Goal: Information Seeking & Learning: Learn about a topic

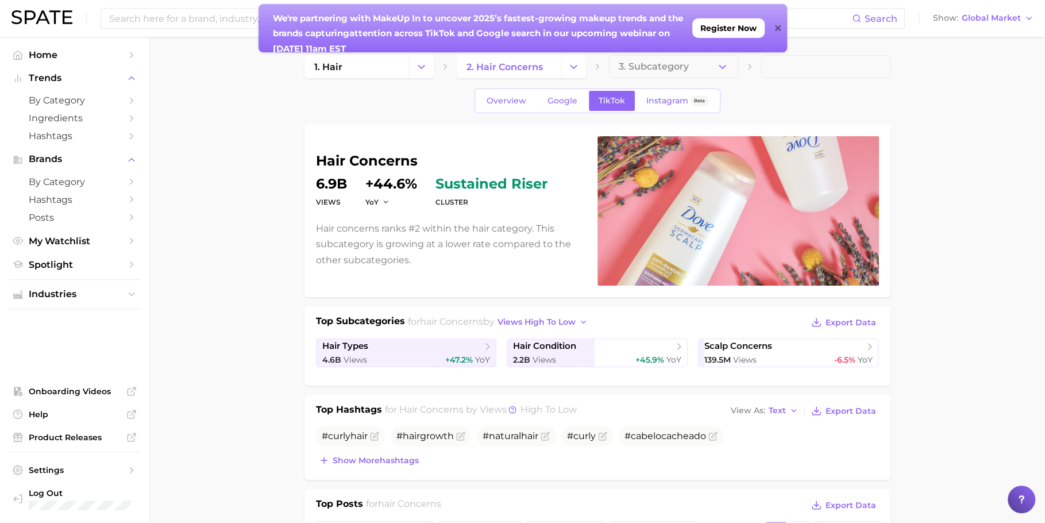
click at [778, 28] on icon at bounding box center [778, 28] width 6 height 6
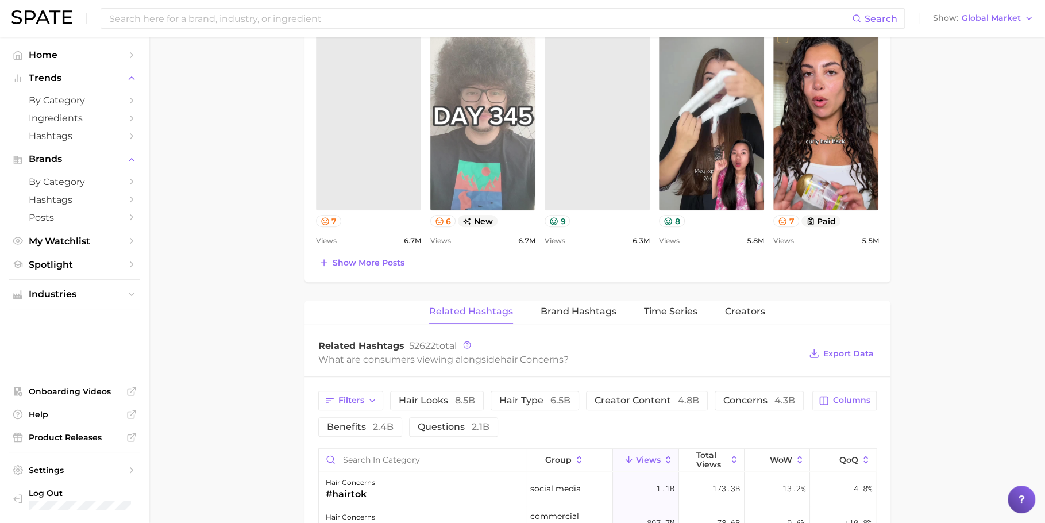
scroll to position [549, 0]
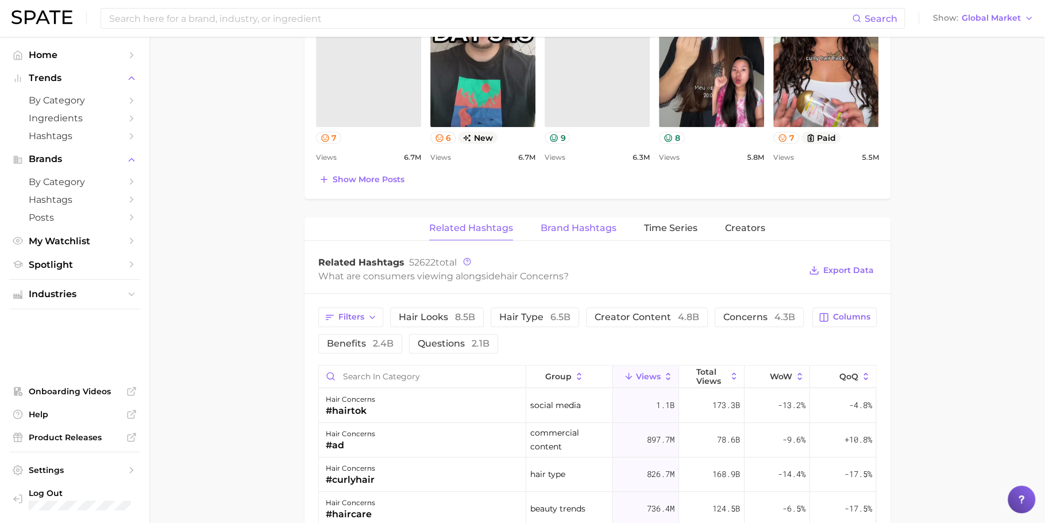
click at [579, 229] on span "Brand Hashtags" at bounding box center [579, 228] width 76 height 10
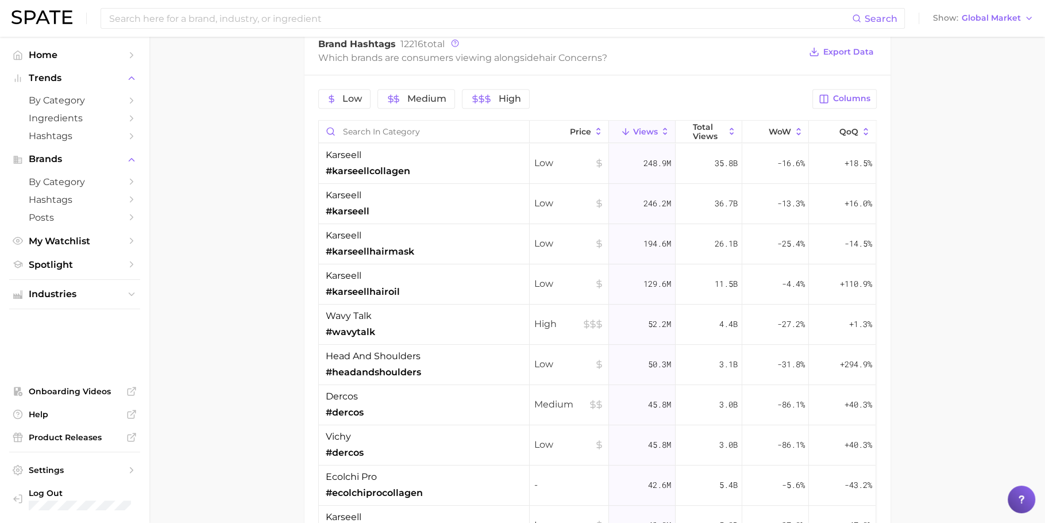
scroll to position [827, 0]
click at [844, 92] on span "Columns" at bounding box center [851, 97] width 37 height 10
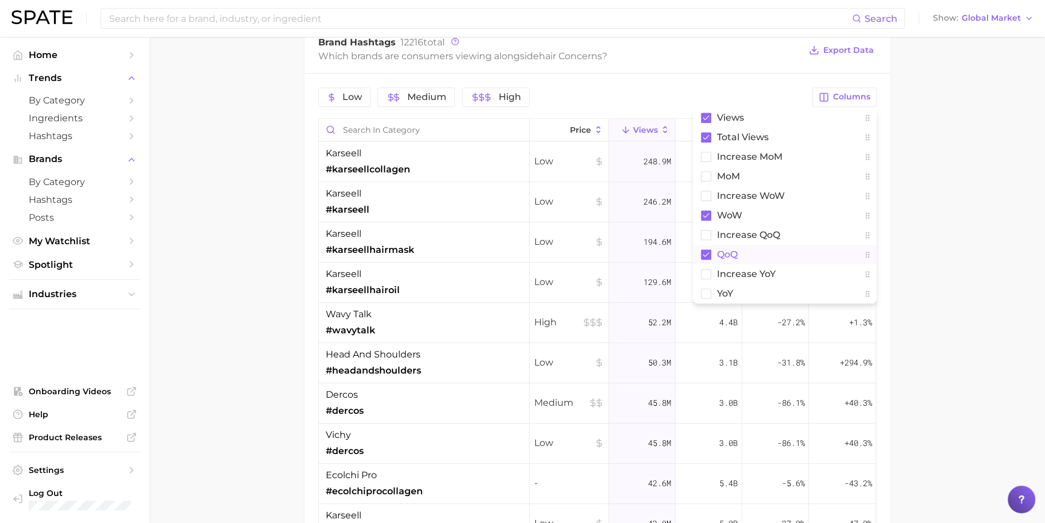
click at [753, 246] on button "QoQ" at bounding box center [785, 255] width 184 height 20
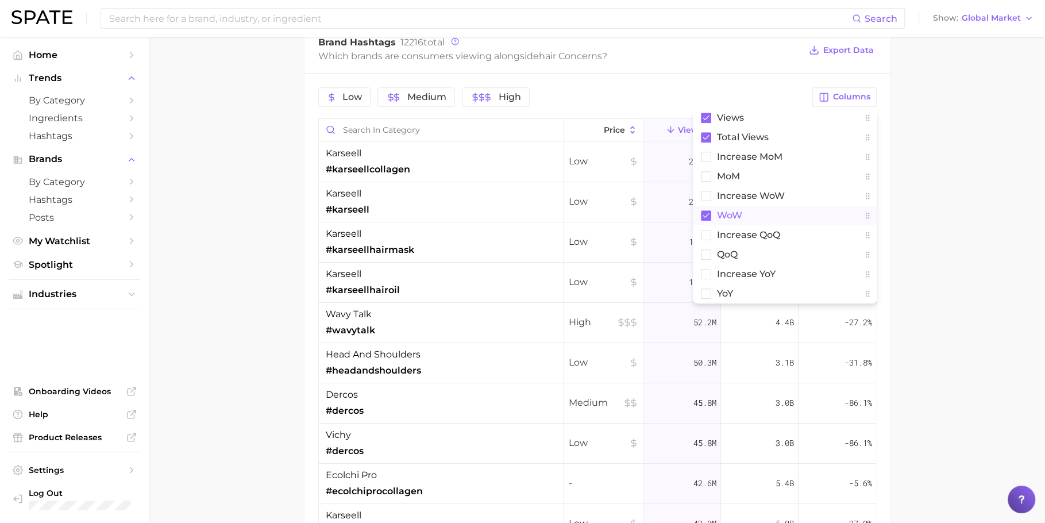
click at [753, 208] on button "WoW" at bounding box center [785, 216] width 184 height 20
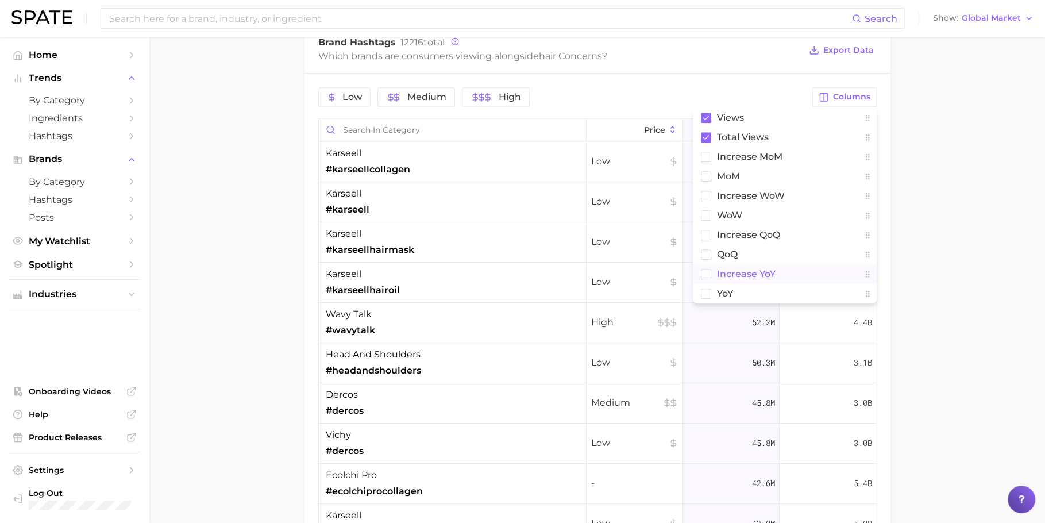
click at [753, 269] on span "increase YoY" at bounding box center [746, 274] width 59 height 10
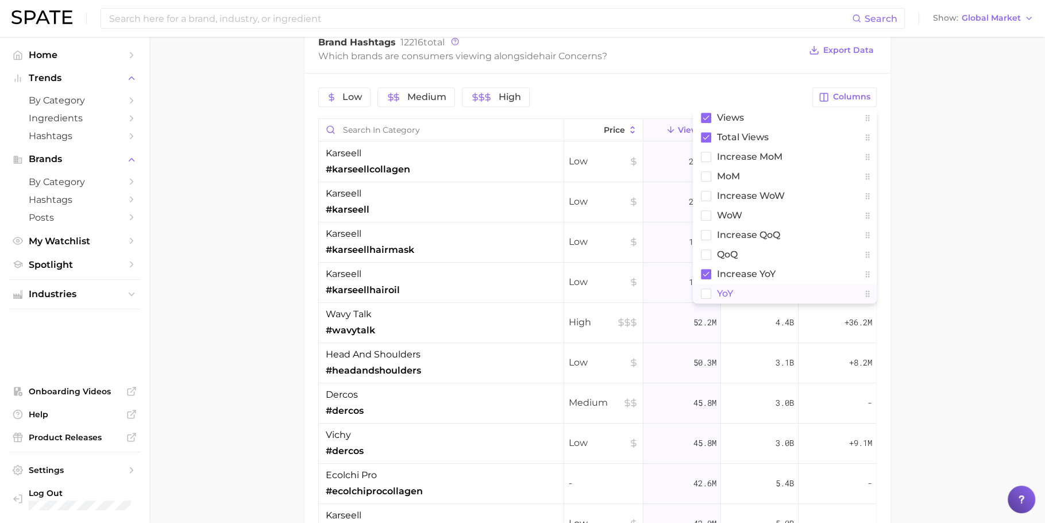
click at [753, 291] on button "YoY" at bounding box center [785, 294] width 184 height 20
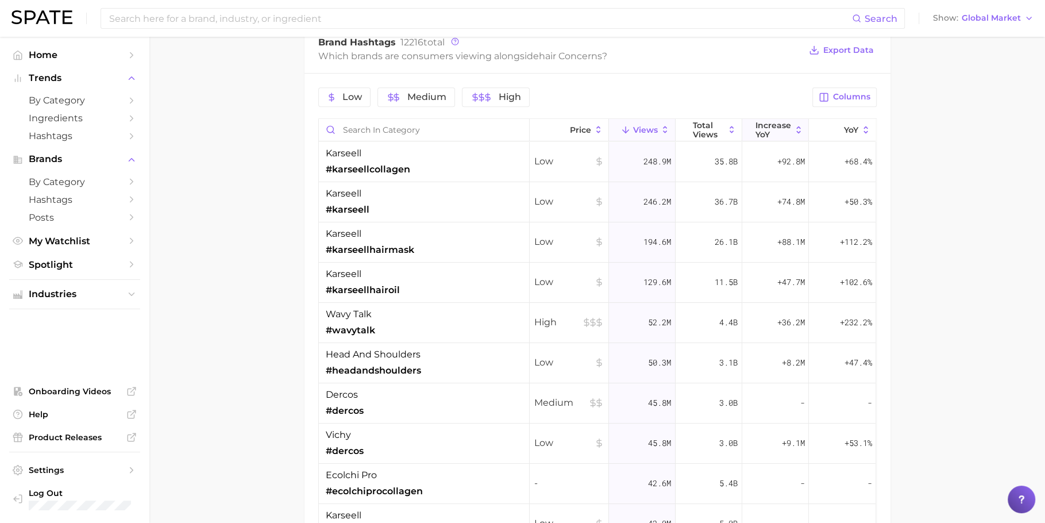
click at [777, 128] on span "increase YoY" at bounding box center [774, 130] width 36 height 18
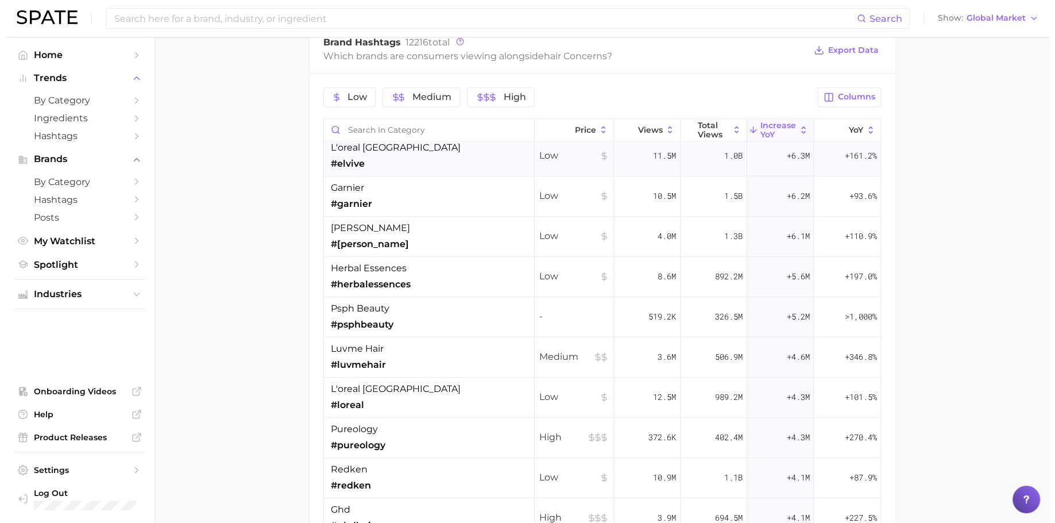
scroll to position [1093, 0]
click at [422, 350] on div "luvme hair #luvmehair" at bounding box center [424, 356] width 211 height 40
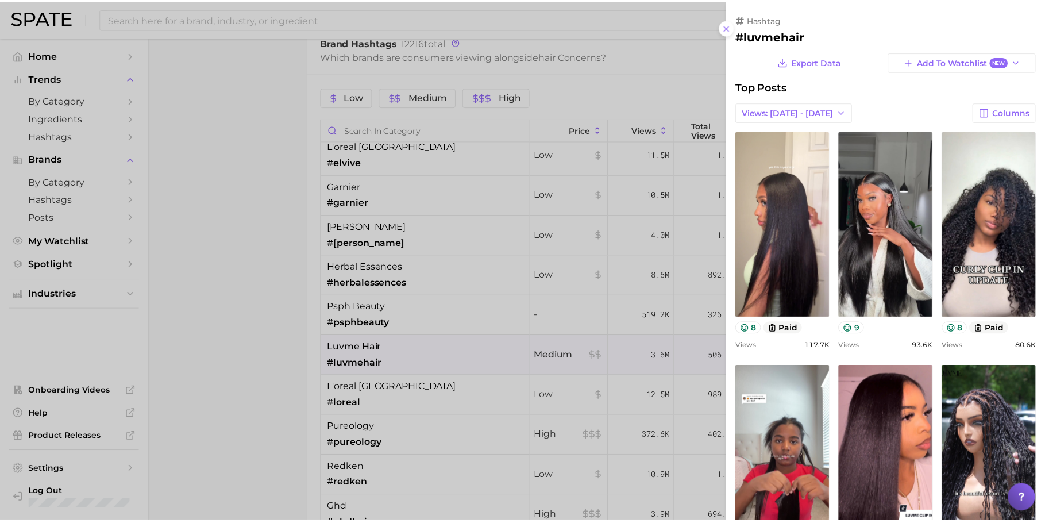
scroll to position [0, 0]
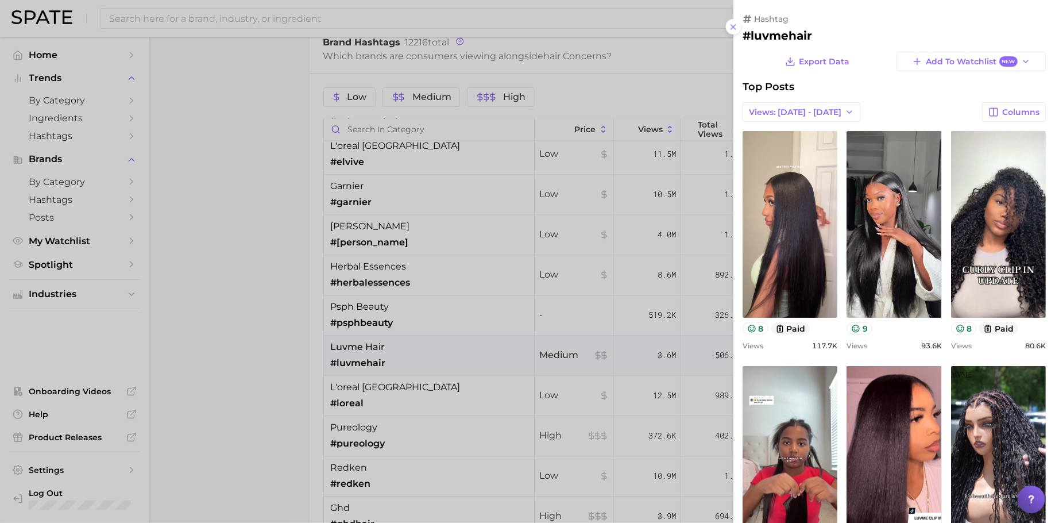
click at [438, 315] on div at bounding box center [527, 261] width 1055 height 523
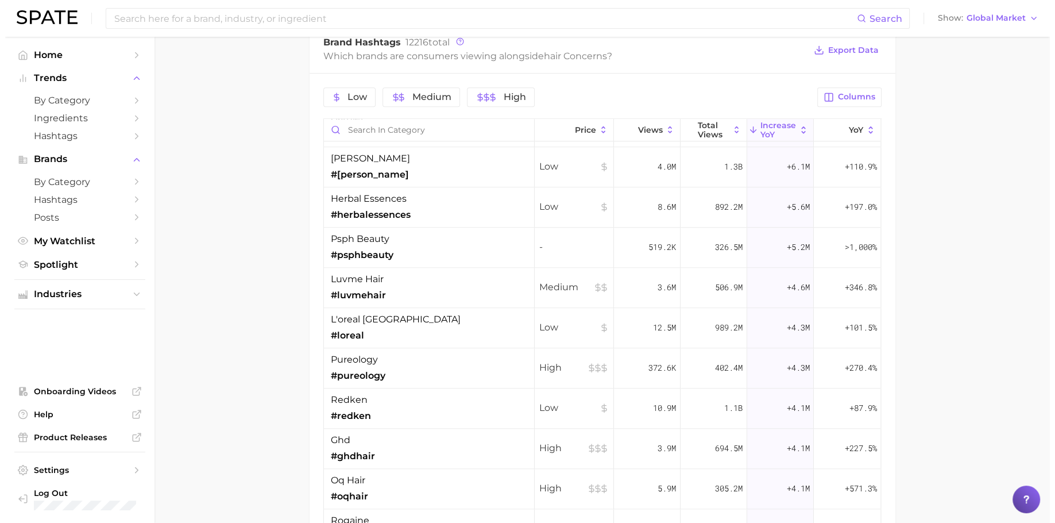
scroll to position [1169, 0]
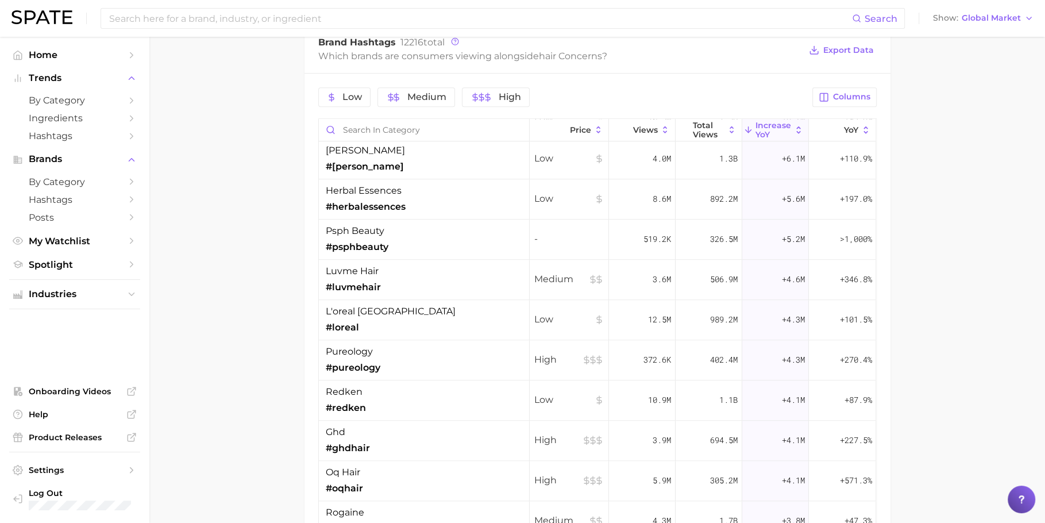
click at [438, 315] on div "l'oreal paris #loreal" at bounding box center [424, 320] width 211 height 40
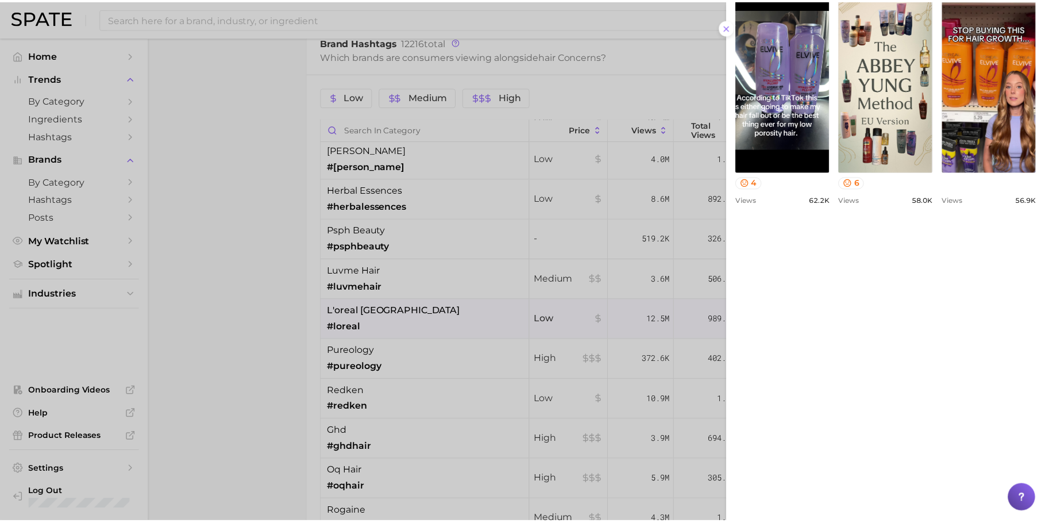
scroll to position [757, 0]
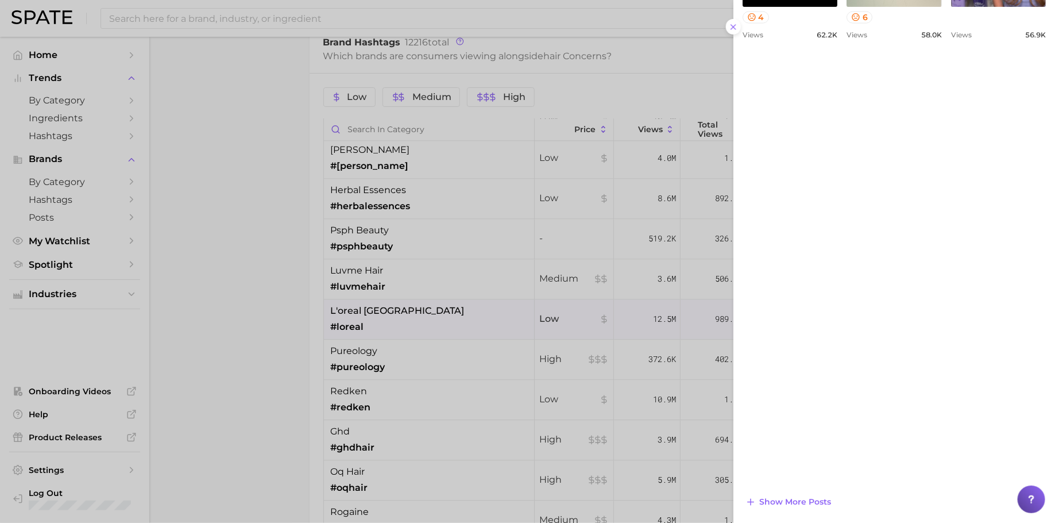
click at [558, 251] on div at bounding box center [527, 261] width 1055 height 523
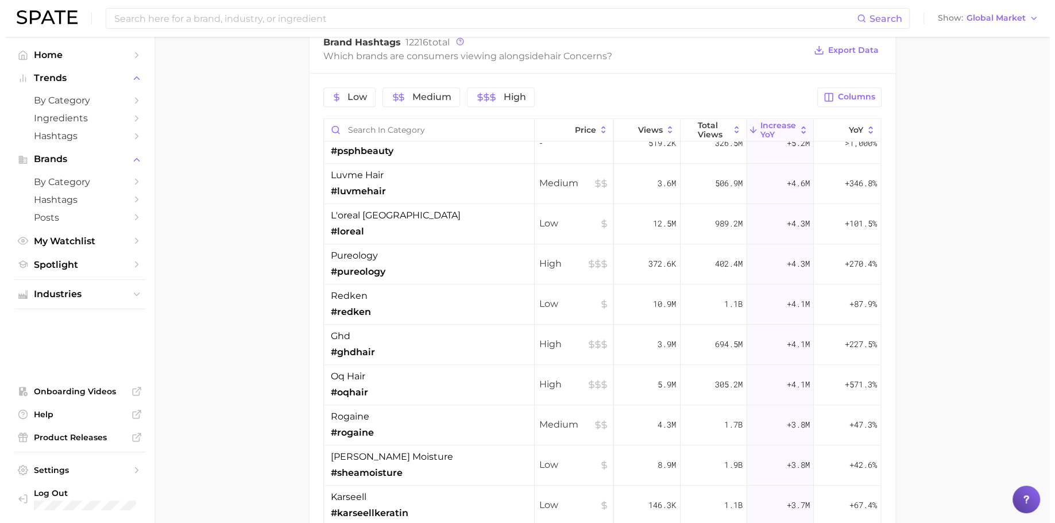
scroll to position [1273, 0]
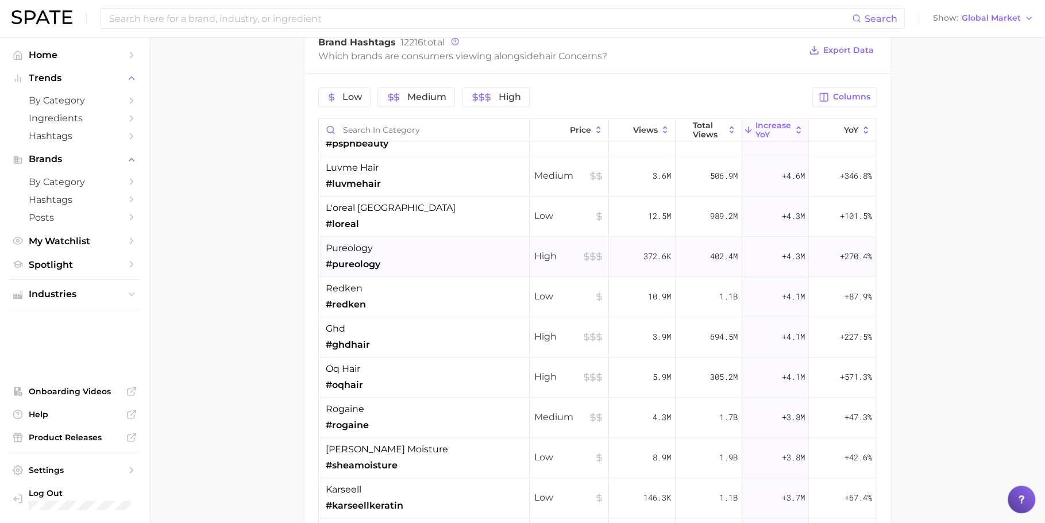
click at [556, 260] on div "High" at bounding box center [569, 257] width 79 height 40
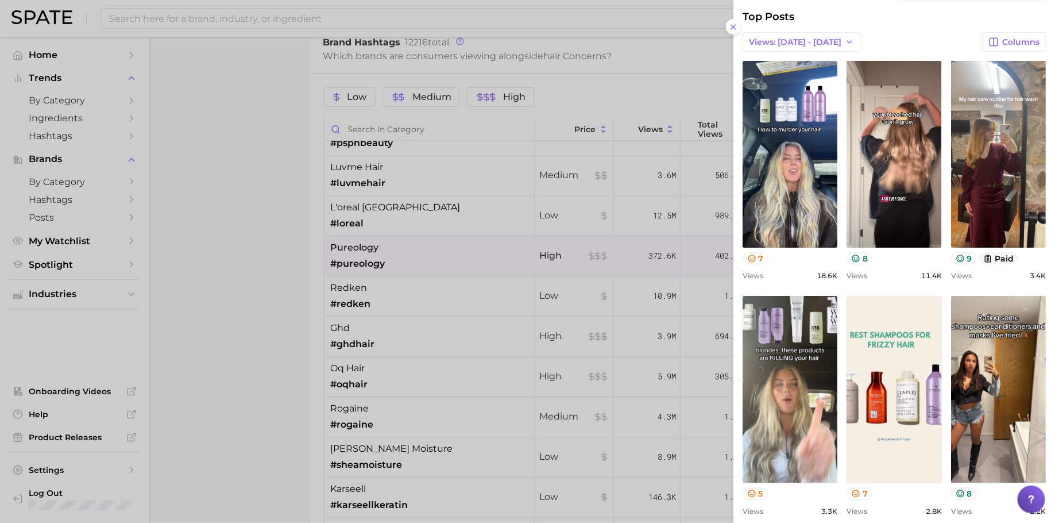
scroll to position [0, 0]
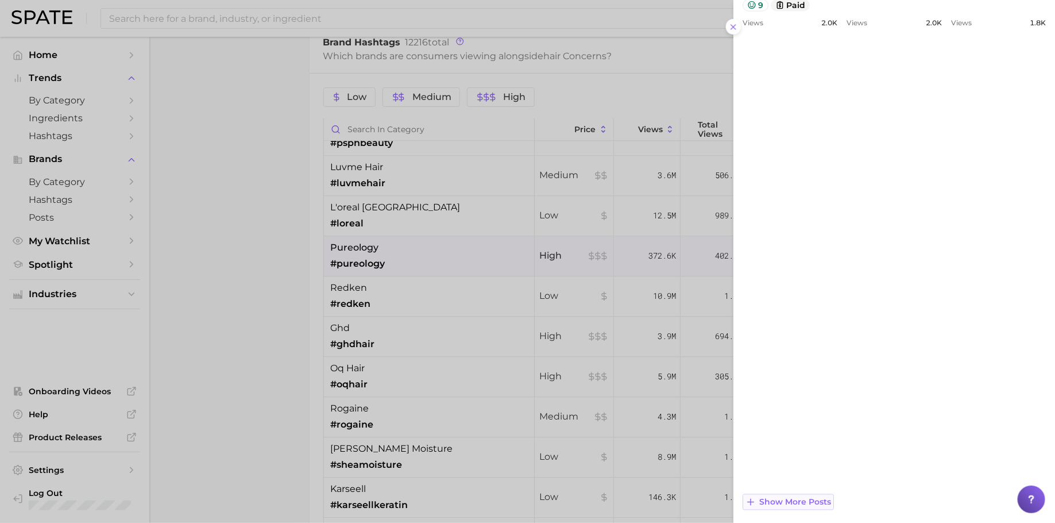
click at [810, 418] on span "Show more posts" at bounding box center [796, 503] width 72 height 10
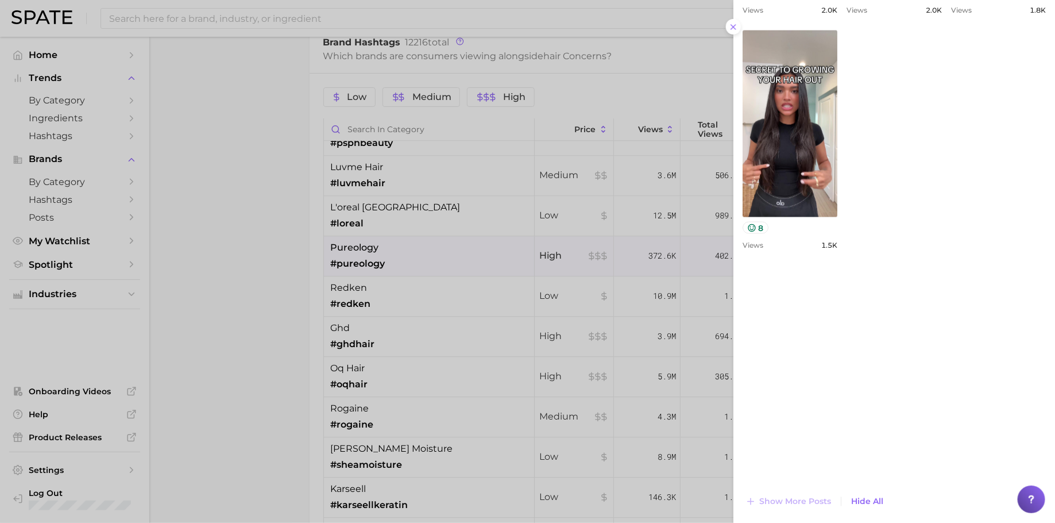
click at [535, 275] on div at bounding box center [527, 261] width 1055 height 523
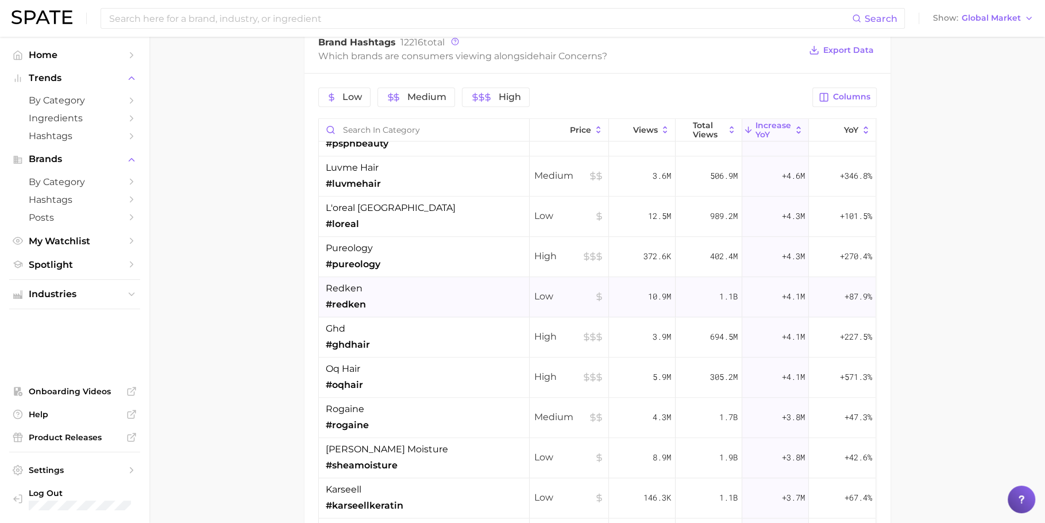
click at [485, 302] on div "redken #redken" at bounding box center [424, 297] width 211 height 40
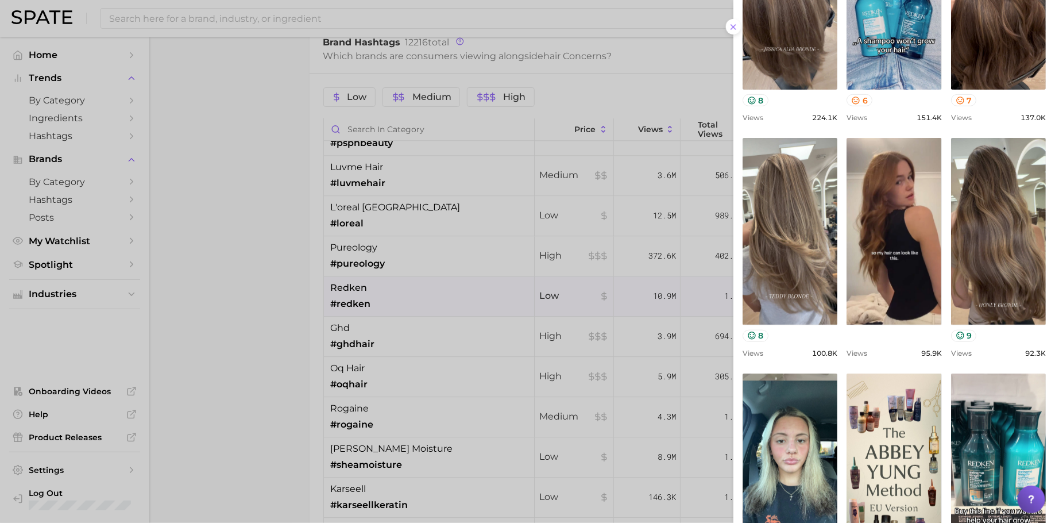
click at [559, 325] on div at bounding box center [527, 261] width 1055 height 523
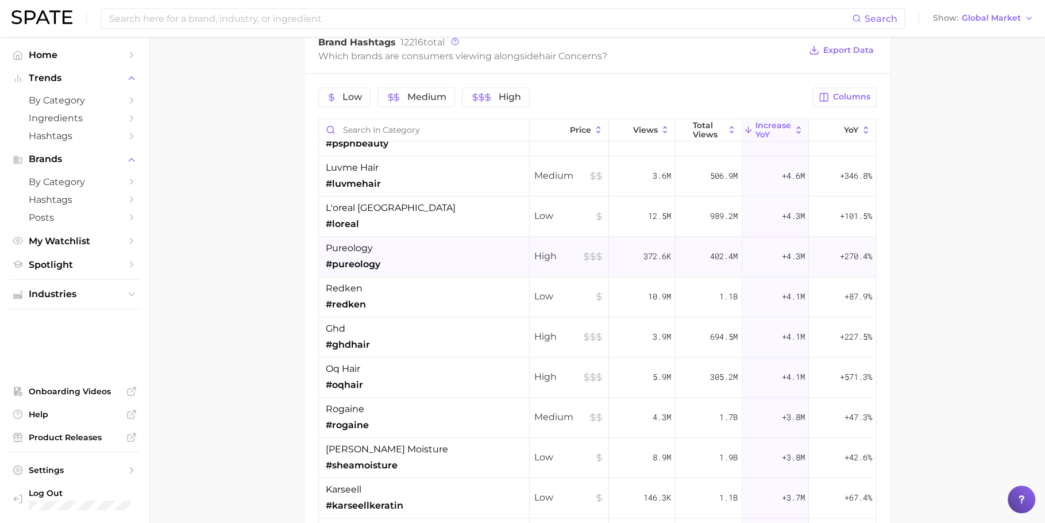
click at [460, 259] on div "pureology #pureology" at bounding box center [424, 257] width 211 height 40
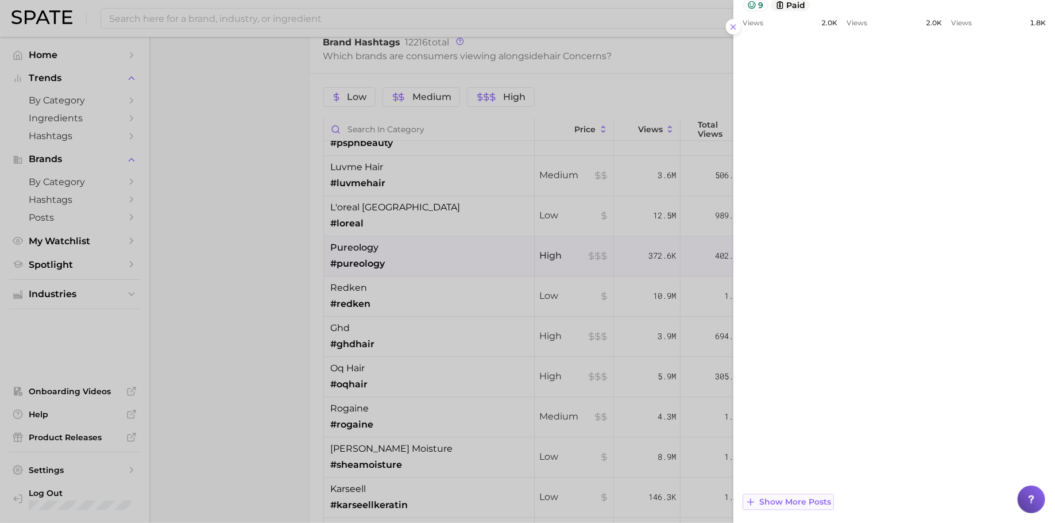
click at [821, 418] on button "Show more posts" at bounding box center [788, 502] width 91 height 16
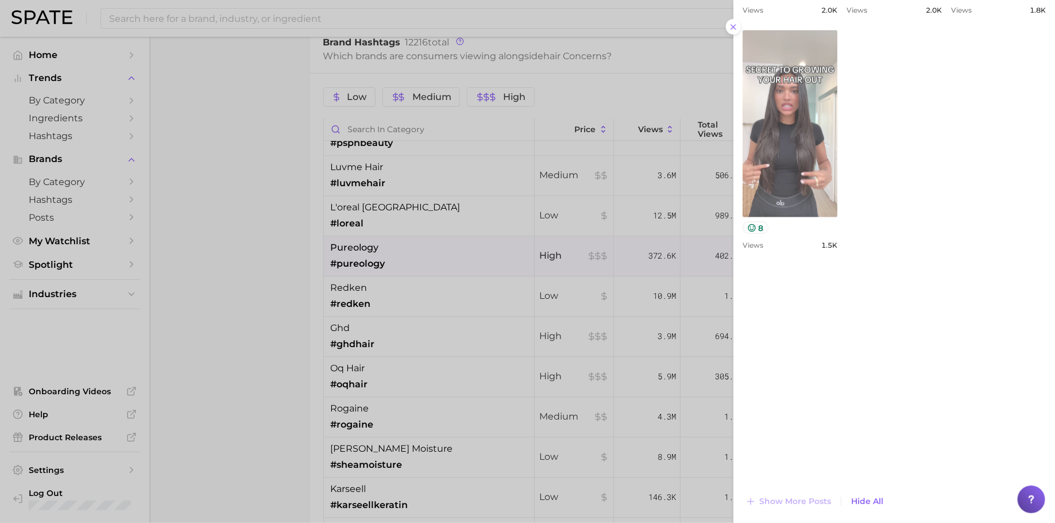
click at [838, 217] on link "view post on TikTok" at bounding box center [790, 123] width 95 height 187
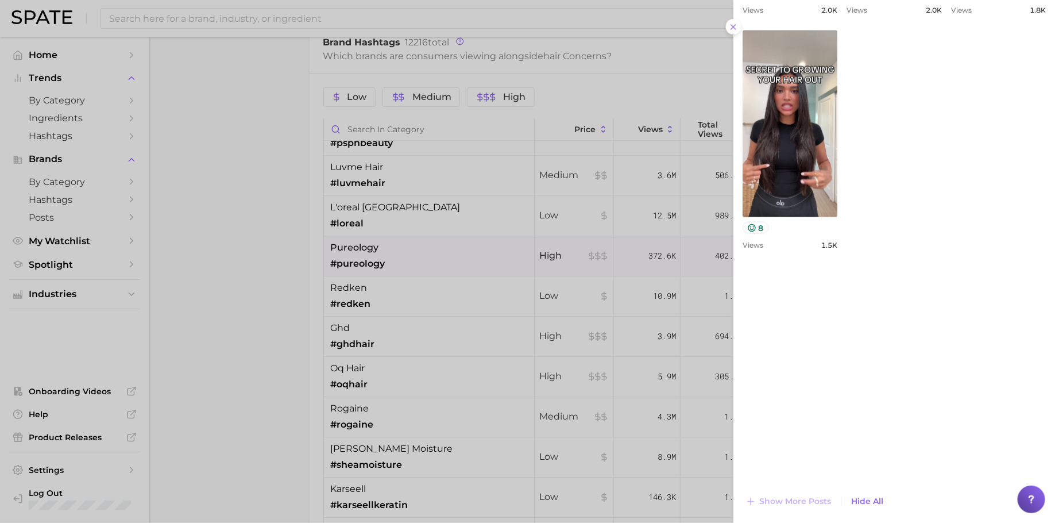
click at [434, 265] on div at bounding box center [527, 261] width 1055 height 523
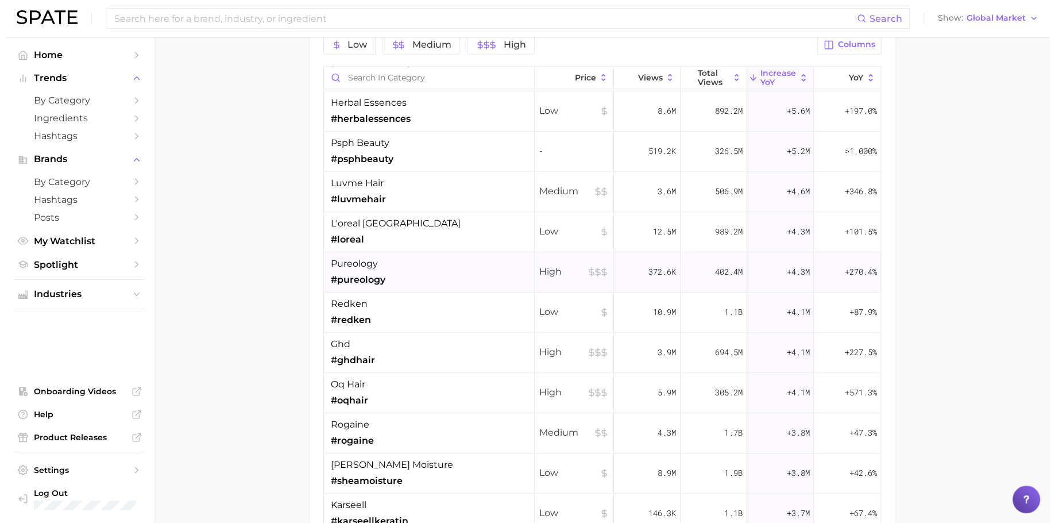
scroll to position [1213, 0]
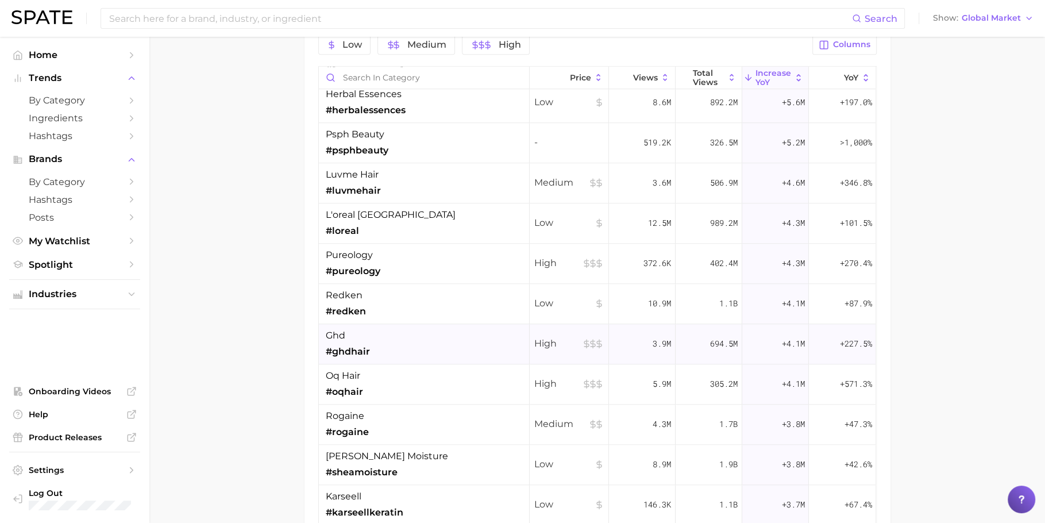
click at [493, 337] on div "ghd #ghdhair" at bounding box center [424, 344] width 211 height 40
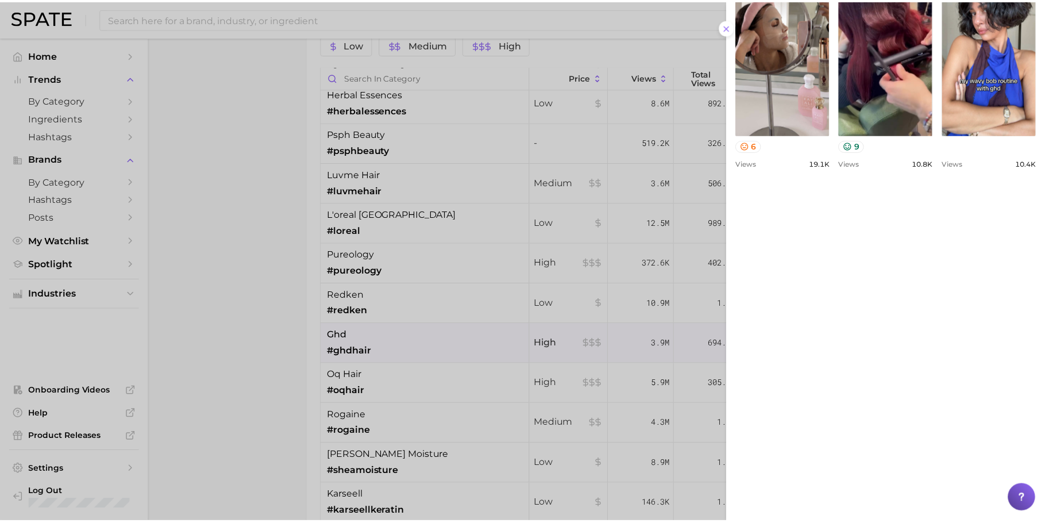
scroll to position [793, 0]
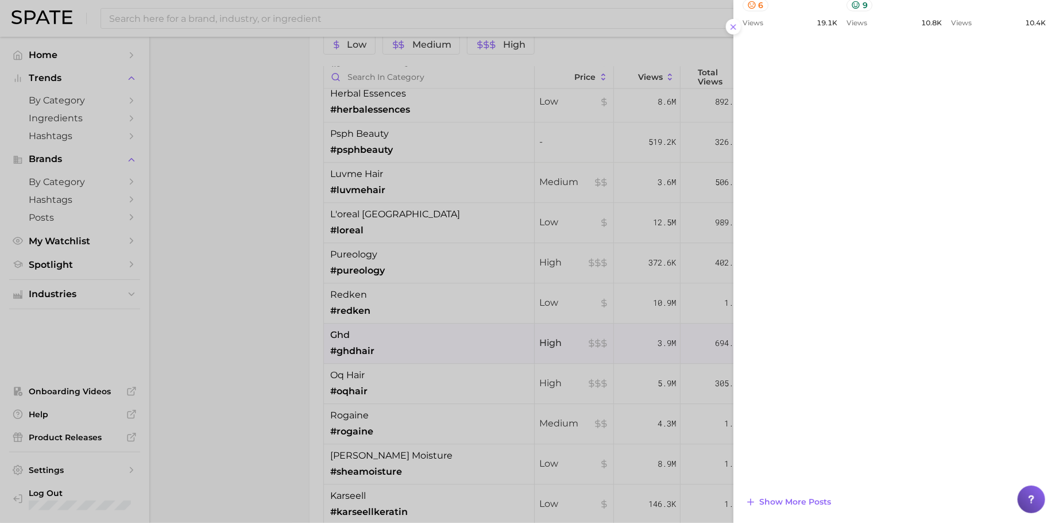
click at [530, 284] on div at bounding box center [527, 261] width 1055 height 523
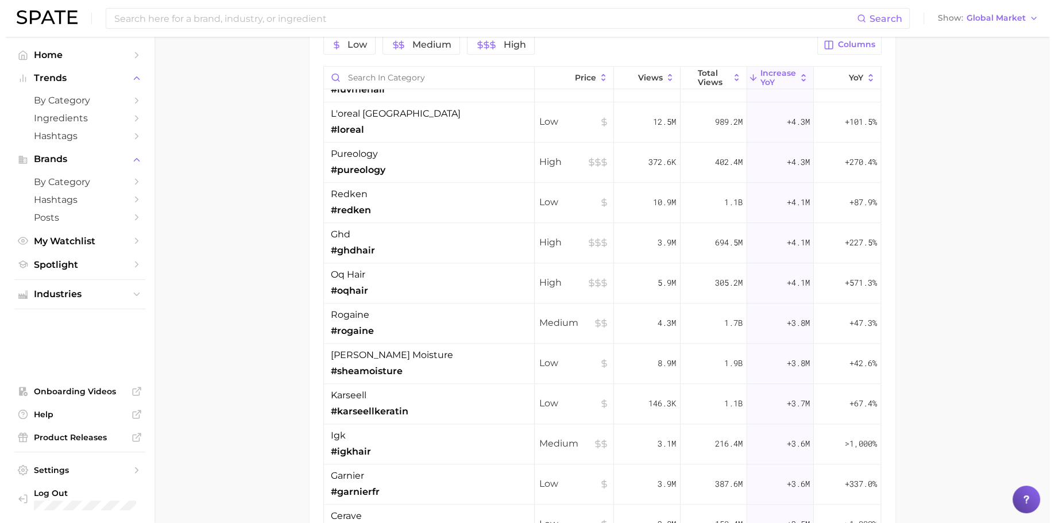
scroll to position [1316, 0]
click at [530, 284] on div "High" at bounding box center [569, 282] width 79 height 40
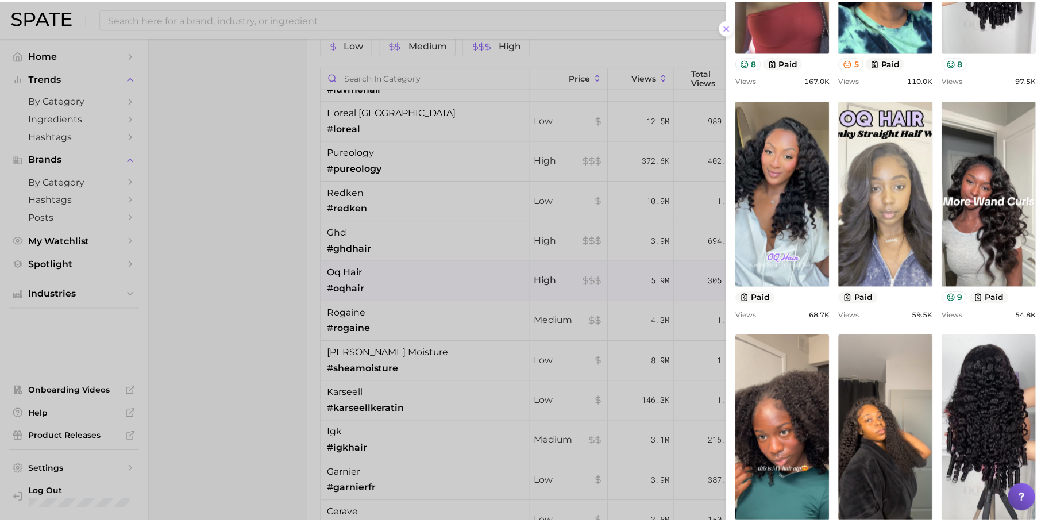
scroll to position [263, 0]
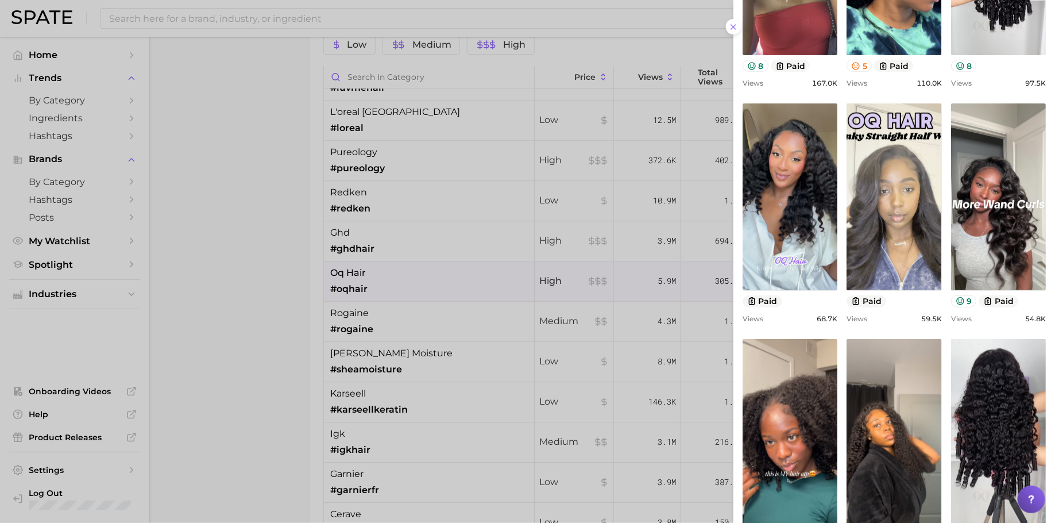
click at [576, 312] on div at bounding box center [527, 261] width 1055 height 523
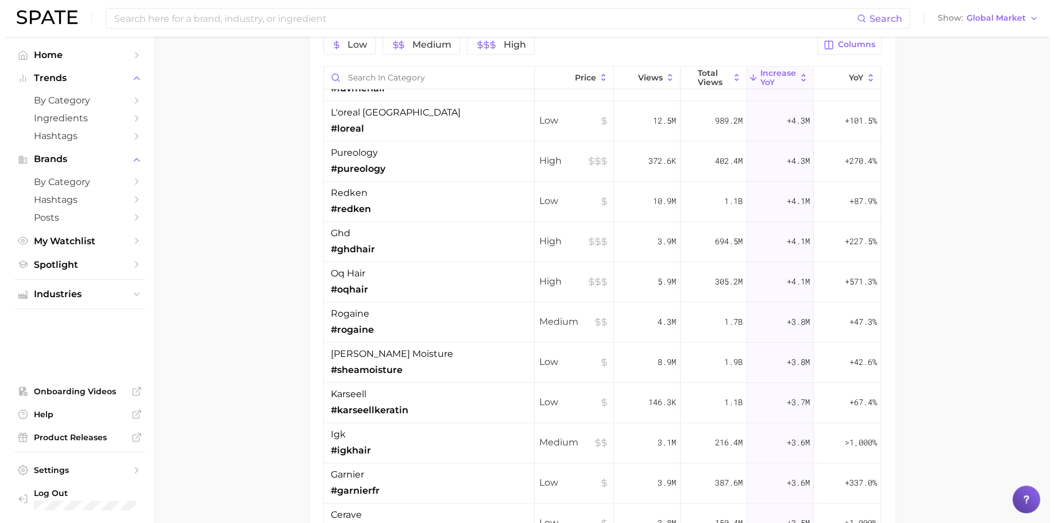
scroll to position [912, 0]
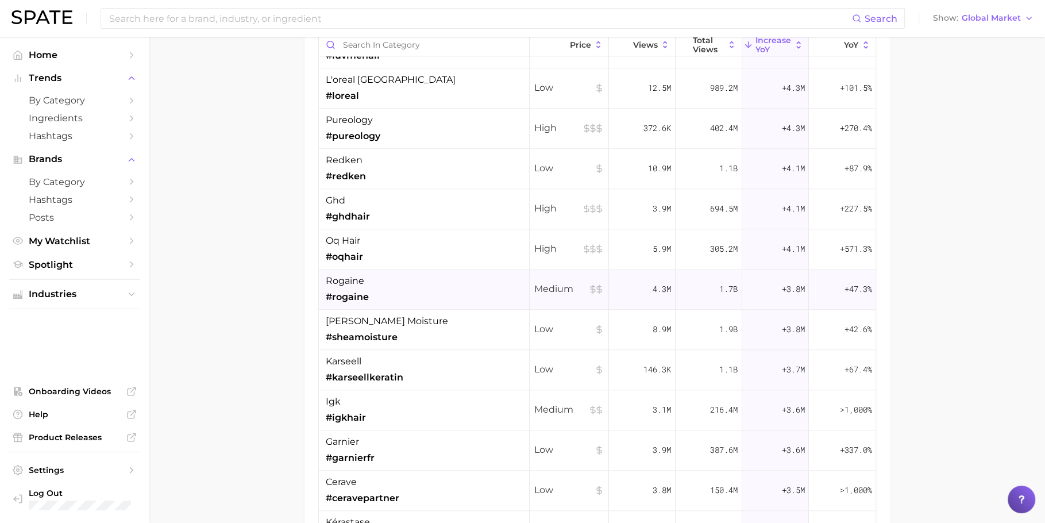
click at [577, 296] on div "Medium" at bounding box center [569, 289] width 79 height 40
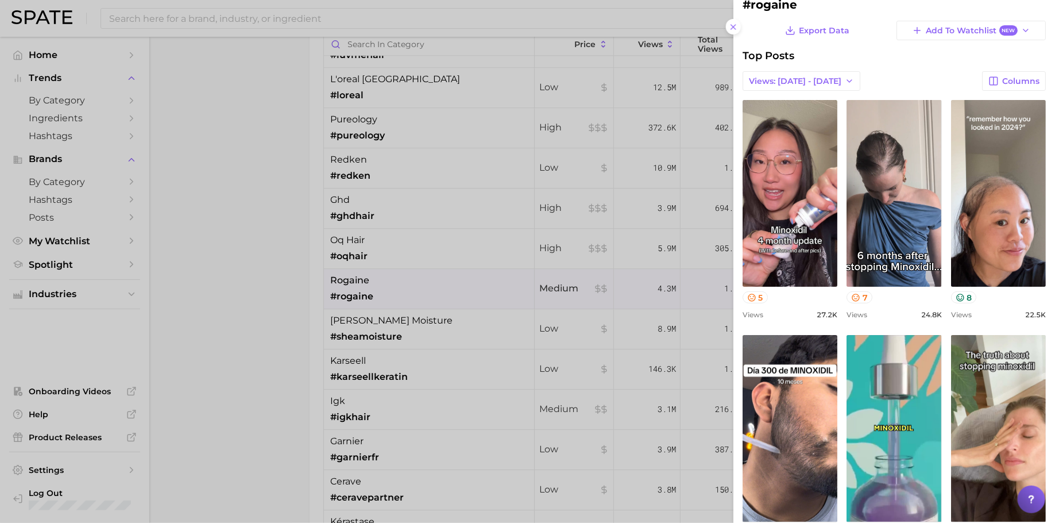
scroll to position [0, 0]
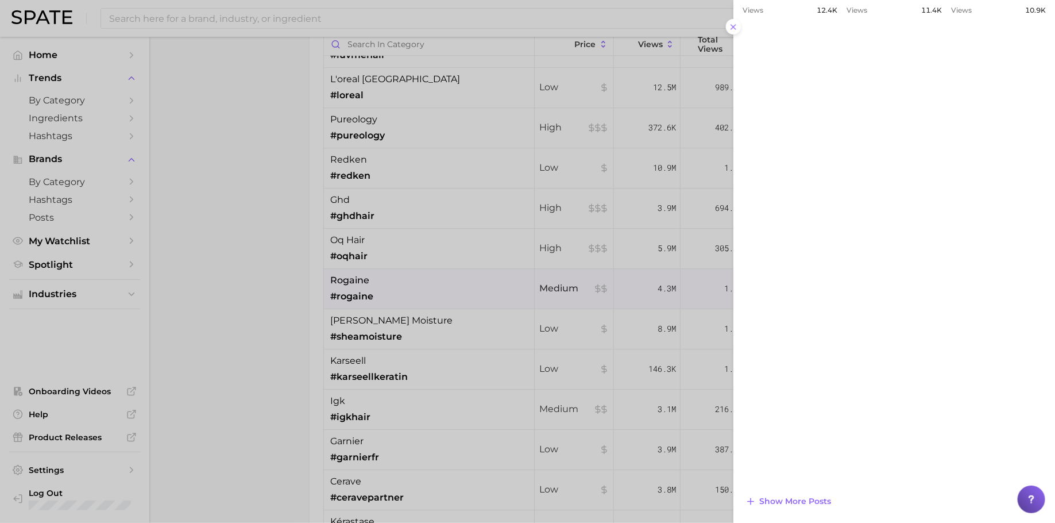
click at [499, 286] on div at bounding box center [527, 261] width 1055 height 523
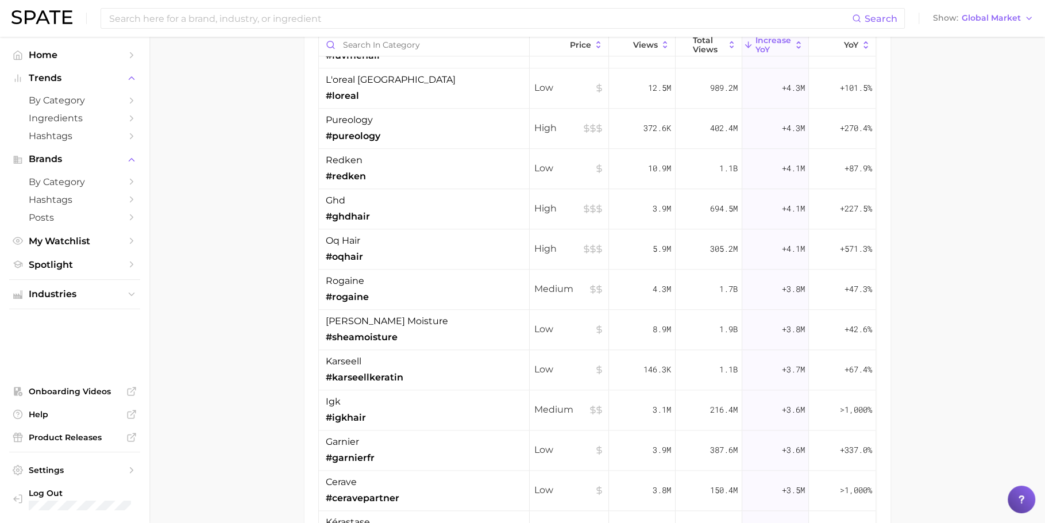
click at [843, 34] on div "Search Show Global Market" at bounding box center [522, 18] width 1022 height 37
click at [844, 40] on span "YoY" at bounding box center [851, 44] width 14 height 9
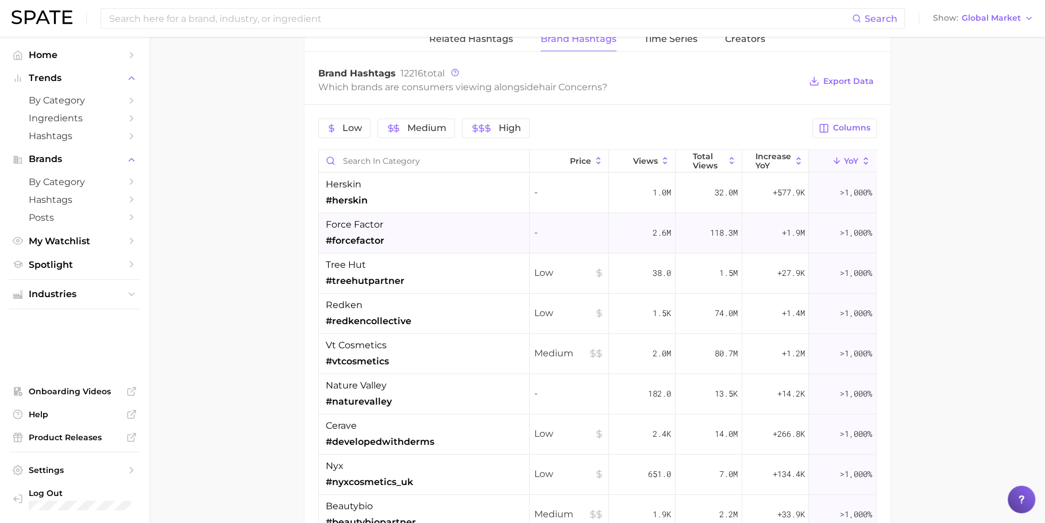
click at [641, 226] on div "2.6m" at bounding box center [642, 233] width 67 height 40
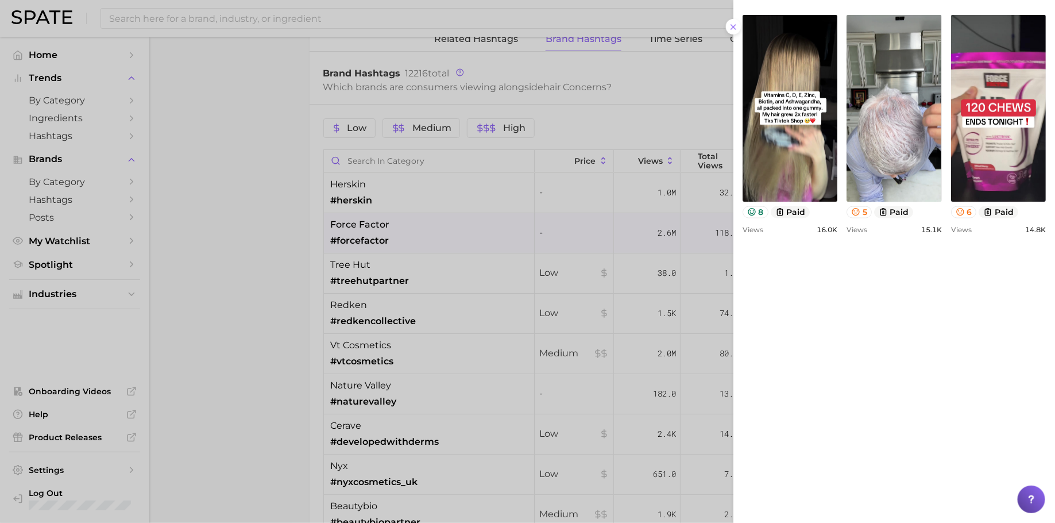
click at [549, 222] on div at bounding box center [527, 261] width 1055 height 523
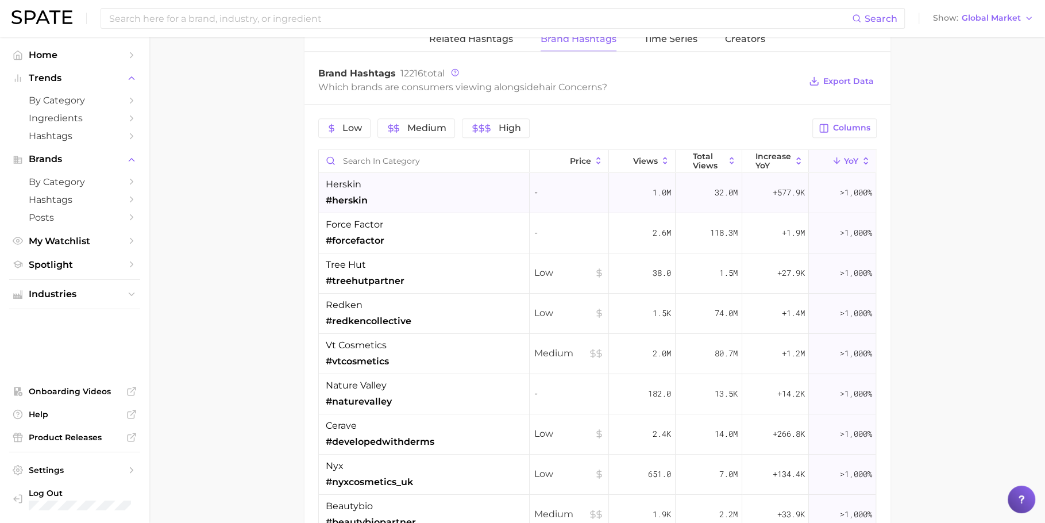
click at [519, 186] on div "herskin #herskin" at bounding box center [424, 193] width 211 height 40
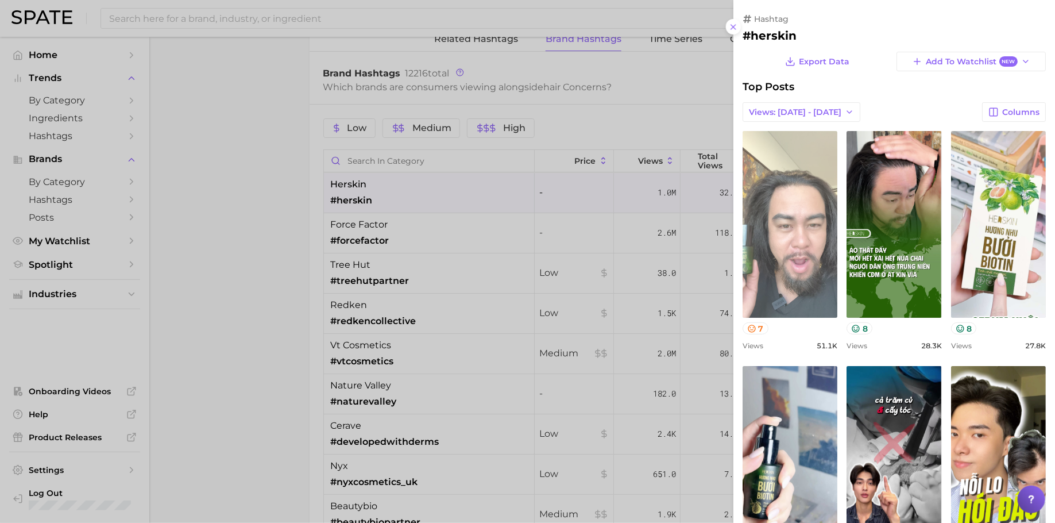
click at [816, 207] on link "view post on TikTok" at bounding box center [790, 224] width 95 height 187
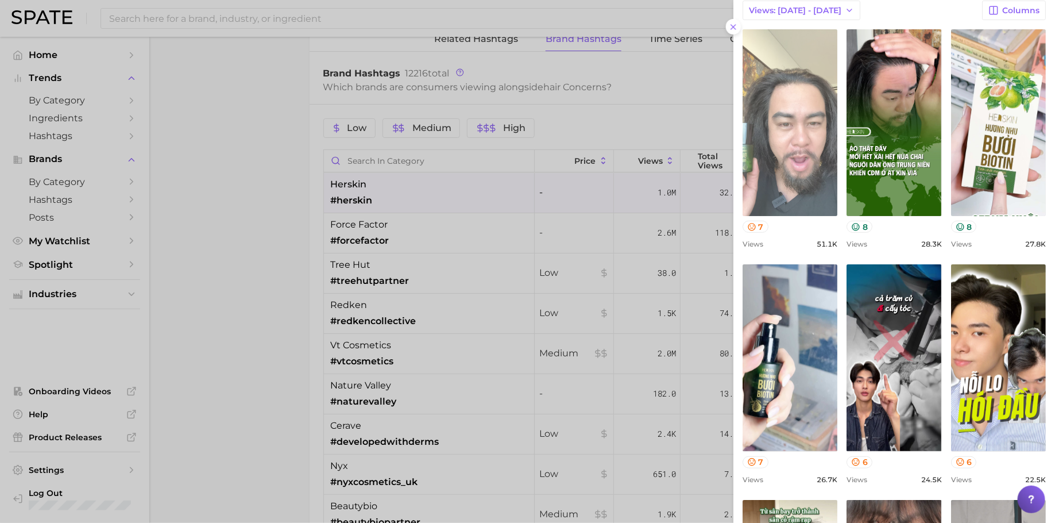
scroll to position [144, 0]
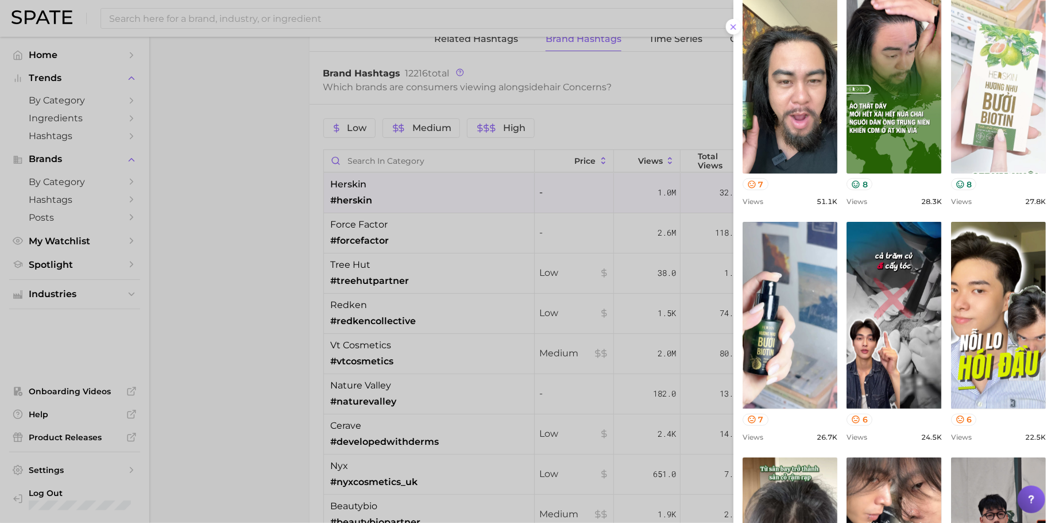
click at [844, 174] on link "view post on TikTok" at bounding box center [998, 80] width 95 height 187
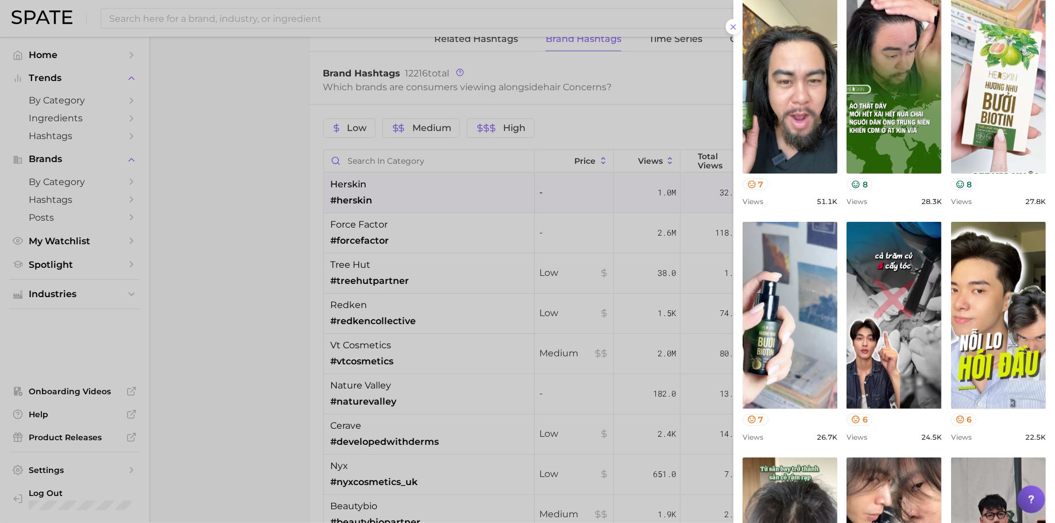
click at [525, 199] on div at bounding box center [527, 261] width 1055 height 523
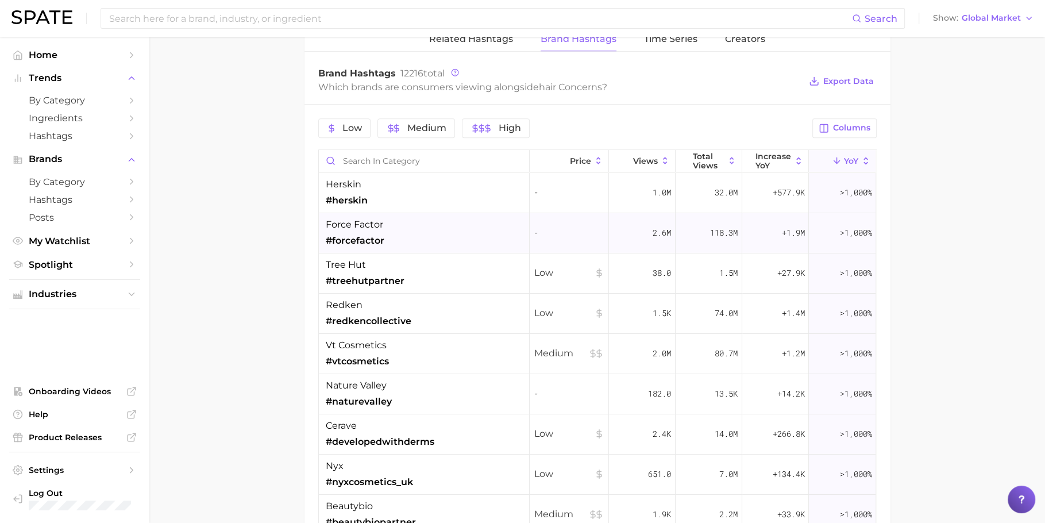
click at [478, 238] on div "force factor #forcefactor" at bounding box center [424, 233] width 211 height 40
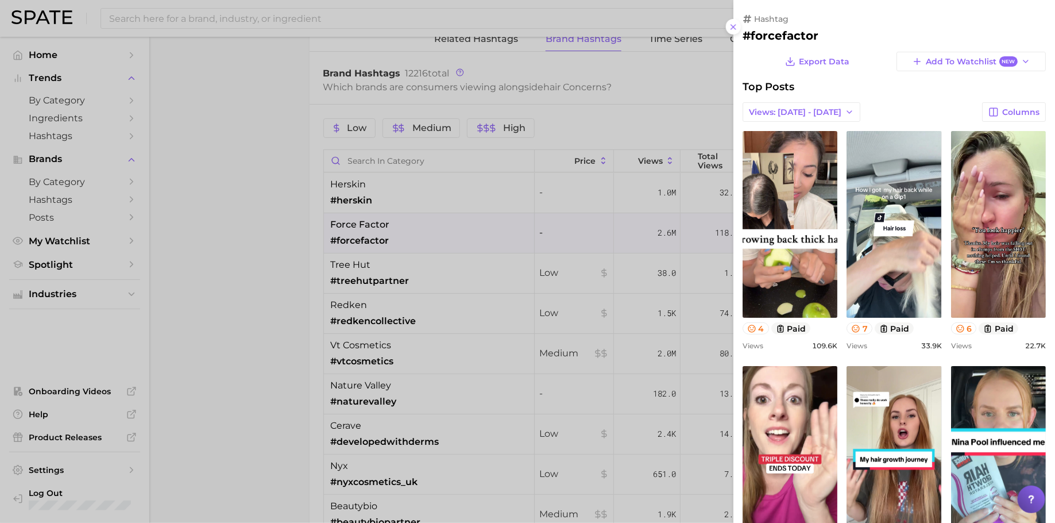
scroll to position [0, 0]
click at [602, 291] on div at bounding box center [527, 261] width 1055 height 523
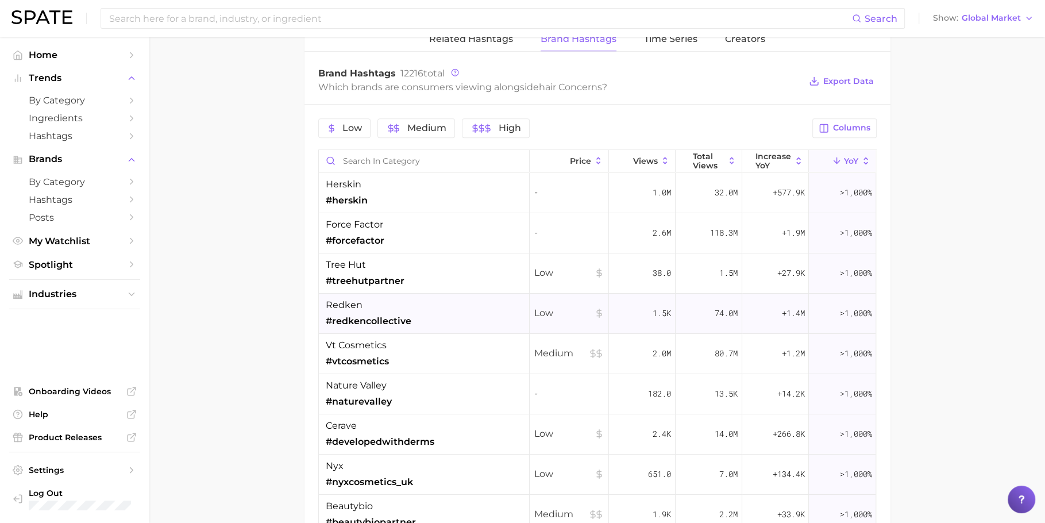
click at [463, 306] on div "redken #redkencollective" at bounding box center [424, 314] width 211 height 40
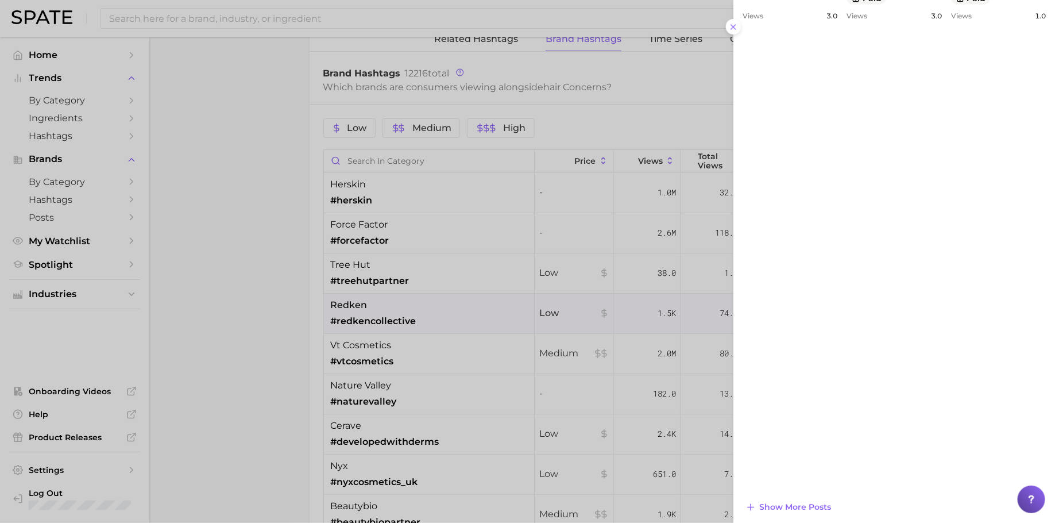
scroll to position [806, 0]
click at [783, 418] on span "Show more posts" at bounding box center [796, 502] width 72 height 10
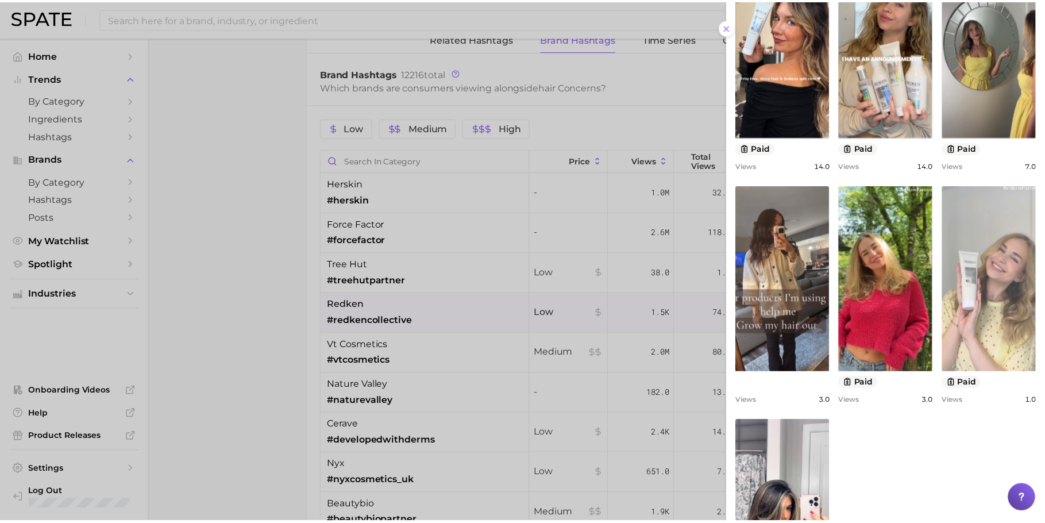
scroll to position [344, 0]
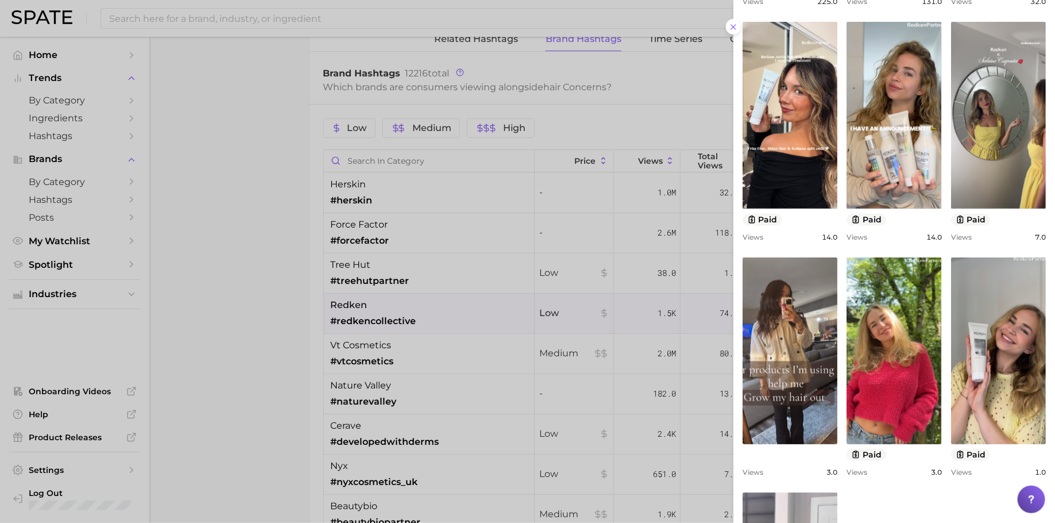
click at [525, 344] on div at bounding box center [527, 261] width 1055 height 523
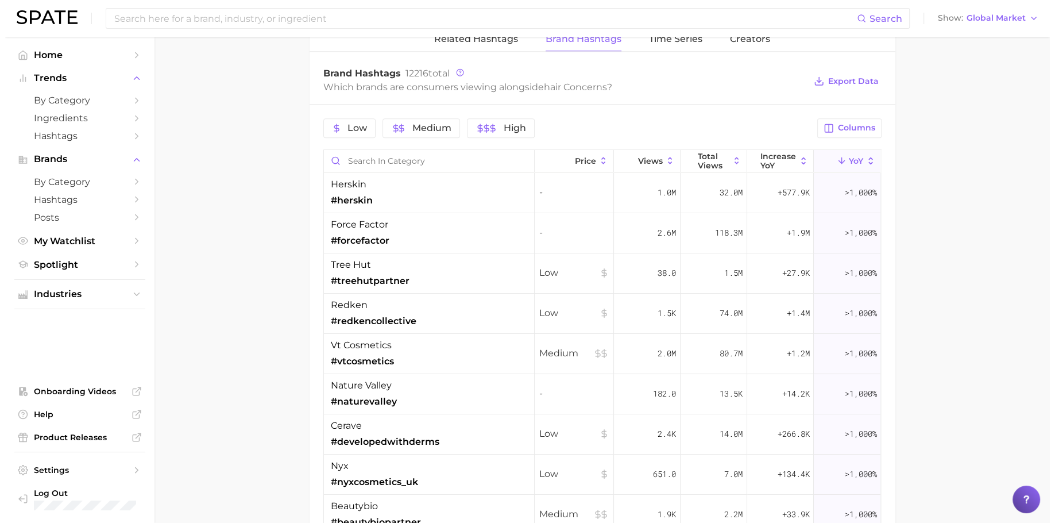
scroll to position [61, 0]
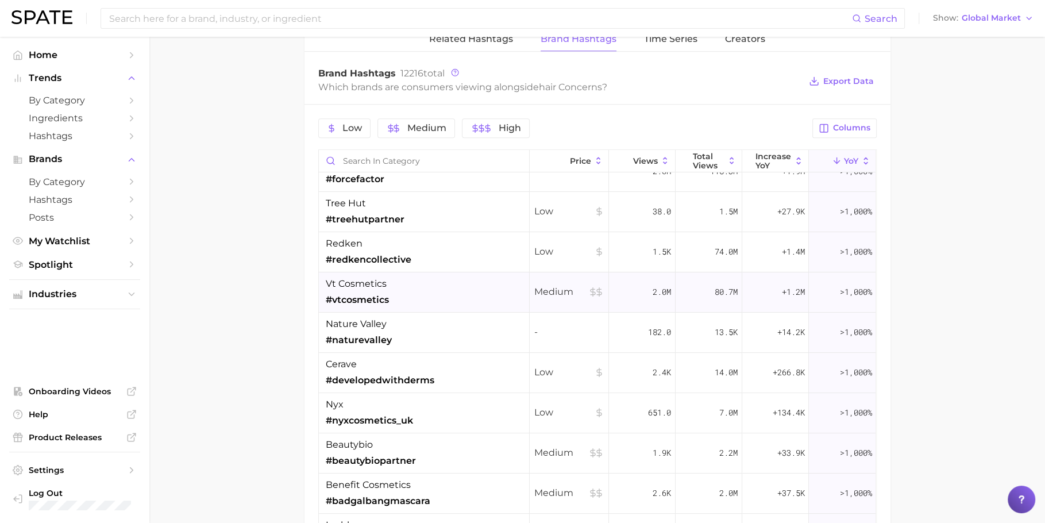
click at [534, 285] on span "Medium" at bounding box center [569, 292] width 70 height 14
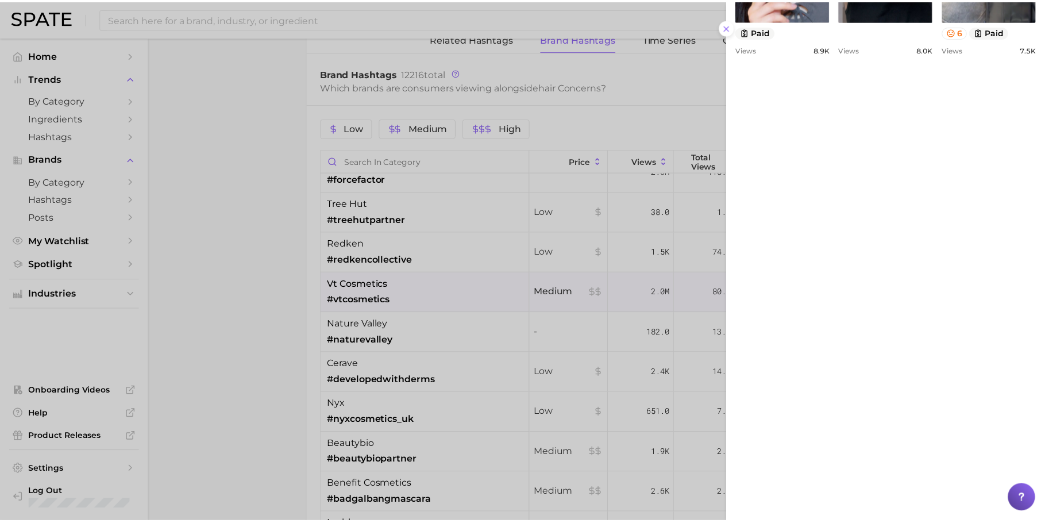
scroll to position [806, 0]
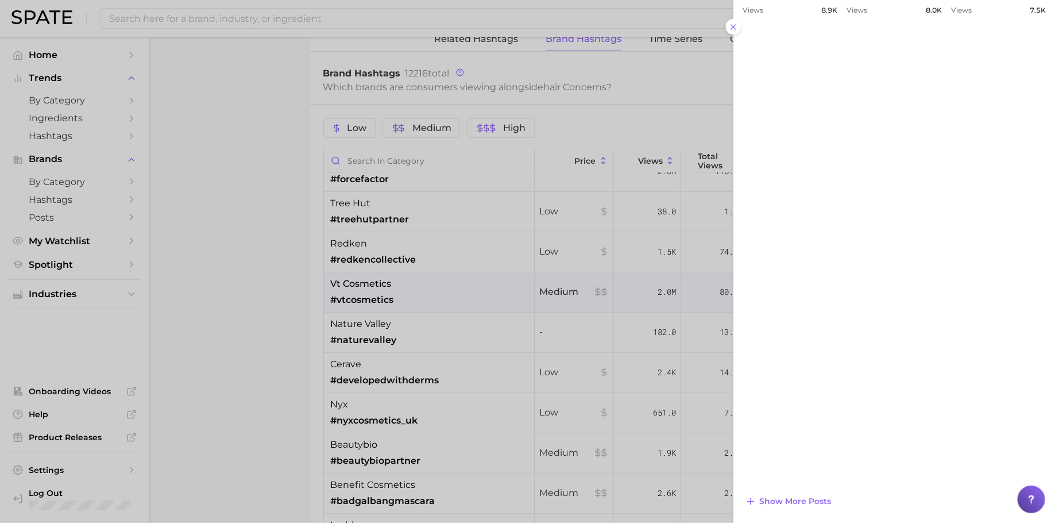
click at [446, 295] on div at bounding box center [527, 261] width 1055 height 523
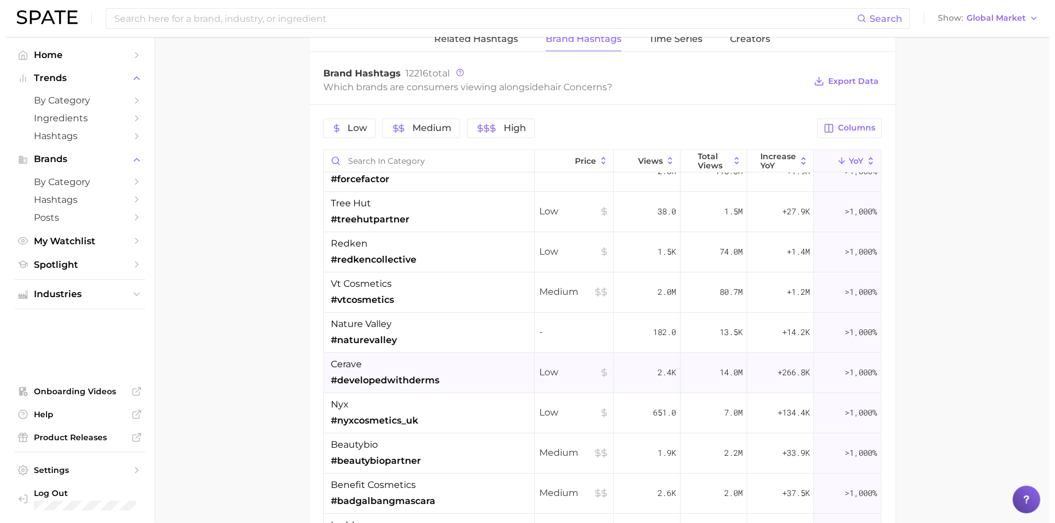
scroll to position [99, 0]
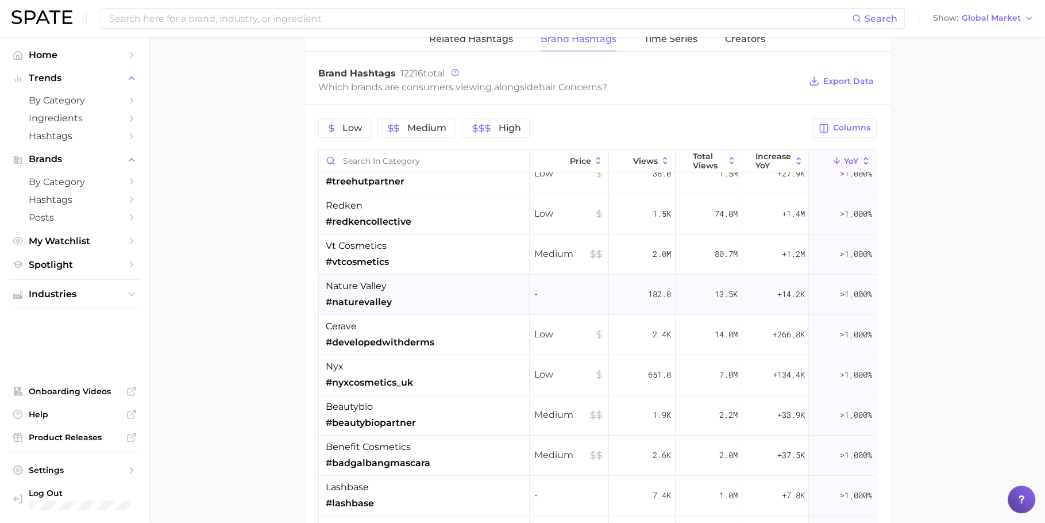
click at [464, 299] on div "nature valley #naturevalley" at bounding box center [424, 295] width 211 height 40
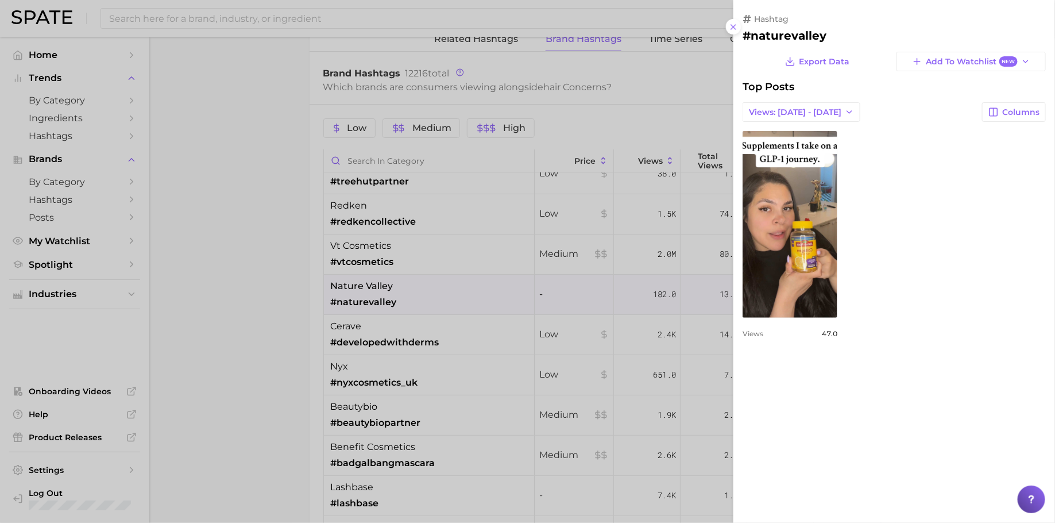
scroll to position [0, 0]
click at [589, 313] on div at bounding box center [527, 261] width 1055 height 523
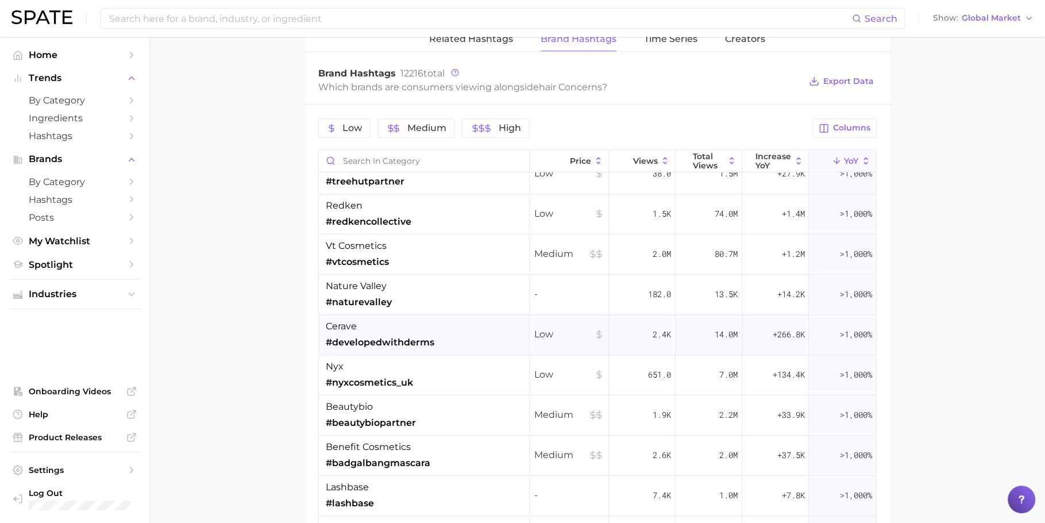
click at [585, 327] on span "Low" at bounding box center [569, 334] width 70 height 14
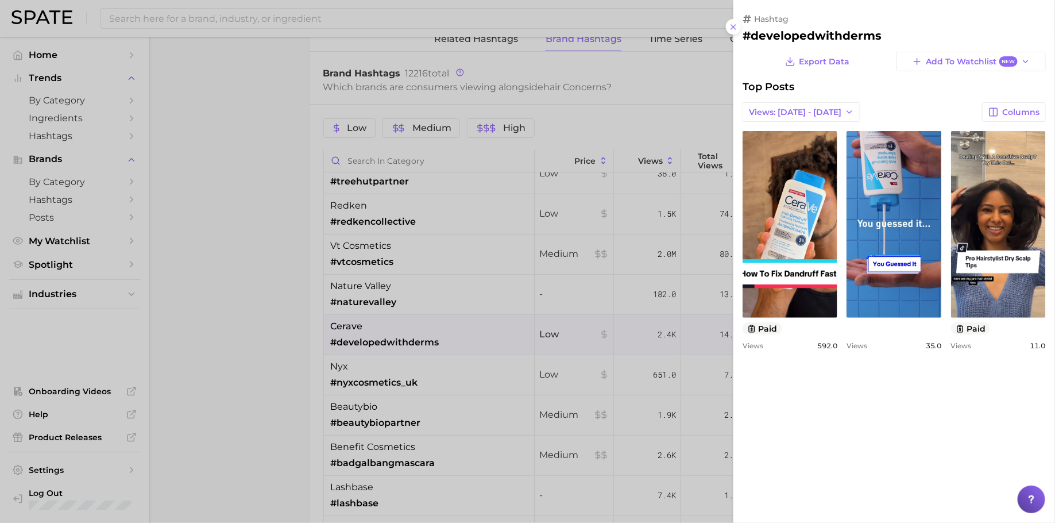
click at [595, 337] on div at bounding box center [527, 261] width 1055 height 523
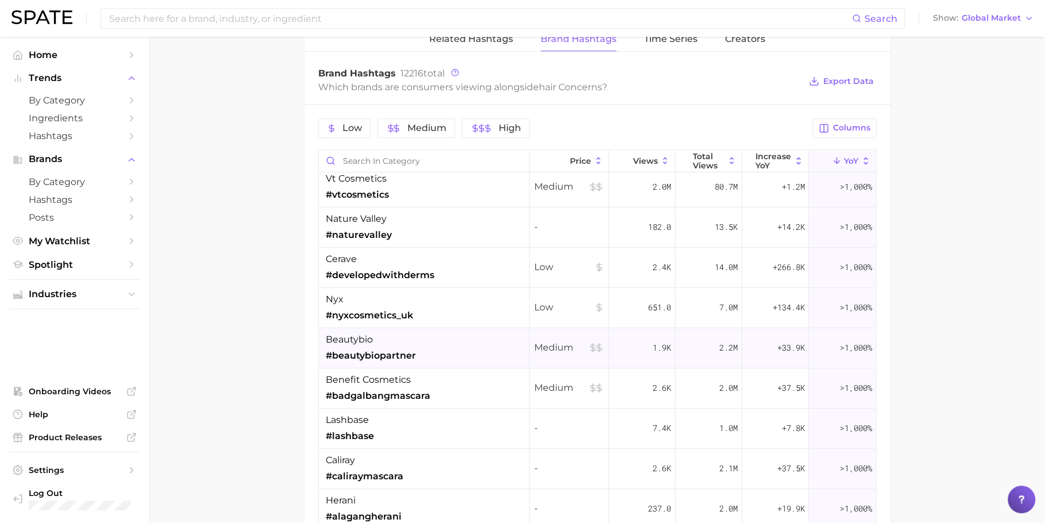
click at [448, 355] on div "beautybio #beautybiopartner" at bounding box center [424, 348] width 211 height 40
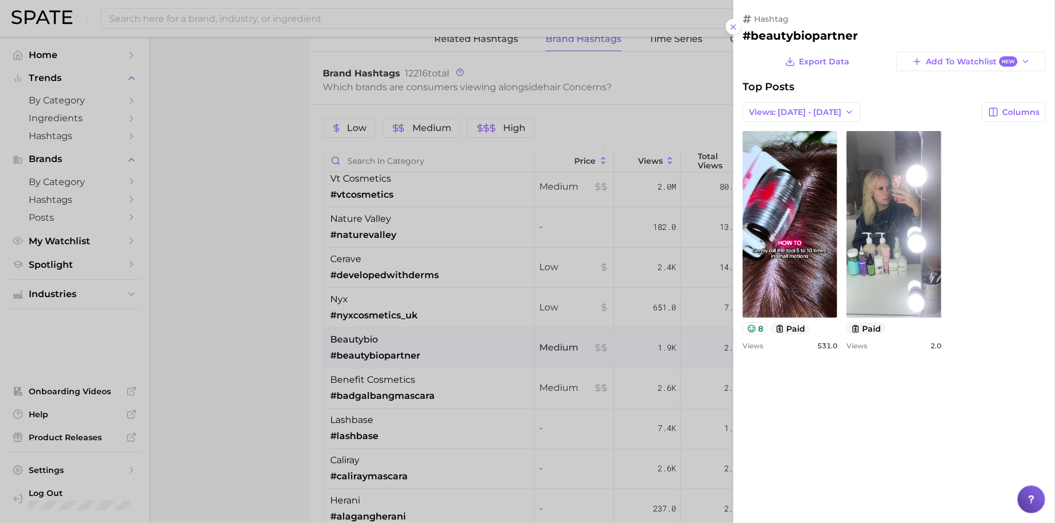
click at [599, 294] on div at bounding box center [527, 261] width 1055 height 523
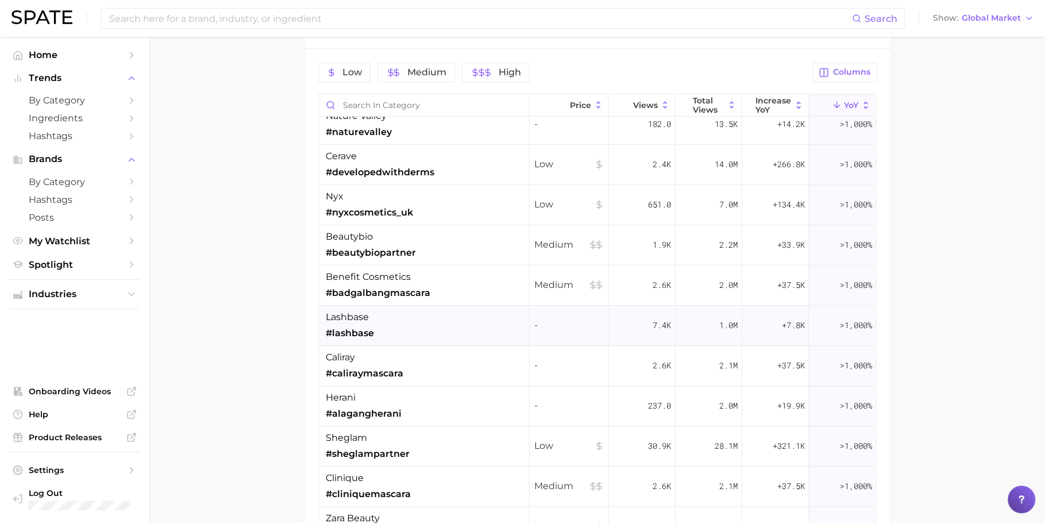
click at [466, 326] on div "lashbase #lashbase" at bounding box center [424, 326] width 211 height 40
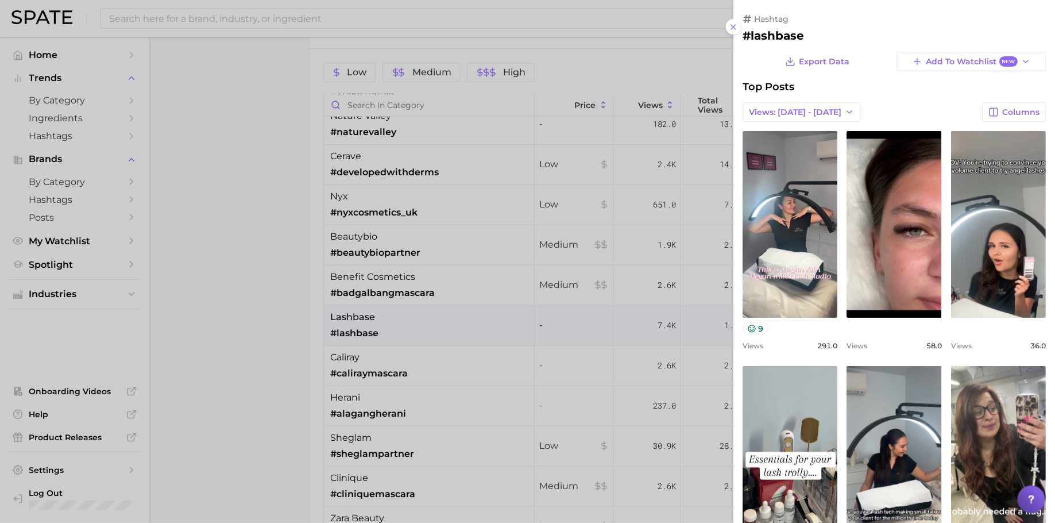
click at [490, 330] on div at bounding box center [527, 261] width 1055 height 523
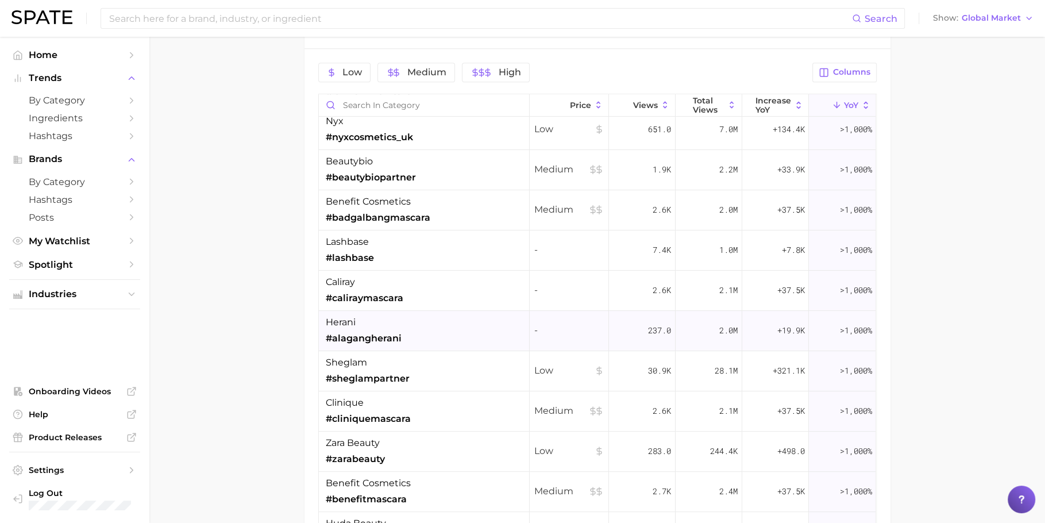
click at [464, 333] on div "herani #alagangherani" at bounding box center [424, 331] width 211 height 40
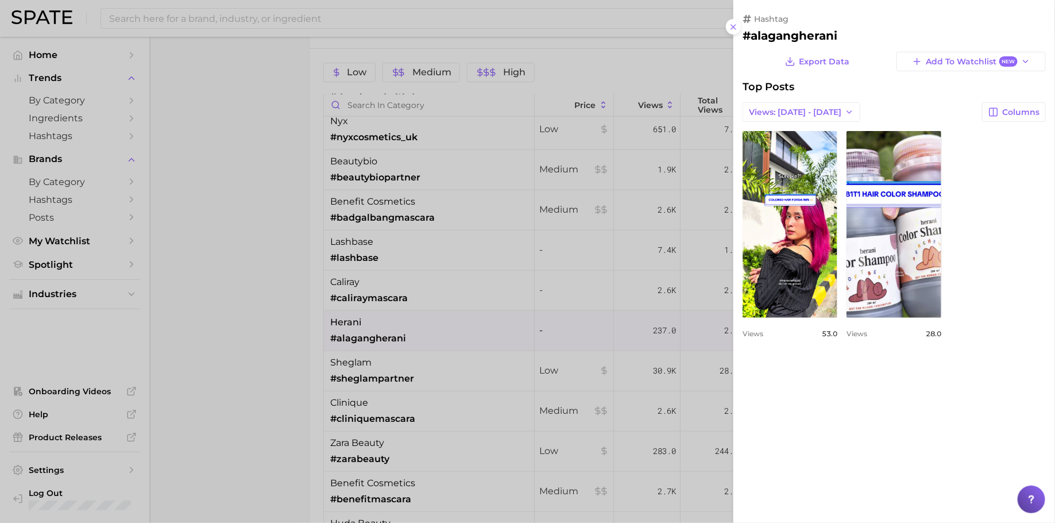
click at [545, 298] on div at bounding box center [527, 261] width 1055 height 523
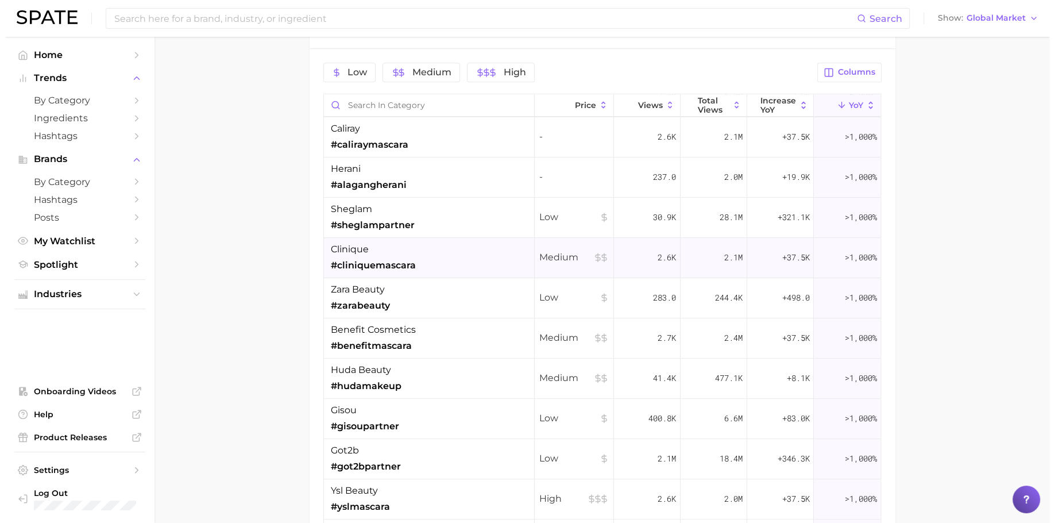
scroll to position [449, 0]
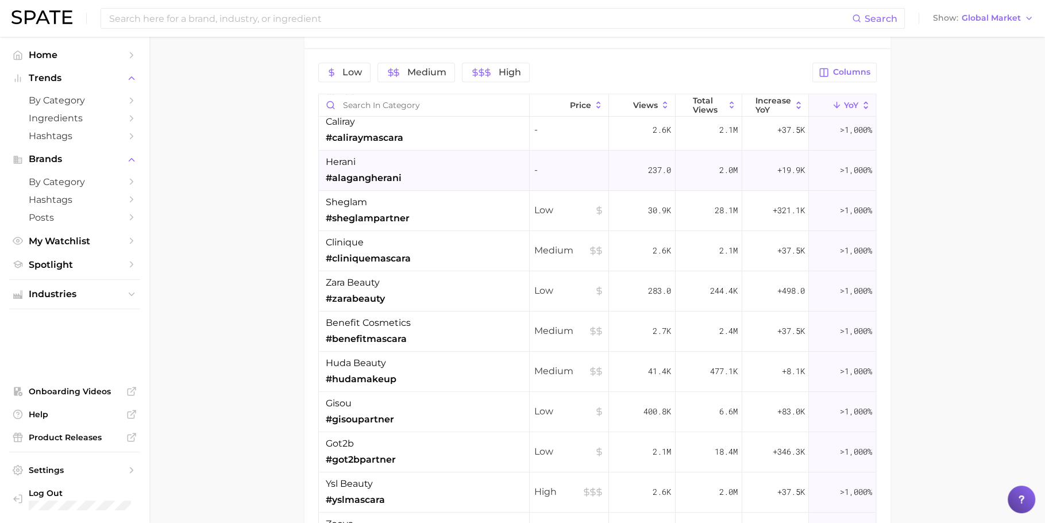
click at [492, 171] on div "herani #alagangherani" at bounding box center [424, 171] width 211 height 40
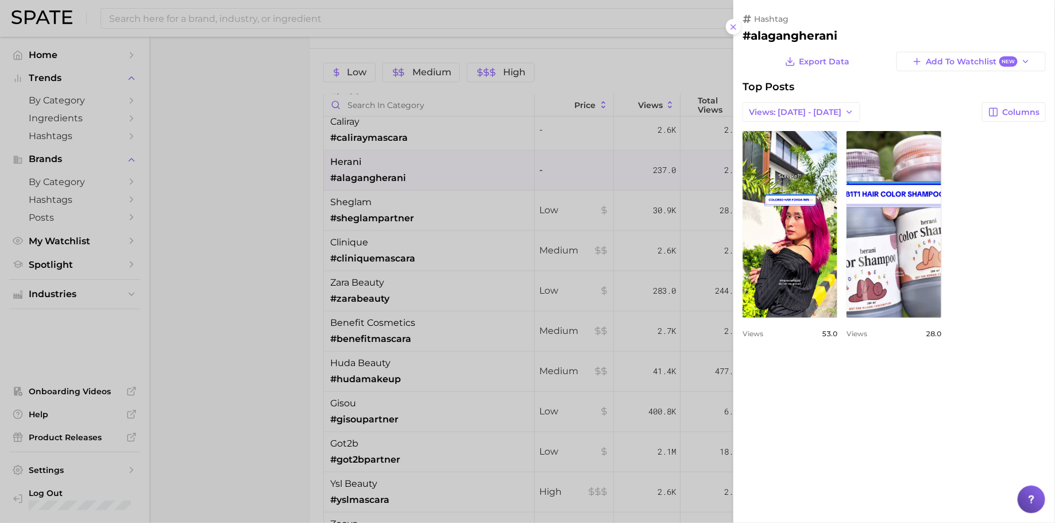
scroll to position [0, 0]
click at [518, 248] on div at bounding box center [527, 261] width 1055 height 523
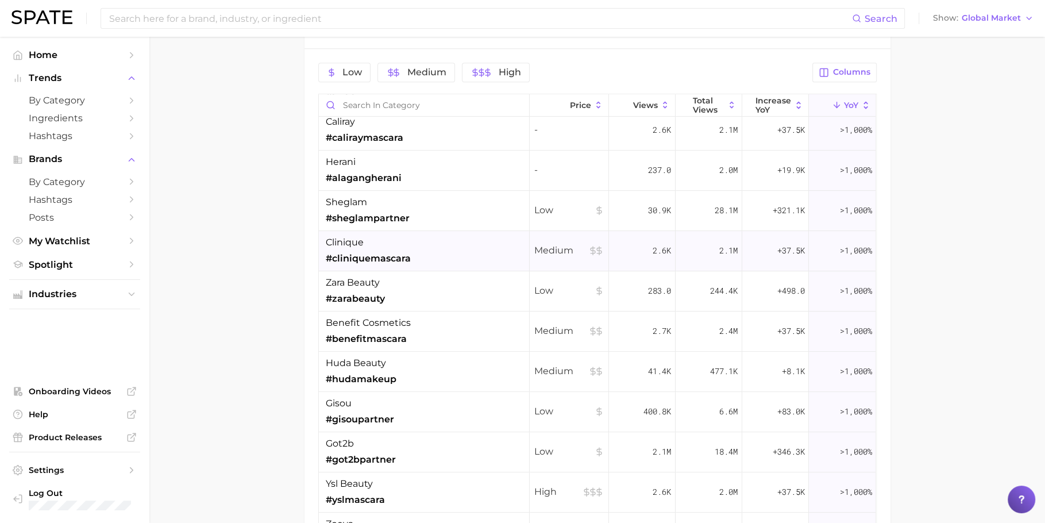
click at [492, 242] on div "clinique #cliniquemascara" at bounding box center [424, 251] width 211 height 40
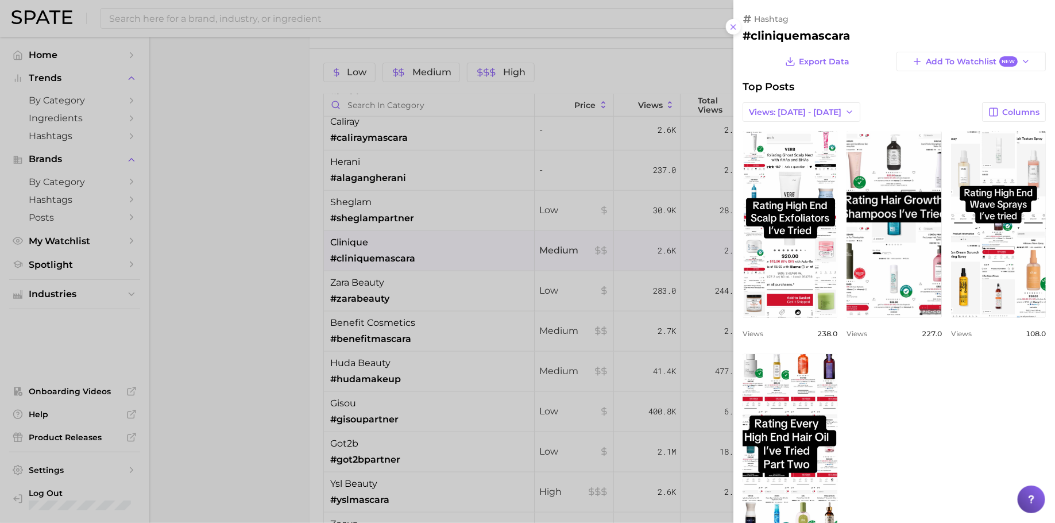
click at [492, 242] on div at bounding box center [527, 261] width 1055 height 523
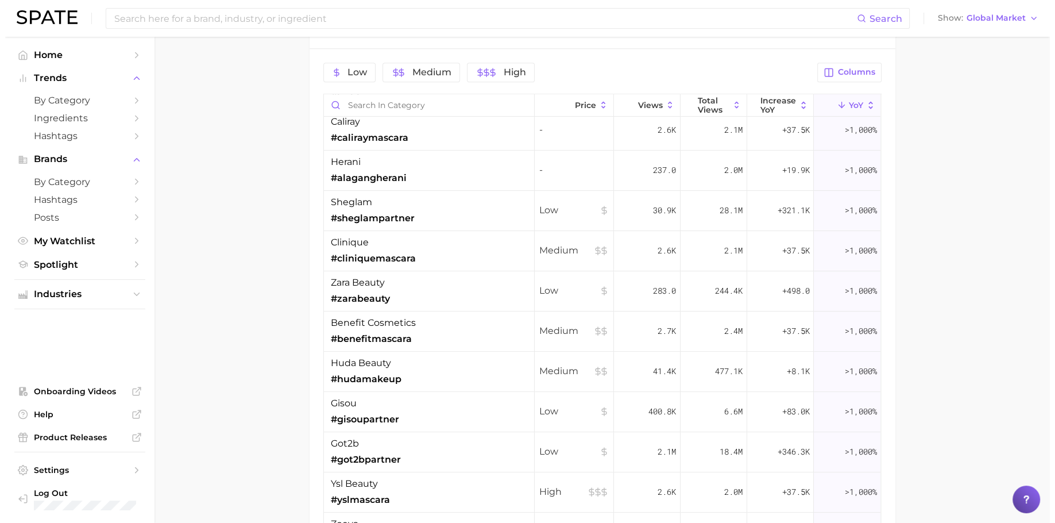
scroll to position [461, 0]
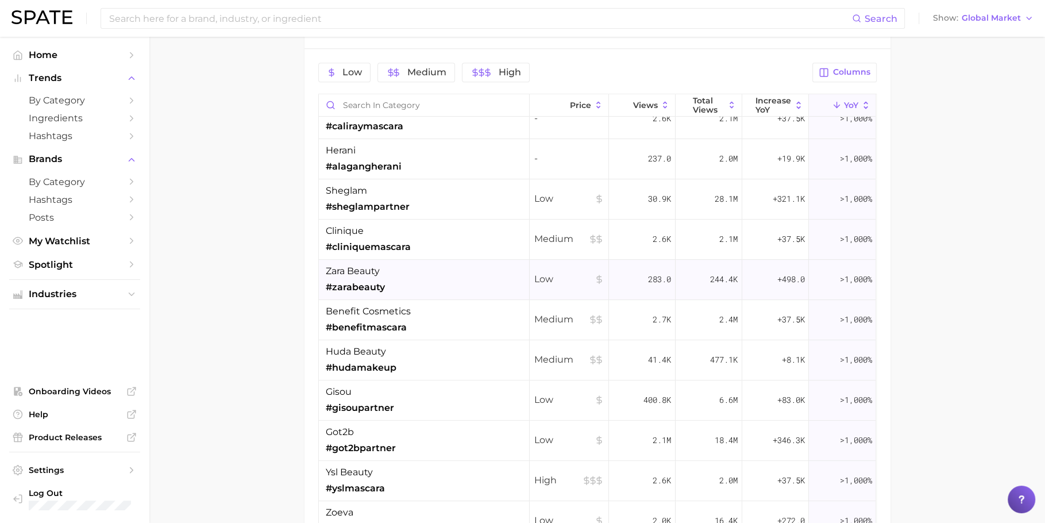
click at [487, 273] on div "zara beauty #zarabeauty" at bounding box center [424, 280] width 211 height 40
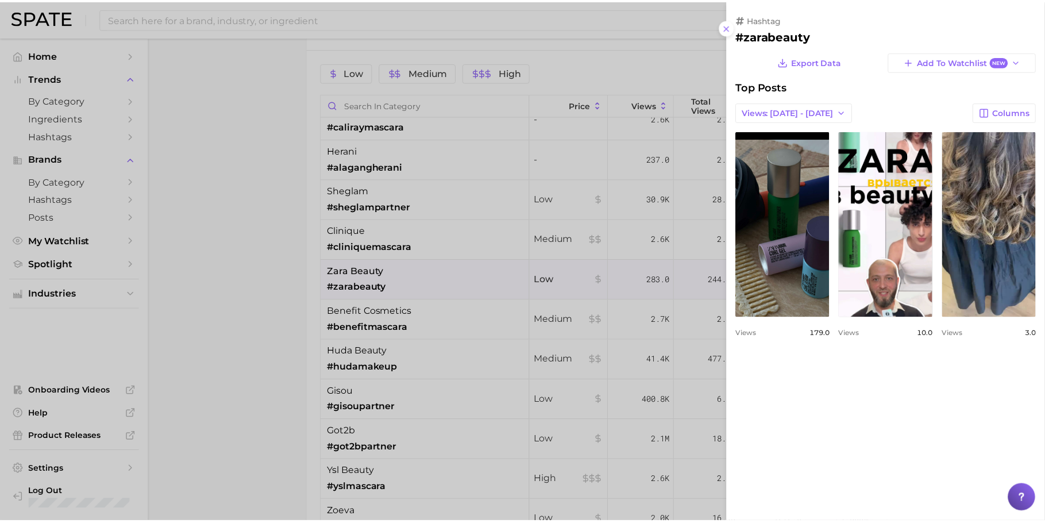
scroll to position [0, 0]
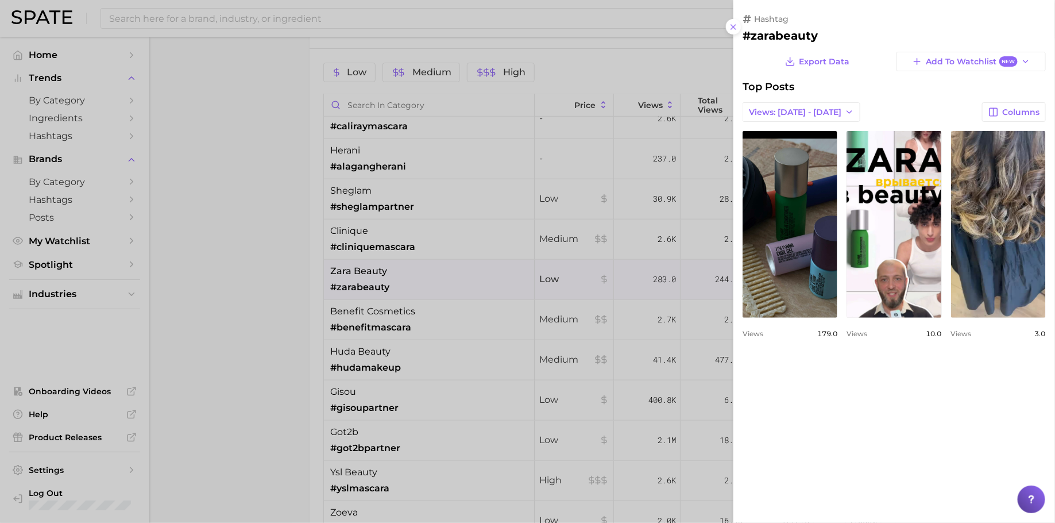
click at [488, 275] on div at bounding box center [527, 261] width 1055 height 523
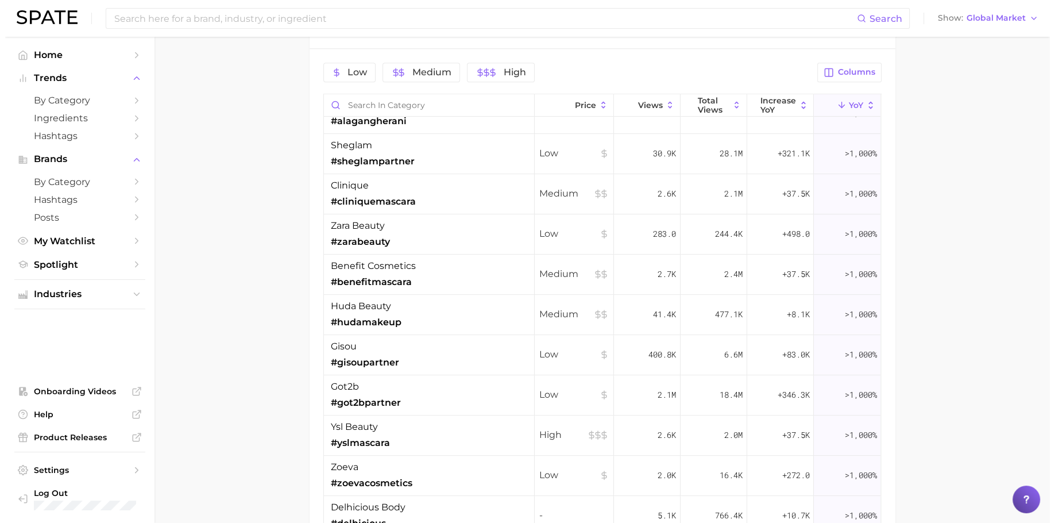
scroll to position [506, 0]
click at [485, 308] on div "huda beauty #hudamakeup" at bounding box center [424, 315] width 211 height 40
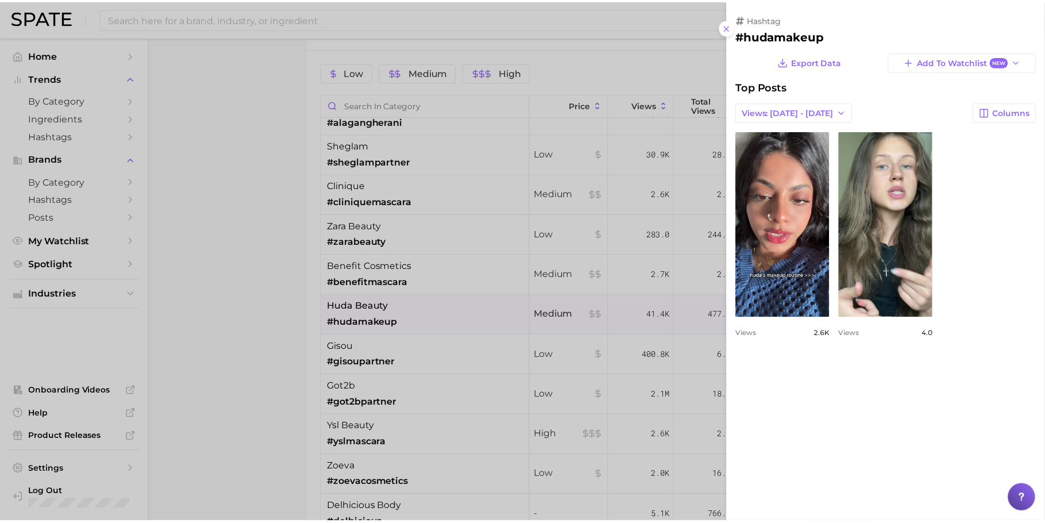
scroll to position [0, 0]
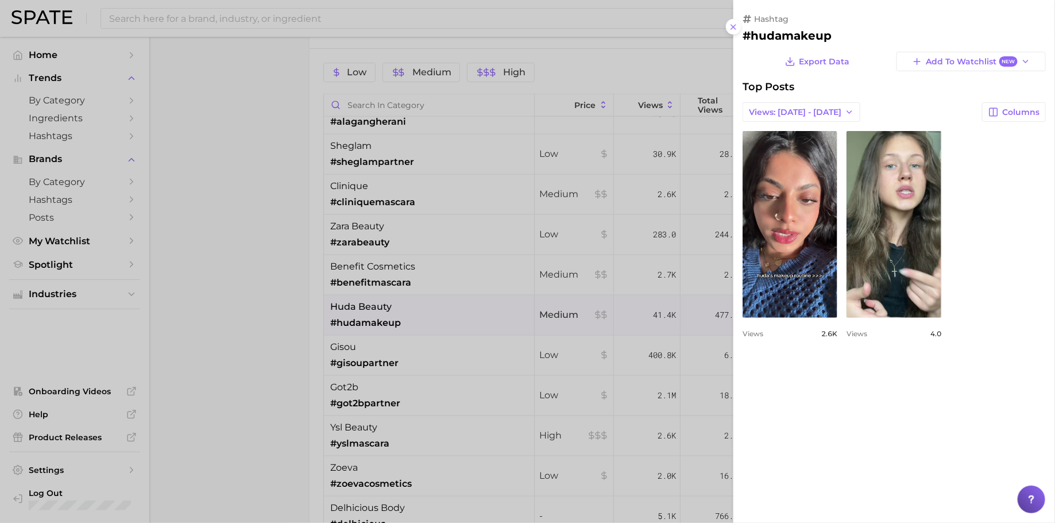
click at [485, 308] on div at bounding box center [527, 261] width 1055 height 523
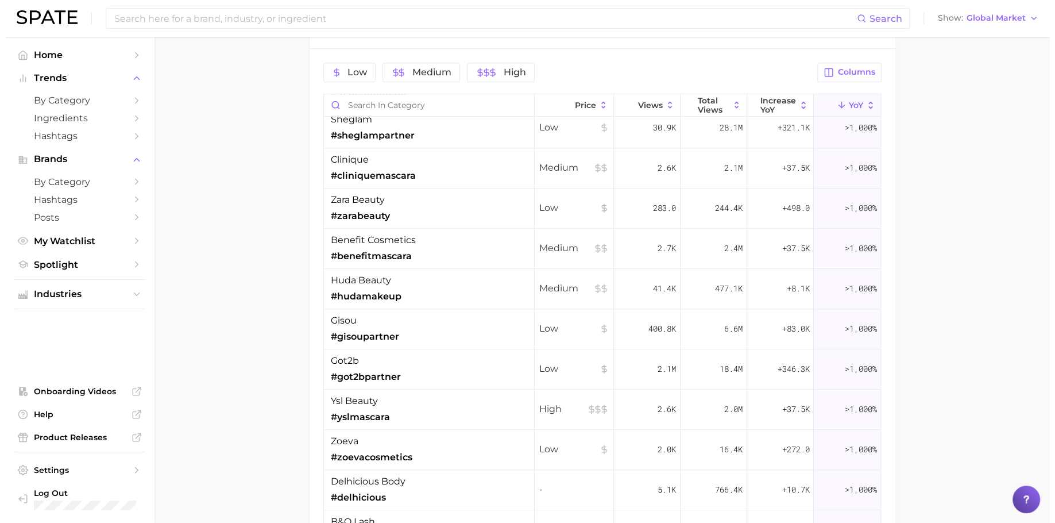
scroll to position [535, 0]
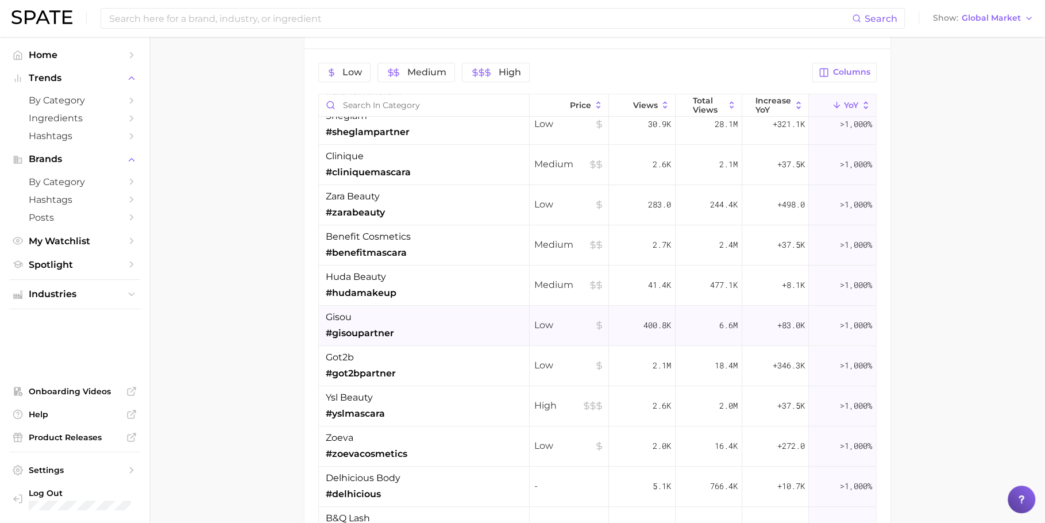
click at [485, 317] on div "gisou #gisoupartner" at bounding box center [424, 326] width 211 height 40
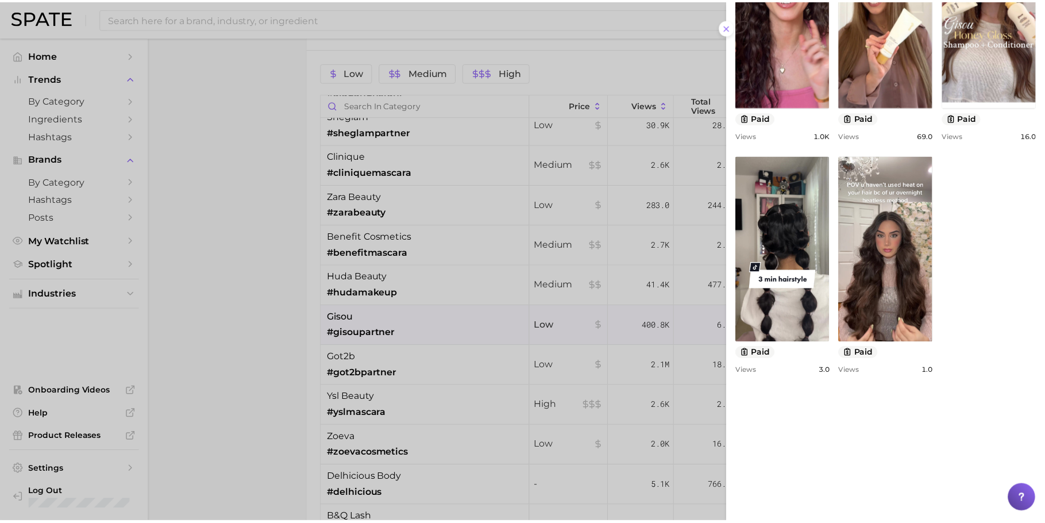
scroll to position [555, 0]
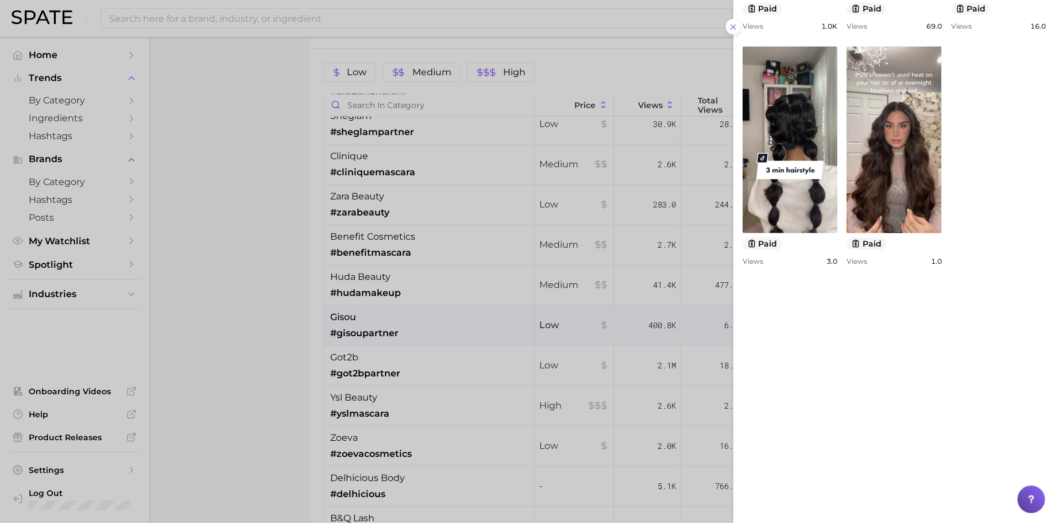
click at [568, 269] on div at bounding box center [527, 261] width 1055 height 523
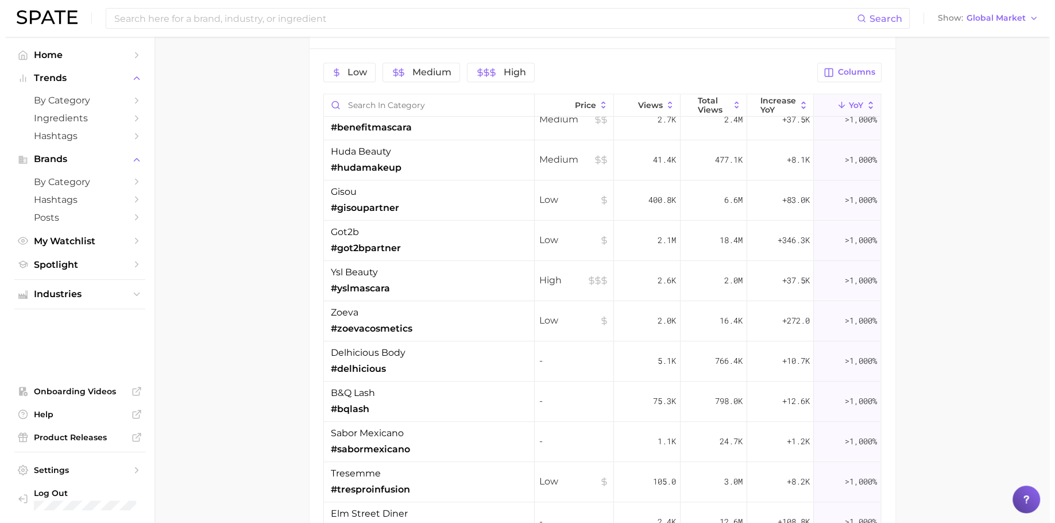
scroll to position [664, 0]
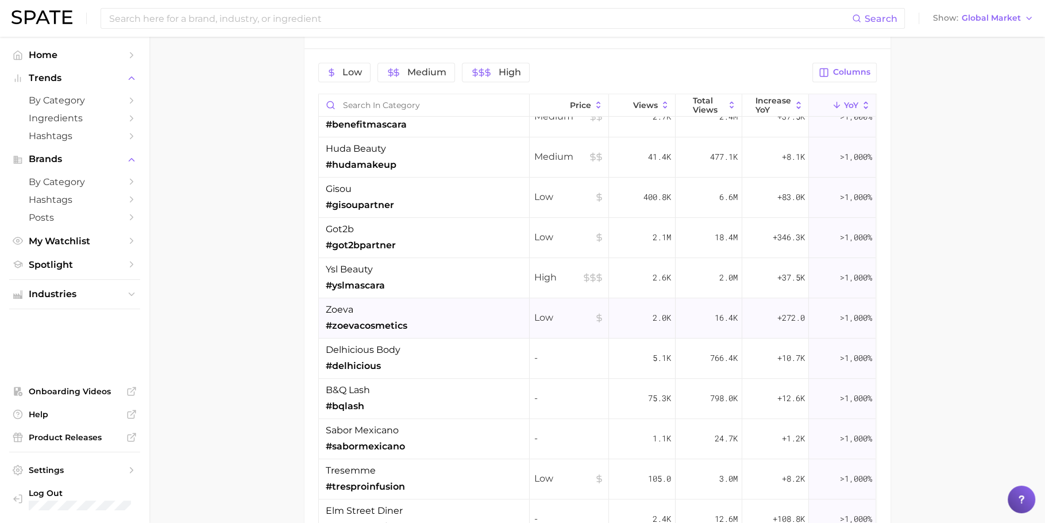
click at [477, 304] on div "zoeva #zoevacosmetics" at bounding box center [424, 318] width 211 height 40
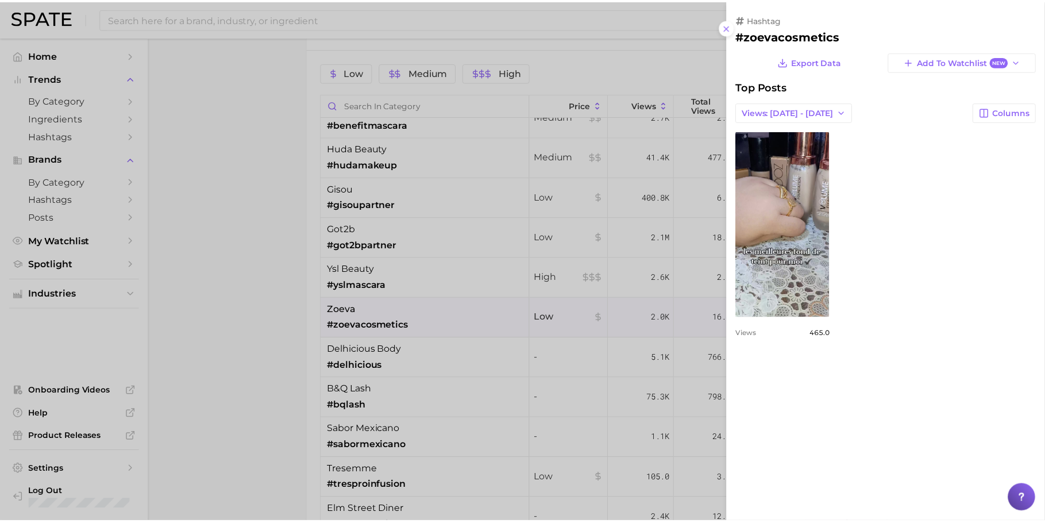
scroll to position [0, 0]
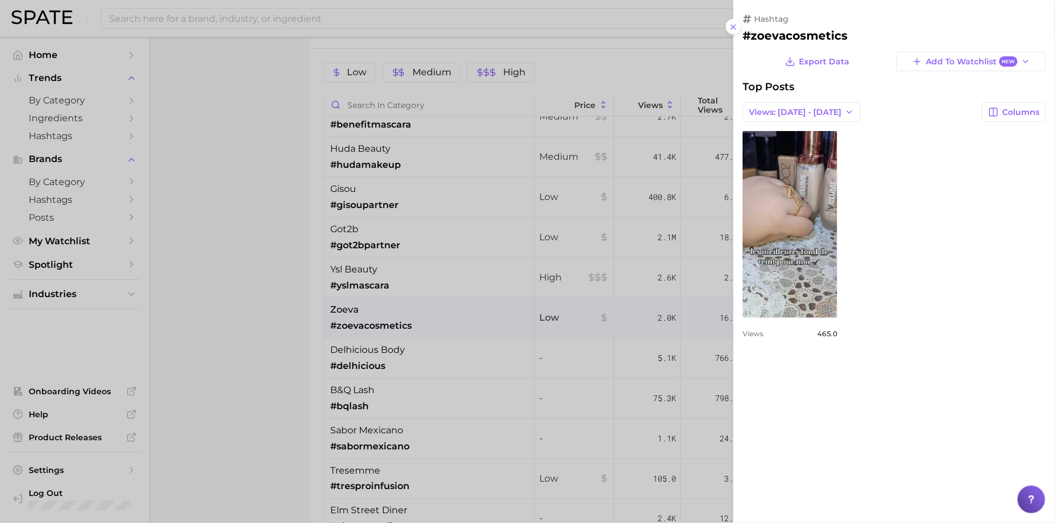
click at [608, 229] on div at bounding box center [527, 261] width 1055 height 523
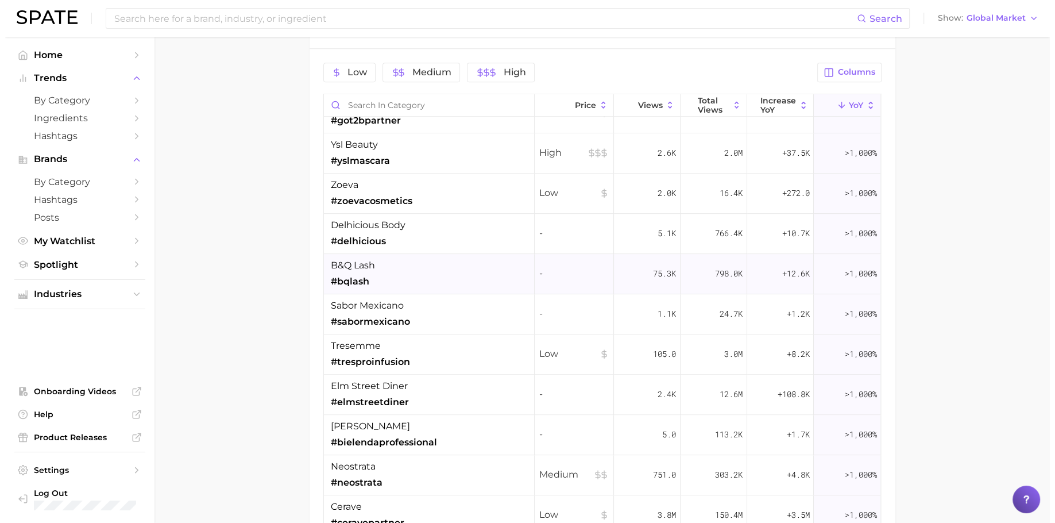
scroll to position [818, 0]
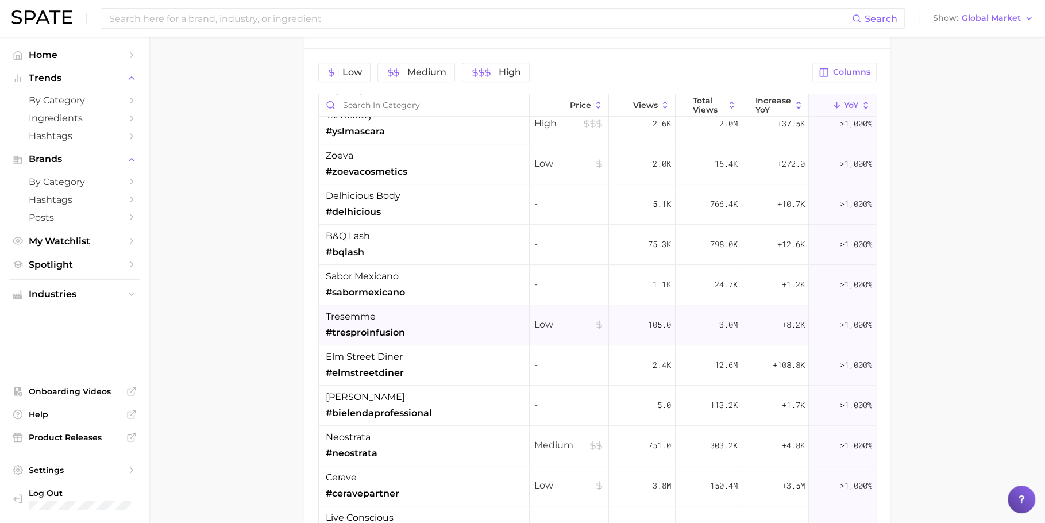
click at [486, 319] on div "tresemme #tresproinfusion" at bounding box center [424, 325] width 211 height 40
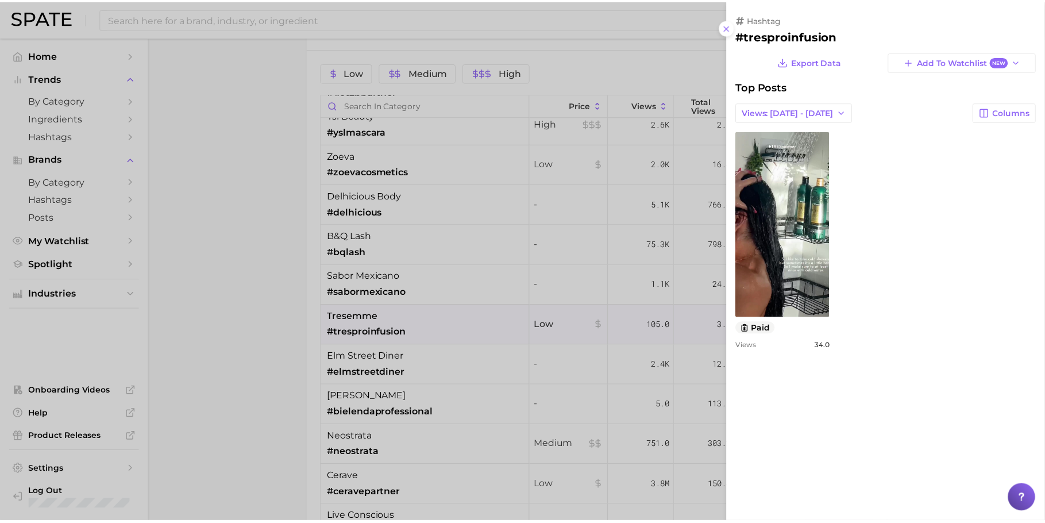
scroll to position [0, 0]
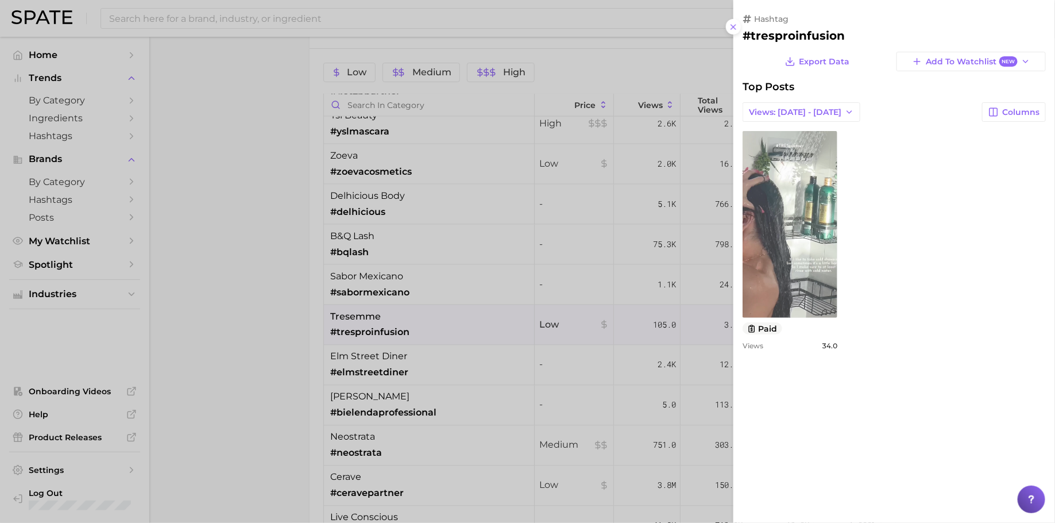
click at [808, 228] on link "view post on TikTok" at bounding box center [790, 224] width 95 height 187
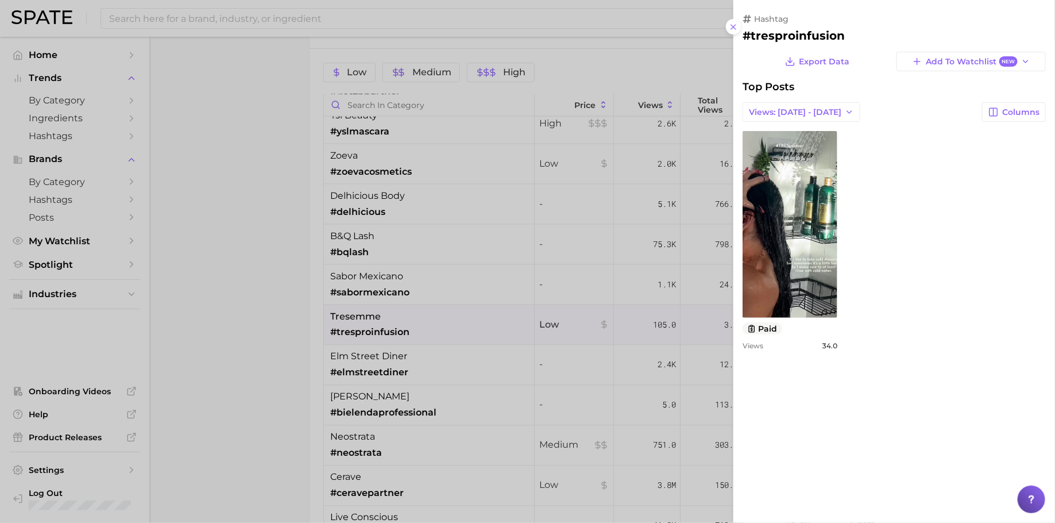
click at [632, 256] on div at bounding box center [527, 261] width 1055 height 523
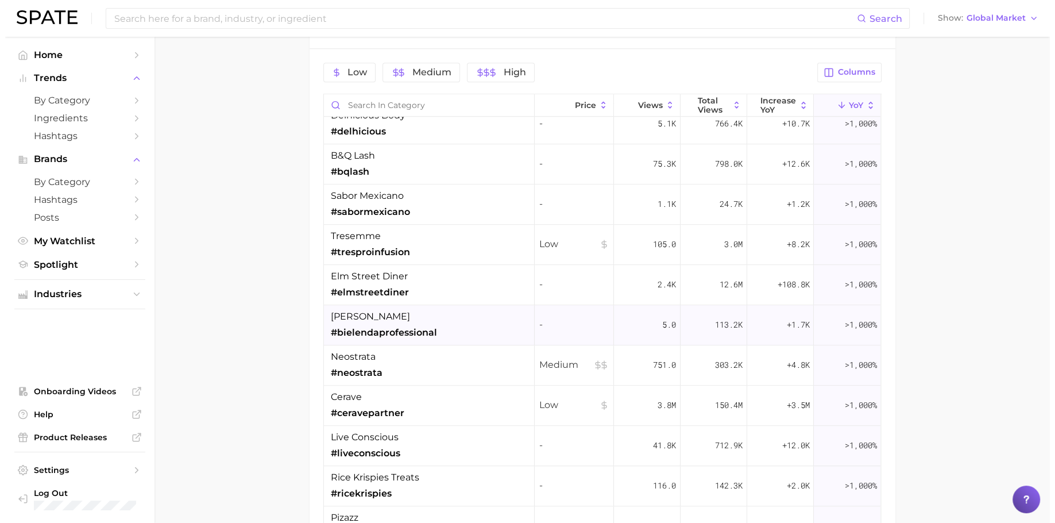
scroll to position [920, 0]
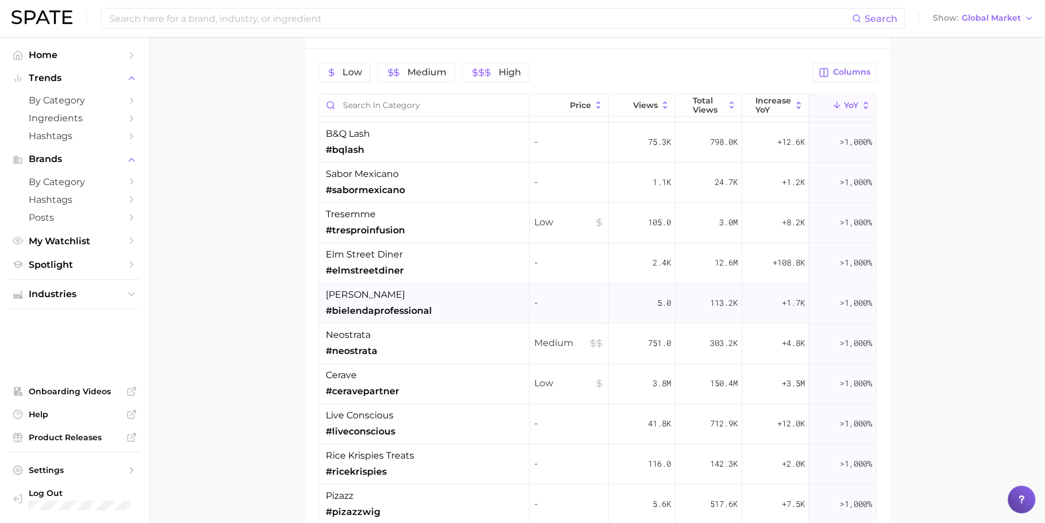
click at [490, 285] on div "bielenda #bielendaprofessional" at bounding box center [424, 303] width 211 height 40
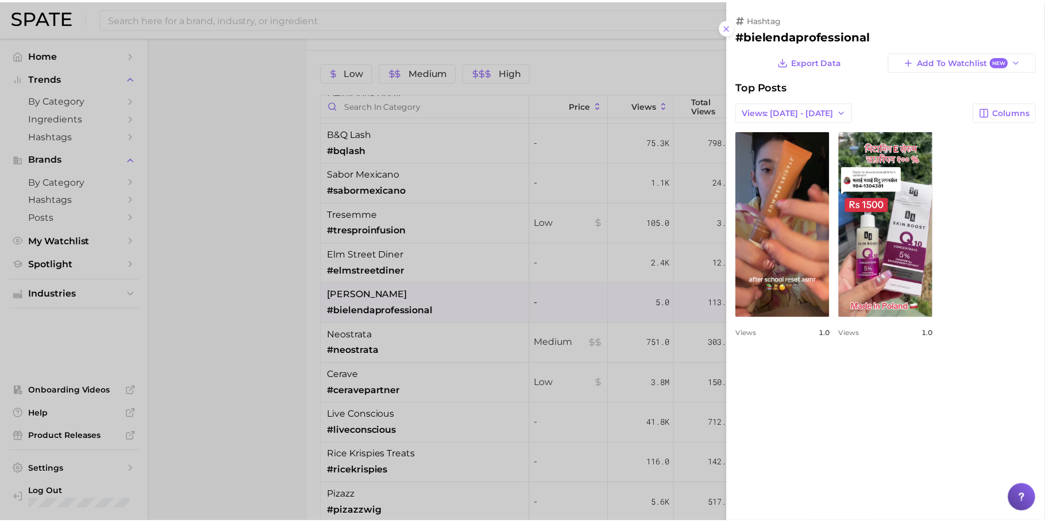
scroll to position [0, 0]
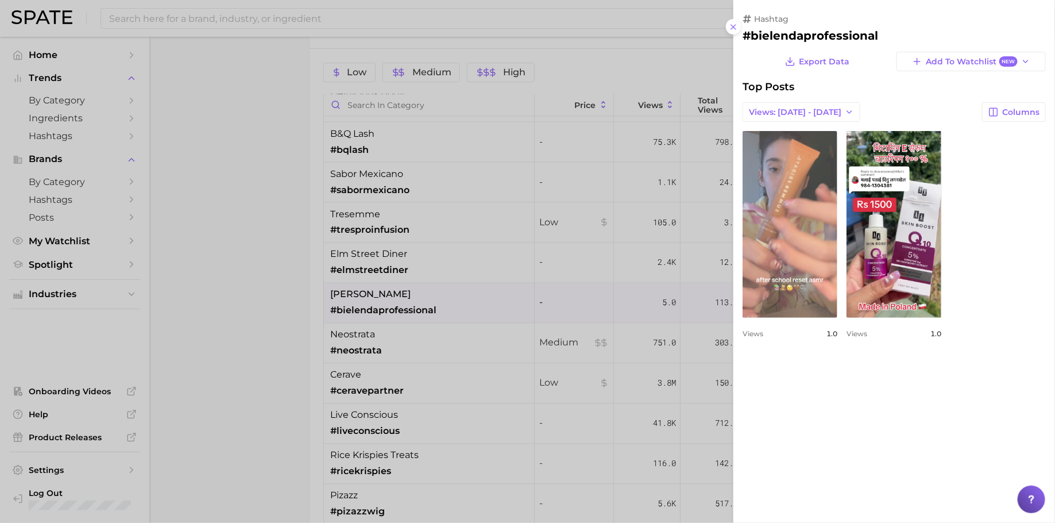
click at [800, 253] on link "view post on TikTok" at bounding box center [790, 224] width 95 height 187
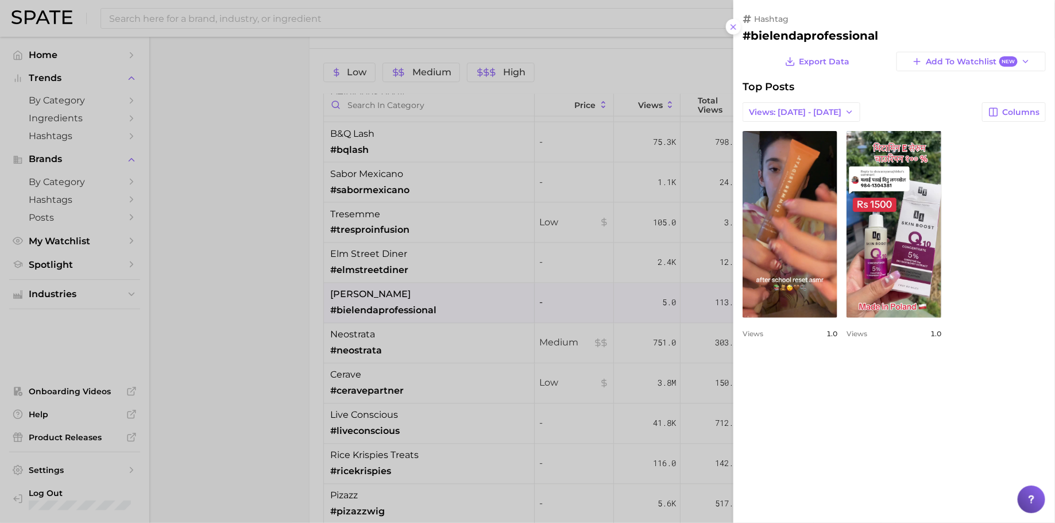
click at [568, 268] on div at bounding box center [527, 261] width 1055 height 523
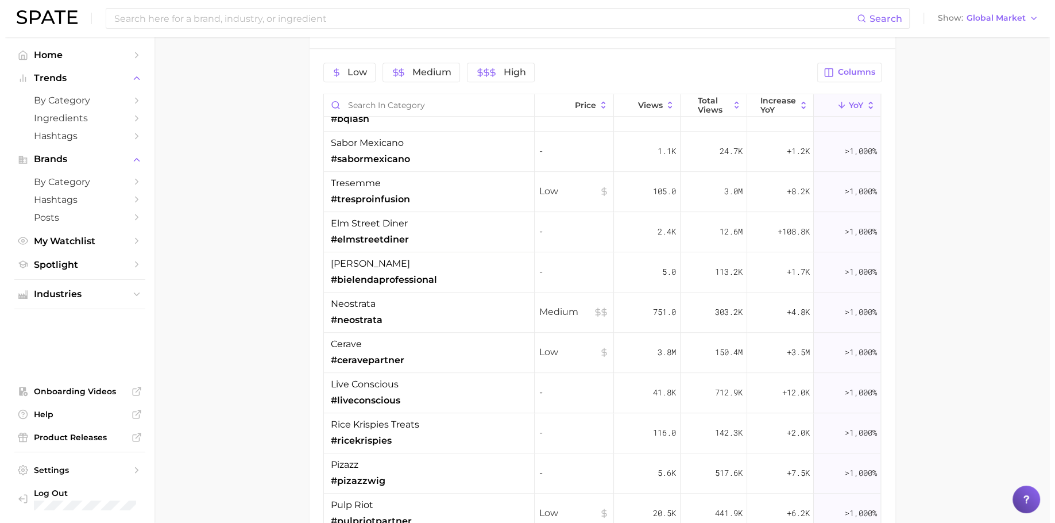
scroll to position [963, 0]
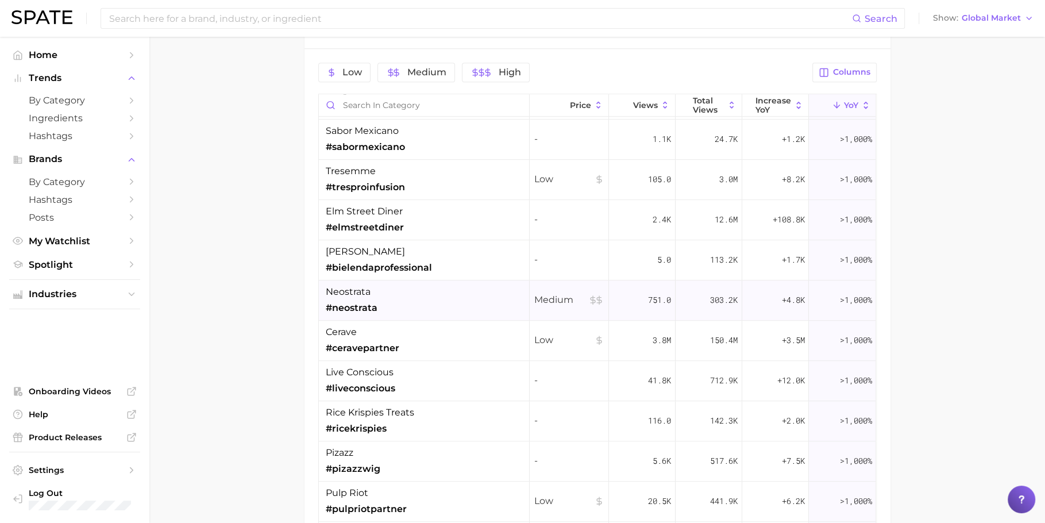
click at [450, 306] on div "neostrata #neostrata" at bounding box center [424, 300] width 211 height 40
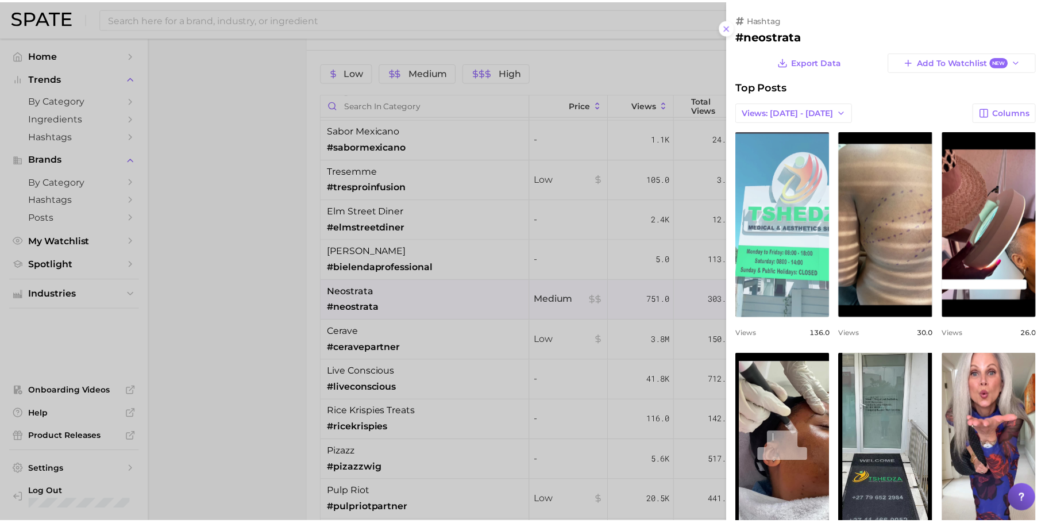
scroll to position [284, 0]
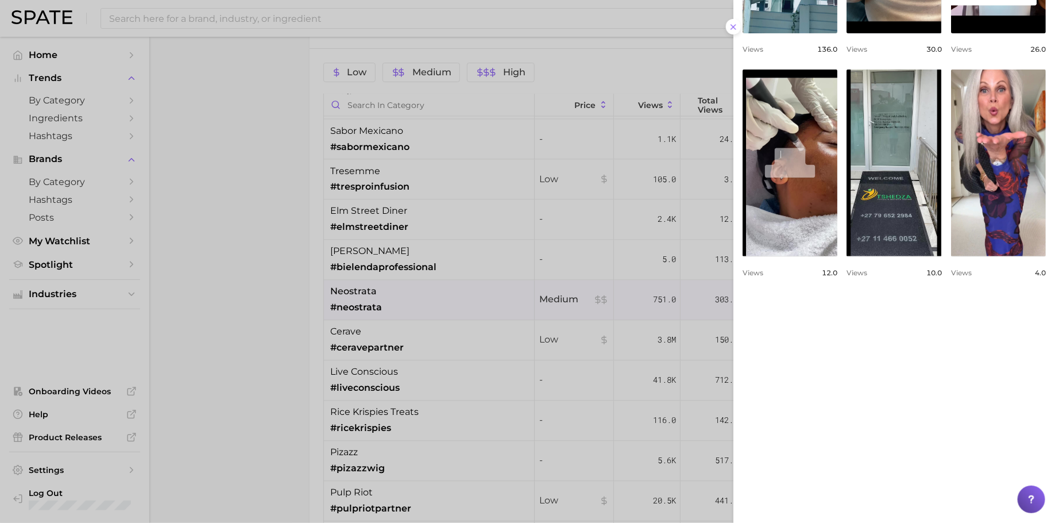
click at [552, 318] on div at bounding box center [527, 261] width 1055 height 523
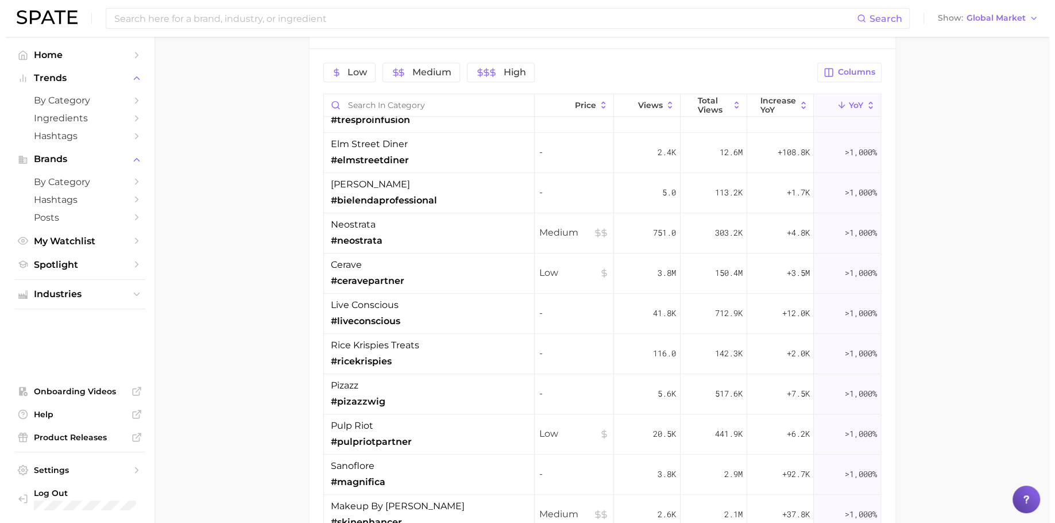
scroll to position [1032, 0]
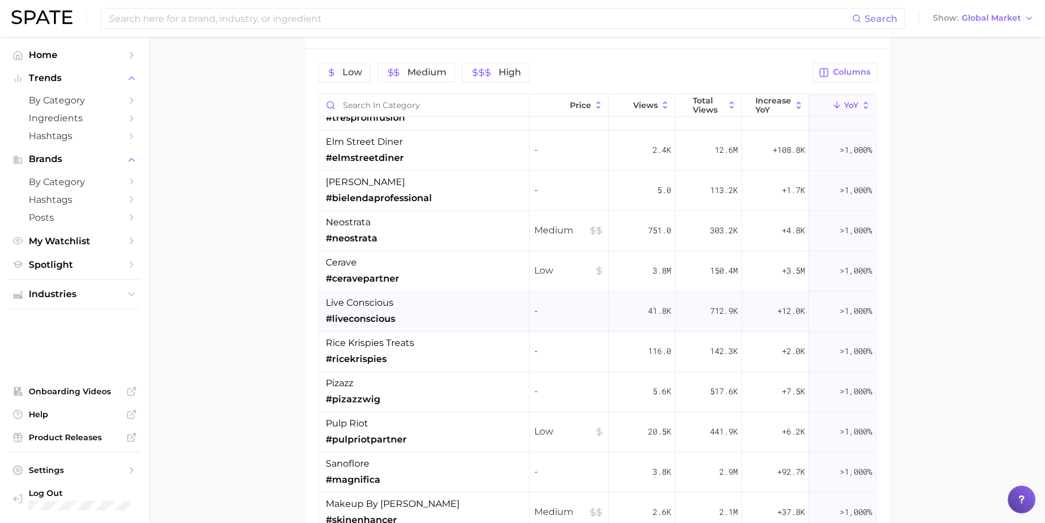
click at [467, 302] on div "live conscious #liveconscious" at bounding box center [424, 311] width 211 height 40
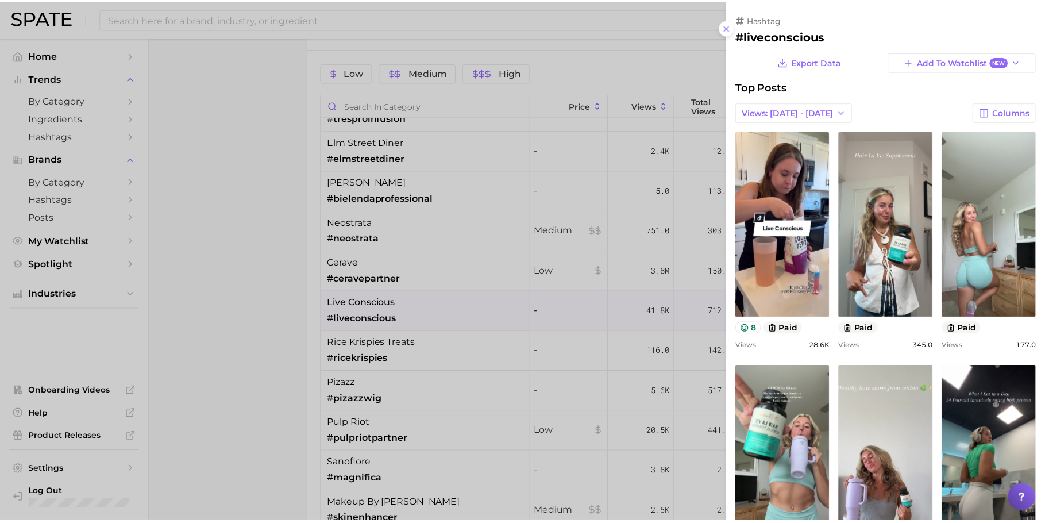
scroll to position [0, 0]
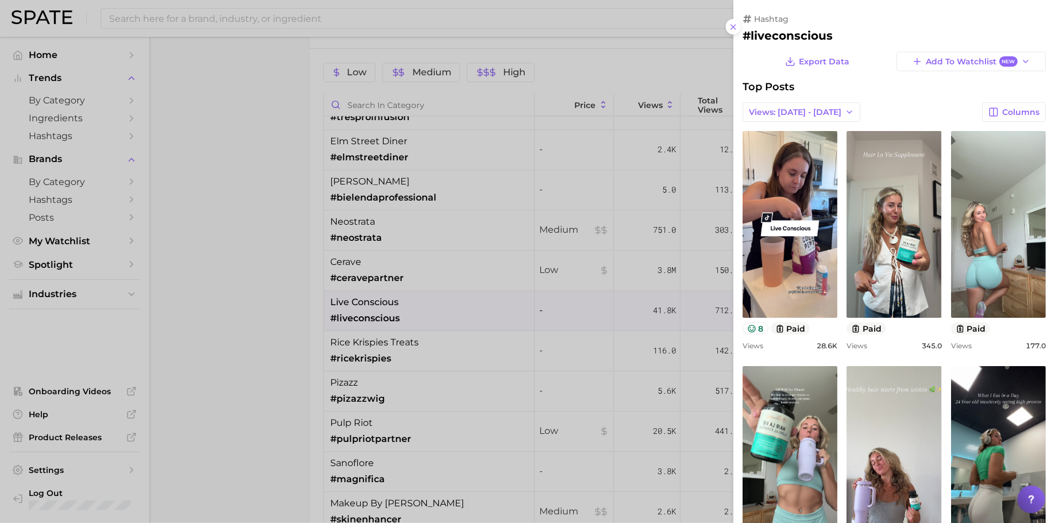
click at [488, 269] on div at bounding box center [527, 261] width 1055 height 523
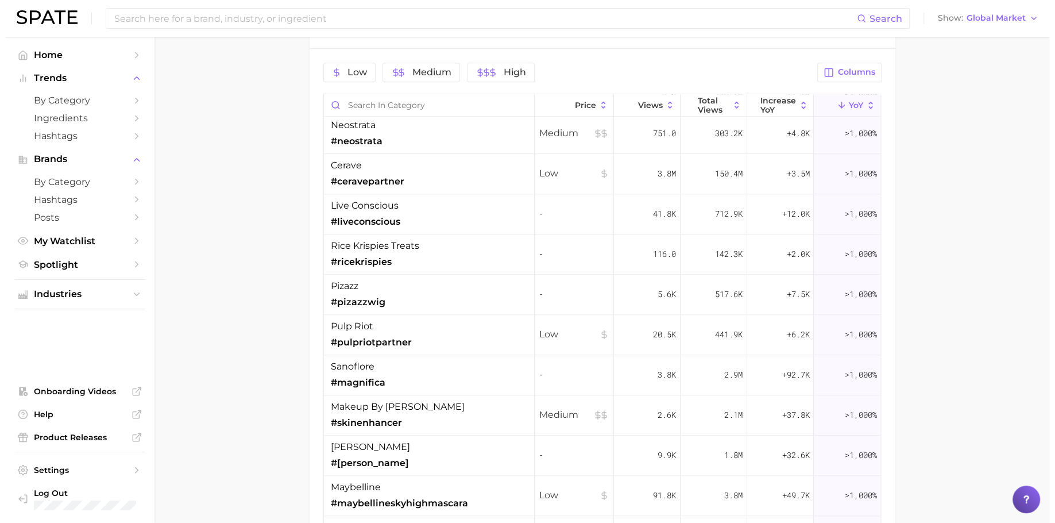
scroll to position [1177, 0]
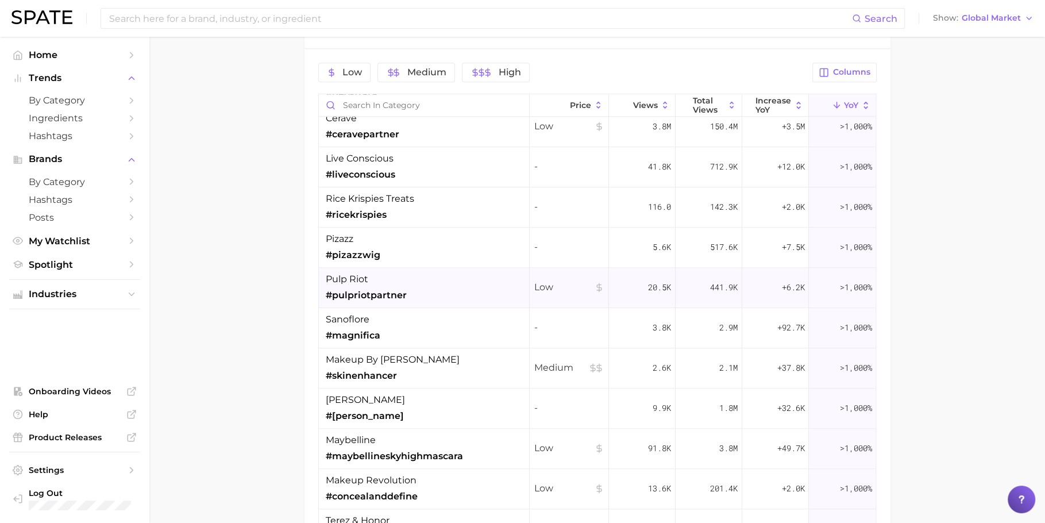
click at [487, 268] on div "pulp riot #pulpriotpartner" at bounding box center [424, 288] width 211 height 40
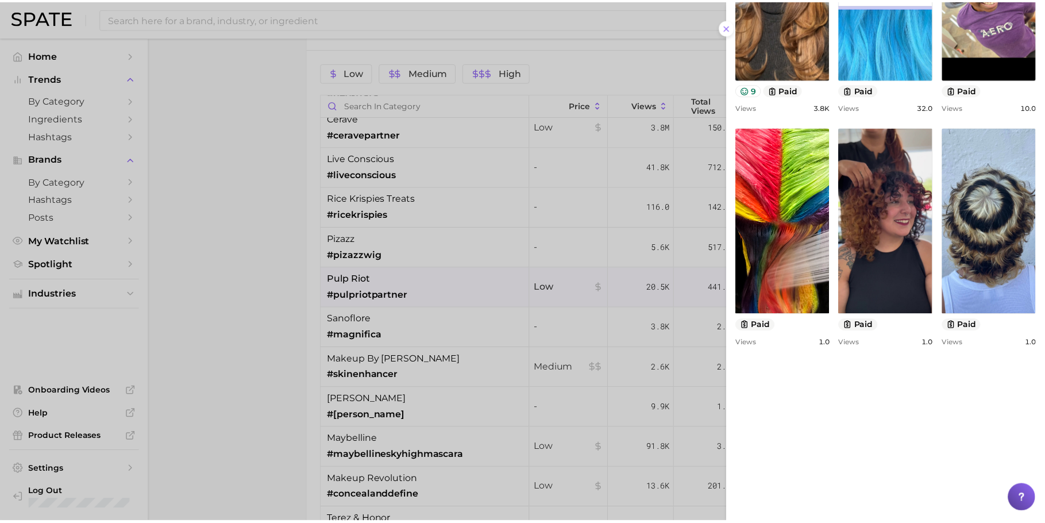
scroll to position [320, 0]
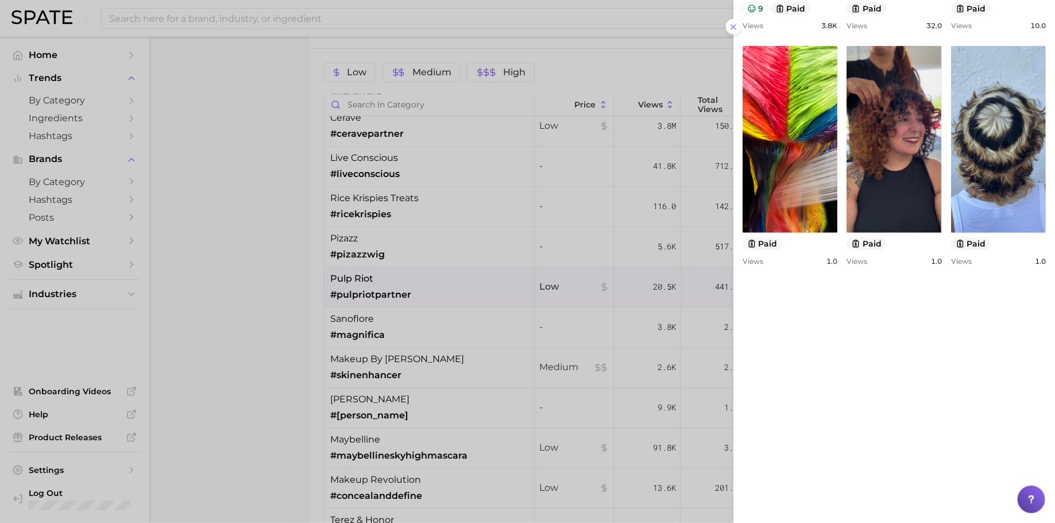
click at [530, 305] on div at bounding box center [527, 261] width 1055 height 523
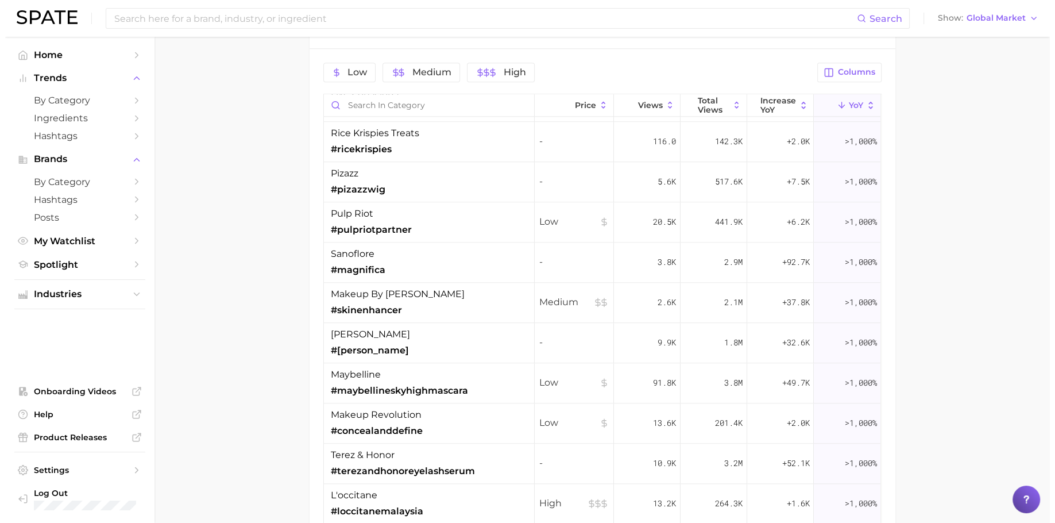
scroll to position [1243, 0]
click at [530, 305] on div "Medium" at bounding box center [569, 302] width 79 height 40
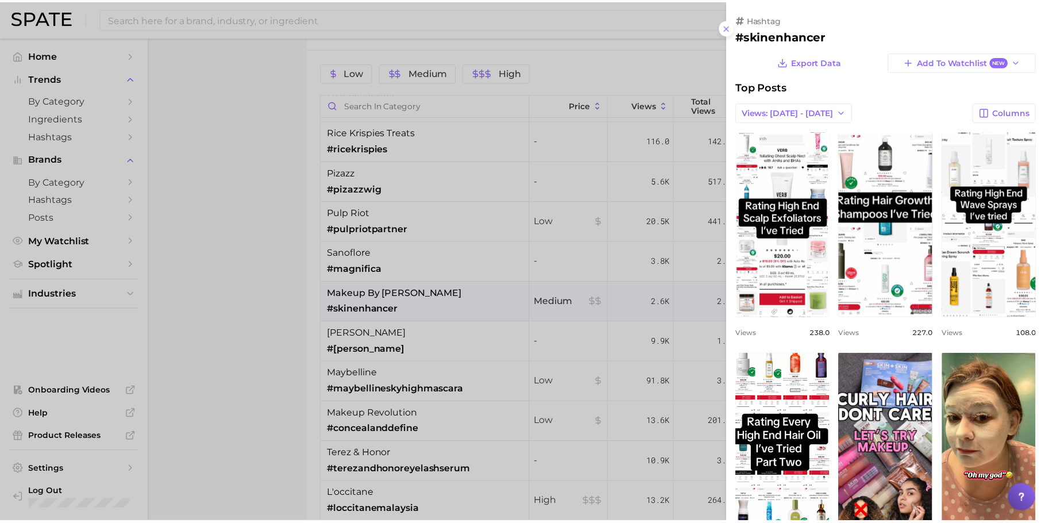
scroll to position [296, 0]
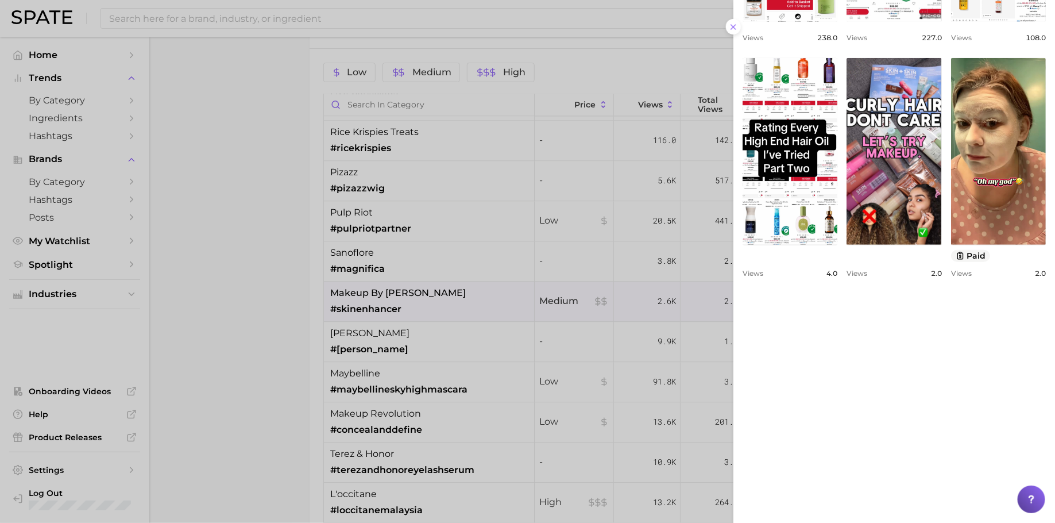
click at [559, 291] on div at bounding box center [527, 261] width 1055 height 523
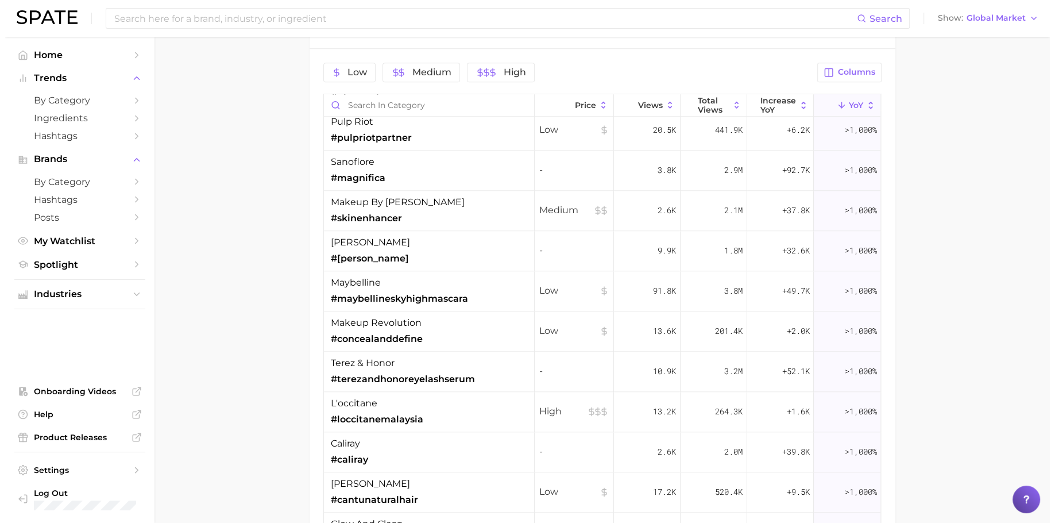
scroll to position [1335, 0]
click at [553, 237] on div "-" at bounding box center [569, 250] width 79 height 40
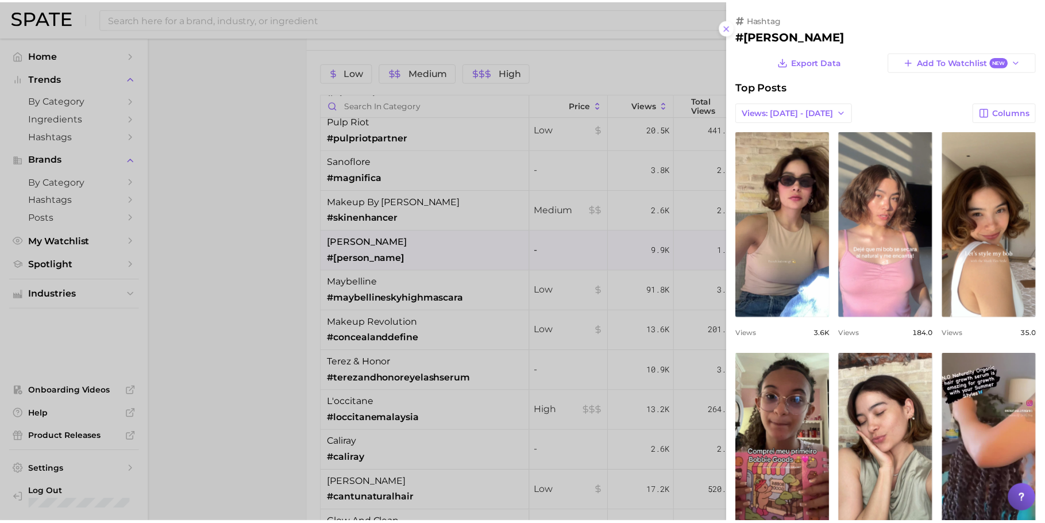
scroll to position [0, 0]
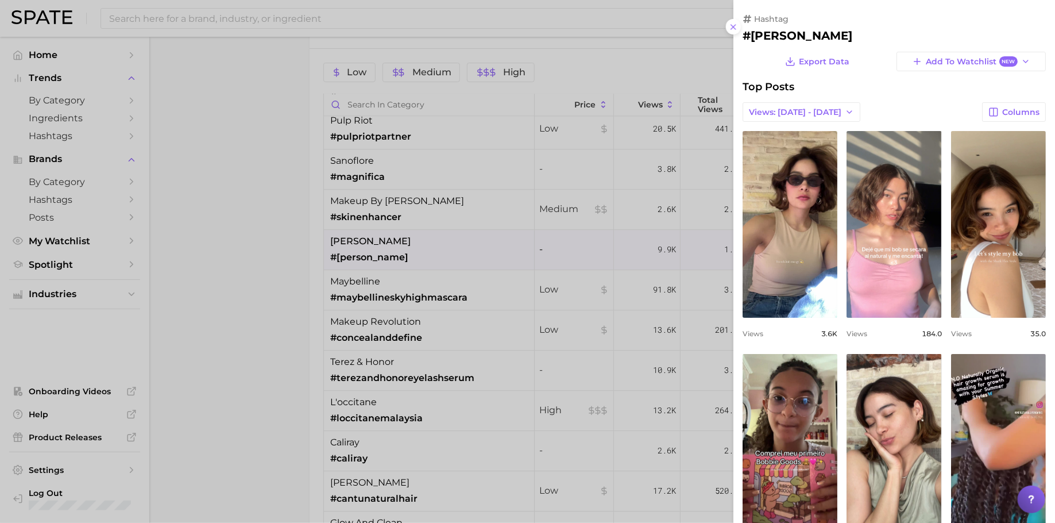
click at [555, 236] on div at bounding box center [527, 261] width 1055 height 523
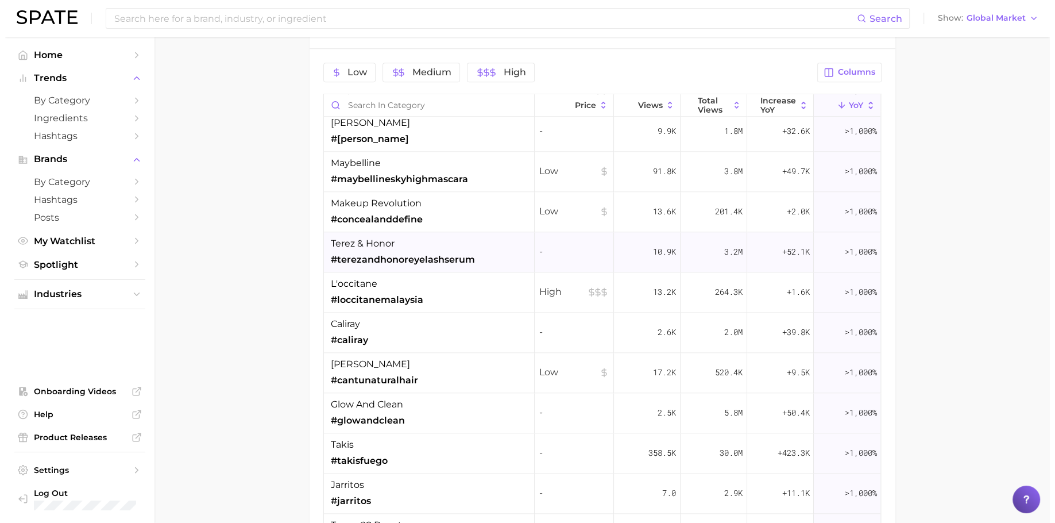
scroll to position [1454, 0]
click at [548, 287] on span "High" at bounding box center [569, 291] width 70 height 14
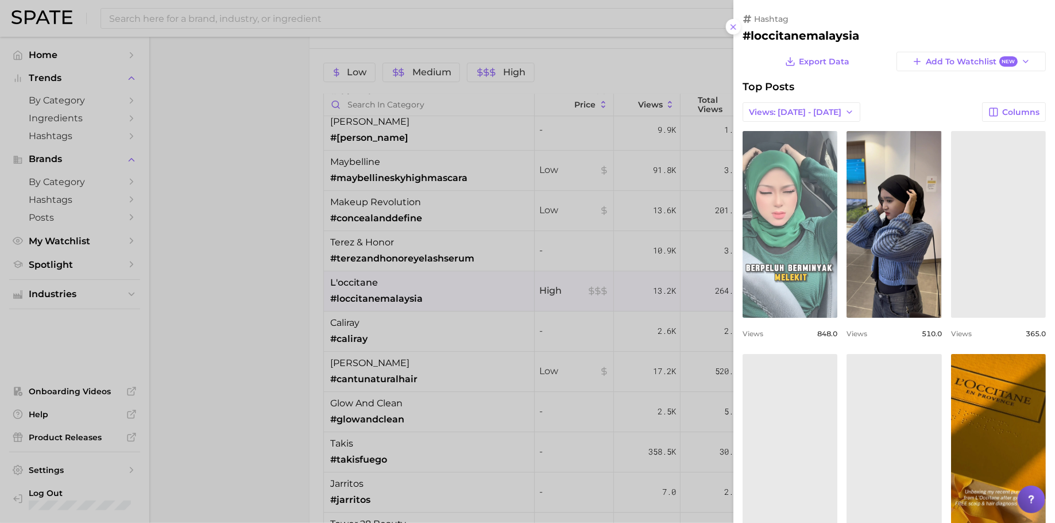
scroll to position [0, 0]
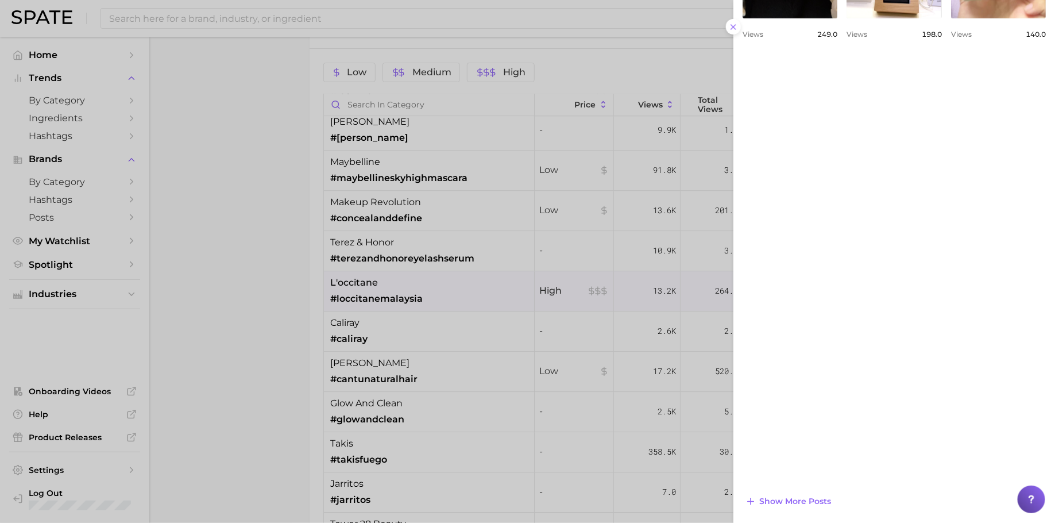
click at [595, 260] on div at bounding box center [527, 261] width 1055 height 523
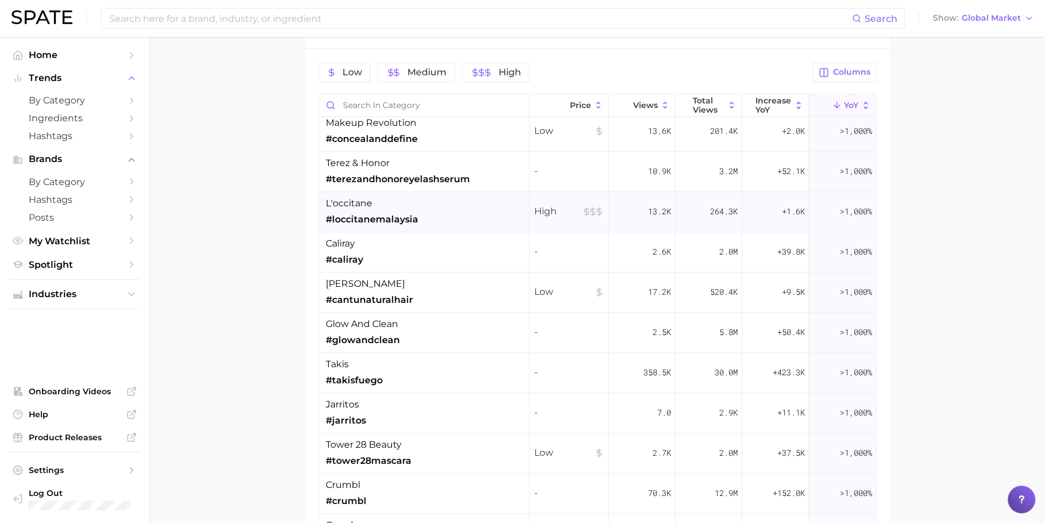
click at [593, 217] on div "High" at bounding box center [569, 212] width 79 height 40
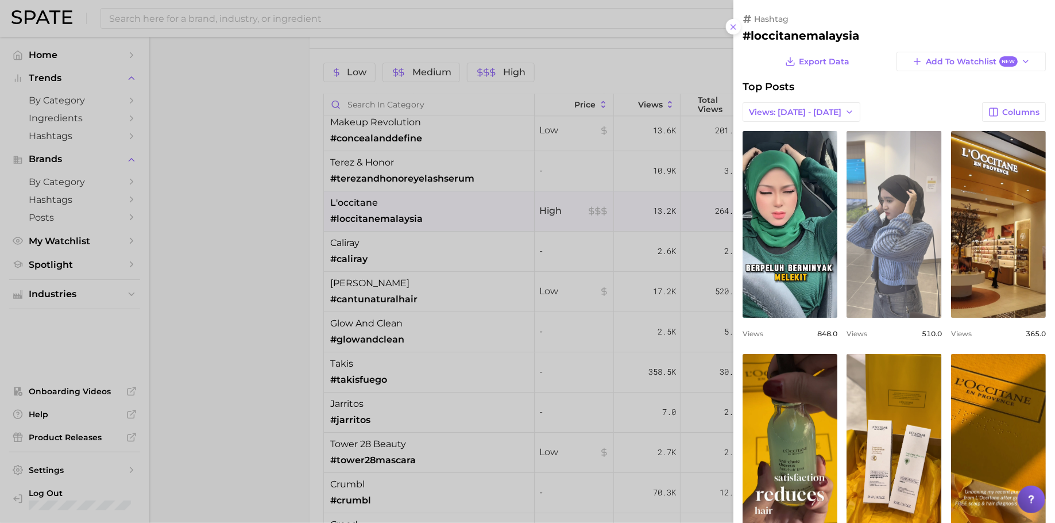
click at [844, 268] on link "view post on TikTok" at bounding box center [894, 224] width 95 height 187
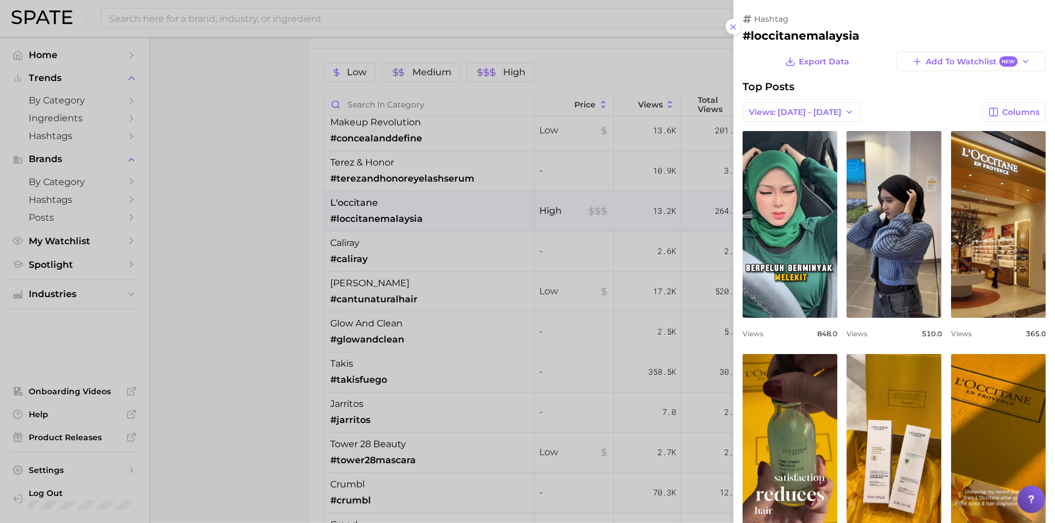
click at [612, 255] on div at bounding box center [527, 261] width 1055 height 523
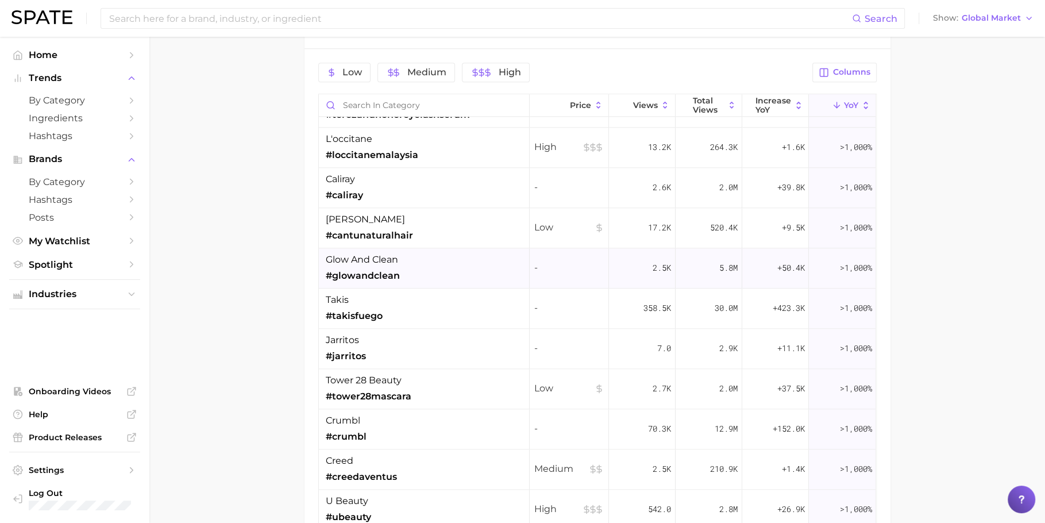
click at [598, 271] on div "-" at bounding box center [569, 268] width 79 height 40
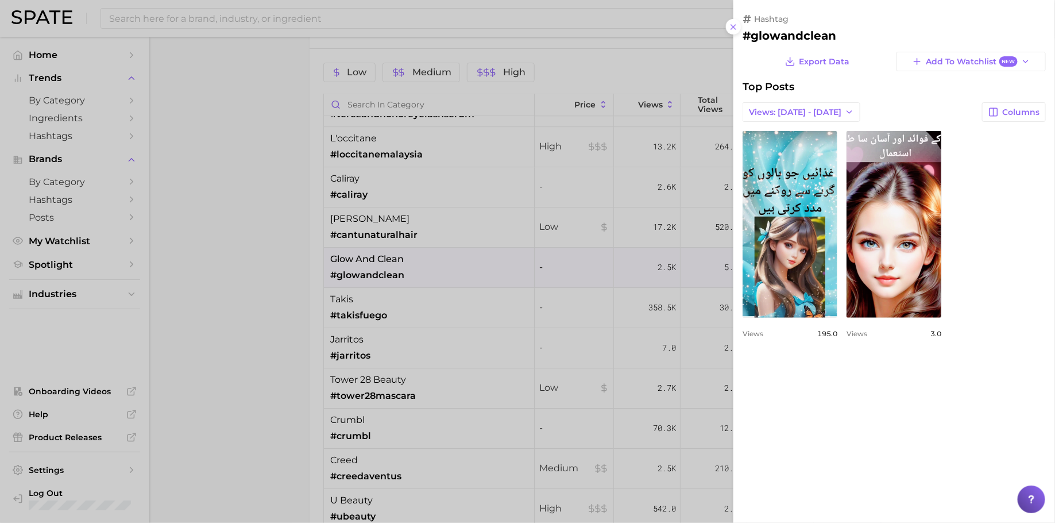
click at [598, 271] on div at bounding box center [527, 261] width 1055 height 523
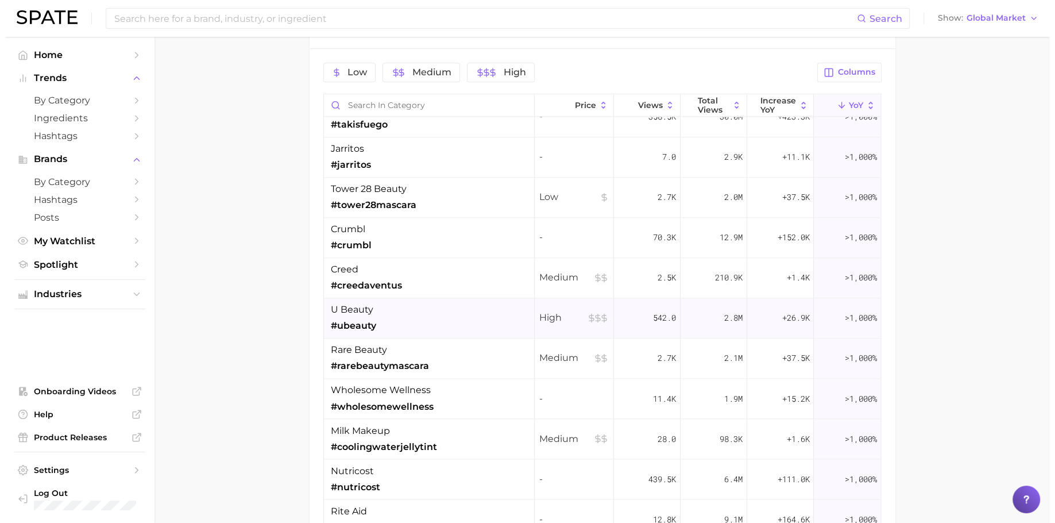
scroll to position [1799, 0]
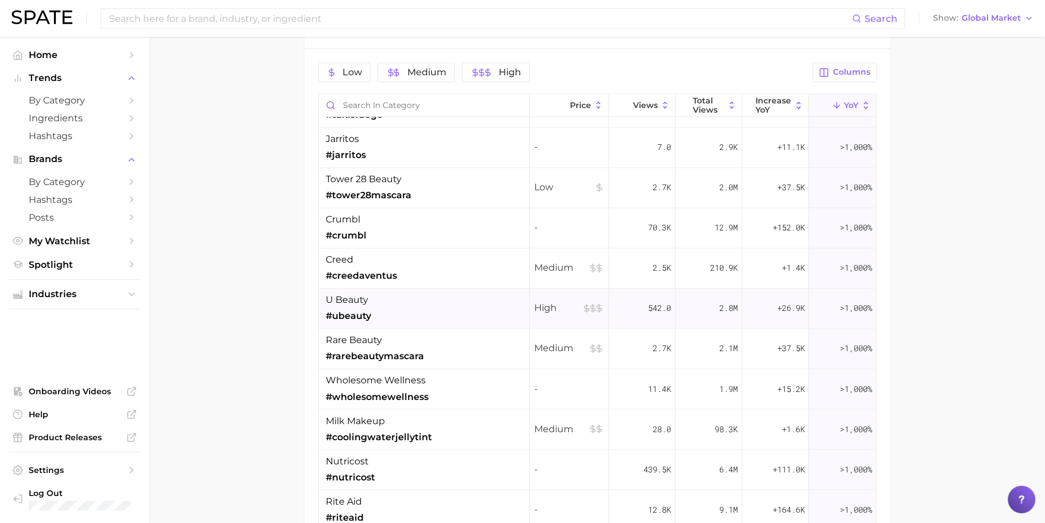
click at [473, 299] on div "u beauty #ubeauty" at bounding box center [424, 308] width 211 height 40
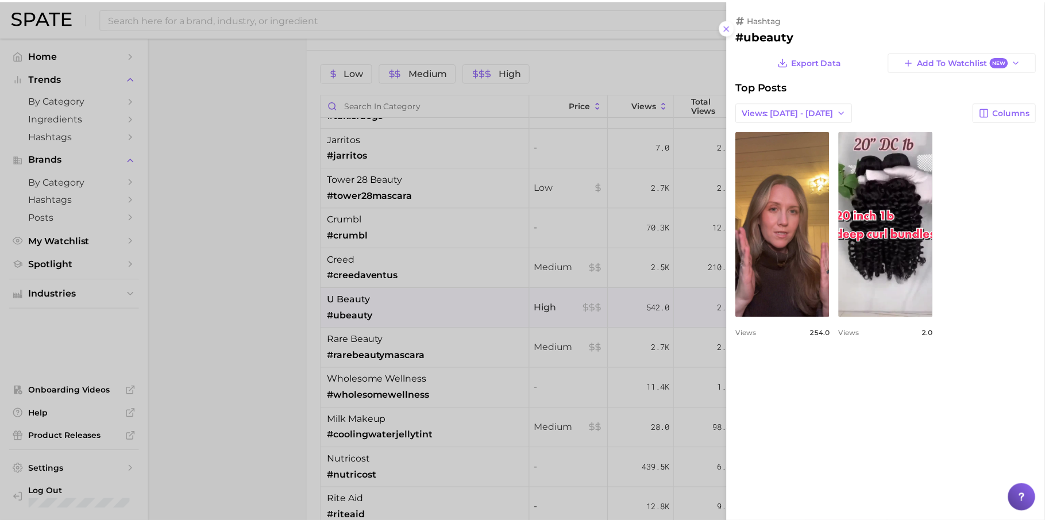
scroll to position [0, 0]
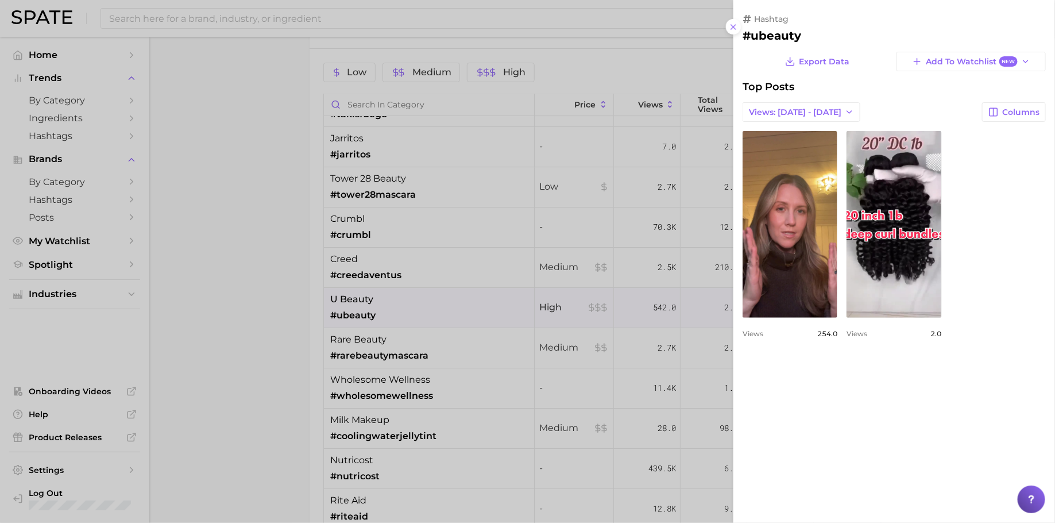
click at [492, 306] on div at bounding box center [527, 261] width 1055 height 523
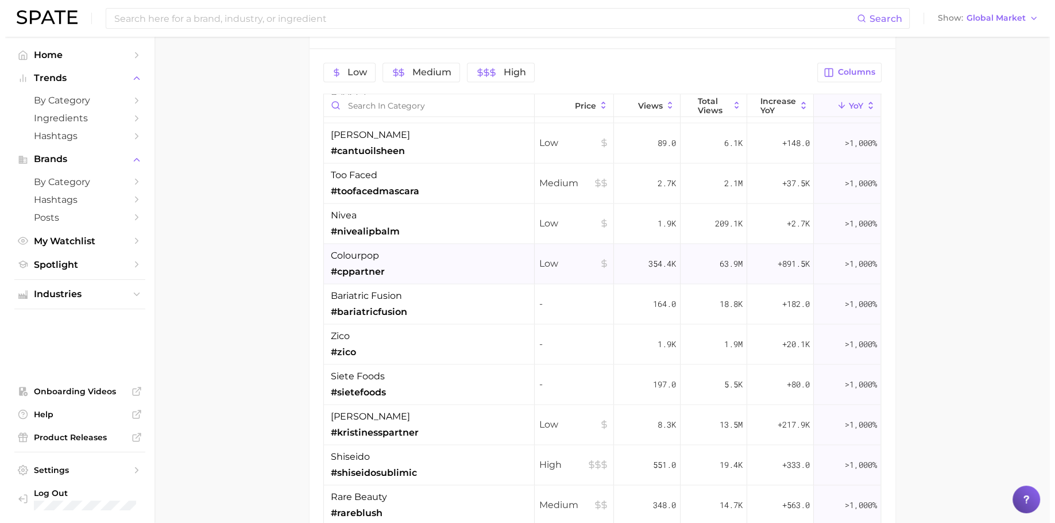
scroll to position [2329, 0]
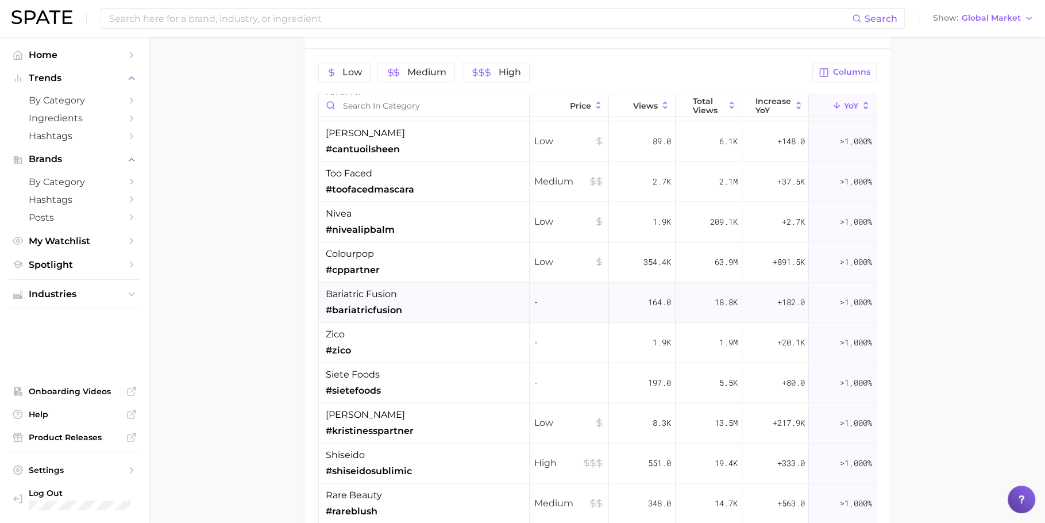
click at [476, 303] on div "bariatric fusion #bariatricfusion" at bounding box center [424, 302] width 211 height 40
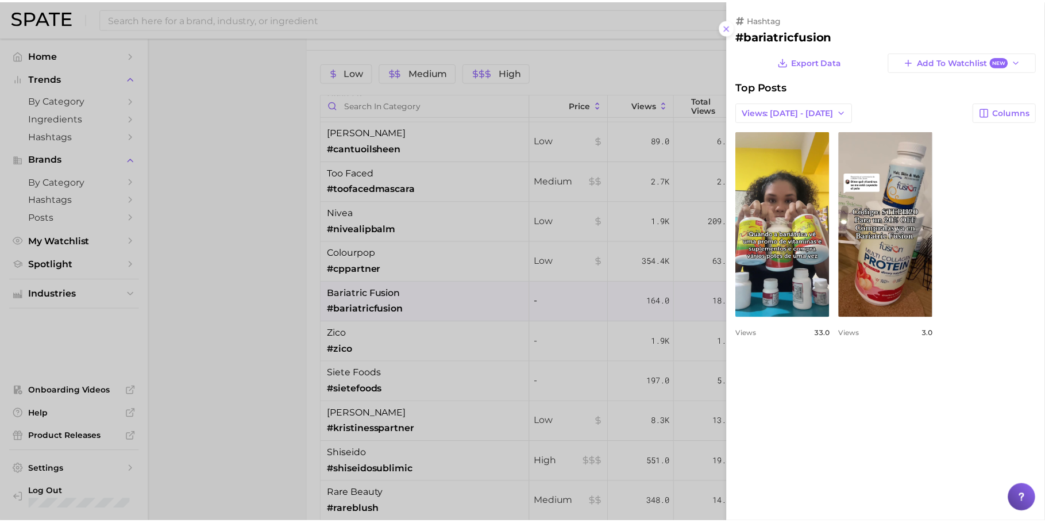
scroll to position [0, 0]
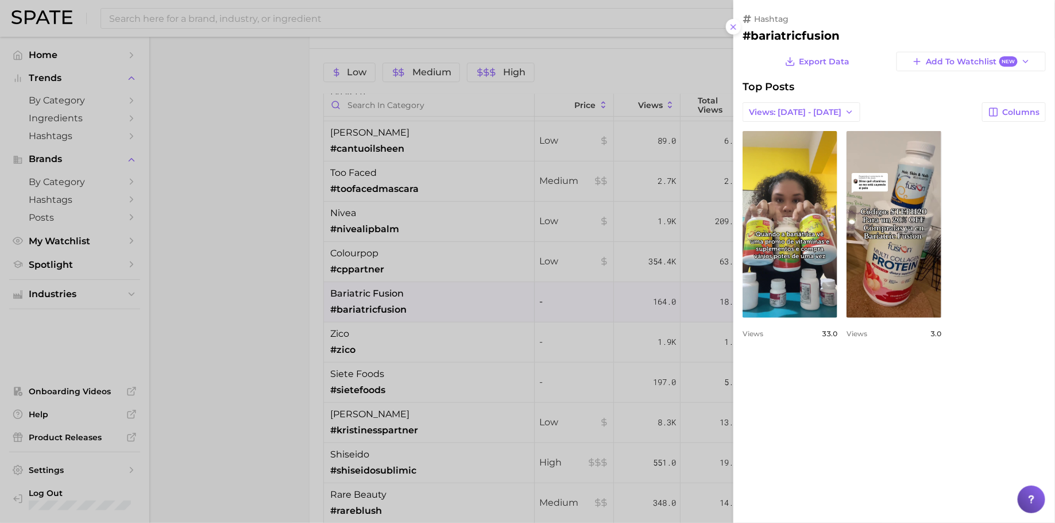
click at [478, 304] on div at bounding box center [527, 261] width 1055 height 523
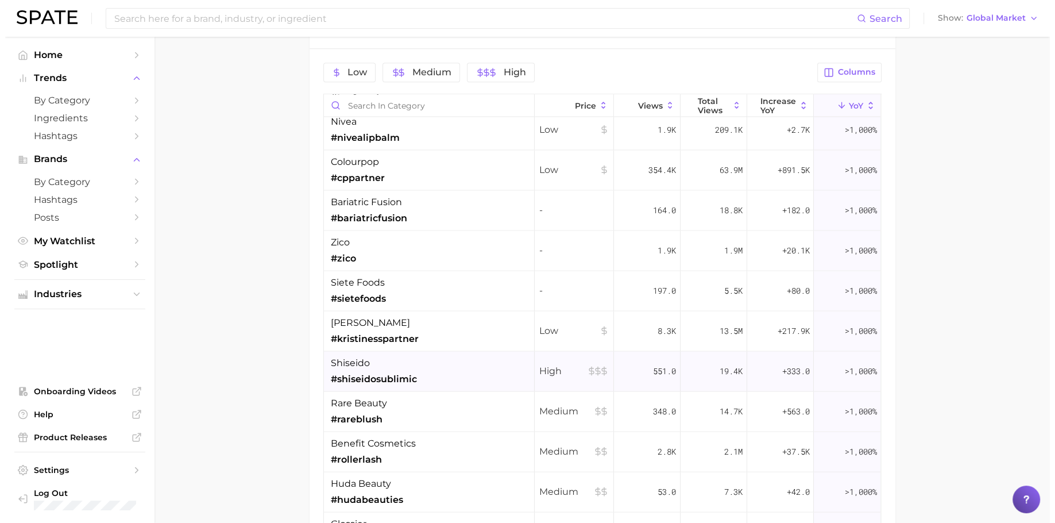
scroll to position [2494, 0]
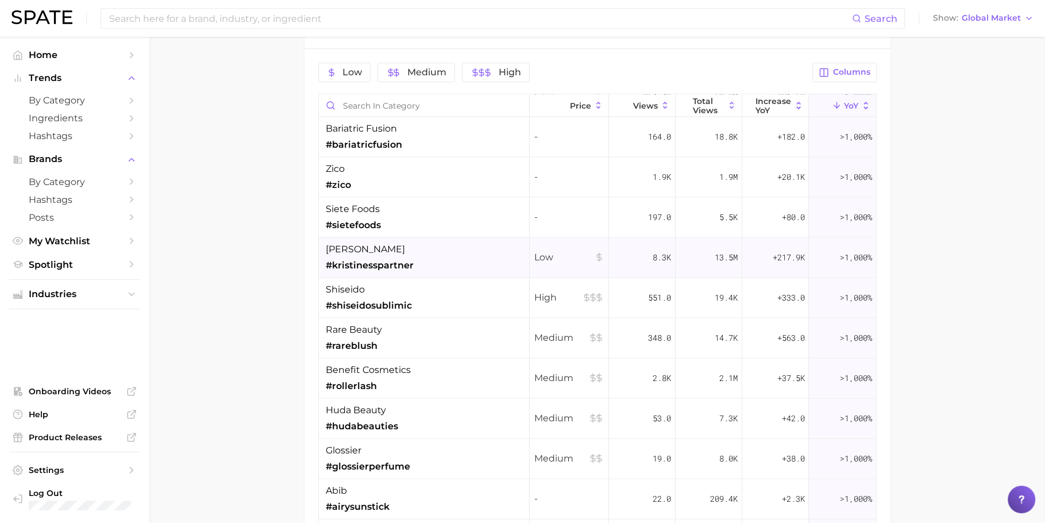
click at [480, 260] on div "kristin ess #kristinesspartner" at bounding box center [424, 257] width 211 height 40
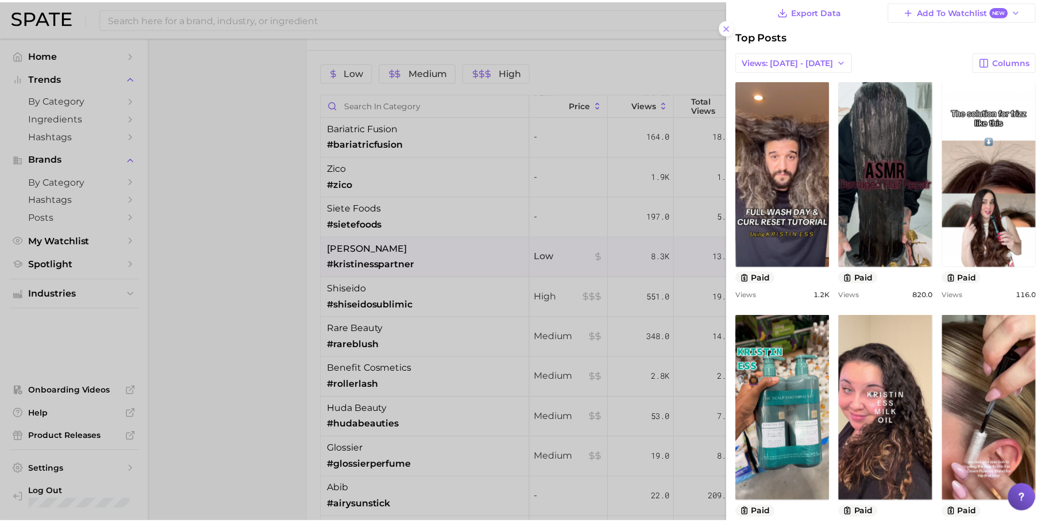
scroll to position [23, 0]
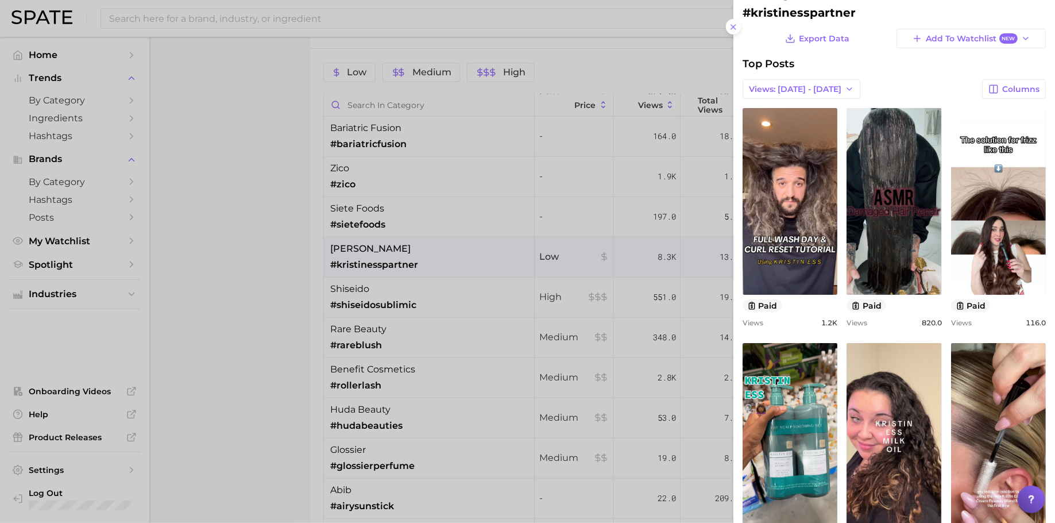
click at [595, 340] on div at bounding box center [527, 261] width 1055 height 523
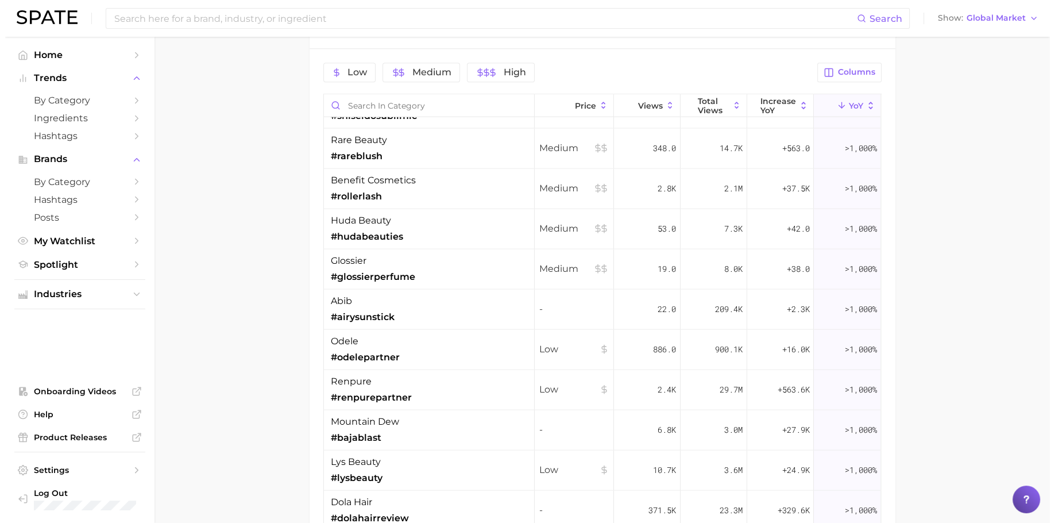
scroll to position [2685, 0]
click at [480, 331] on div "odele #odelepartner" at bounding box center [424, 348] width 211 height 40
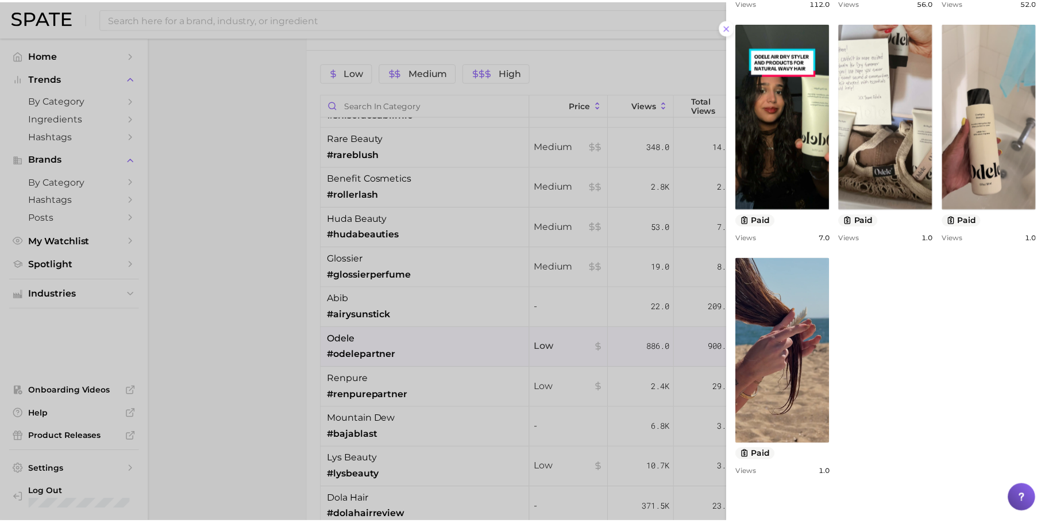
scroll to position [555, 0]
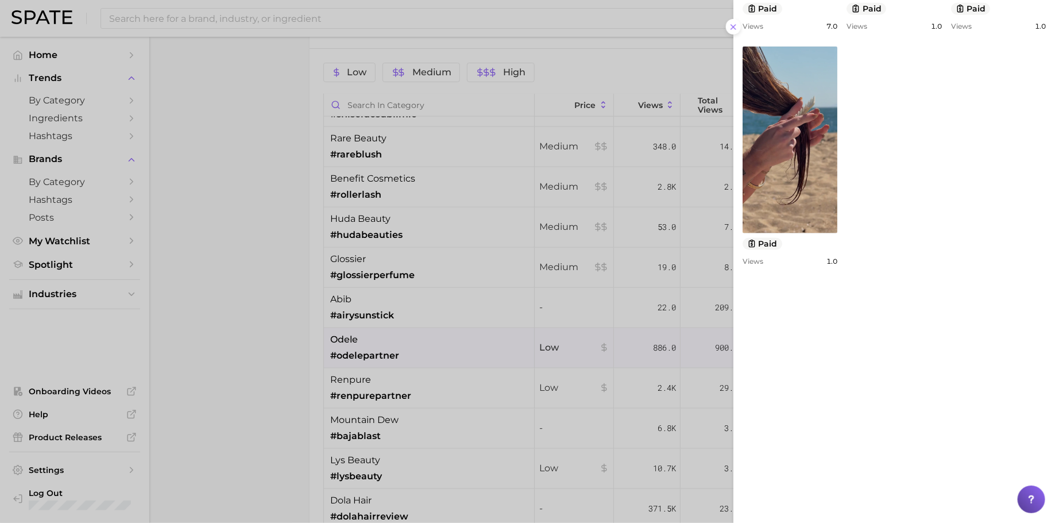
click at [583, 252] on div at bounding box center [527, 261] width 1055 height 523
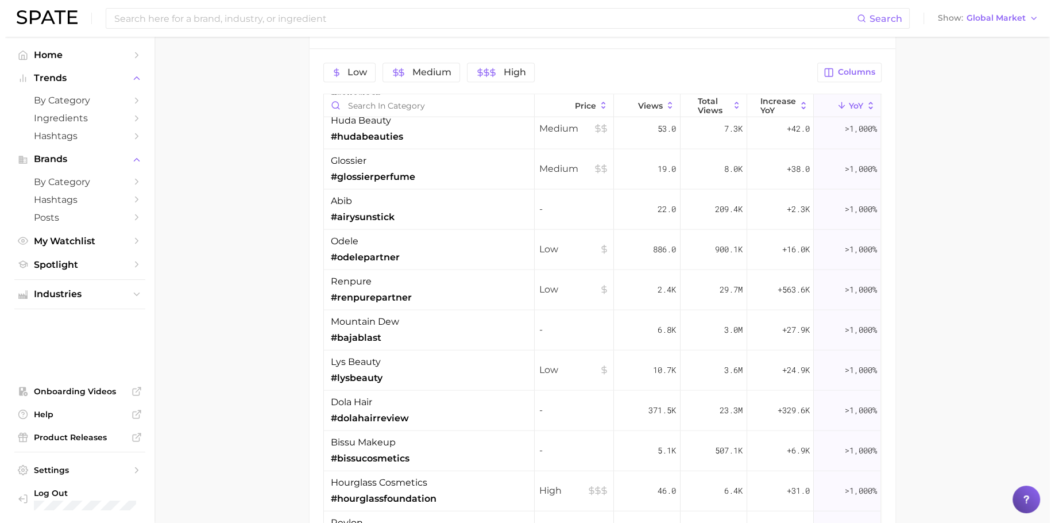
scroll to position [2791, 0]
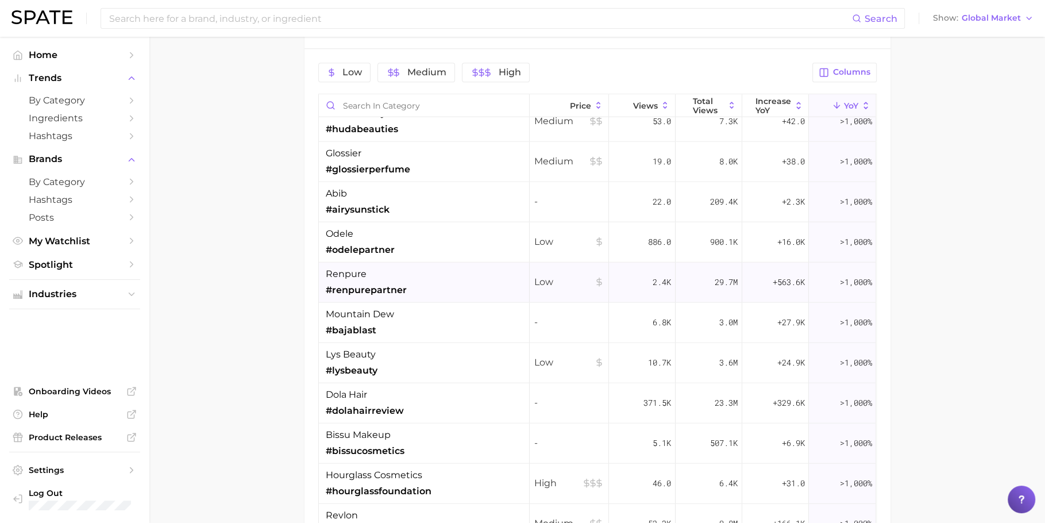
click at [542, 269] on div "Low" at bounding box center [569, 282] width 79 height 40
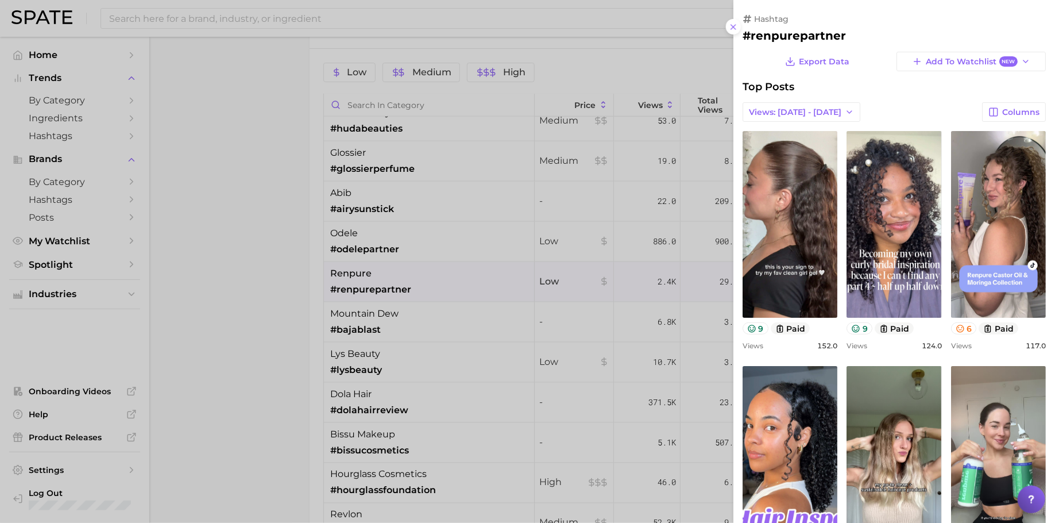
click at [496, 359] on div at bounding box center [527, 261] width 1055 height 523
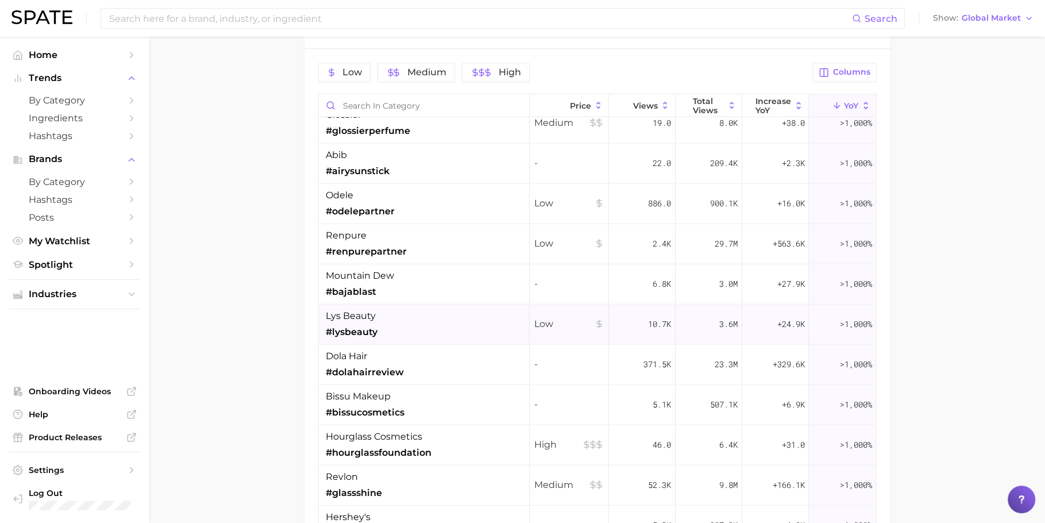
click at [495, 306] on div "lys beauty #lysbeauty" at bounding box center [424, 324] width 211 height 40
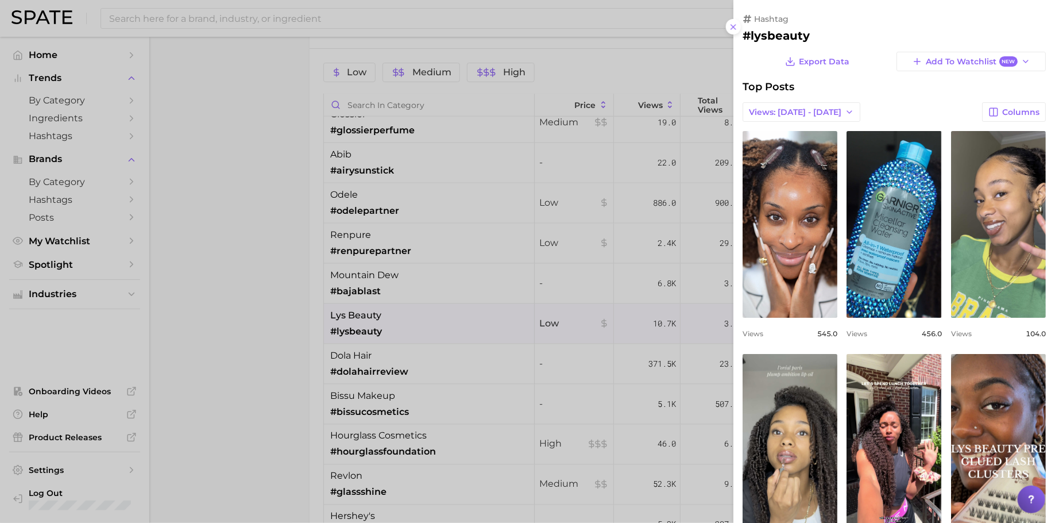
click at [502, 305] on div at bounding box center [527, 261] width 1055 height 523
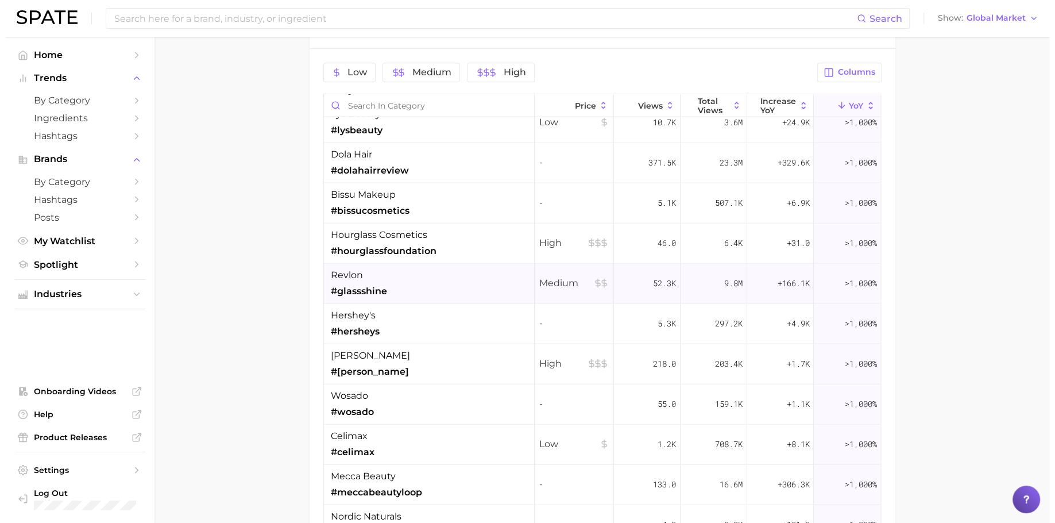
scroll to position [3034, 0]
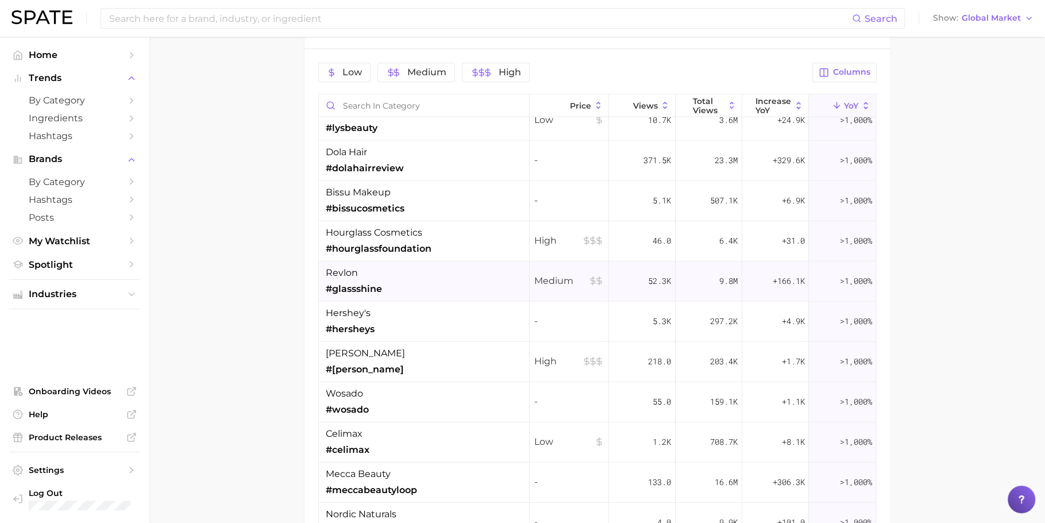
click at [448, 268] on div "revlon #glassshine" at bounding box center [424, 281] width 211 height 40
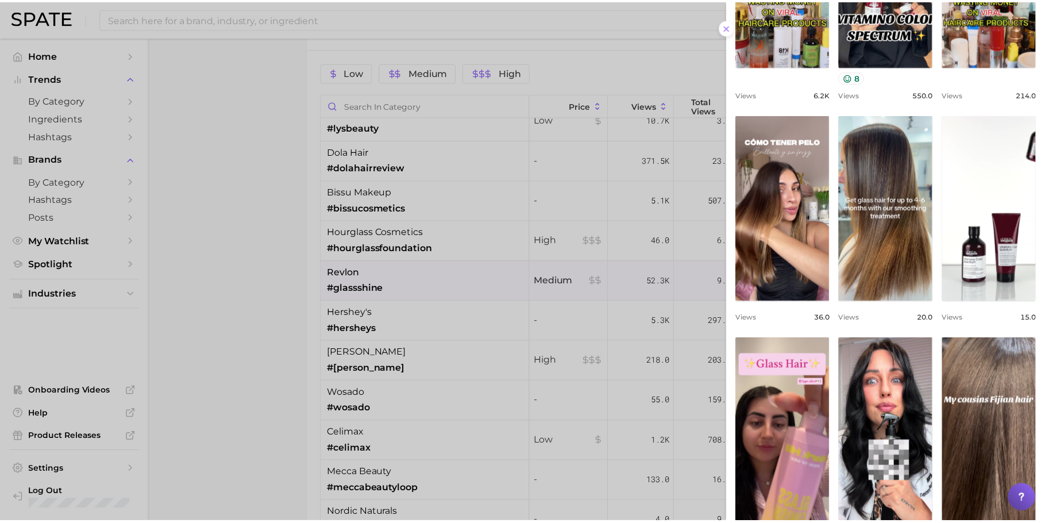
scroll to position [262, 0]
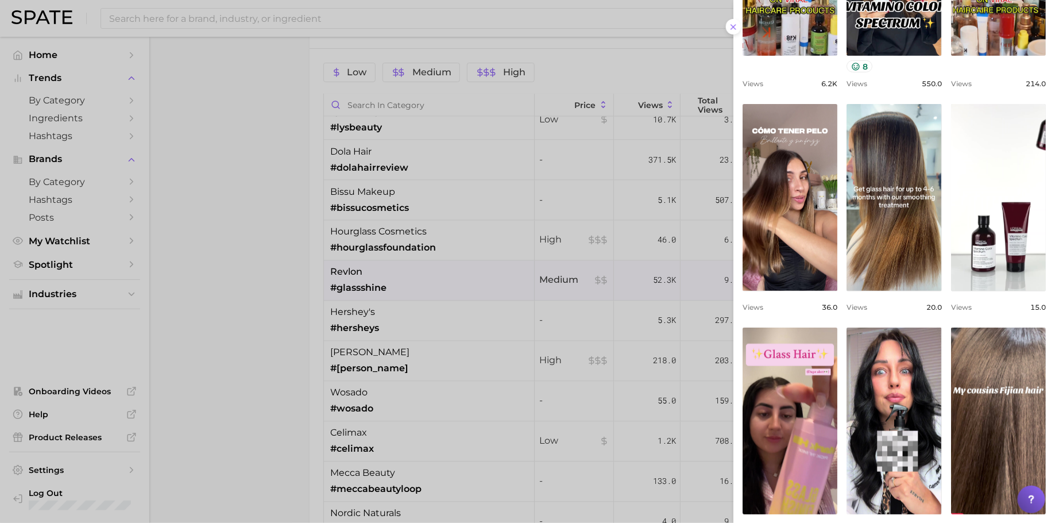
click at [844, 291] on link "view post on TikTok" at bounding box center [894, 197] width 95 height 187
click at [296, 337] on div at bounding box center [527, 261] width 1055 height 523
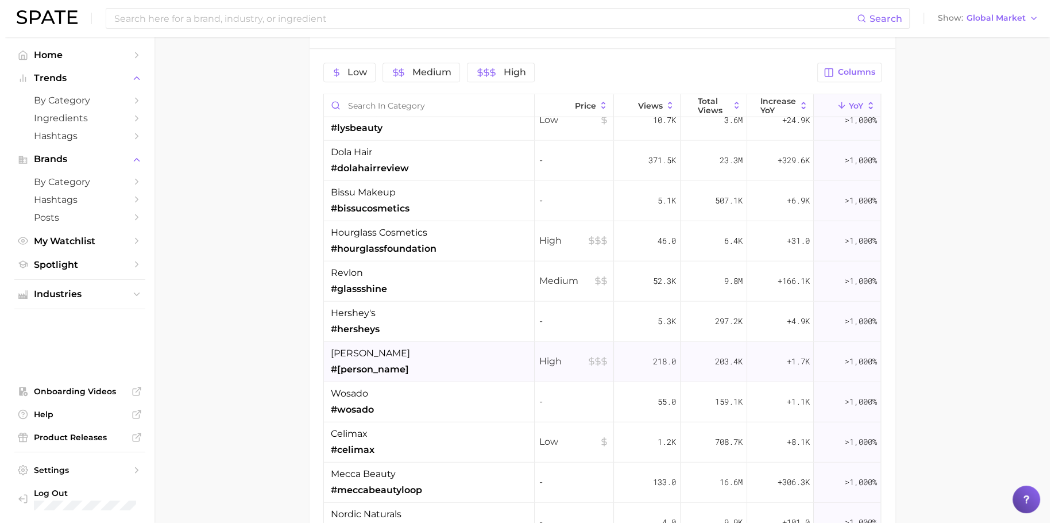
scroll to position [3041, 0]
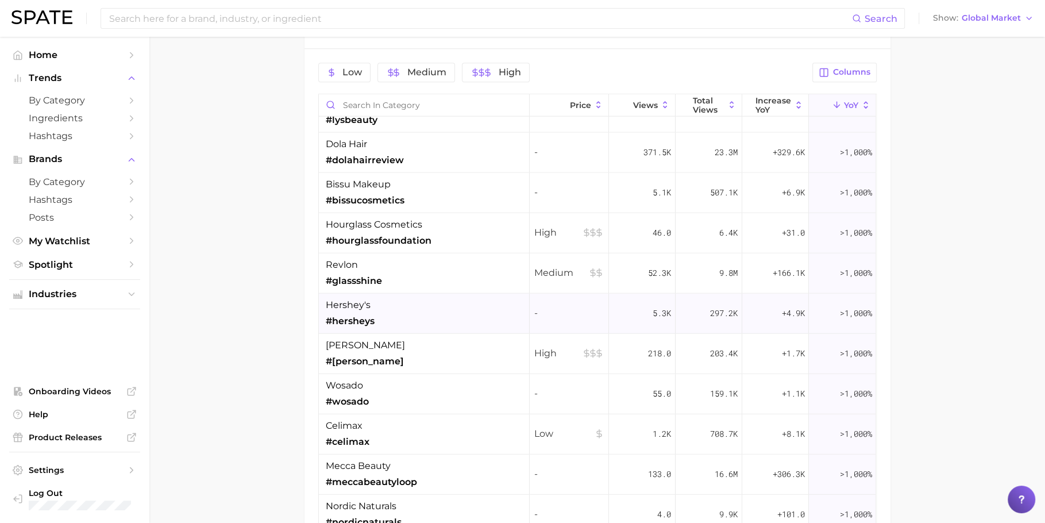
click at [425, 312] on div "hershey's #hersheys" at bounding box center [424, 314] width 211 height 40
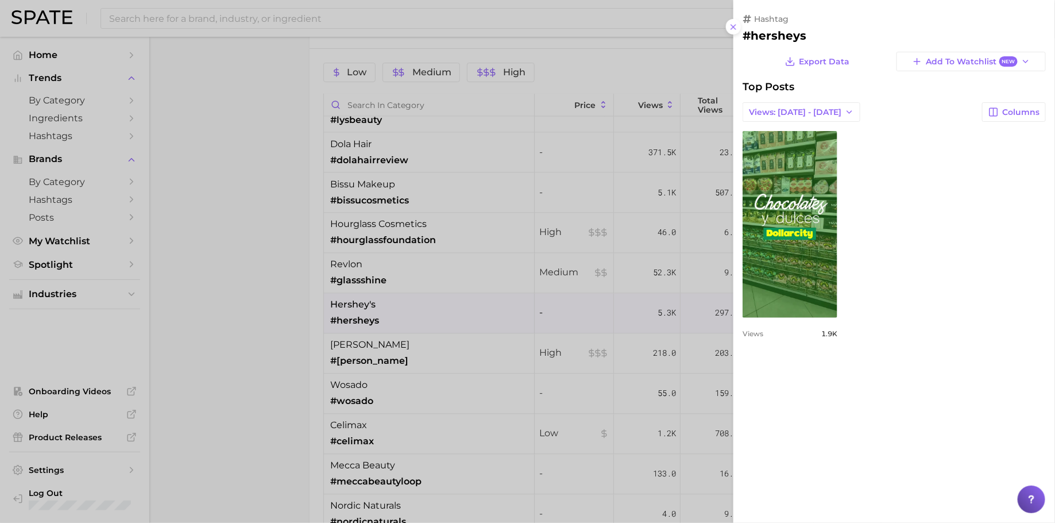
scroll to position [0, 0]
click at [435, 338] on div at bounding box center [527, 261] width 1055 height 523
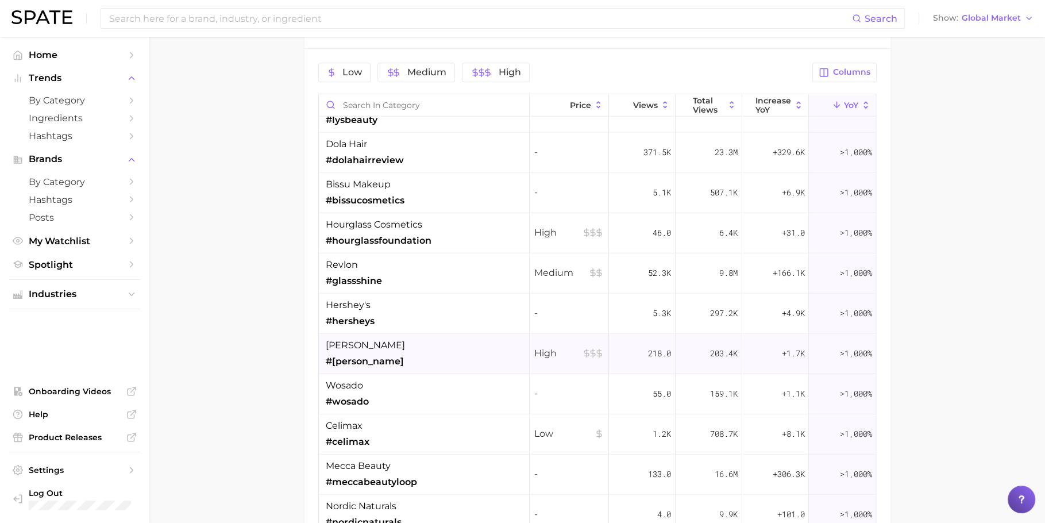
click at [436, 353] on div "mancera #mancera" at bounding box center [424, 354] width 211 height 40
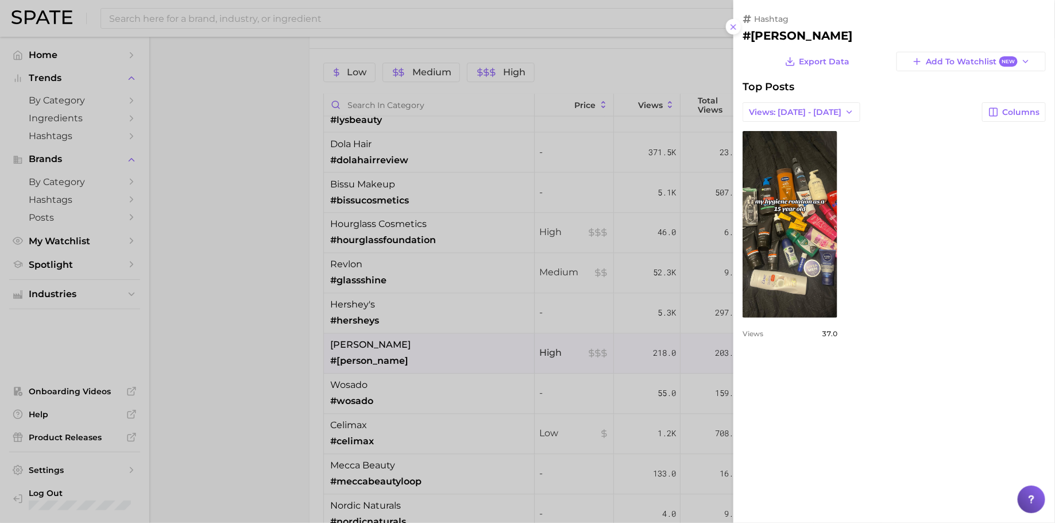
click at [440, 323] on div at bounding box center [527, 261] width 1055 height 523
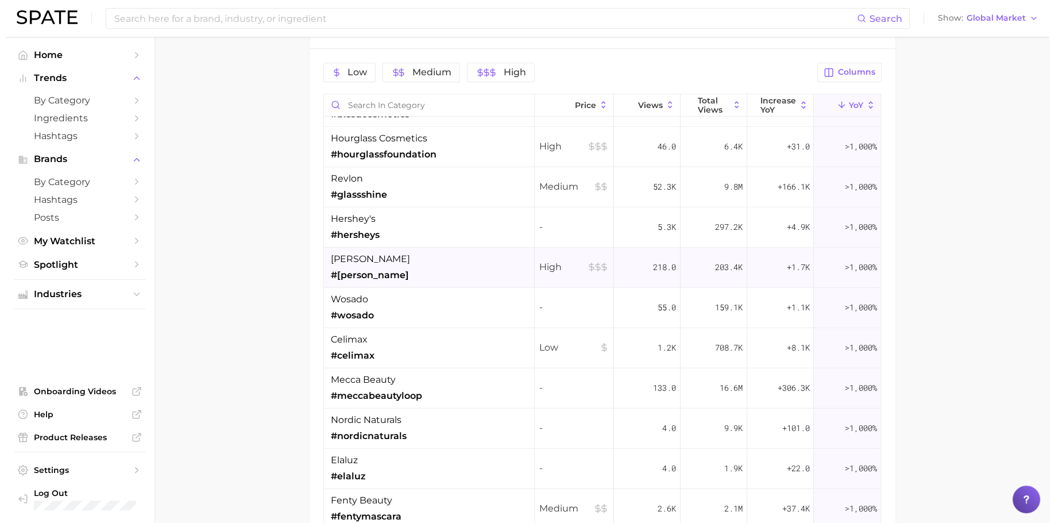
scroll to position [3128, 0]
click at [462, 341] on div "celimax #celimax" at bounding box center [424, 347] width 211 height 40
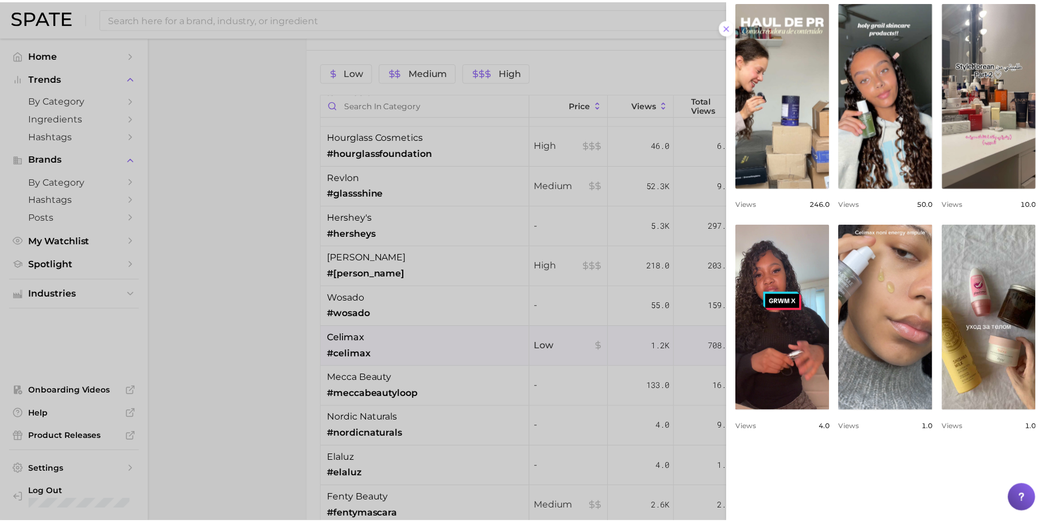
scroll to position [284, 0]
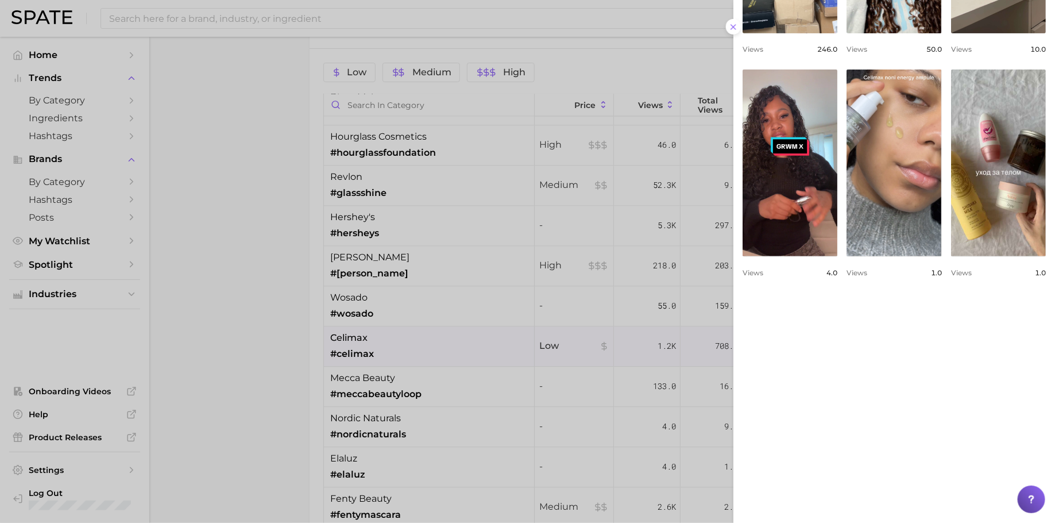
click at [537, 311] on div at bounding box center [527, 261] width 1055 height 523
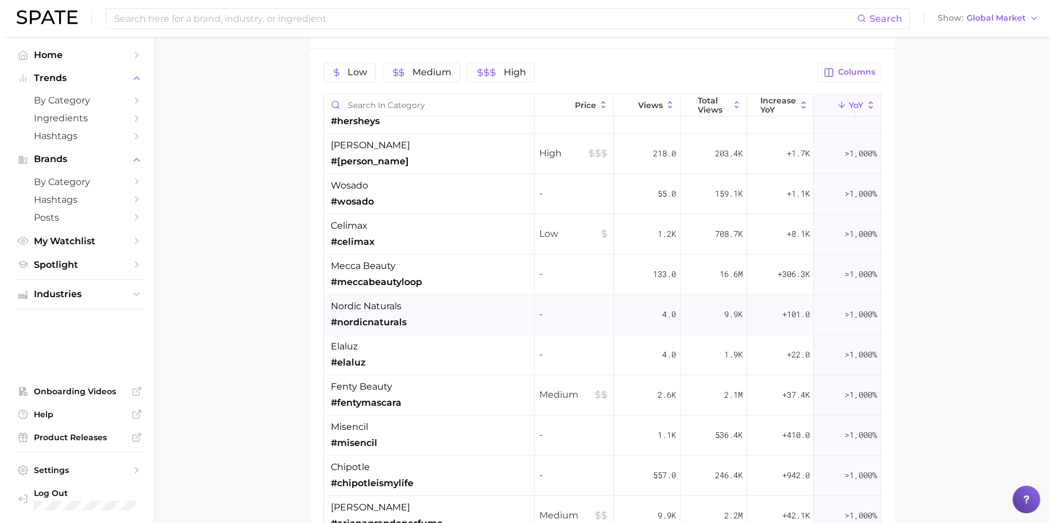
scroll to position [3242, 0]
click at [491, 309] on div "nordic naturals #nordicnaturals" at bounding box center [424, 314] width 211 height 40
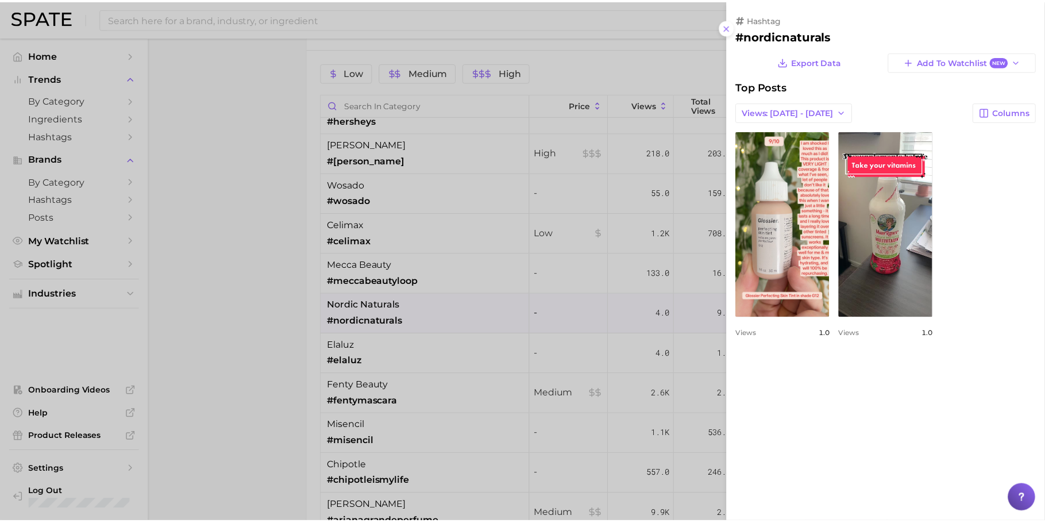
scroll to position [0, 0]
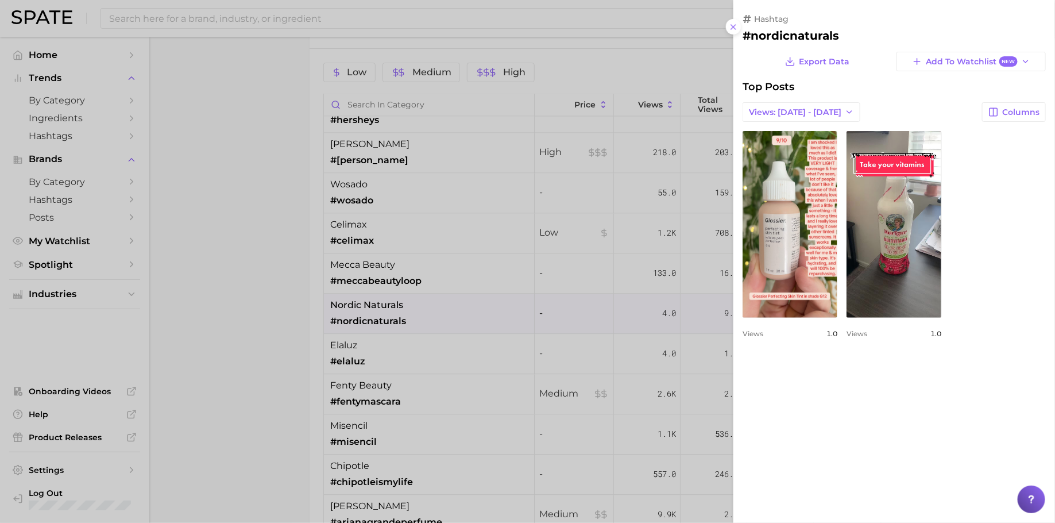
click at [491, 309] on div at bounding box center [527, 261] width 1055 height 523
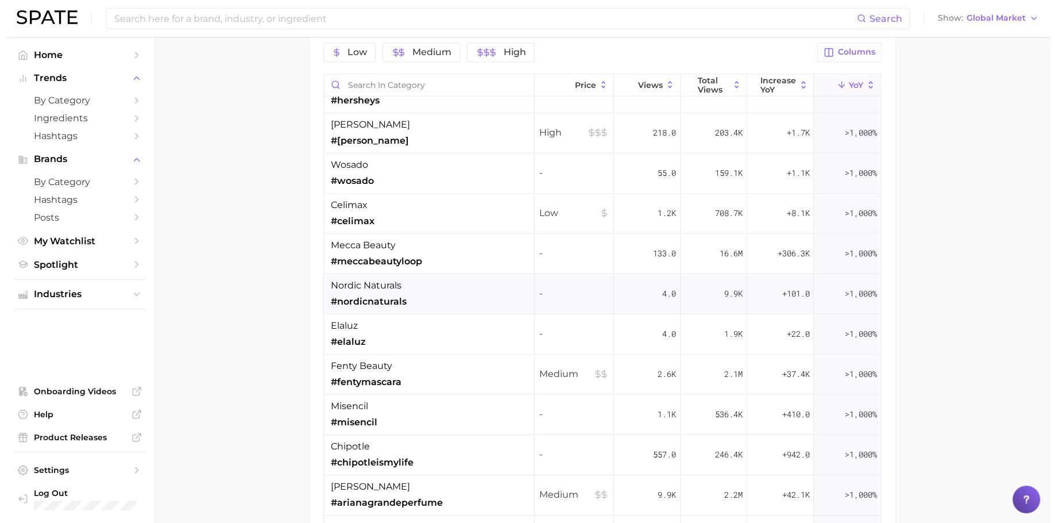
scroll to position [875, 0]
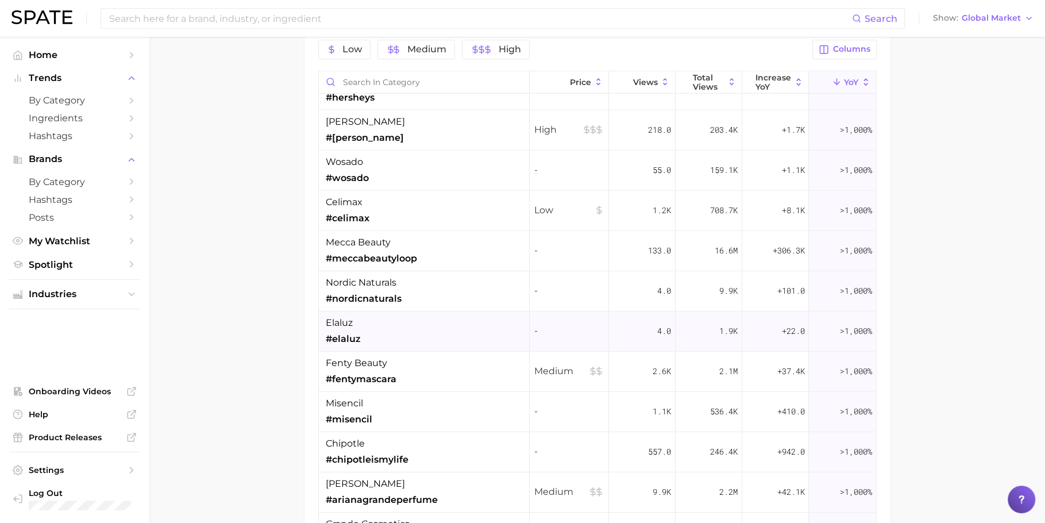
click at [482, 319] on div "elaluz #elaluz" at bounding box center [424, 331] width 211 height 40
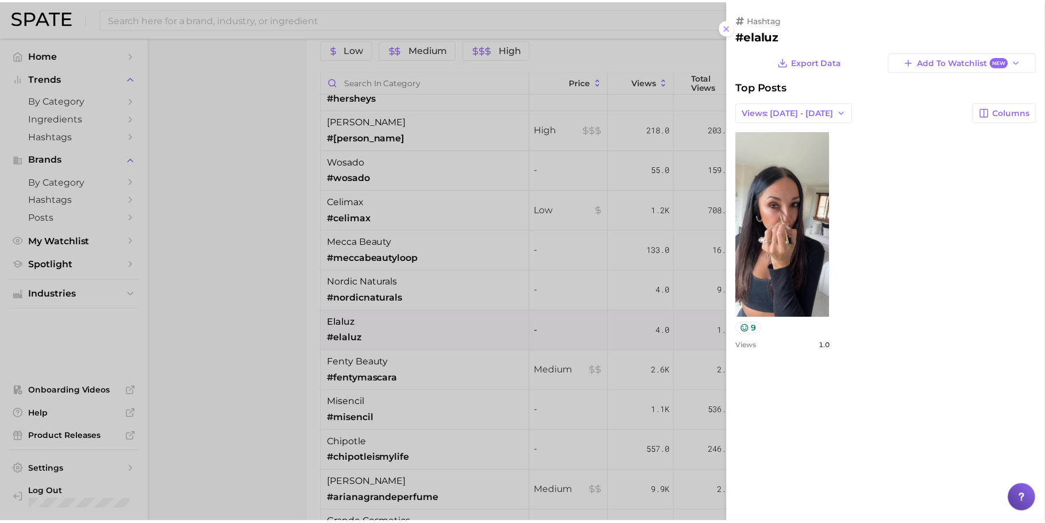
scroll to position [0, 0]
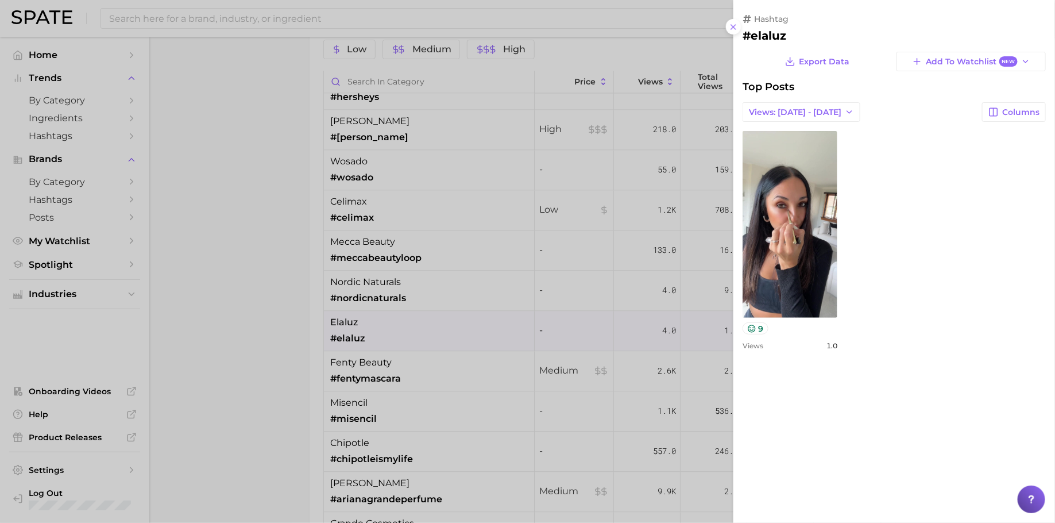
click at [583, 314] on div at bounding box center [527, 261] width 1055 height 523
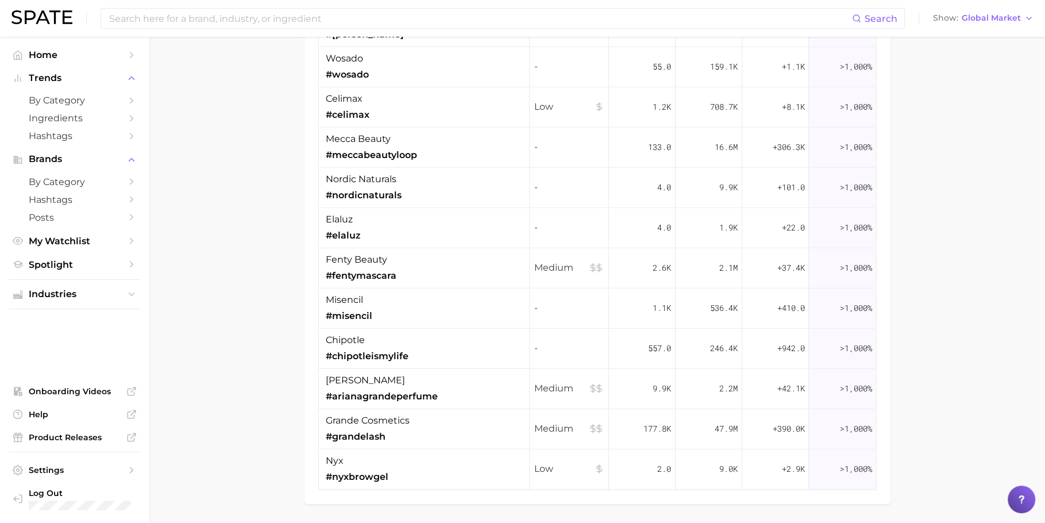
scroll to position [979, 0]
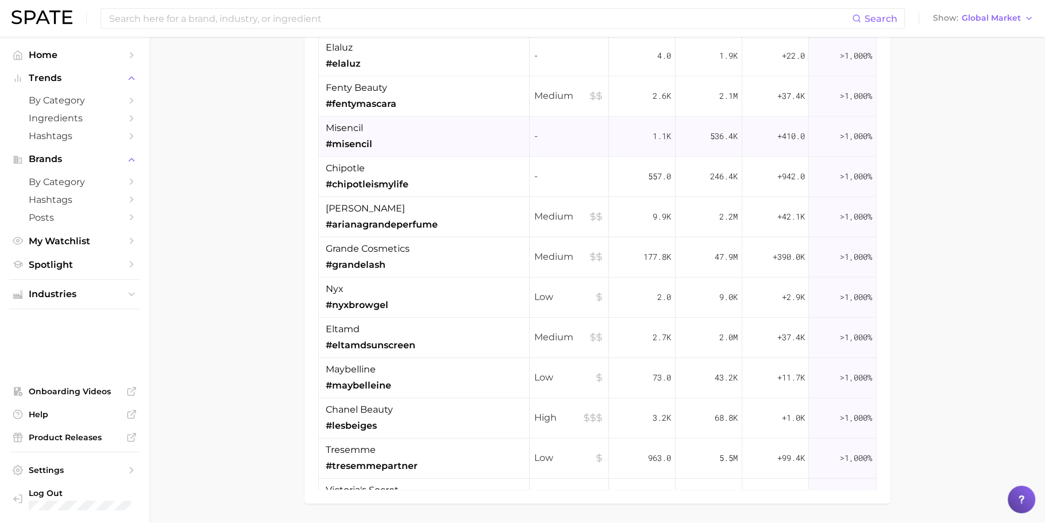
click at [479, 266] on div "grande cosmetics #grandelash" at bounding box center [424, 257] width 211 height 40
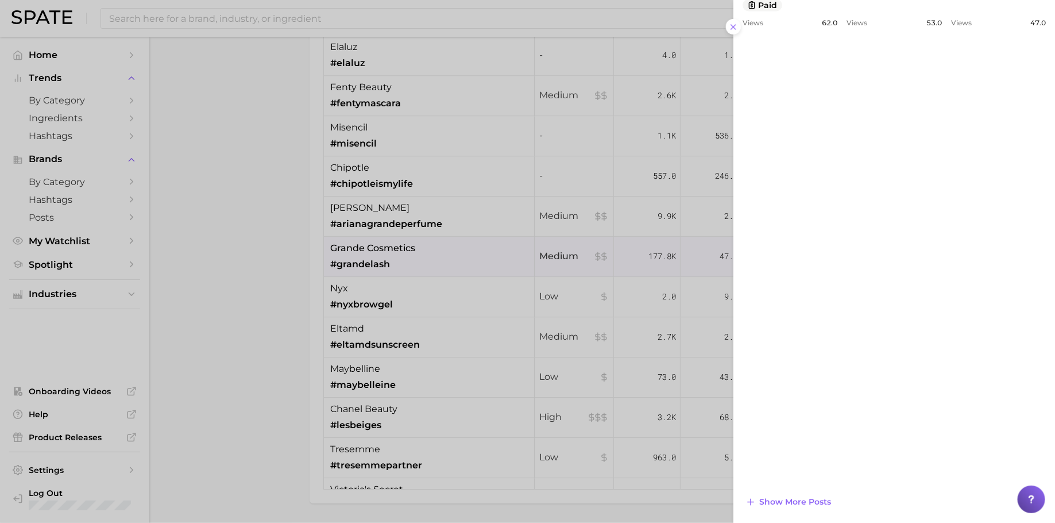
click at [585, 259] on div at bounding box center [527, 261] width 1055 height 523
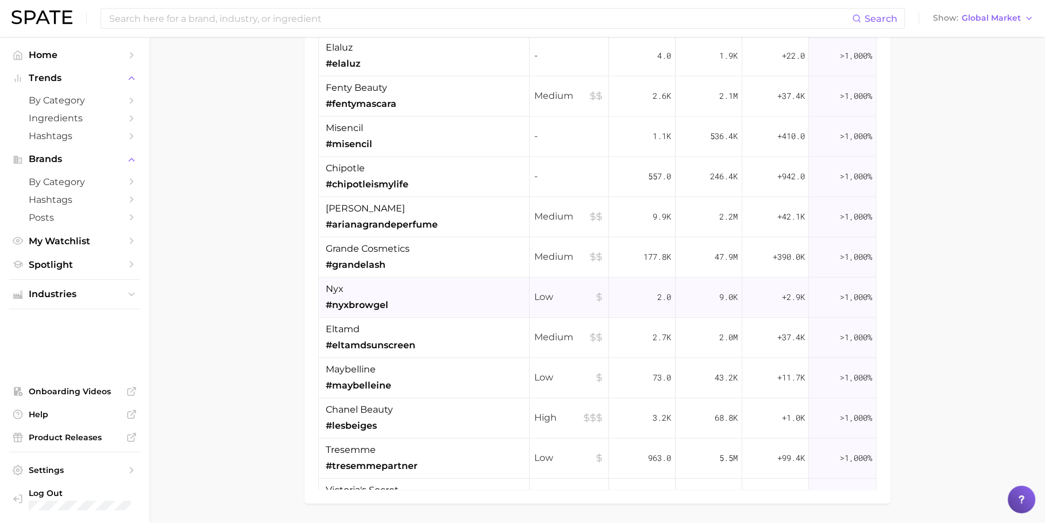
click at [426, 301] on div "nyx #nyxbrowgel" at bounding box center [424, 298] width 211 height 40
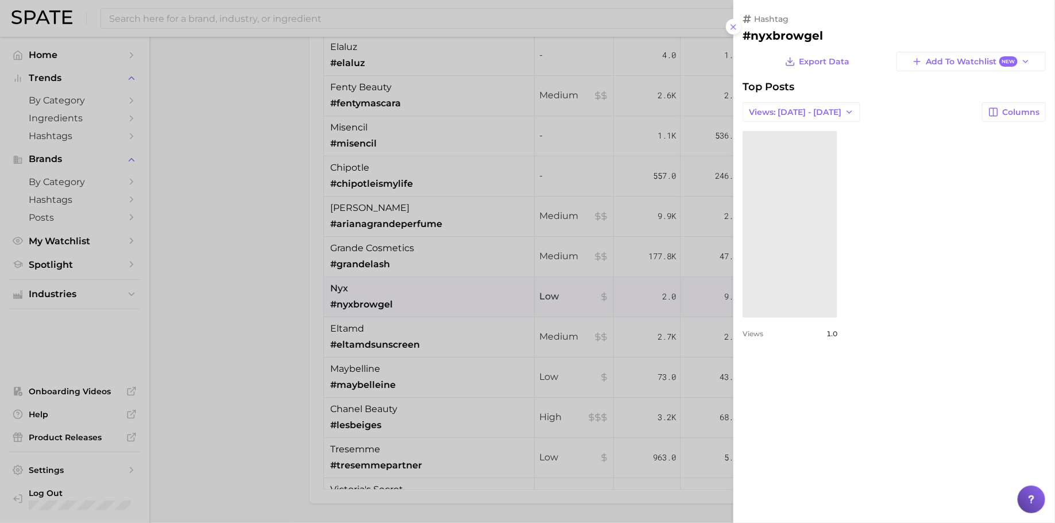
click at [478, 310] on div at bounding box center [527, 261] width 1055 height 523
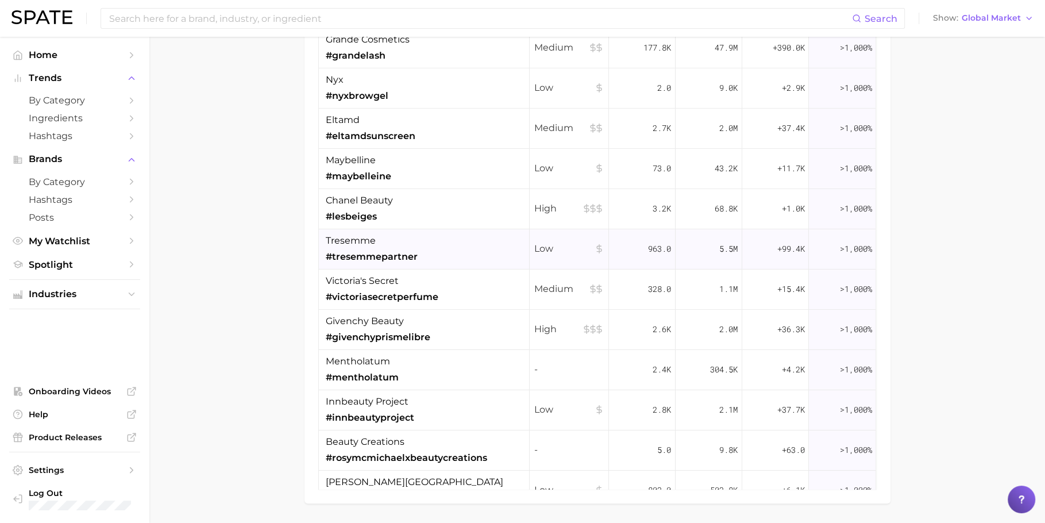
click at [447, 252] on div "tresemme #tresemmepartner" at bounding box center [424, 249] width 211 height 40
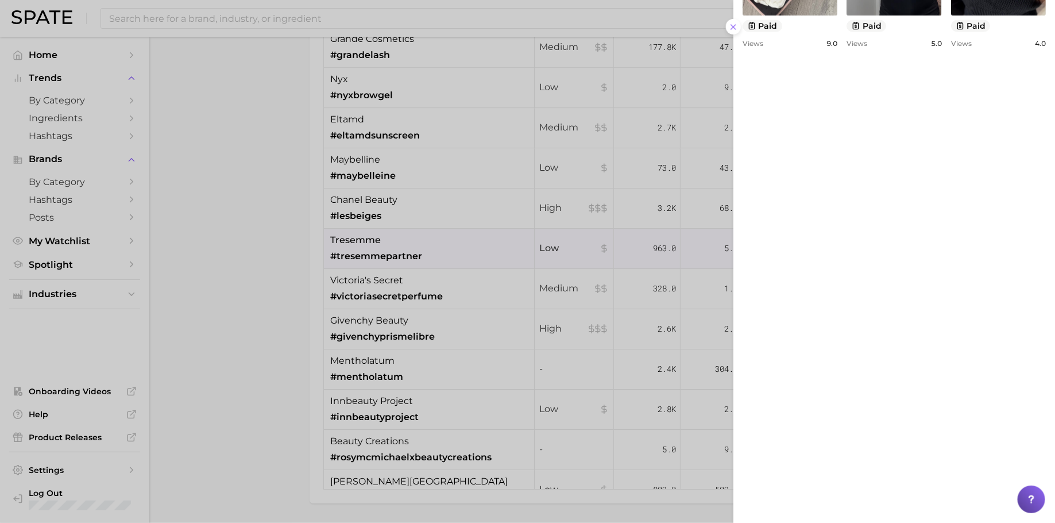
click at [560, 276] on div at bounding box center [527, 261] width 1055 height 523
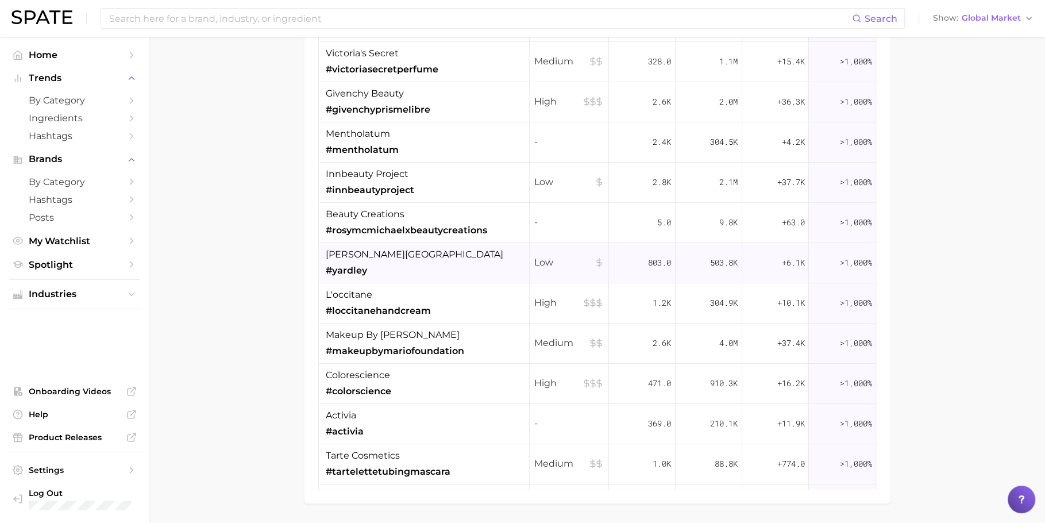
click at [560, 271] on div "Low" at bounding box center [569, 263] width 79 height 40
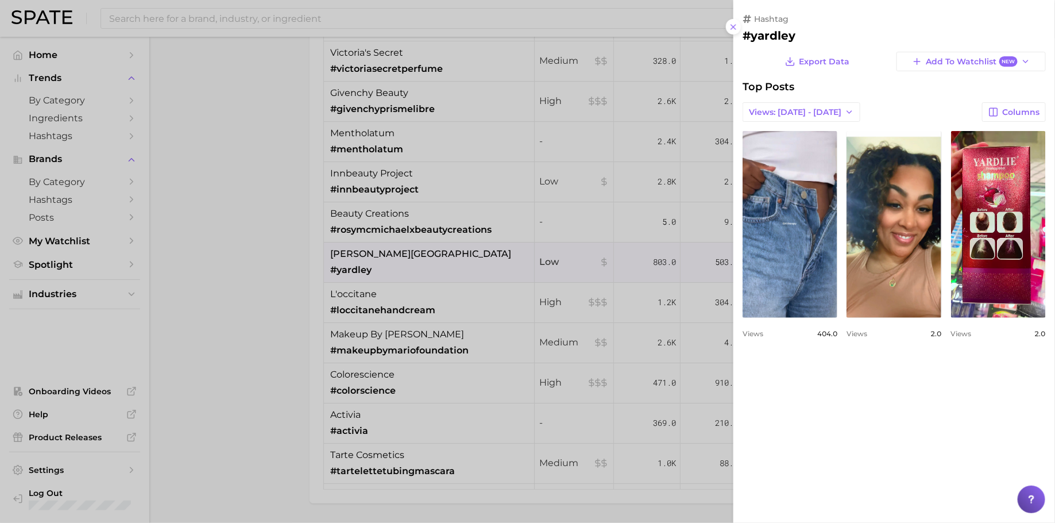
click at [560, 271] on div at bounding box center [527, 261] width 1055 height 523
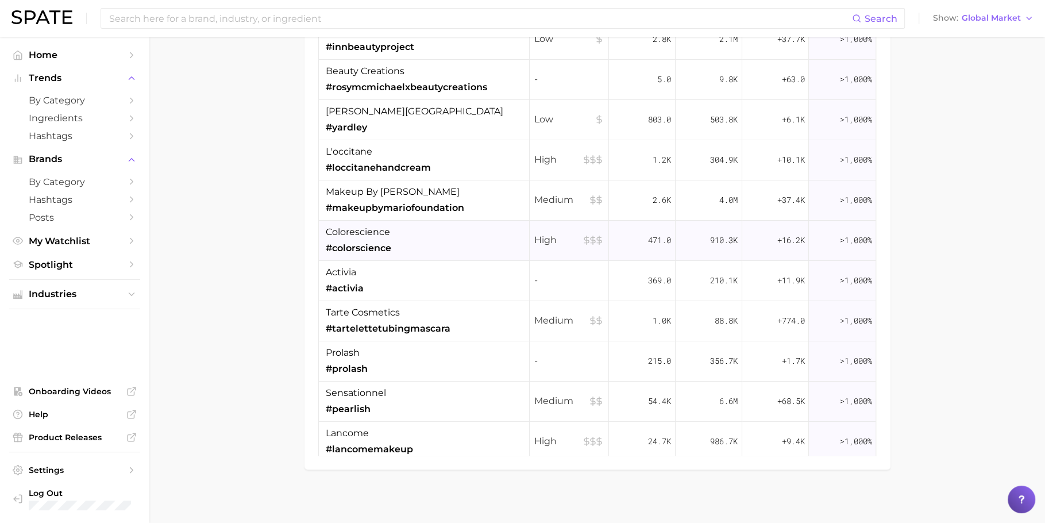
click at [438, 250] on div "colorescience #colorscience" at bounding box center [424, 241] width 211 height 40
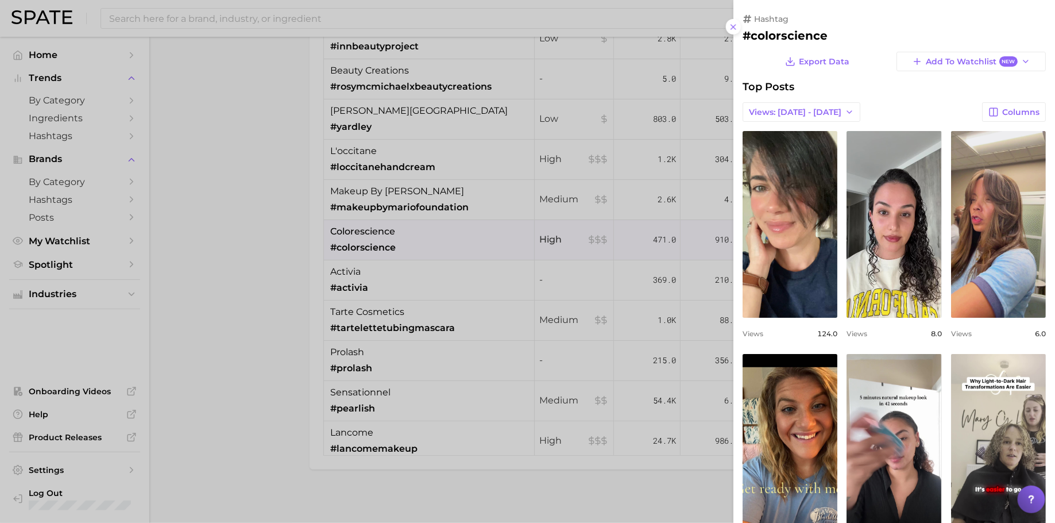
click at [438, 250] on div at bounding box center [527, 261] width 1055 height 523
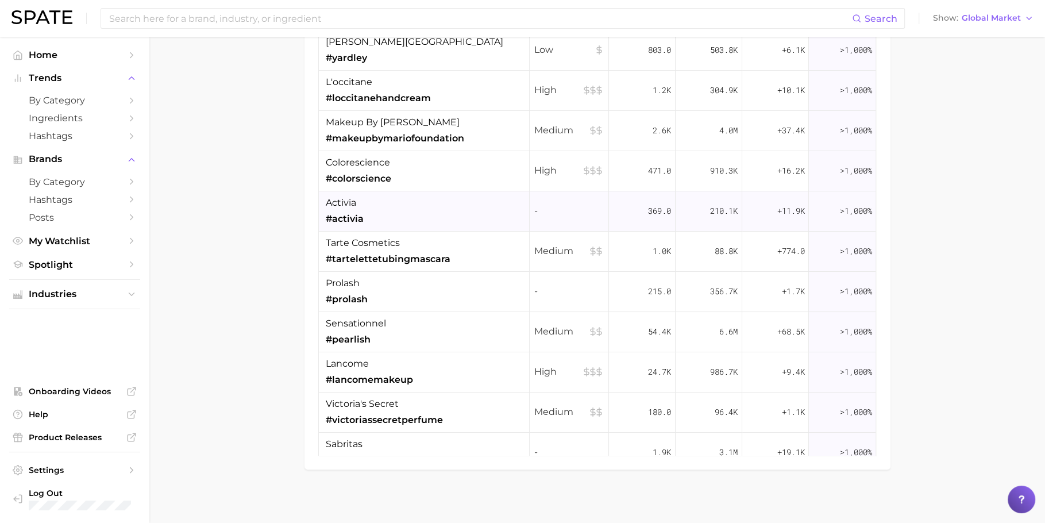
click at [444, 213] on div "activia #activia" at bounding box center [424, 211] width 211 height 40
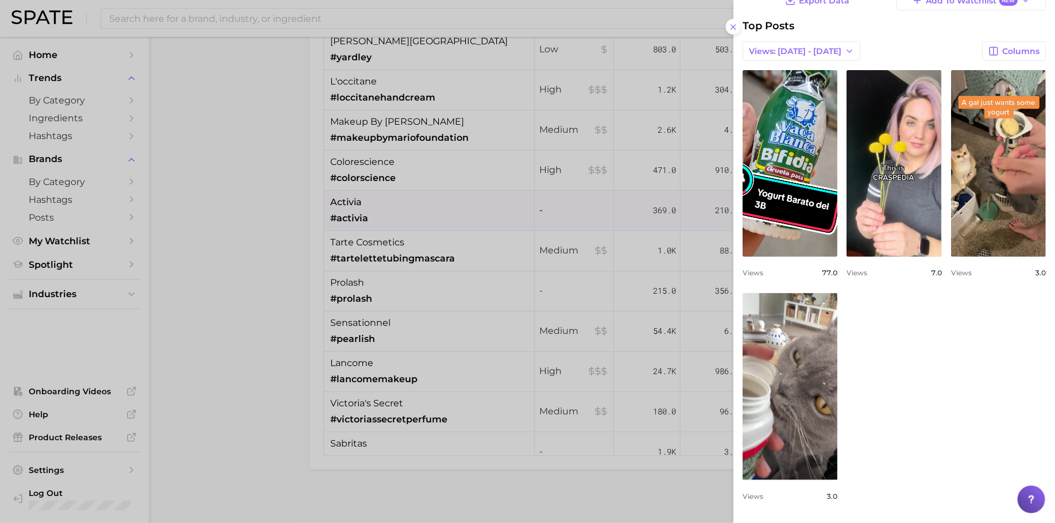
click at [555, 291] on div at bounding box center [527, 261] width 1055 height 523
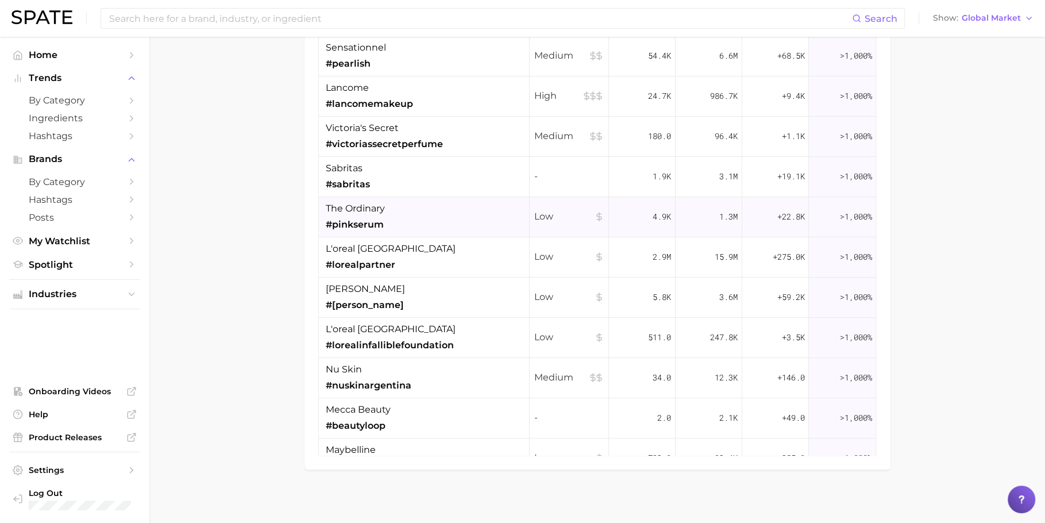
click at [402, 211] on div "the ordinary #pinkserum" at bounding box center [424, 217] width 211 height 40
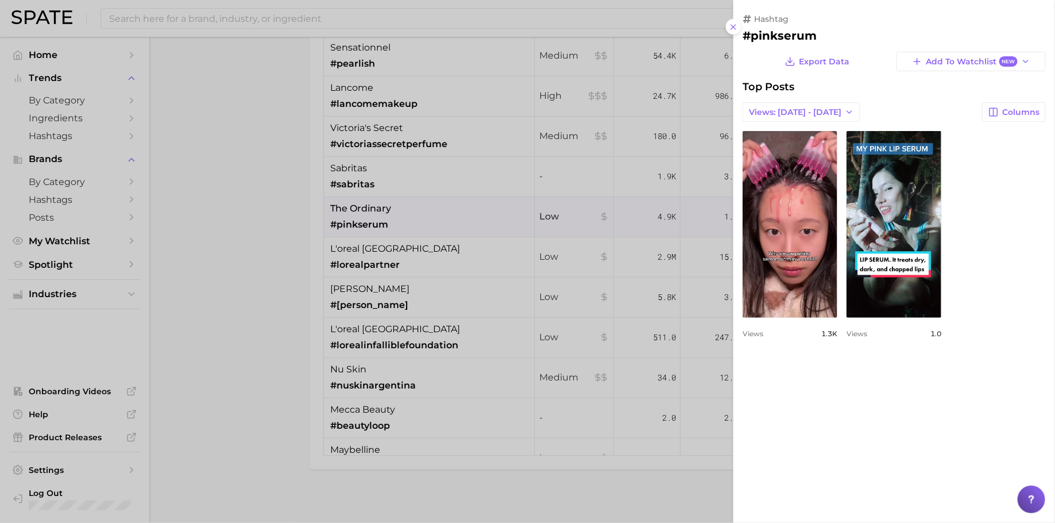
click at [508, 291] on div at bounding box center [527, 261] width 1055 height 523
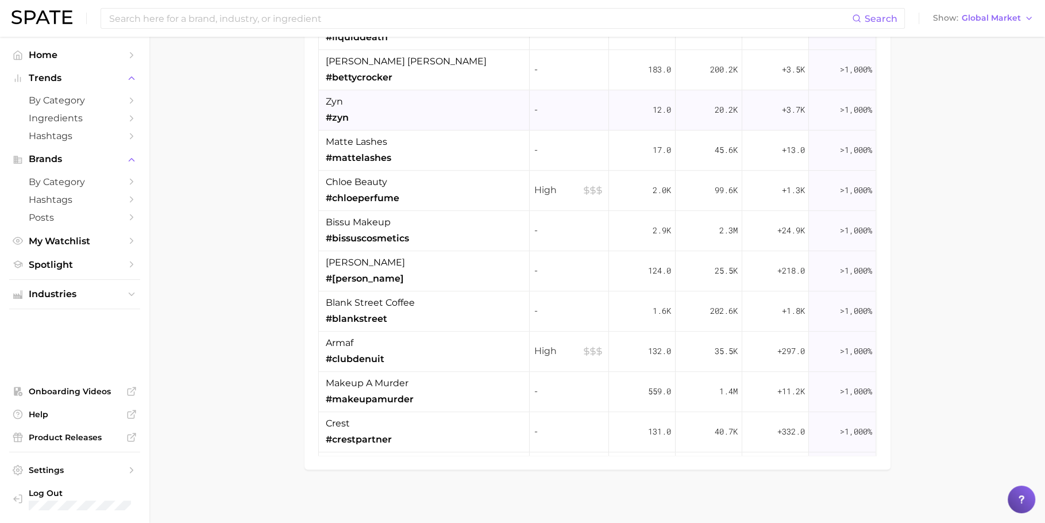
click at [397, 94] on div "zyn #zyn" at bounding box center [424, 110] width 211 height 40
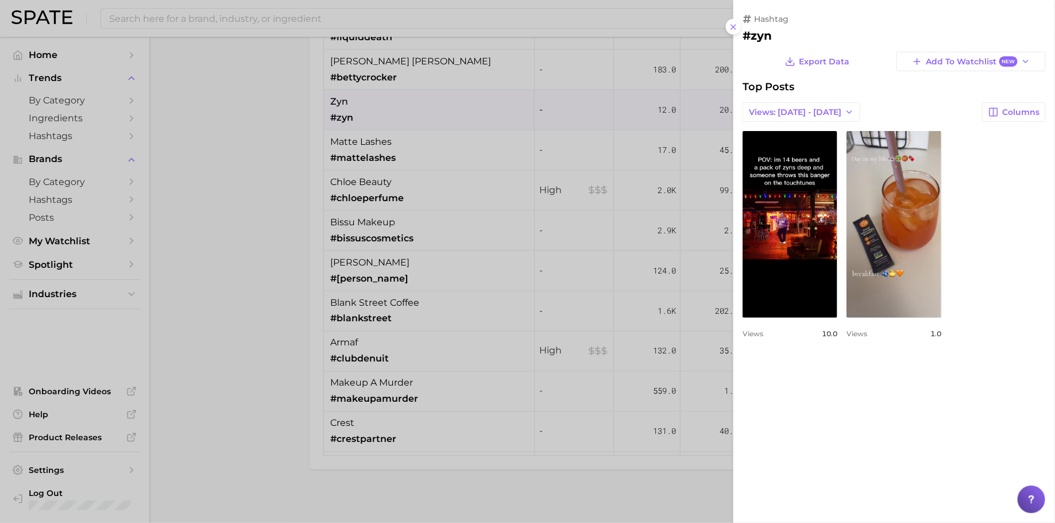
click at [470, 194] on div at bounding box center [527, 261] width 1055 height 523
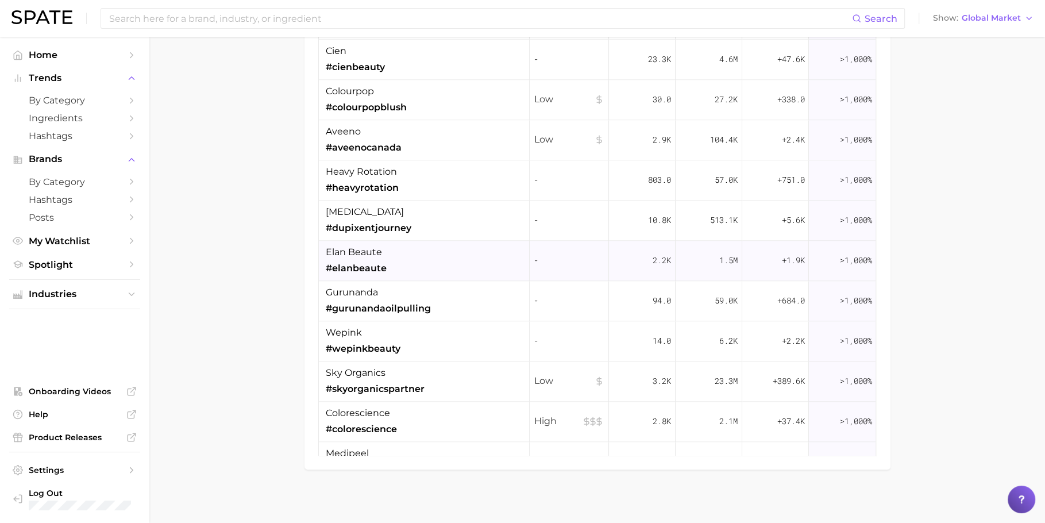
click at [475, 261] on div "elan beaute #elanbeaute" at bounding box center [424, 261] width 211 height 40
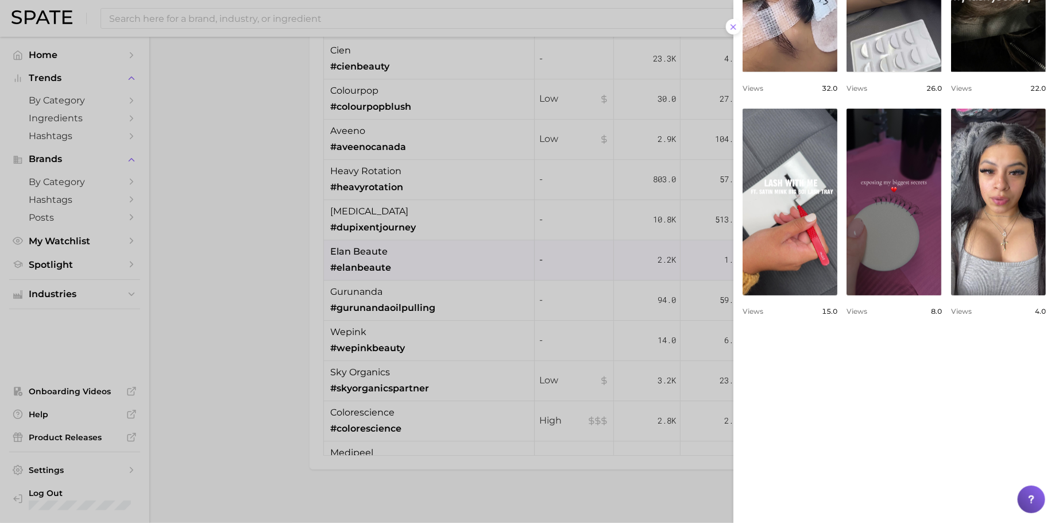
click at [441, 224] on div at bounding box center [527, 261] width 1055 height 523
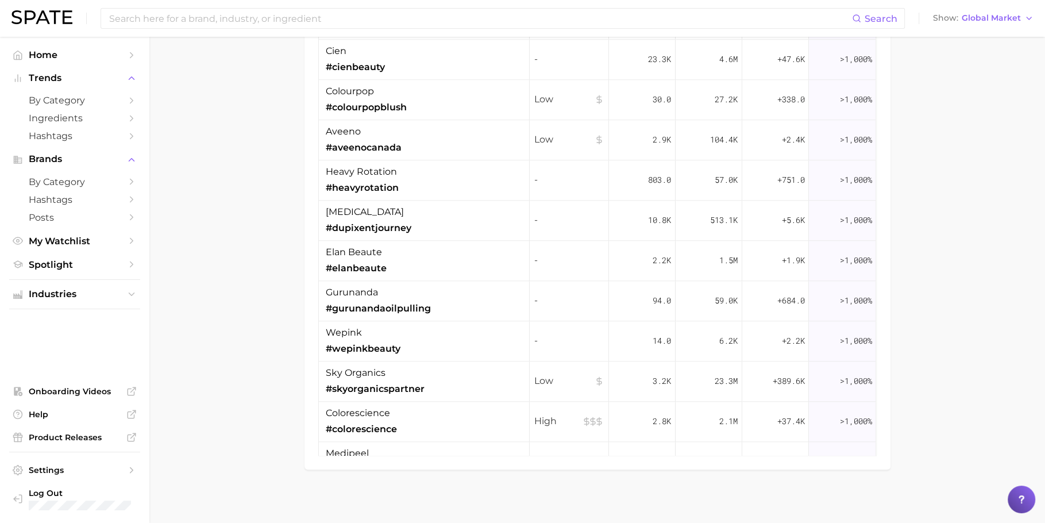
click at [445, 222] on div "dupixent #dupixentjourney" at bounding box center [424, 221] width 211 height 40
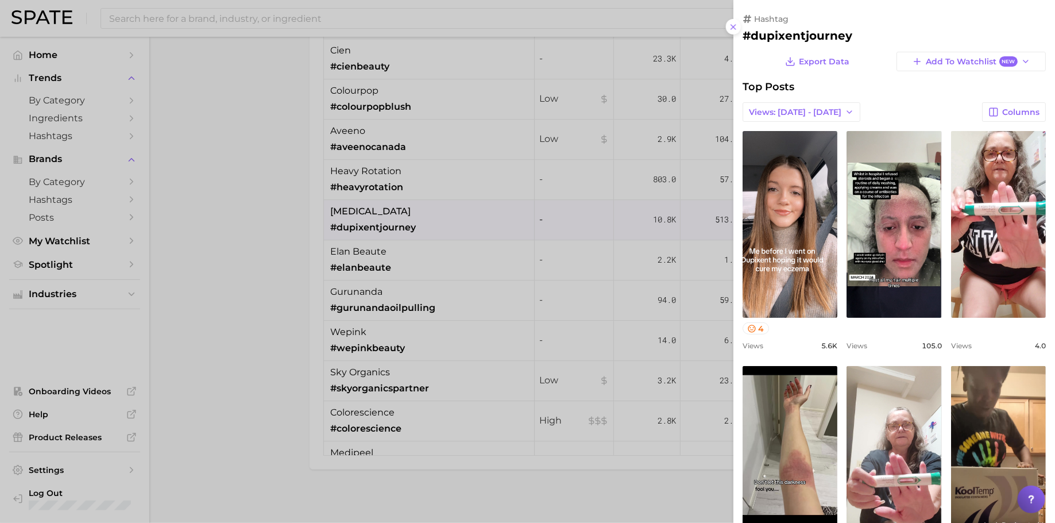
click at [647, 240] on div at bounding box center [527, 261] width 1055 height 523
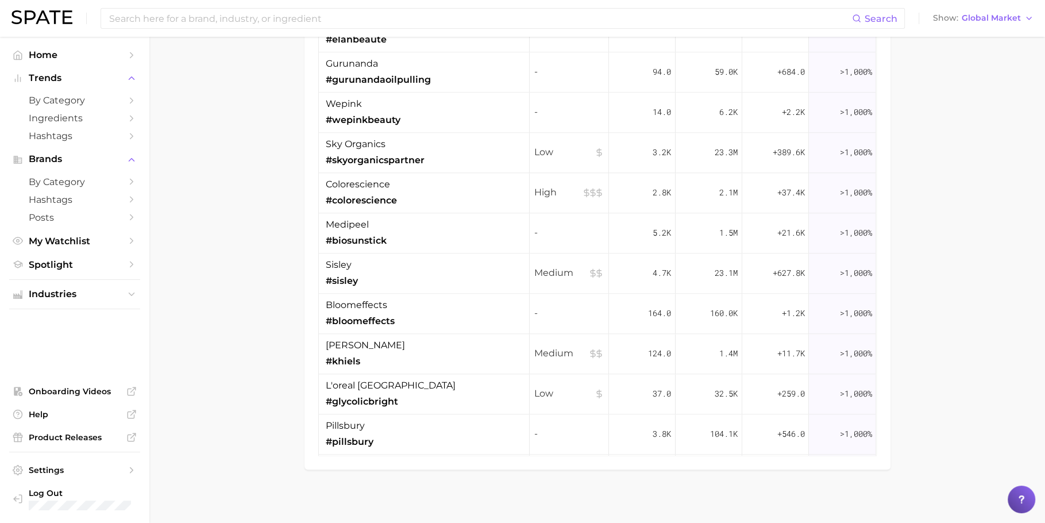
click at [647, 240] on div "5.2k" at bounding box center [642, 233] width 67 height 40
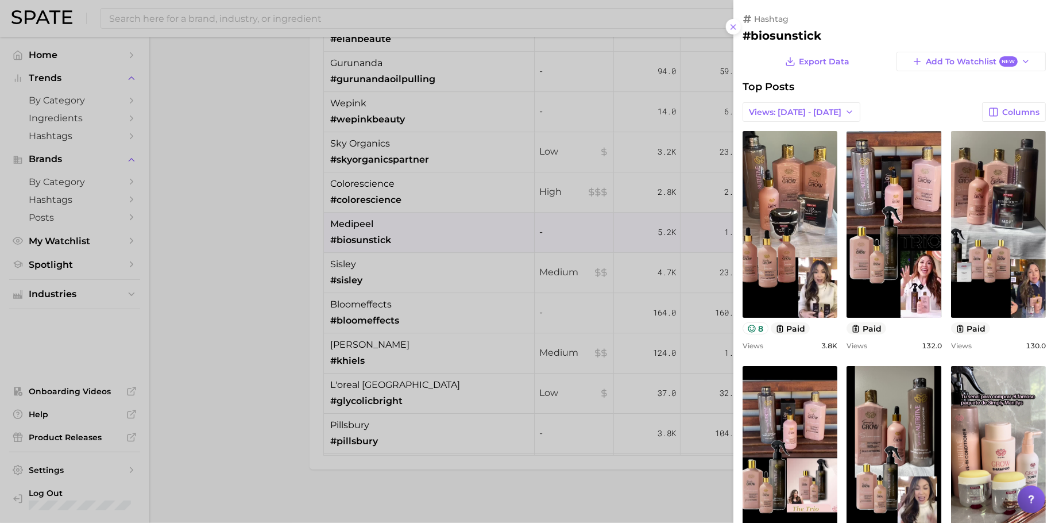
click at [647, 240] on div at bounding box center [527, 261] width 1055 height 523
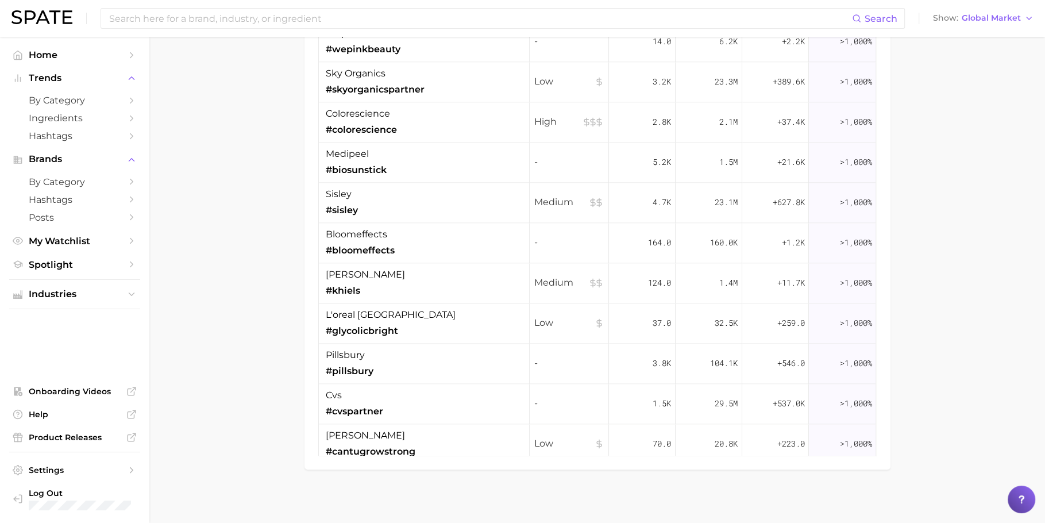
click at [648, 240] on span "164.0" at bounding box center [659, 243] width 23 height 14
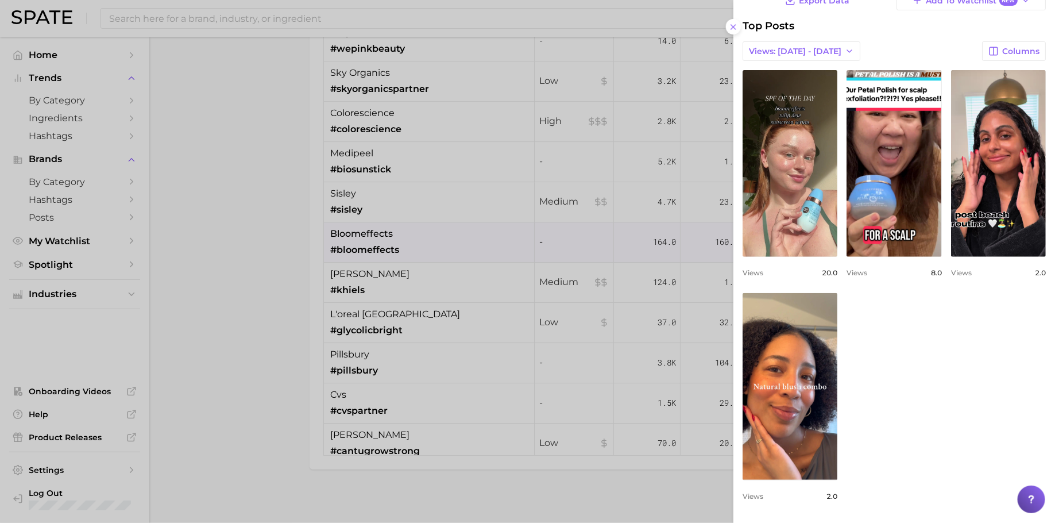
click at [561, 283] on div at bounding box center [527, 261] width 1055 height 523
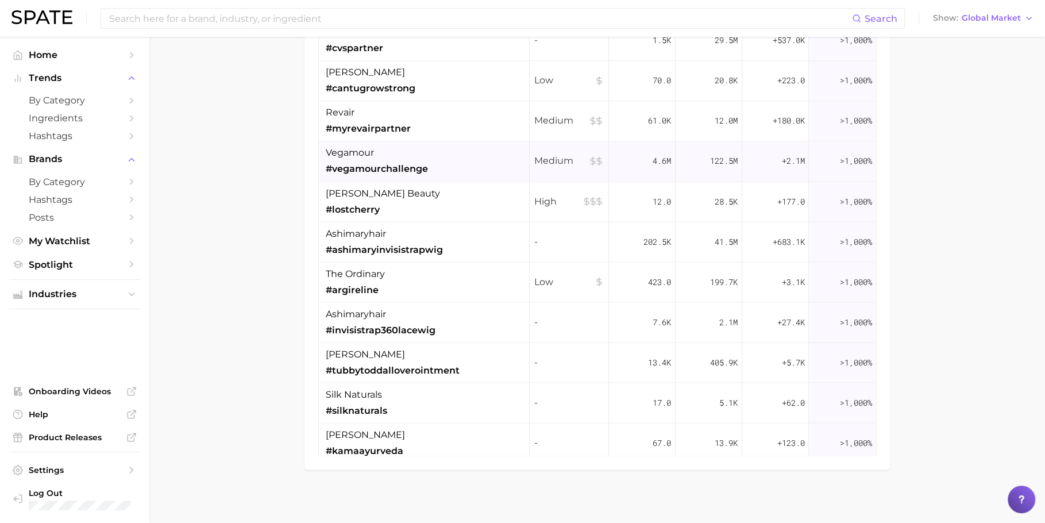
click at [417, 162] on span "#vegamourchallenge" at bounding box center [377, 169] width 102 height 14
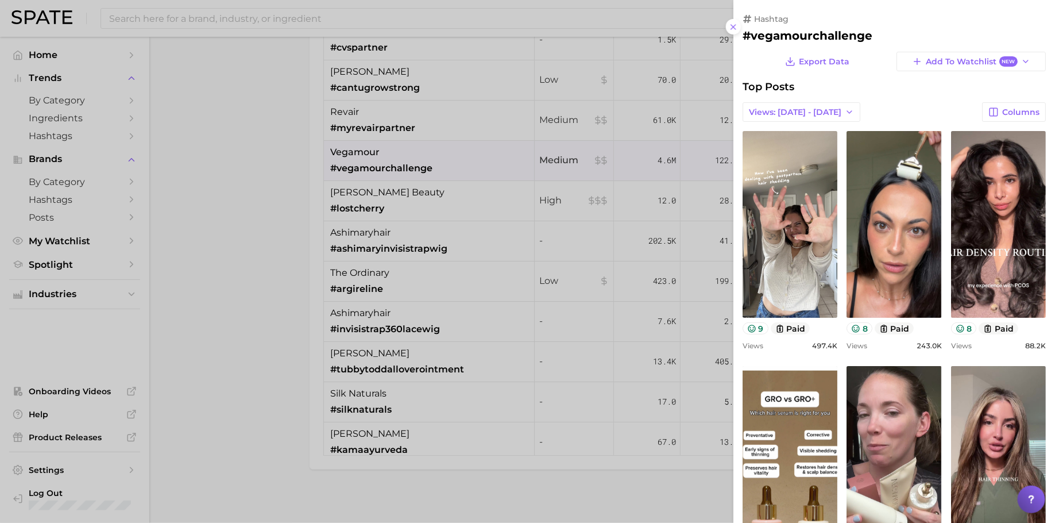
drag, startPoint x: 567, startPoint y: 273, endPoint x: 527, endPoint y: 245, distance: 48.5
click at [567, 273] on div at bounding box center [527, 261] width 1055 height 523
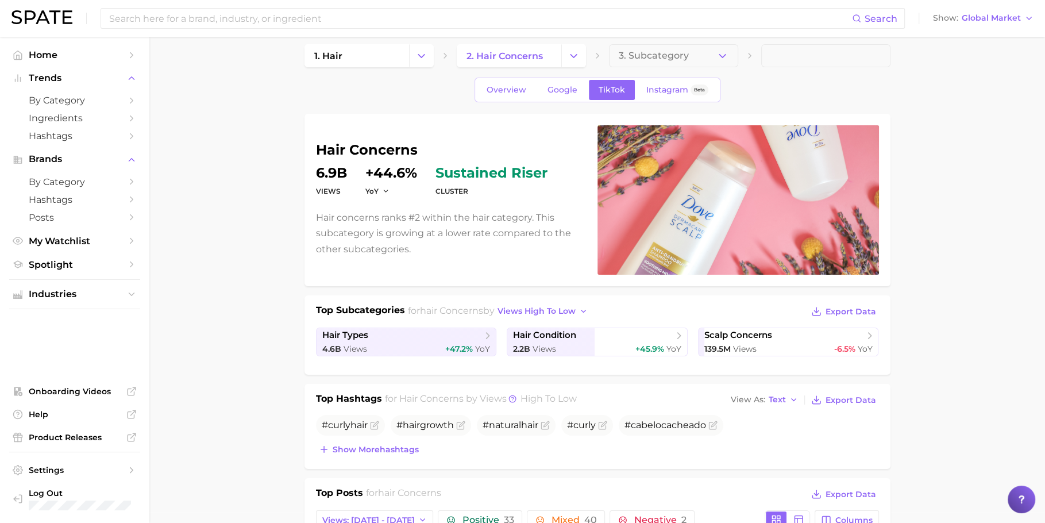
scroll to position [0, 0]
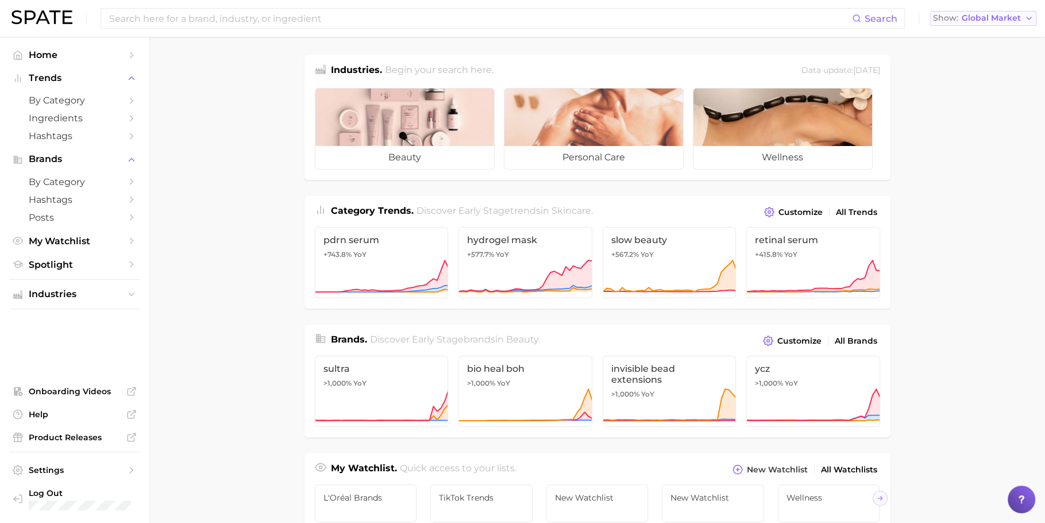
click at [961, 24] on button "Show Global Market" at bounding box center [983, 18] width 106 height 15
click at [972, 43] on button "[GEOGRAPHIC_DATA]" at bounding box center [983, 37] width 106 height 21
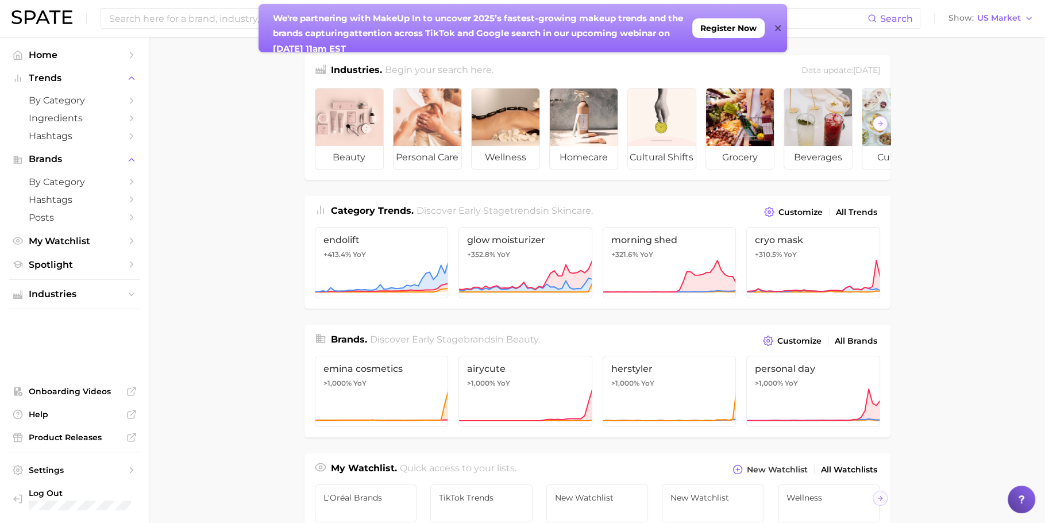
click at [780, 30] on icon at bounding box center [778, 28] width 6 height 6
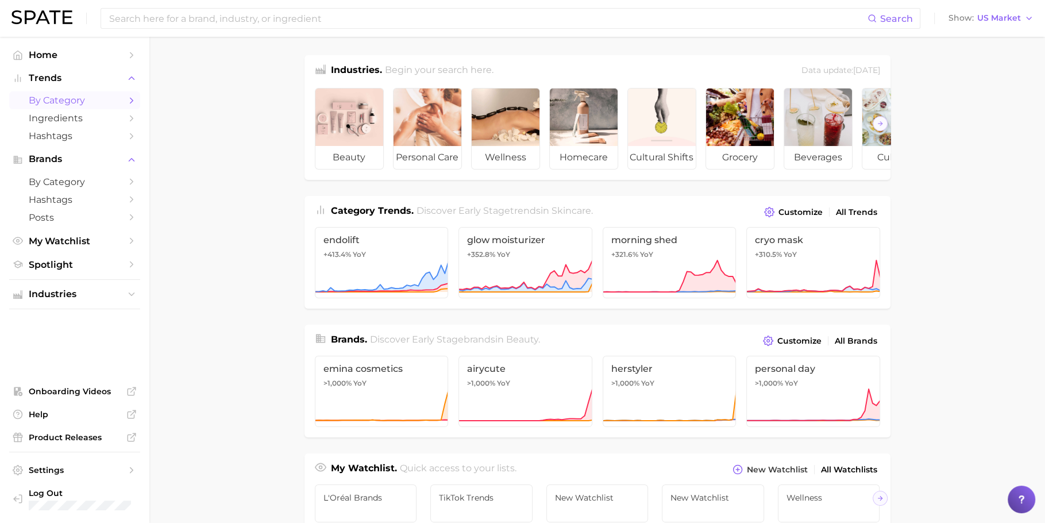
click at [60, 101] on span "by Category" at bounding box center [75, 100] width 92 height 11
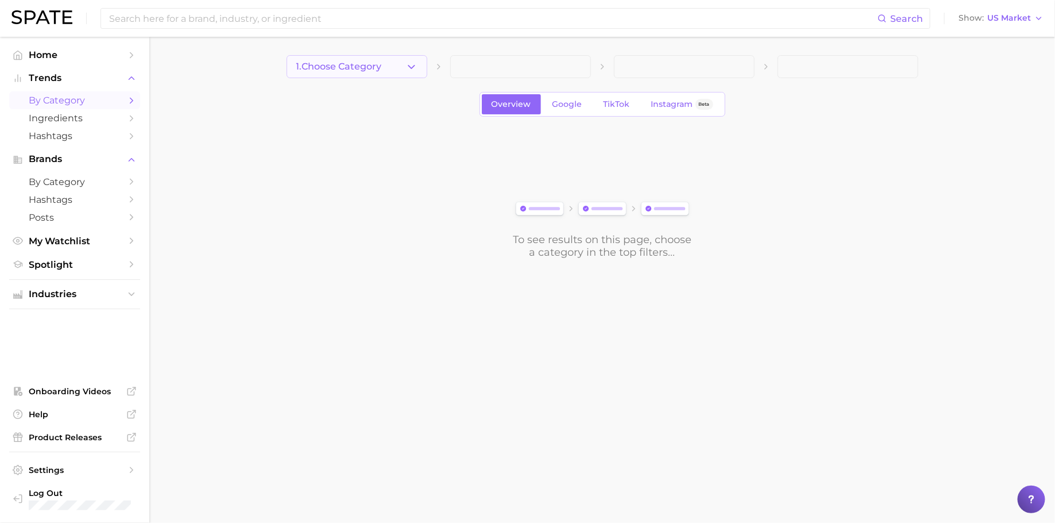
click at [392, 64] on button "1. Choose Category" at bounding box center [357, 66] width 141 height 23
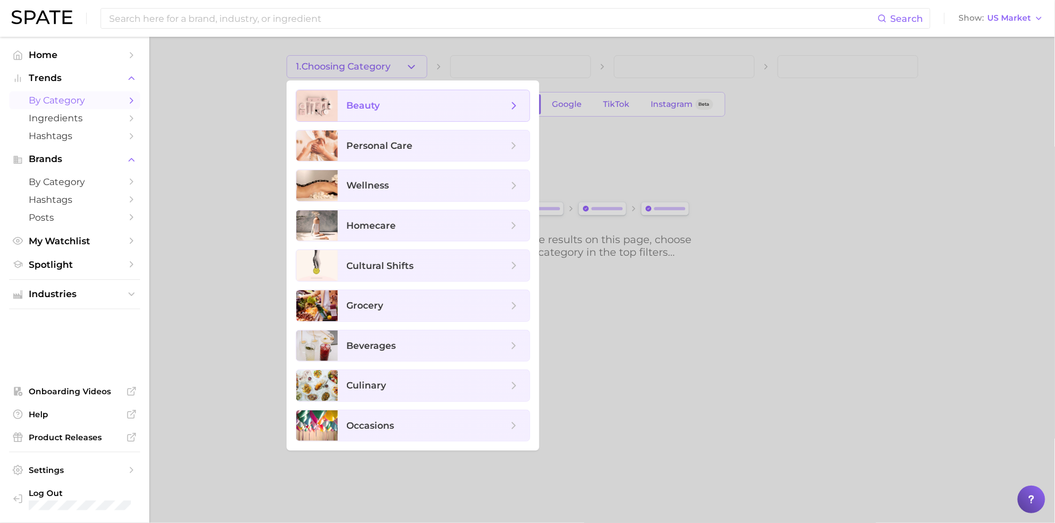
click at [394, 107] on span "beauty" at bounding box center [427, 105] width 161 height 13
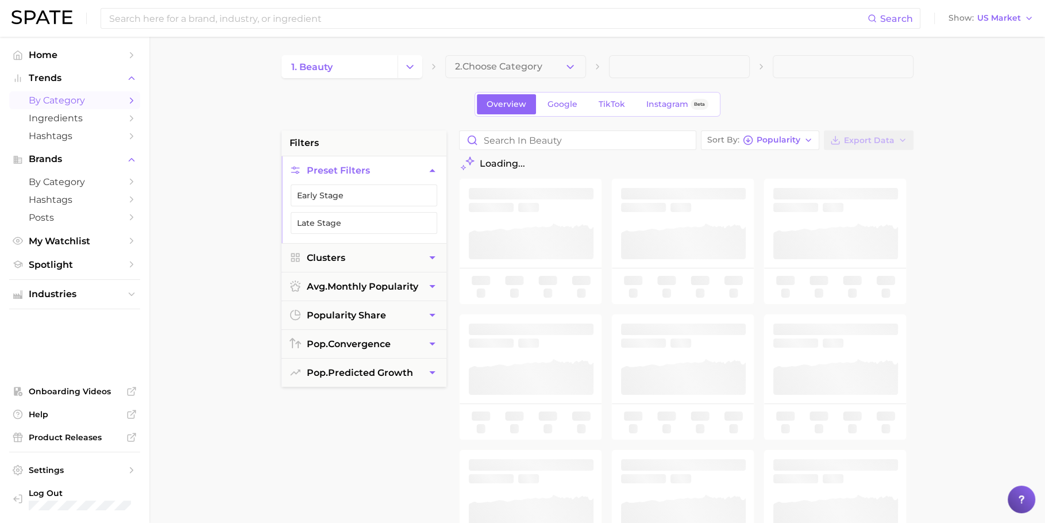
click at [523, 68] on span "2. Choose Category" at bounding box center [498, 66] width 87 height 10
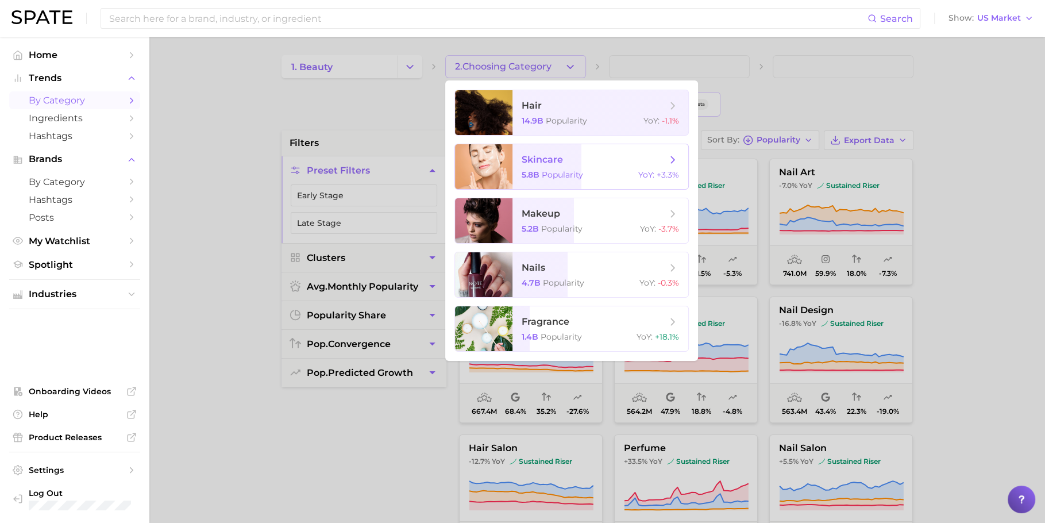
click at [547, 178] on span "Popularity" at bounding box center [562, 174] width 41 height 10
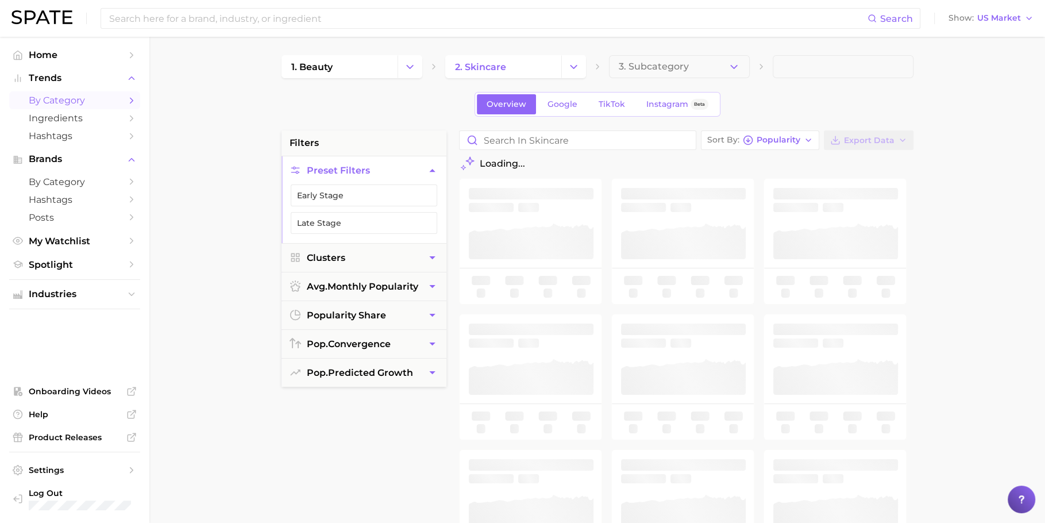
click at [703, 71] on button "3. Subcategory" at bounding box center [679, 66] width 141 height 23
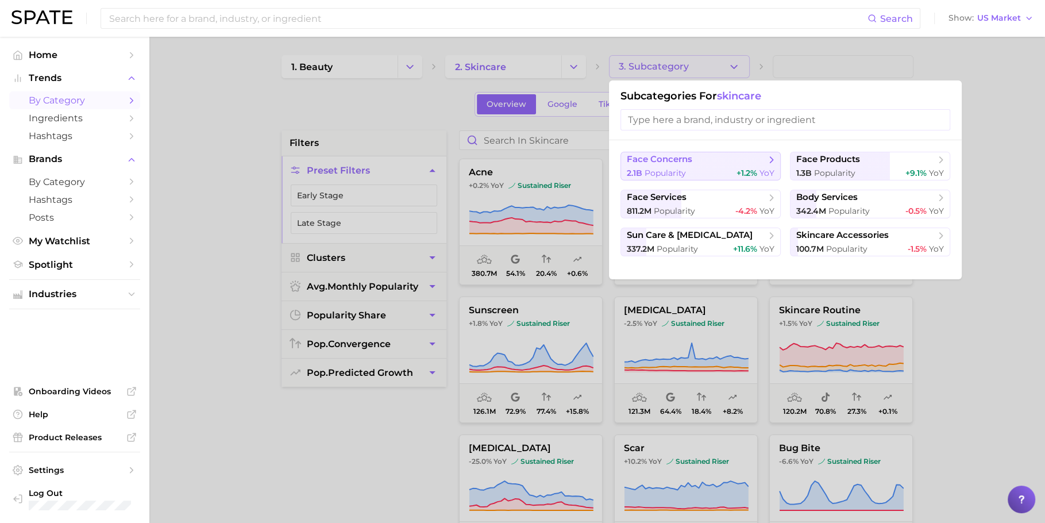
click at [691, 165] on button "face concerns 2.1b Popularity +1.2% YoY" at bounding box center [701, 166] width 160 height 29
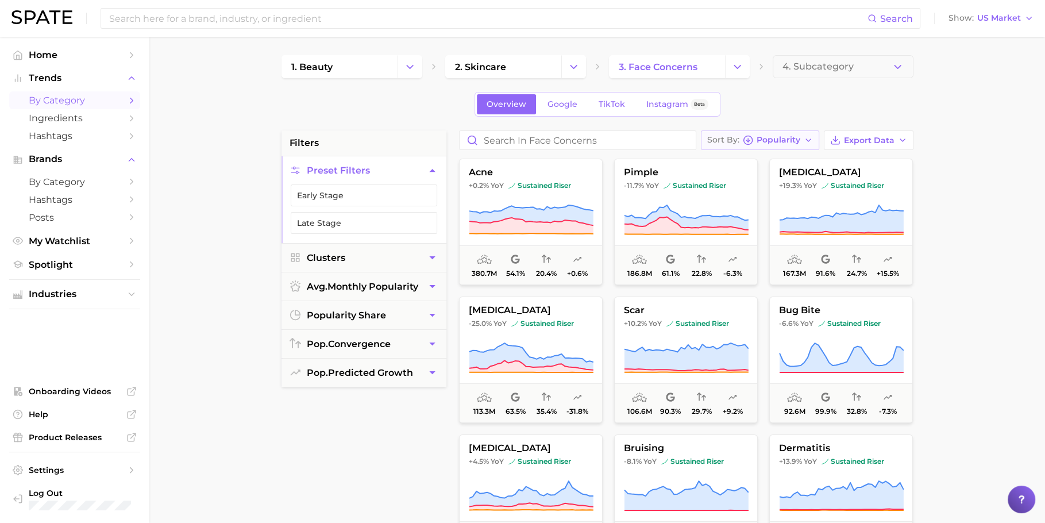
click at [777, 133] on button "Sort By Popularity" at bounding box center [760, 140] width 118 height 20
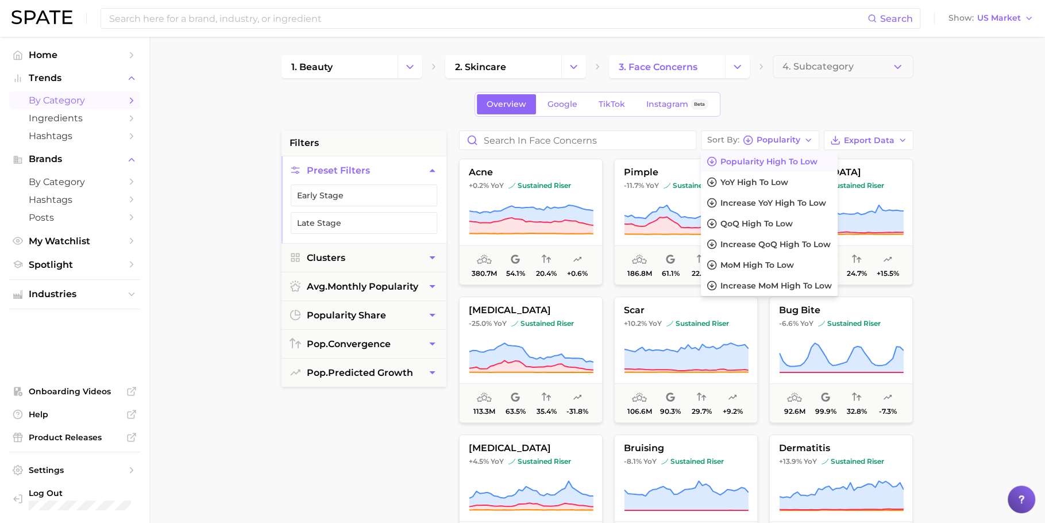
click at [765, 107] on div "Overview Google TikTok Instagram Beta" at bounding box center [598, 104] width 632 height 25
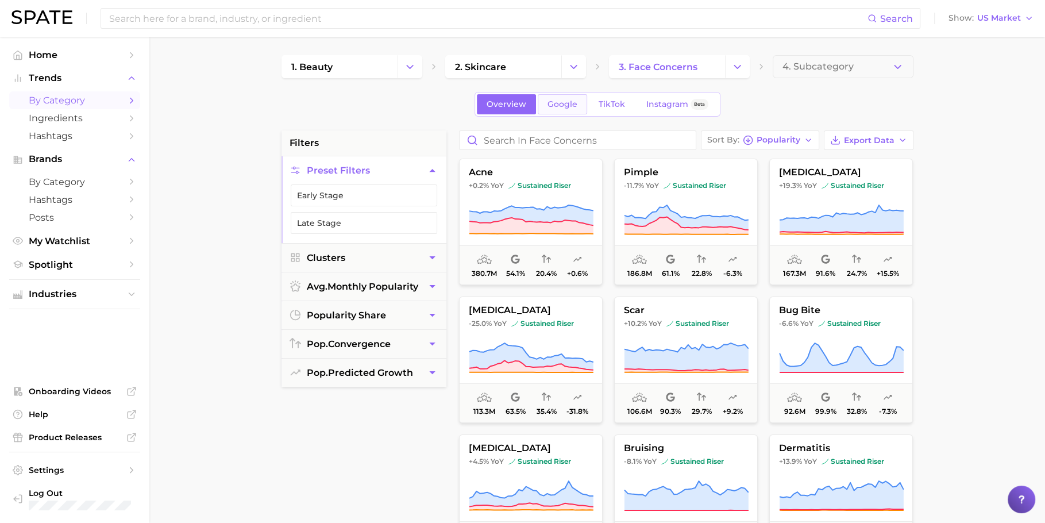
click at [560, 107] on span "Google" at bounding box center [563, 104] width 30 height 10
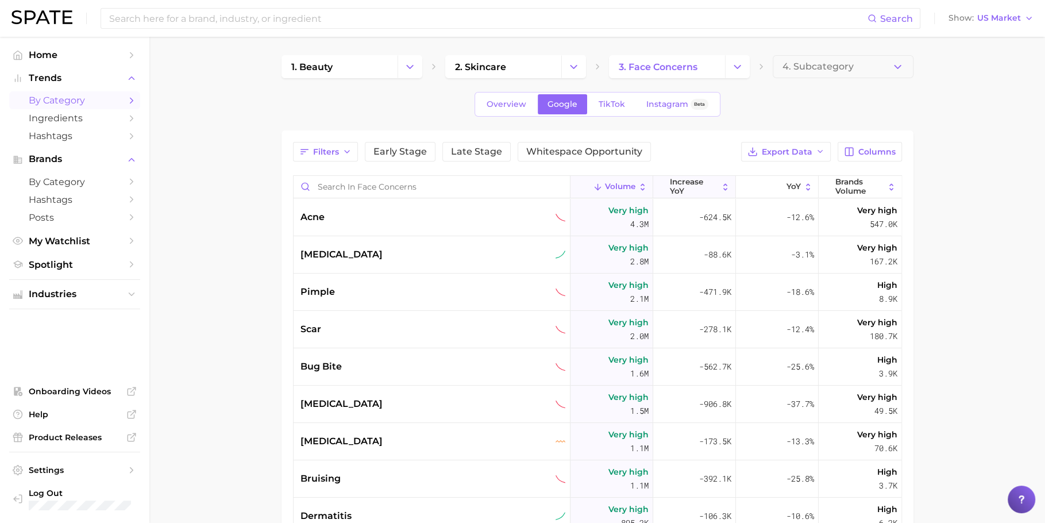
click at [703, 191] on span "increase YoY" at bounding box center [694, 187] width 48 height 18
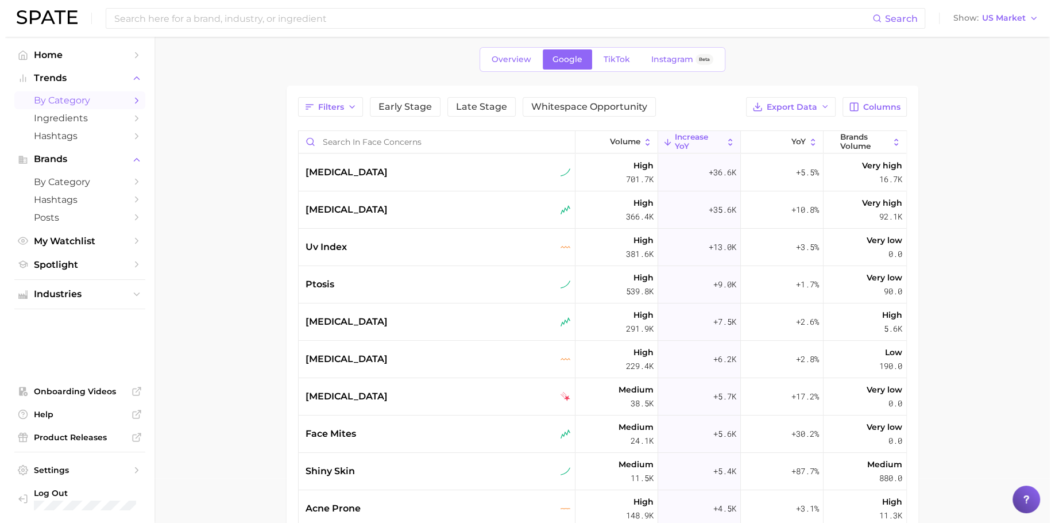
scroll to position [45, 0]
click at [396, 182] on div "[MEDICAL_DATA]" at bounding box center [432, 172] width 277 height 37
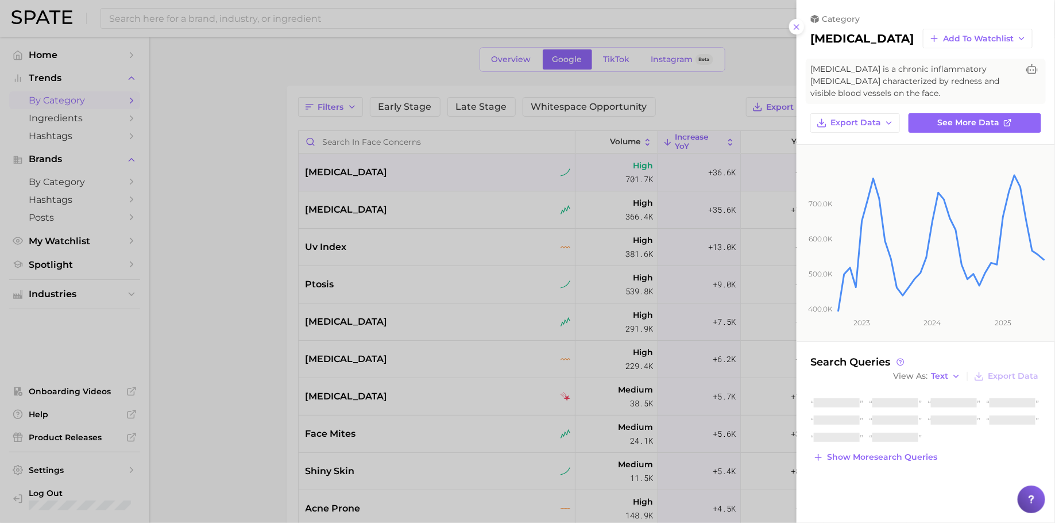
click at [430, 236] on div at bounding box center [527, 261] width 1055 height 523
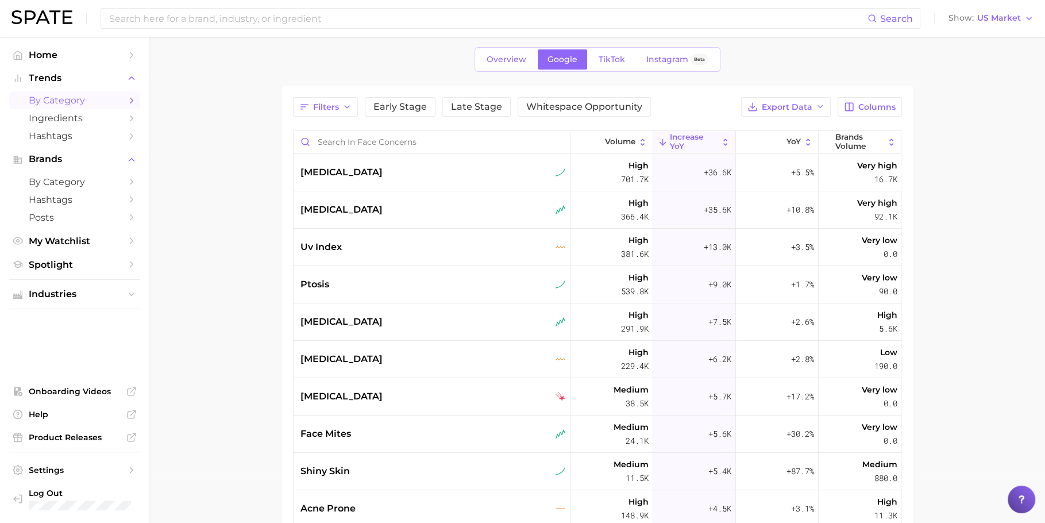
click at [405, 214] on div "[MEDICAL_DATA]" at bounding box center [432, 210] width 265 height 14
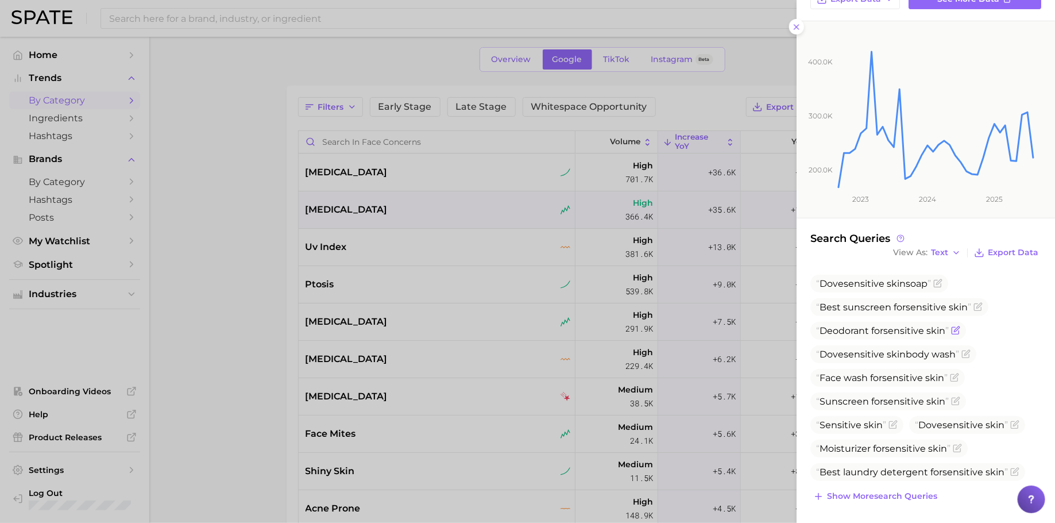
scroll to position [136, 0]
click at [857, 494] on span "Show more search queries" at bounding box center [882, 496] width 110 height 10
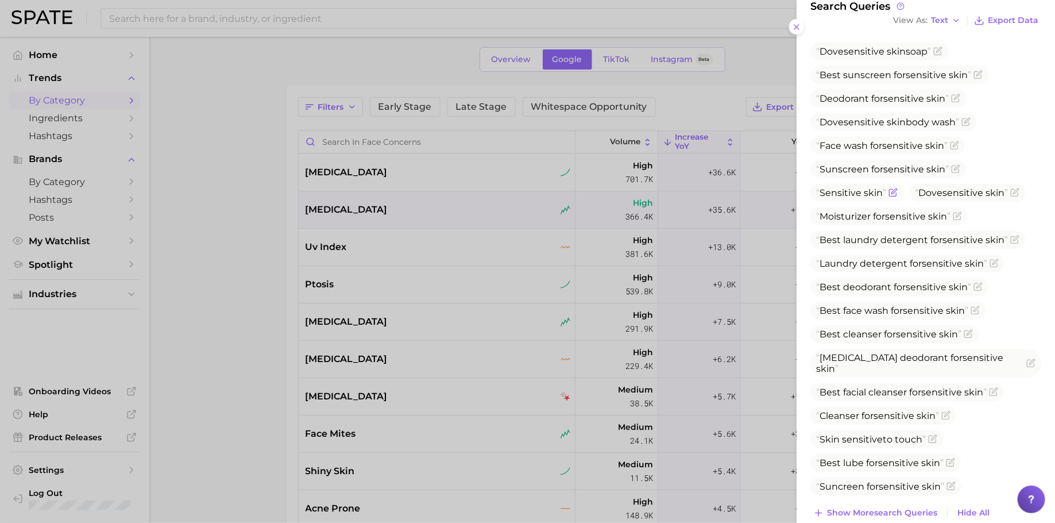
scroll to position [385, 0]
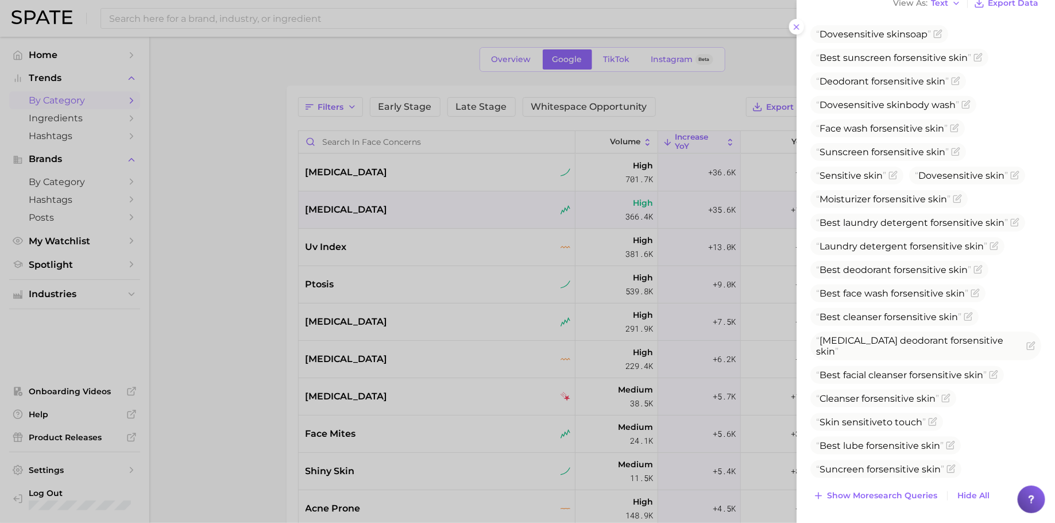
click at [375, 291] on div at bounding box center [527, 261] width 1055 height 523
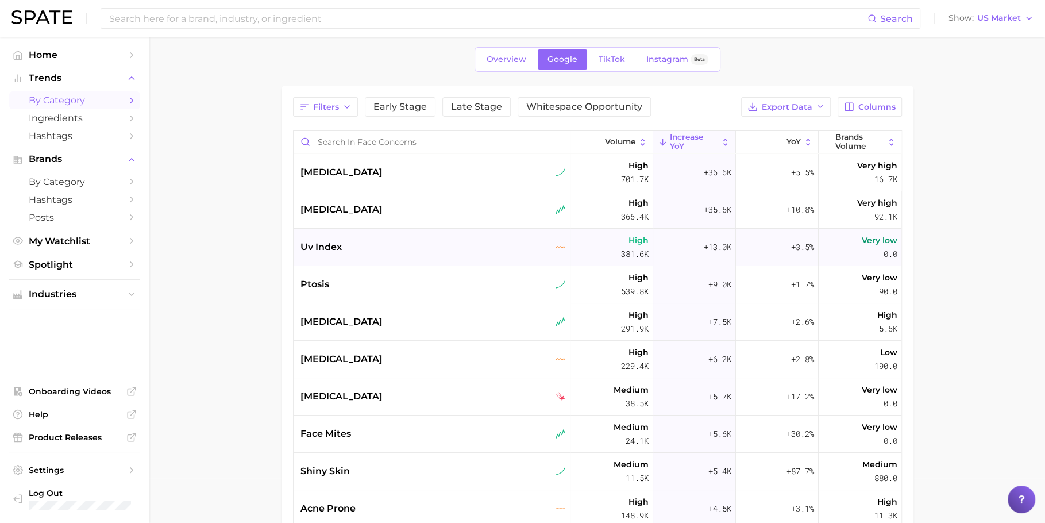
click at [354, 249] on div "uv index" at bounding box center [432, 247] width 265 height 14
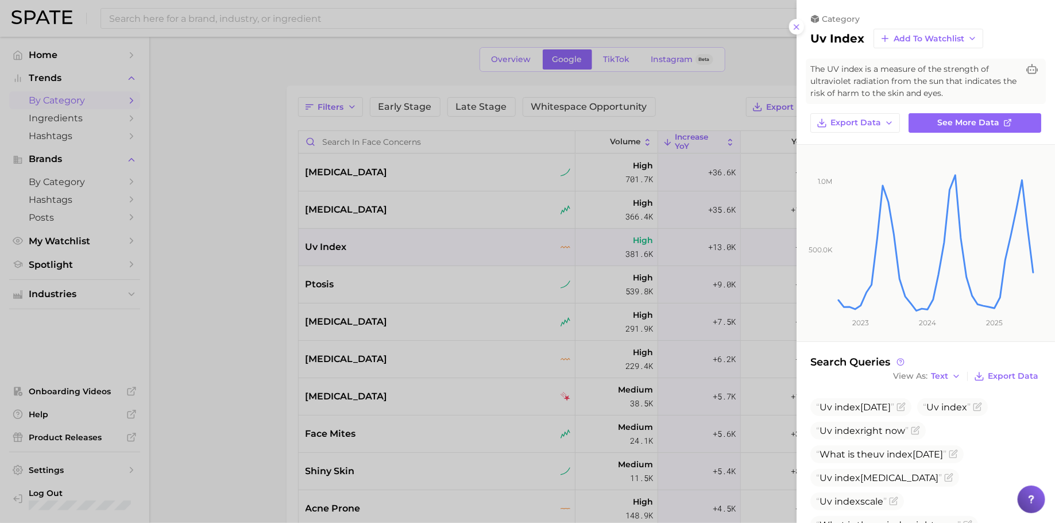
click at [354, 249] on div at bounding box center [527, 261] width 1055 height 523
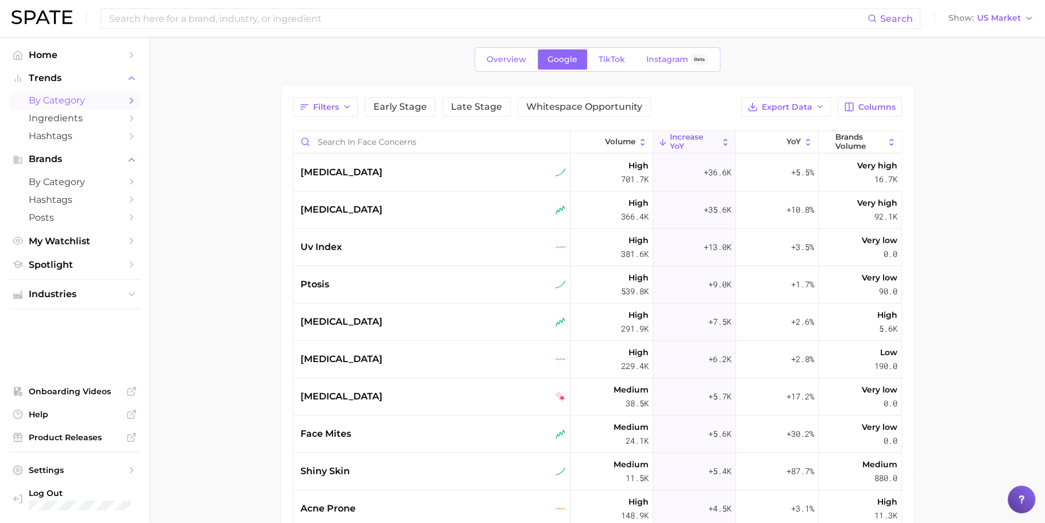
click at [355, 278] on div "ptosis" at bounding box center [432, 285] width 265 height 14
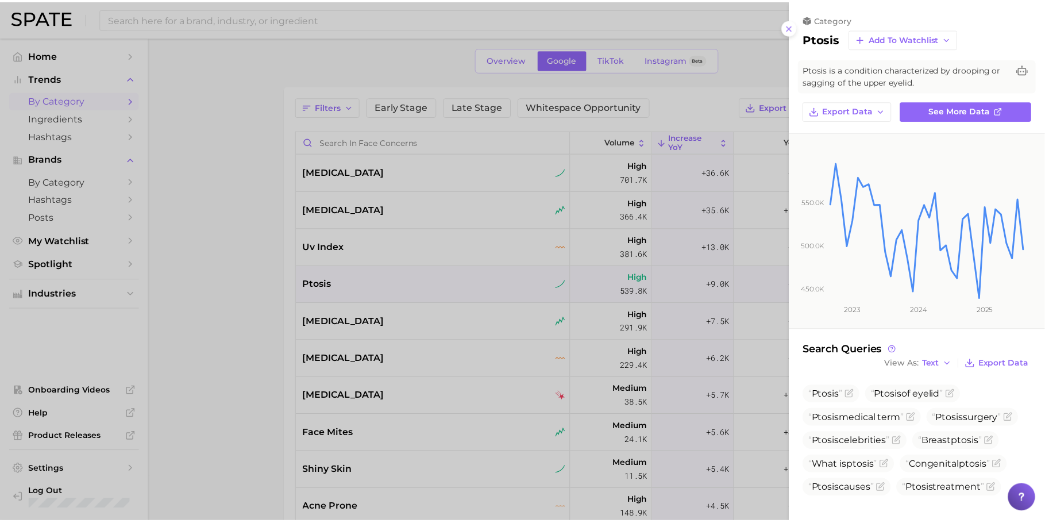
scroll to position [0, 0]
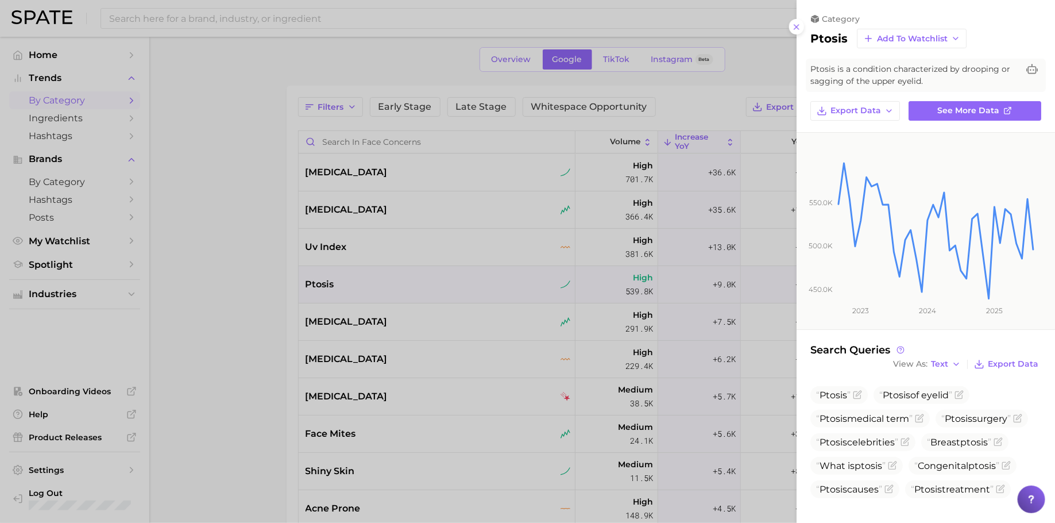
click at [471, 292] on div at bounding box center [527, 261] width 1055 height 523
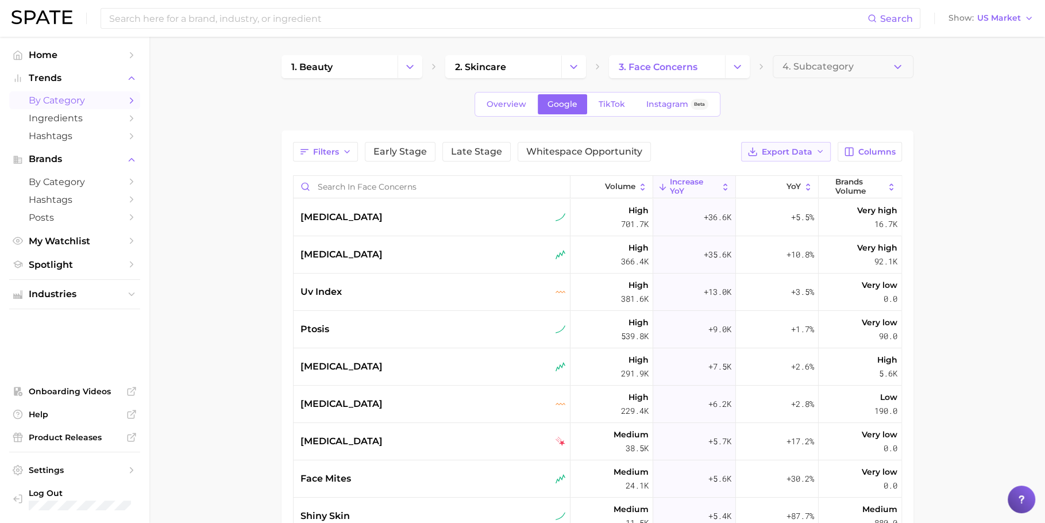
click at [797, 156] on button "Export Data" at bounding box center [786, 152] width 90 height 20
click at [793, 179] on button "Card Data CSV" at bounding box center [767, 173] width 126 height 21
click at [429, 363] on div "[MEDICAL_DATA]" at bounding box center [432, 367] width 265 height 14
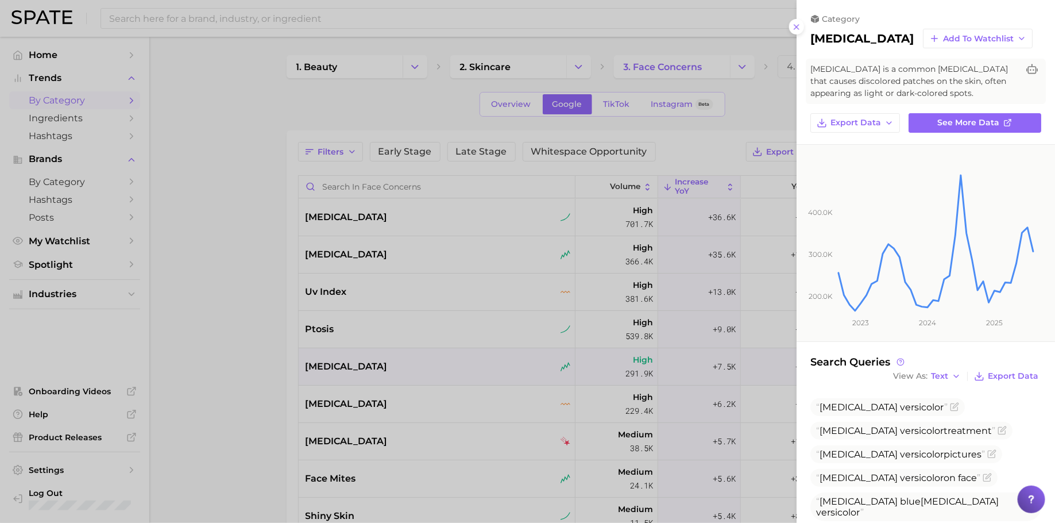
click at [429, 363] on div at bounding box center [527, 261] width 1055 height 523
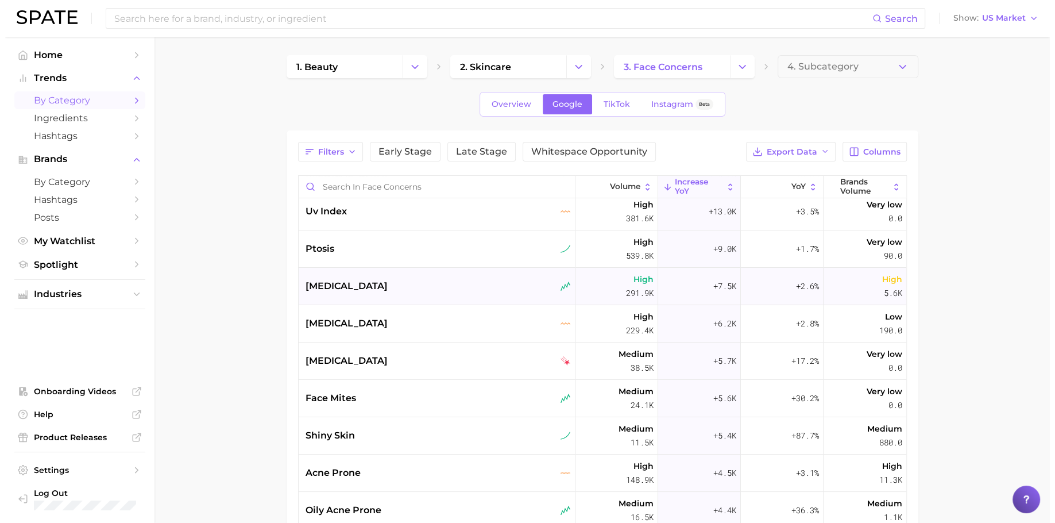
scroll to position [87, 0]
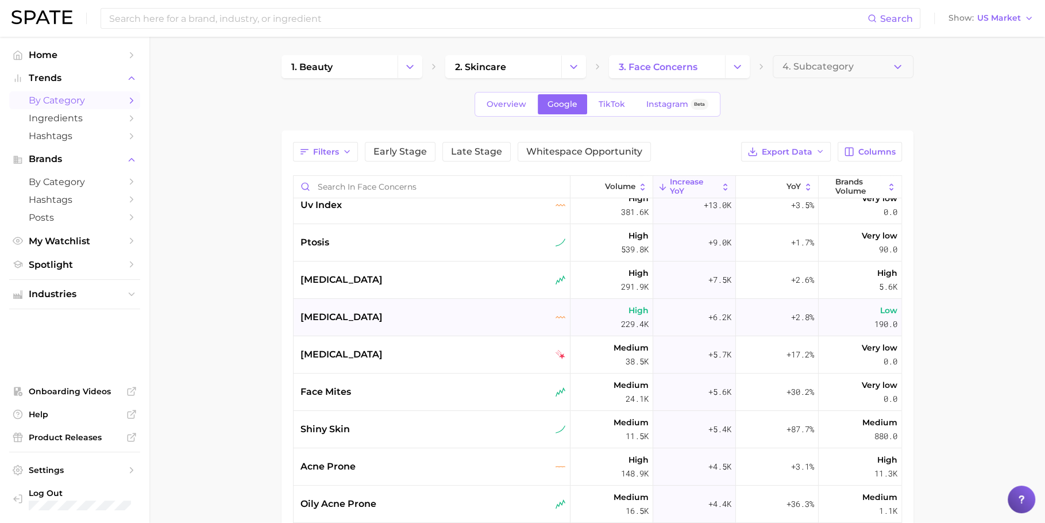
click at [405, 308] on div "[MEDICAL_DATA]" at bounding box center [432, 317] width 277 height 37
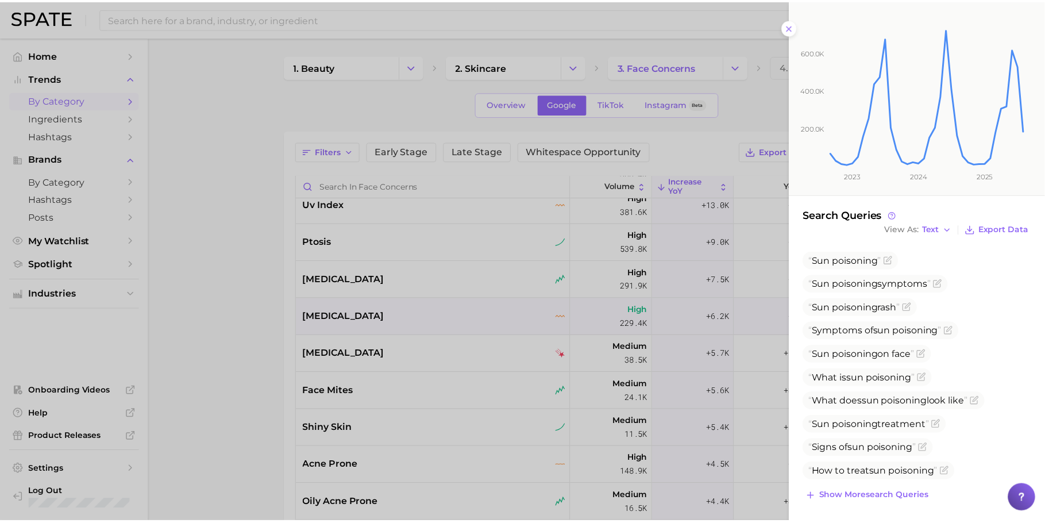
scroll to position [160, 0]
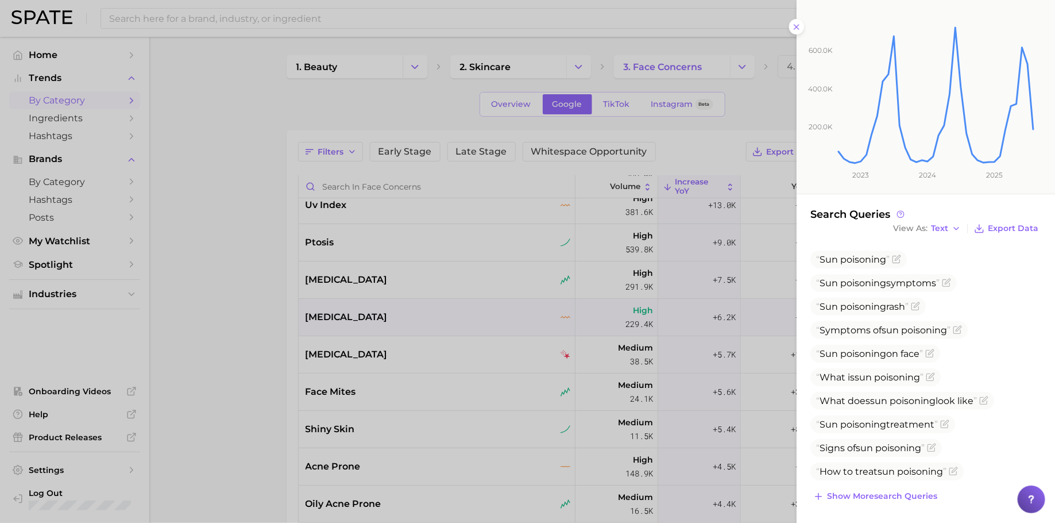
click at [442, 356] on div at bounding box center [527, 261] width 1055 height 523
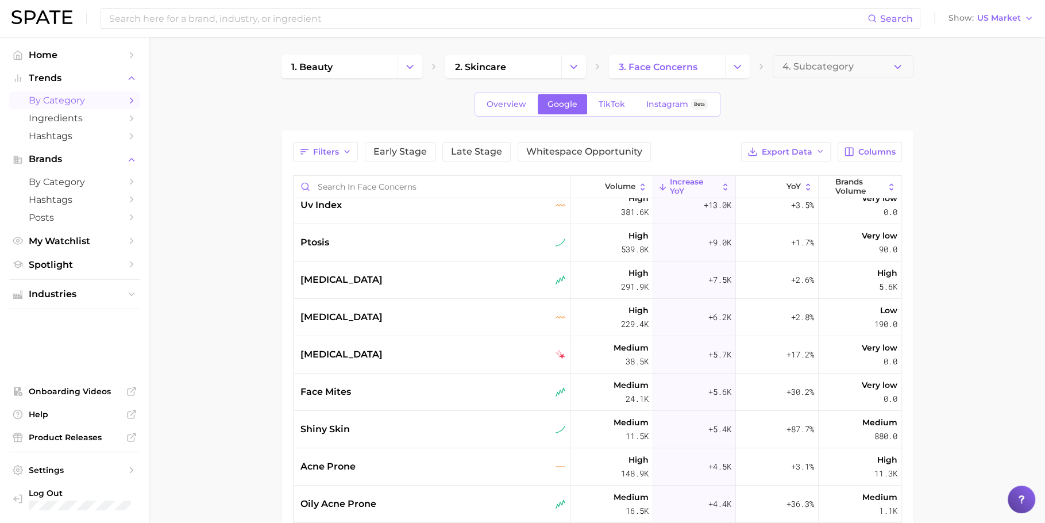
click at [426, 363] on div "[MEDICAL_DATA]" at bounding box center [432, 354] width 277 height 37
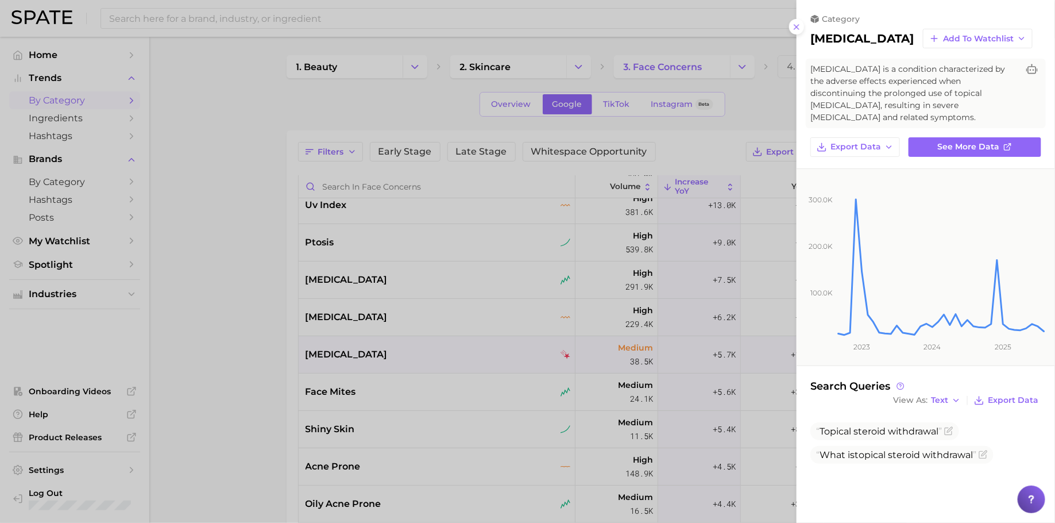
click at [538, 350] on div at bounding box center [527, 261] width 1055 height 523
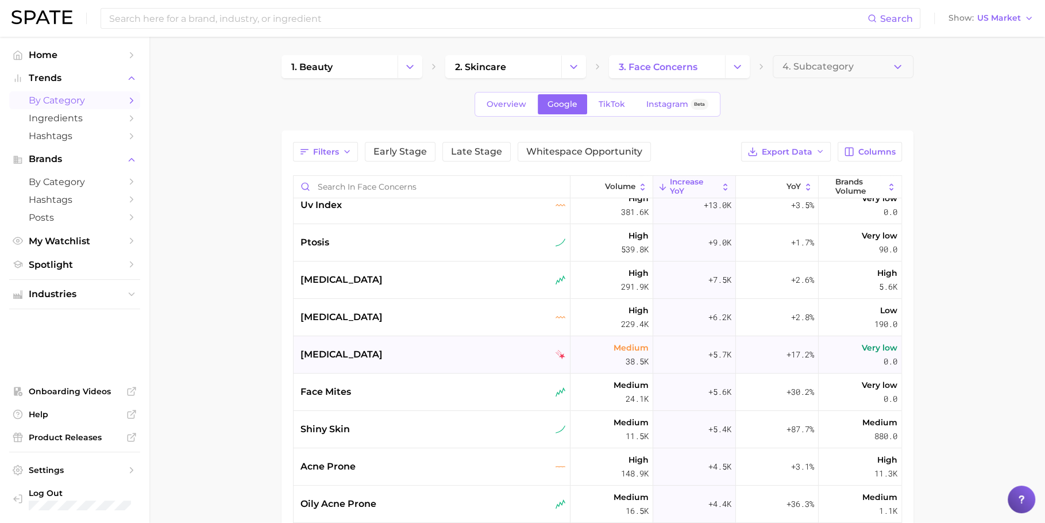
click at [472, 354] on div "[MEDICAL_DATA]" at bounding box center [432, 355] width 265 height 14
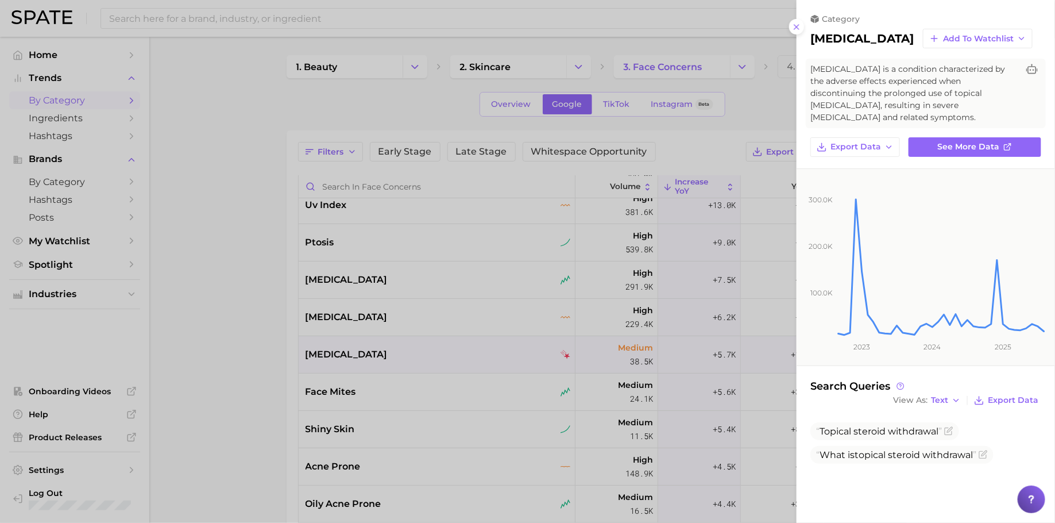
click at [440, 349] on div at bounding box center [527, 261] width 1055 height 523
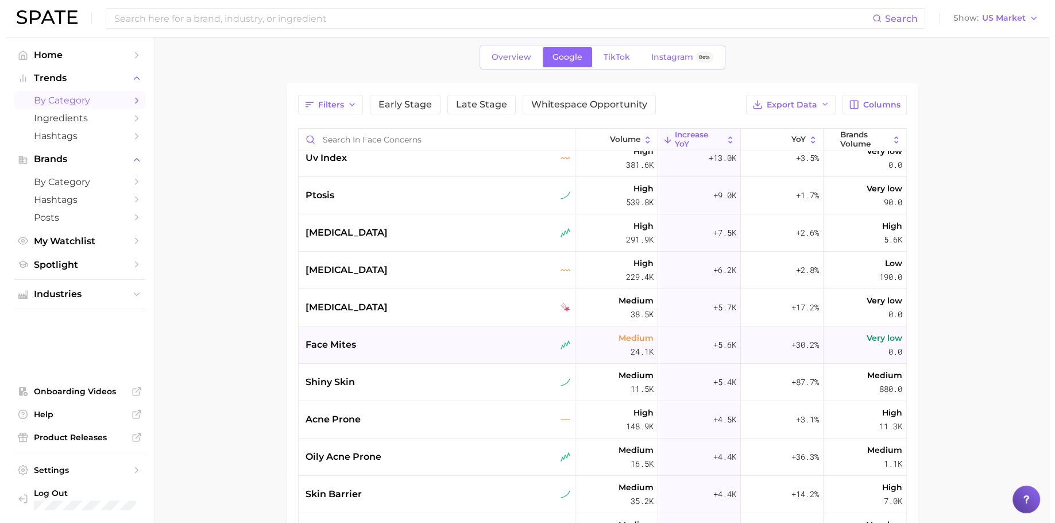
scroll to position [189, 0]
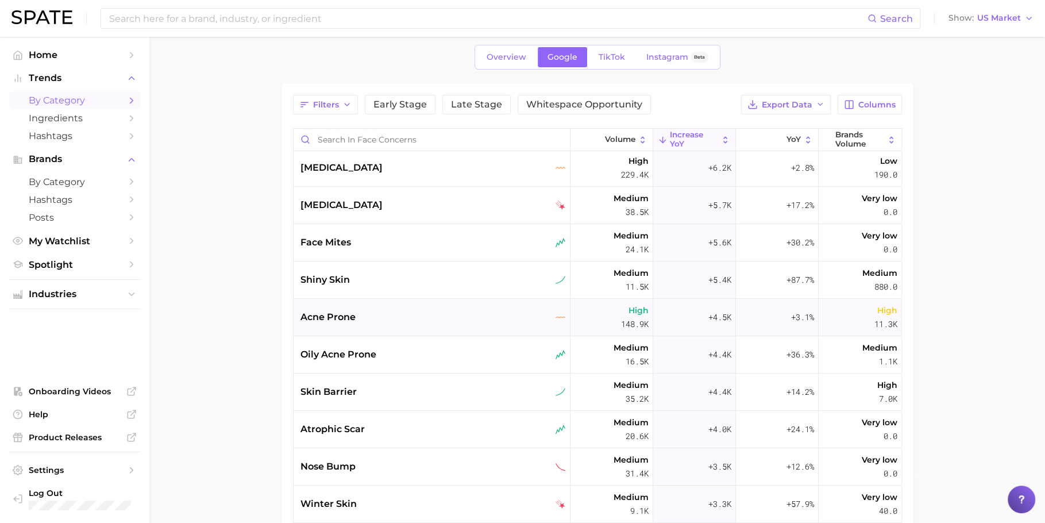
click at [394, 317] on div "acne prone" at bounding box center [432, 317] width 265 height 14
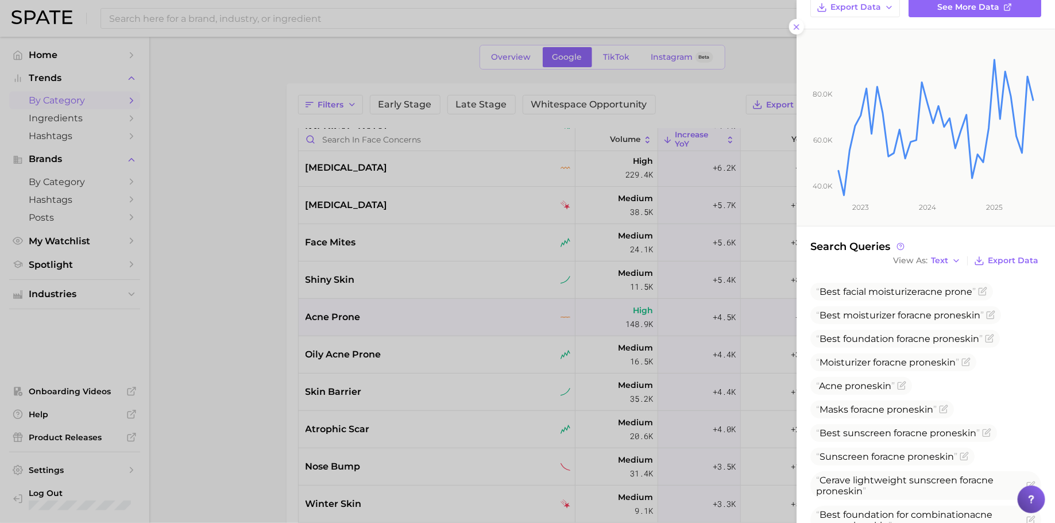
scroll to position [182, 0]
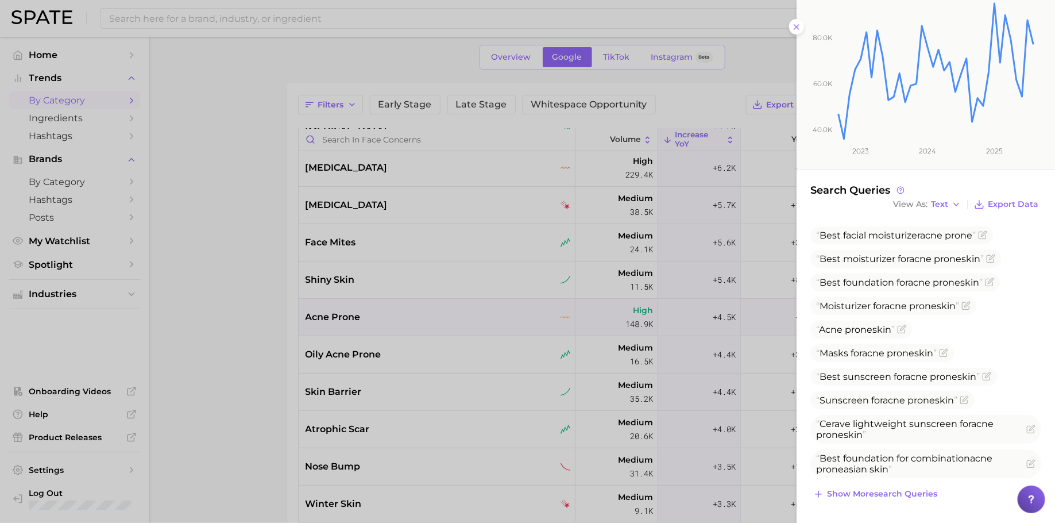
click at [419, 183] on div at bounding box center [527, 261] width 1055 height 523
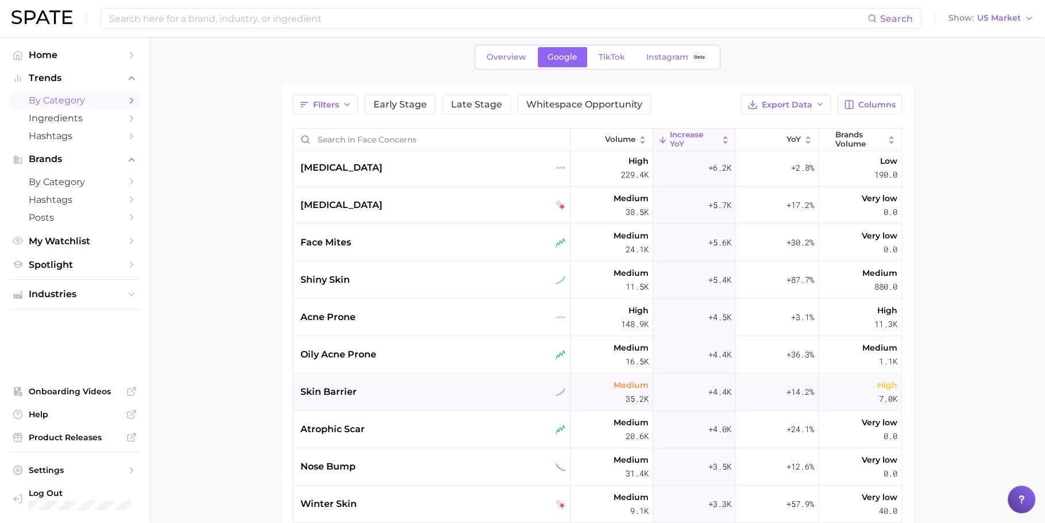
click at [387, 379] on div "skin barrier" at bounding box center [432, 391] width 277 height 37
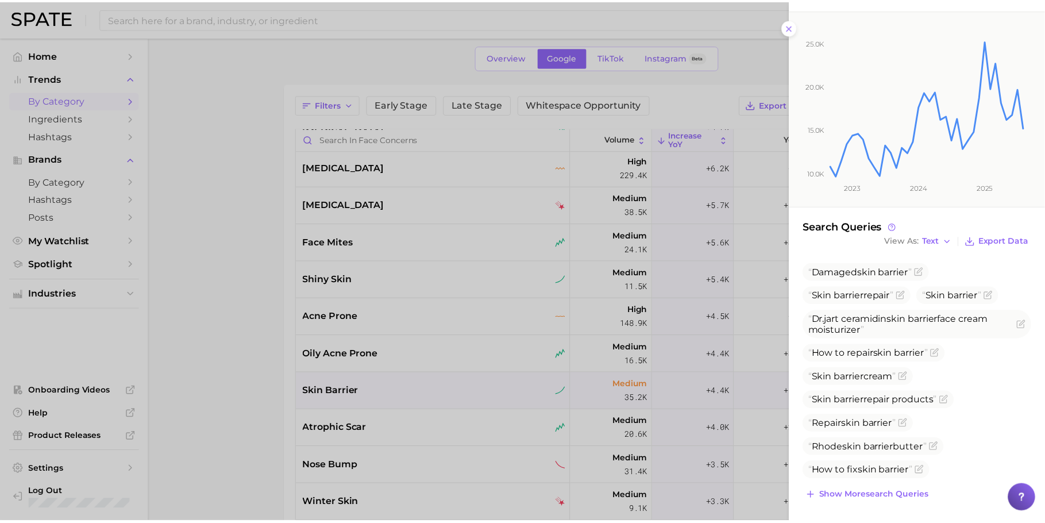
scroll to position [147, 0]
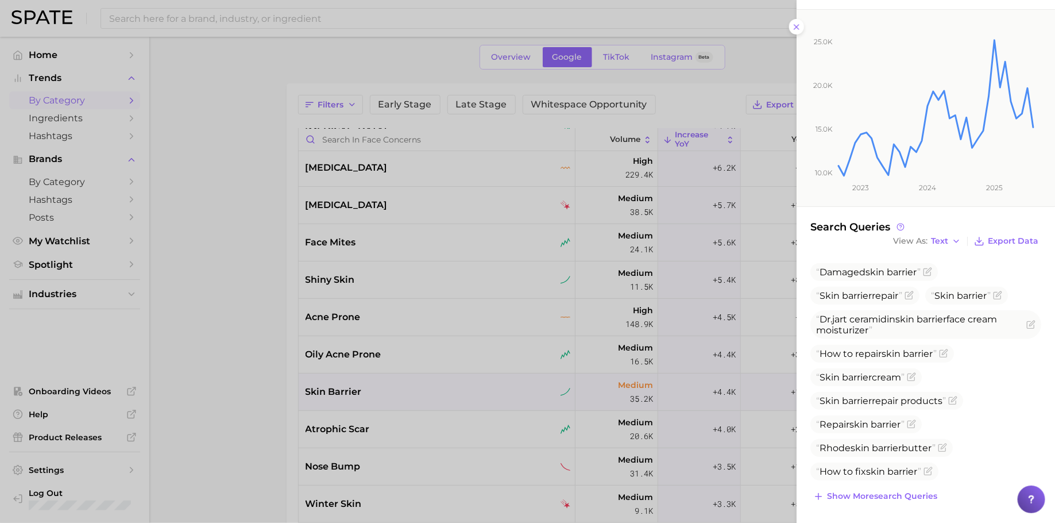
click at [272, 390] on div at bounding box center [527, 261] width 1055 height 523
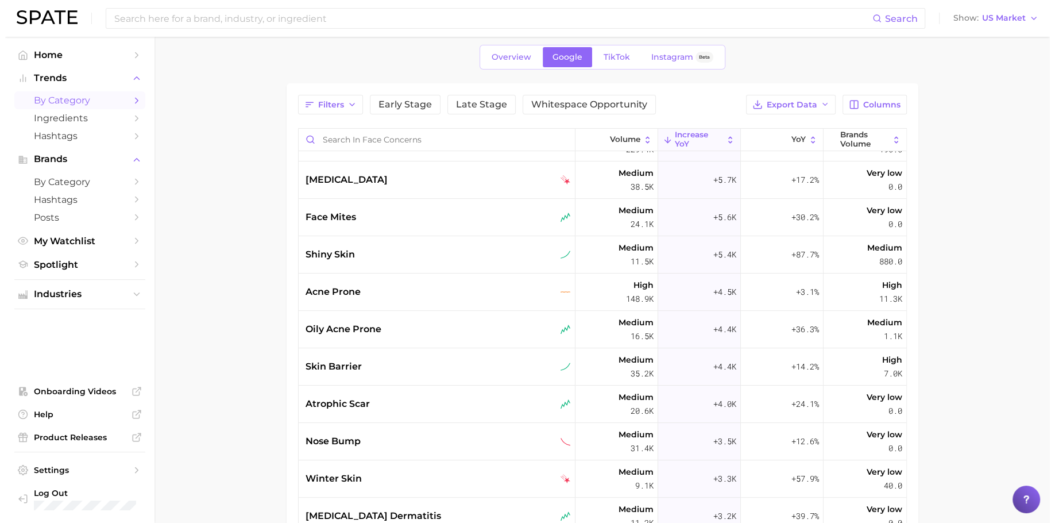
scroll to position [236, 0]
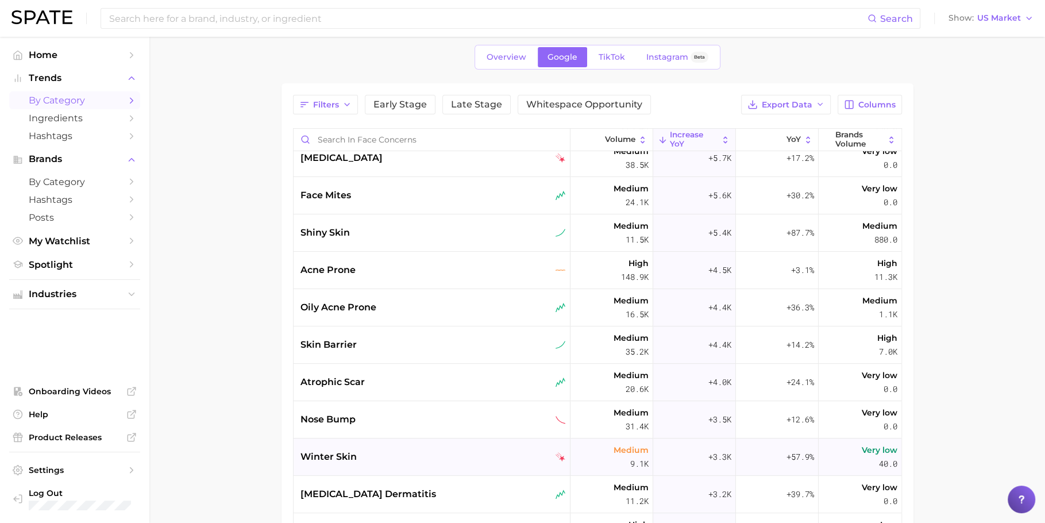
click at [393, 457] on div "winter skin" at bounding box center [432, 457] width 265 height 14
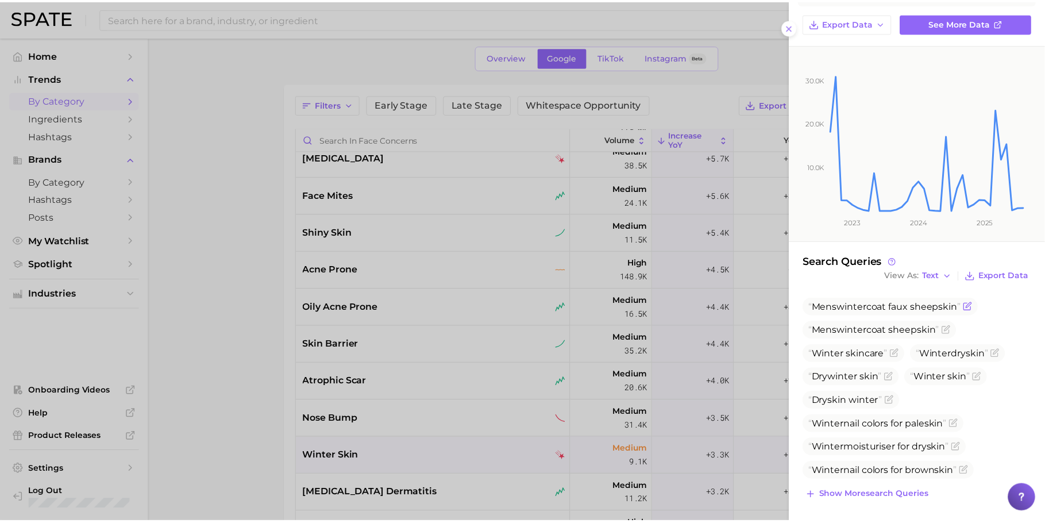
scroll to position [112, 0]
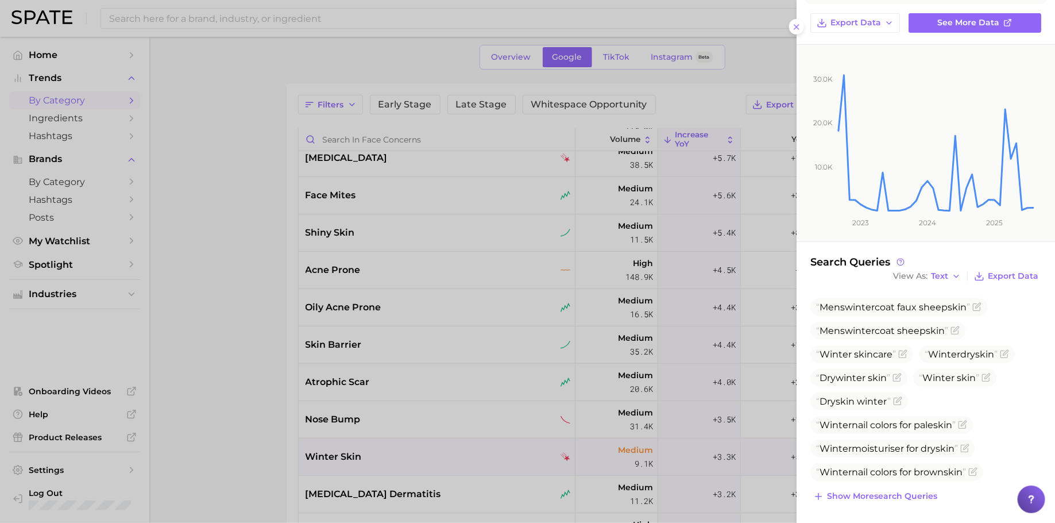
click at [453, 394] on div at bounding box center [527, 261] width 1055 height 523
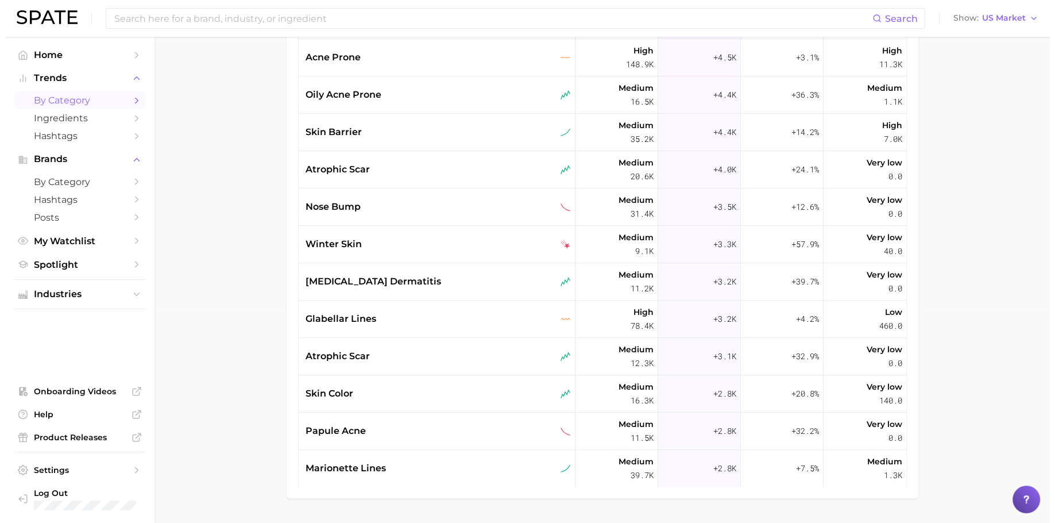
scroll to position [303, 0]
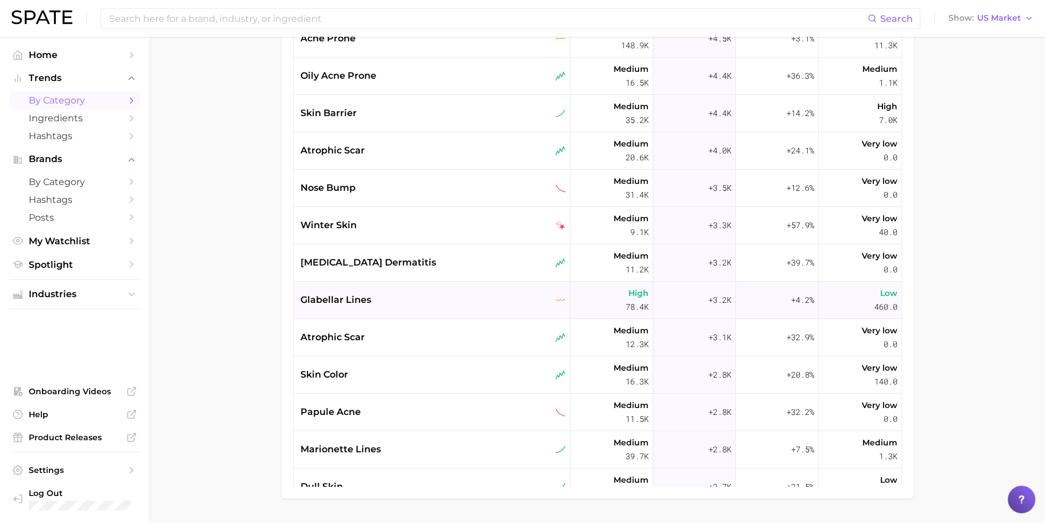
click at [417, 305] on div "glabellar lines" at bounding box center [432, 300] width 277 height 37
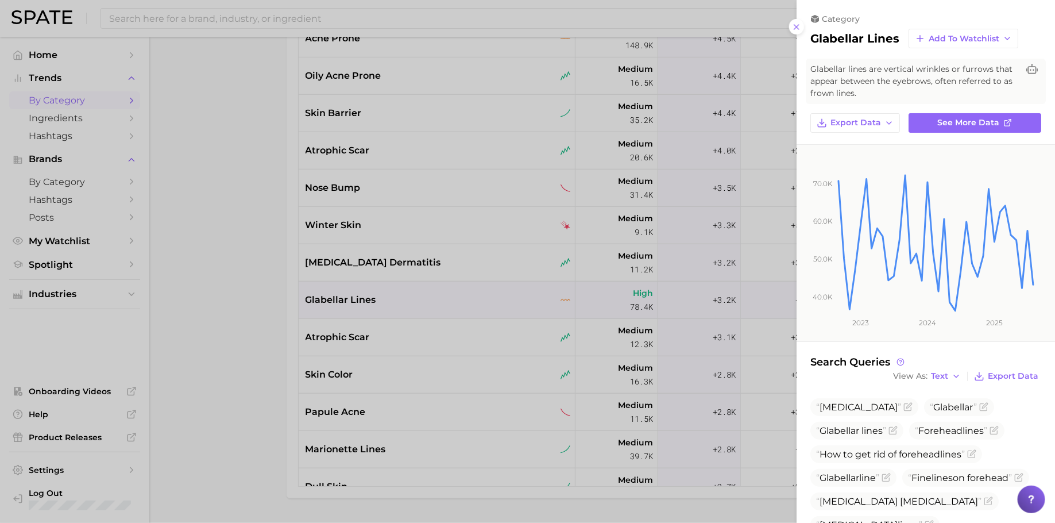
scroll to position [76, 0]
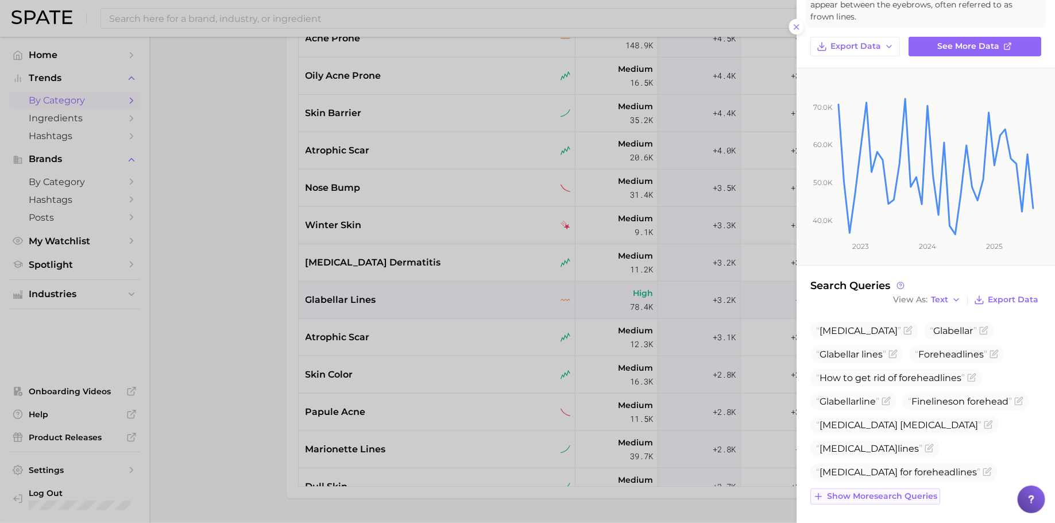
click at [896, 498] on span "Show more search queries" at bounding box center [882, 496] width 110 height 10
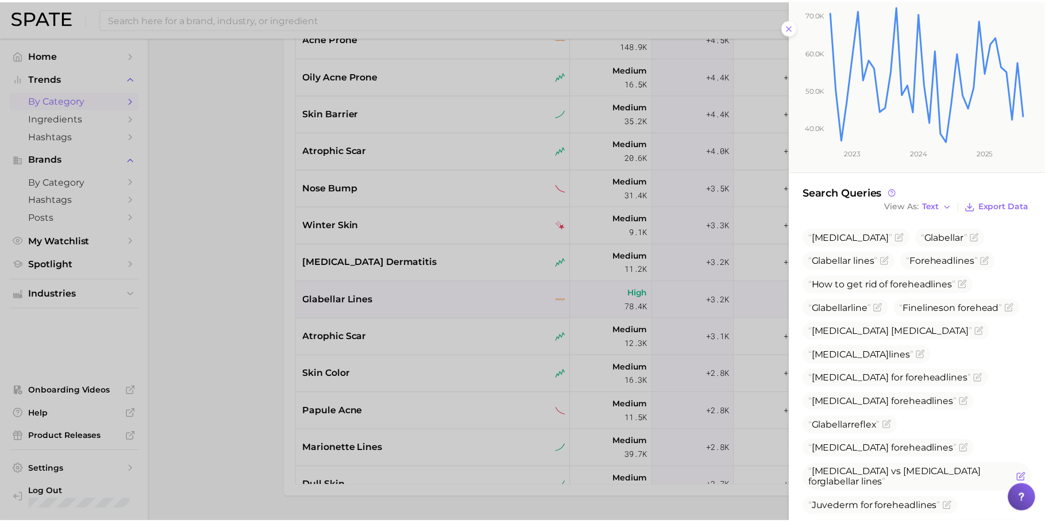
scroll to position [278, 0]
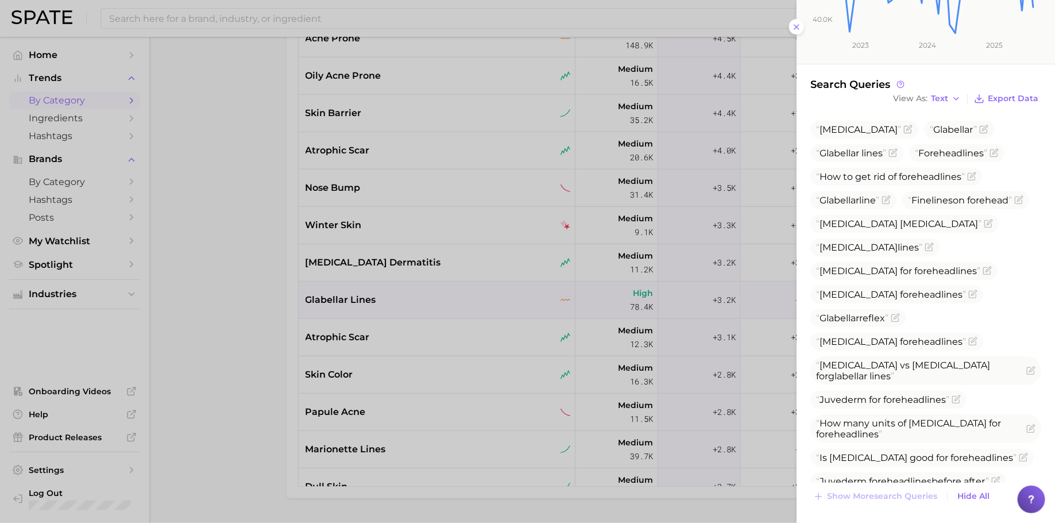
click at [383, 325] on div at bounding box center [527, 261] width 1055 height 523
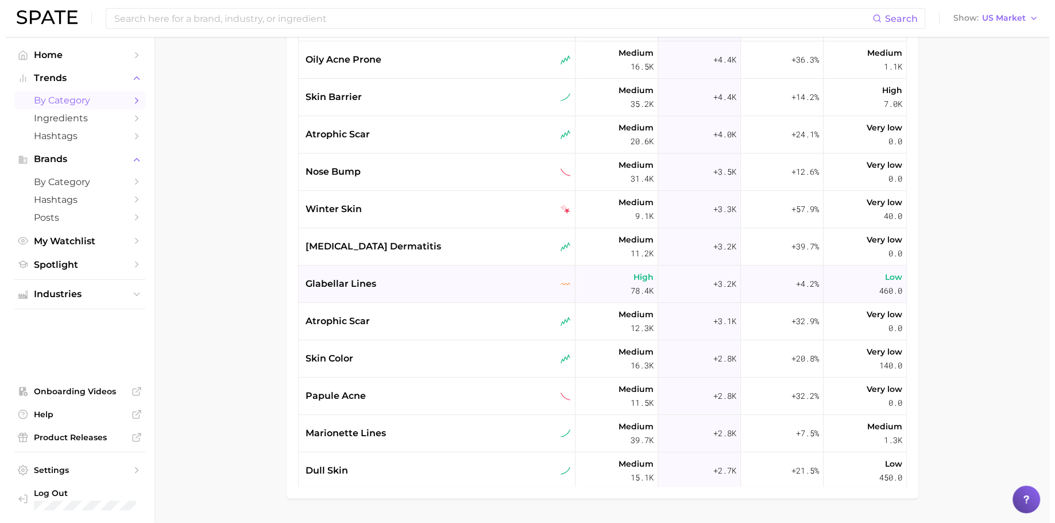
scroll to position [321, 0]
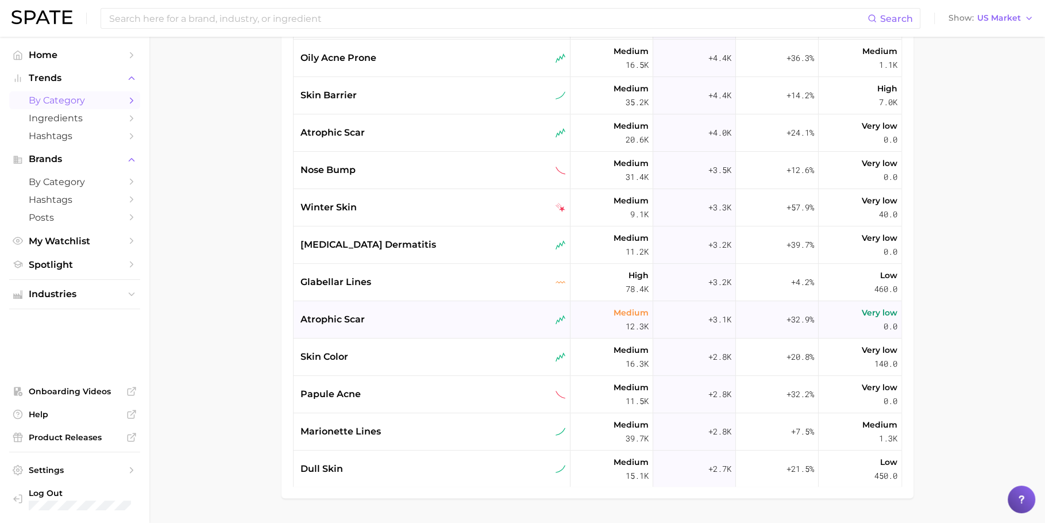
click at [384, 313] on div "atrophic scar" at bounding box center [432, 320] width 265 height 14
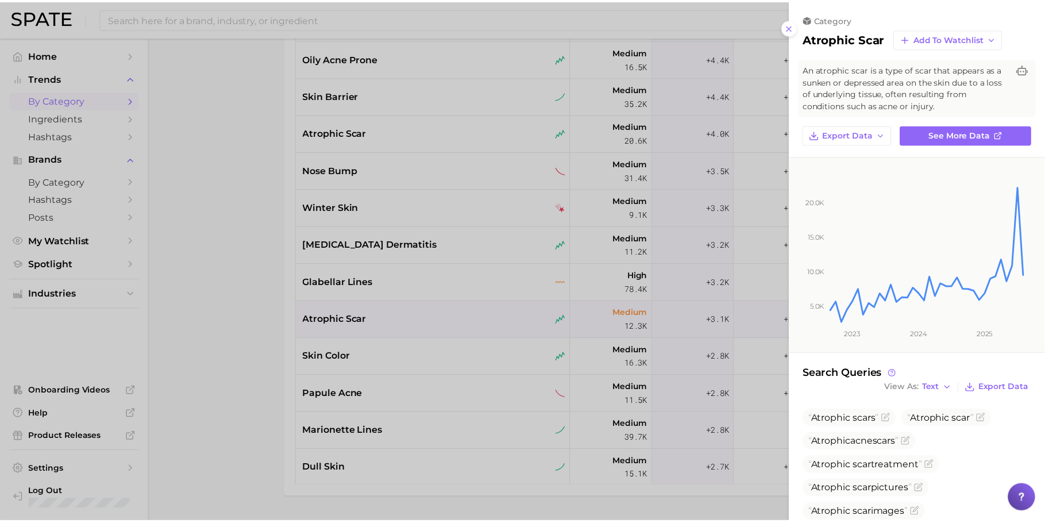
scroll to position [136, 0]
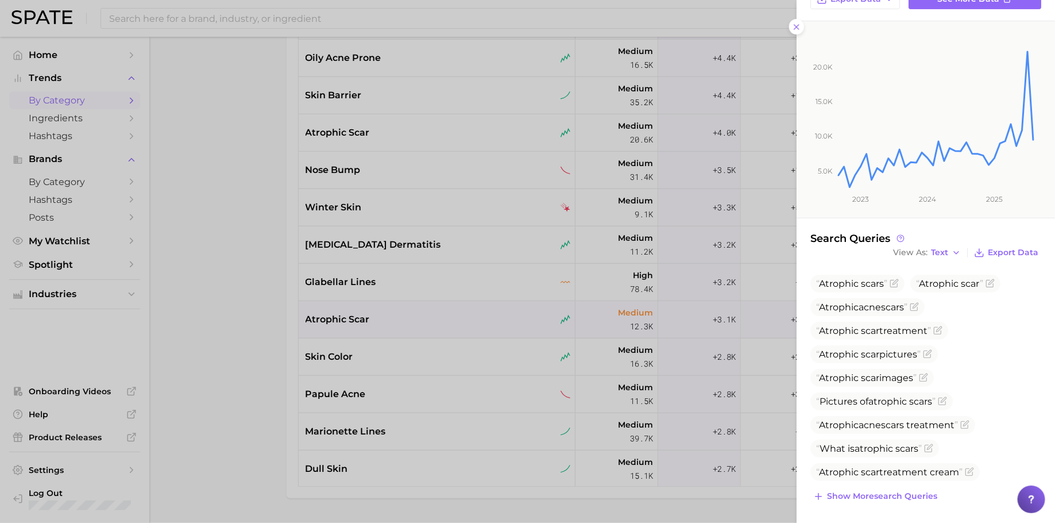
click at [431, 321] on div at bounding box center [527, 261] width 1055 height 523
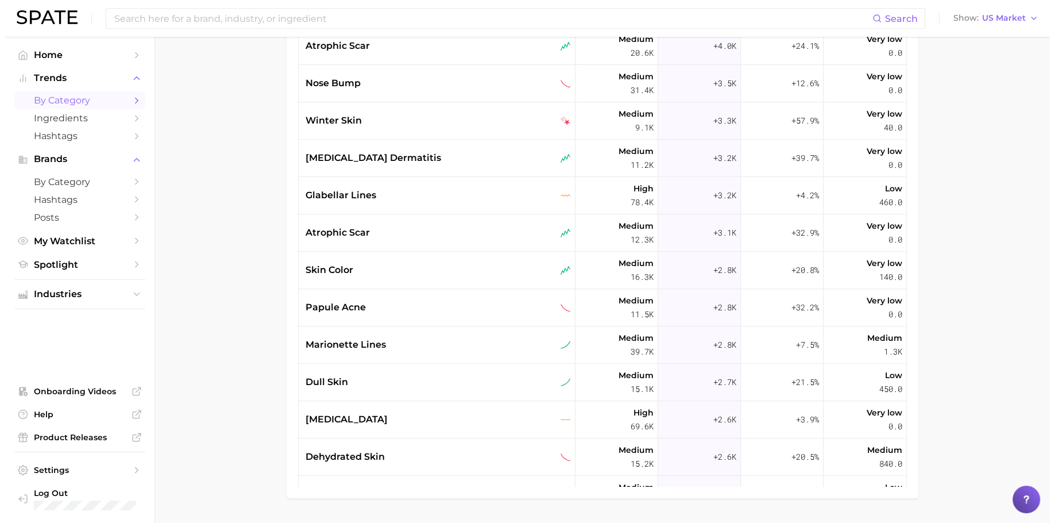
scroll to position [413, 0]
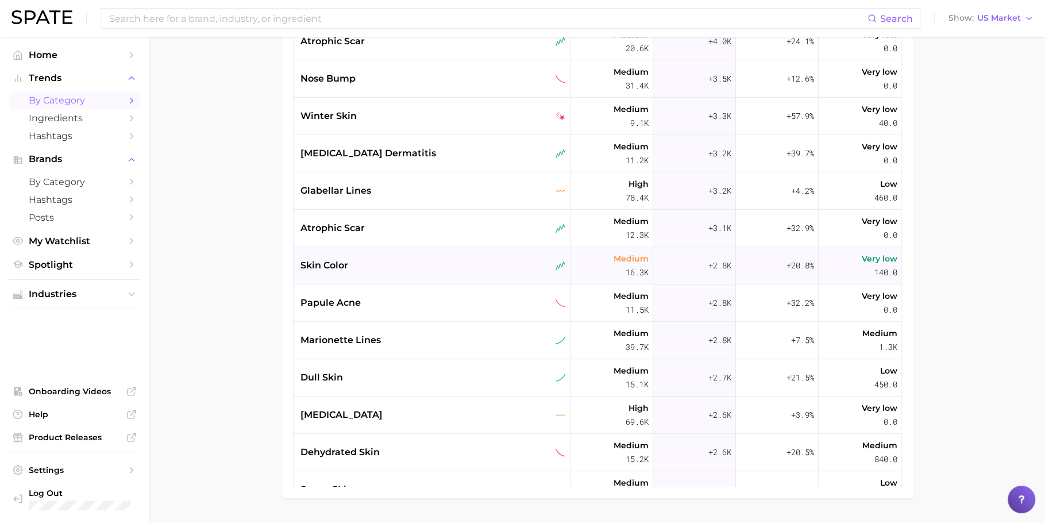
click at [372, 260] on div "skin color" at bounding box center [432, 266] width 265 height 14
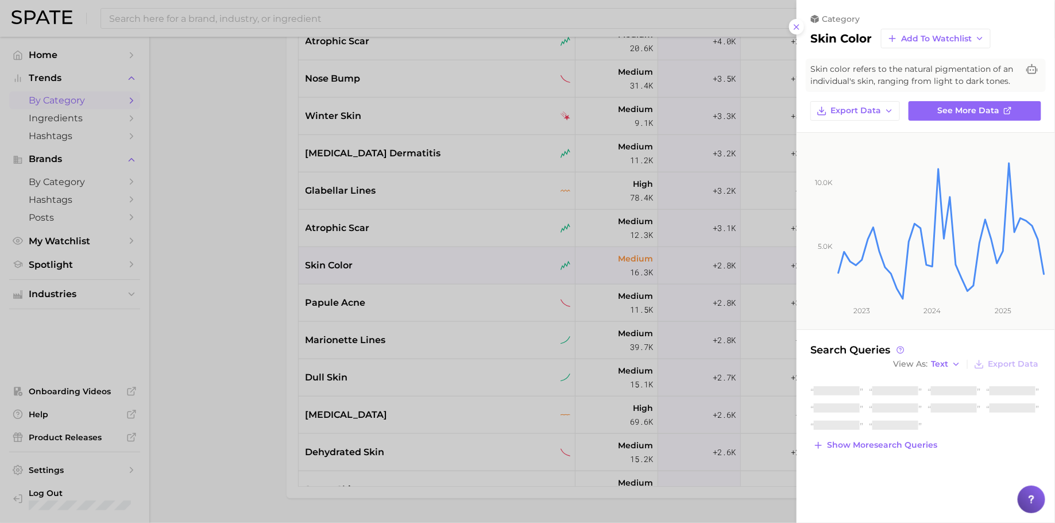
click at [477, 321] on div at bounding box center [527, 261] width 1055 height 523
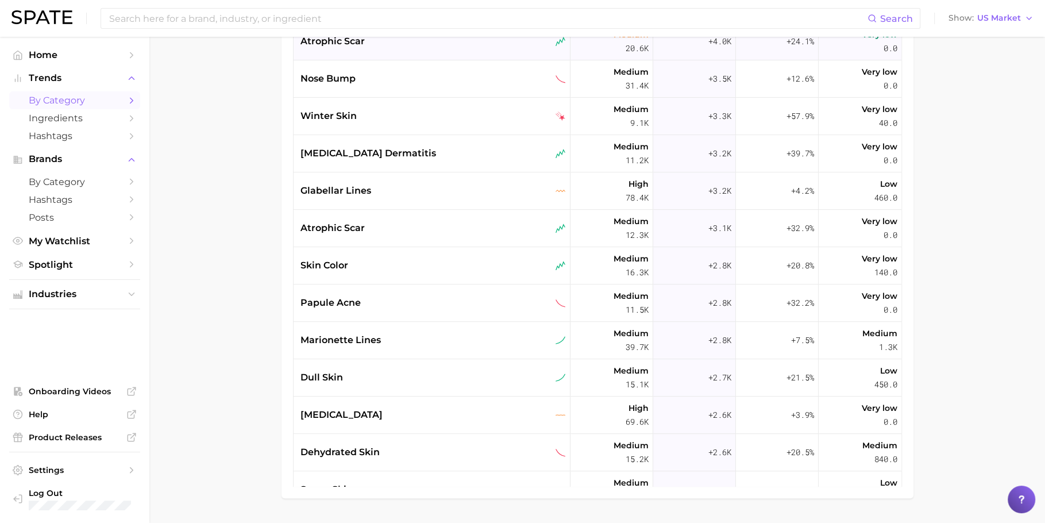
click at [352, 53] on div "atrophic scar" at bounding box center [432, 41] width 277 height 37
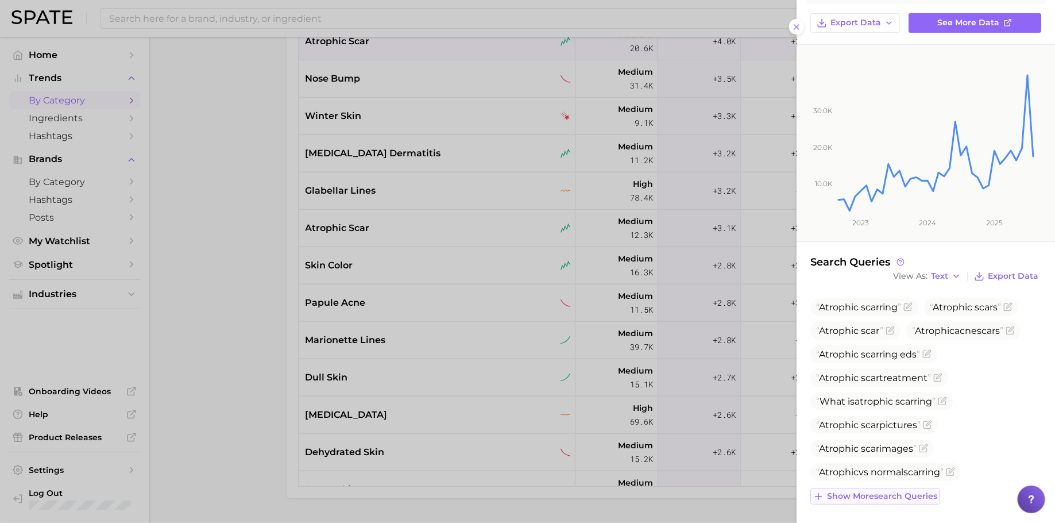
click at [880, 491] on span "Show more search queries" at bounding box center [882, 496] width 110 height 10
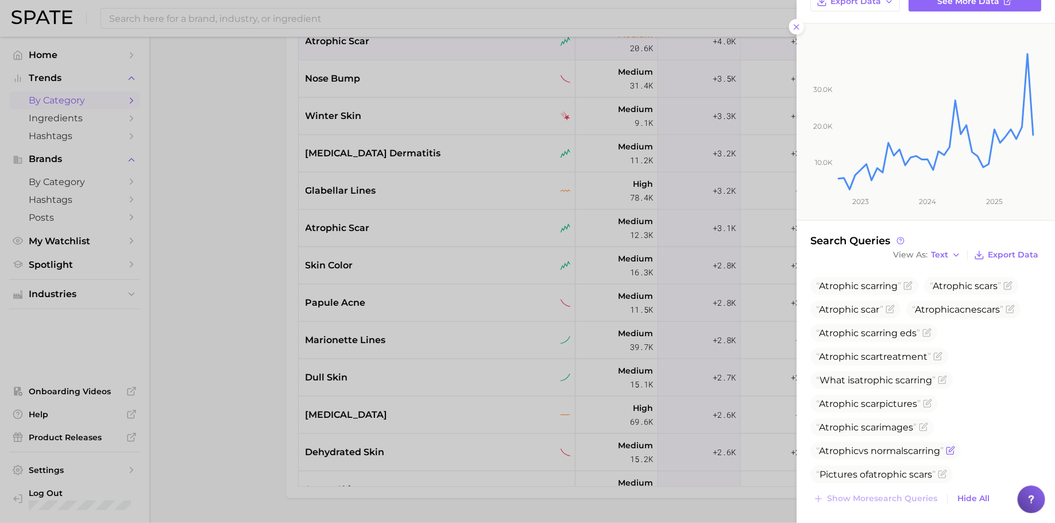
scroll to position [148, 0]
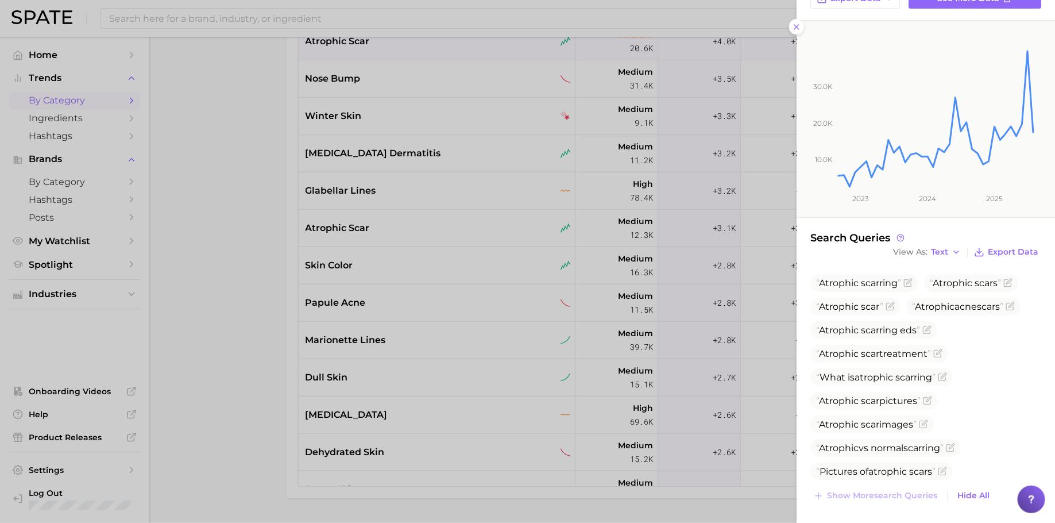
click at [441, 307] on div at bounding box center [527, 261] width 1055 height 523
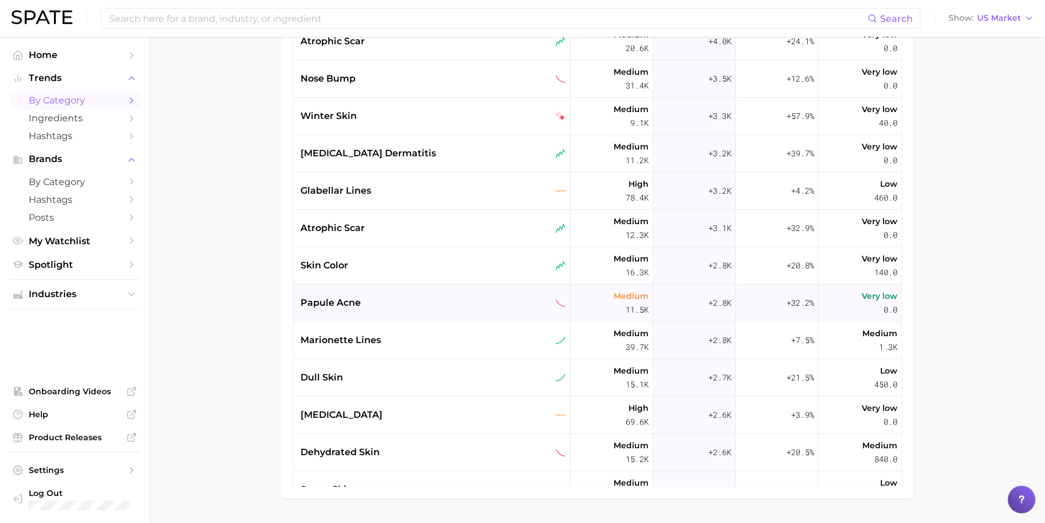
click at [382, 307] on div "papule acne" at bounding box center [432, 303] width 265 height 14
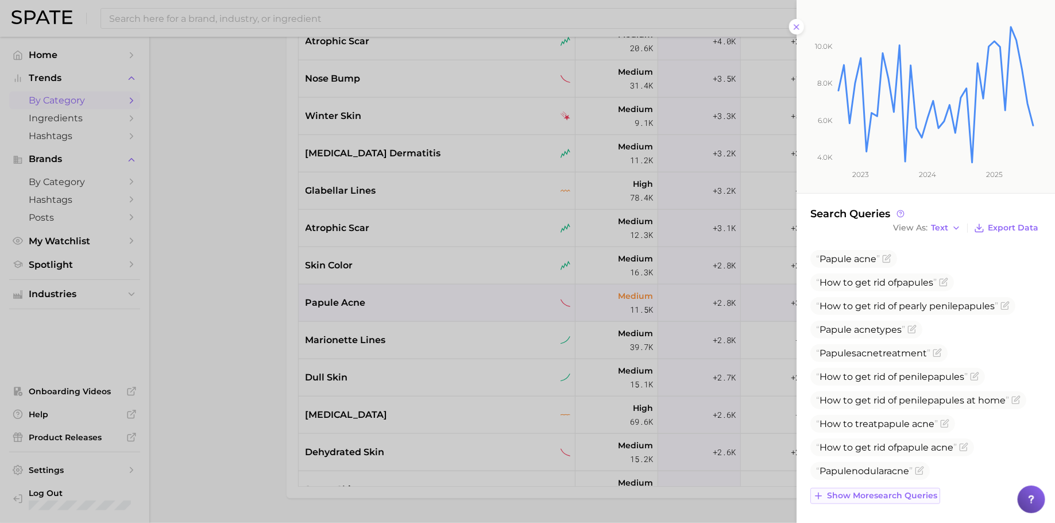
click at [901, 492] on span "Show more search queries" at bounding box center [882, 496] width 110 height 10
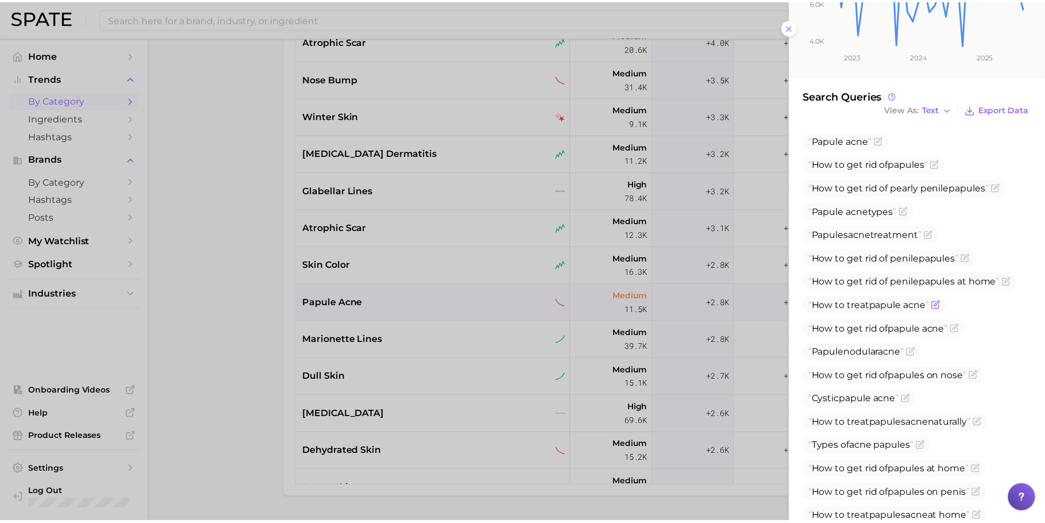
scroll to position [338, 0]
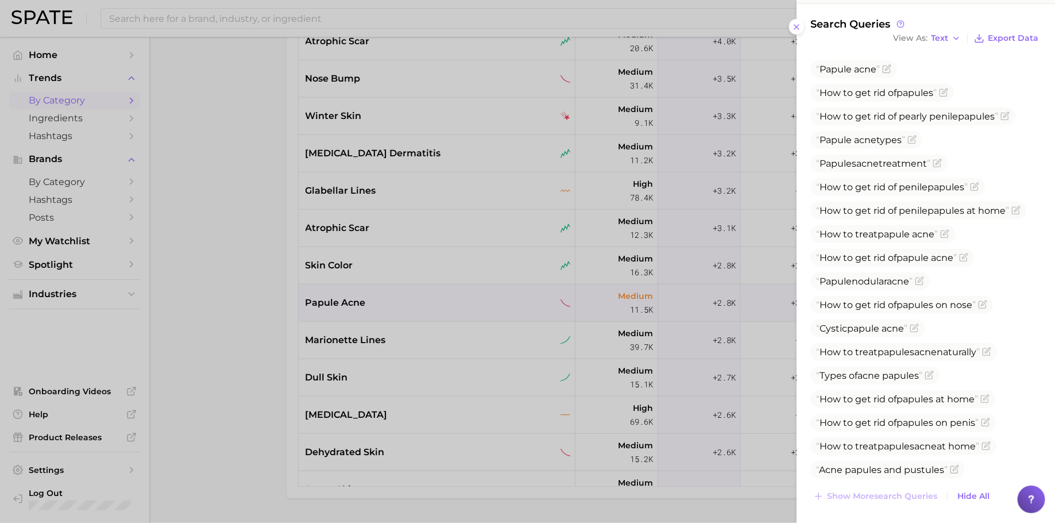
click at [419, 324] on div at bounding box center [527, 261] width 1055 height 523
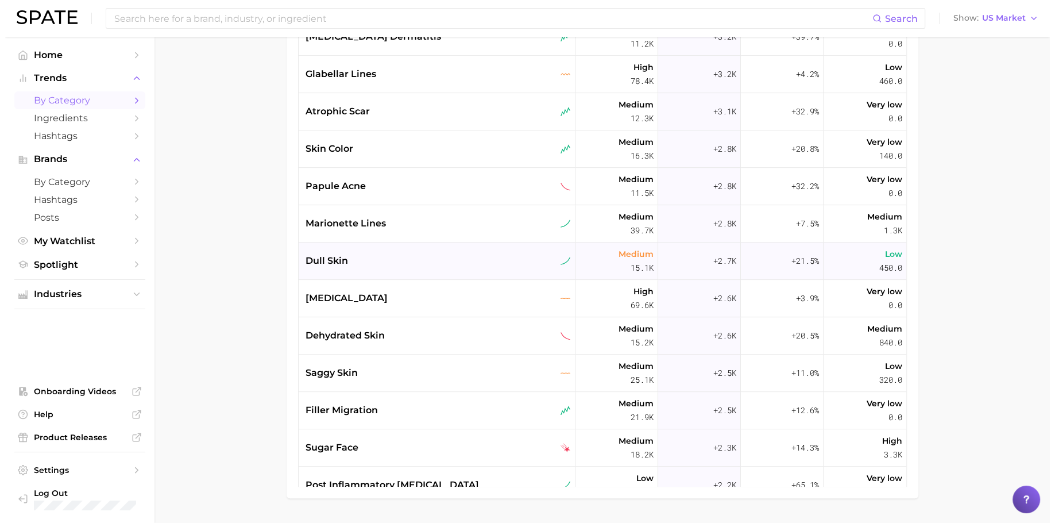
scroll to position [544, 0]
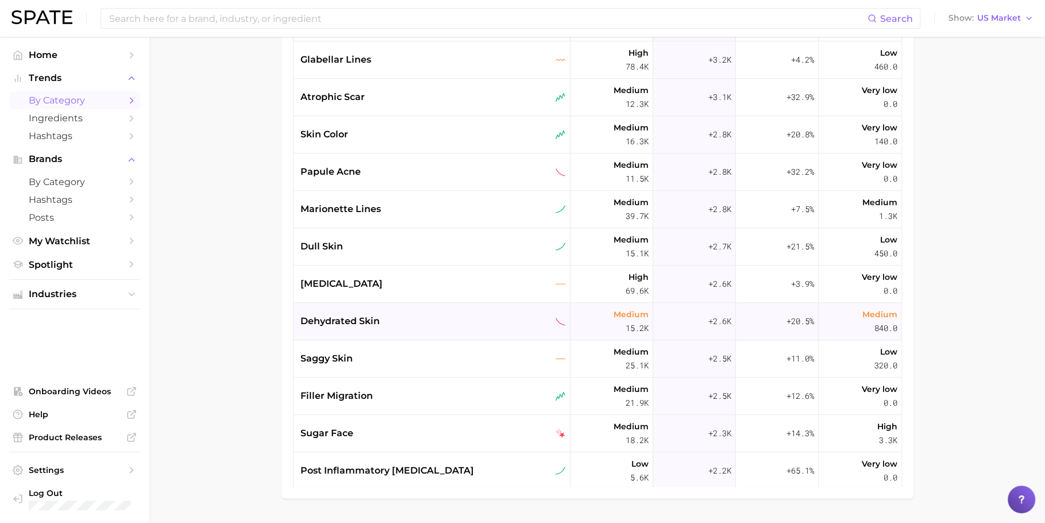
click at [376, 315] on span "dehydrated skin" at bounding box center [339, 321] width 79 height 14
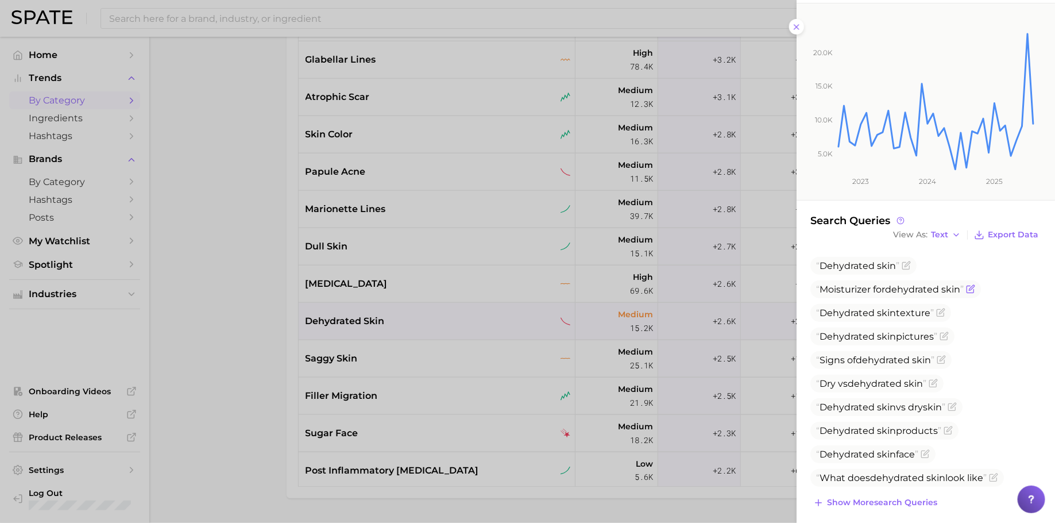
scroll to position [148, 0]
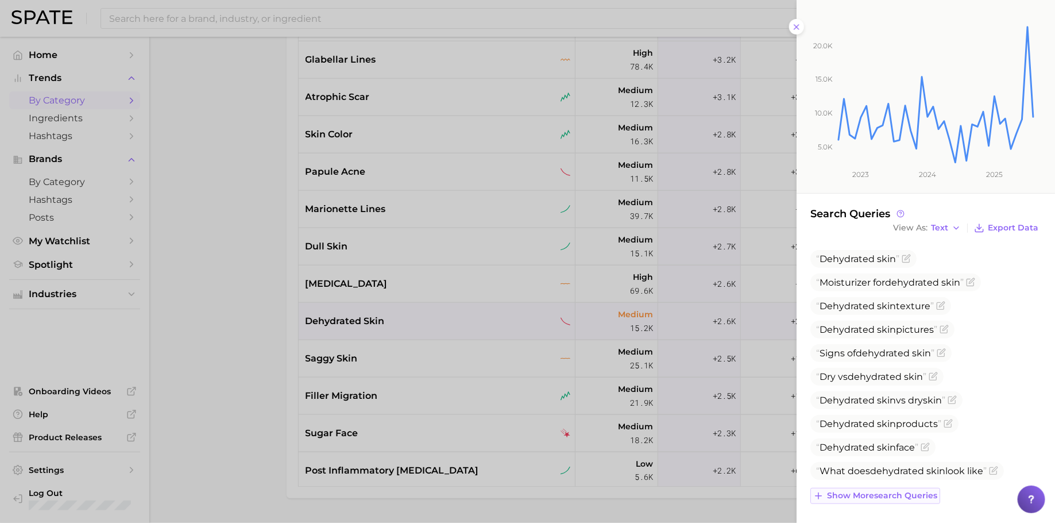
click at [877, 492] on span "Show more search queries" at bounding box center [882, 496] width 110 height 10
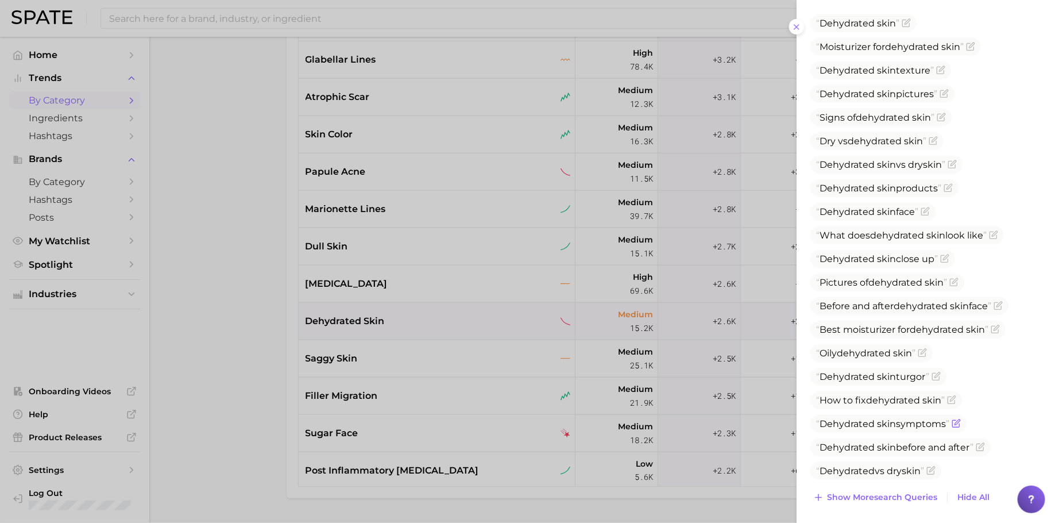
scroll to position [385, 0]
click at [423, 130] on div at bounding box center [527, 261] width 1055 height 523
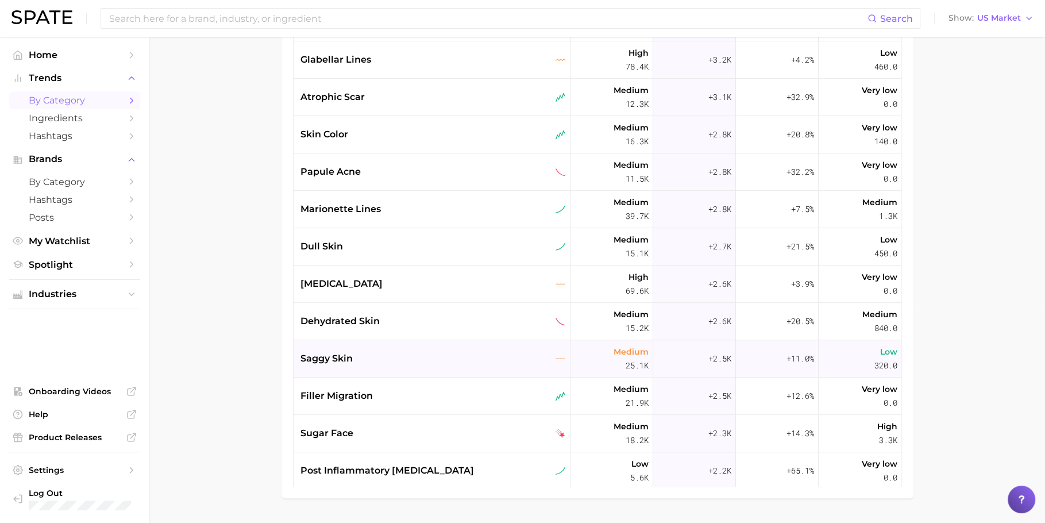
click at [414, 346] on div "saggy skin" at bounding box center [432, 358] width 277 height 37
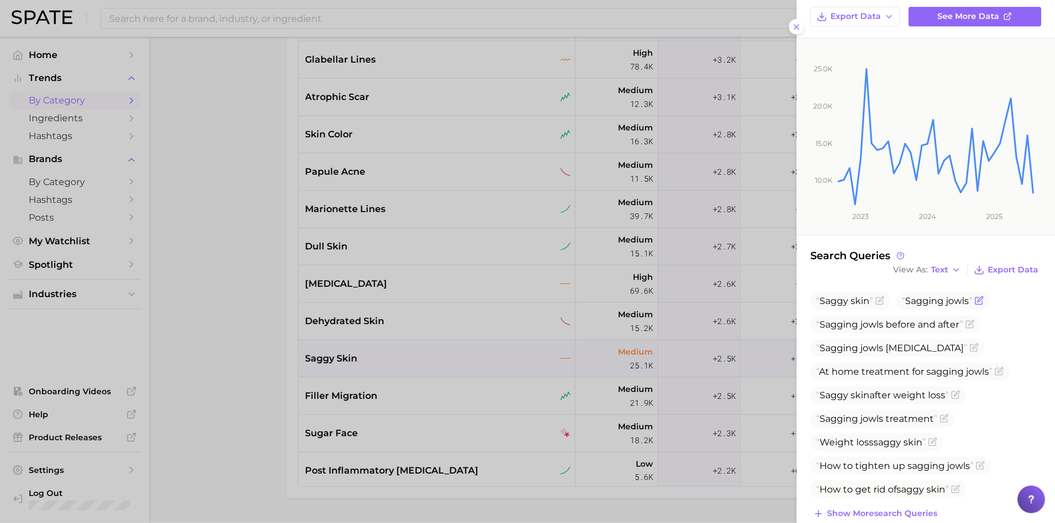
scroll to position [124, 0]
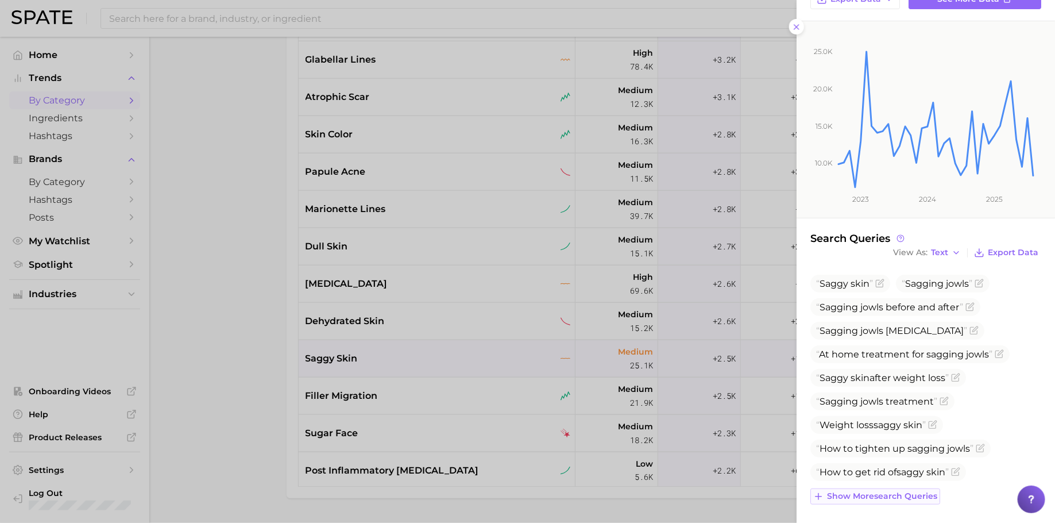
click at [886, 491] on span "Show more search queries" at bounding box center [882, 496] width 110 height 10
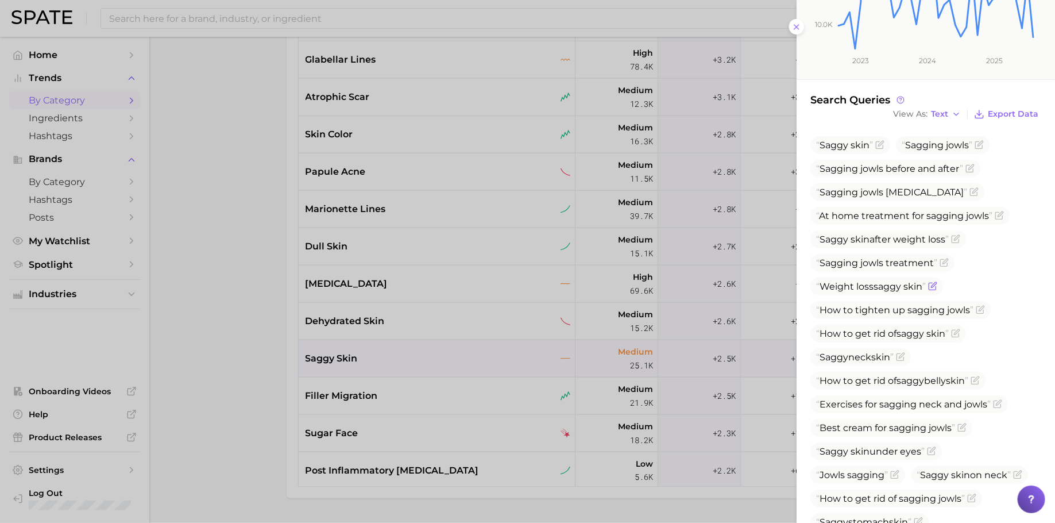
scroll to position [338, 0]
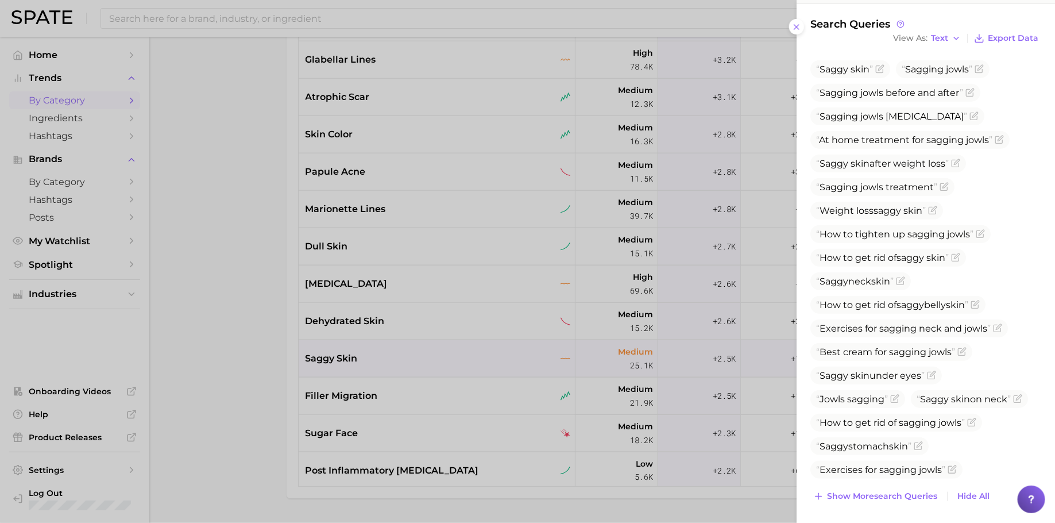
click at [645, 371] on div at bounding box center [527, 261] width 1055 height 523
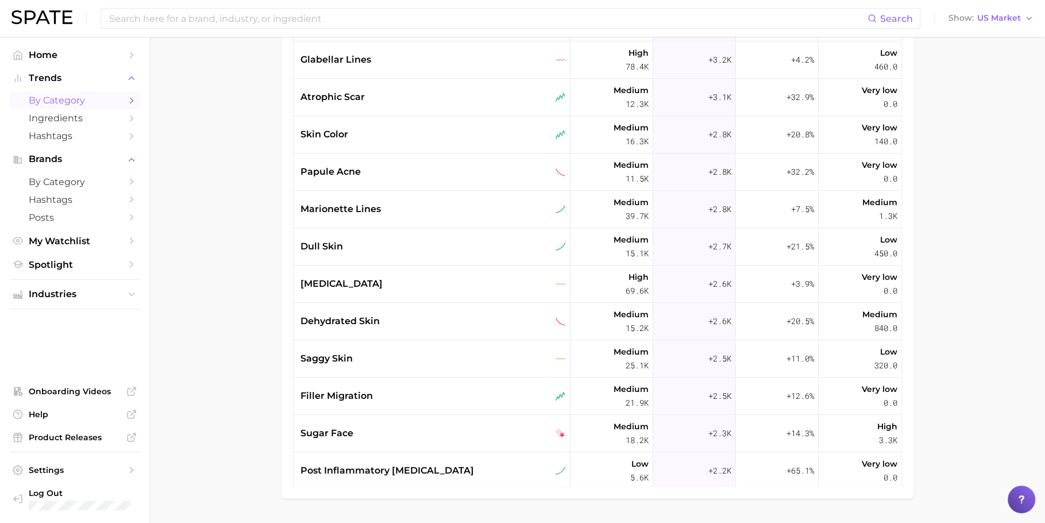
click at [472, 374] on div "saggy skin" at bounding box center [432, 358] width 277 height 37
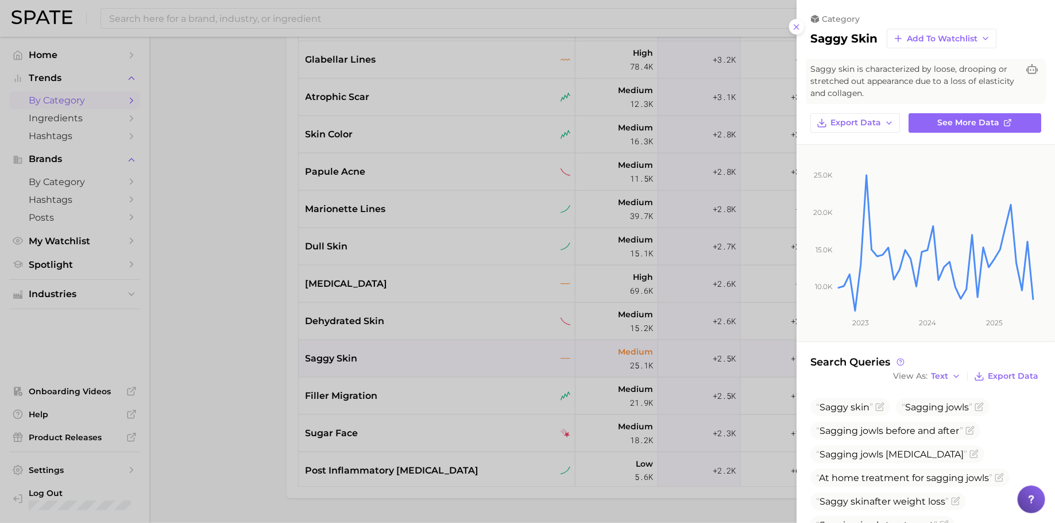
drag, startPoint x: 480, startPoint y: 387, endPoint x: 471, endPoint y: 398, distance: 14.7
click at [480, 387] on div at bounding box center [527, 261] width 1055 height 523
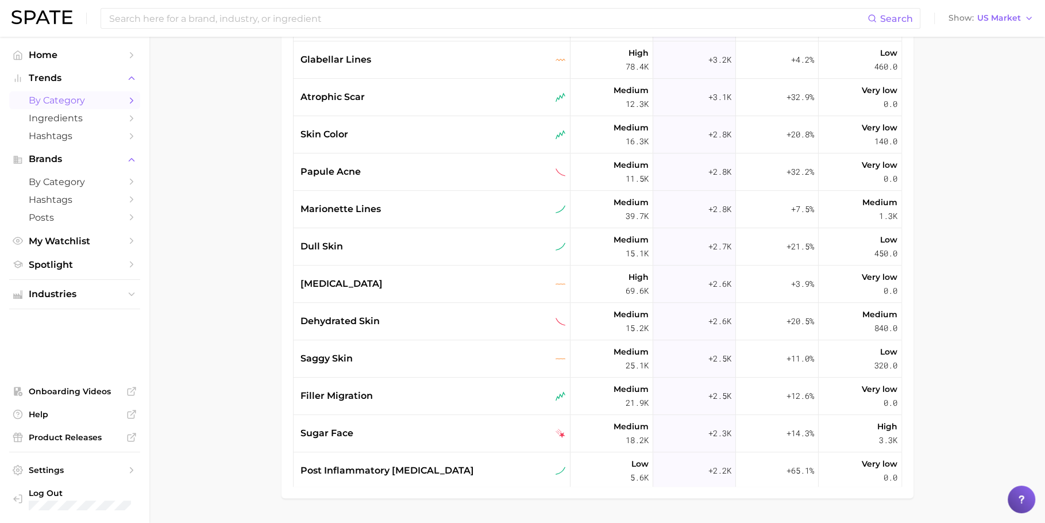
click at [471, 398] on div "filler migration" at bounding box center [432, 396] width 265 height 14
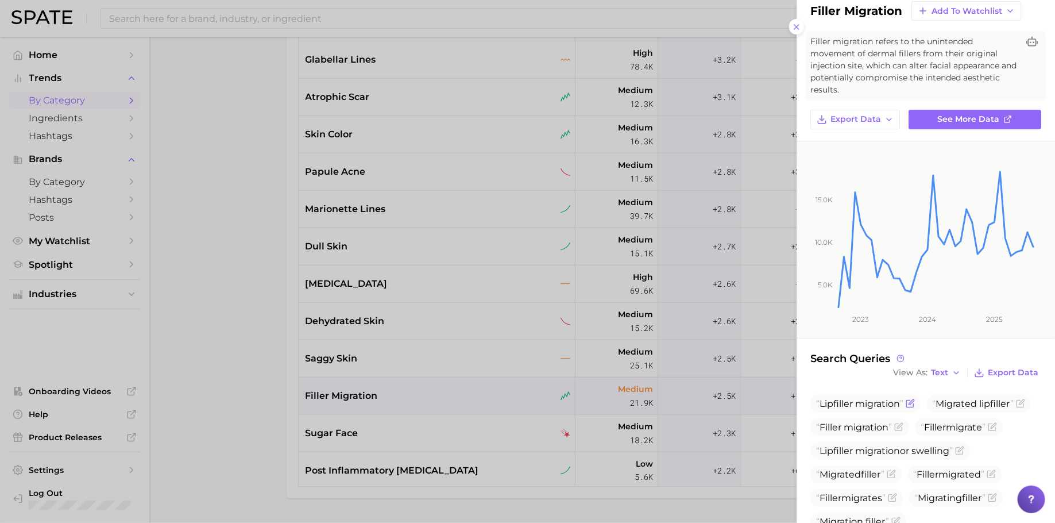
scroll to position [101, 0]
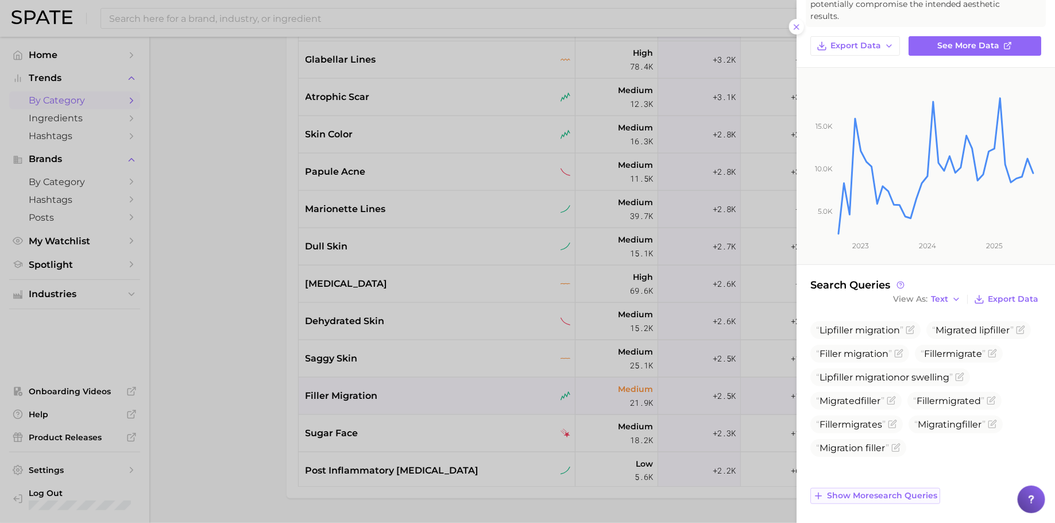
click at [872, 499] on button "Show more search queries" at bounding box center [876, 496] width 130 height 16
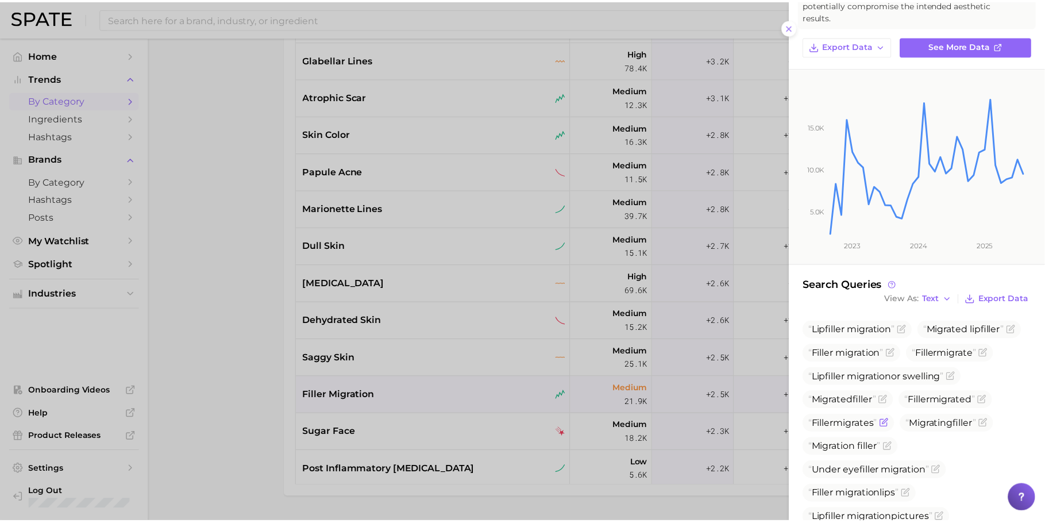
scroll to position [338, 0]
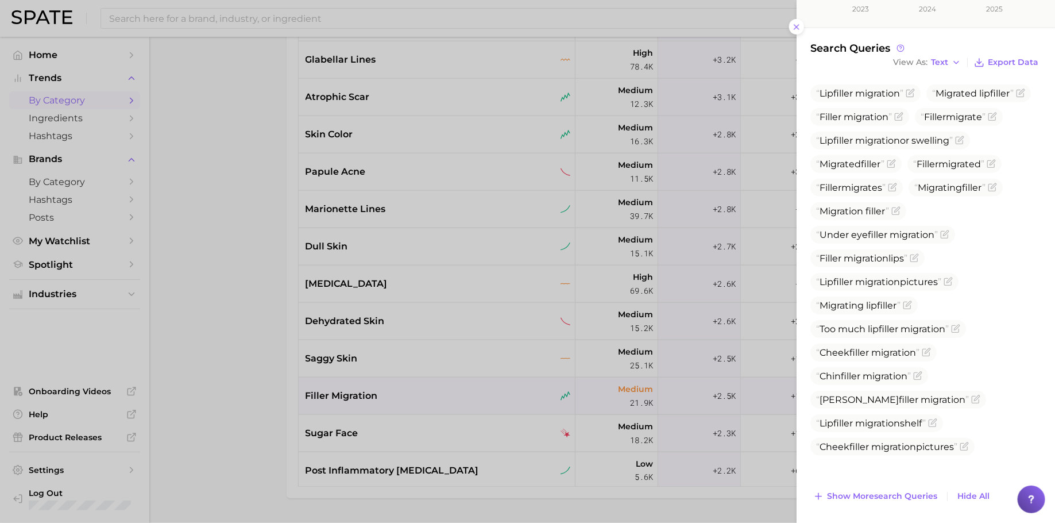
drag, startPoint x: 198, startPoint y: 236, endPoint x: 221, endPoint y: 224, distance: 26.0
click at [199, 235] on div at bounding box center [527, 261] width 1055 height 523
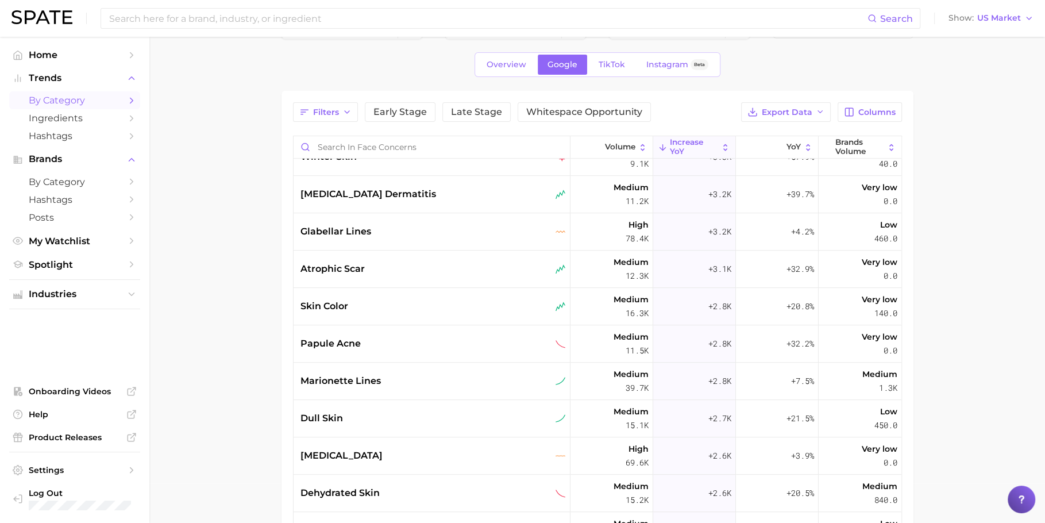
scroll to position [0, 0]
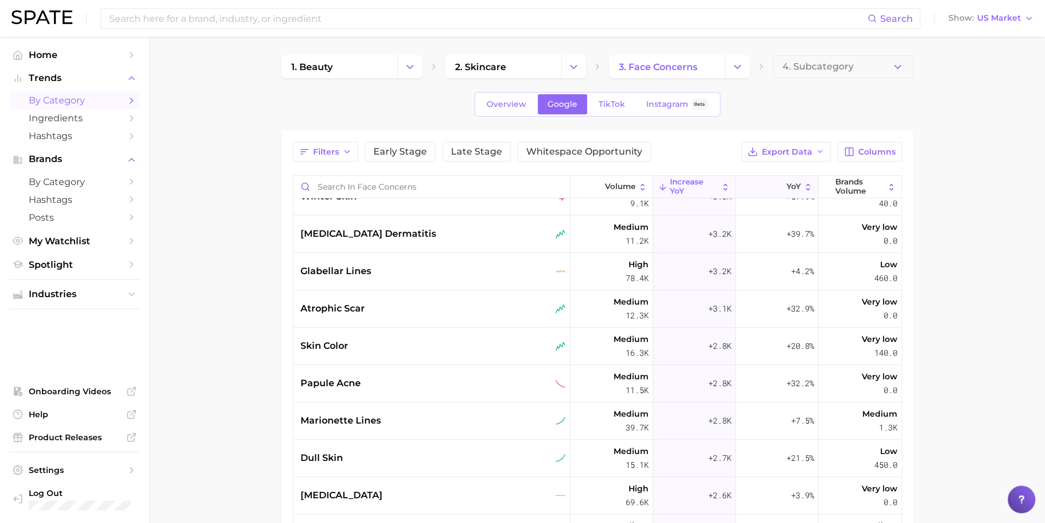
click at [774, 187] on icon at bounding box center [779, 187] width 10 height 10
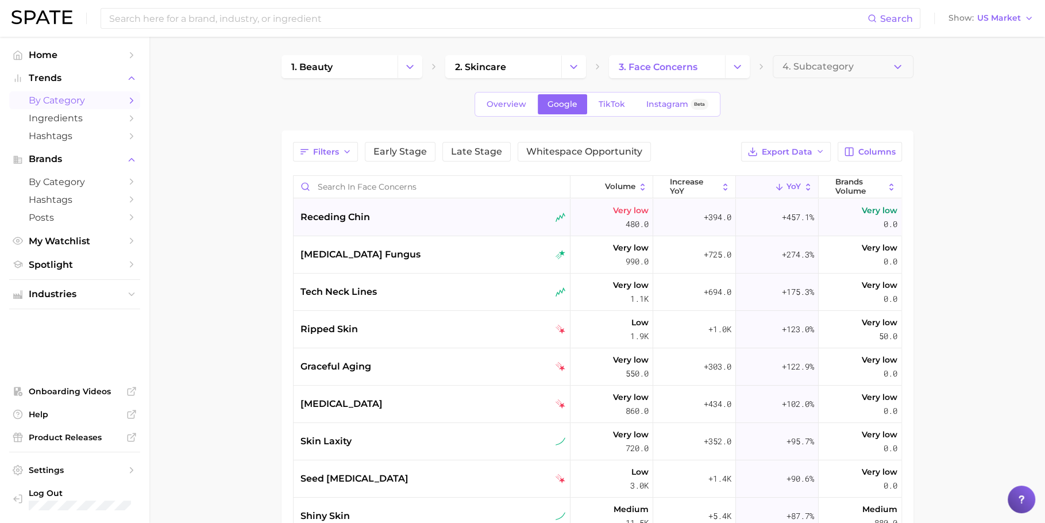
click at [372, 203] on div "receding chin" at bounding box center [432, 217] width 277 height 37
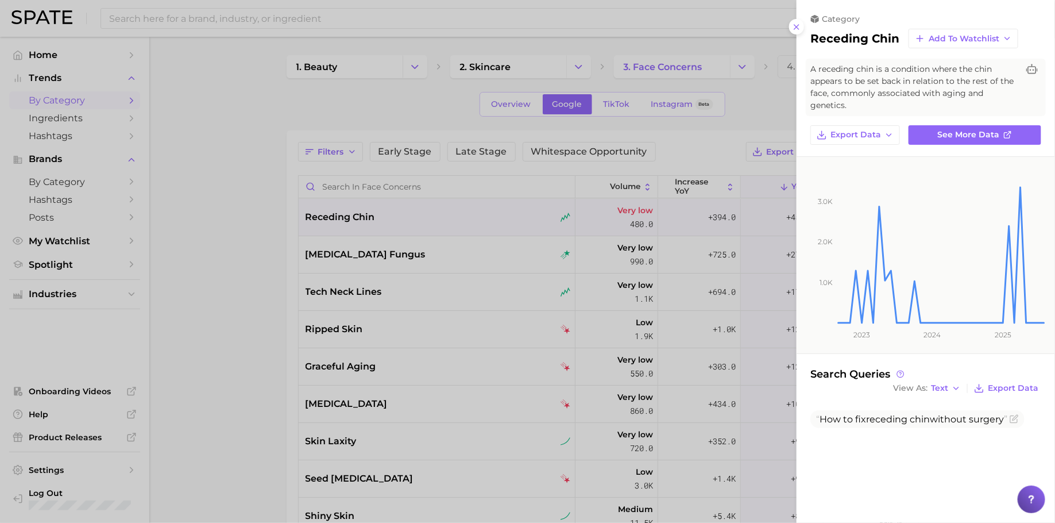
click at [522, 356] on div at bounding box center [527, 261] width 1055 height 523
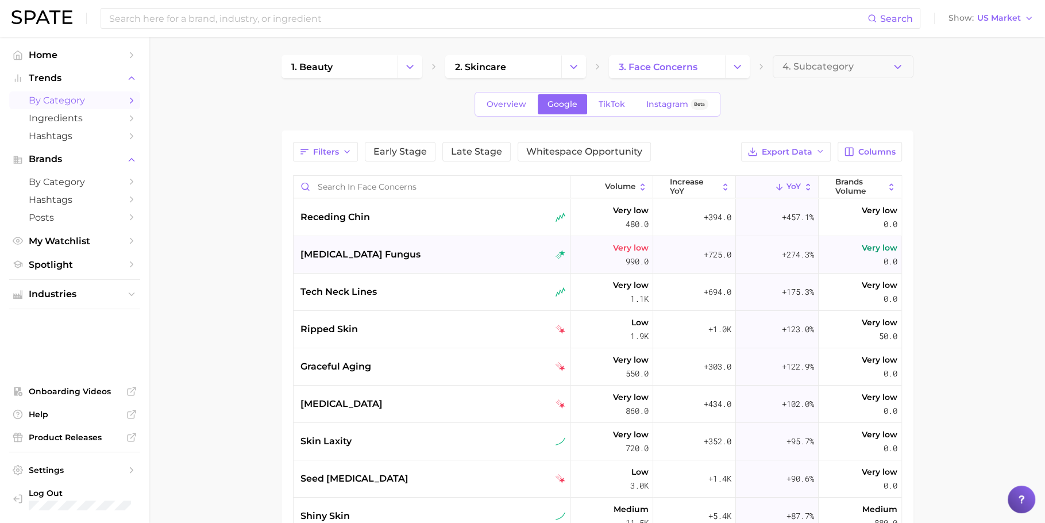
click at [406, 259] on div "[MEDICAL_DATA] fungus" at bounding box center [432, 255] width 265 height 14
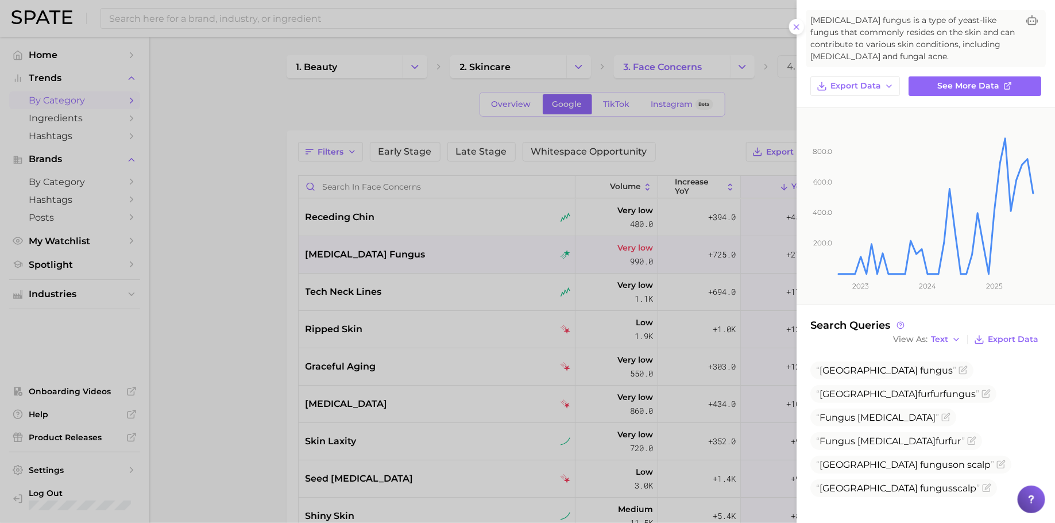
scroll to position [57, 0]
click at [461, 352] on div at bounding box center [527, 261] width 1055 height 523
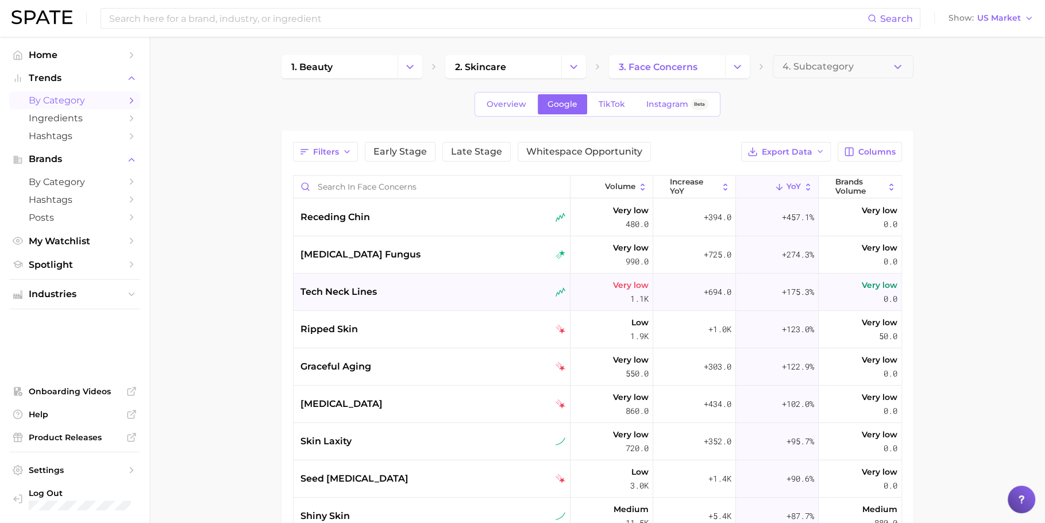
click at [414, 299] on div "tech neck lines" at bounding box center [432, 291] width 277 height 37
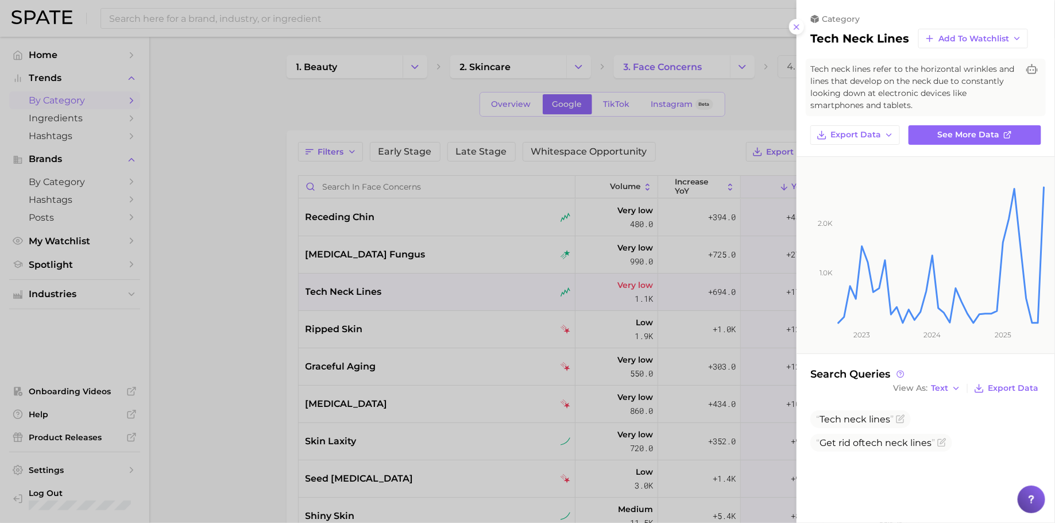
click at [429, 277] on div at bounding box center [527, 261] width 1055 height 523
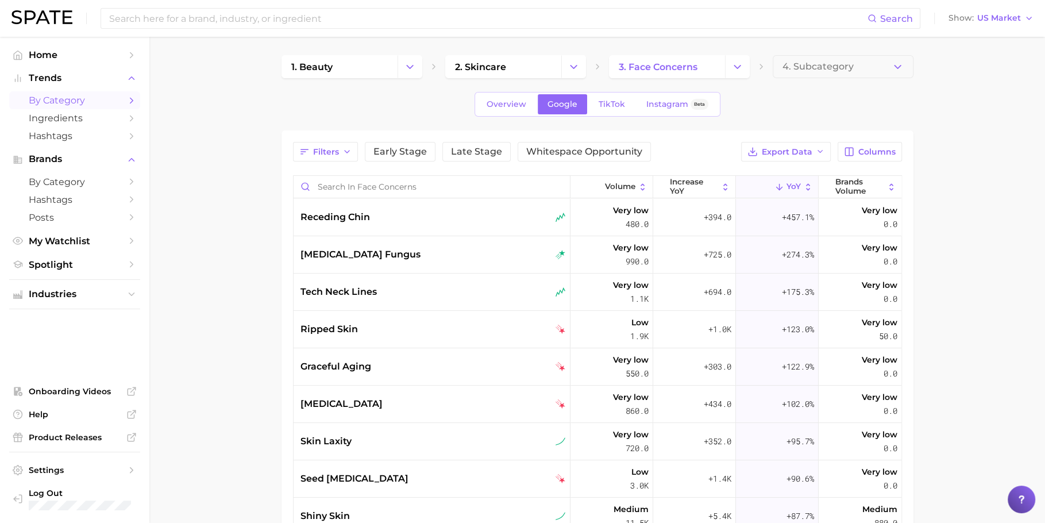
click at [423, 326] on div "ripped skin" at bounding box center [432, 329] width 265 height 14
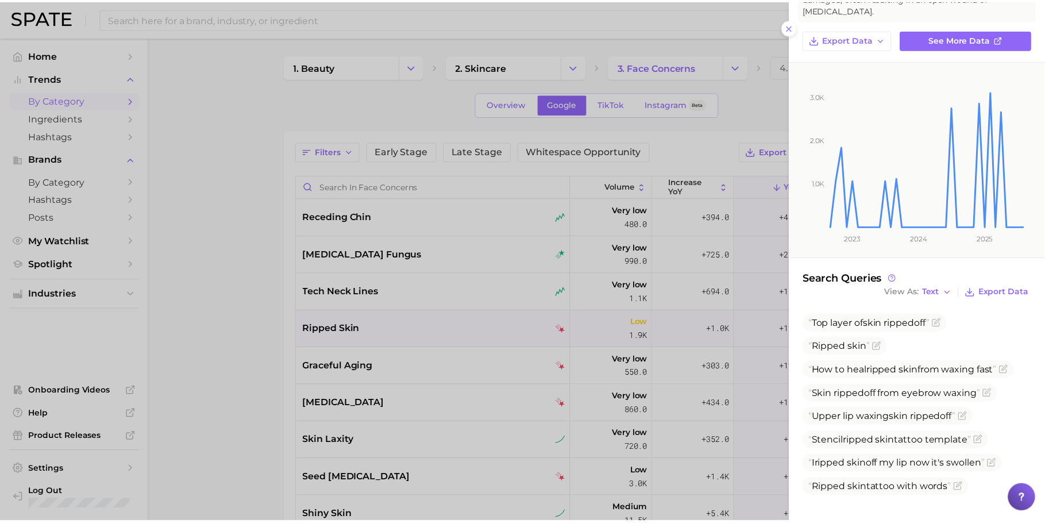
scroll to position [84, 0]
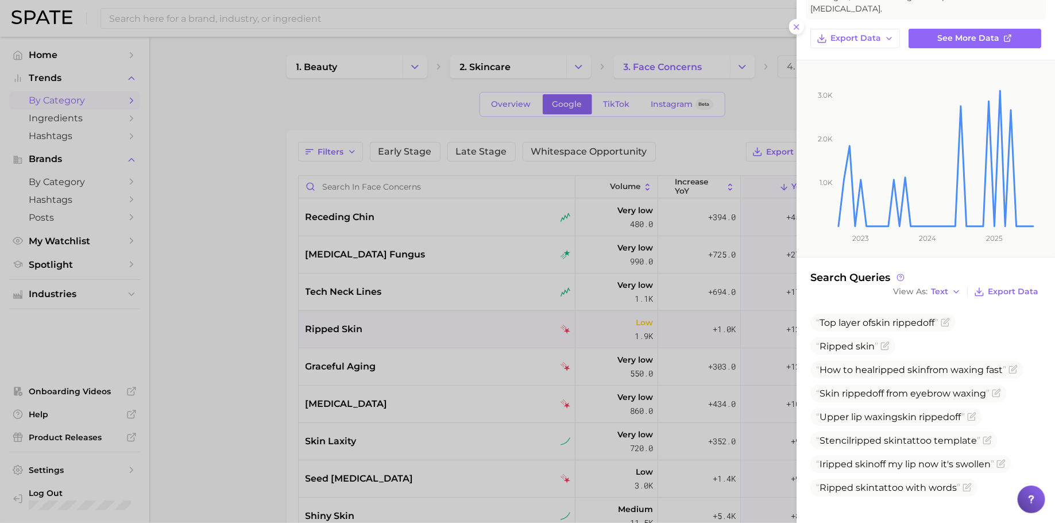
click at [305, 401] on div at bounding box center [527, 261] width 1055 height 523
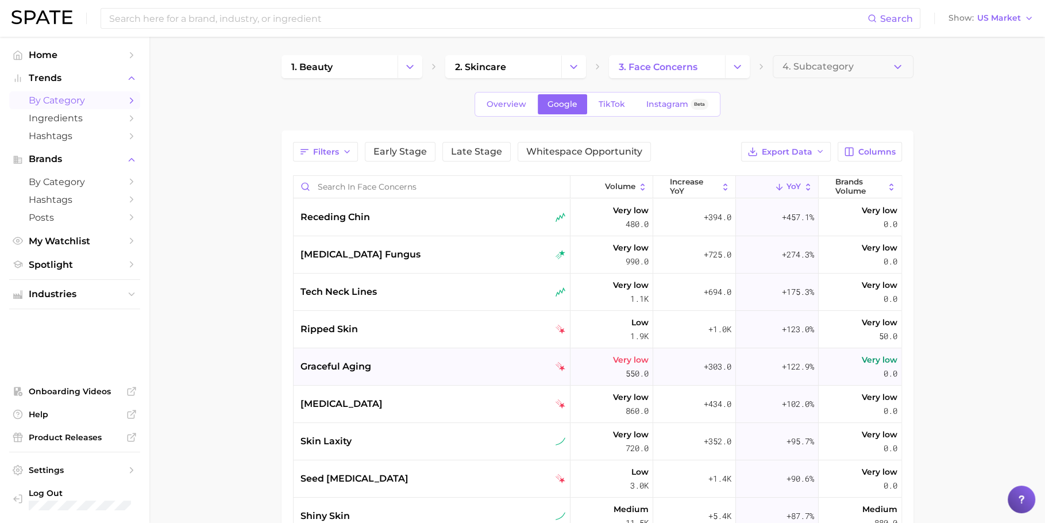
click at [375, 370] on div "graceful aging" at bounding box center [432, 367] width 265 height 14
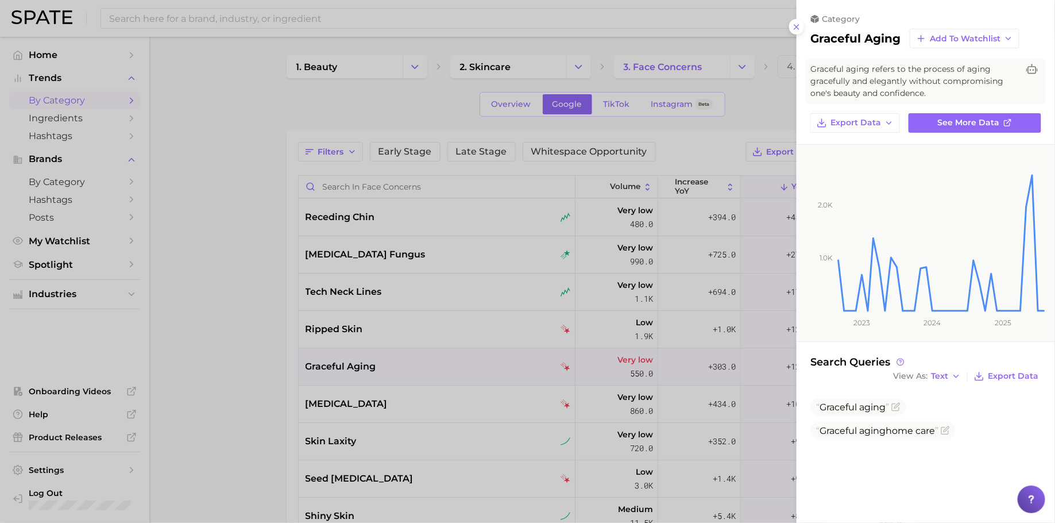
click at [403, 334] on div at bounding box center [527, 261] width 1055 height 523
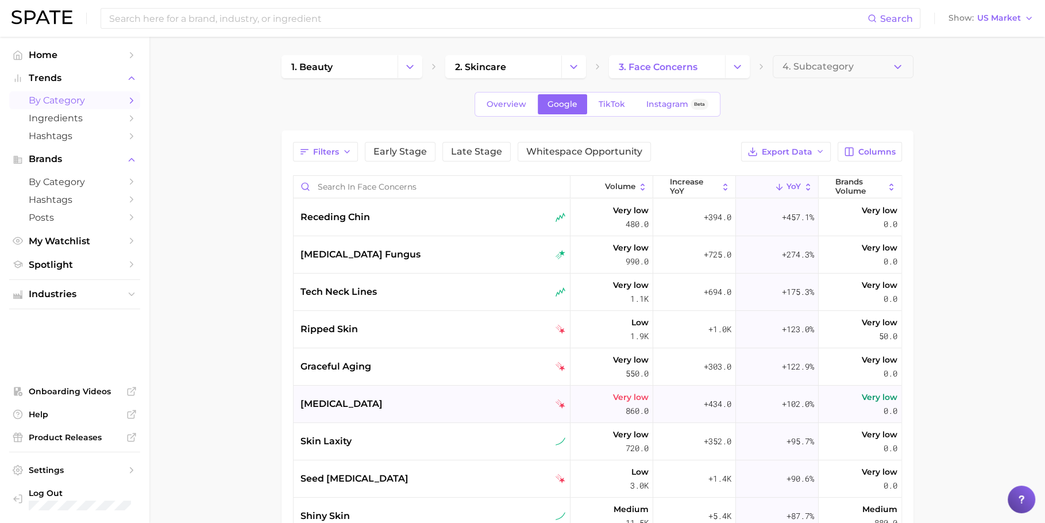
click at [409, 403] on div "[MEDICAL_DATA]" at bounding box center [432, 404] width 265 height 14
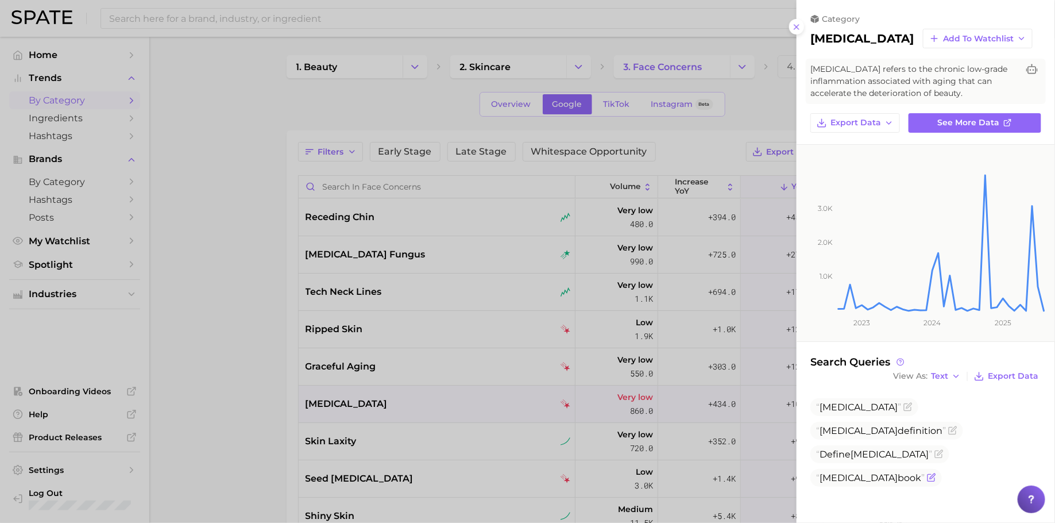
click at [858, 479] on span "[MEDICAL_DATA]" at bounding box center [859, 477] width 78 height 11
click at [490, 310] on div at bounding box center [527, 261] width 1055 height 523
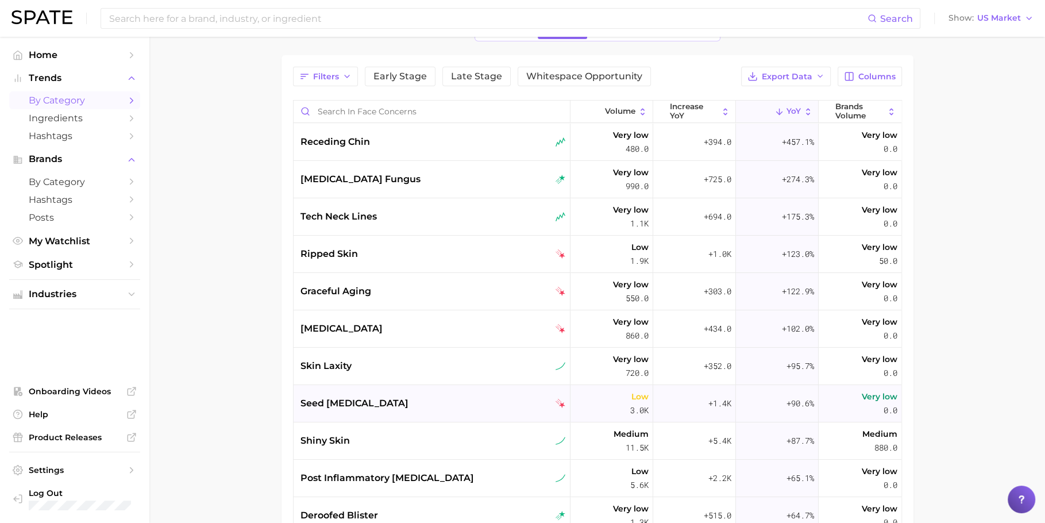
scroll to position [107, 0]
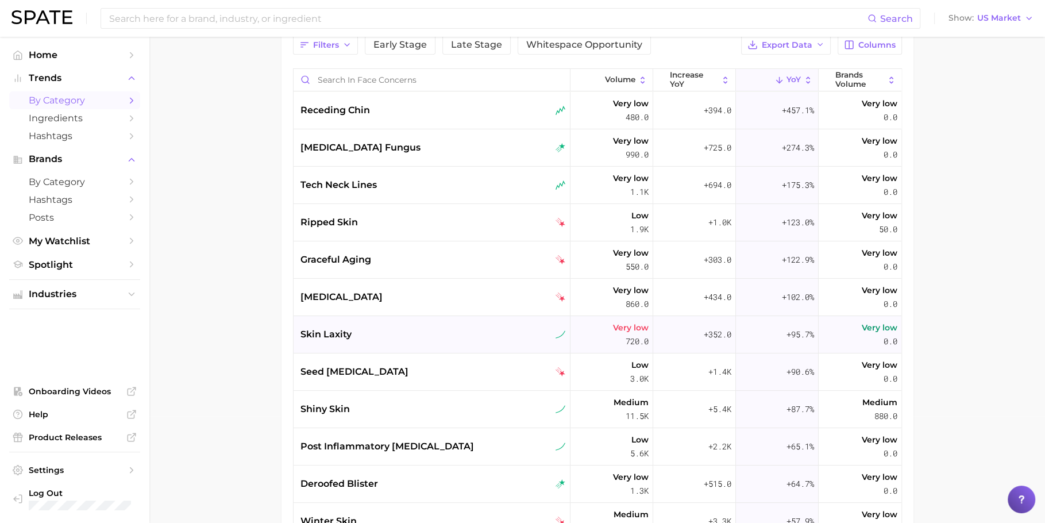
click at [432, 327] on div "skin laxity" at bounding box center [432, 334] width 265 height 14
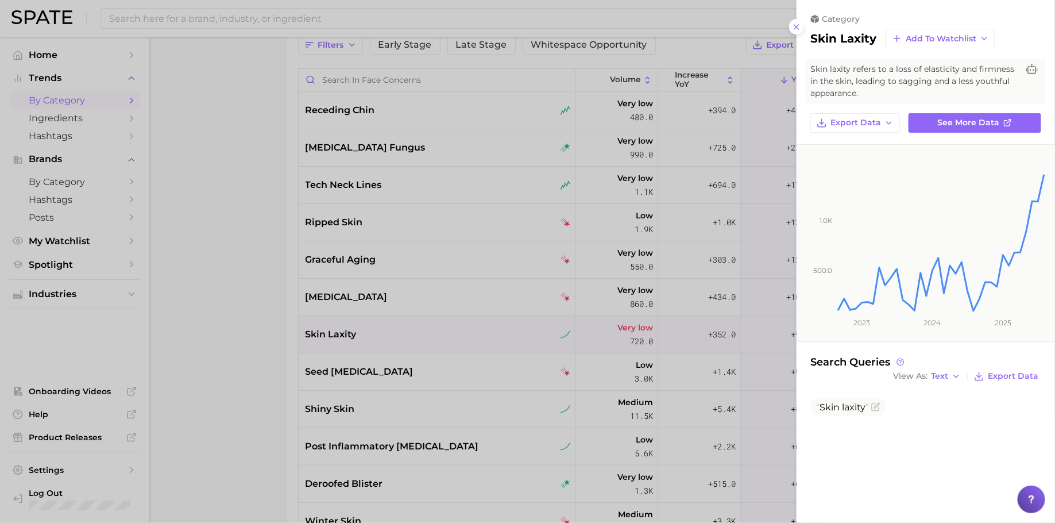
click at [454, 330] on div at bounding box center [527, 261] width 1055 height 523
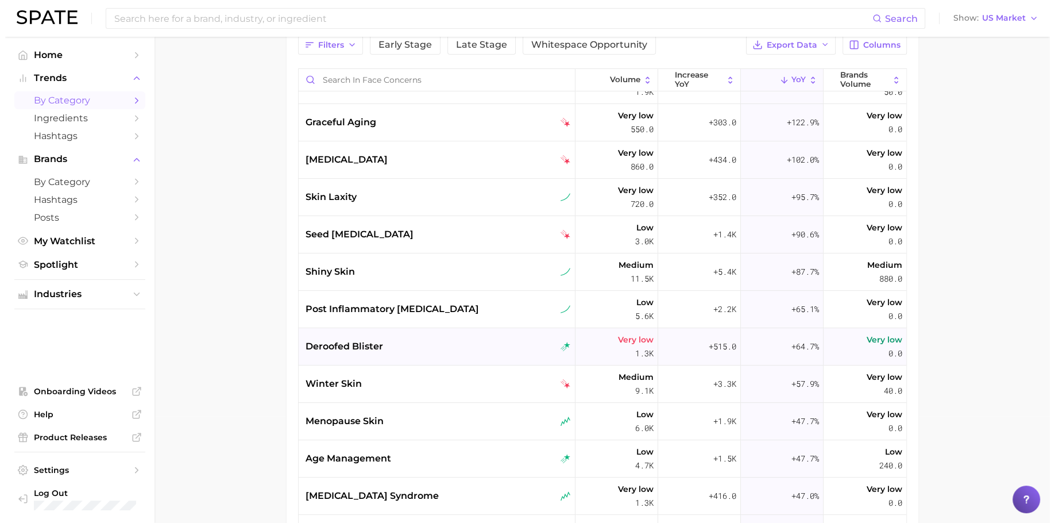
scroll to position [138, 0]
click at [454, 314] on div "post inflammatory [MEDICAL_DATA]" at bounding box center [432, 308] width 277 height 37
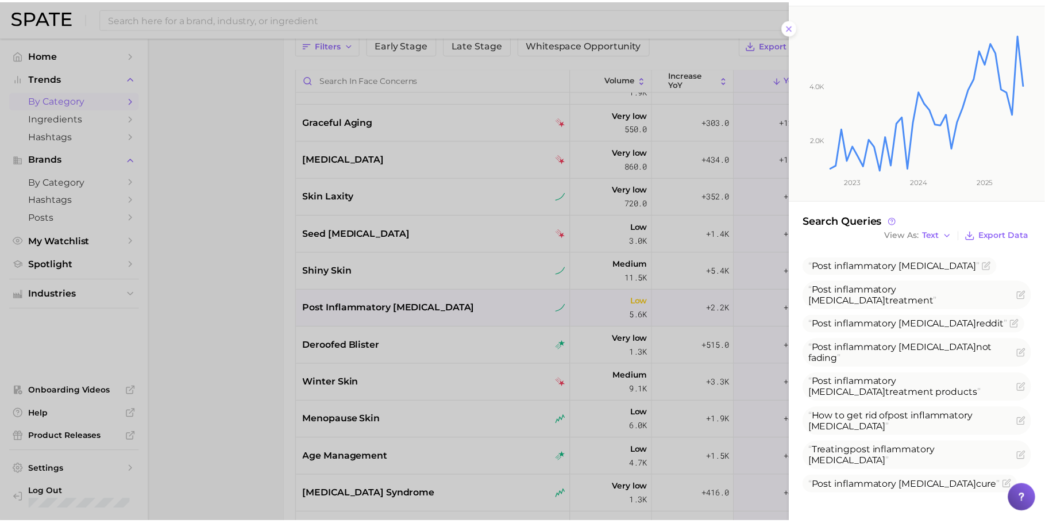
scroll to position [173, 0]
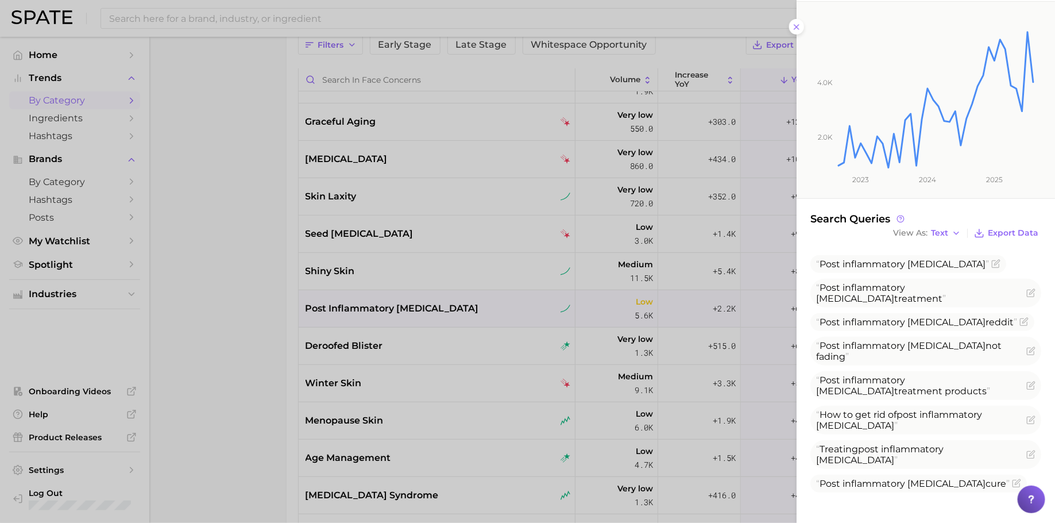
click at [594, 348] on div at bounding box center [527, 261] width 1055 height 523
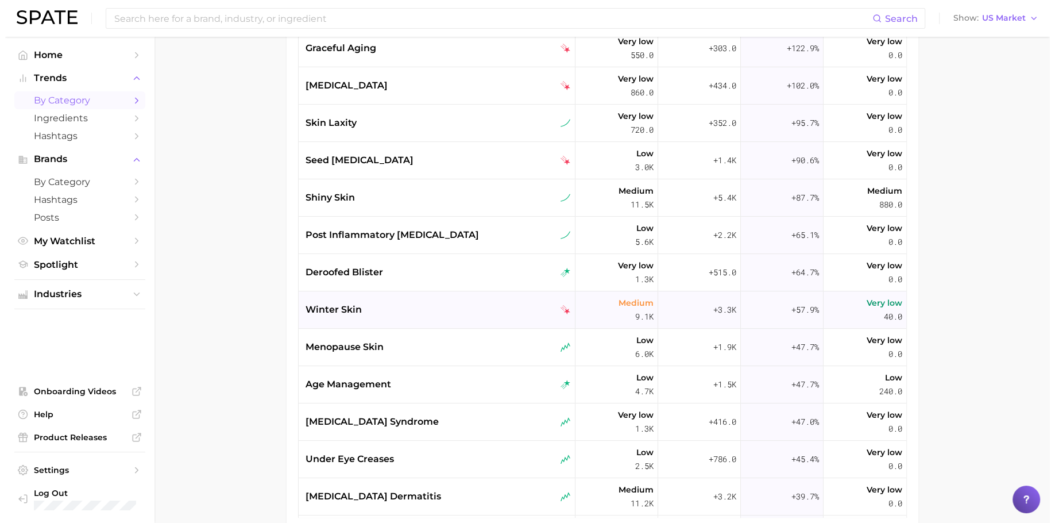
scroll to position [195, 0]
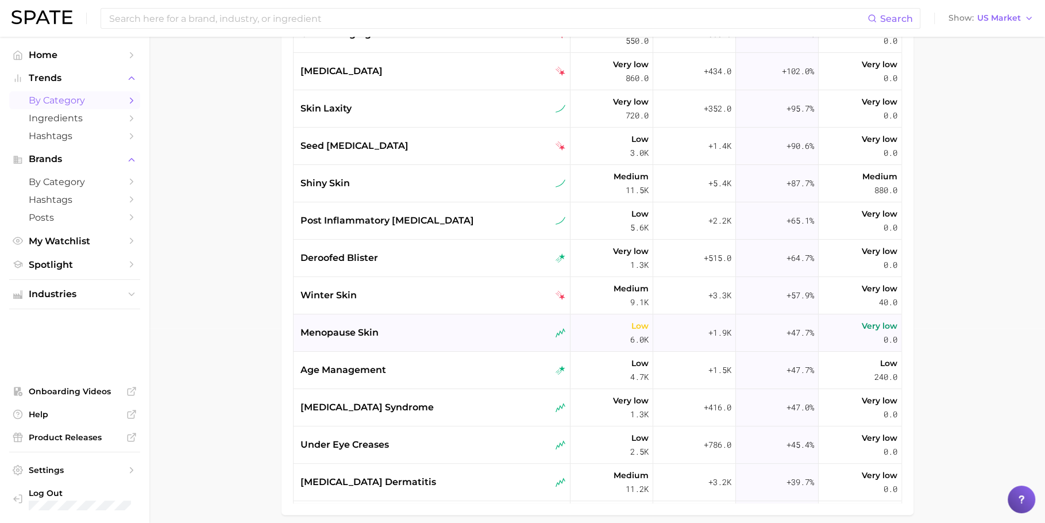
click at [448, 339] on div "menopause skin" at bounding box center [432, 332] width 277 height 37
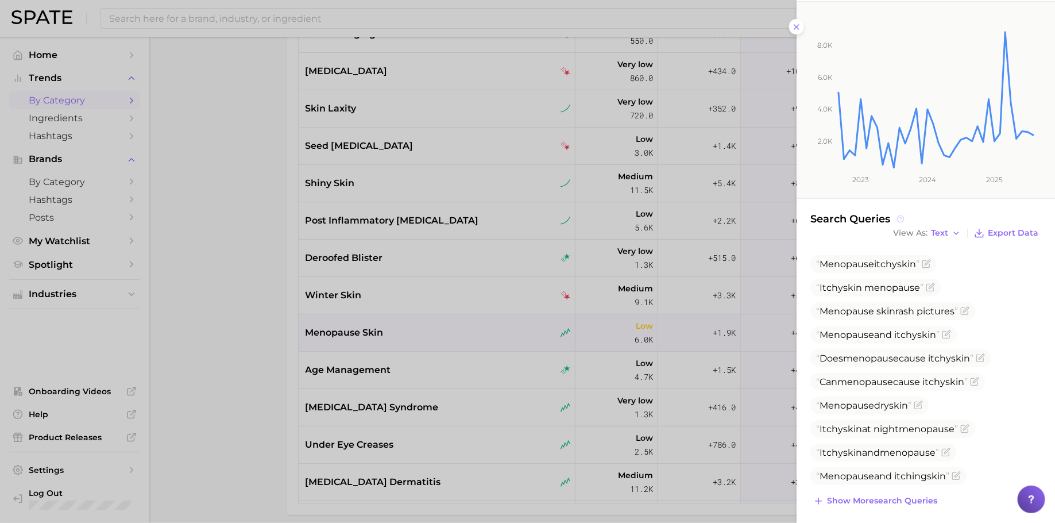
scroll to position [172, 0]
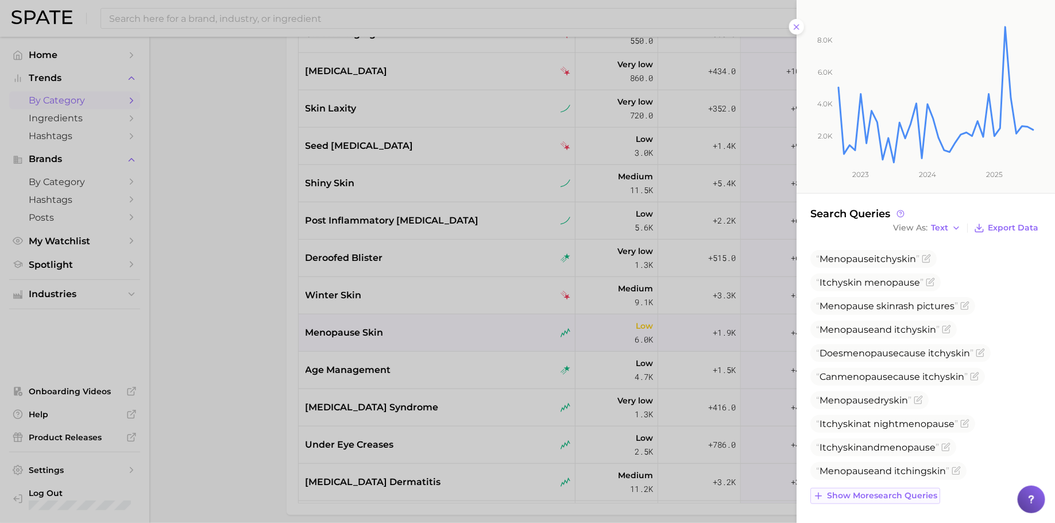
click at [880, 494] on span "Show more search queries" at bounding box center [882, 496] width 110 height 10
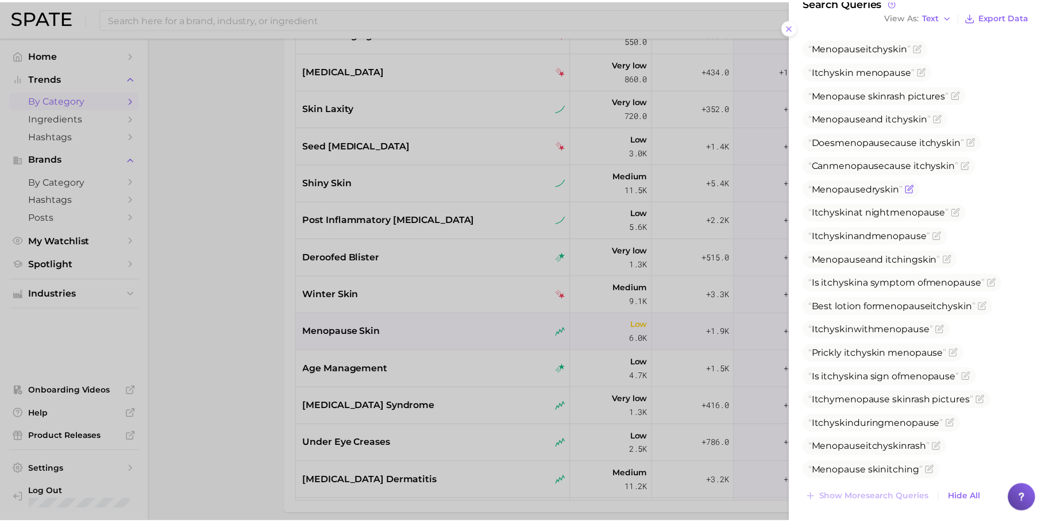
scroll to position [386, 0]
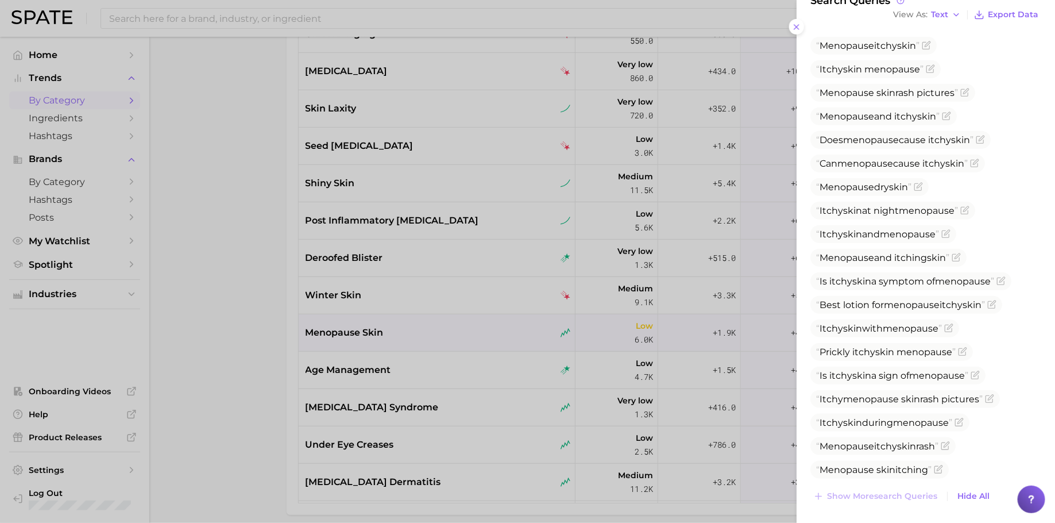
click at [376, 387] on div at bounding box center [527, 261] width 1055 height 523
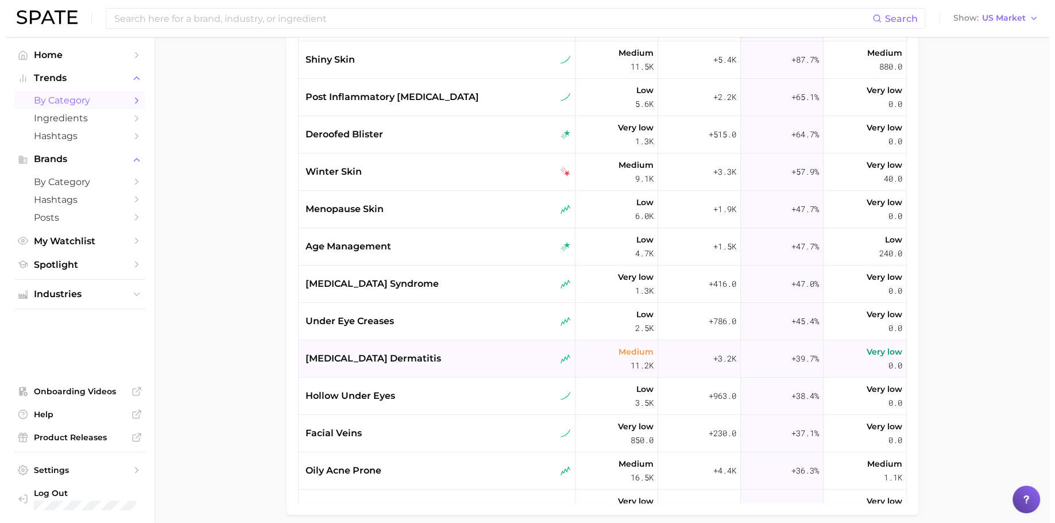
scroll to position [274, 0]
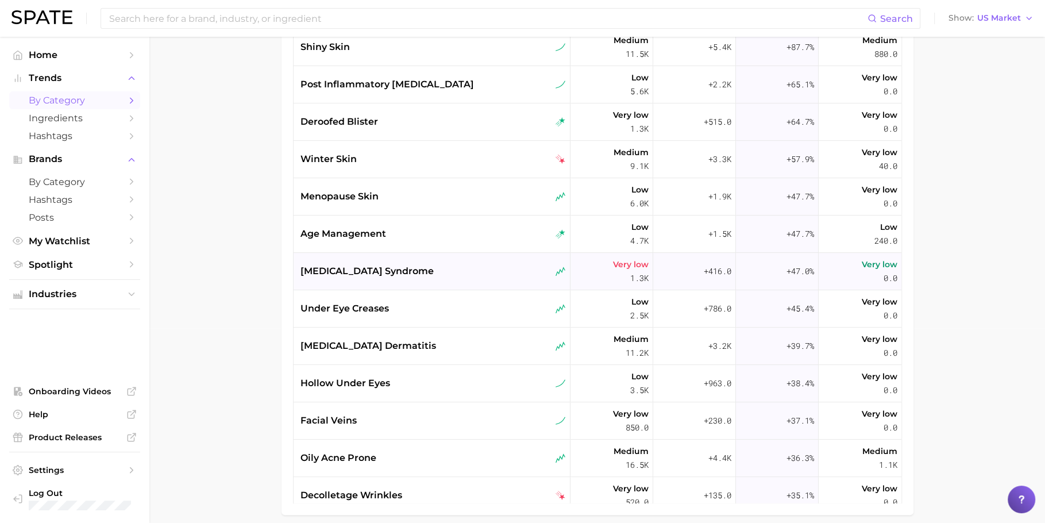
click at [396, 267] on div "[MEDICAL_DATA] syndrome" at bounding box center [432, 271] width 265 height 14
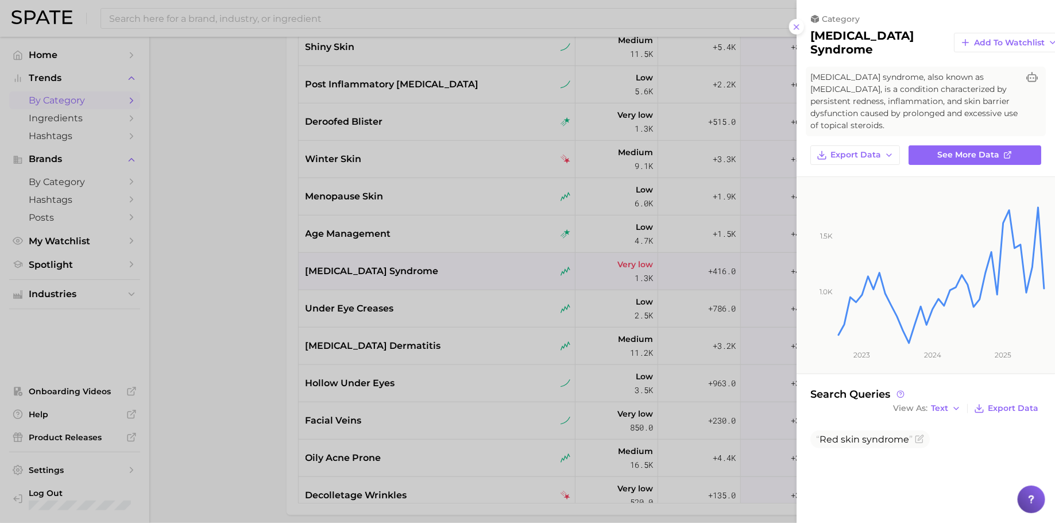
click at [468, 334] on div at bounding box center [527, 261] width 1055 height 523
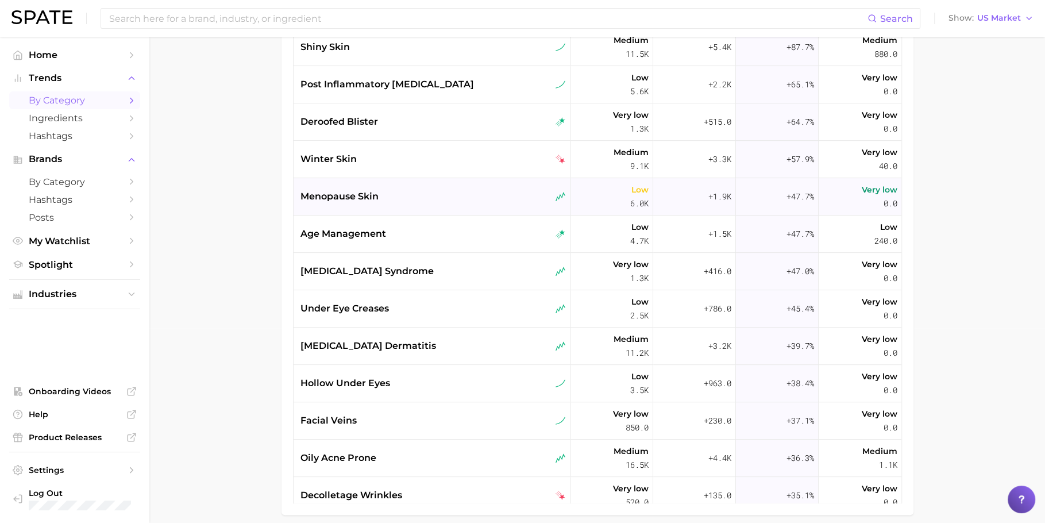
click at [411, 210] on div "menopause skin" at bounding box center [432, 196] width 277 height 37
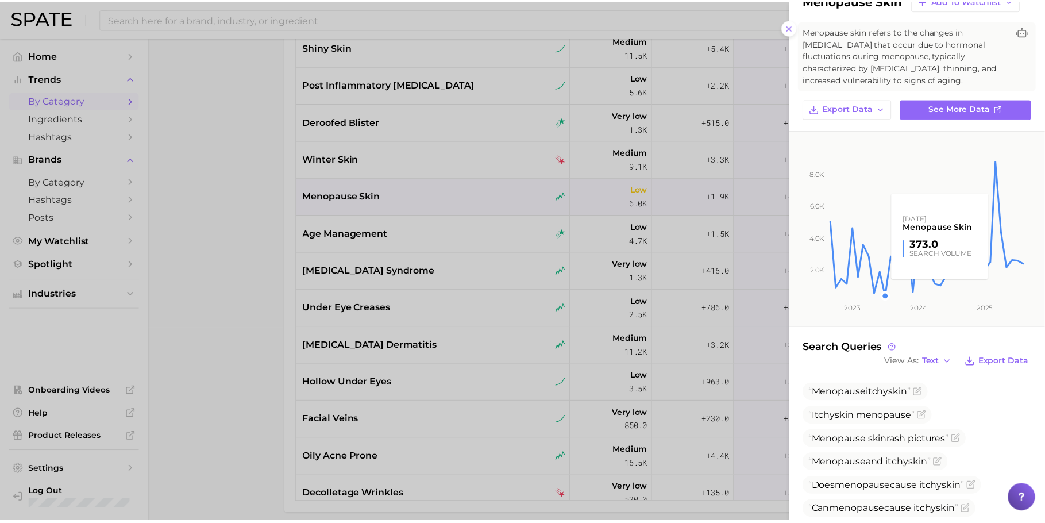
scroll to position [120, 0]
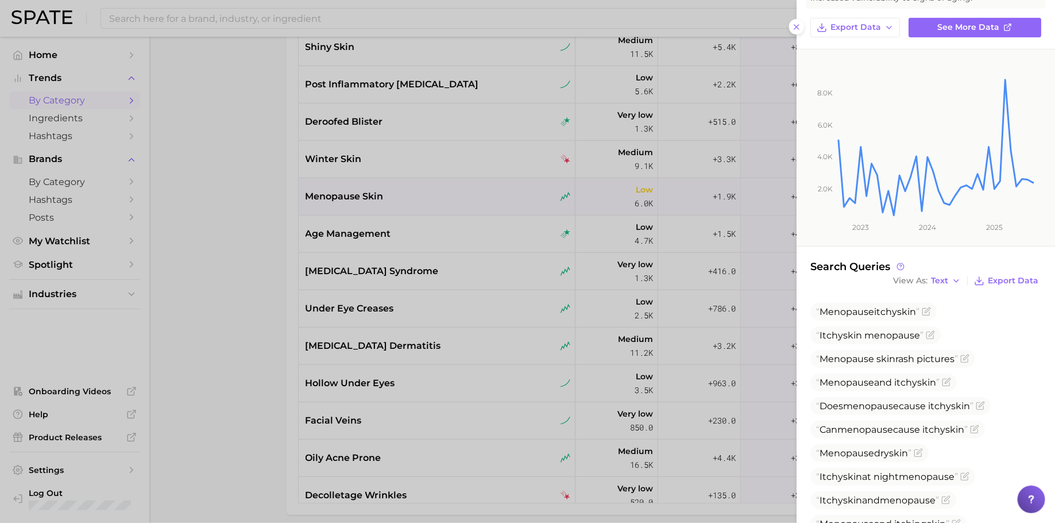
click at [445, 298] on div at bounding box center [527, 261] width 1055 height 523
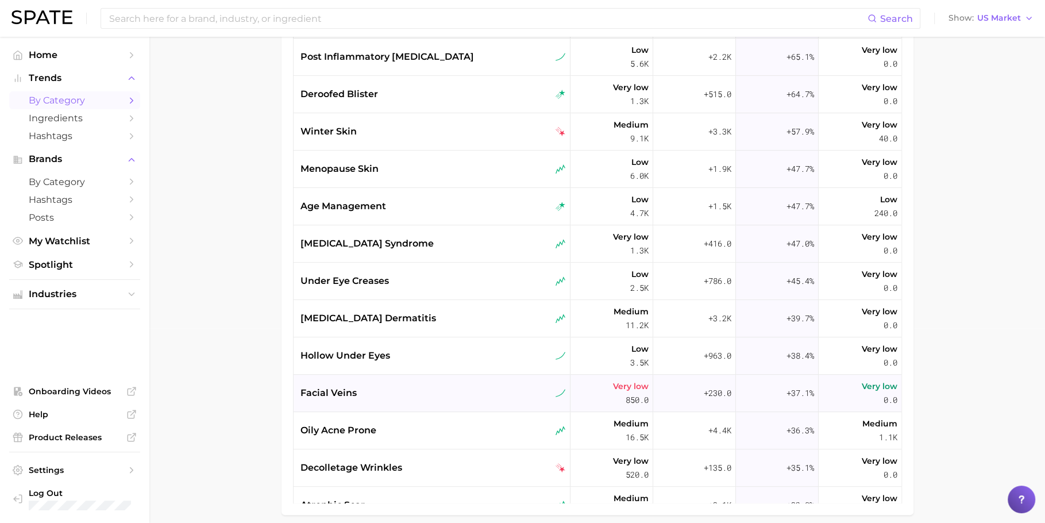
scroll to position [323, 0]
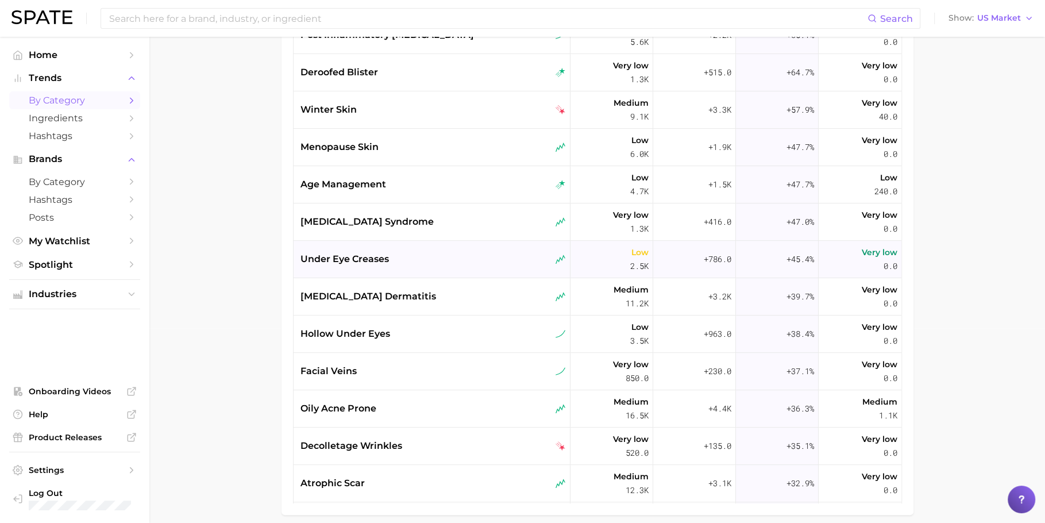
click at [362, 267] on div "under eye creases" at bounding box center [432, 259] width 277 height 37
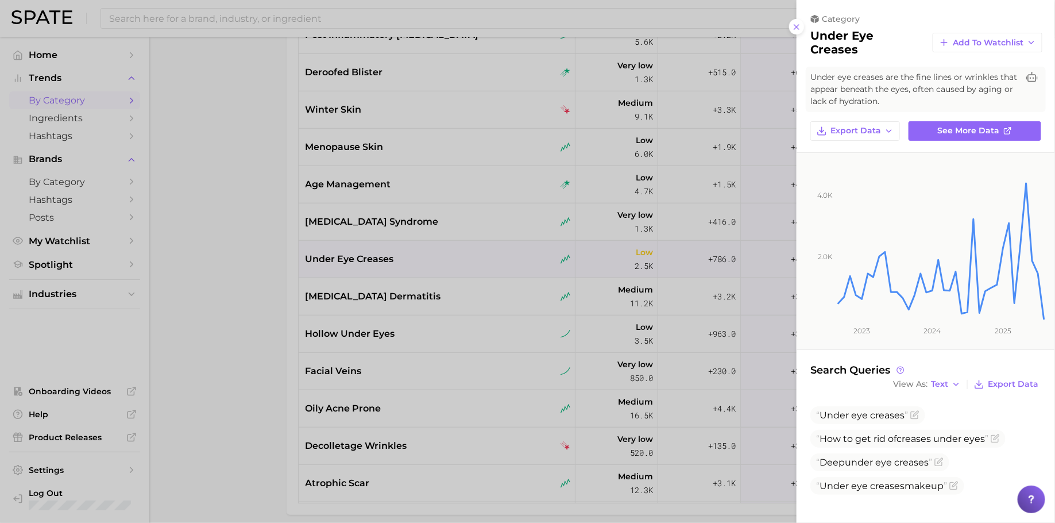
click at [463, 327] on div at bounding box center [527, 261] width 1055 height 523
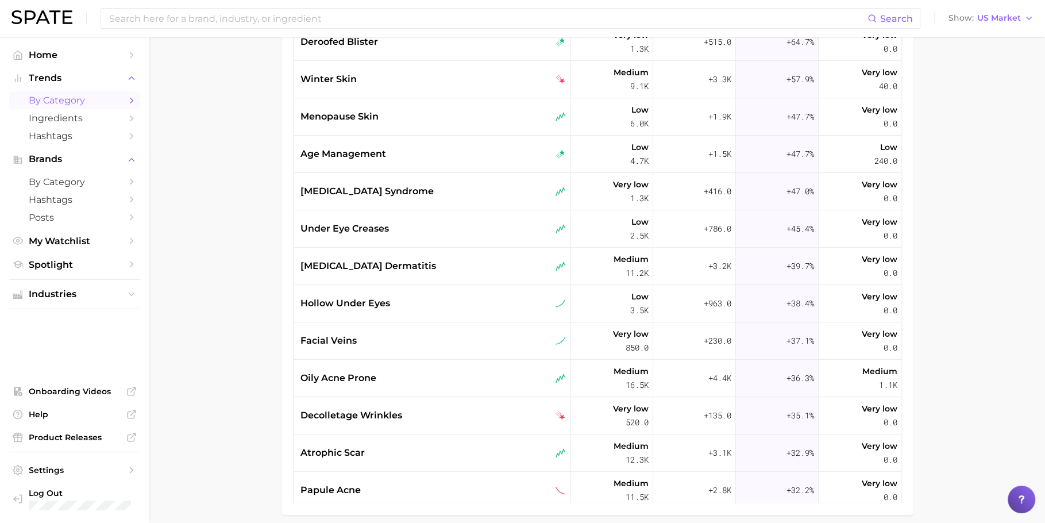
scroll to position [422, 0]
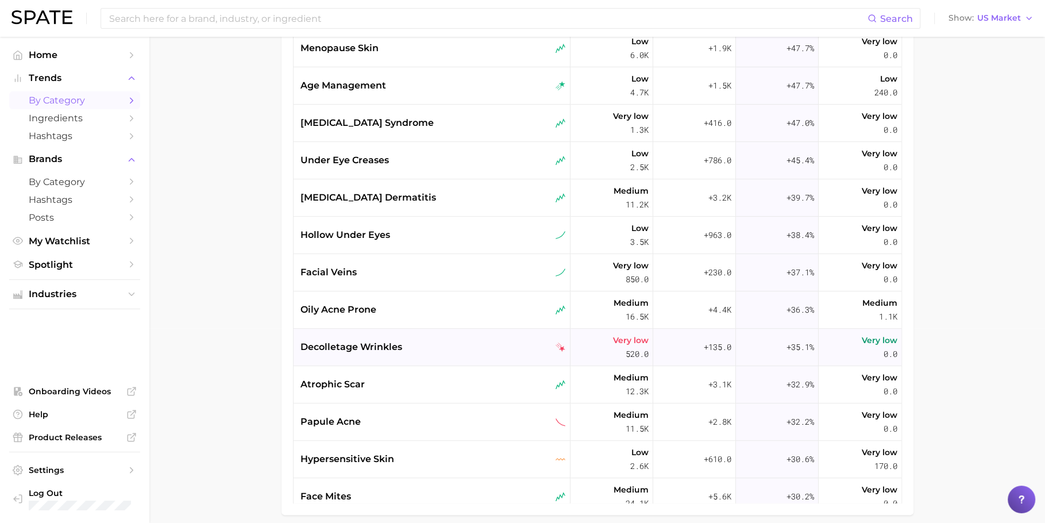
click at [445, 337] on div "decolletage wrinkles" at bounding box center [432, 347] width 277 height 37
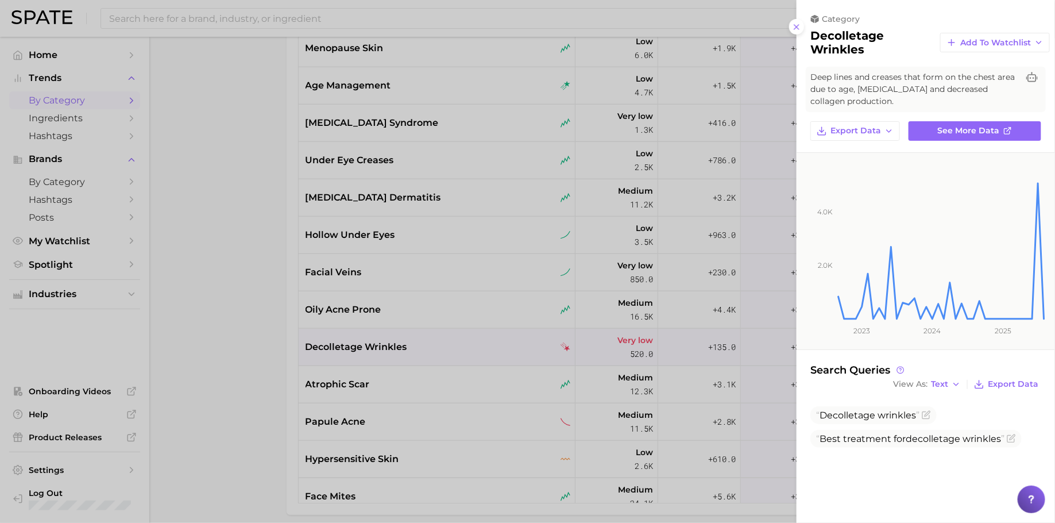
click at [424, 346] on div at bounding box center [527, 261] width 1055 height 523
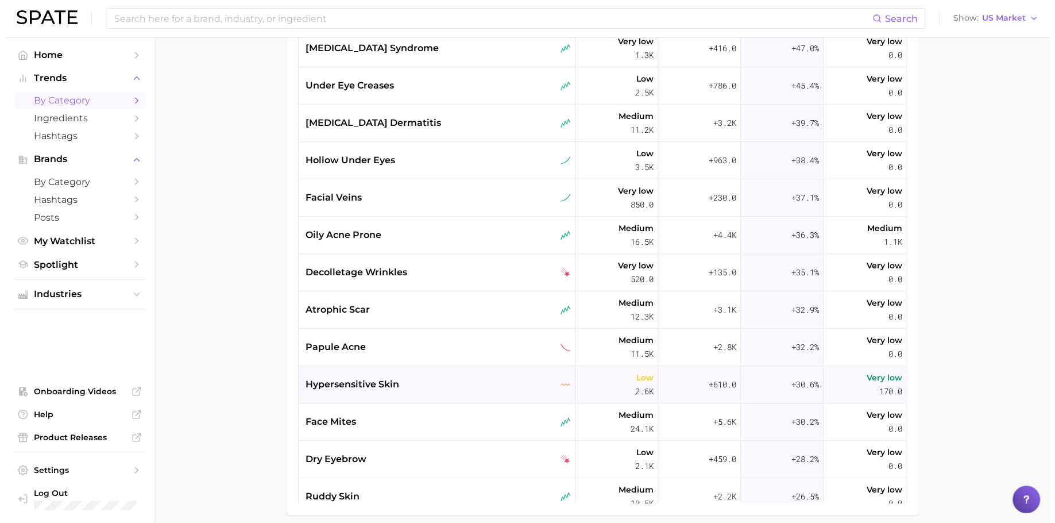
scroll to position [507, 0]
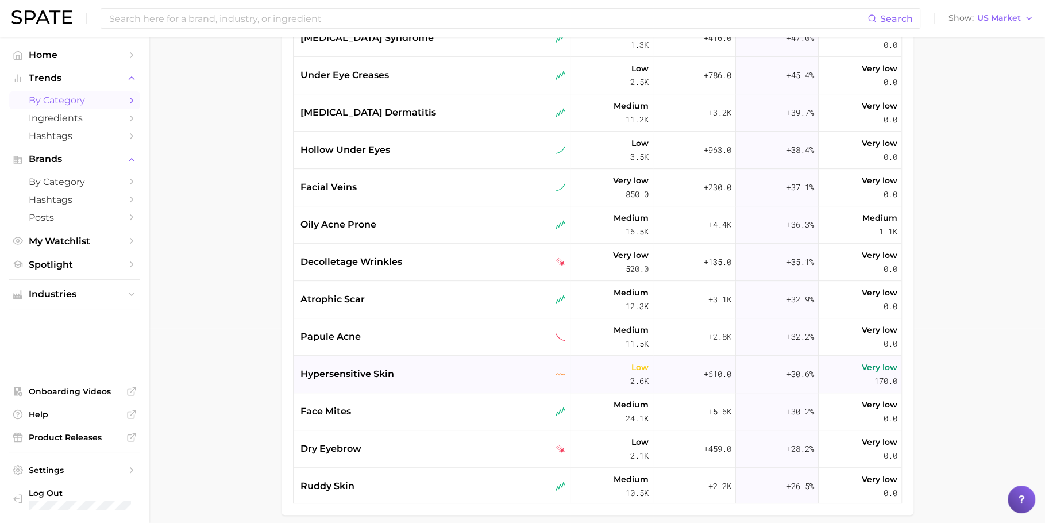
click at [420, 372] on div "hypersensitive skin" at bounding box center [432, 374] width 265 height 14
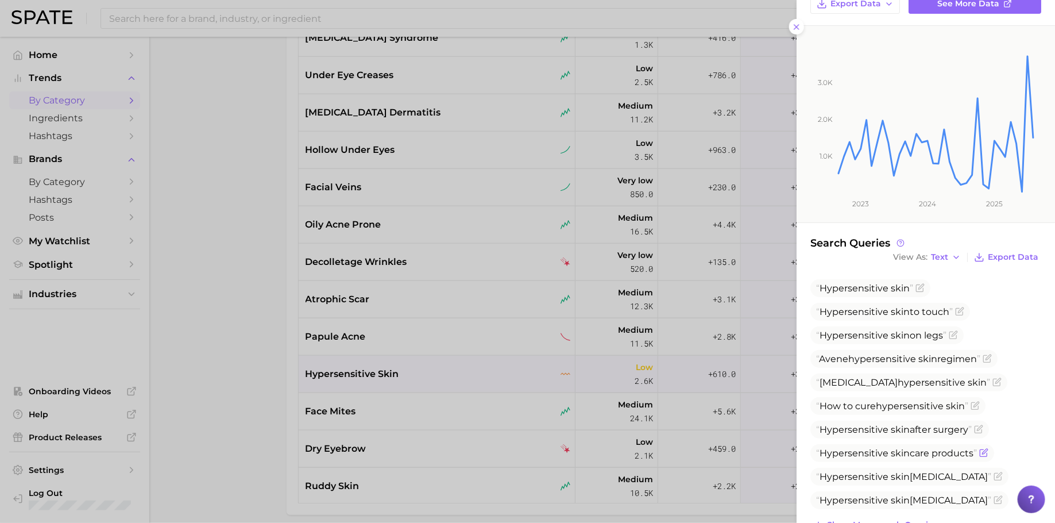
scroll to position [156, 0]
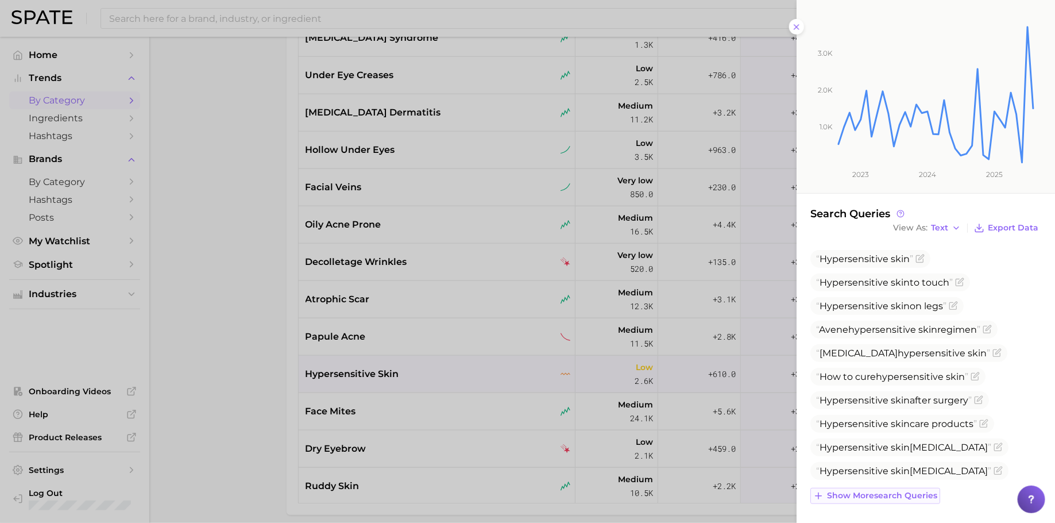
click at [854, 500] on button "Show more search queries" at bounding box center [876, 496] width 130 height 16
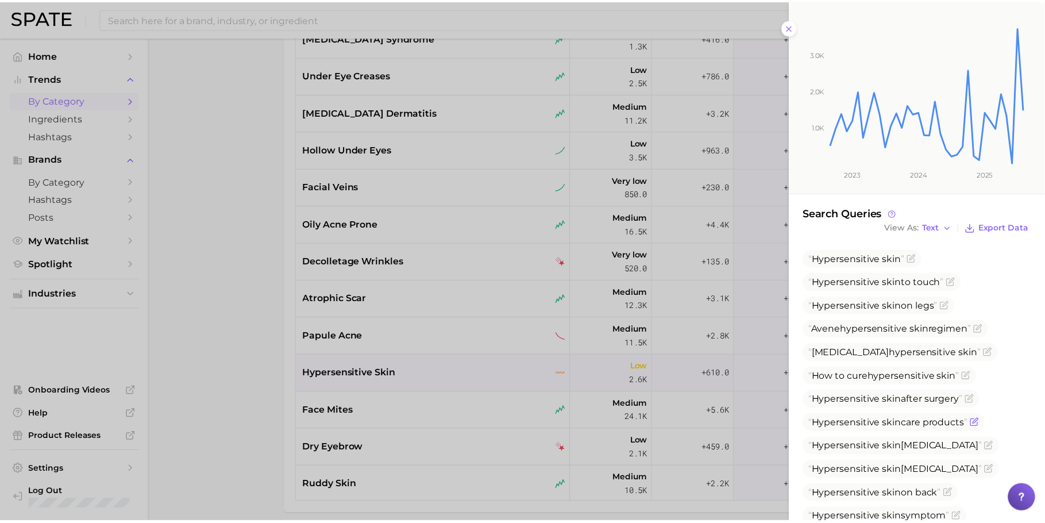
scroll to position [416, 0]
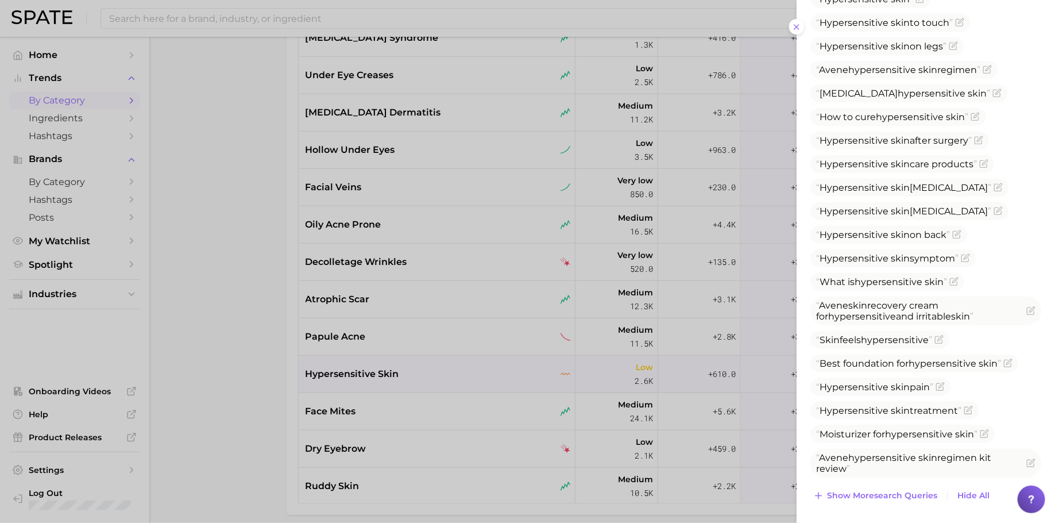
click at [494, 340] on div at bounding box center [527, 261] width 1055 height 523
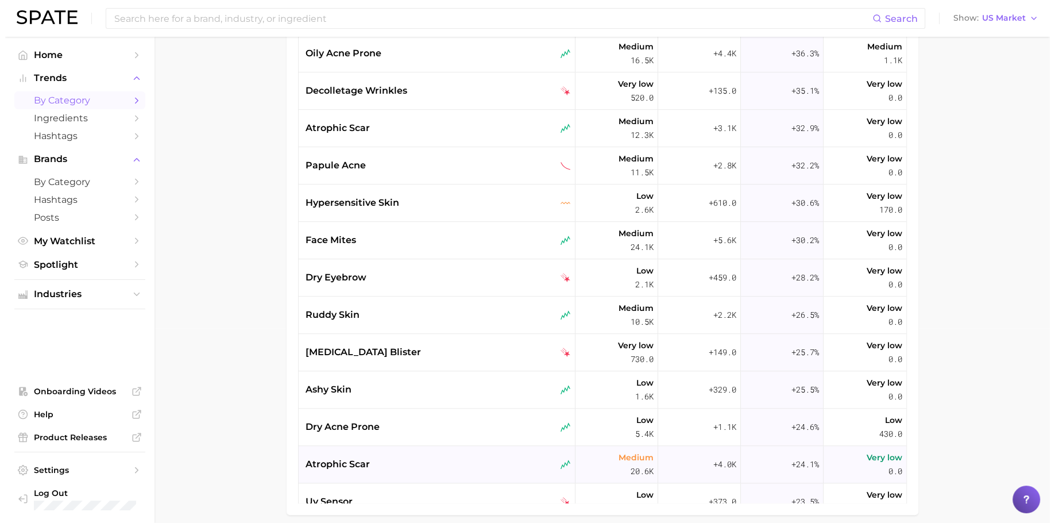
scroll to position [771, 0]
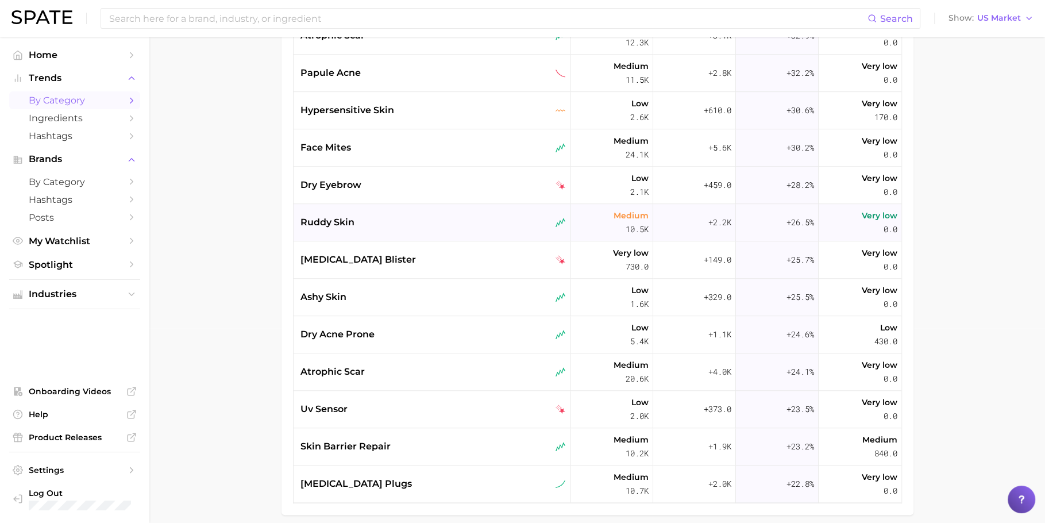
click at [376, 217] on div "ruddy skin" at bounding box center [432, 222] width 265 height 14
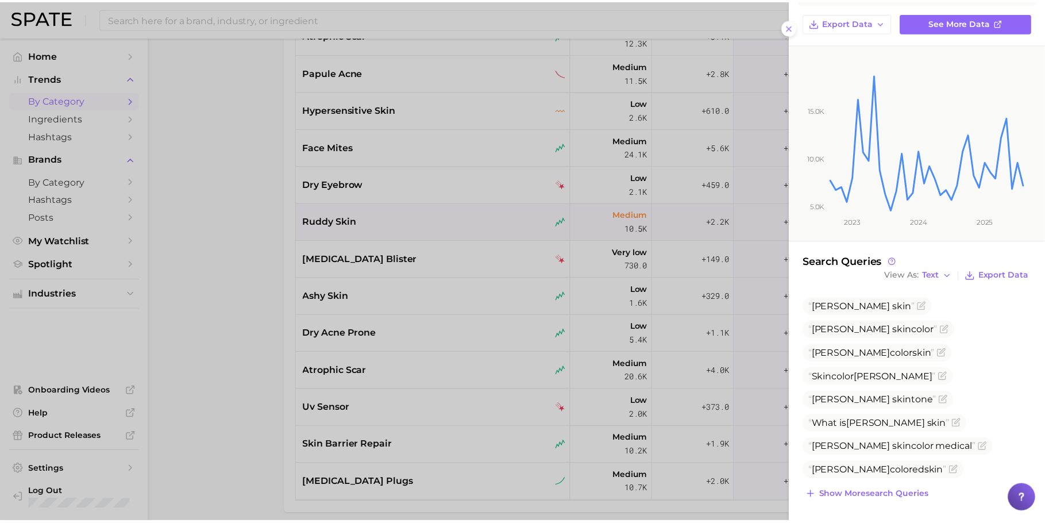
scroll to position [0, 0]
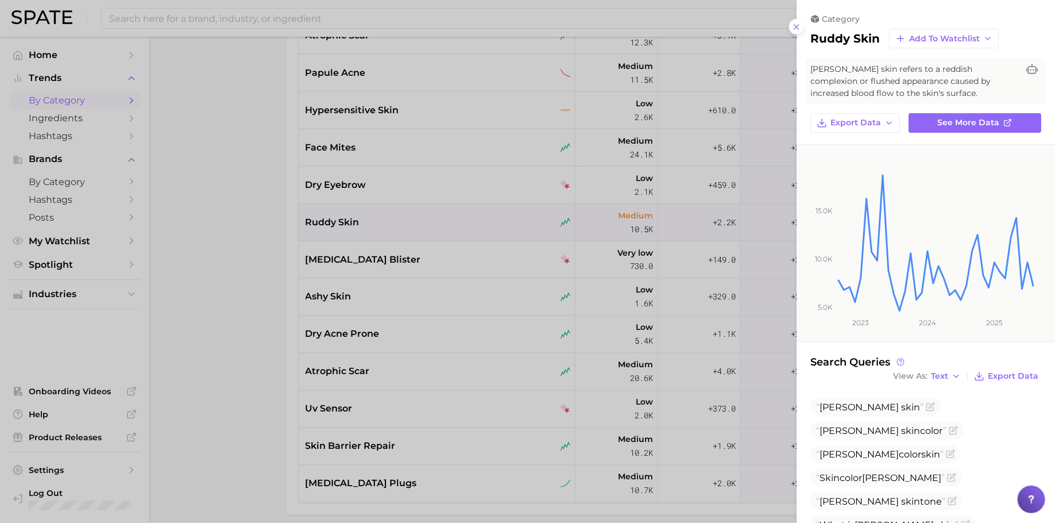
click at [402, 325] on div at bounding box center [527, 261] width 1055 height 523
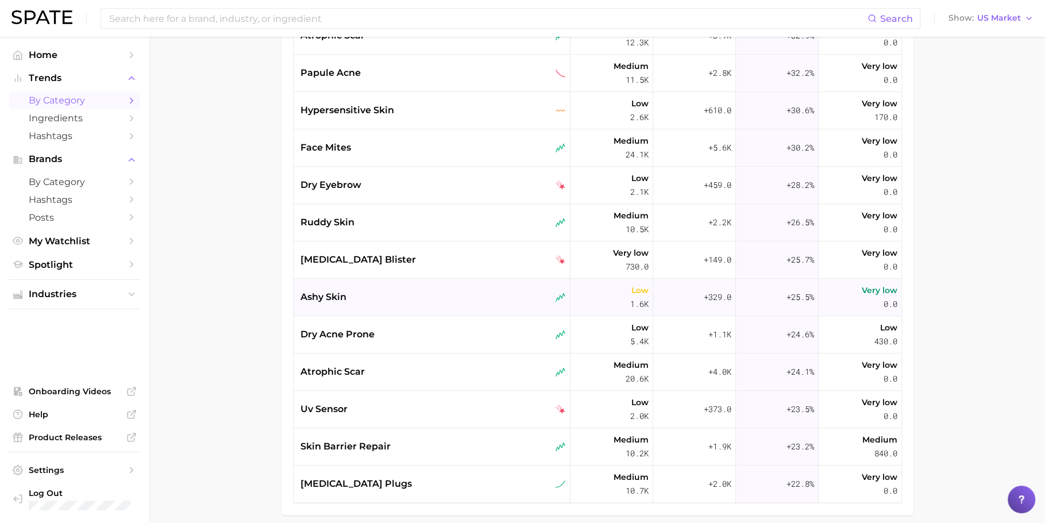
click at [407, 305] on div "ashy skin" at bounding box center [432, 297] width 277 height 37
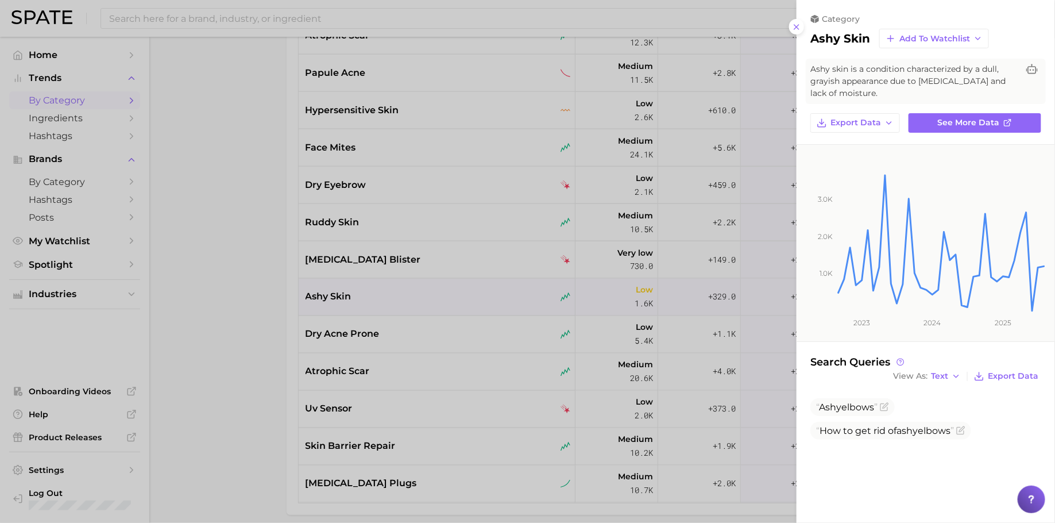
click at [407, 305] on div at bounding box center [527, 261] width 1055 height 523
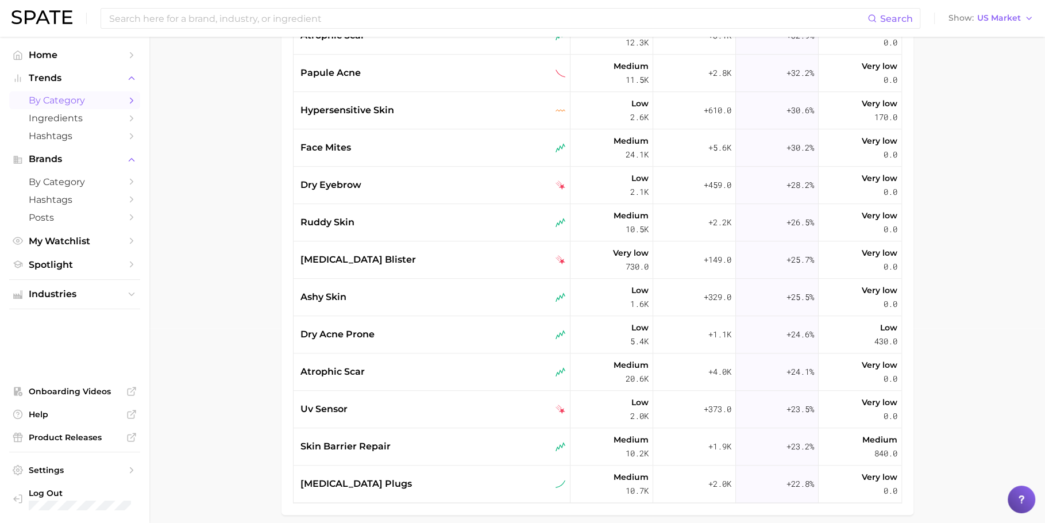
click at [407, 333] on div "dry acne prone" at bounding box center [432, 334] width 265 height 14
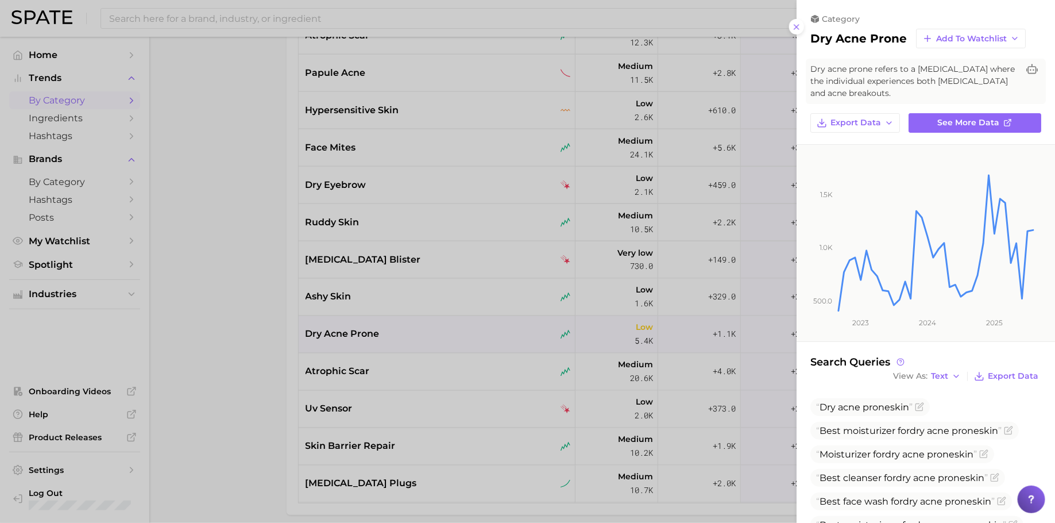
click at [407, 333] on div at bounding box center [527, 261] width 1055 height 523
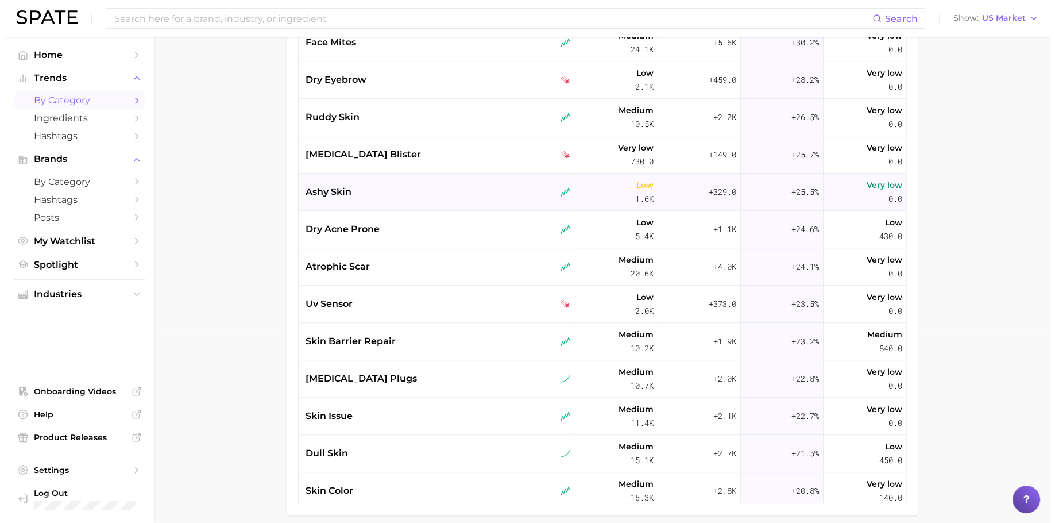
scroll to position [957, 0]
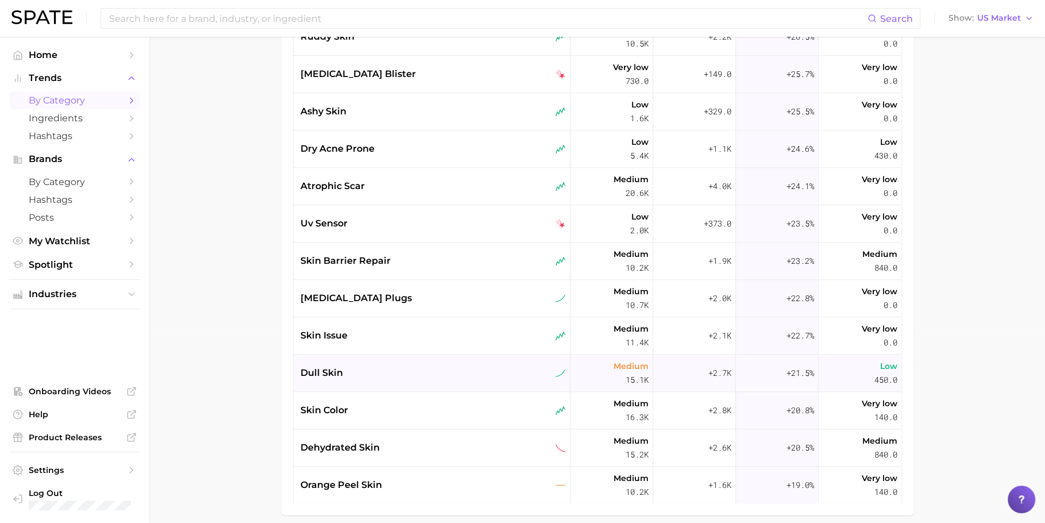
click at [402, 371] on div "dull skin" at bounding box center [432, 373] width 265 height 14
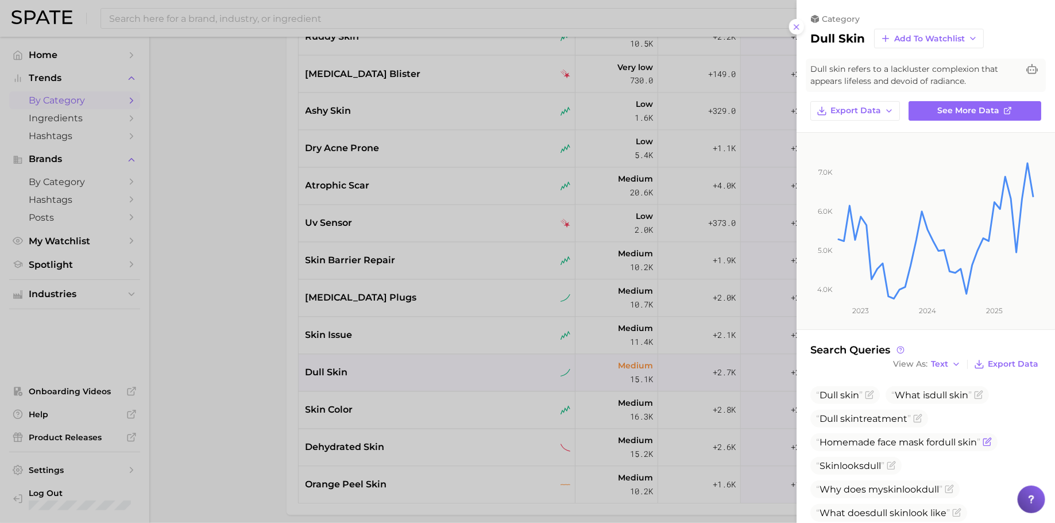
scroll to position [88, 0]
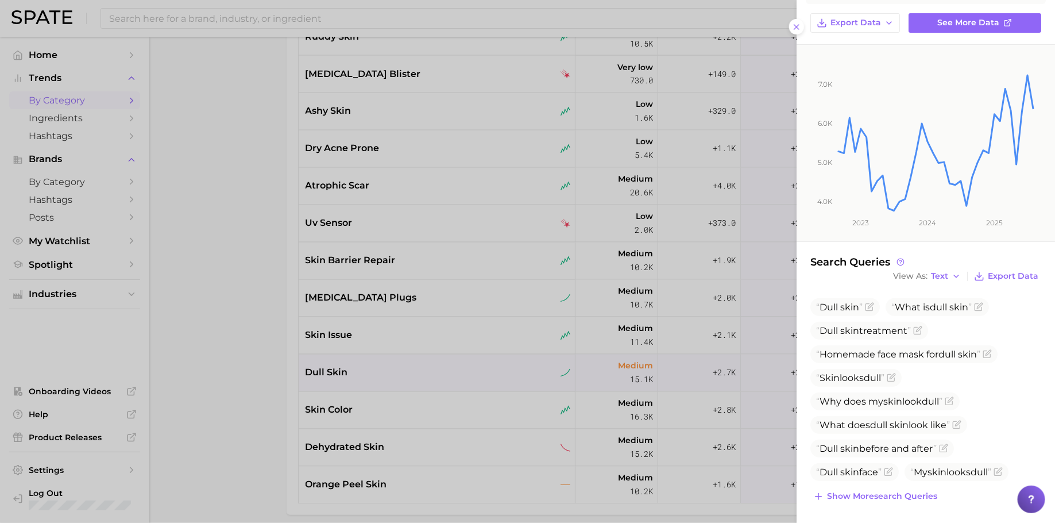
click at [249, 352] on div at bounding box center [527, 261] width 1055 height 523
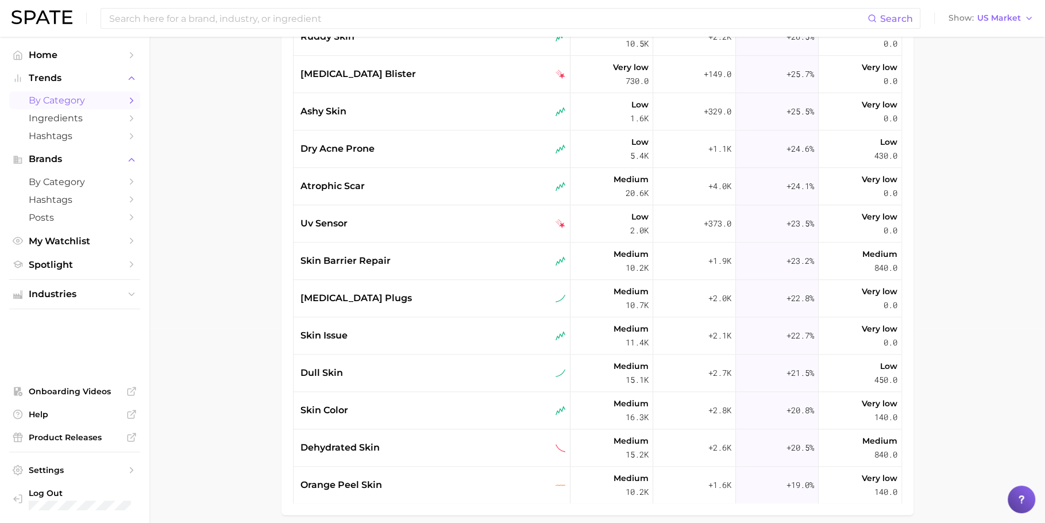
click at [342, 340] on span "skin issue" at bounding box center [323, 336] width 47 height 14
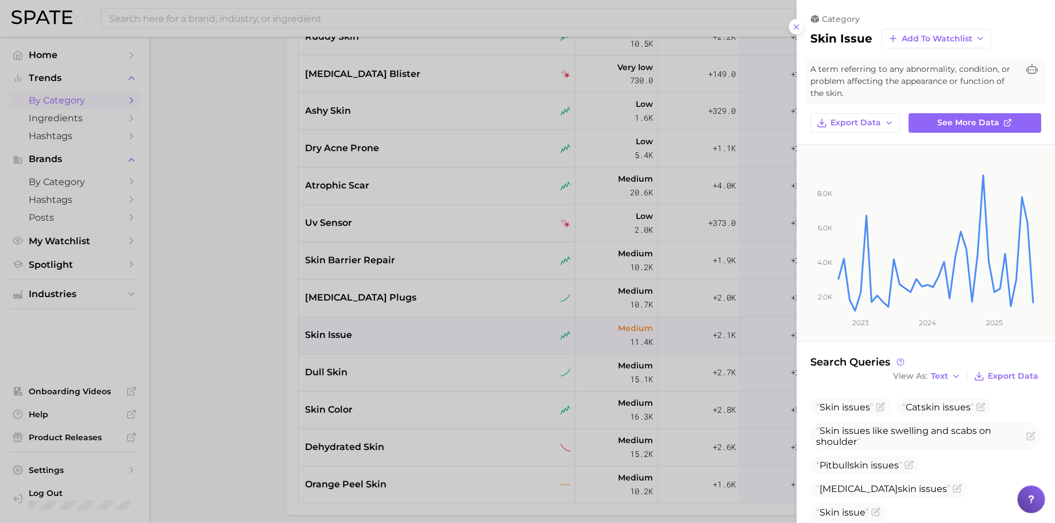
click at [344, 300] on div at bounding box center [527, 261] width 1055 height 523
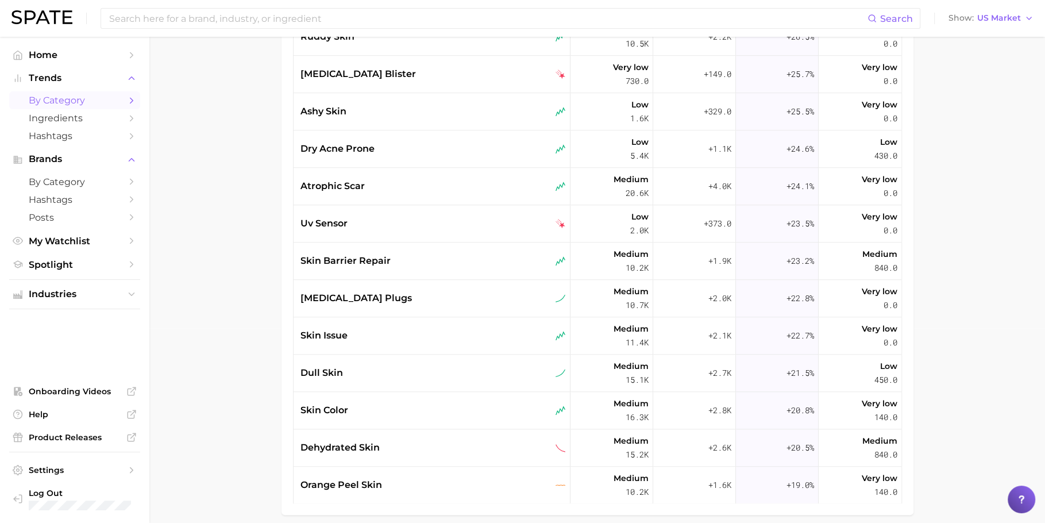
click at [389, 300] on div "[MEDICAL_DATA] plugs" at bounding box center [432, 298] width 265 height 14
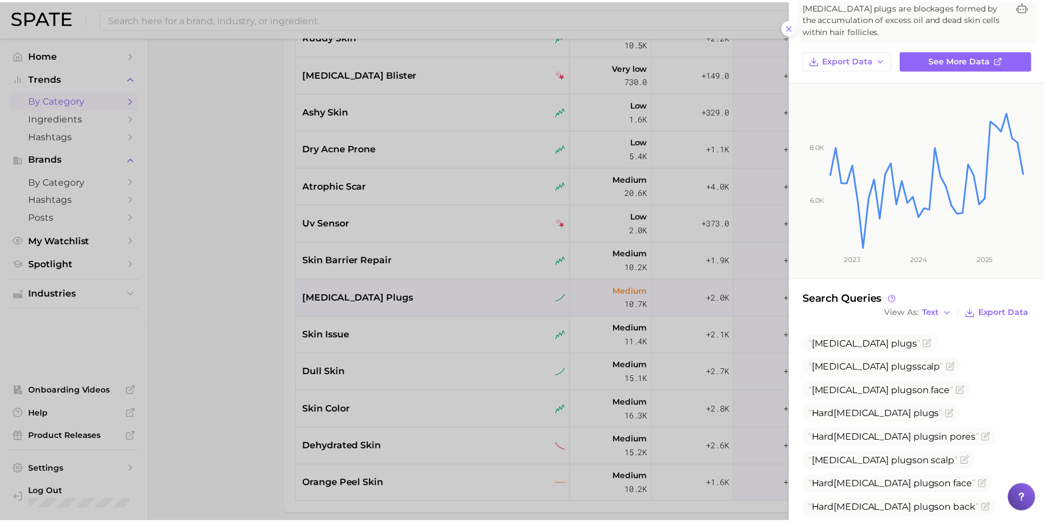
scroll to position [124, 0]
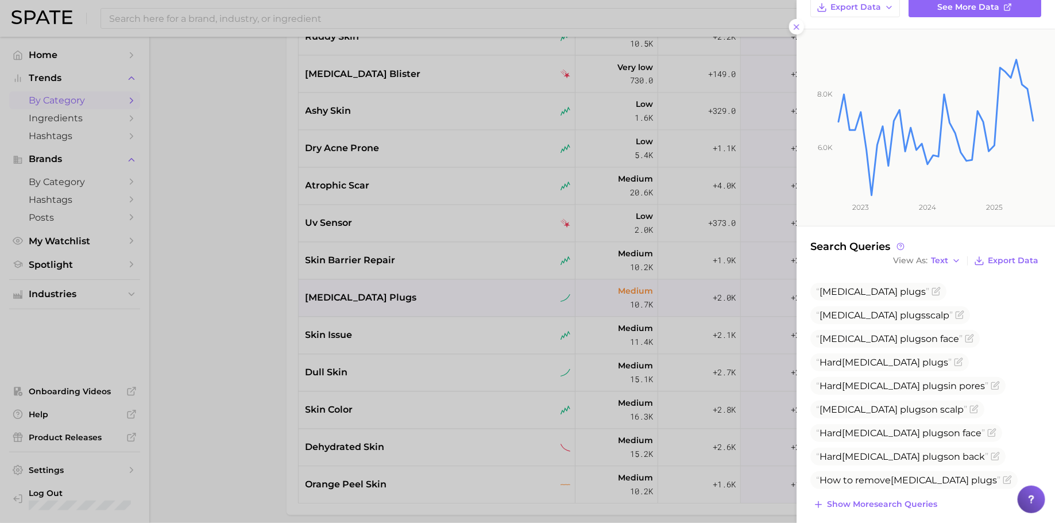
click at [504, 228] on div at bounding box center [527, 261] width 1055 height 523
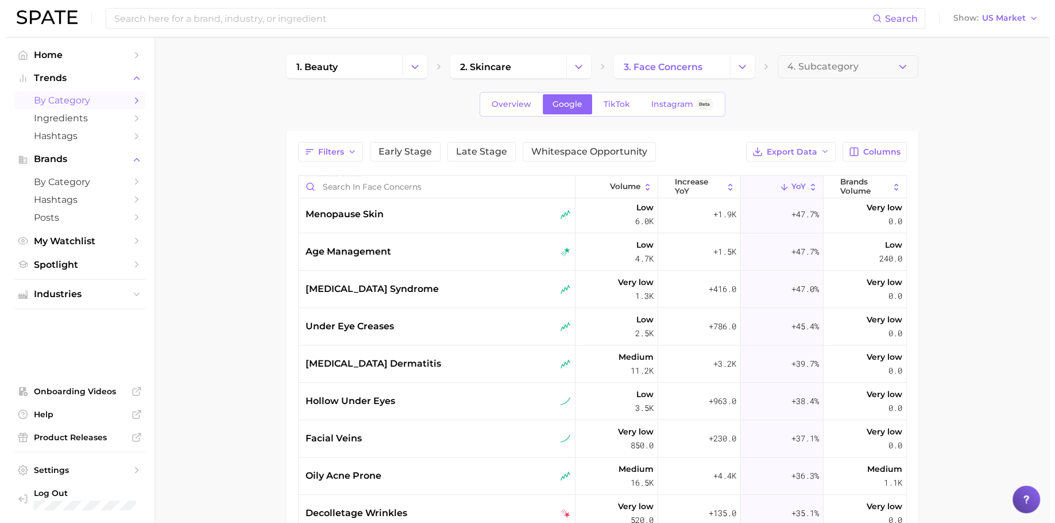
scroll to position [0, 0]
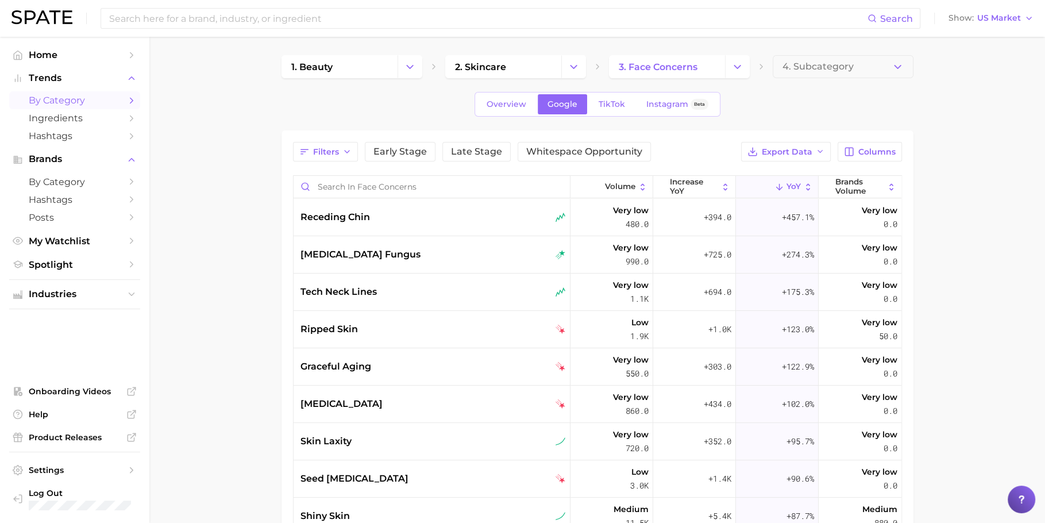
click at [434, 288] on div "tech neck lines" at bounding box center [432, 292] width 265 height 14
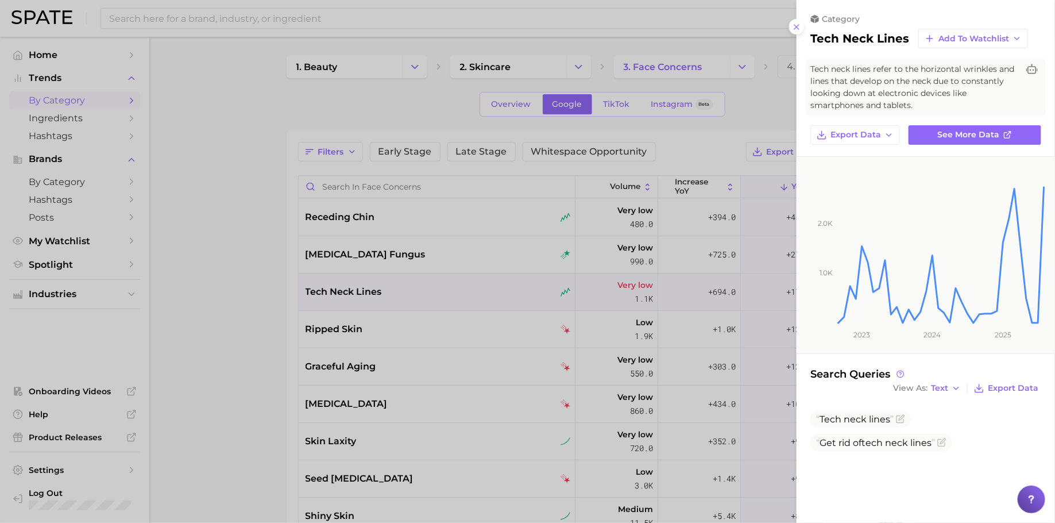
click at [434, 288] on div at bounding box center [527, 261] width 1055 height 523
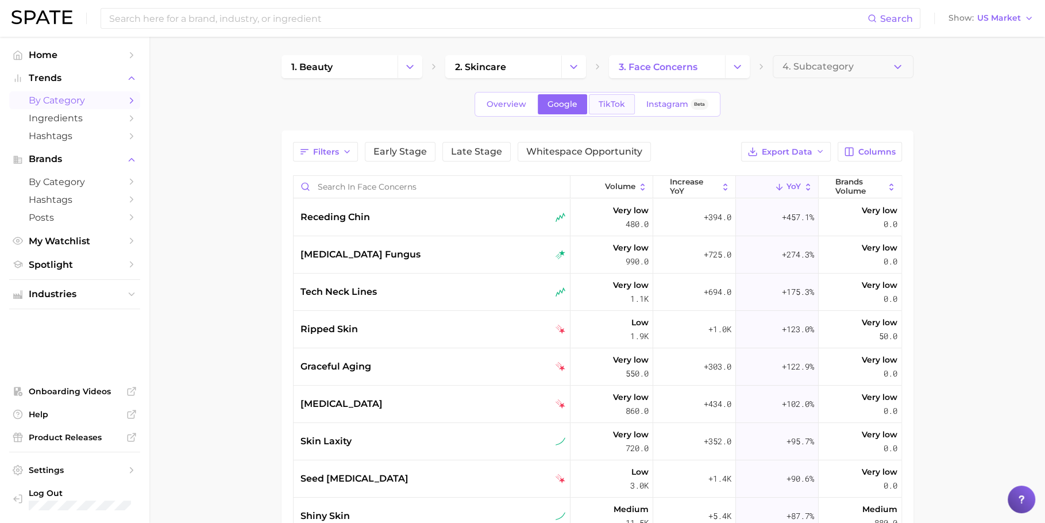
click at [609, 97] on link "TikTok" at bounding box center [612, 104] width 46 height 20
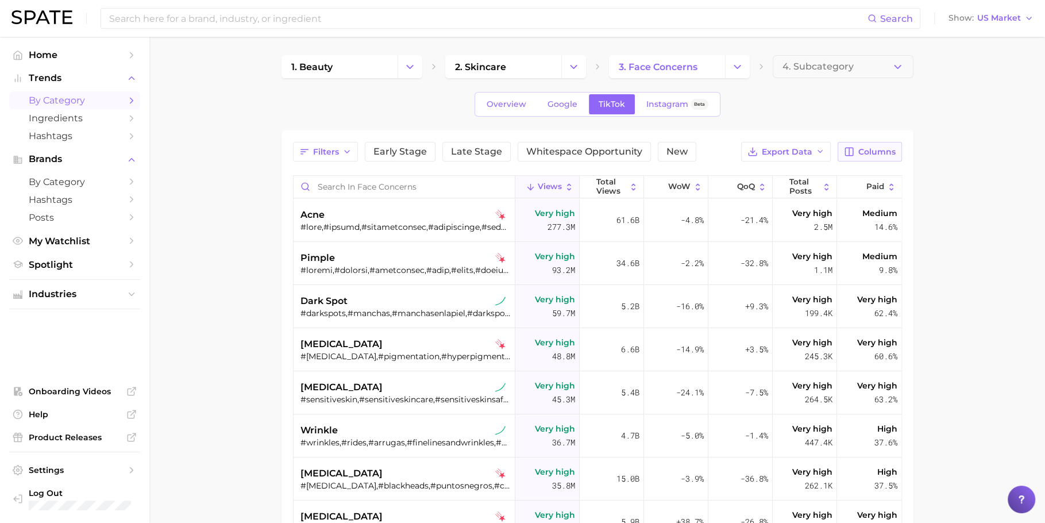
click at [858, 159] on button "Columns" at bounding box center [870, 152] width 64 height 20
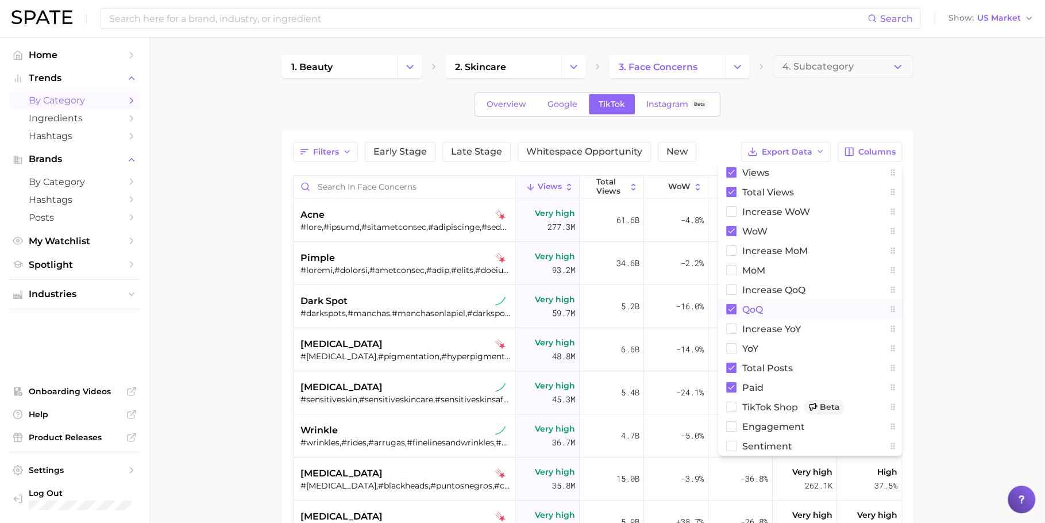
click at [762, 305] on span "QoQ" at bounding box center [752, 310] width 21 height 10
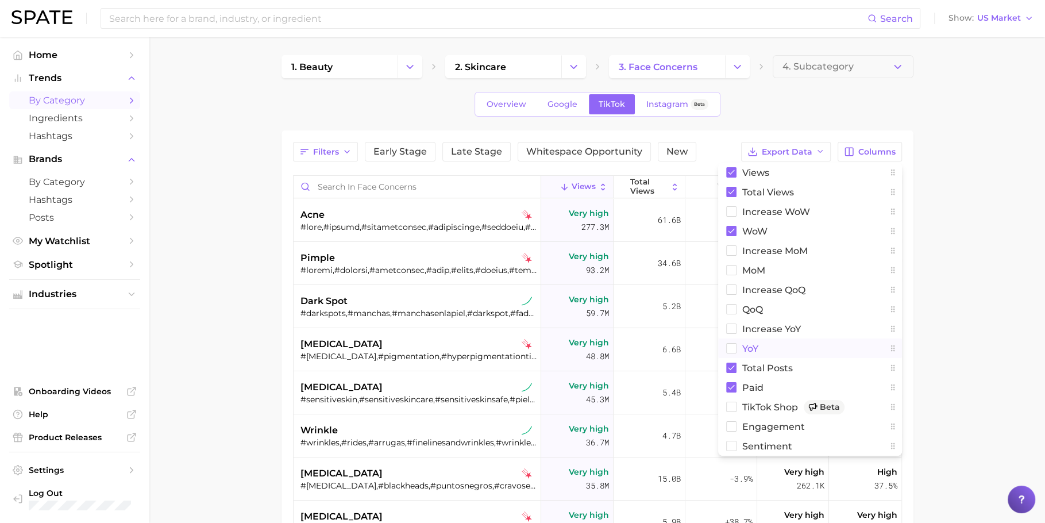
click at [780, 348] on button "YoY" at bounding box center [810, 348] width 184 height 20
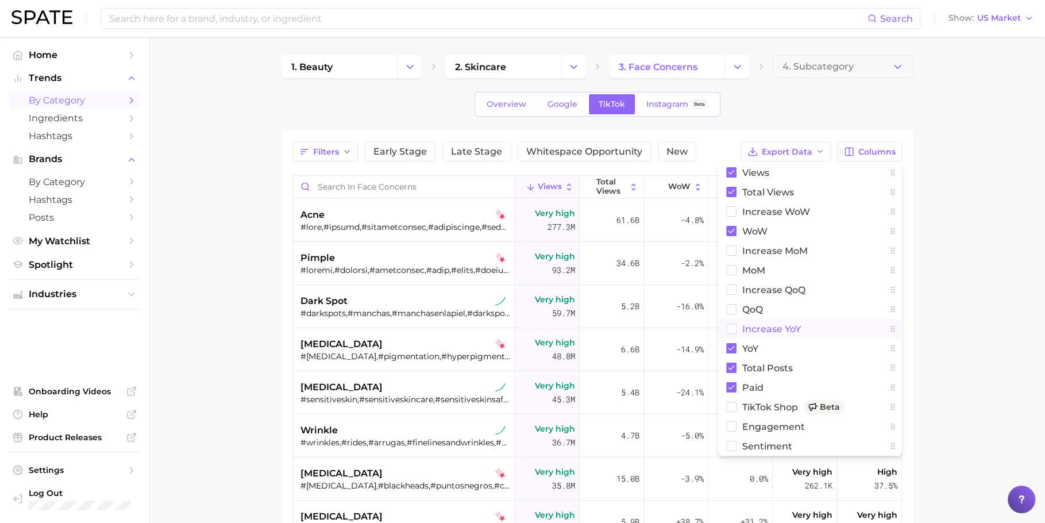
click at [781, 333] on span "increase YoY" at bounding box center [771, 329] width 59 height 10
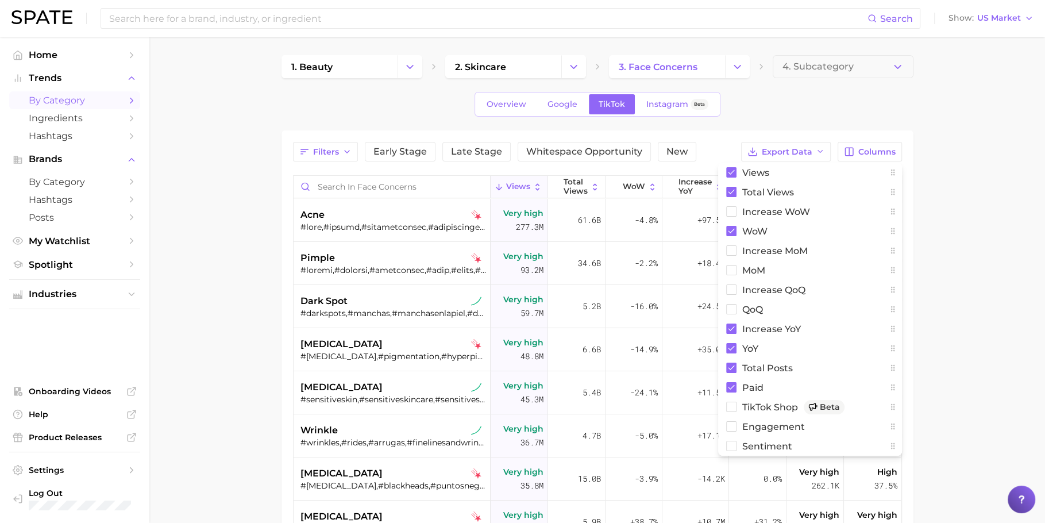
click at [994, 295] on main "1. beauty 2. skincare 3. face concerns 4. Subcategory Overview Google TikTok In…" at bounding box center [597, 402] width 896 height 730
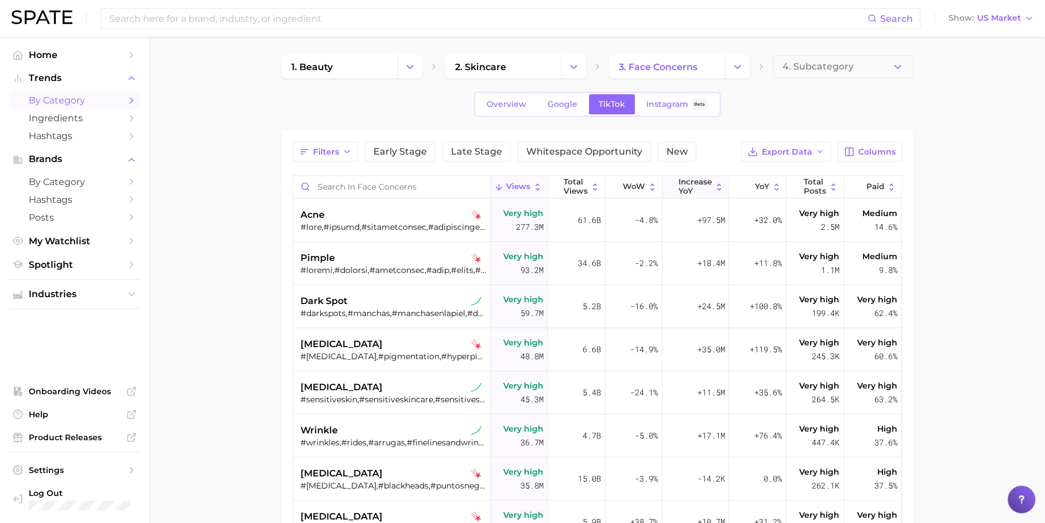
click at [700, 182] on span "increase YoY" at bounding box center [695, 187] width 33 height 18
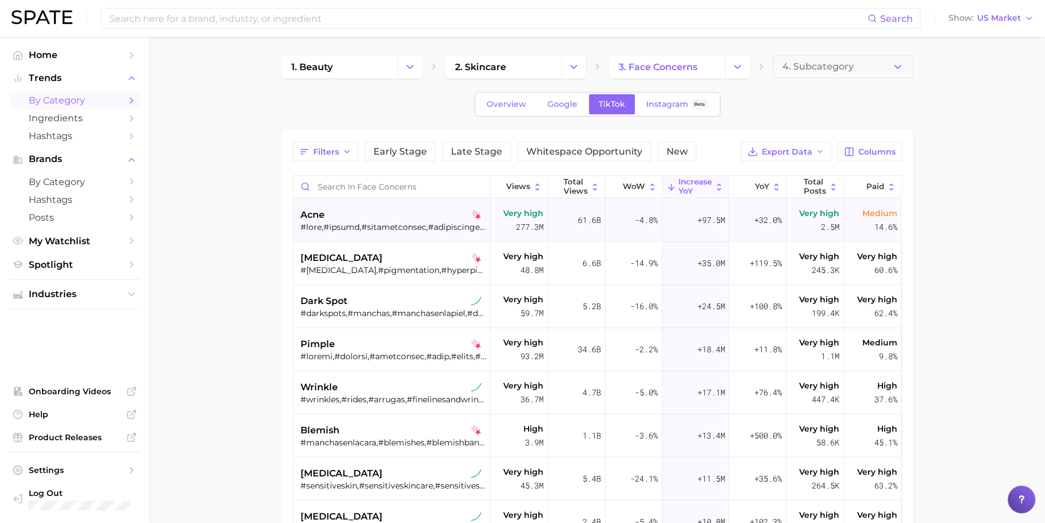
click at [376, 208] on div "acne" at bounding box center [393, 215] width 186 height 14
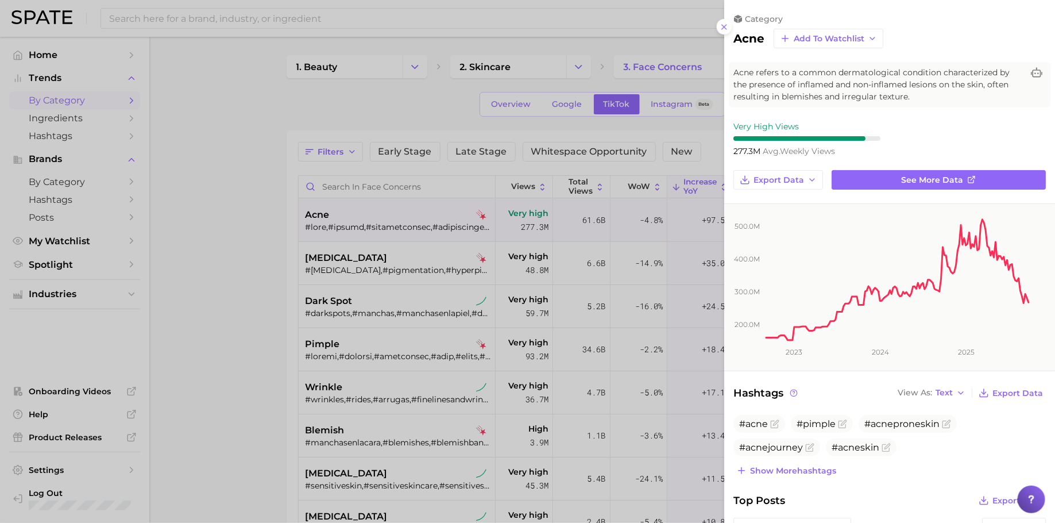
click at [387, 272] on div at bounding box center [527, 261] width 1055 height 523
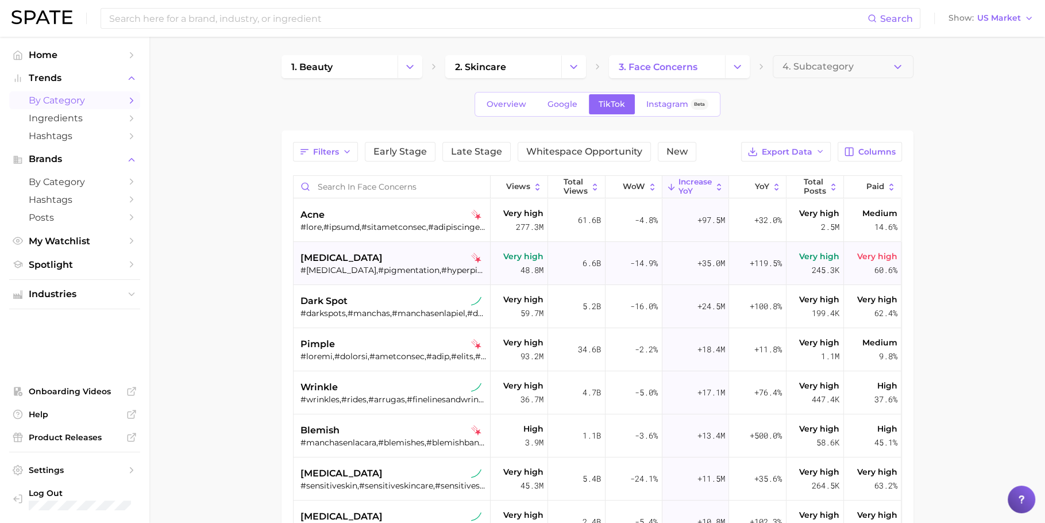
click at [394, 245] on div "[MEDICAL_DATA] #[MEDICAL_DATA],#pigmentation,#hyperpigmentationtips,#hiperpigme…" at bounding box center [393, 263] width 186 height 43
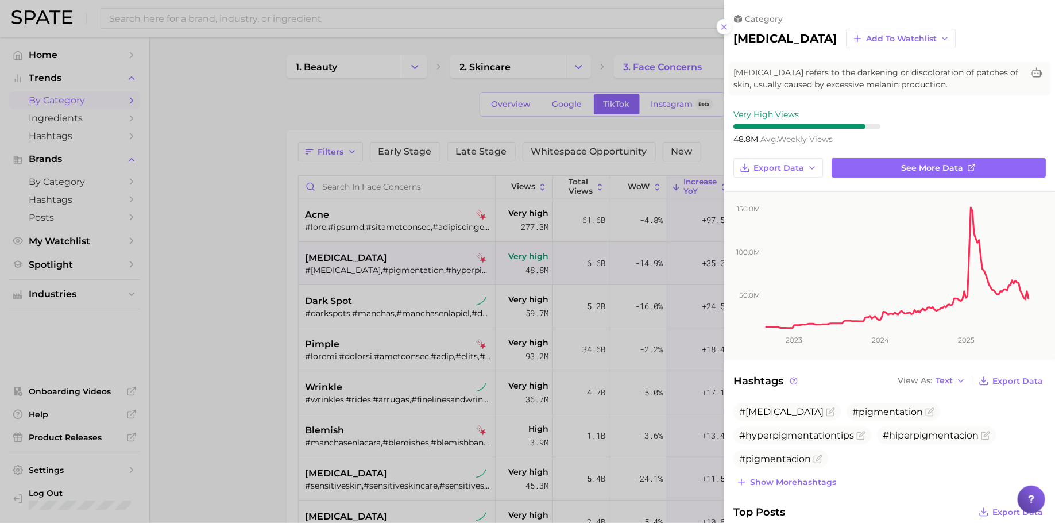
click at [400, 275] on div at bounding box center [527, 261] width 1055 height 523
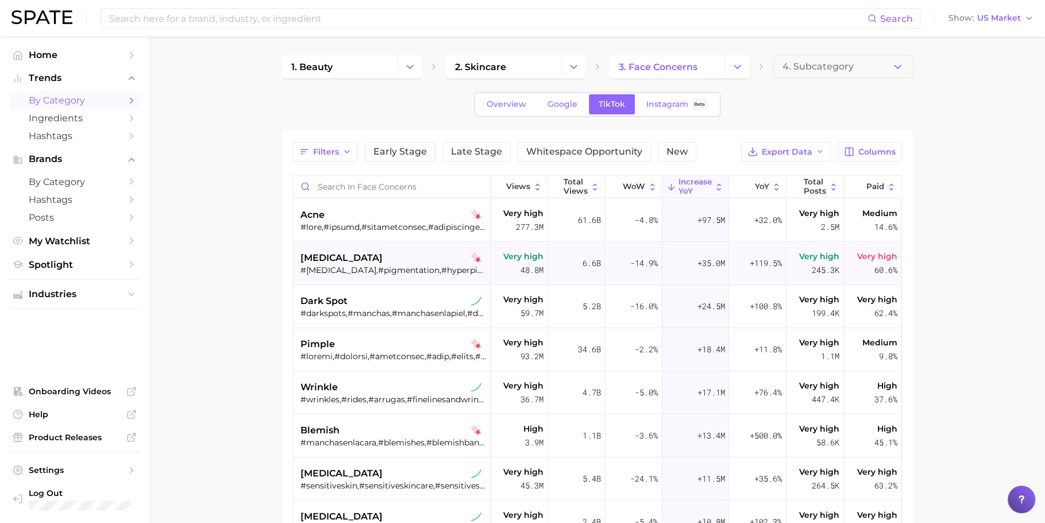
click at [391, 267] on div "#[MEDICAL_DATA],#pigmentation,#hyperpigmentationtips,#hiperpigmentacion,#pigmen…" at bounding box center [393, 270] width 186 height 10
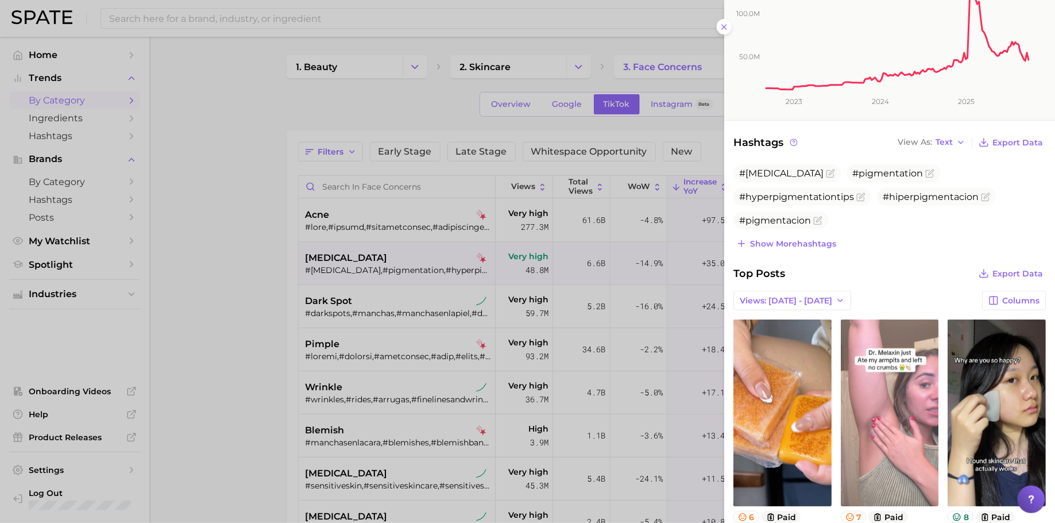
scroll to position [554, 0]
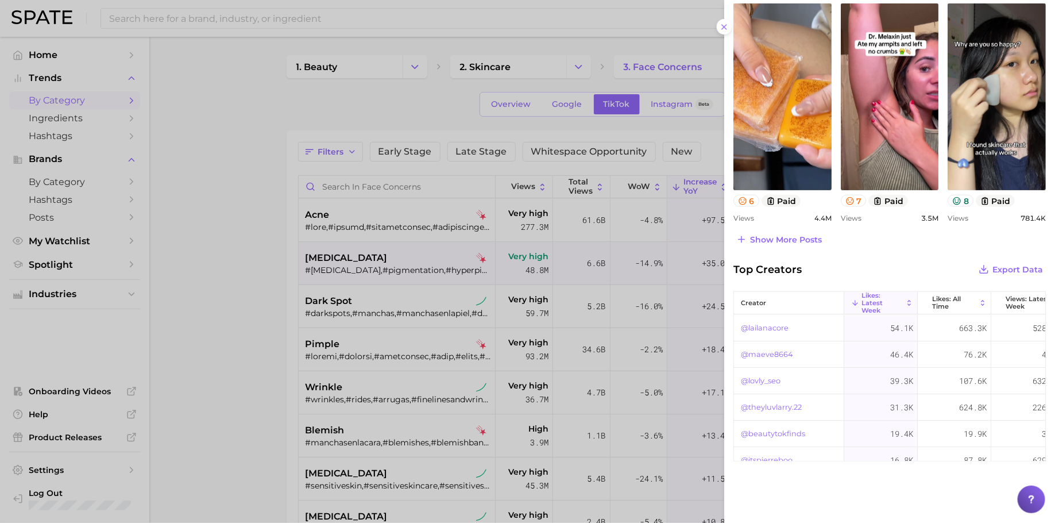
drag, startPoint x: 542, startPoint y: 308, endPoint x: 438, endPoint y: 291, distance: 105.4
click at [542, 308] on div at bounding box center [527, 261] width 1055 height 523
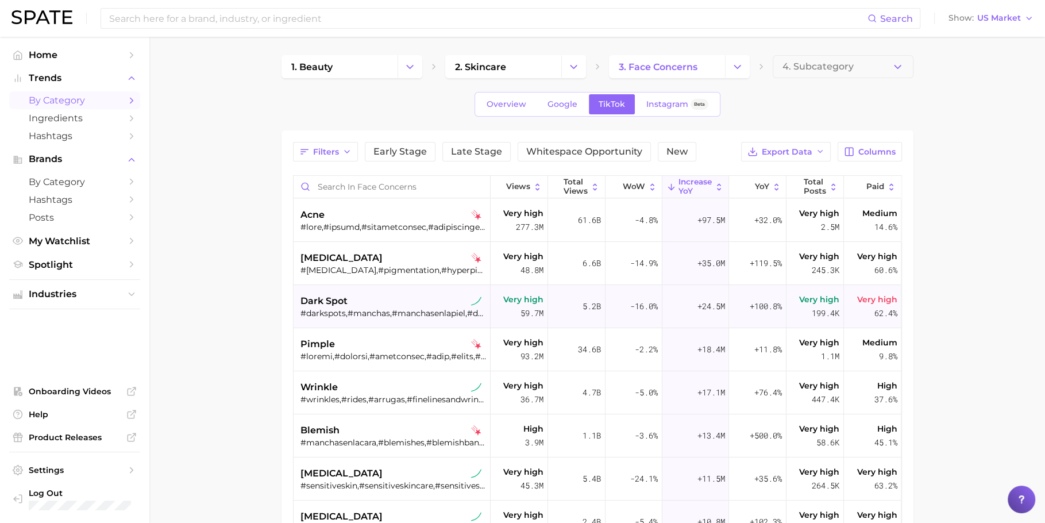
click at [390, 303] on div "dark spot" at bounding box center [393, 301] width 186 height 14
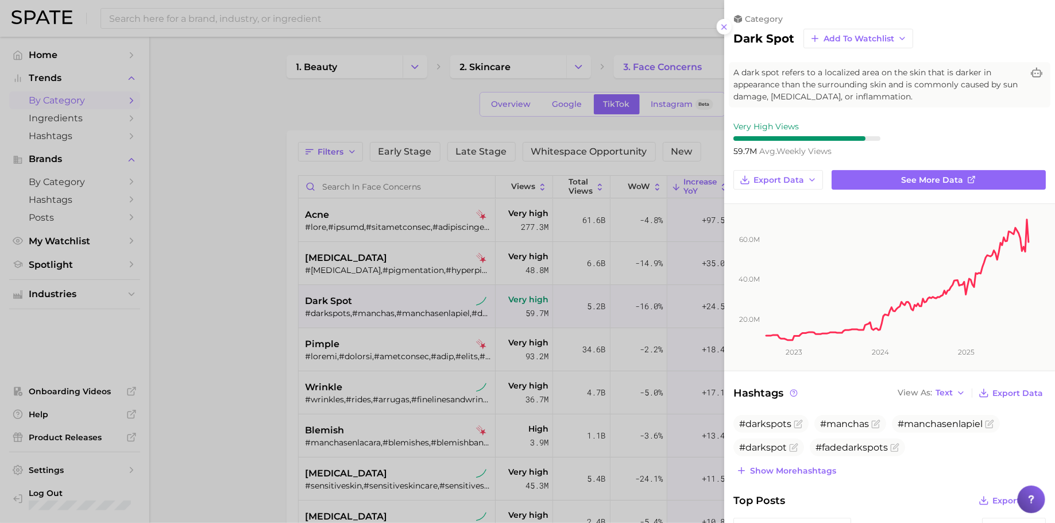
scroll to position [0, 0]
click at [395, 309] on div at bounding box center [527, 261] width 1055 height 523
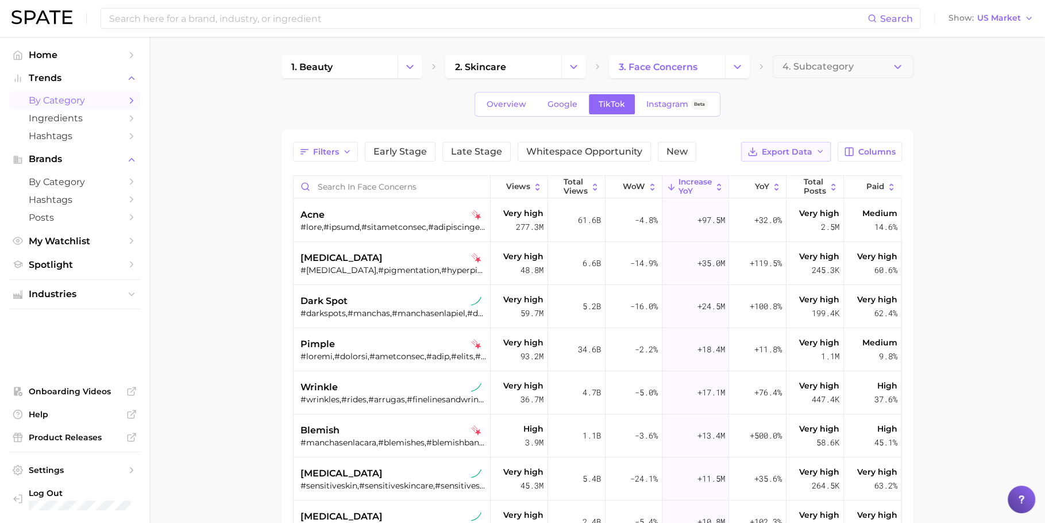
click at [777, 155] on span "Export Data" at bounding box center [787, 152] width 51 height 10
click at [785, 178] on button "Table Data CSV" at bounding box center [767, 173] width 126 height 21
click at [557, 103] on span "Google" at bounding box center [563, 104] width 30 height 10
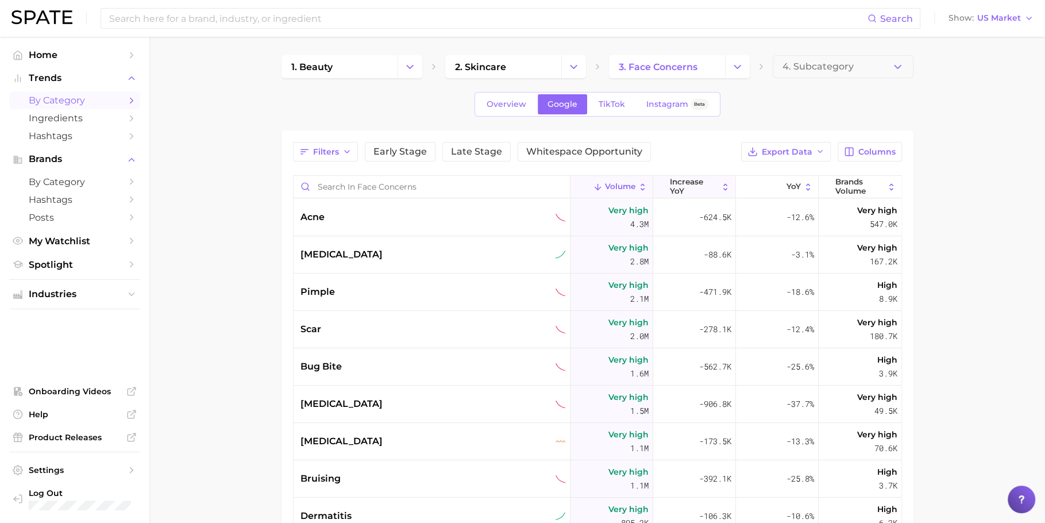
click at [703, 192] on span "increase YoY" at bounding box center [694, 187] width 48 height 18
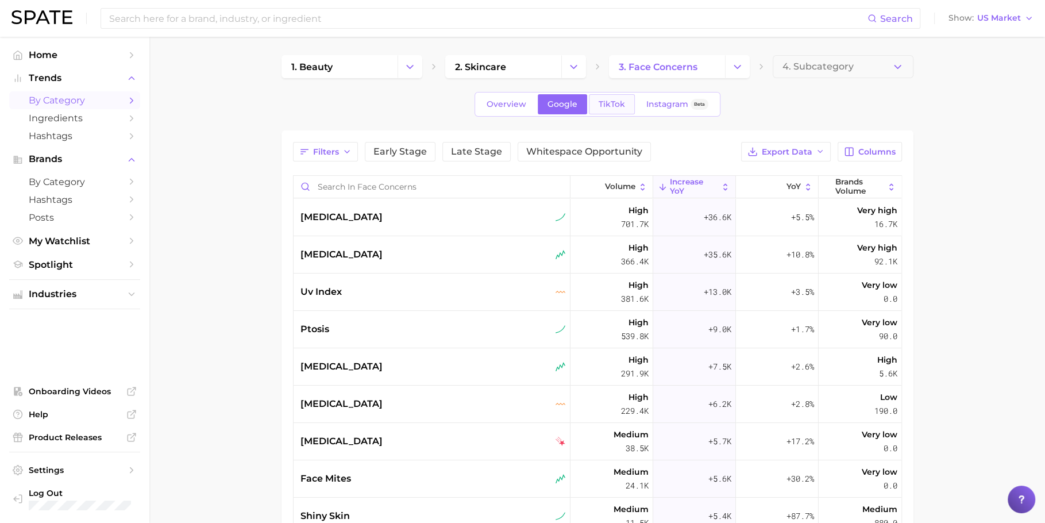
click at [608, 103] on span "TikTok" at bounding box center [612, 104] width 26 height 10
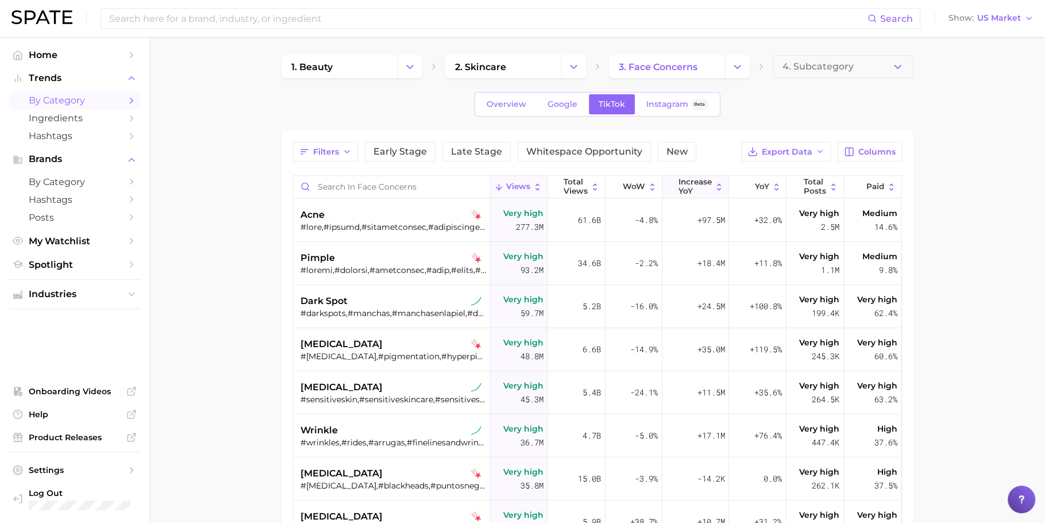
click at [691, 185] on span "increase YoY" at bounding box center [695, 187] width 33 height 18
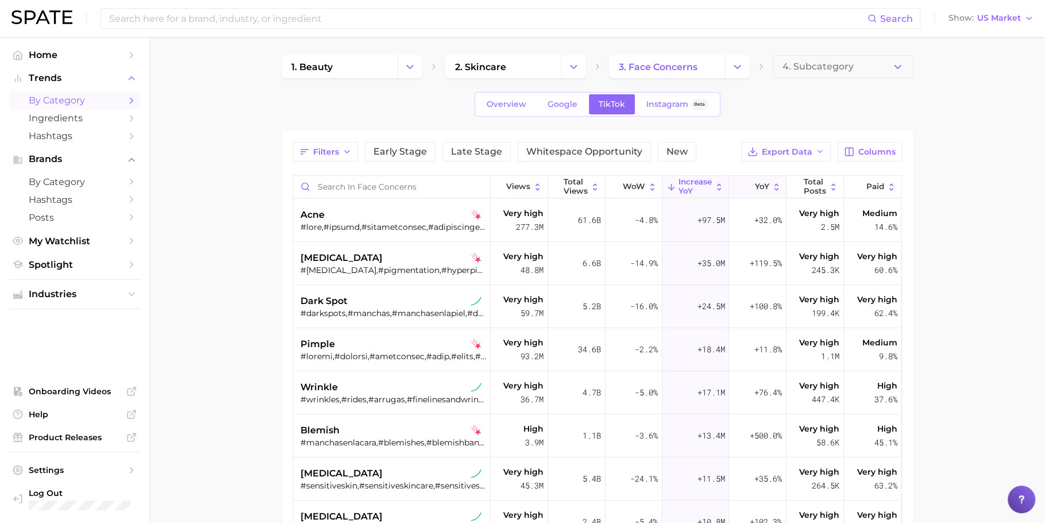
click at [772, 187] on icon at bounding box center [777, 187] width 10 height 10
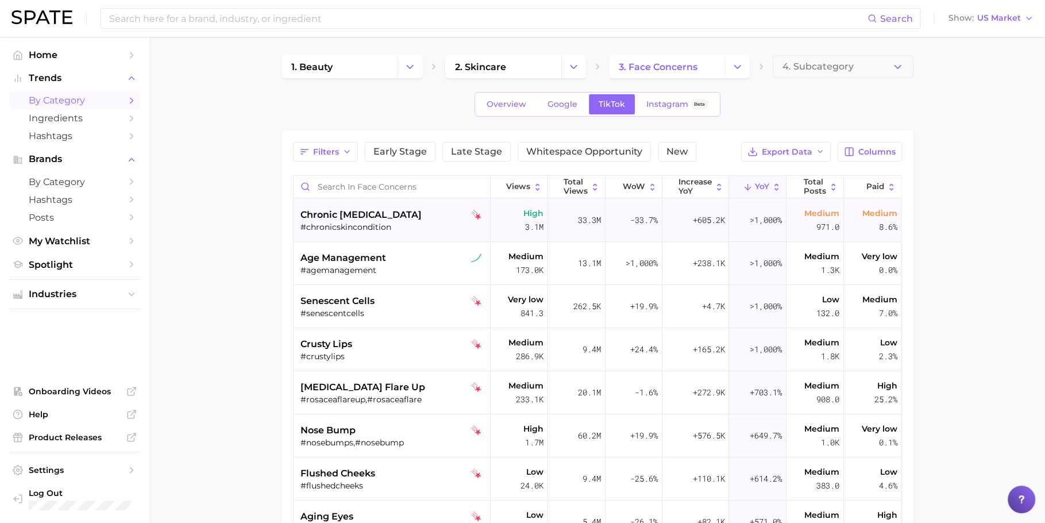
click at [353, 217] on span "chronic [MEDICAL_DATA]" at bounding box center [360, 215] width 121 height 14
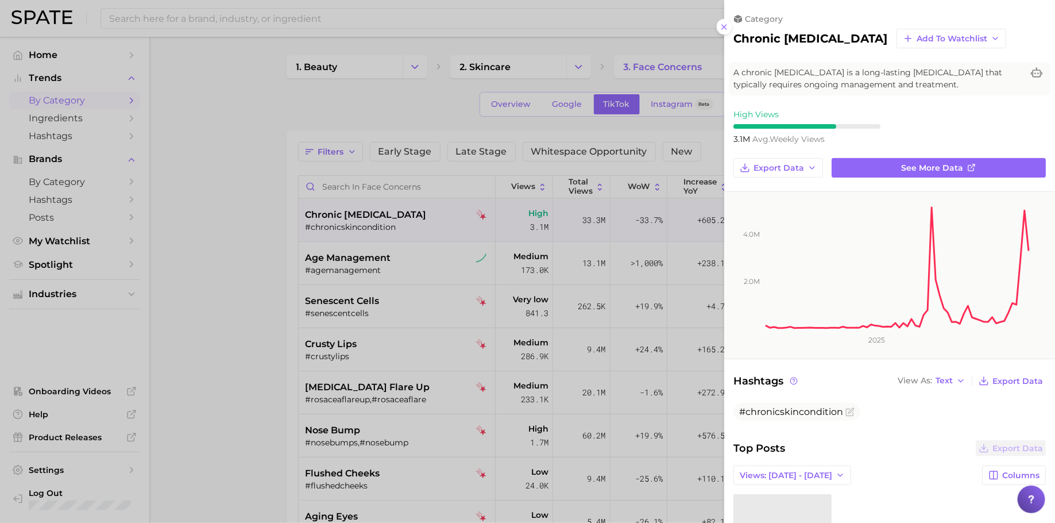
click at [376, 269] on div at bounding box center [527, 261] width 1055 height 523
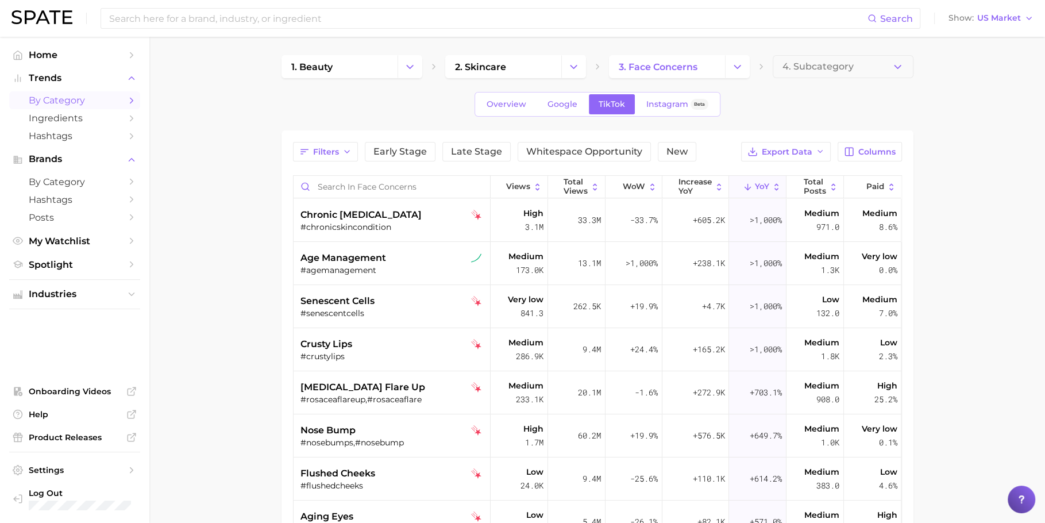
click at [376, 269] on div "#agemanagement" at bounding box center [393, 270] width 186 height 10
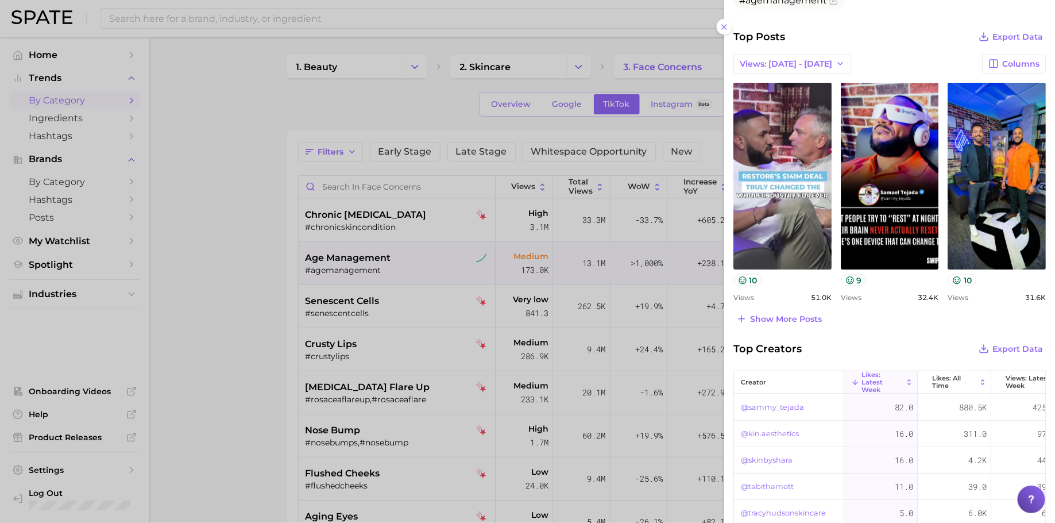
scroll to position [440, 0]
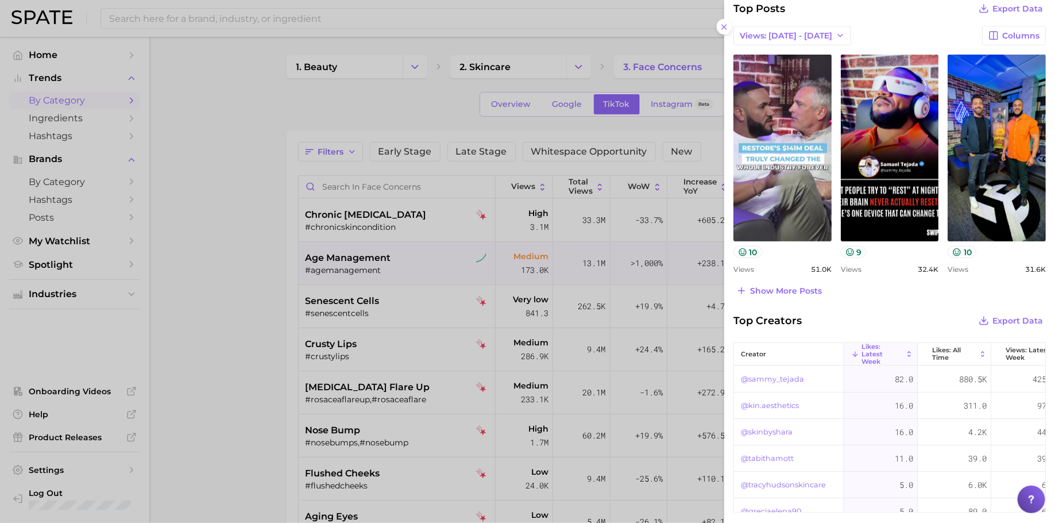
drag, startPoint x: 464, startPoint y: 299, endPoint x: 351, endPoint y: 294, distance: 112.7
click at [465, 299] on div at bounding box center [527, 261] width 1055 height 523
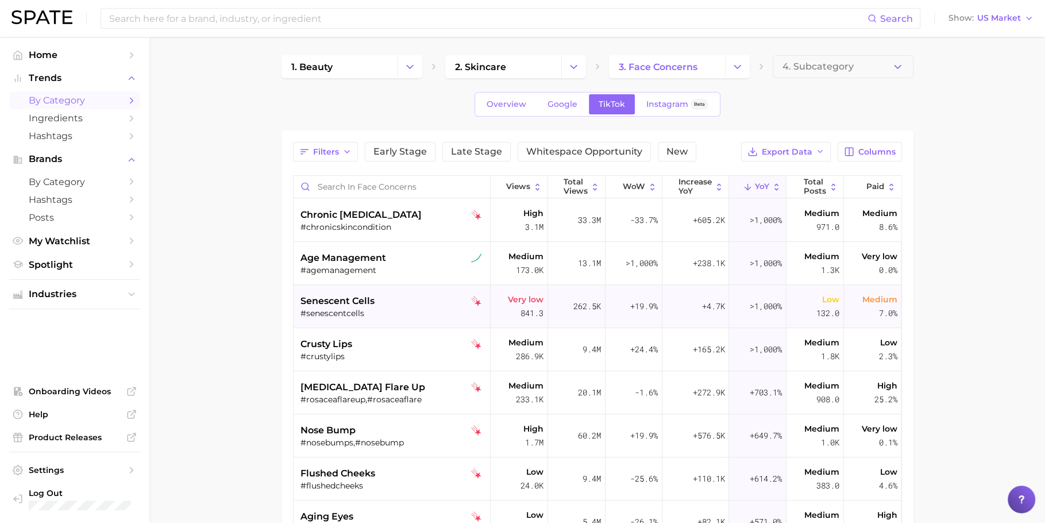
click at [338, 317] on div "senescent cells #senescentcells" at bounding box center [393, 306] width 186 height 43
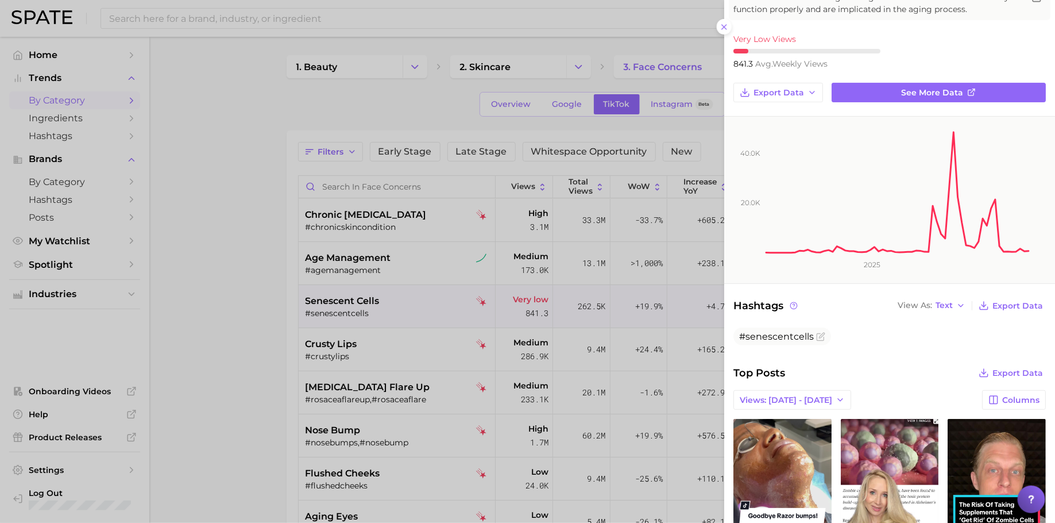
scroll to position [380, 0]
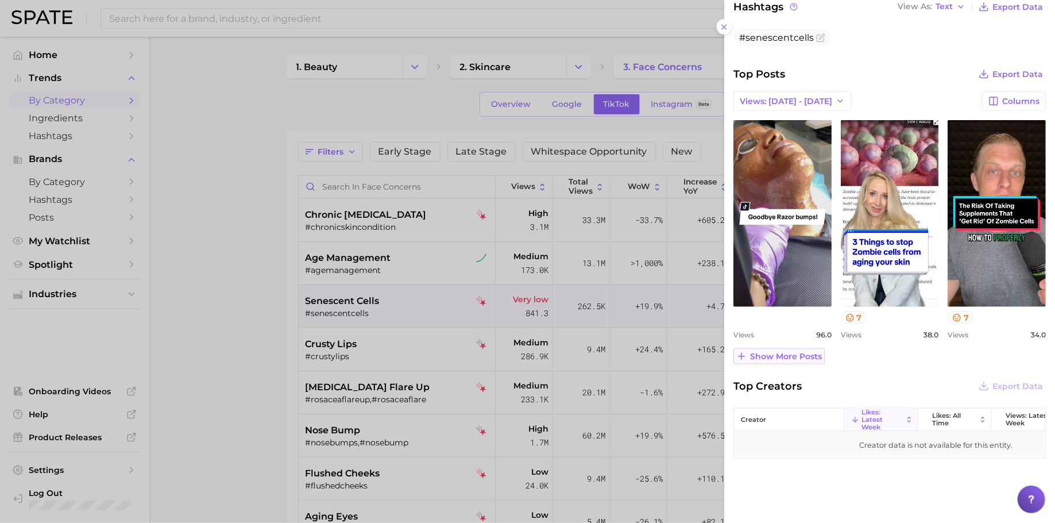
click at [777, 348] on button "Show more posts" at bounding box center [779, 356] width 91 height 16
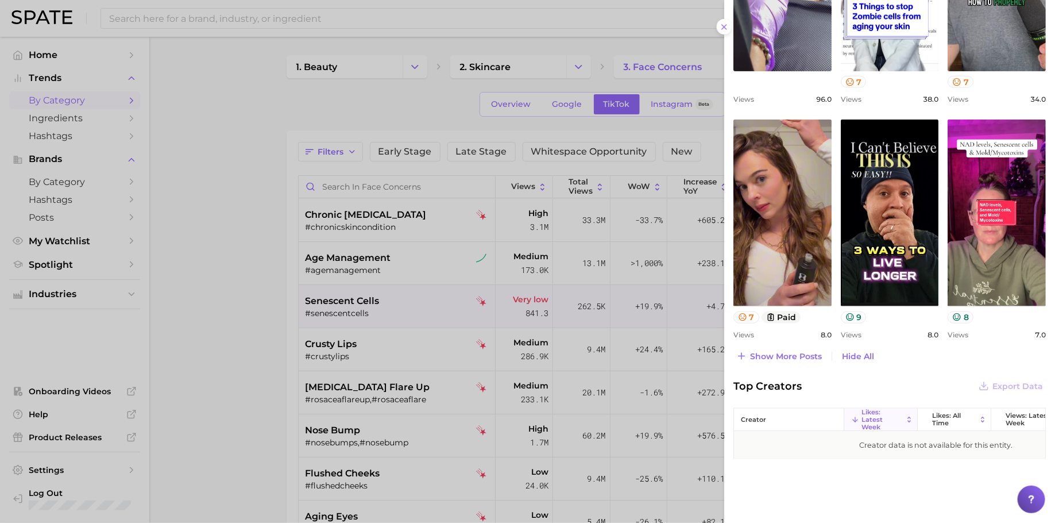
scroll to position [618, 0]
click at [793, 348] on button "Show more posts" at bounding box center [779, 356] width 91 height 16
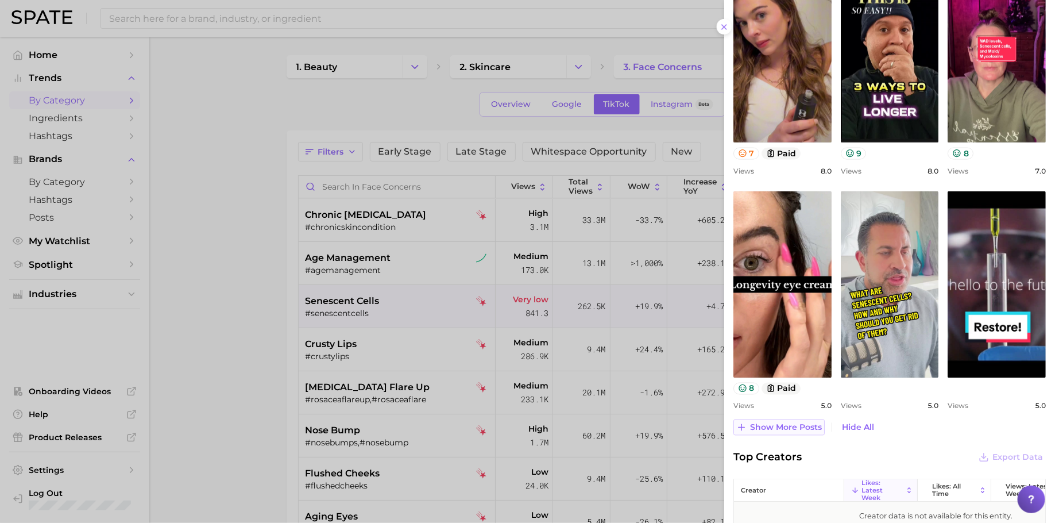
scroll to position [0, 0]
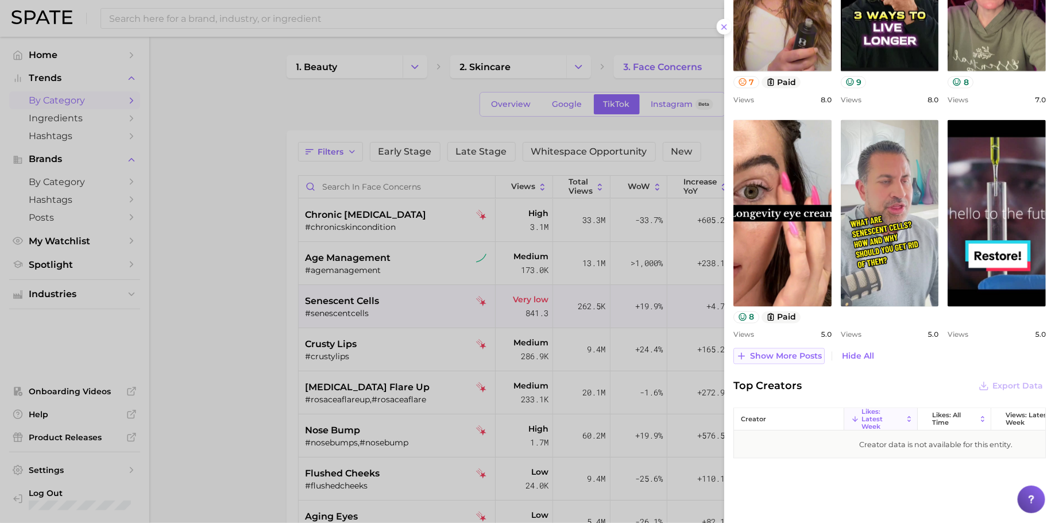
click at [789, 352] on span "Show more posts" at bounding box center [786, 357] width 72 height 10
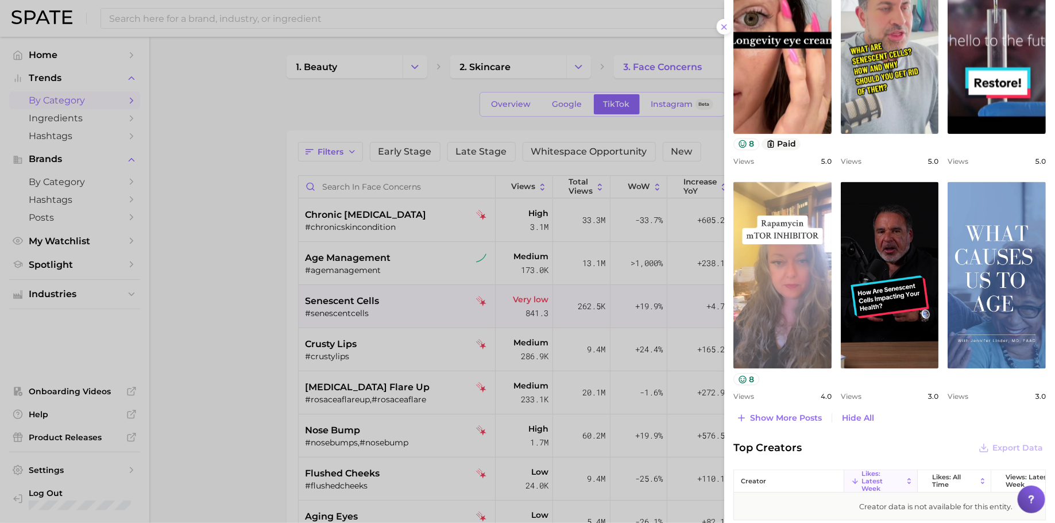
scroll to position [1087, 0]
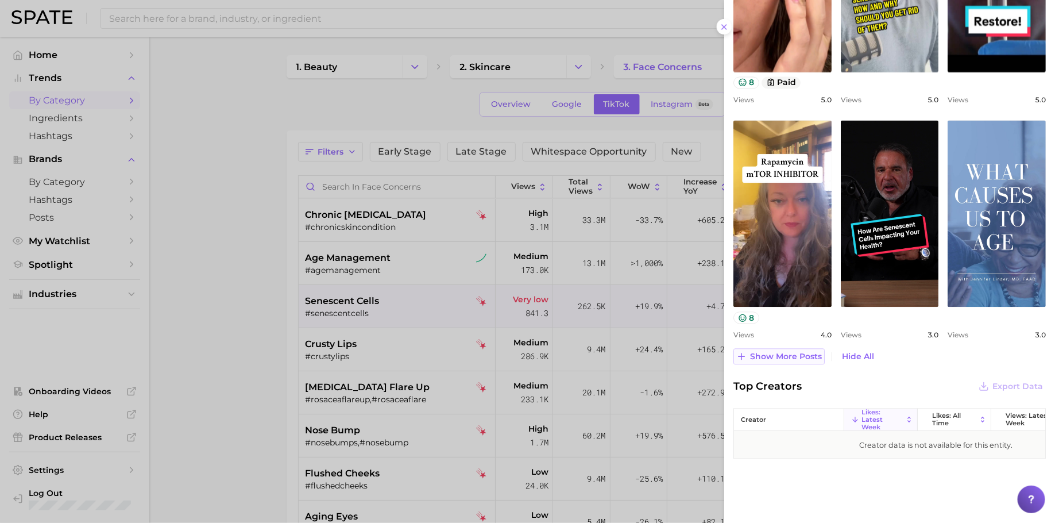
click at [791, 352] on span "Show more posts" at bounding box center [786, 357] width 72 height 10
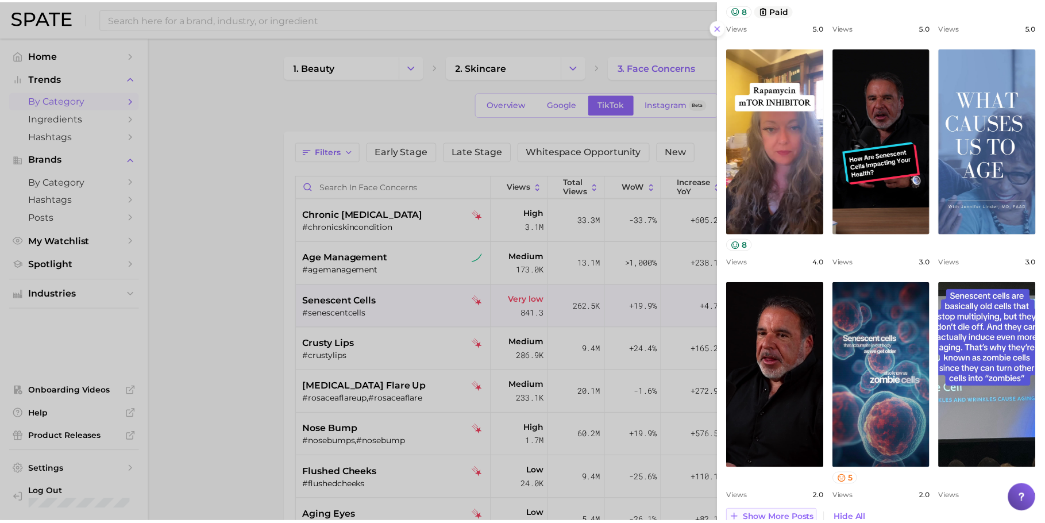
scroll to position [0, 0]
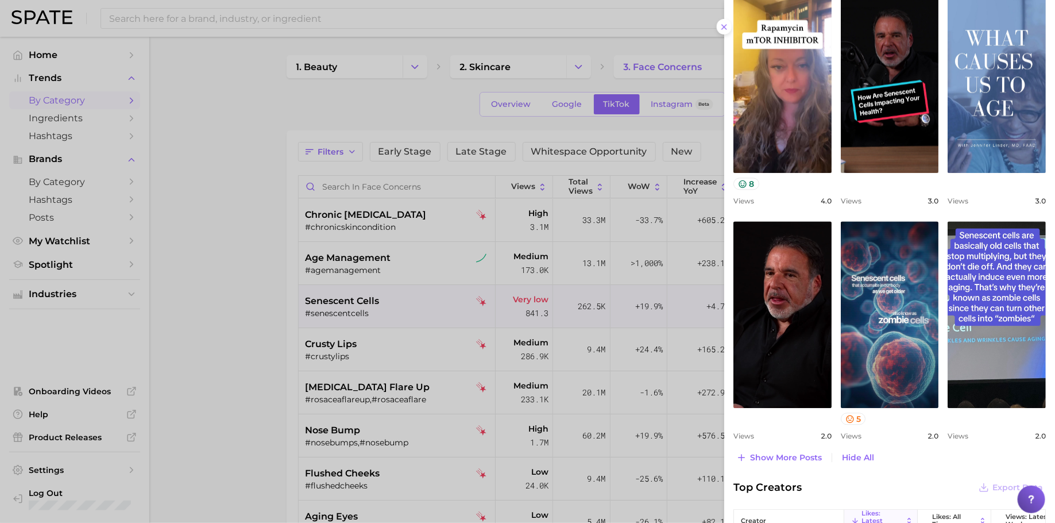
click at [484, 331] on div at bounding box center [527, 261] width 1055 height 523
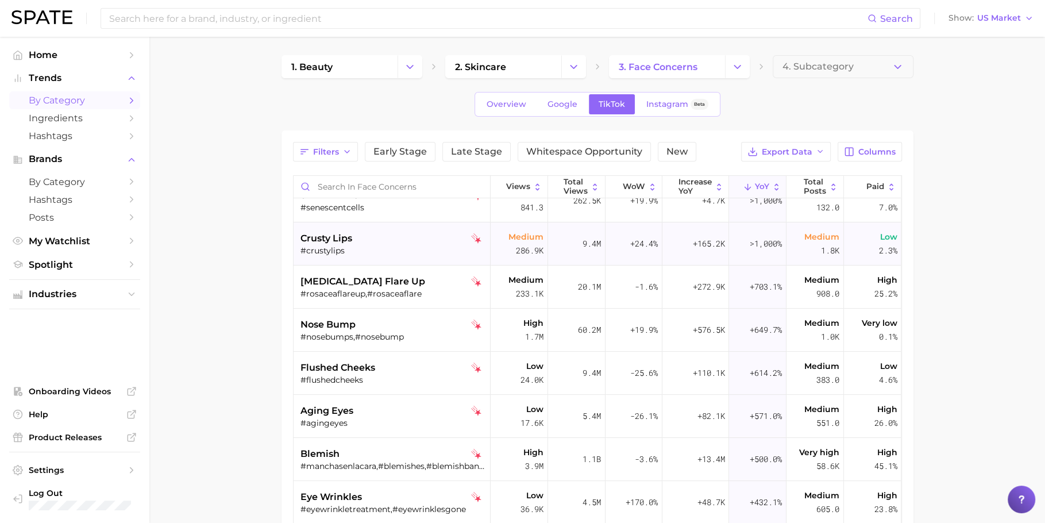
click at [369, 247] on div "#crustylips" at bounding box center [393, 250] width 186 height 10
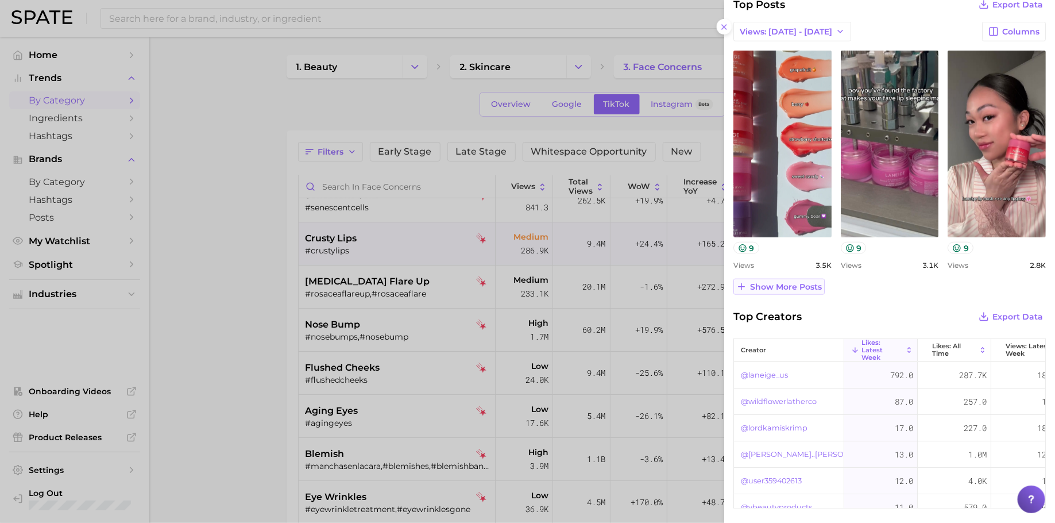
click at [770, 279] on button "Show more posts" at bounding box center [779, 287] width 91 height 16
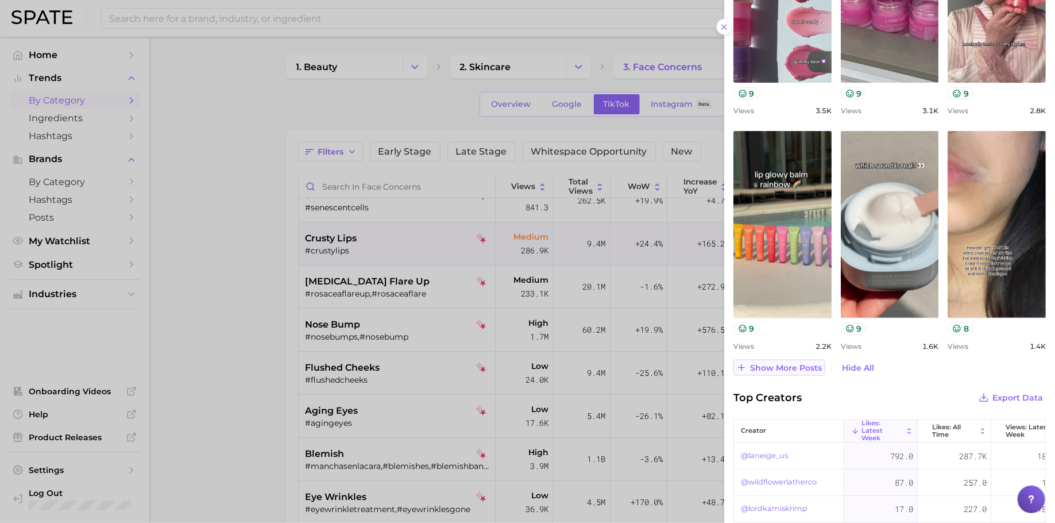
click at [783, 364] on span "Show more posts" at bounding box center [786, 368] width 72 height 10
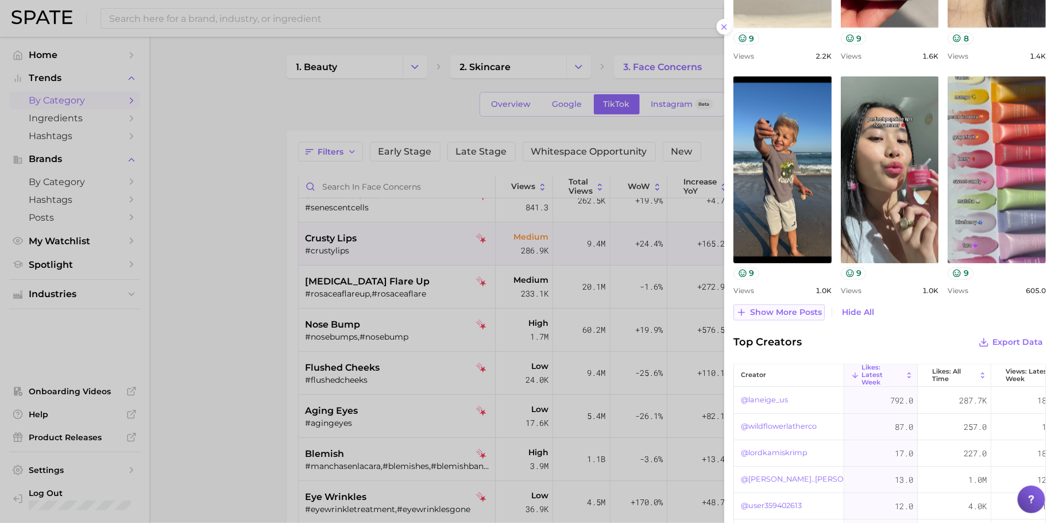
click at [783, 315] on span "Show more posts" at bounding box center [786, 313] width 72 height 10
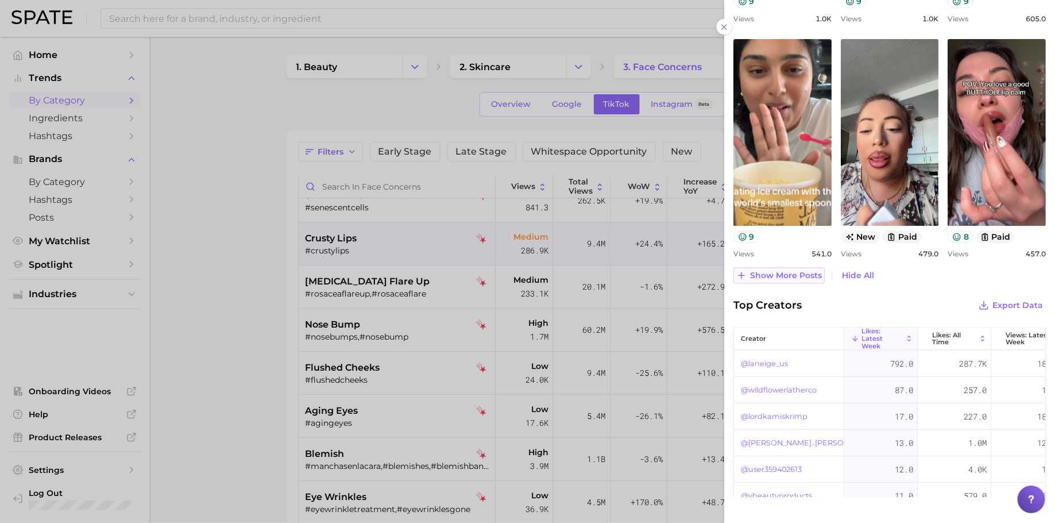
click at [785, 279] on button "Show more posts" at bounding box center [779, 275] width 91 height 16
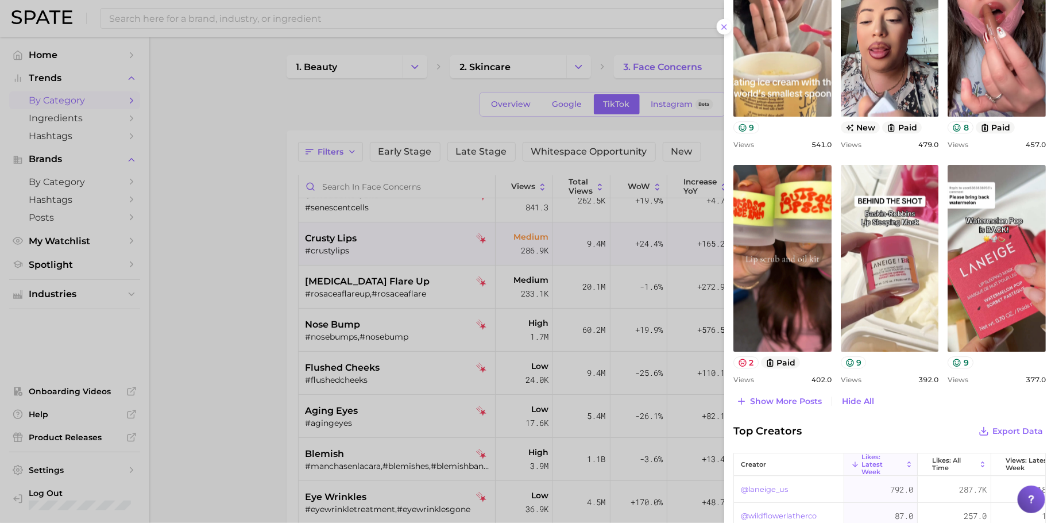
click at [533, 304] on div at bounding box center [527, 261] width 1055 height 523
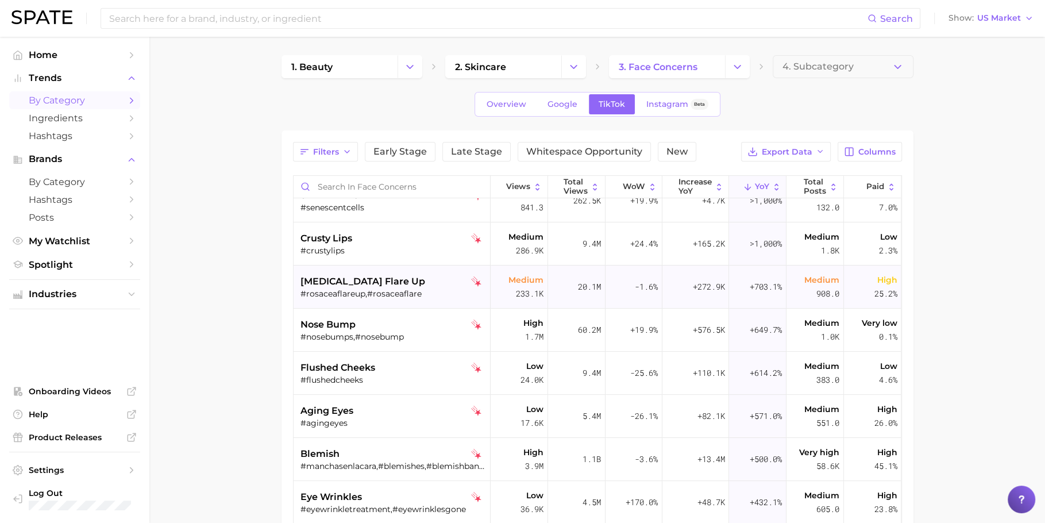
click at [361, 294] on div "#rosaceaflareup,#rosaceaflare" at bounding box center [393, 293] width 186 height 10
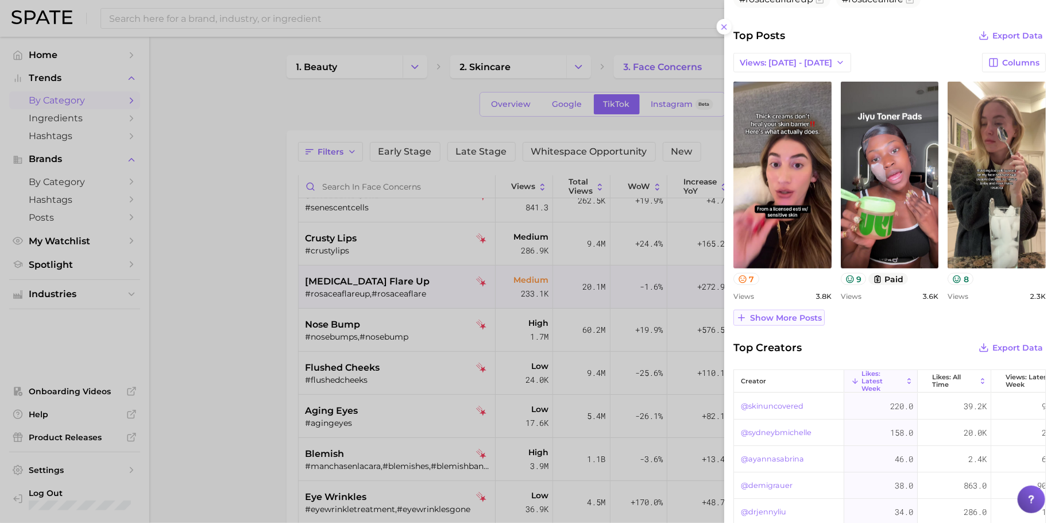
click at [785, 310] on button "Show more posts" at bounding box center [779, 318] width 91 height 16
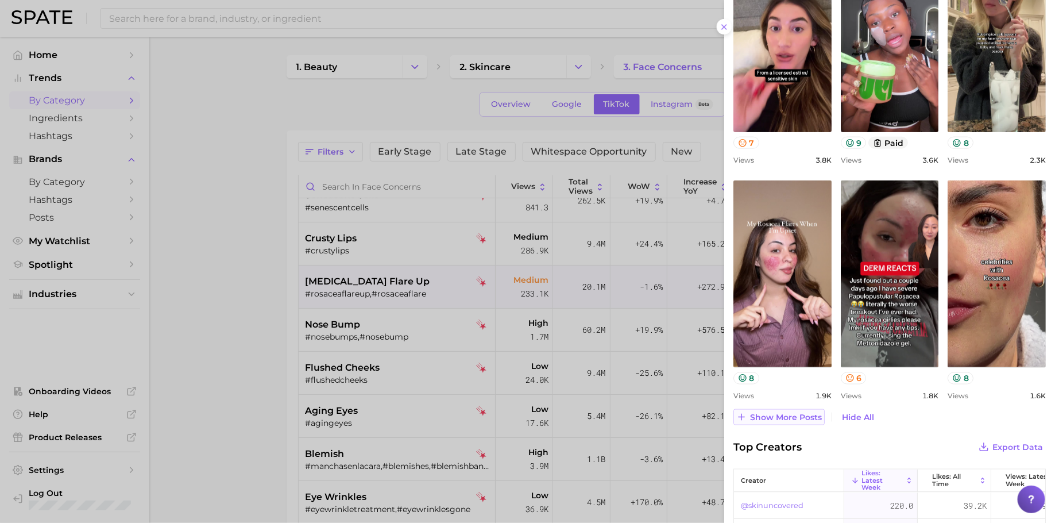
click at [792, 417] on span "Show more posts" at bounding box center [786, 418] width 72 height 10
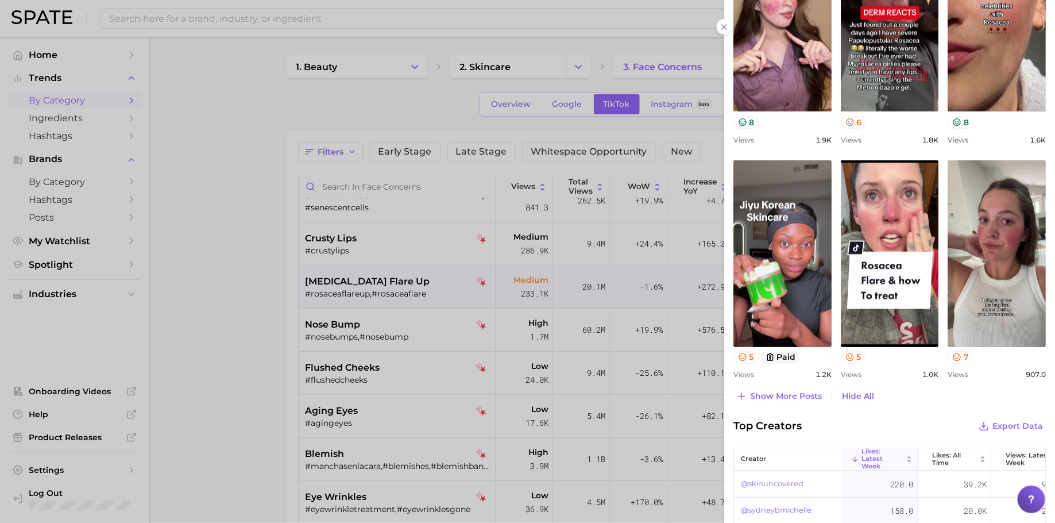
click at [336, 321] on div at bounding box center [527, 261] width 1055 height 523
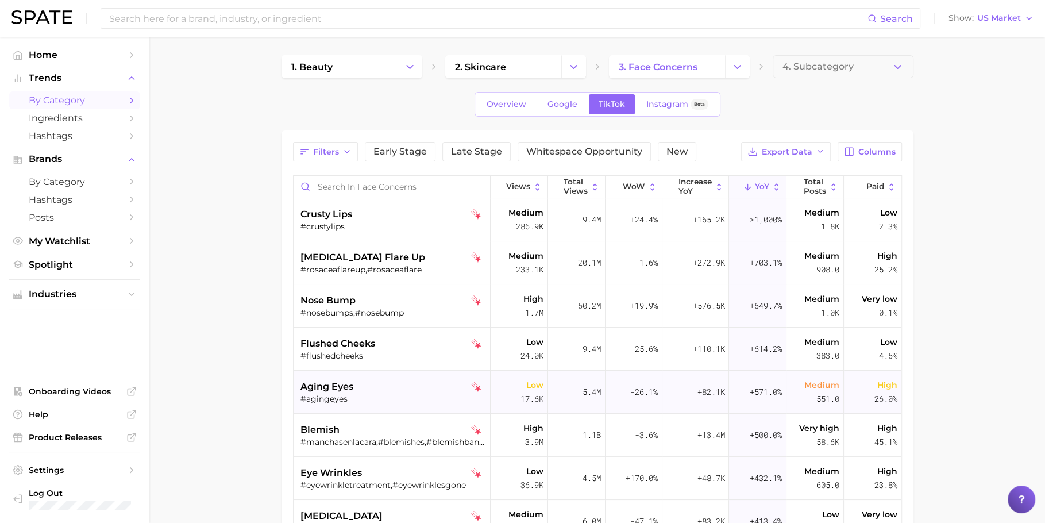
click at [400, 394] on div "#agingeyes" at bounding box center [393, 399] width 186 height 10
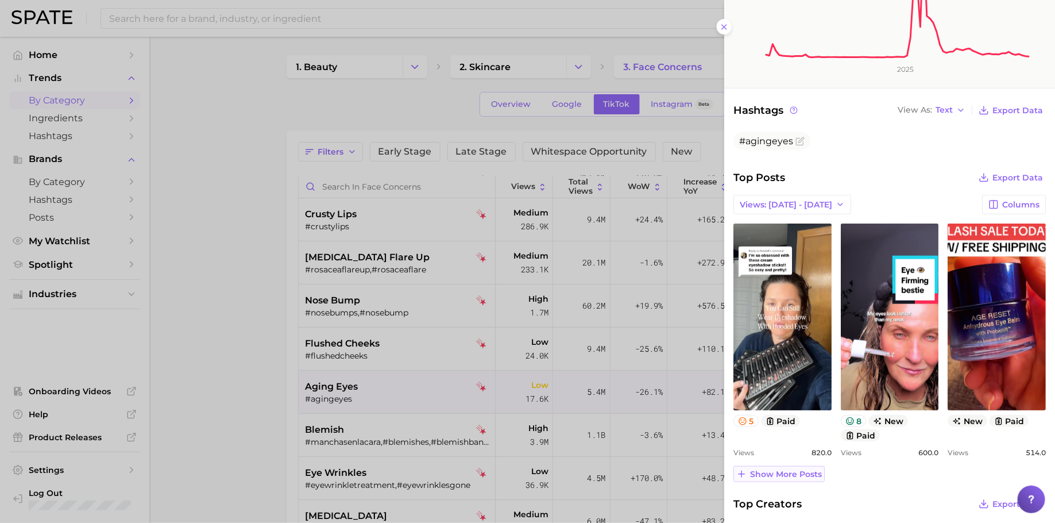
click at [792, 469] on span "Show more posts" at bounding box center [786, 474] width 72 height 10
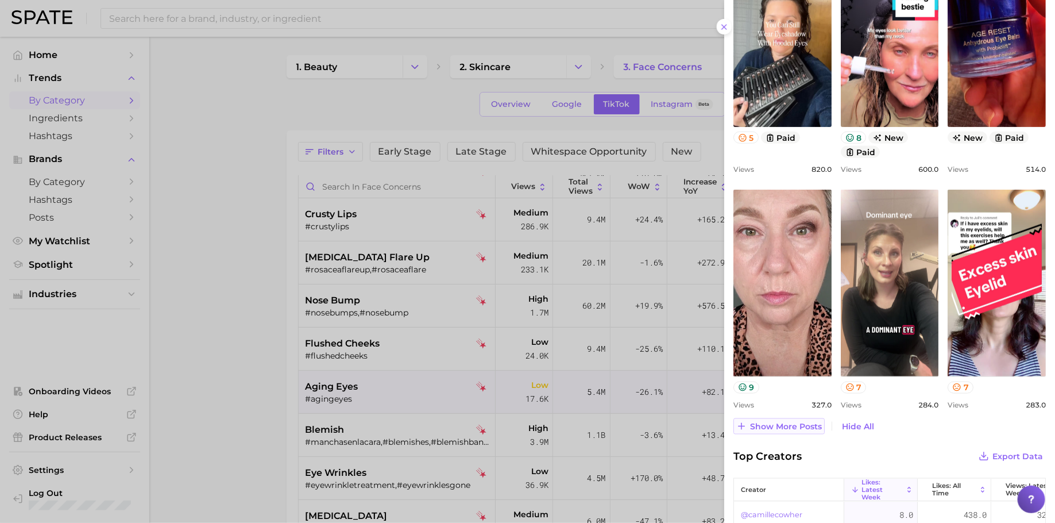
click at [791, 422] on span "Show more posts" at bounding box center [786, 427] width 72 height 10
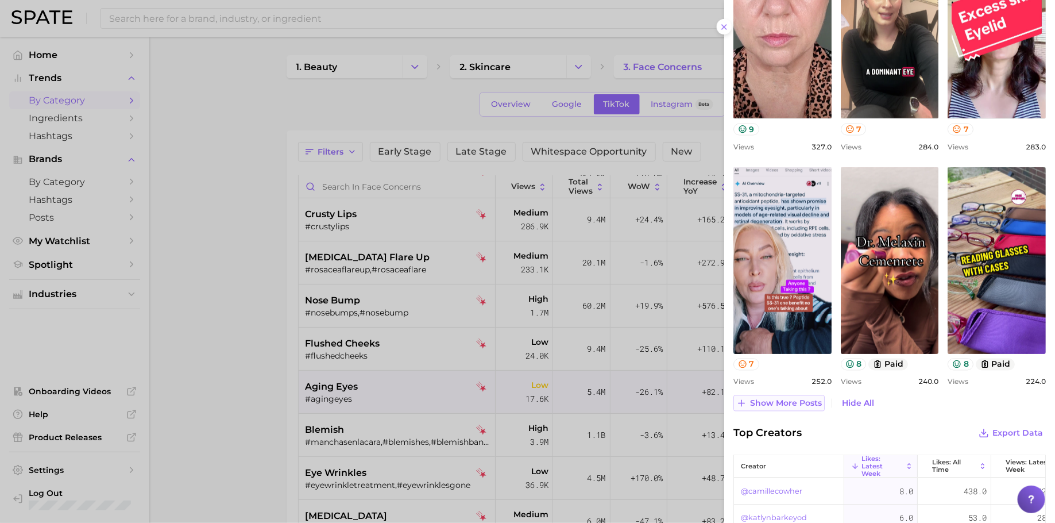
click at [780, 395] on button "Show more posts" at bounding box center [779, 403] width 91 height 16
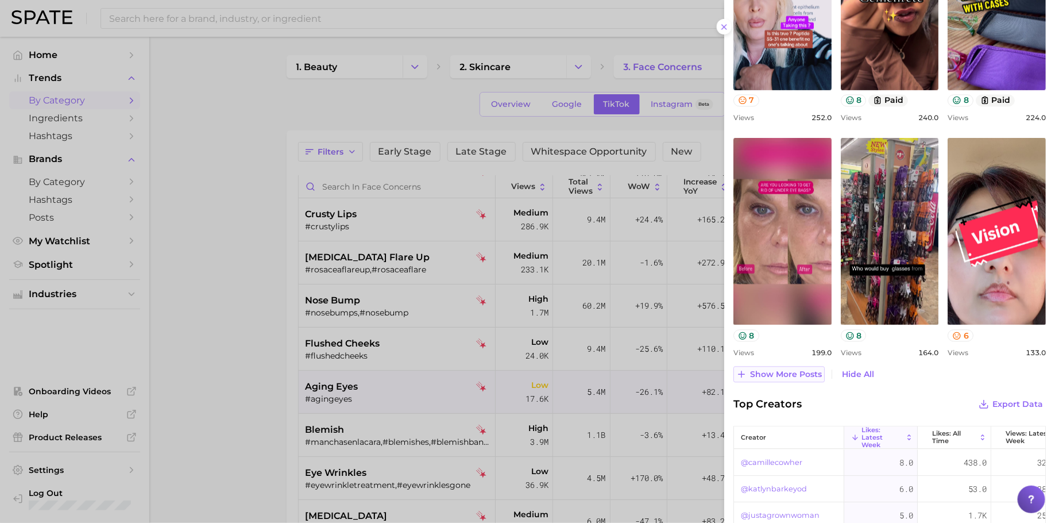
click at [786, 366] on button "Show more posts" at bounding box center [779, 374] width 91 height 16
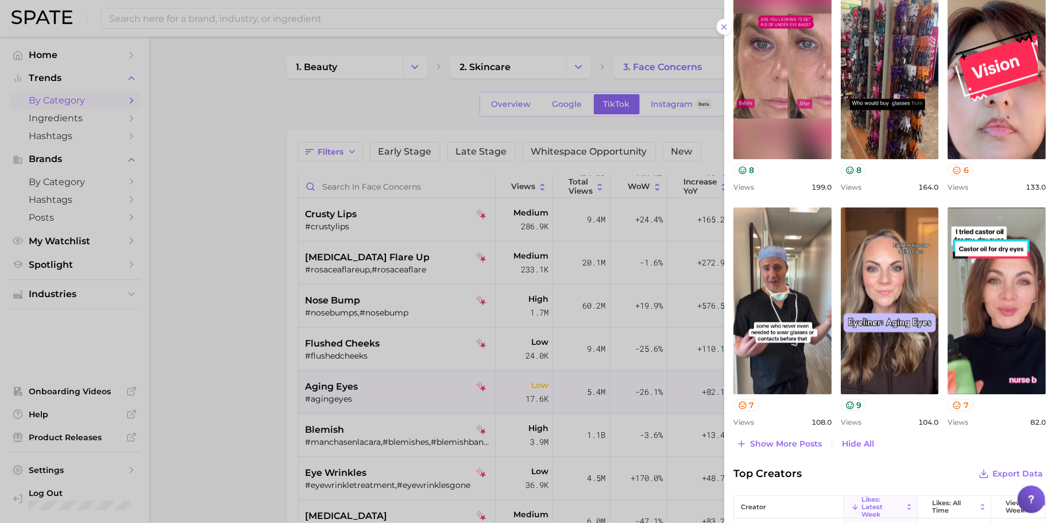
click at [794, 436] on div "Show more posts Hide All" at bounding box center [890, 444] width 313 height 16
click at [794, 441] on span "Show more posts" at bounding box center [786, 444] width 72 height 10
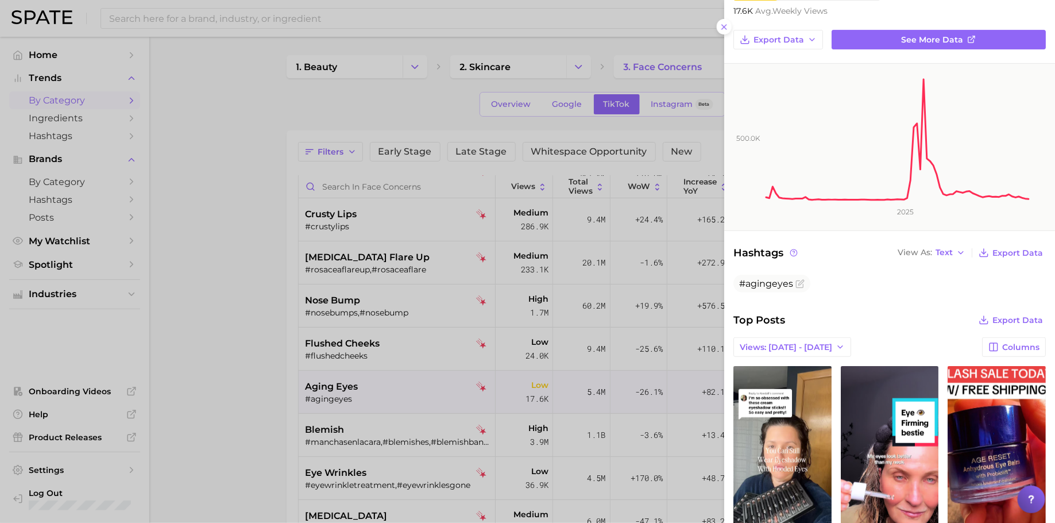
click at [496, 347] on div at bounding box center [527, 261] width 1055 height 523
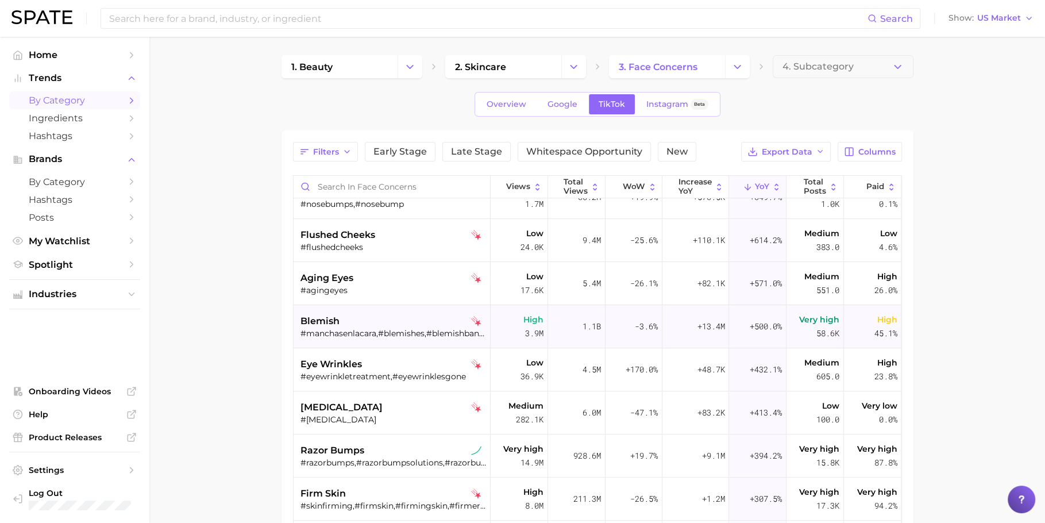
click at [381, 333] on div "#manchasenlacara,#blemishes,#blemishbandits,#blemish,#ciltlekeleri,#blemishpron…" at bounding box center [393, 333] width 186 height 10
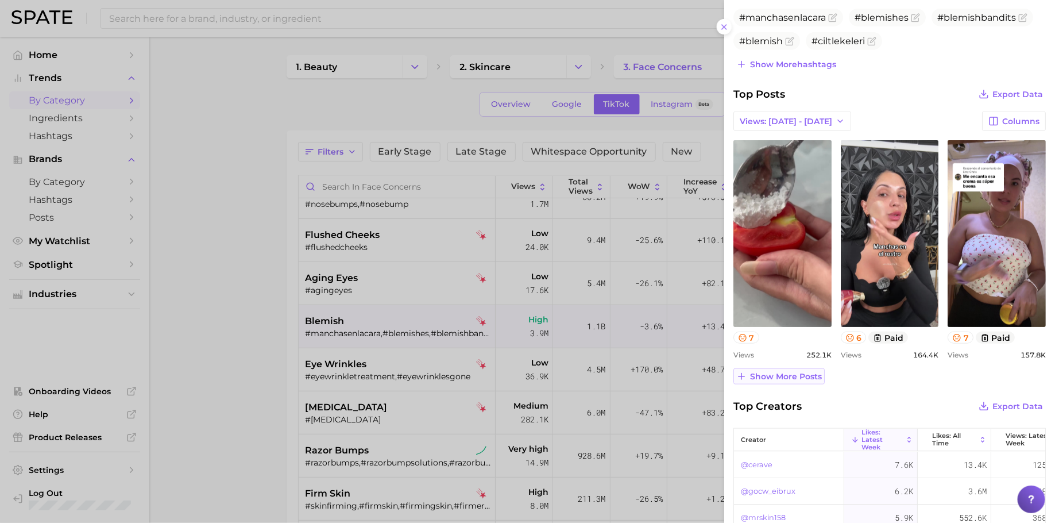
click at [793, 368] on button "Show more posts" at bounding box center [779, 376] width 91 height 16
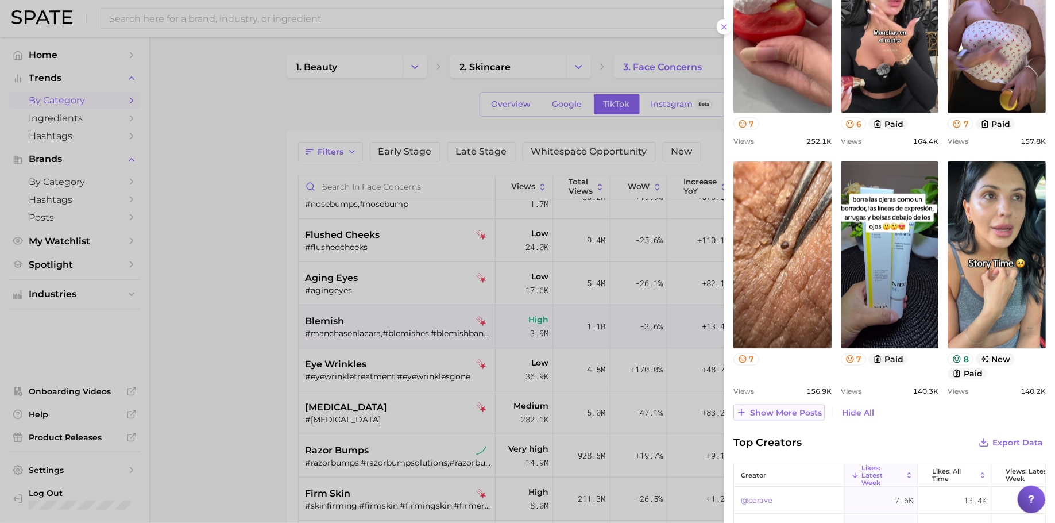
click at [783, 410] on span "Show more posts" at bounding box center [786, 413] width 72 height 10
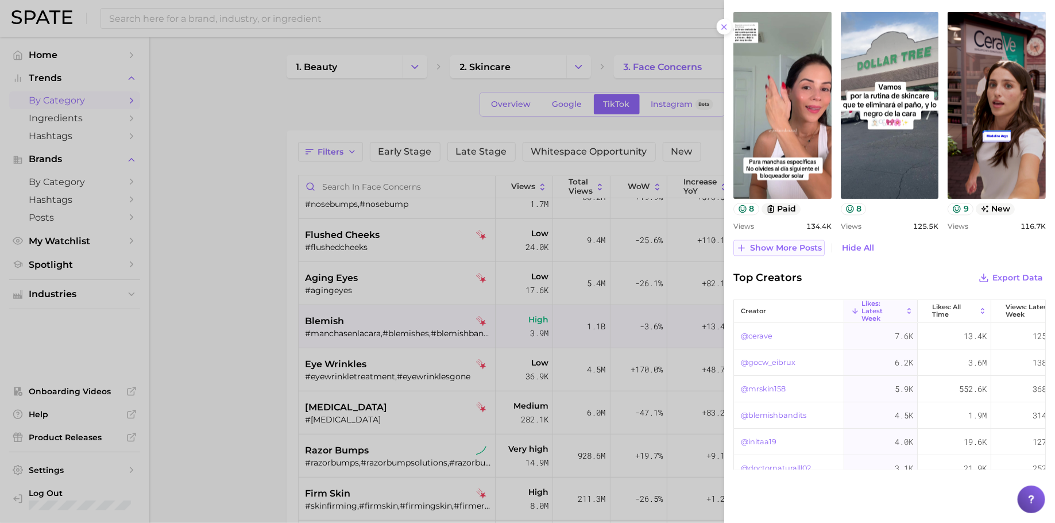
click at [776, 251] on button "Show more posts" at bounding box center [779, 248] width 91 height 16
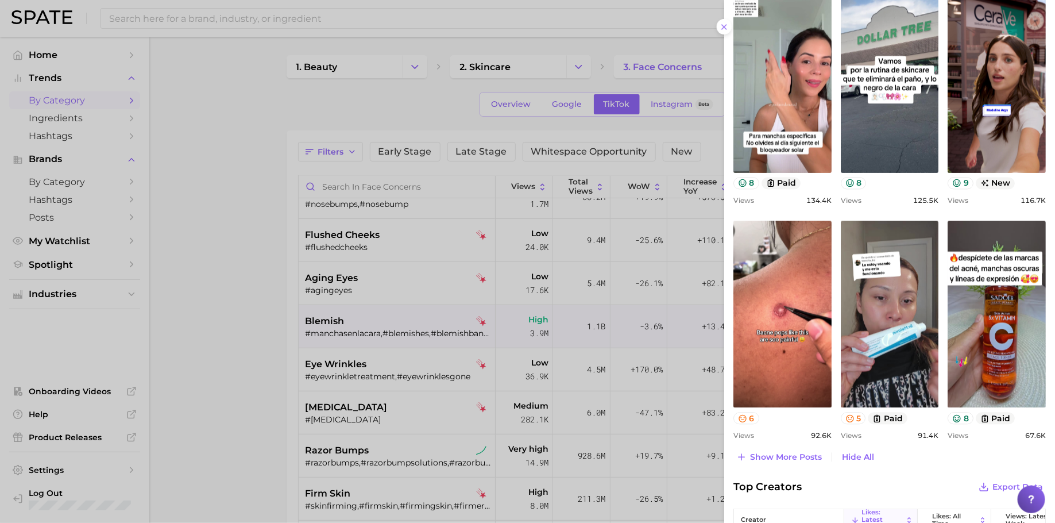
click at [521, 242] on div at bounding box center [527, 261] width 1055 height 523
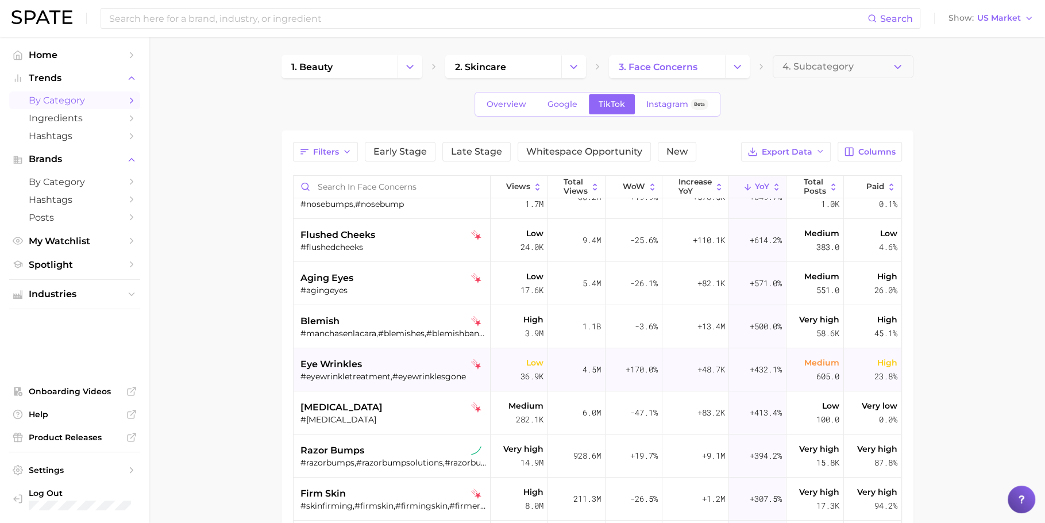
click at [380, 368] on div "eye wrinkles" at bounding box center [393, 364] width 186 height 14
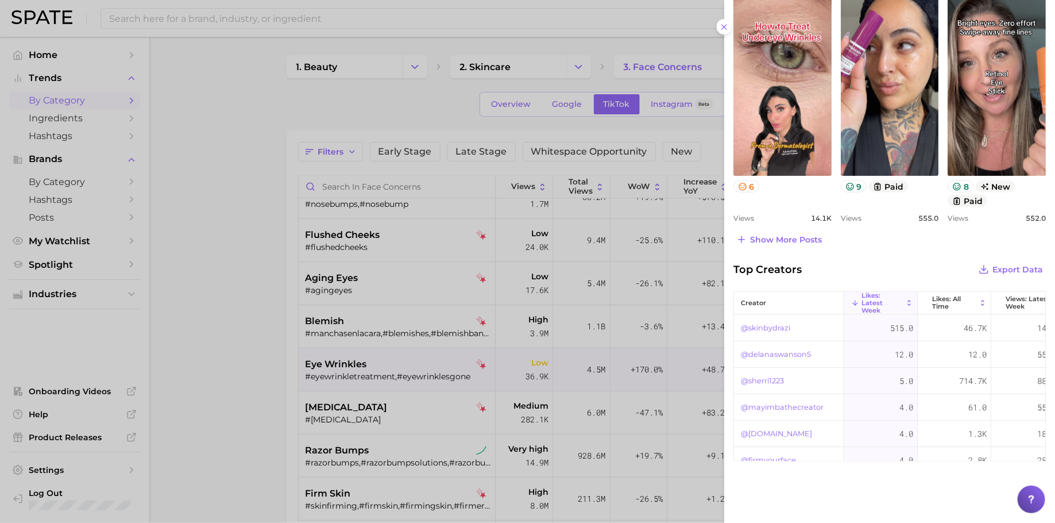
click at [789, 226] on div "Top Posts Export Data Views: [DATE] - [DATE] Columns view post on TikTok 6 View…" at bounding box center [890, 91] width 313 height 313
click at [784, 232] on button "Show more posts" at bounding box center [779, 240] width 91 height 16
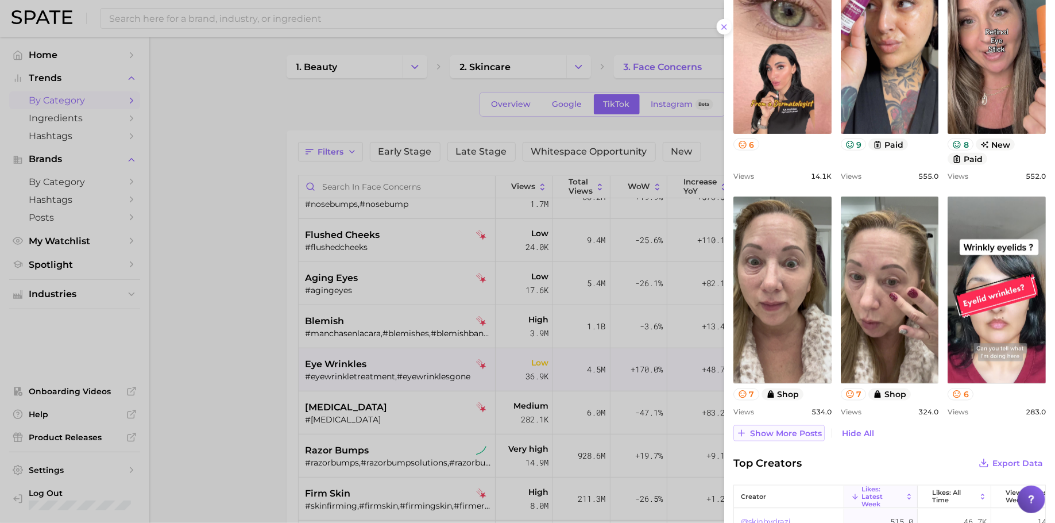
click at [782, 432] on span "Show more posts" at bounding box center [786, 434] width 72 height 10
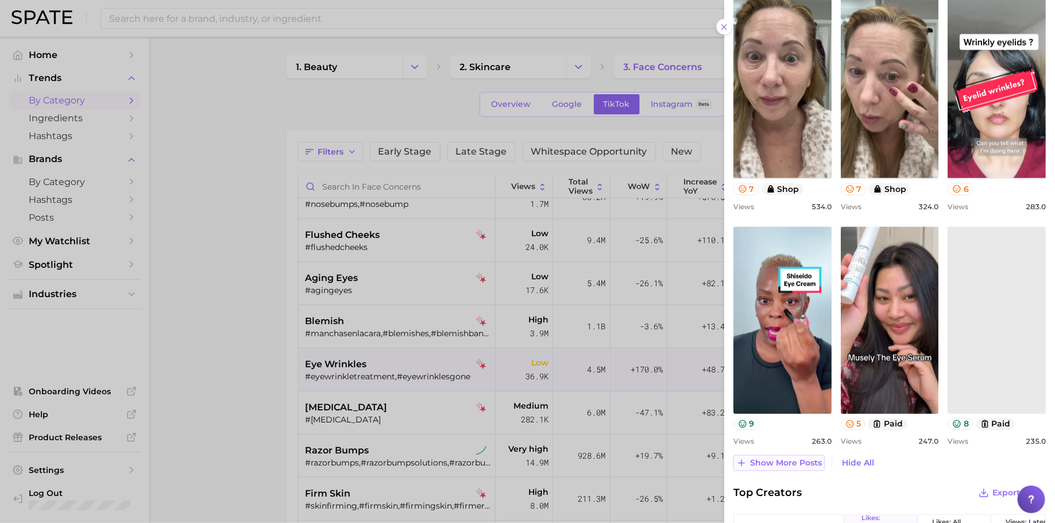
click at [773, 455] on button "Show more posts" at bounding box center [779, 463] width 91 height 16
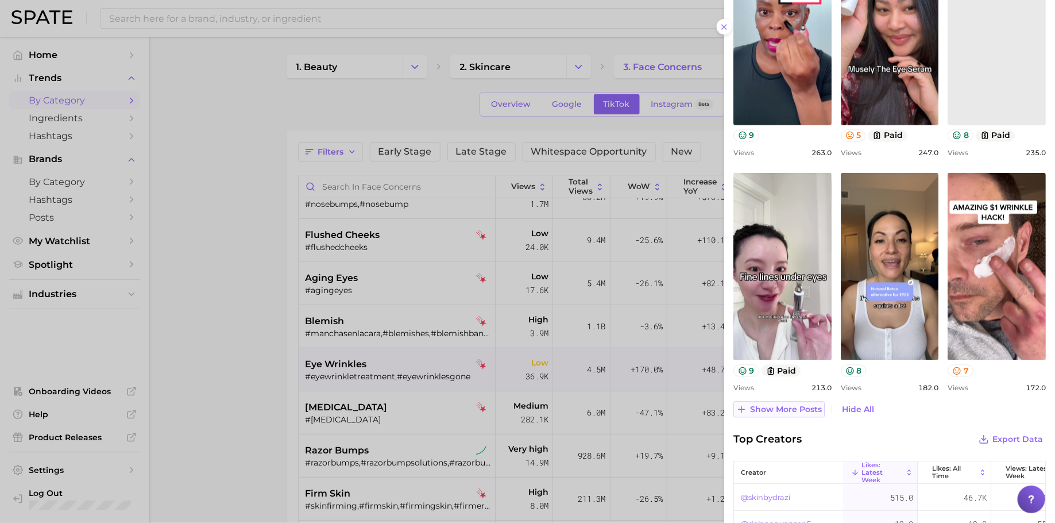
click at [799, 405] on span "Show more posts" at bounding box center [786, 410] width 72 height 10
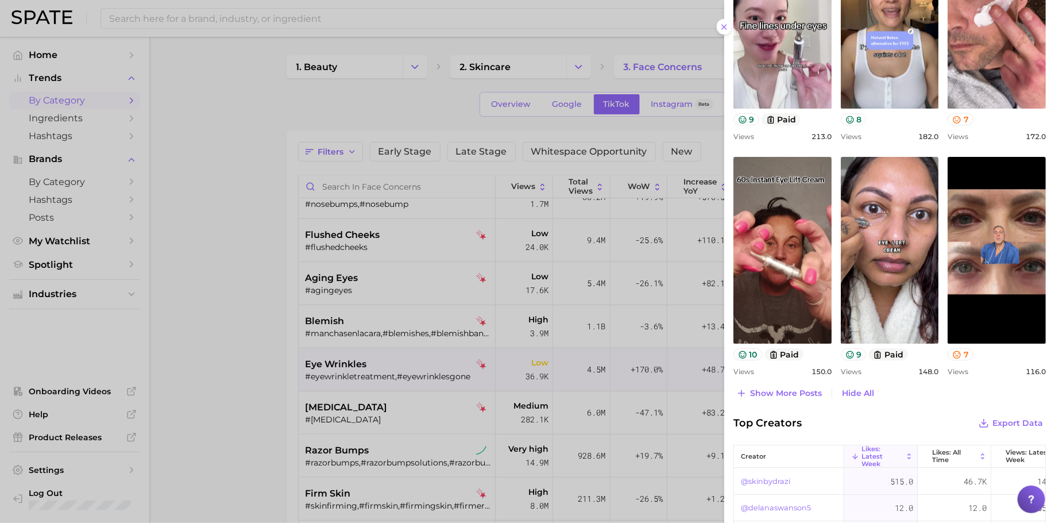
click at [476, 364] on div at bounding box center [527, 261] width 1055 height 523
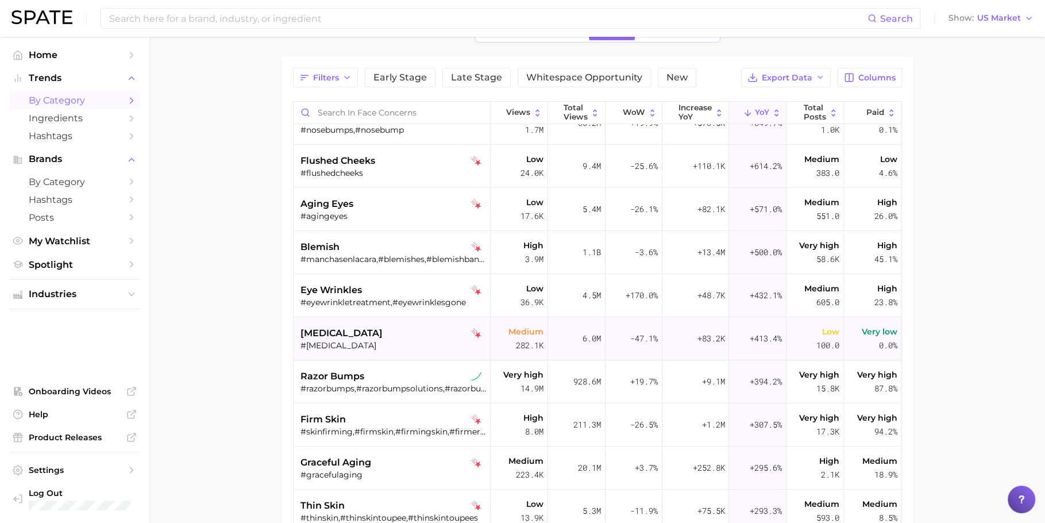
click at [378, 352] on div "[MEDICAL_DATA] #[MEDICAL_DATA]" at bounding box center [393, 338] width 186 height 43
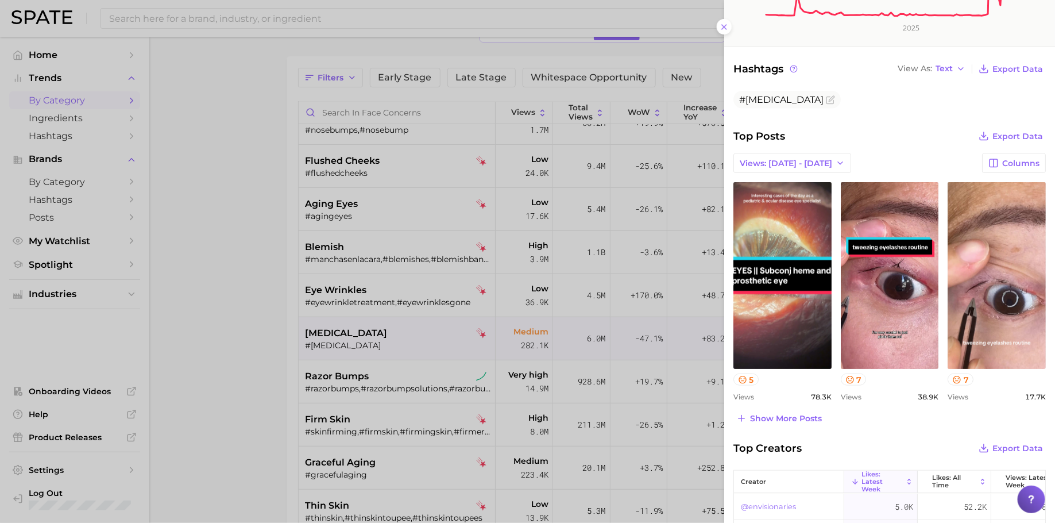
click at [484, 349] on div at bounding box center [527, 261] width 1055 height 523
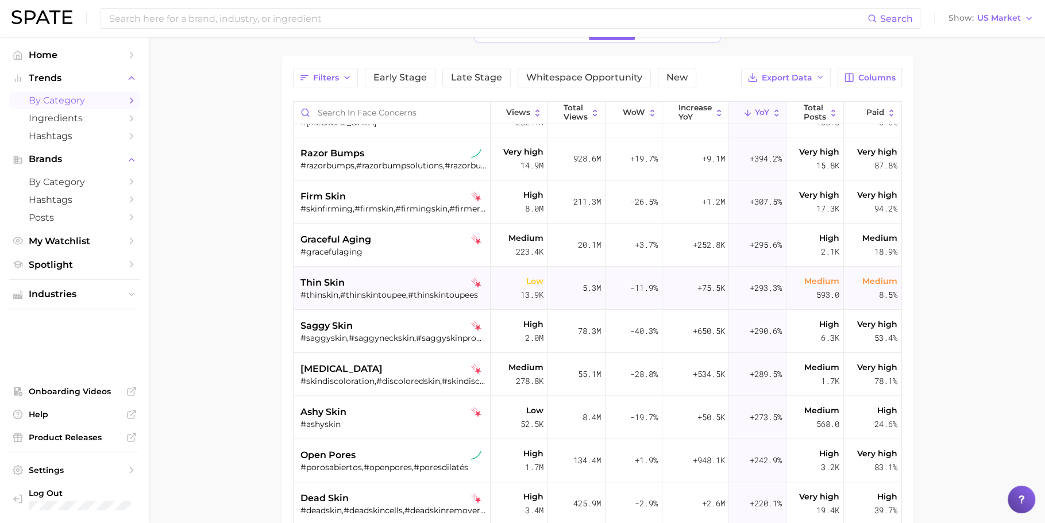
click at [381, 283] on div "thin skin" at bounding box center [393, 283] width 186 height 14
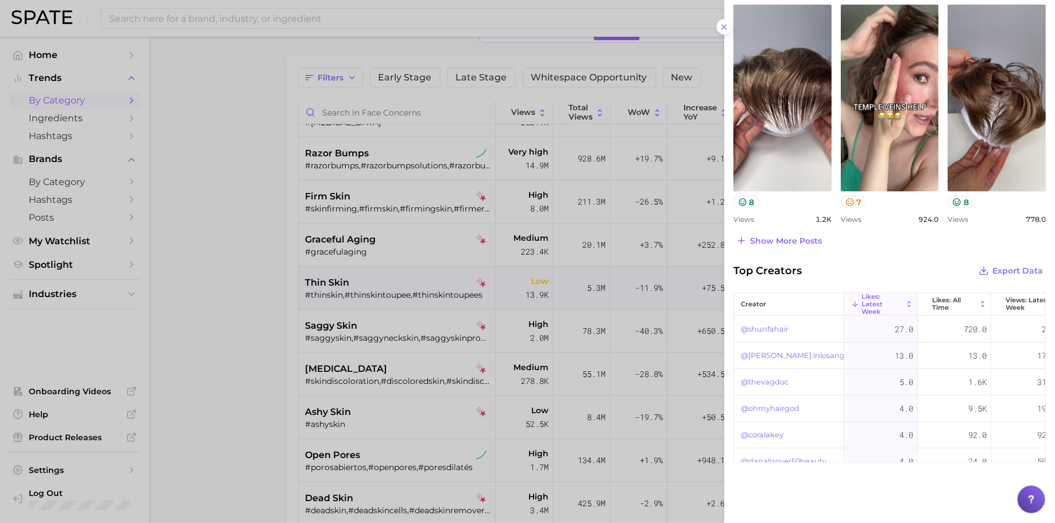
click at [485, 311] on div at bounding box center [527, 261] width 1055 height 523
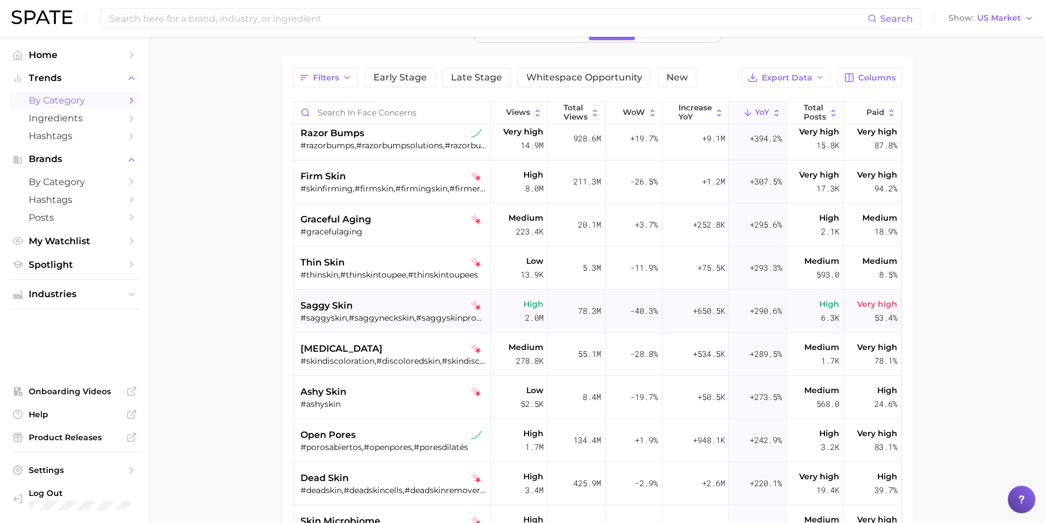
click at [357, 307] on div "saggy skin" at bounding box center [393, 306] width 186 height 14
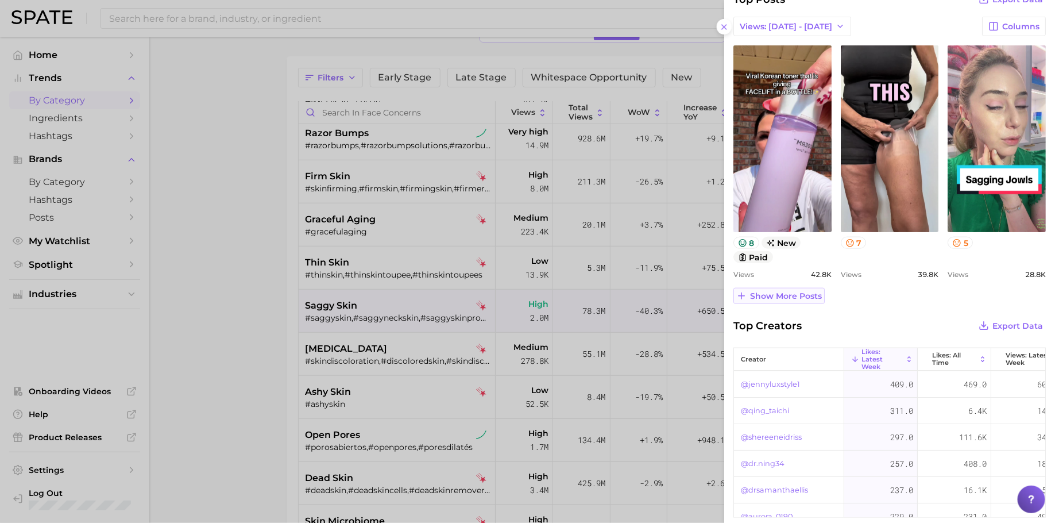
click at [757, 291] on span "Show more posts" at bounding box center [786, 296] width 72 height 10
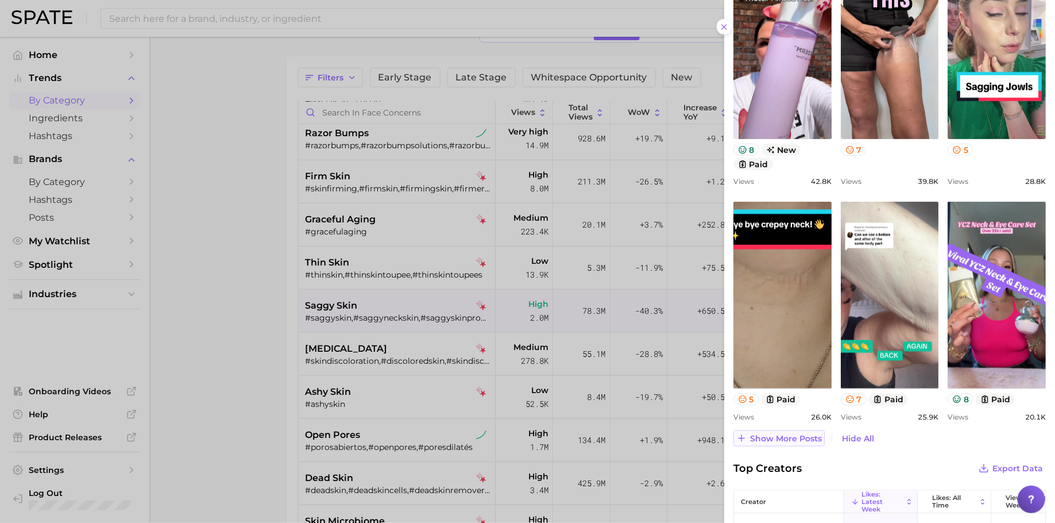
click at [787, 442] on button "Show more posts" at bounding box center [779, 438] width 91 height 16
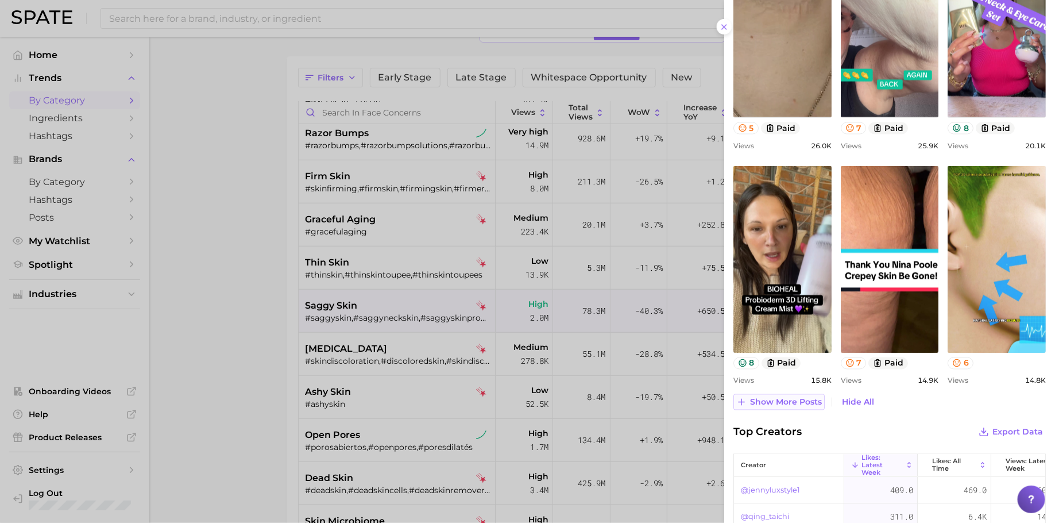
click at [789, 402] on span "Show more posts" at bounding box center [786, 403] width 72 height 10
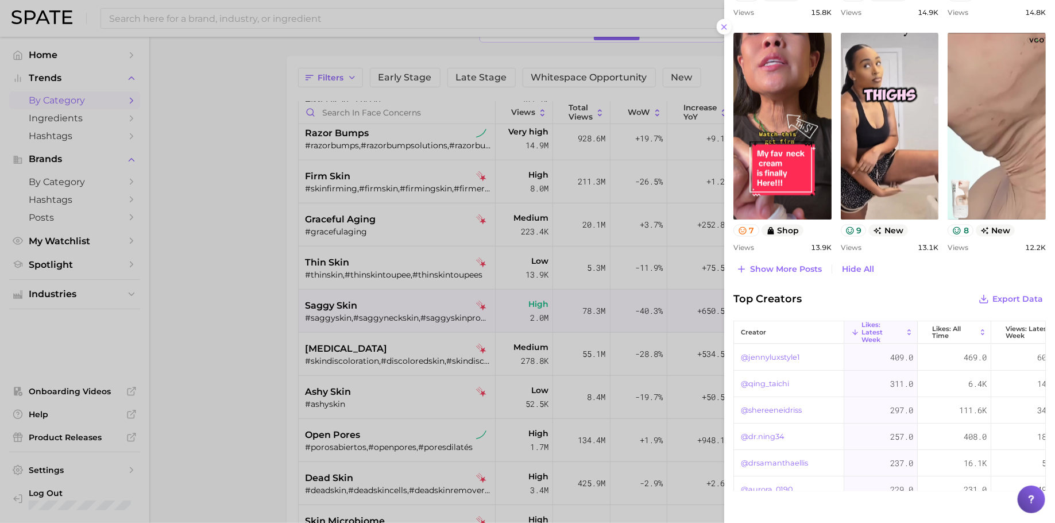
click at [548, 373] on div at bounding box center [527, 261] width 1055 height 523
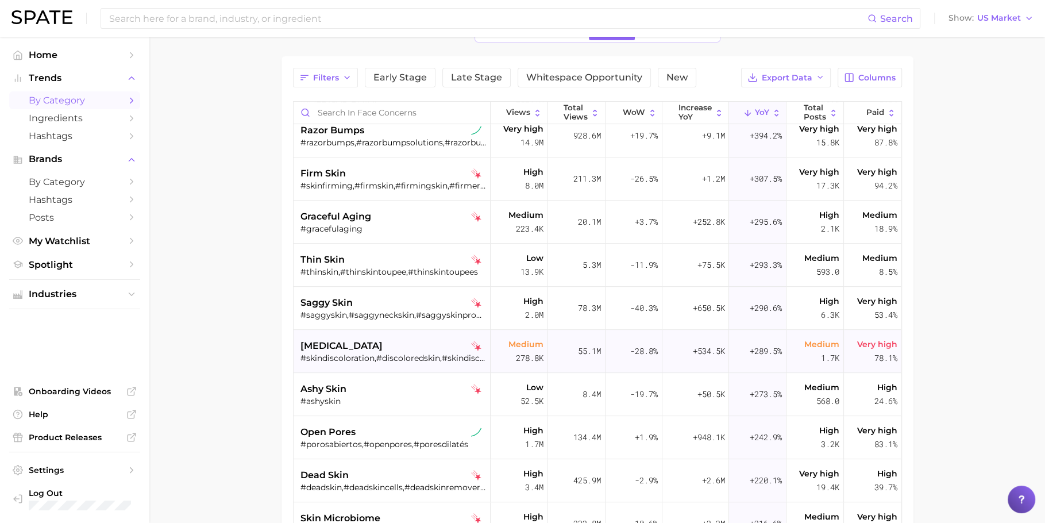
click at [382, 341] on span "[MEDICAL_DATA]" at bounding box center [341, 346] width 82 height 14
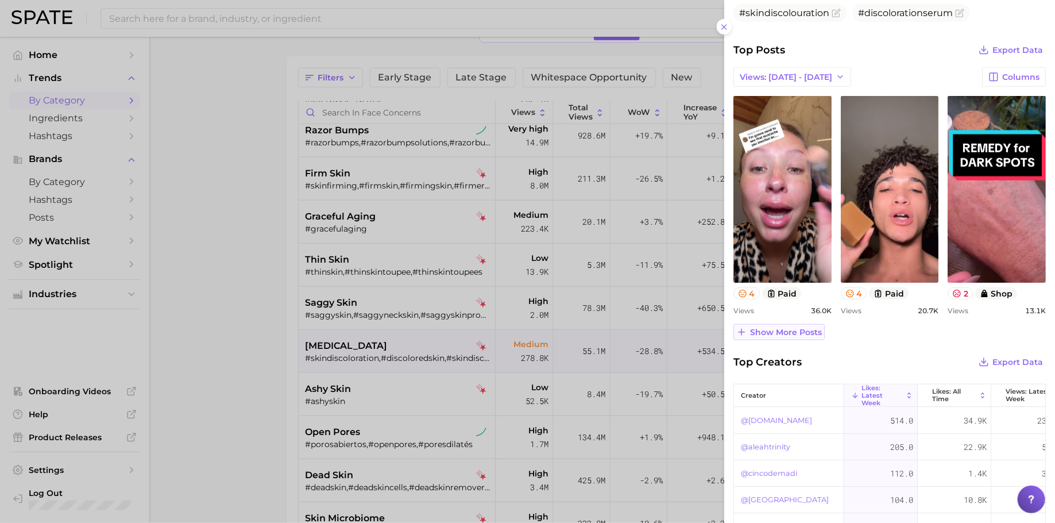
click at [785, 337] on button "Show more posts" at bounding box center [779, 332] width 91 height 16
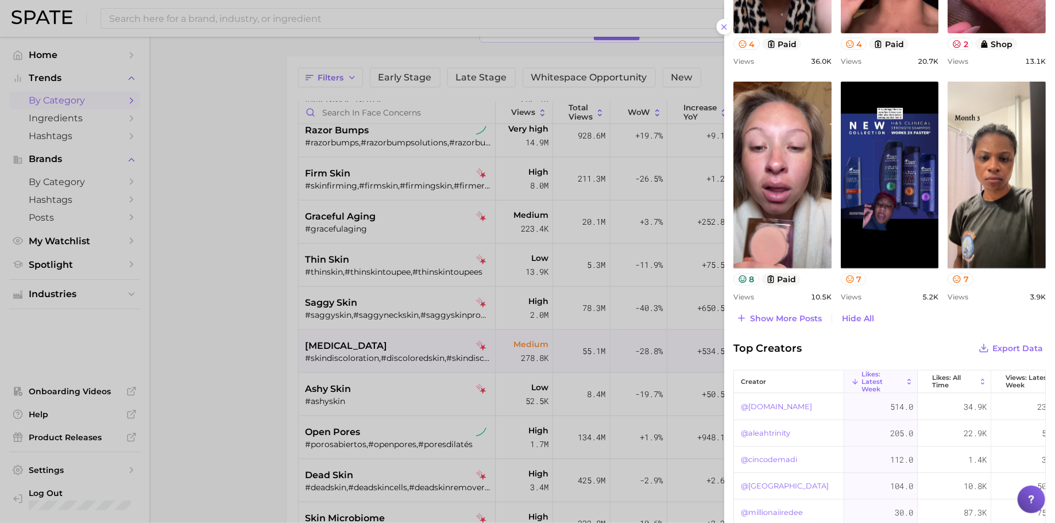
click at [796, 307] on div "Top Posts Export Data Views: [DATE] - [DATE] Columns view post on TikTok 4 paid…" at bounding box center [890, 60] width 313 height 534
click at [788, 321] on span "Show more posts" at bounding box center [786, 319] width 72 height 10
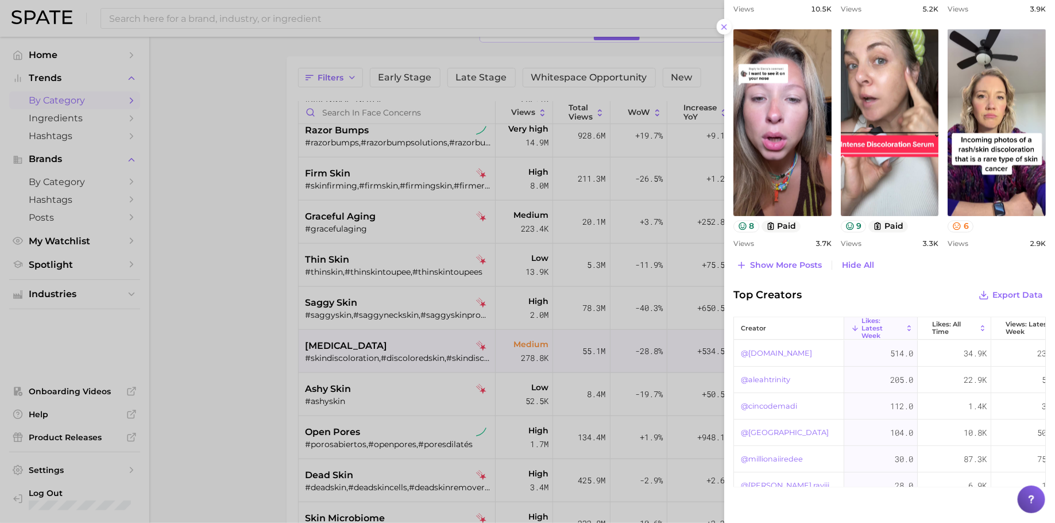
click at [555, 300] on div at bounding box center [527, 261] width 1055 height 523
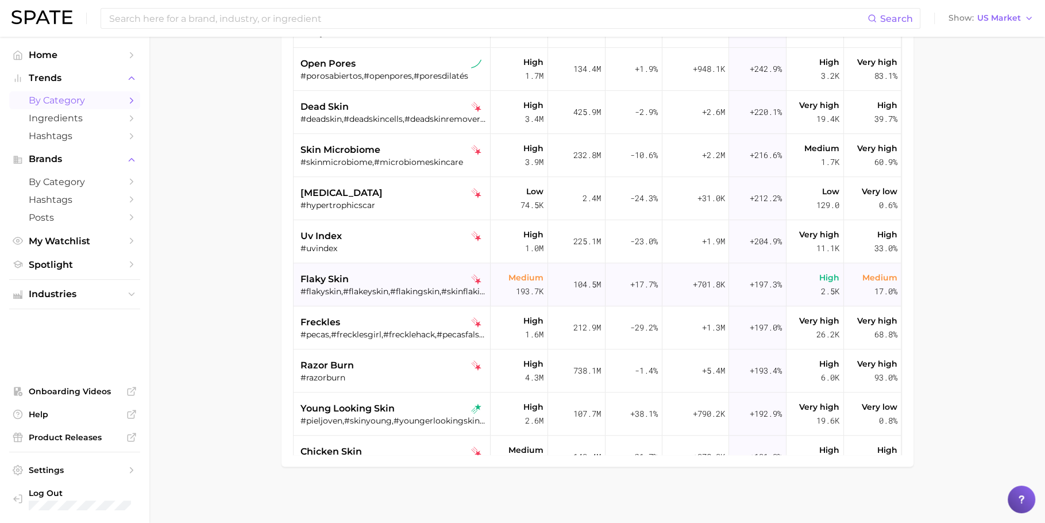
click at [410, 296] on div "flaky skin #flakyskin,#flakeyskin,#flakingskin,#skinflaking" at bounding box center [393, 284] width 186 height 43
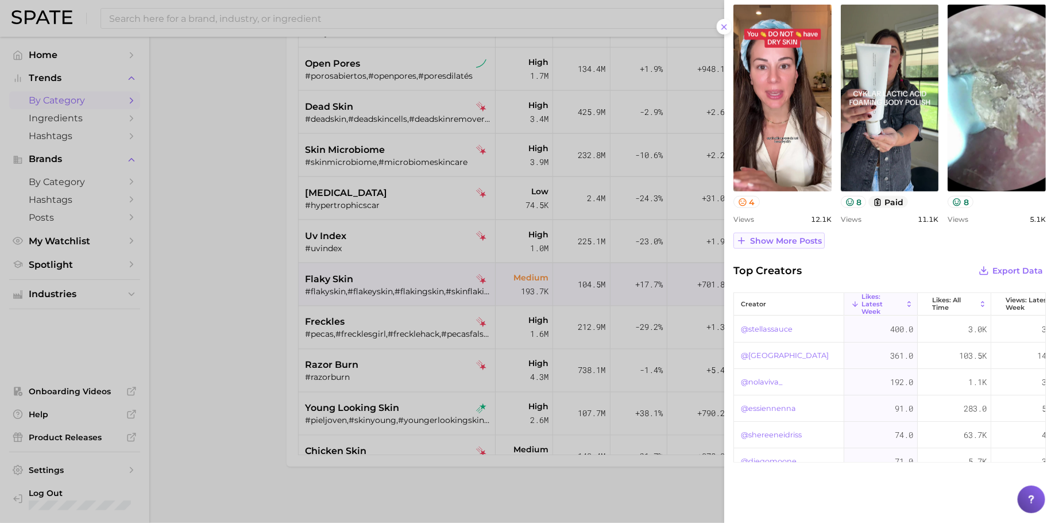
click at [804, 241] on span "Show more posts" at bounding box center [786, 241] width 72 height 10
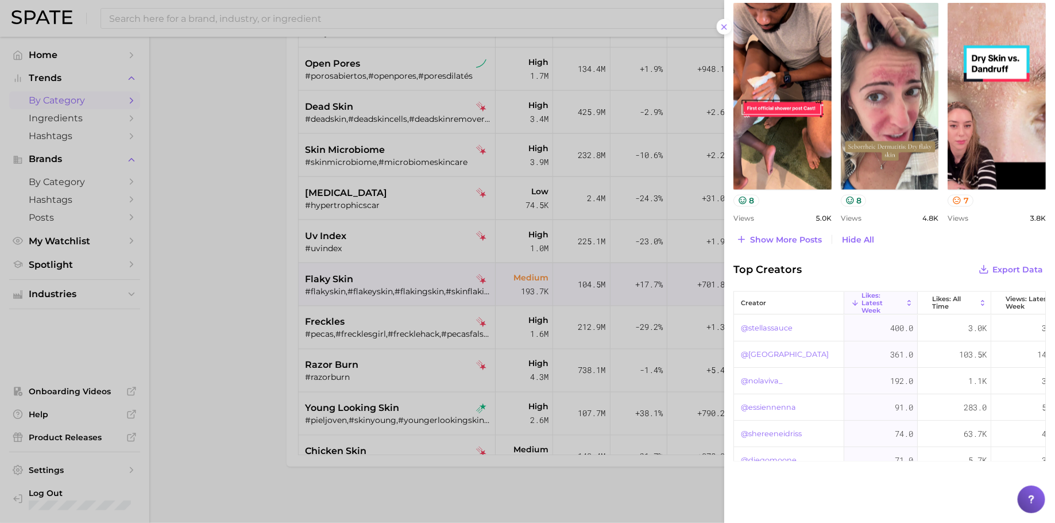
click at [789, 235] on span "Show more posts" at bounding box center [786, 240] width 72 height 10
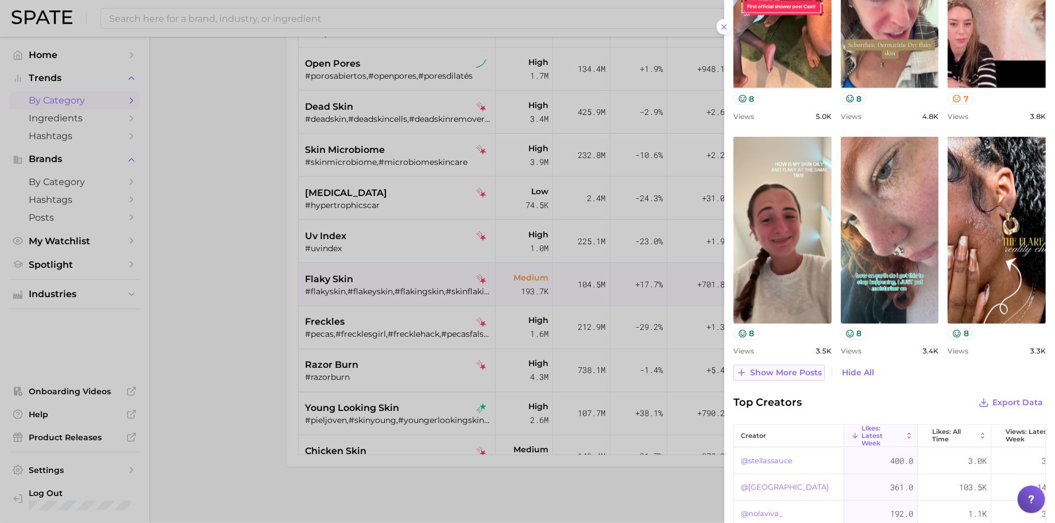
click at [800, 368] on span "Show more posts" at bounding box center [786, 373] width 72 height 10
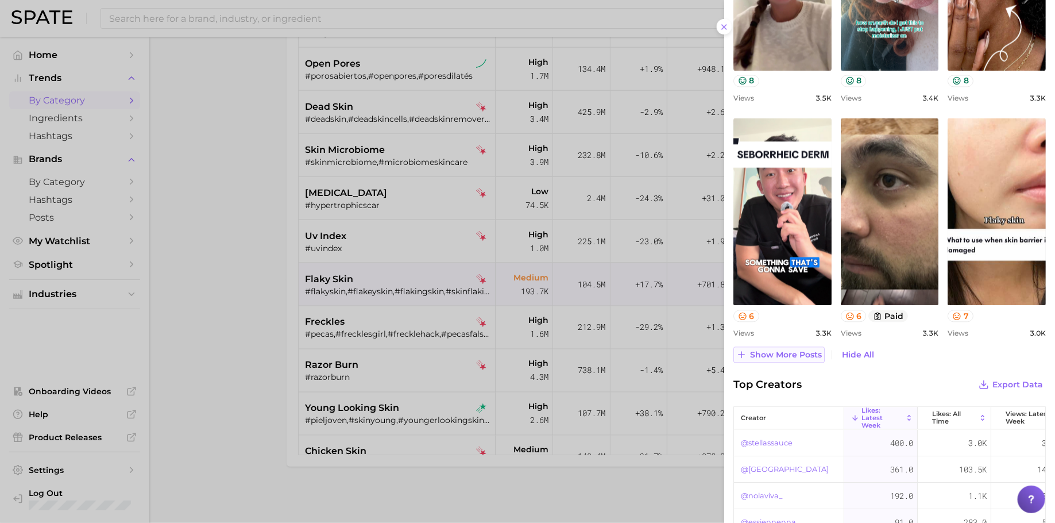
click at [792, 352] on span "Show more posts" at bounding box center [786, 355] width 72 height 10
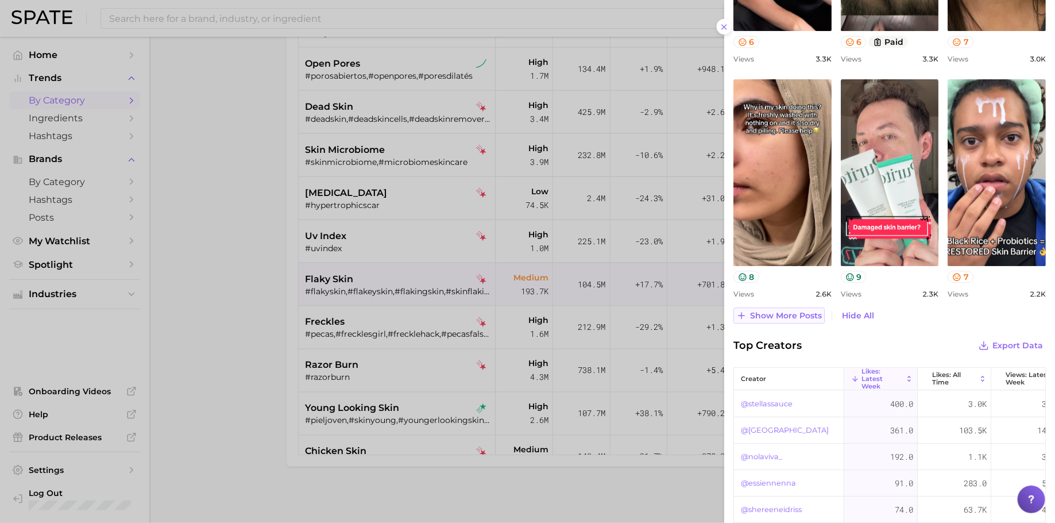
click at [792, 311] on span "Show more posts" at bounding box center [786, 316] width 72 height 10
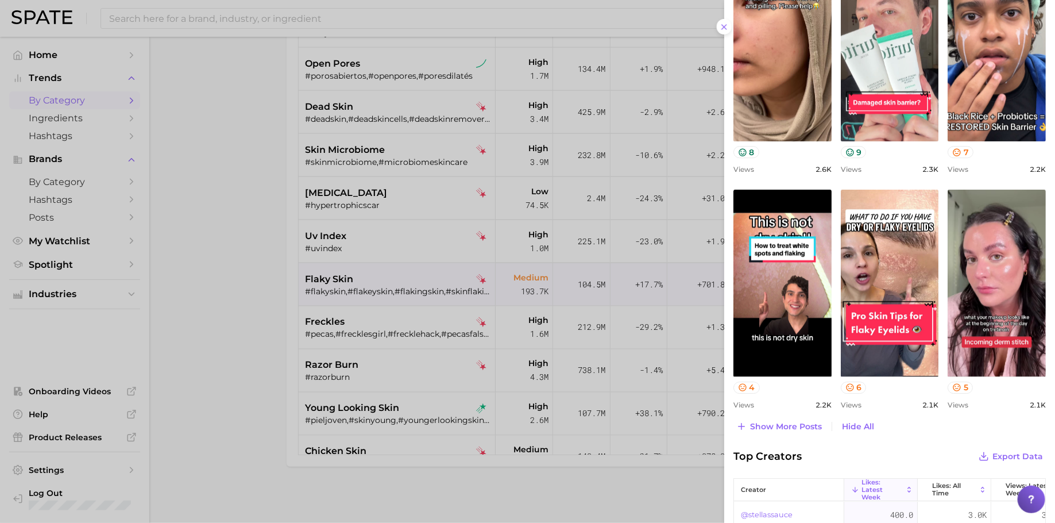
click at [493, 319] on div at bounding box center [527, 261] width 1055 height 523
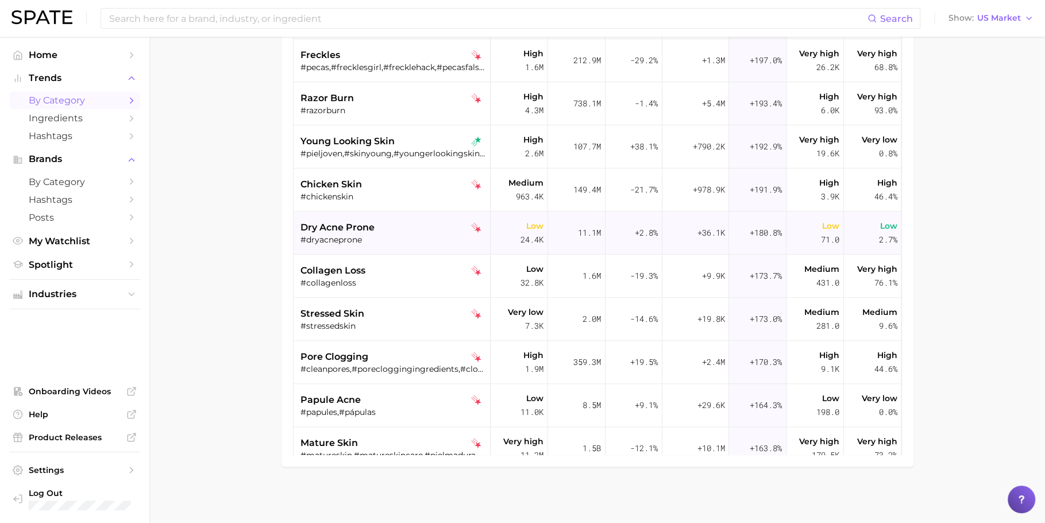
click at [401, 244] on div "dry acne prone #dryacneprone" at bounding box center [393, 232] width 186 height 43
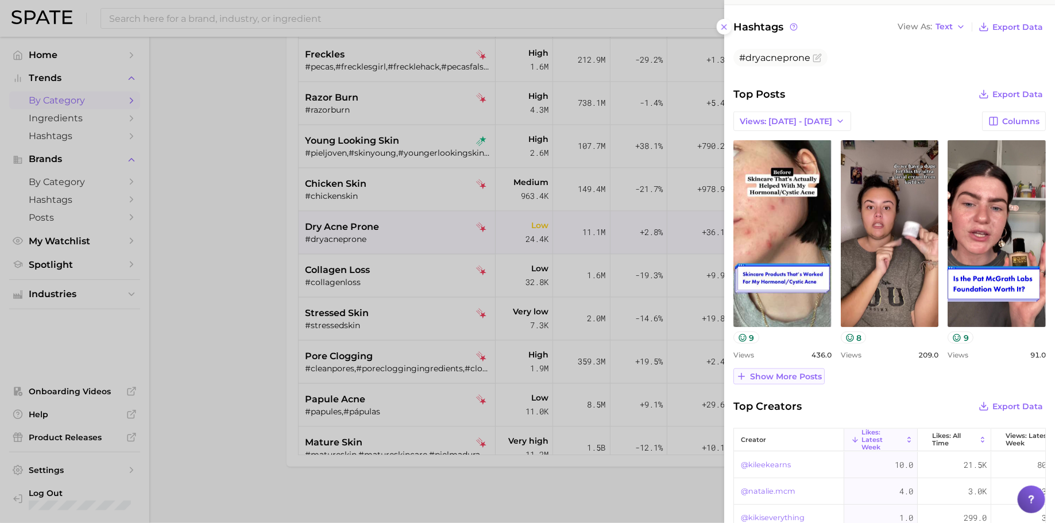
click at [792, 378] on span "Show more posts" at bounding box center [786, 377] width 72 height 10
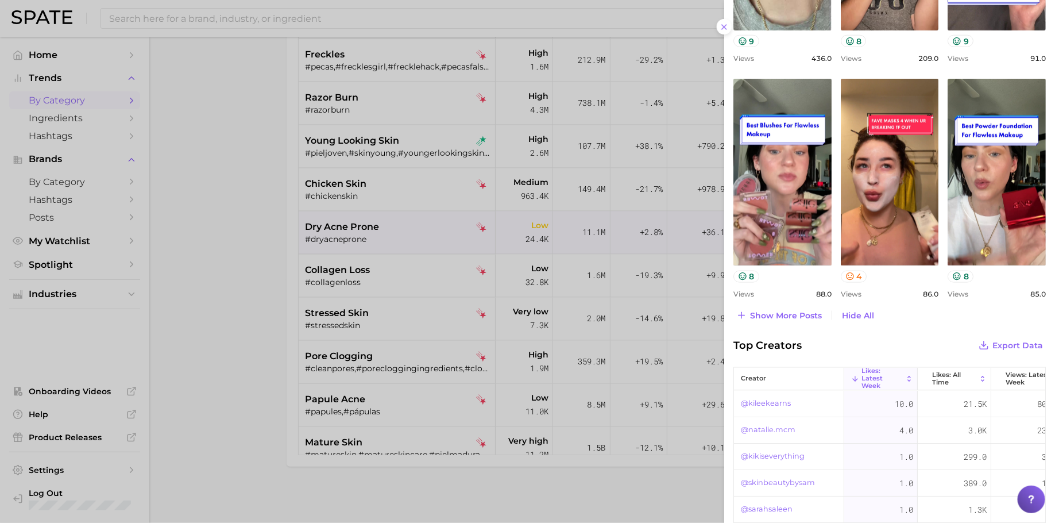
click at [396, 269] on div at bounding box center [527, 261] width 1055 height 523
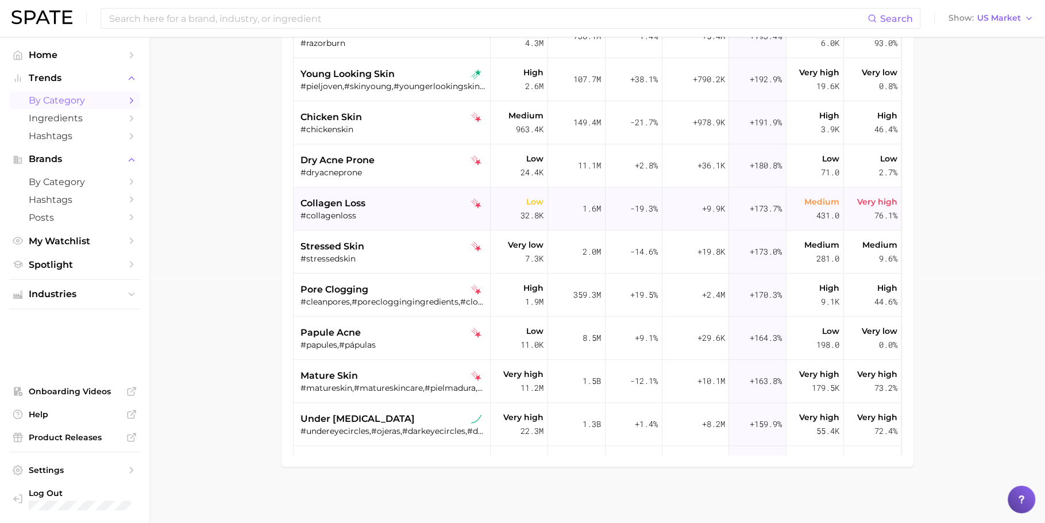
click at [379, 202] on div "collagen loss" at bounding box center [393, 203] width 186 height 14
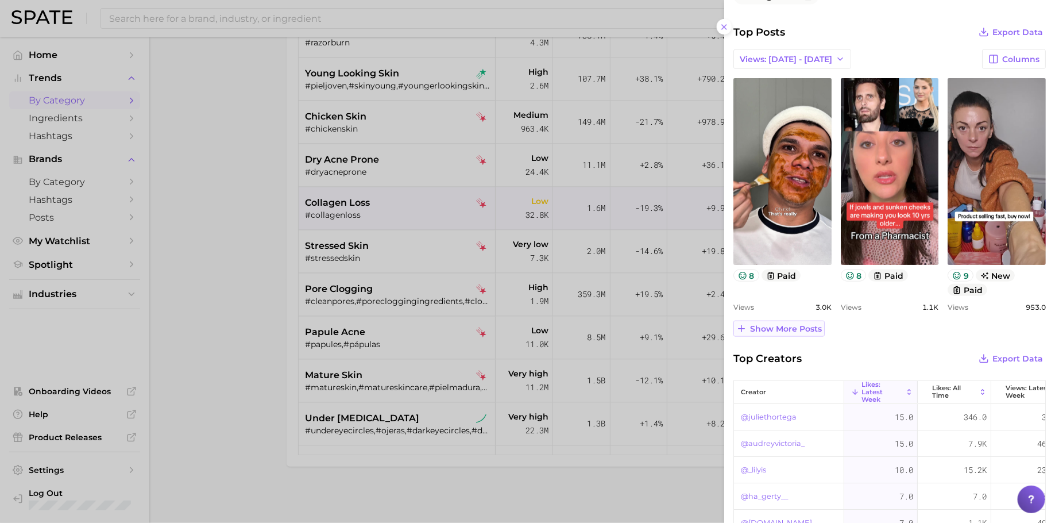
click at [801, 321] on button "Show more posts" at bounding box center [779, 329] width 91 height 16
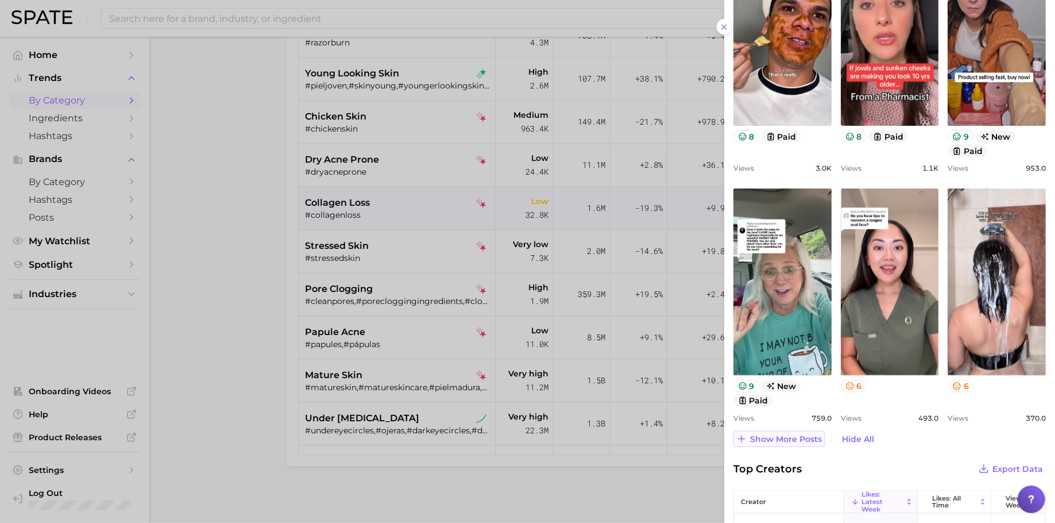
click at [789, 439] on span "Show more posts" at bounding box center [786, 439] width 72 height 10
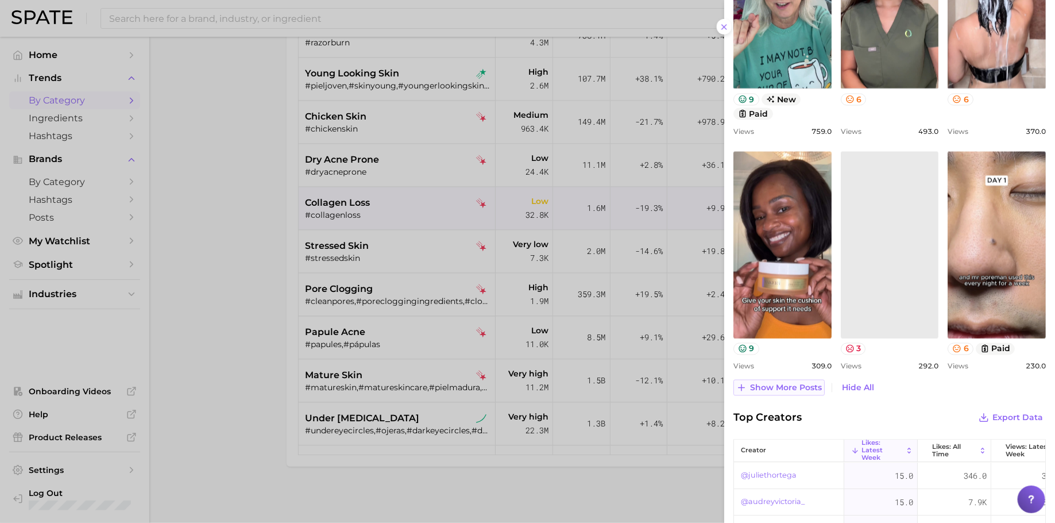
click at [803, 387] on span "Show more posts" at bounding box center [786, 388] width 72 height 10
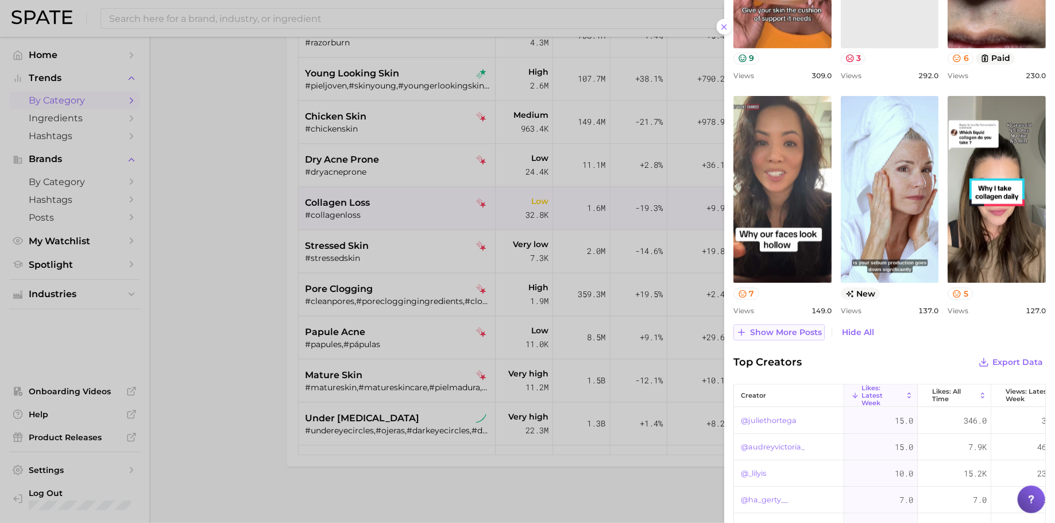
click at [793, 327] on span "Show more posts" at bounding box center [786, 332] width 72 height 10
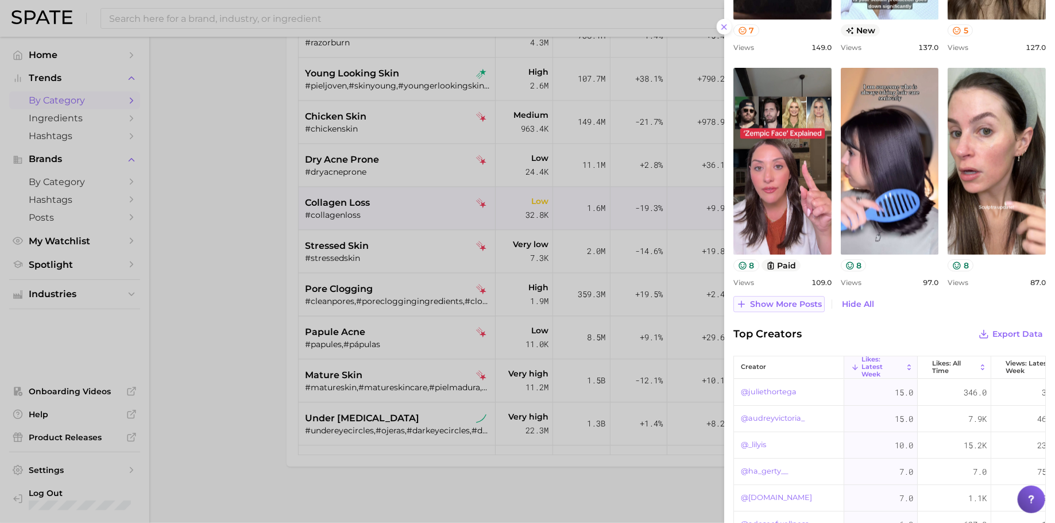
click at [783, 307] on button "Show more posts" at bounding box center [779, 304] width 91 height 16
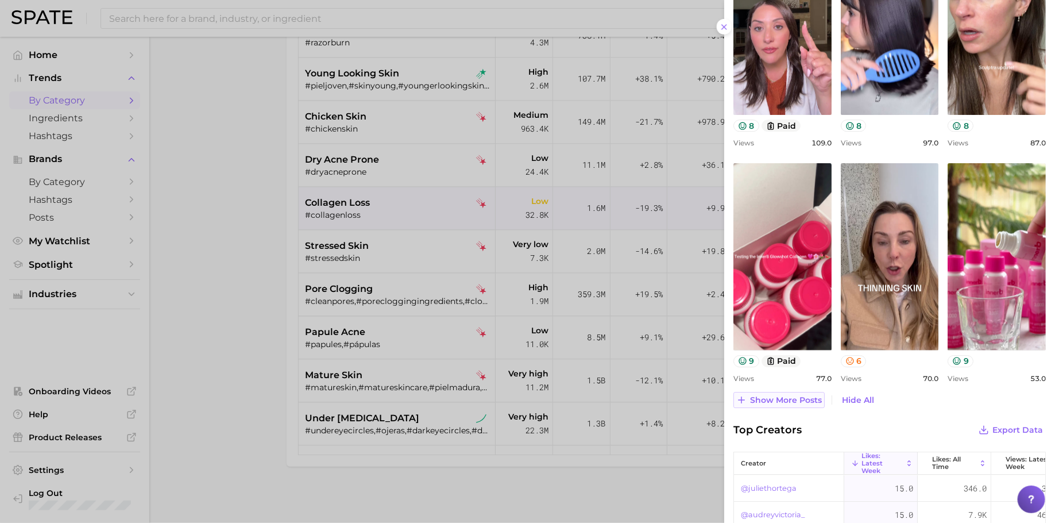
click at [789, 398] on span "Show more posts" at bounding box center [786, 400] width 72 height 10
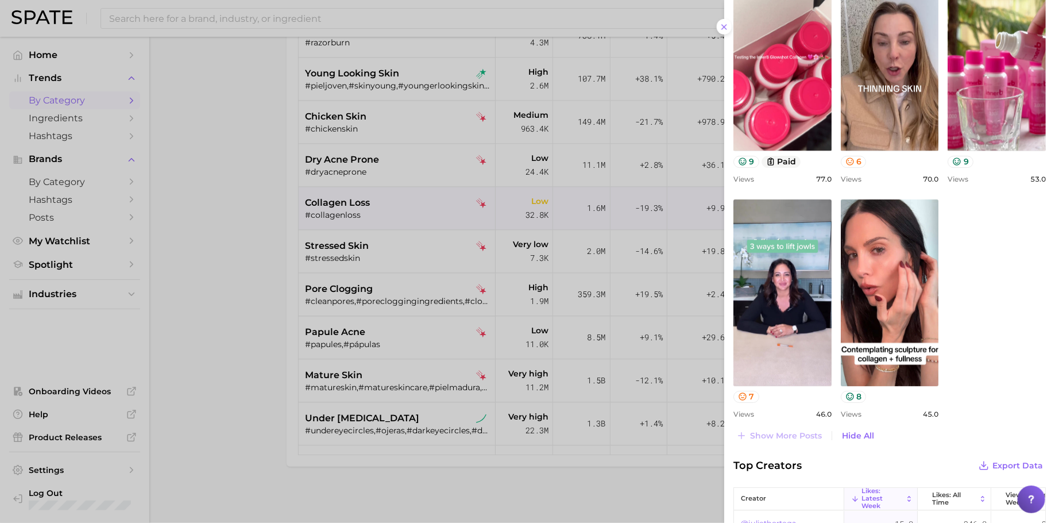
click at [487, 260] on div at bounding box center [527, 261] width 1055 height 523
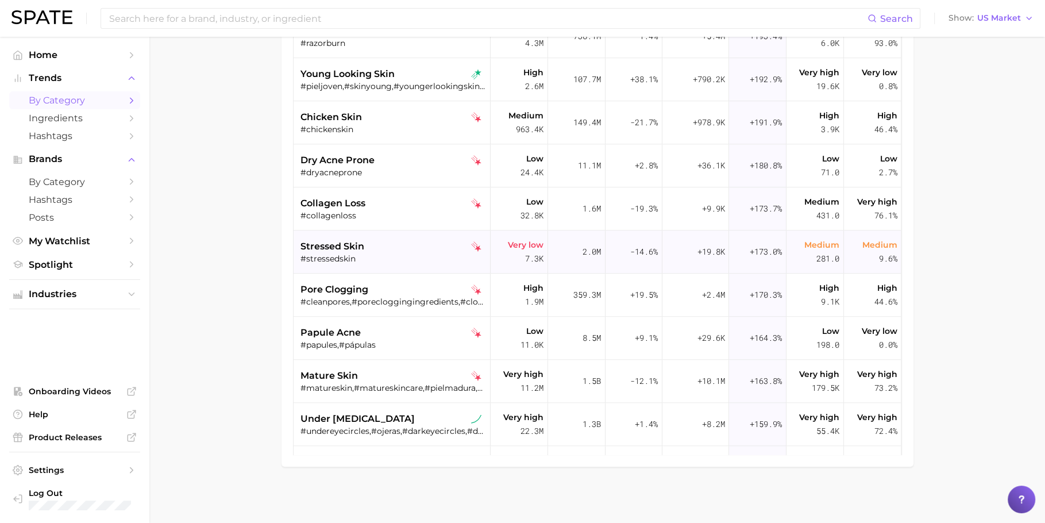
click at [406, 246] on div "stressed skin" at bounding box center [393, 247] width 186 height 14
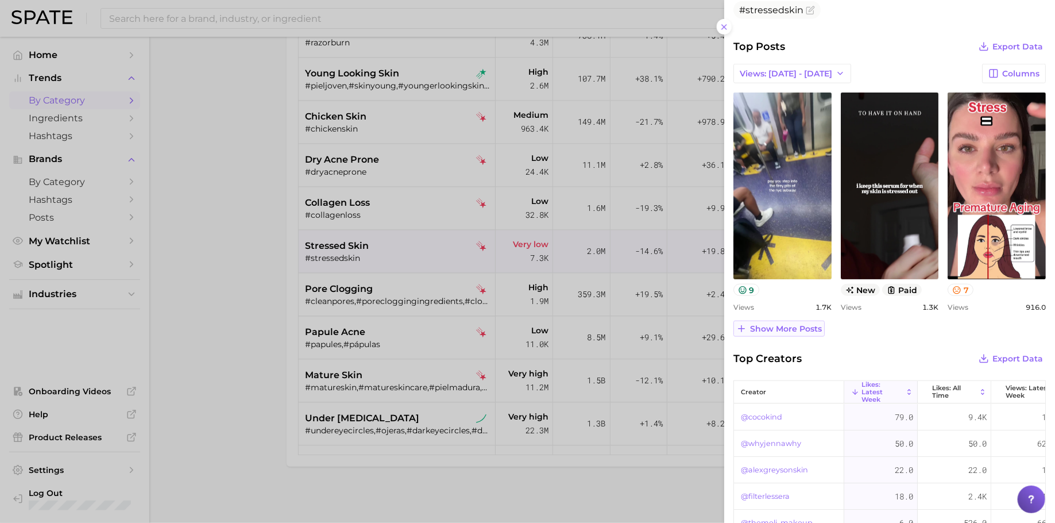
scroll to position [439, 0]
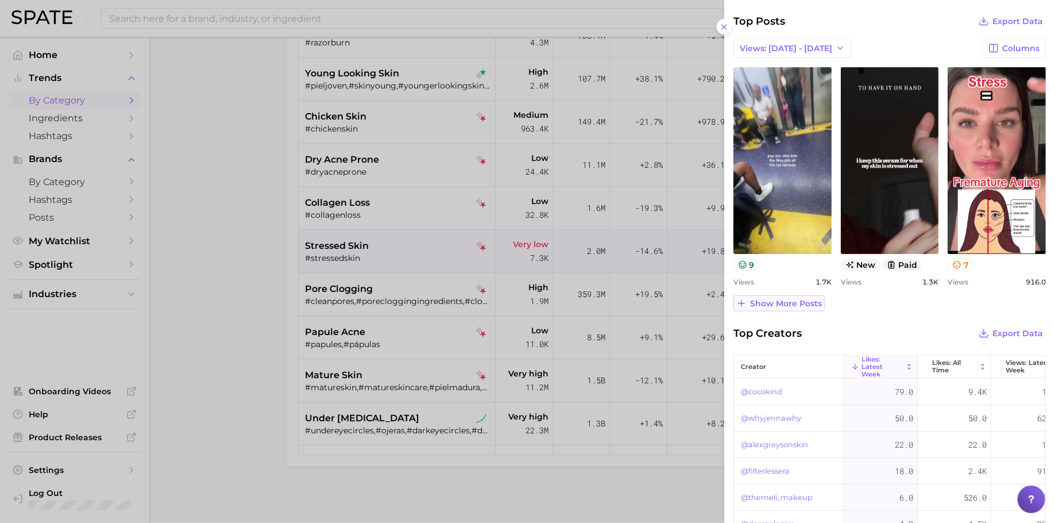
click at [807, 300] on span "Show more posts" at bounding box center [786, 304] width 72 height 10
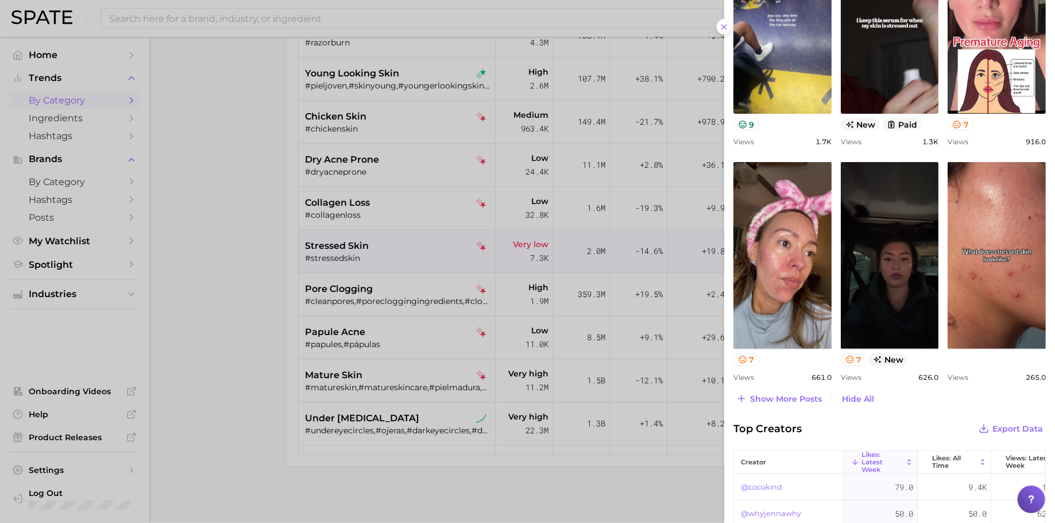
scroll to position [580, 0]
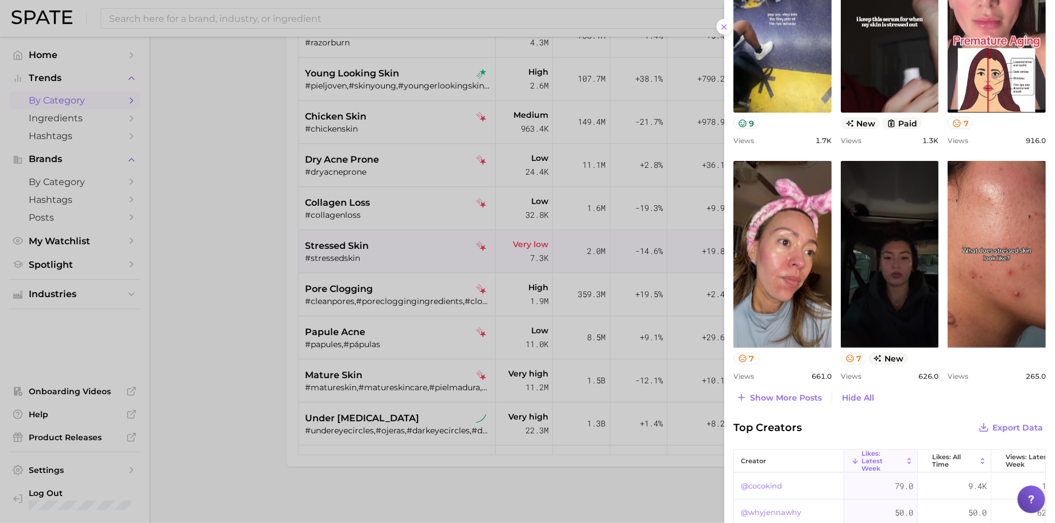
click at [785, 387] on div "Top Posts Export Data Views: [DATE] - [DATE] Columns view post on TikTok 9 View…" at bounding box center [890, 139] width 313 height 534
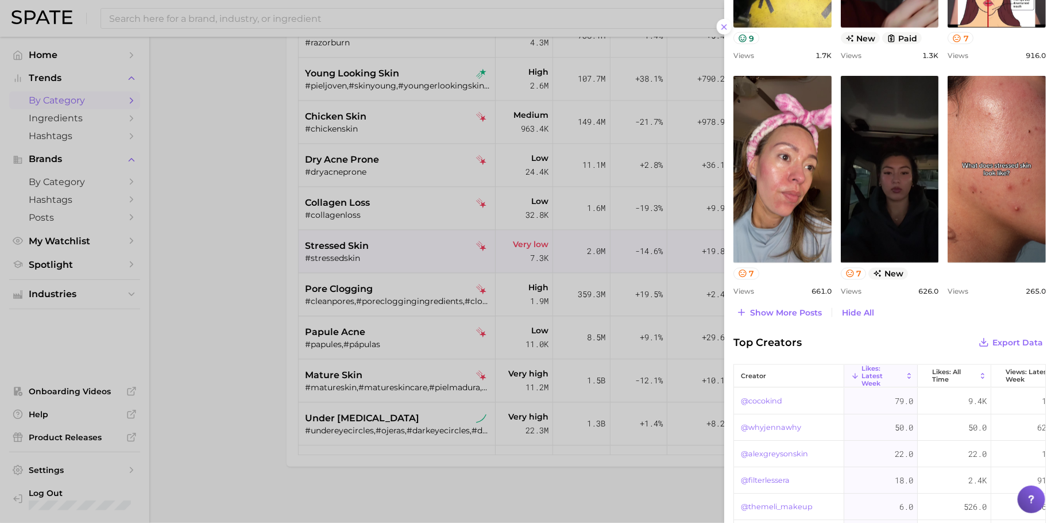
scroll to position [703, 0]
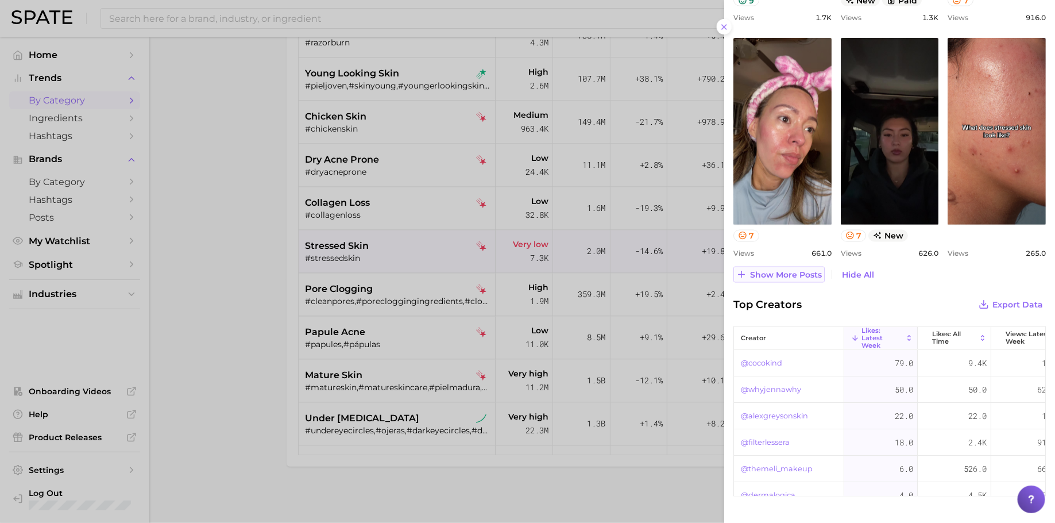
click at [779, 276] on span "Show more posts" at bounding box center [786, 275] width 72 height 10
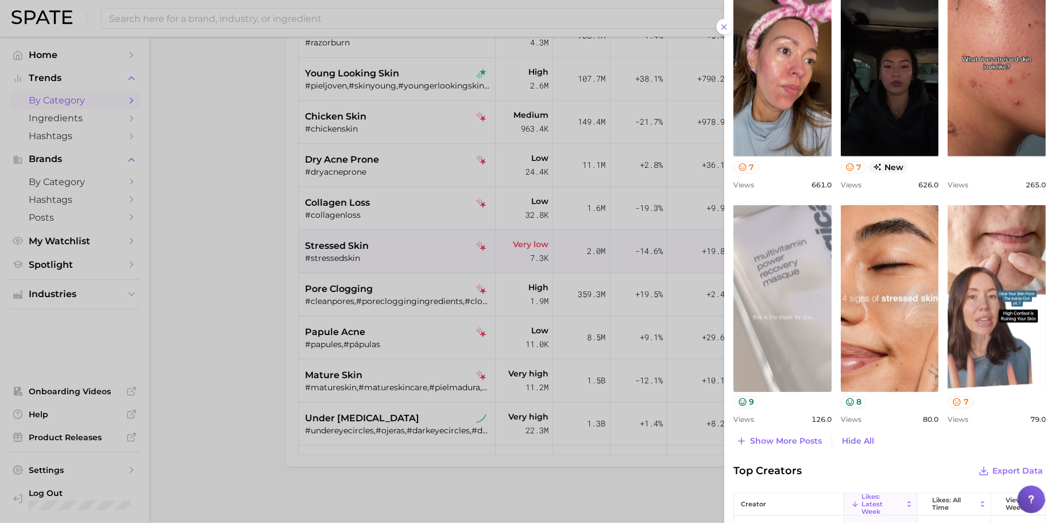
scroll to position [786, 0]
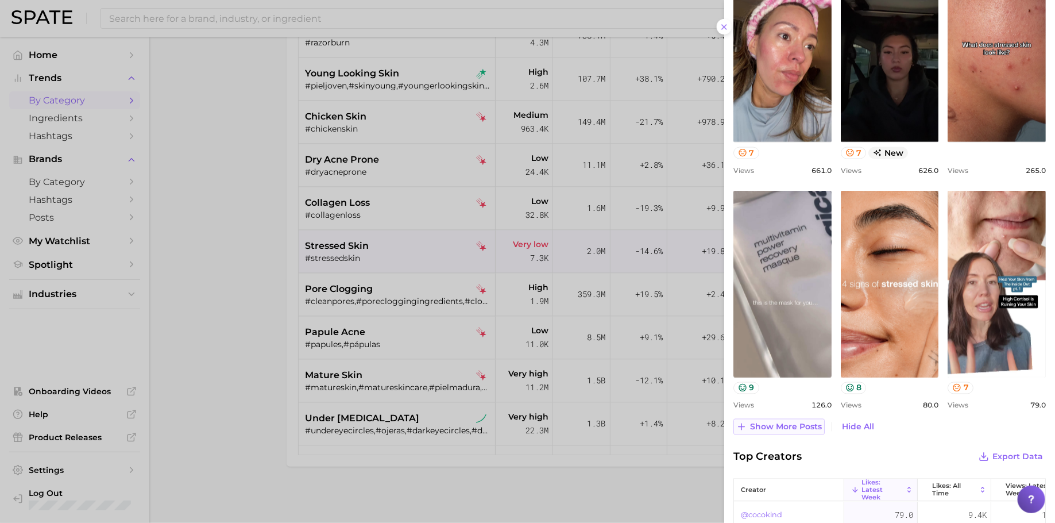
click at [785, 427] on span "Show more posts" at bounding box center [786, 427] width 72 height 10
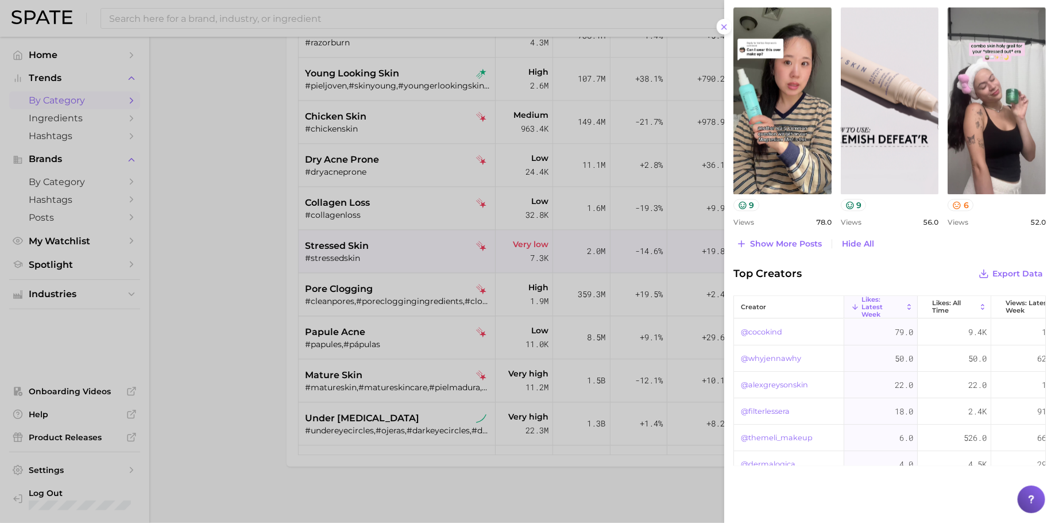
scroll to position [1208, 0]
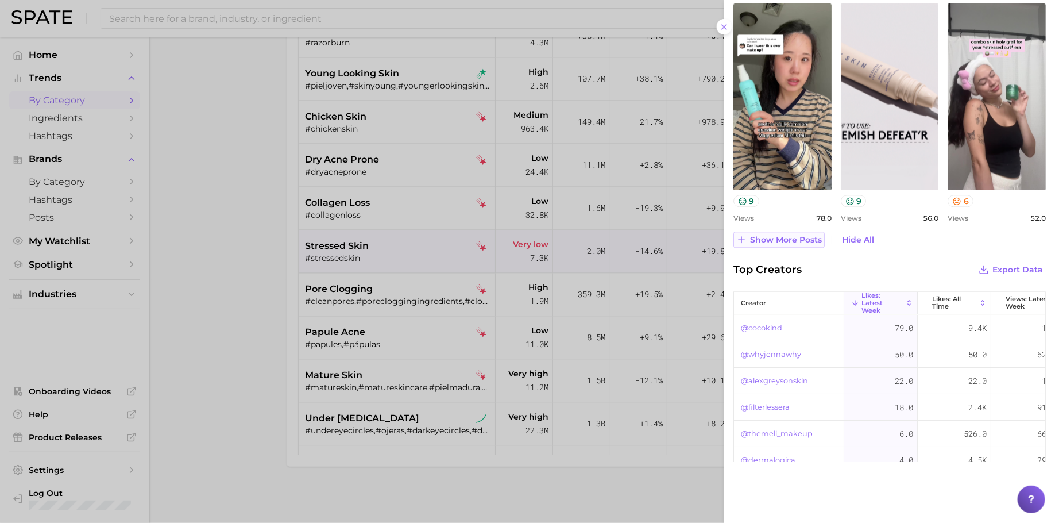
click at [798, 237] on span "Show more posts" at bounding box center [786, 240] width 72 height 10
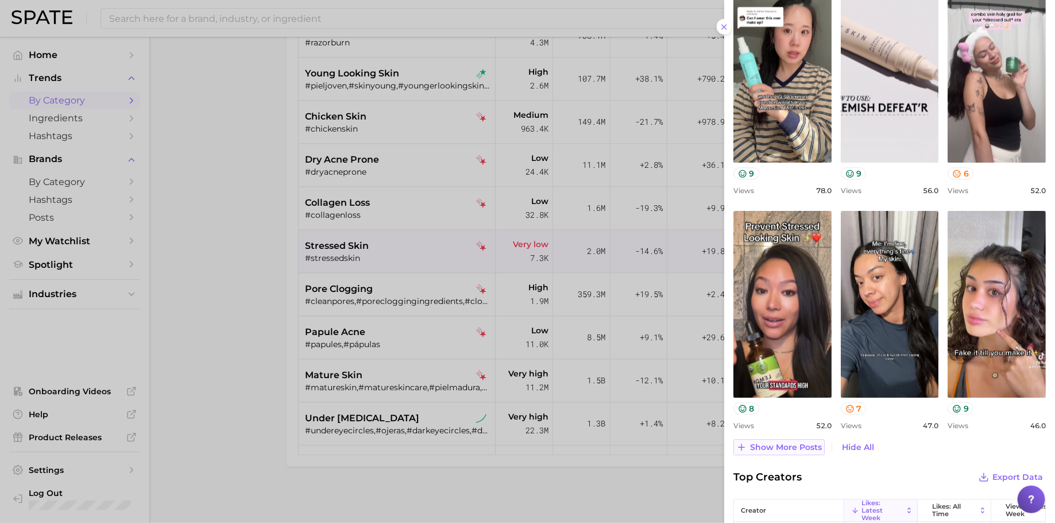
scroll to position [1365, 0]
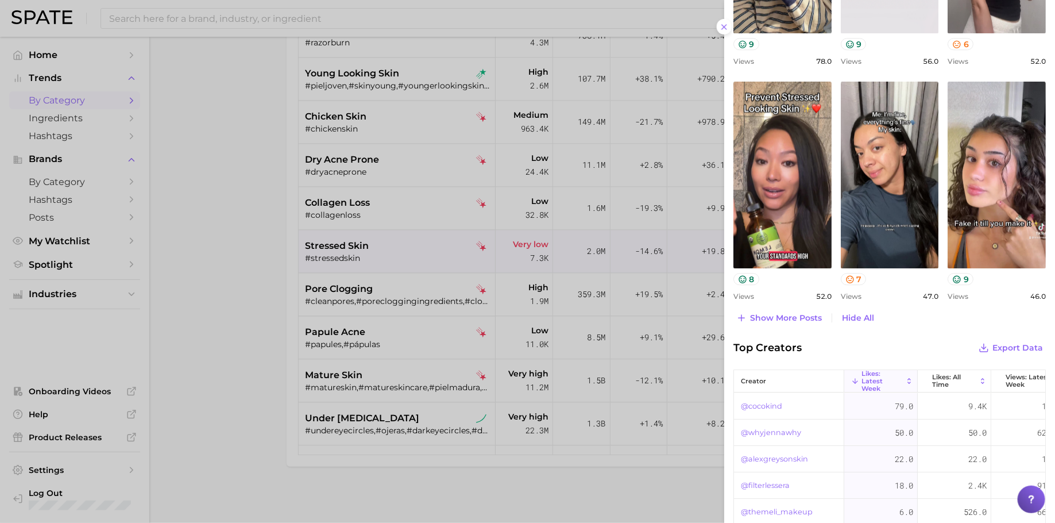
click at [444, 307] on div at bounding box center [527, 261] width 1055 height 523
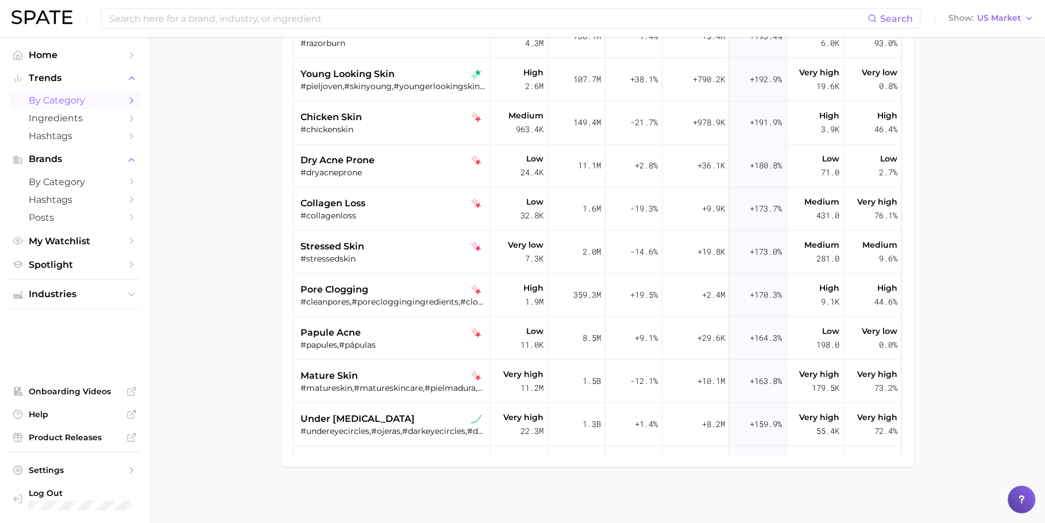
click at [383, 288] on div "pore clogging" at bounding box center [393, 290] width 186 height 14
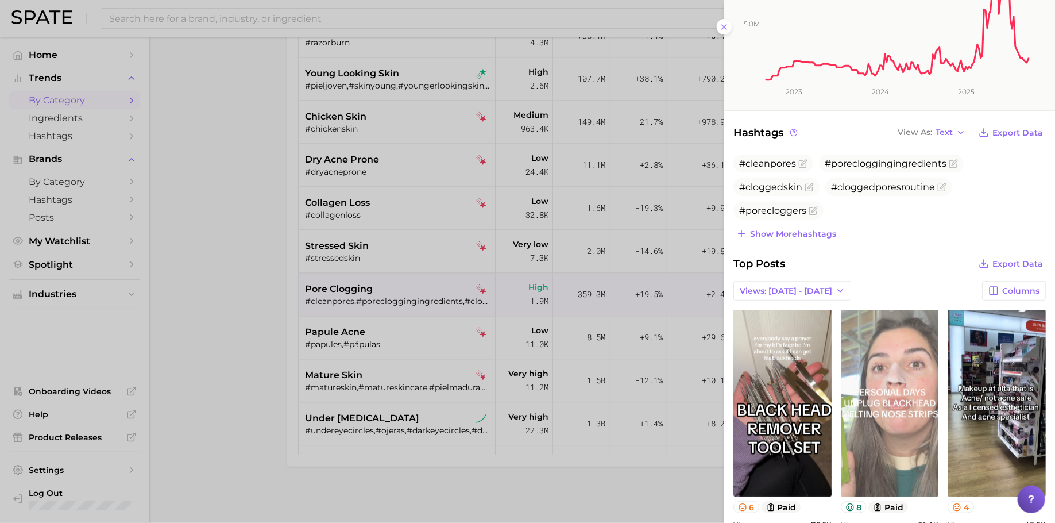
scroll to position [354, 0]
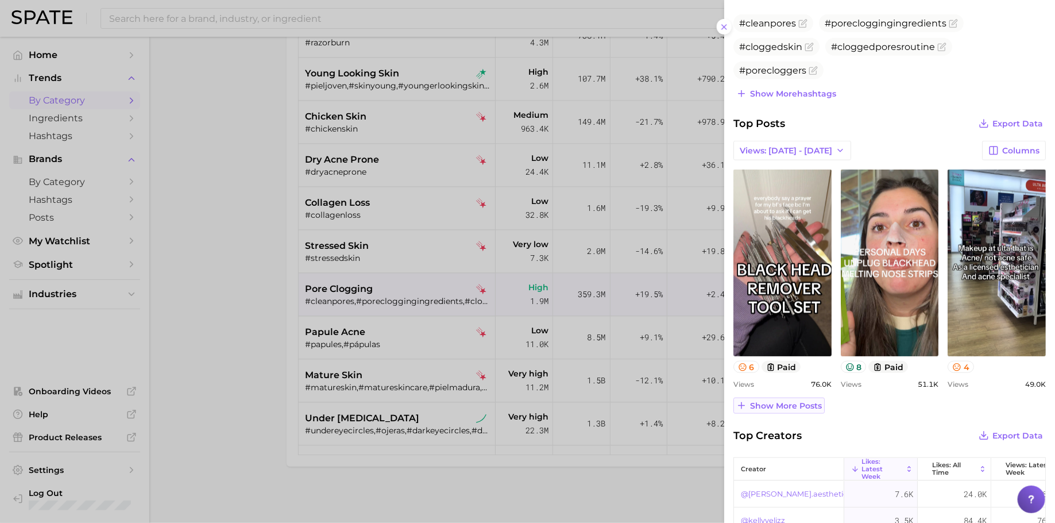
click at [800, 402] on span "Show more posts" at bounding box center [786, 406] width 72 height 10
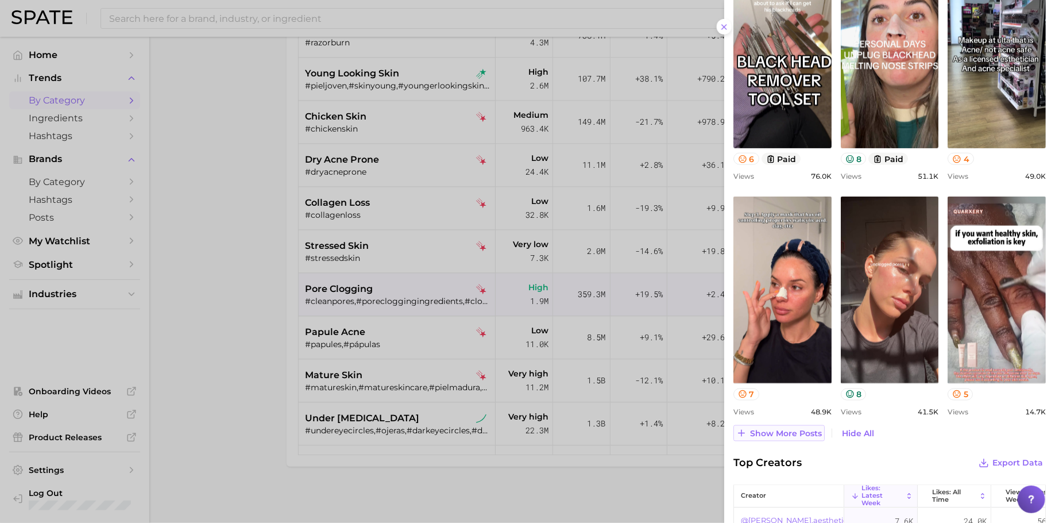
click at [793, 431] on span "Show more posts" at bounding box center [786, 434] width 72 height 10
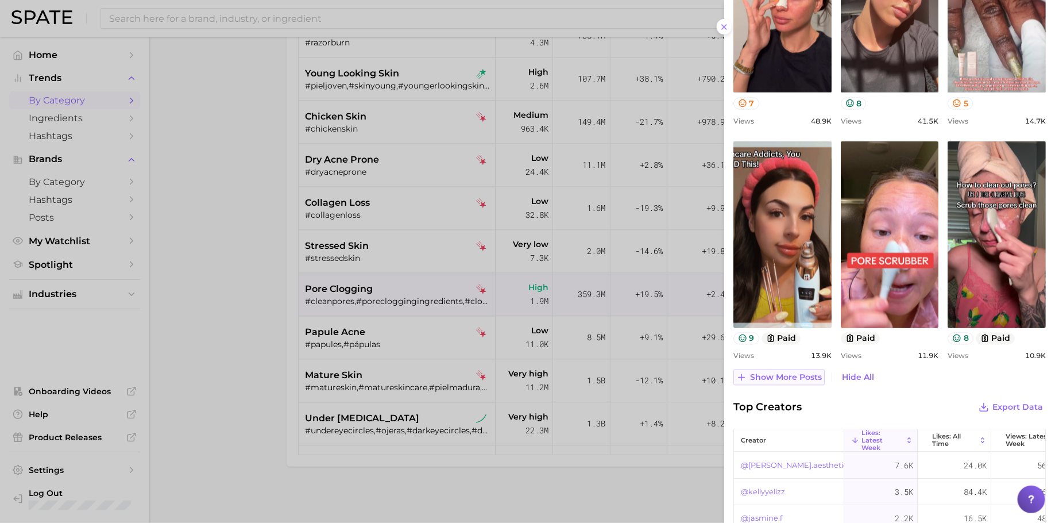
click at [792, 381] on button "Show more posts" at bounding box center [779, 377] width 91 height 16
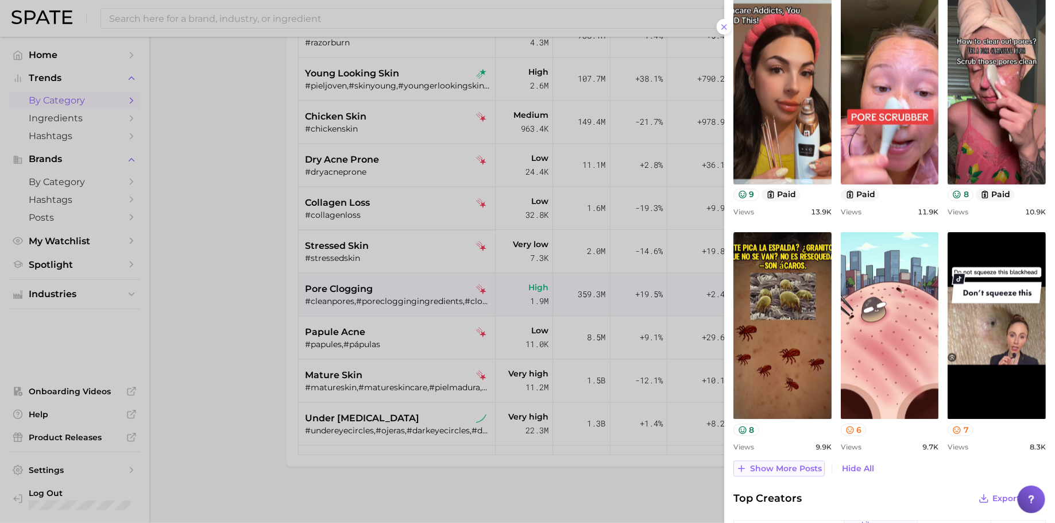
click at [775, 464] on span "Show more posts" at bounding box center [786, 469] width 72 height 10
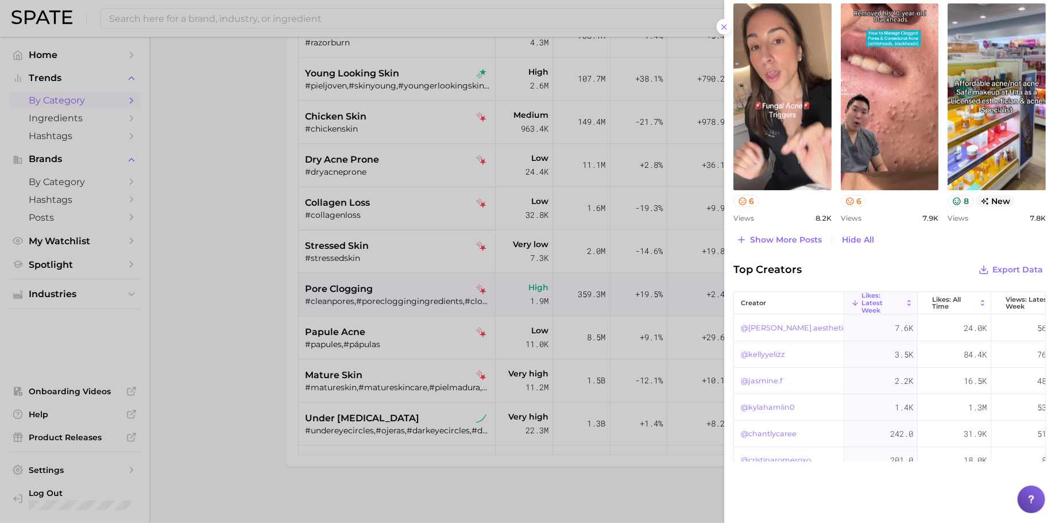
click at [493, 289] on div at bounding box center [527, 261] width 1055 height 523
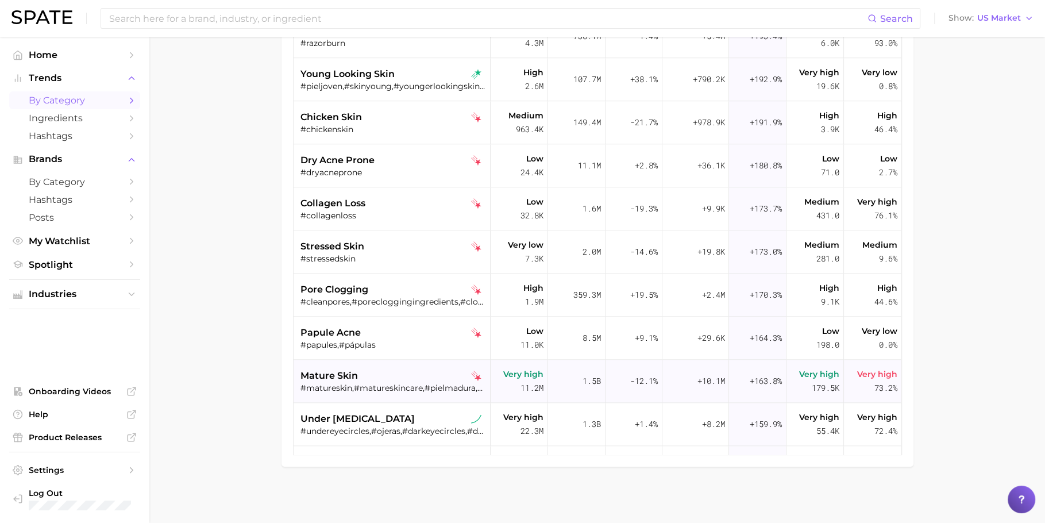
click at [369, 360] on div "mature skin #matureskin,#matureskincare,#pielmadura,#matureskinfoundation,#skin…" at bounding box center [393, 381] width 186 height 43
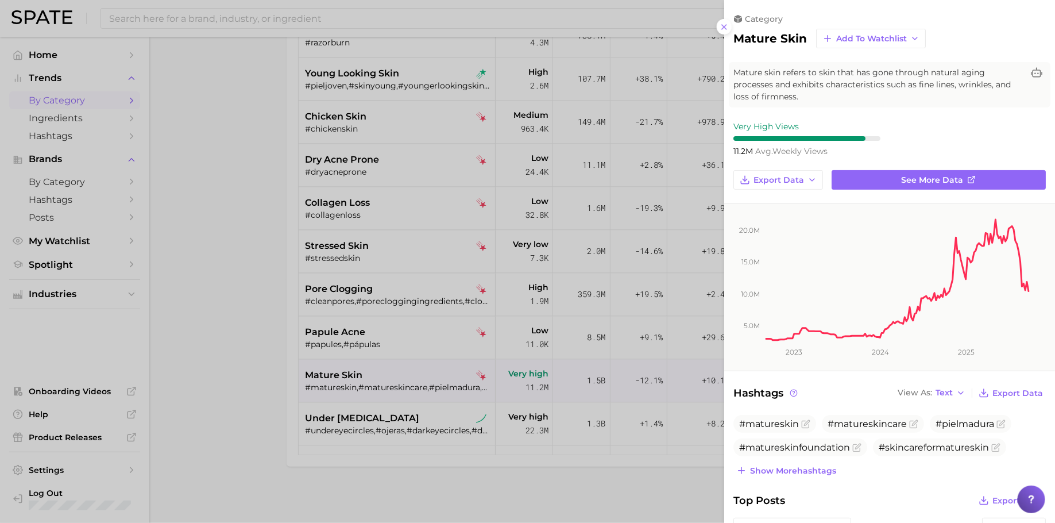
click at [374, 345] on div at bounding box center [527, 261] width 1055 height 523
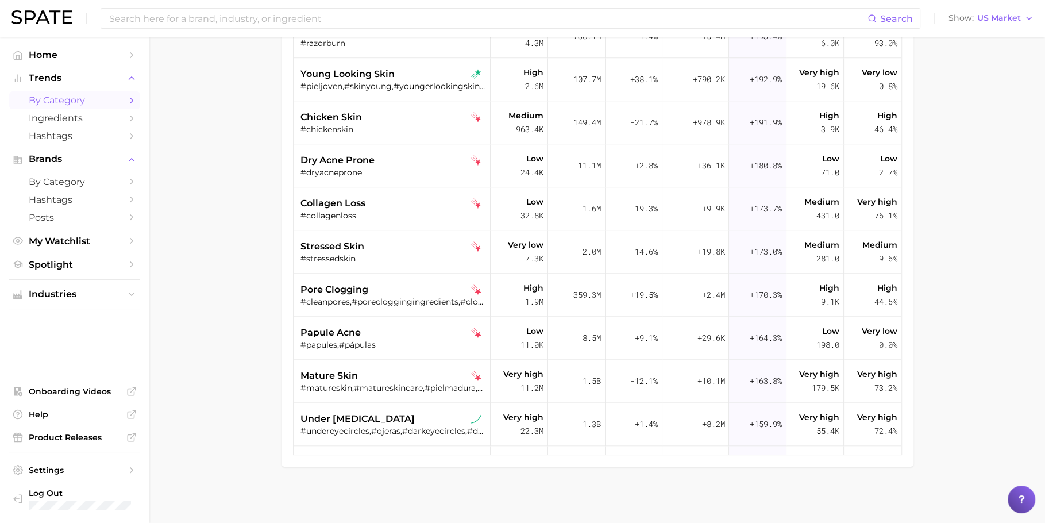
click at [407, 341] on div "#papules,#pápulas" at bounding box center [393, 345] width 186 height 10
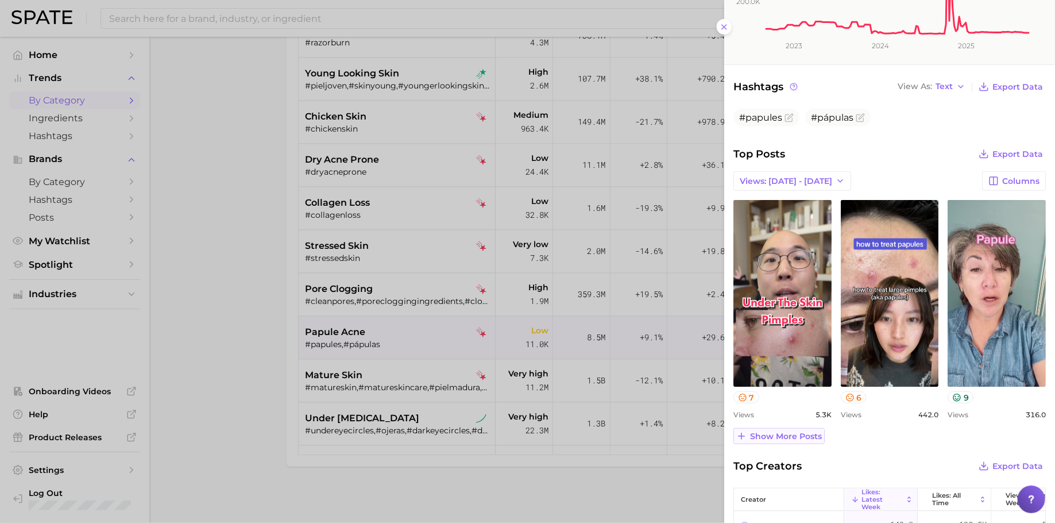
click at [791, 431] on span "Show more posts" at bounding box center [786, 436] width 72 height 10
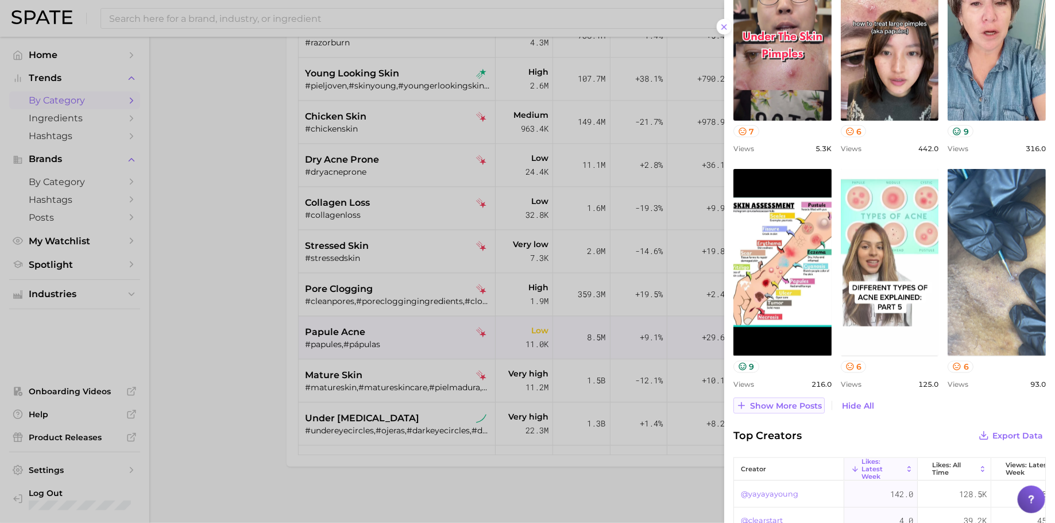
click at [792, 401] on span "Show more posts" at bounding box center [786, 406] width 72 height 10
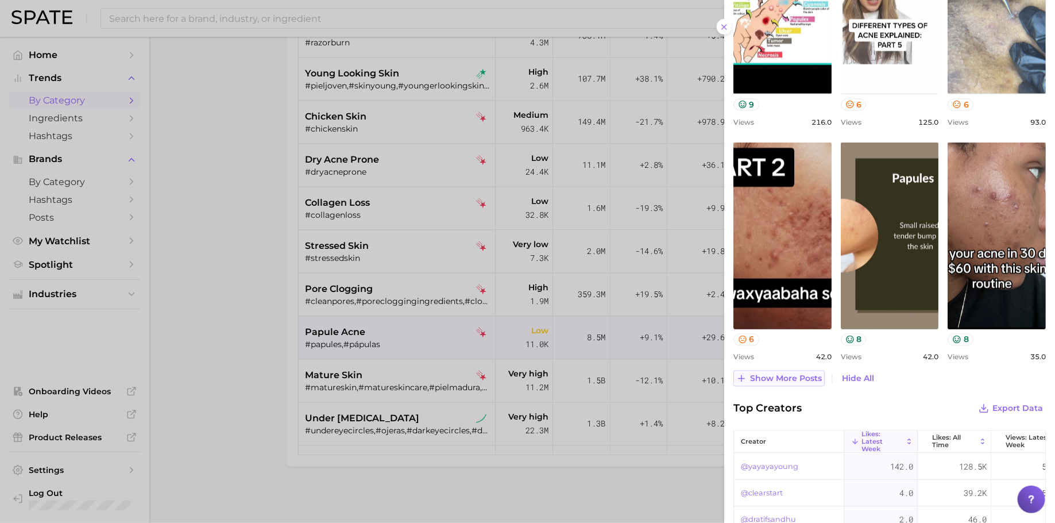
click at [793, 383] on button "Show more posts" at bounding box center [779, 379] width 91 height 16
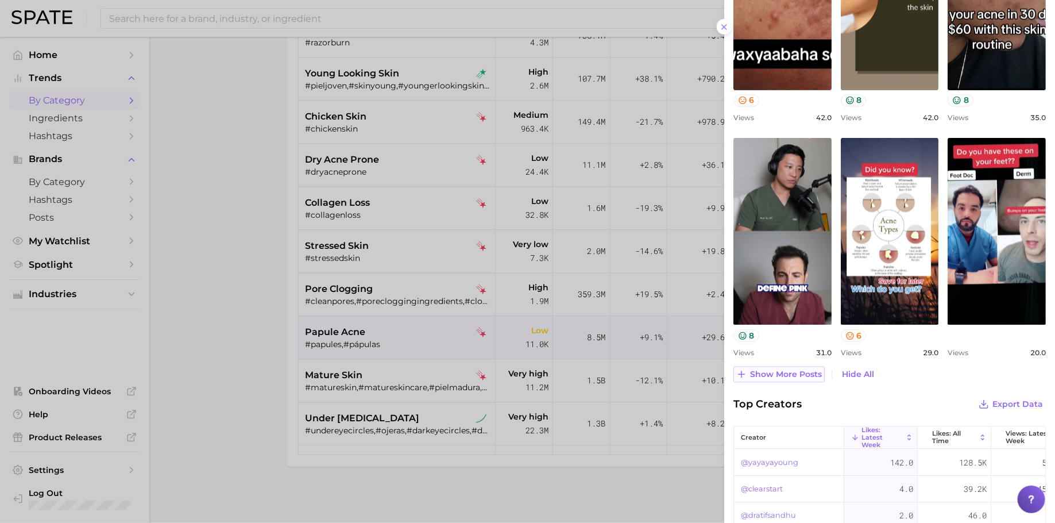
click at [790, 373] on span "Show more posts" at bounding box center [786, 374] width 72 height 10
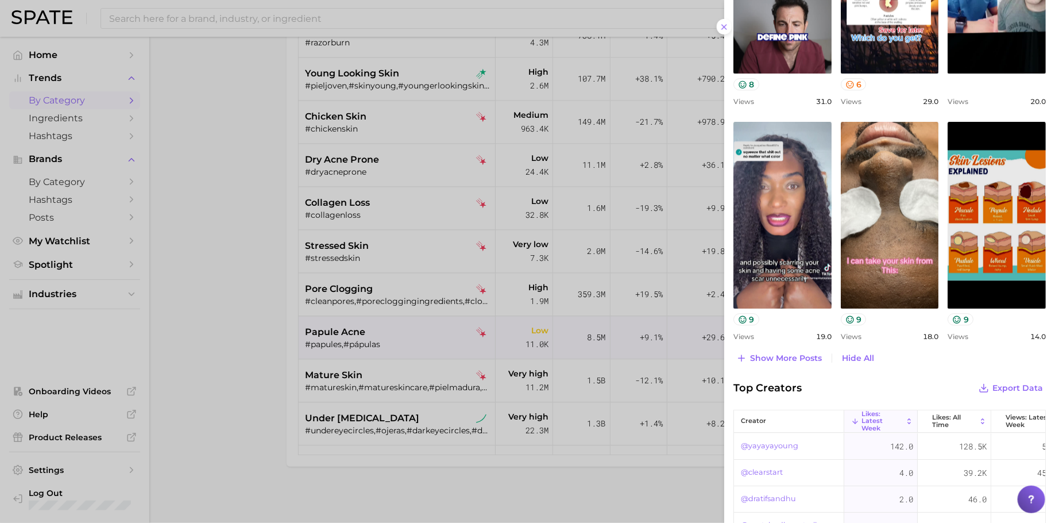
click at [436, 225] on div at bounding box center [527, 261] width 1055 height 523
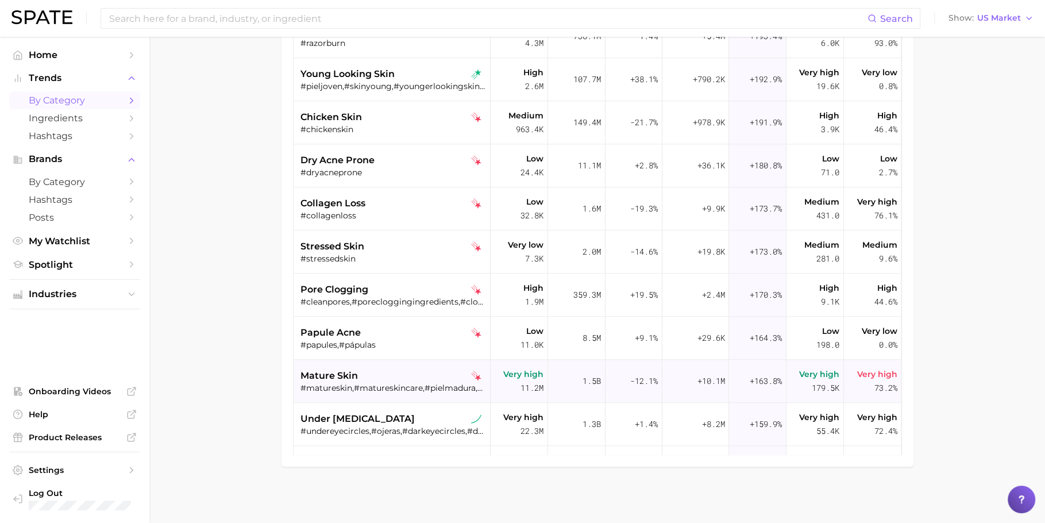
click at [372, 373] on div "mature skin" at bounding box center [393, 376] width 186 height 14
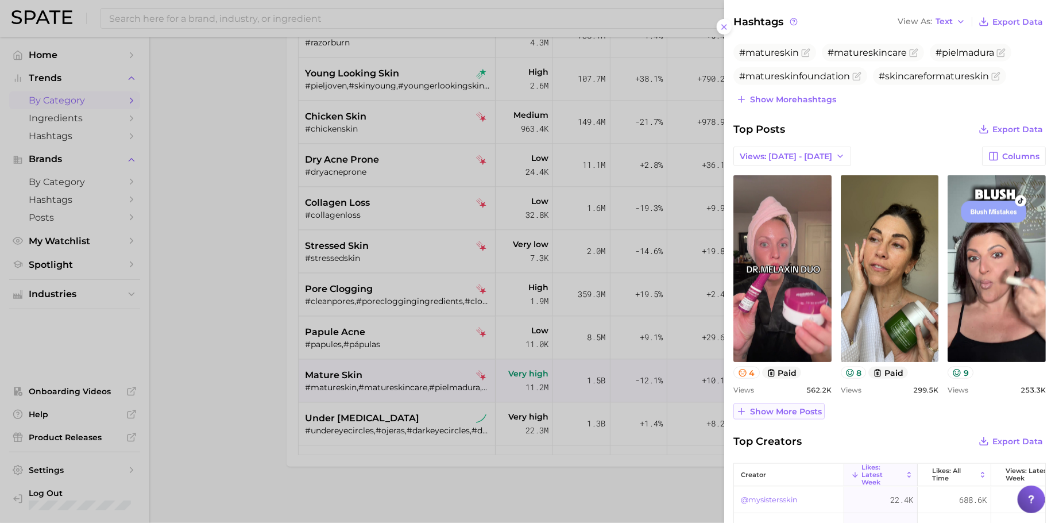
click at [770, 403] on button "Show more posts" at bounding box center [779, 411] width 91 height 16
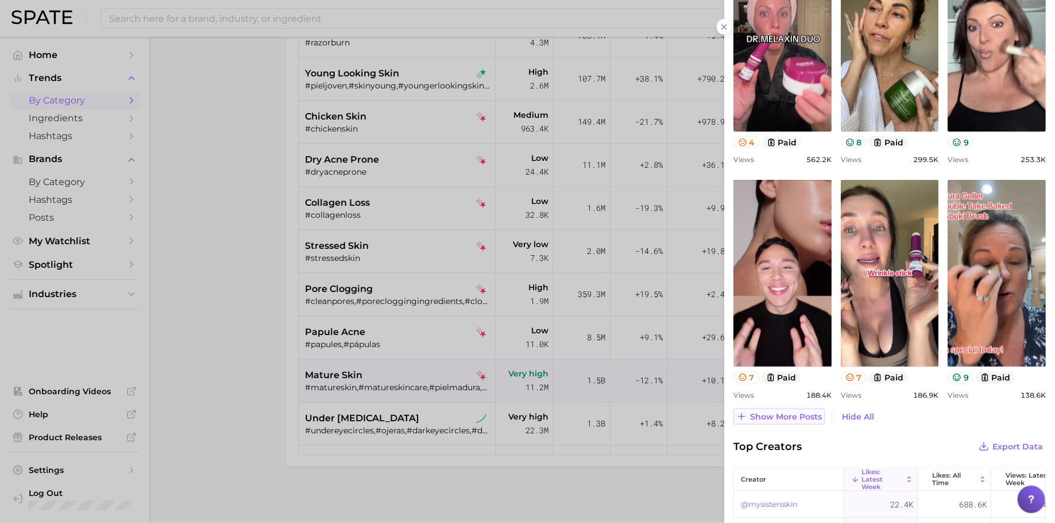
click at [772, 412] on span "Show more posts" at bounding box center [786, 417] width 72 height 10
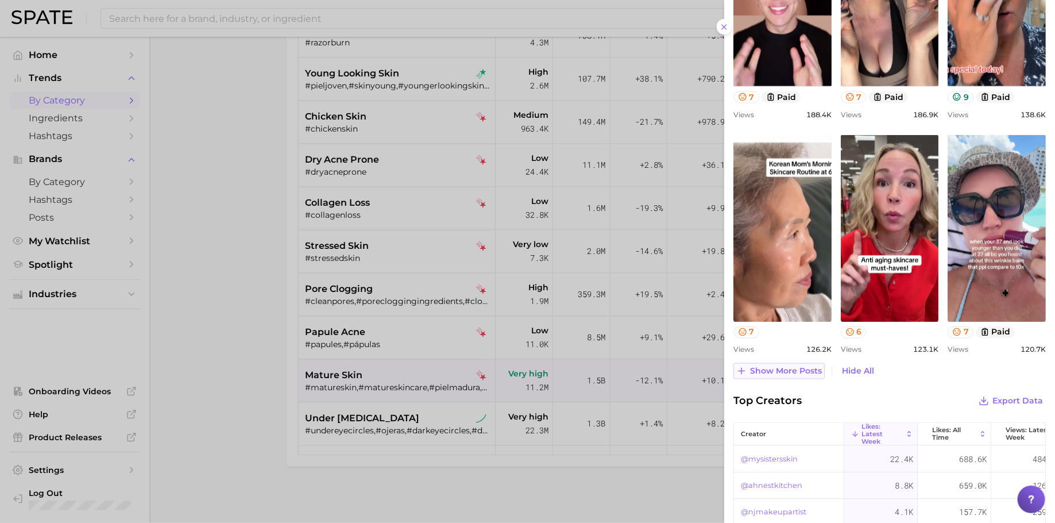
click at [773, 374] on button "Show more posts" at bounding box center [779, 371] width 91 height 16
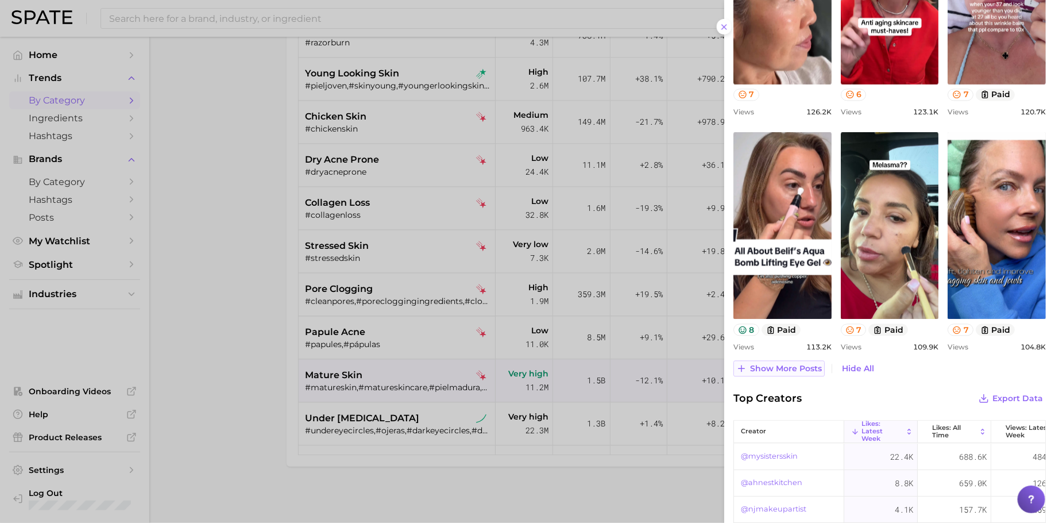
click at [776, 372] on button "Show more posts" at bounding box center [779, 368] width 91 height 16
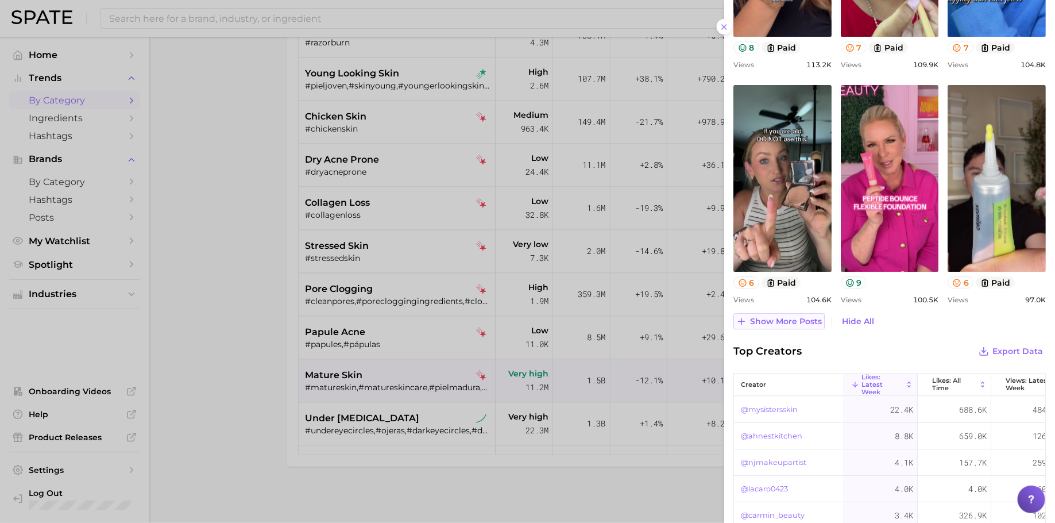
click at [781, 313] on button "Show more posts" at bounding box center [779, 321] width 91 height 16
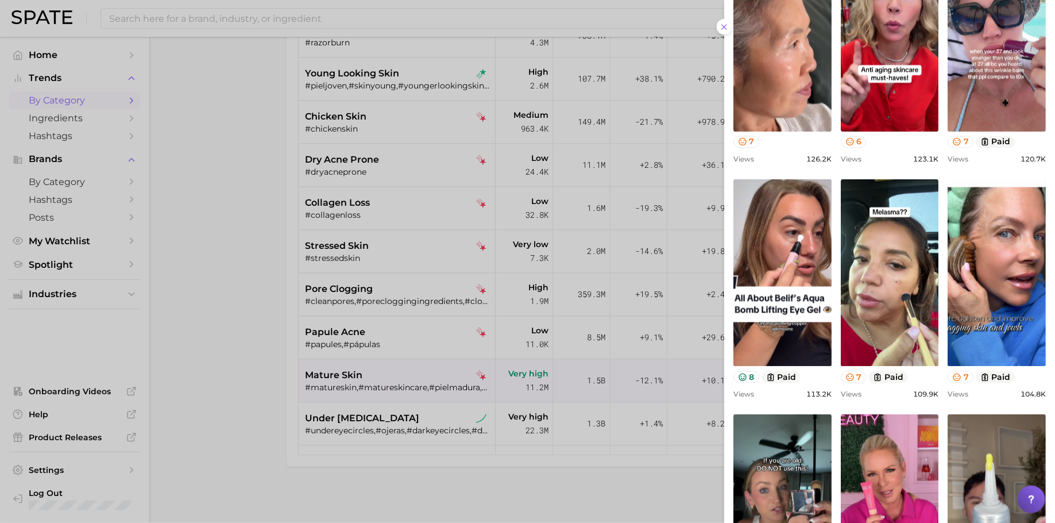
drag, startPoint x: 242, startPoint y: 126, endPoint x: 269, endPoint y: 33, distance: 97.5
click at [243, 126] on div at bounding box center [527, 261] width 1055 height 523
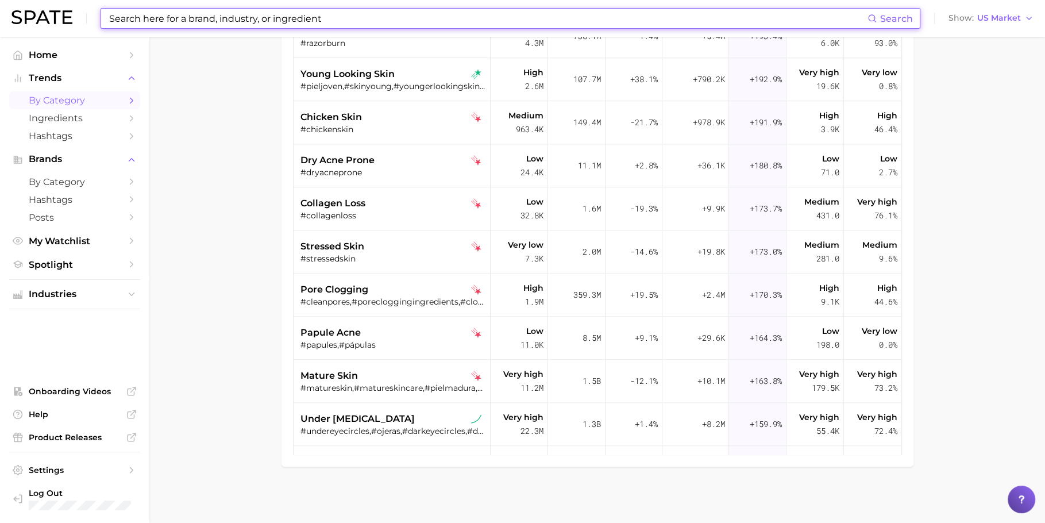
click at [413, 22] on input at bounding box center [488, 19] width 760 height 20
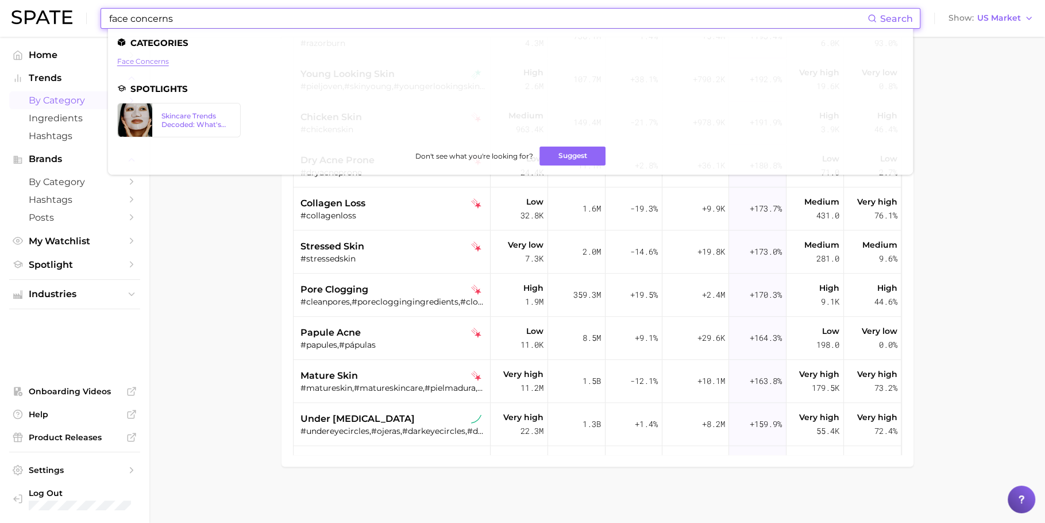
type input "face concerns"
click at [154, 62] on link "face concerns" at bounding box center [143, 61] width 52 height 9
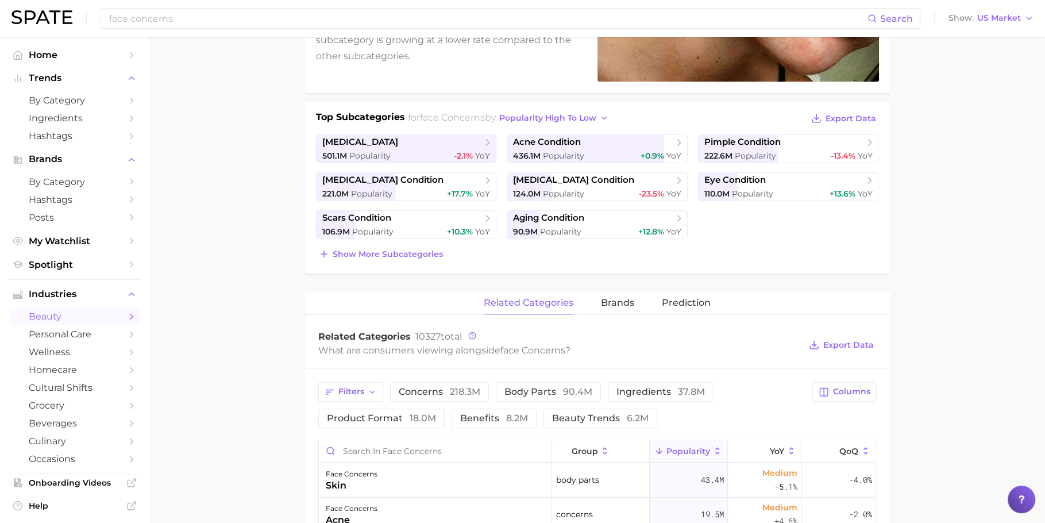
scroll to position [396, 0]
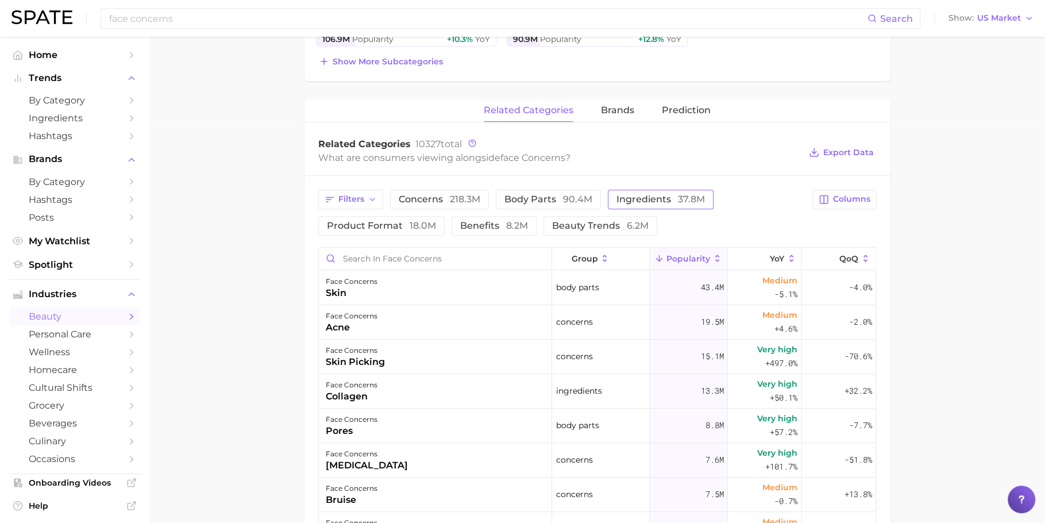
click at [616, 200] on span "ingredients 37.8m" at bounding box center [660, 199] width 88 height 9
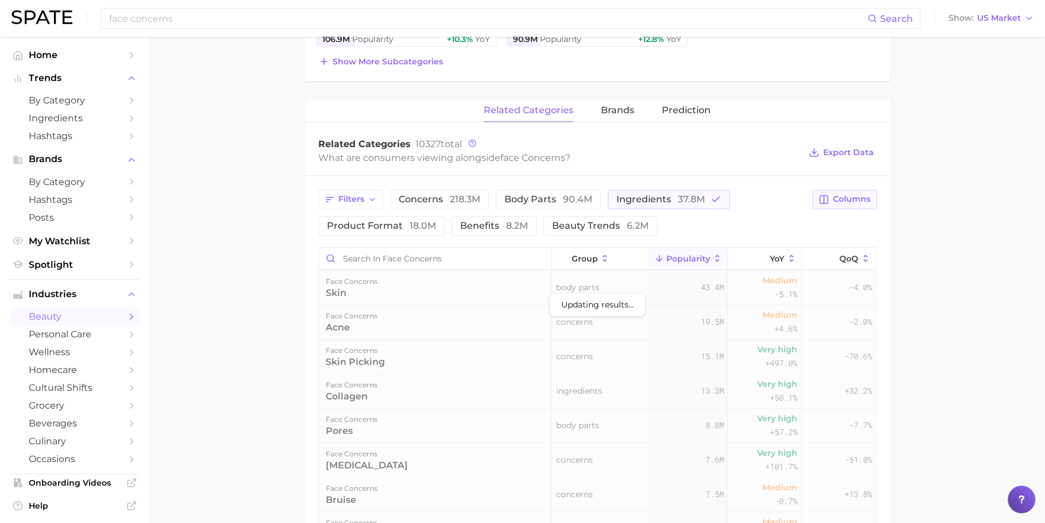
click at [860, 194] on span "Columns" at bounding box center [851, 199] width 37 height 10
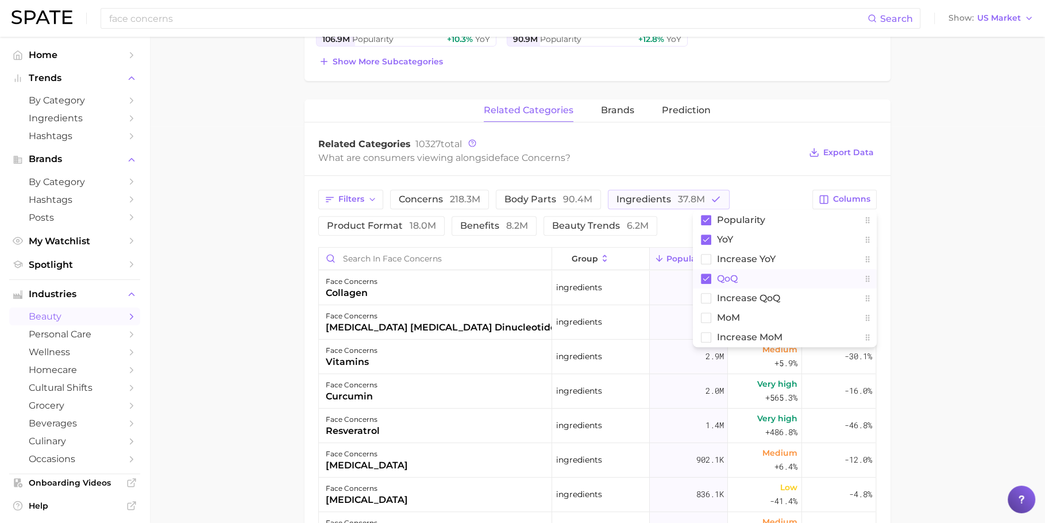
click at [776, 269] on button "QoQ" at bounding box center [785, 279] width 184 height 20
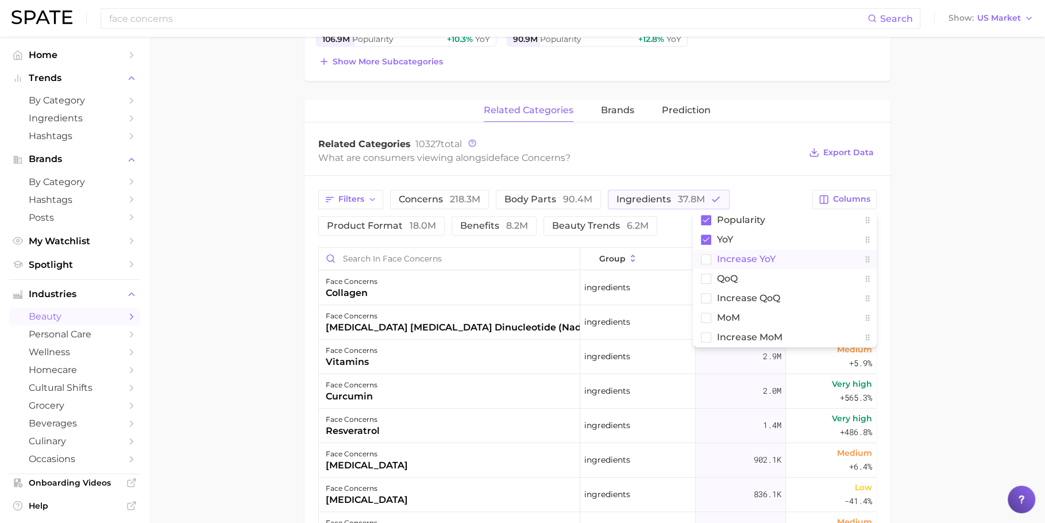
click at [777, 257] on button "Increase YoY" at bounding box center [785, 259] width 184 height 20
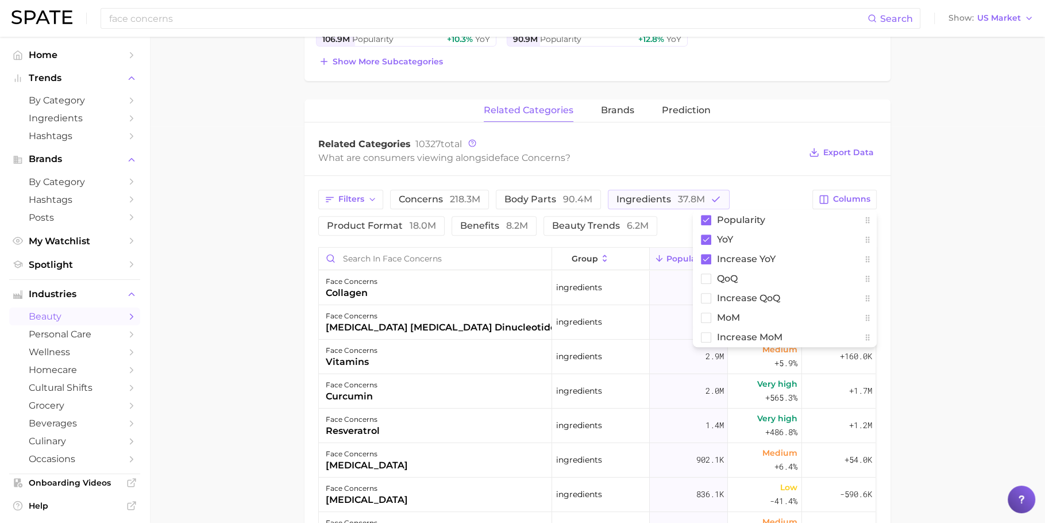
click at [954, 251] on main "1. skincare 2. face concerns 3. Subcategory Overview Google TikTok Instagram Be…" at bounding box center [597, 240] width 896 height 1201
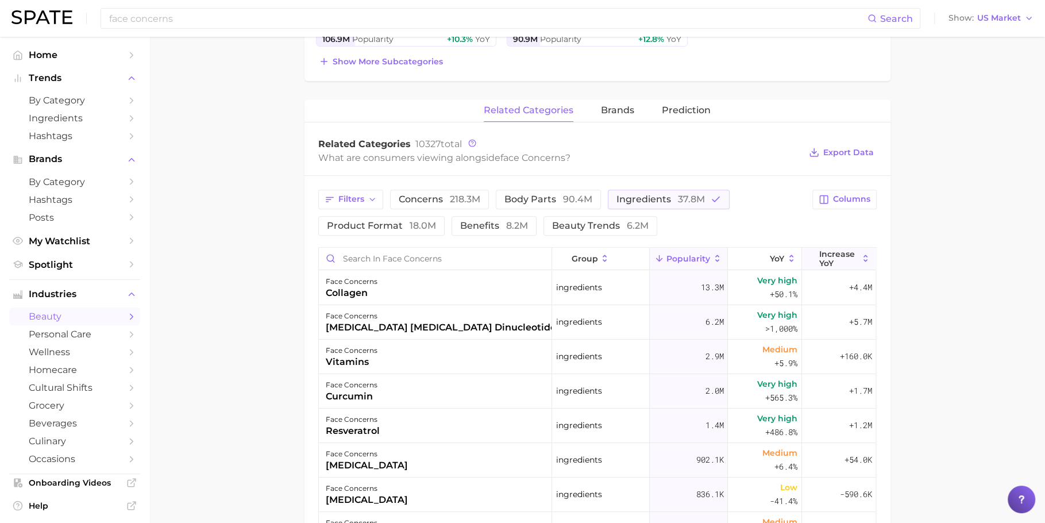
click at [823, 263] on span "Increase YoY" at bounding box center [838, 258] width 39 height 18
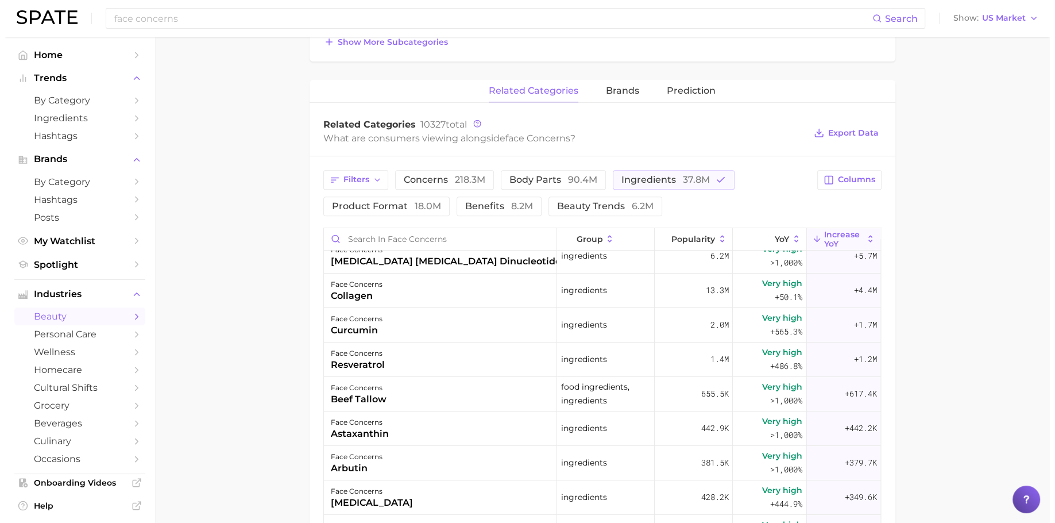
scroll to position [451, 0]
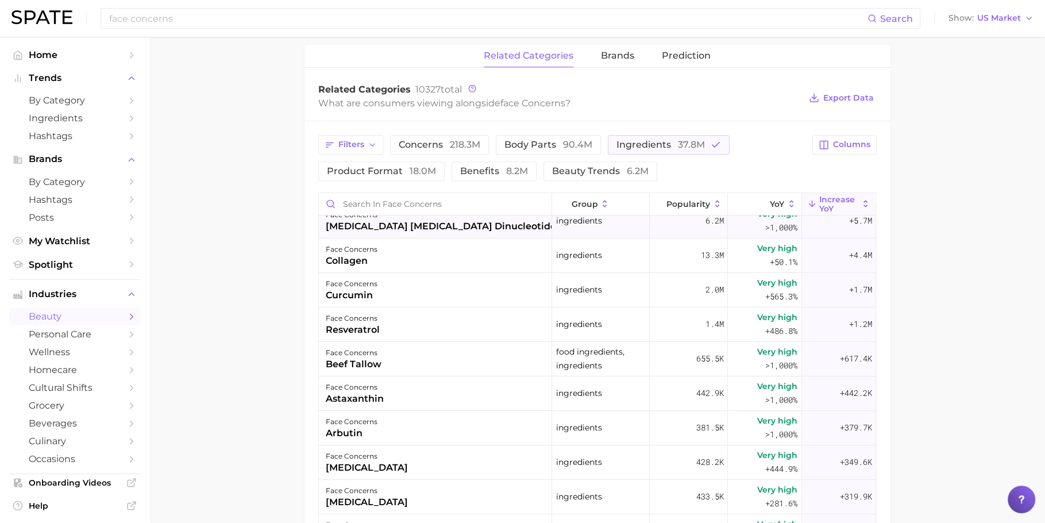
click at [449, 213] on div "face concerns" at bounding box center [455, 215] width 259 height 14
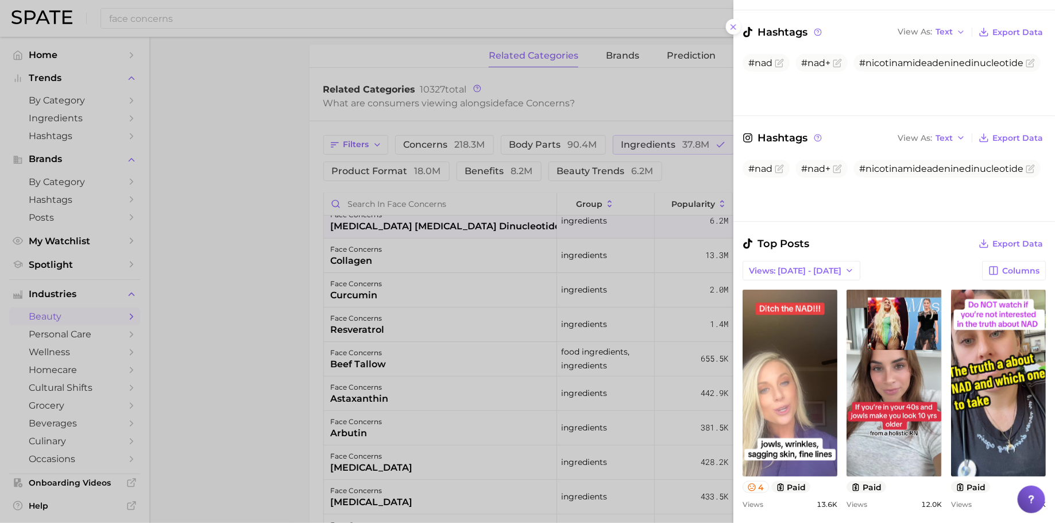
scroll to position [644, 0]
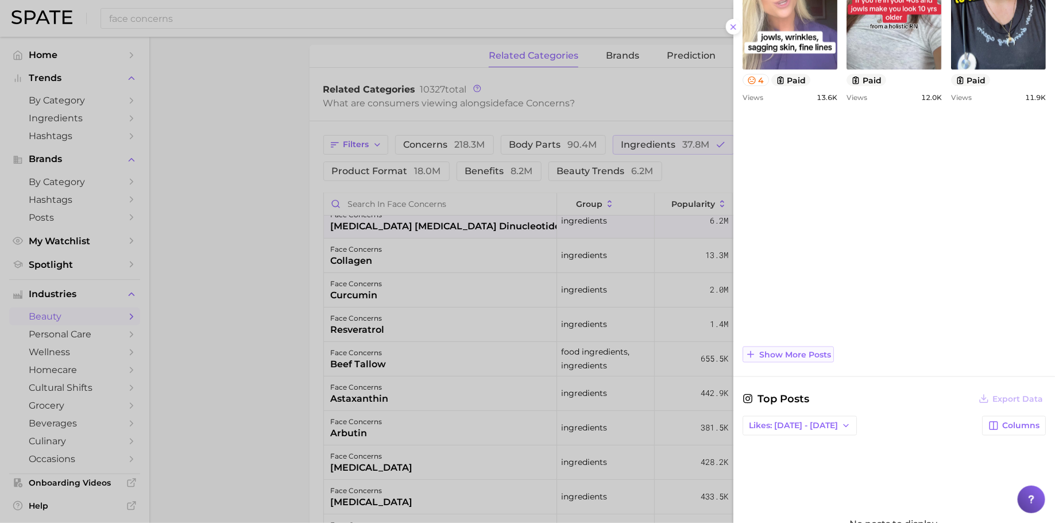
click at [792, 351] on span "Show more posts" at bounding box center [796, 355] width 72 height 10
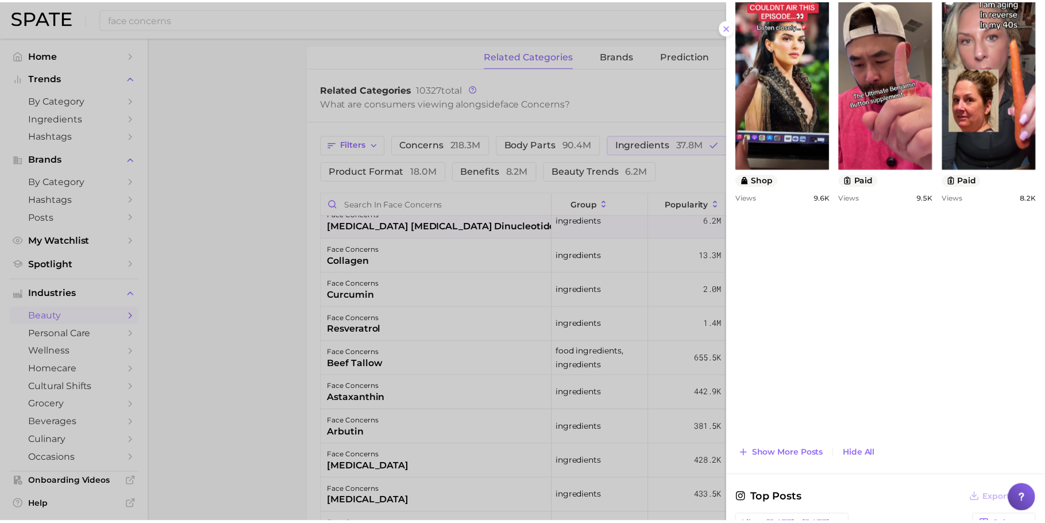
scroll to position [0, 0]
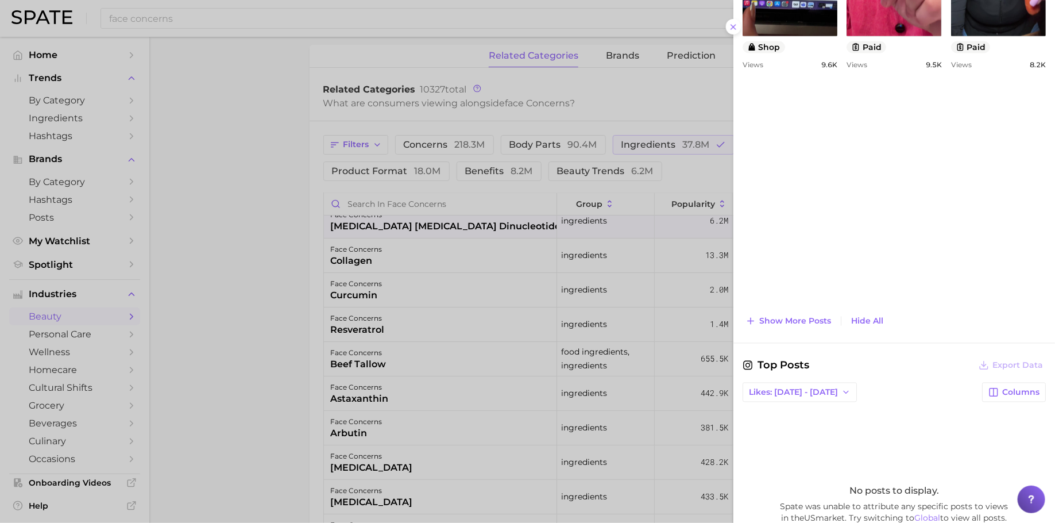
click at [553, 315] on div at bounding box center [527, 261] width 1055 height 523
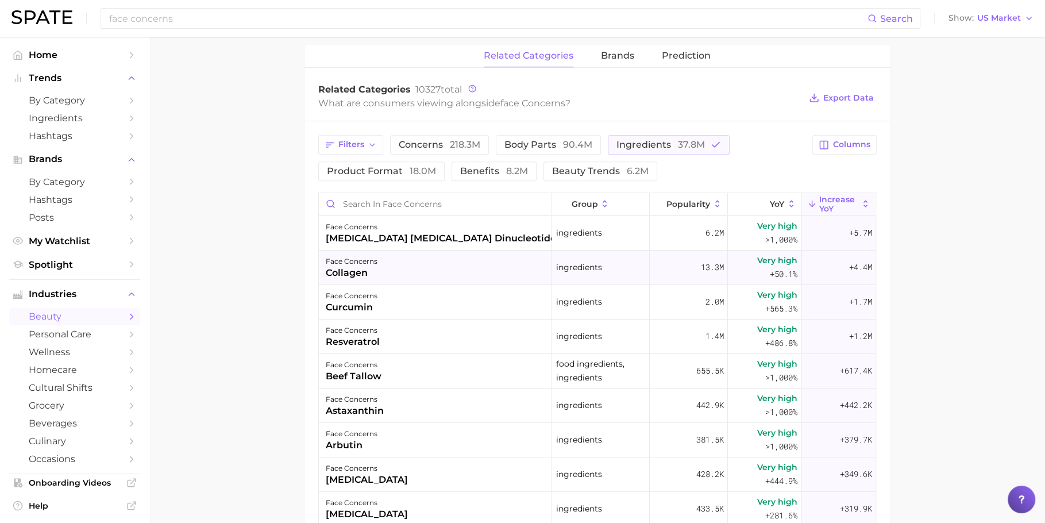
click at [471, 273] on div "face concerns collagen" at bounding box center [435, 268] width 233 height 34
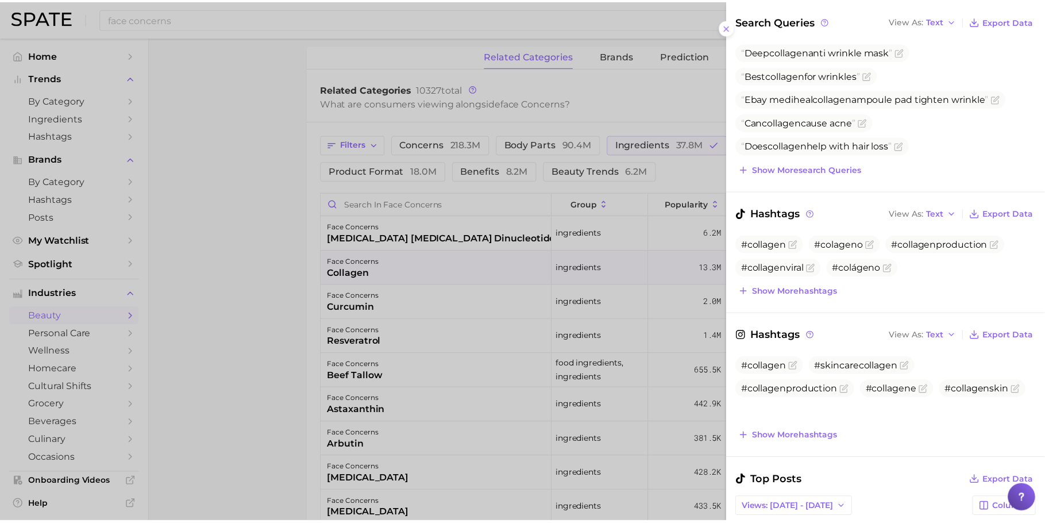
scroll to position [262, 0]
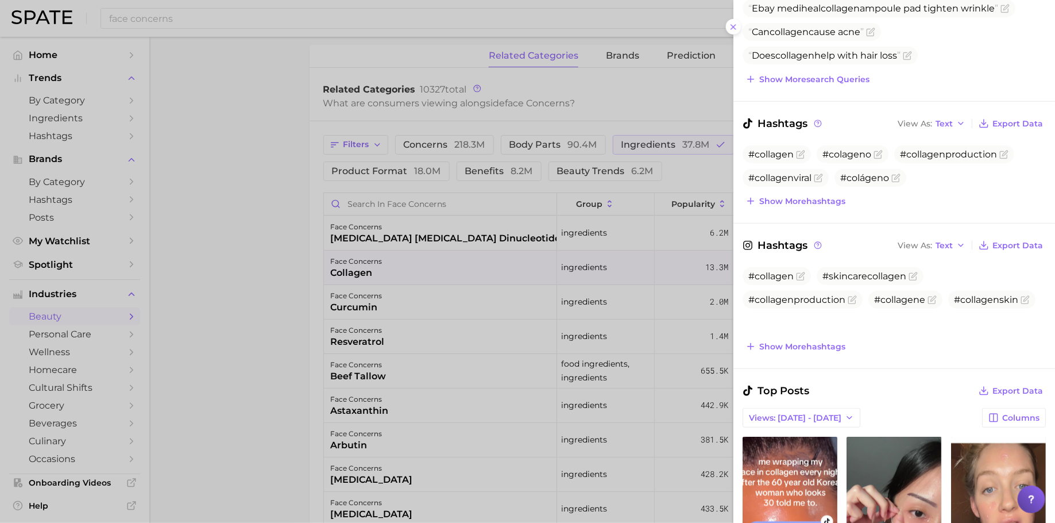
click at [576, 319] on div at bounding box center [527, 261] width 1055 height 523
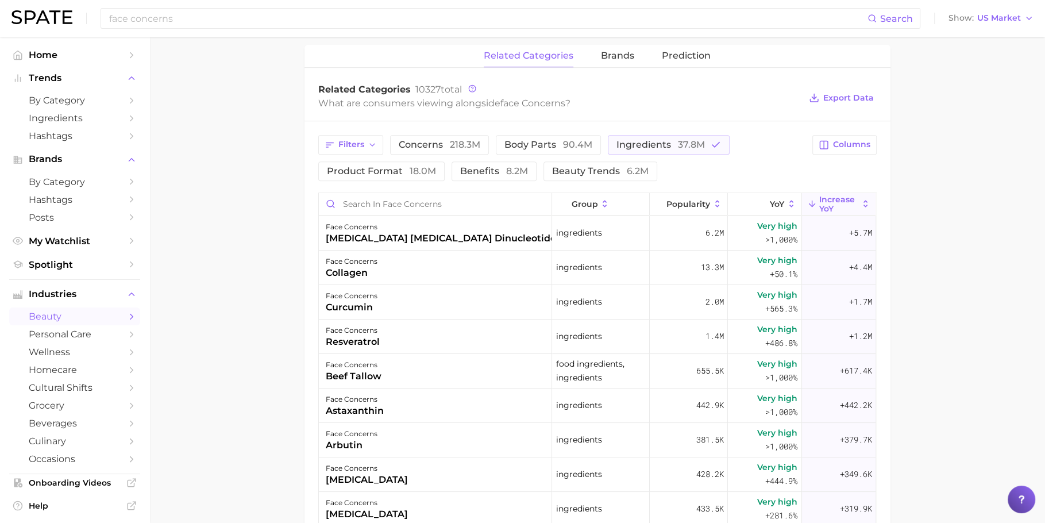
scroll to position [0, 0]
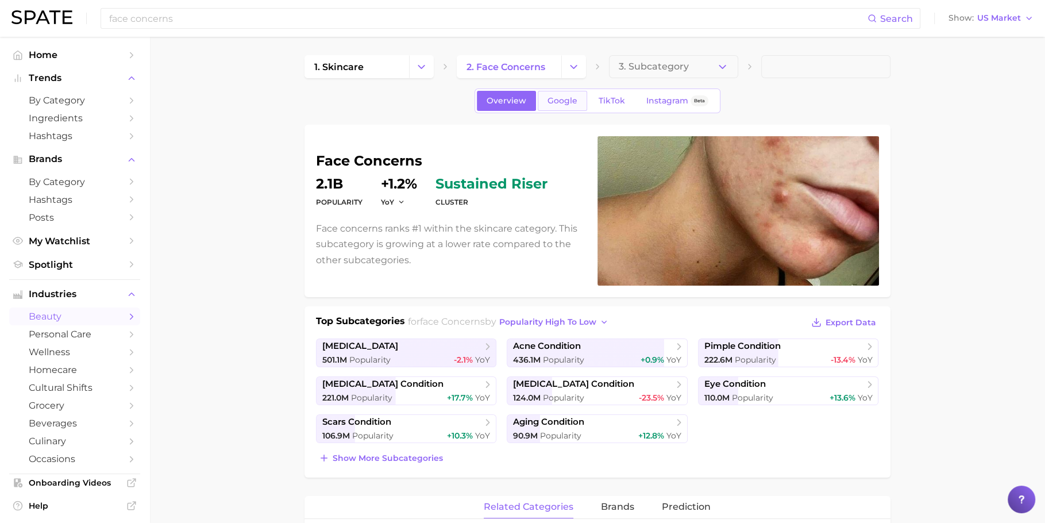
click at [552, 106] on link "Google" at bounding box center [562, 101] width 49 height 20
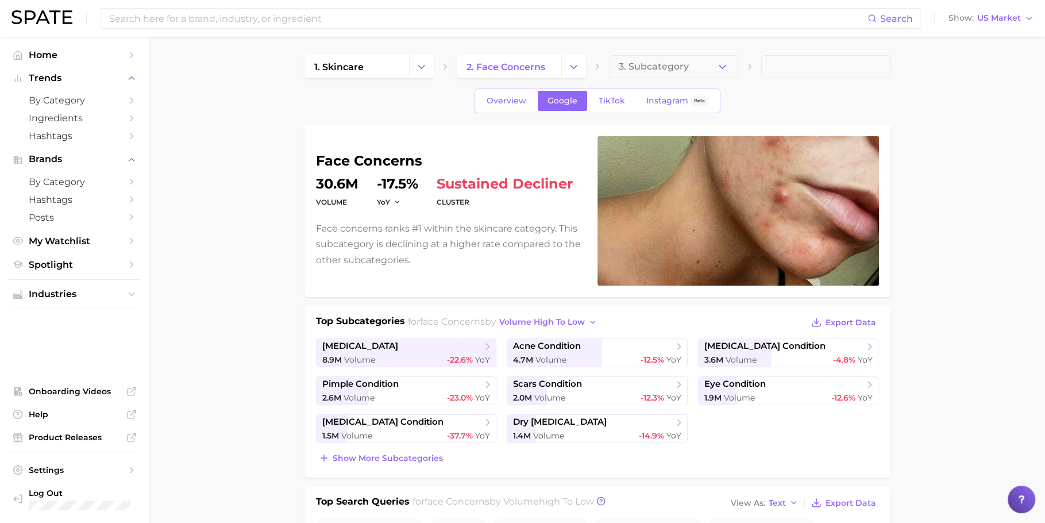
scroll to position [453, 0]
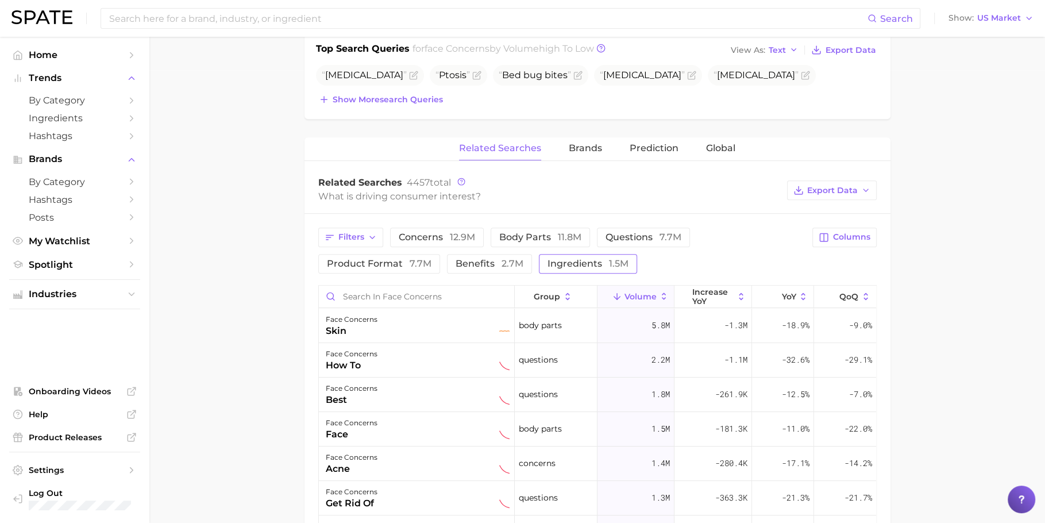
click at [579, 254] on button "ingredients 1.5m" at bounding box center [588, 264] width 98 height 20
click at [708, 293] on span "increase YoY" at bounding box center [713, 296] width 42 height 18
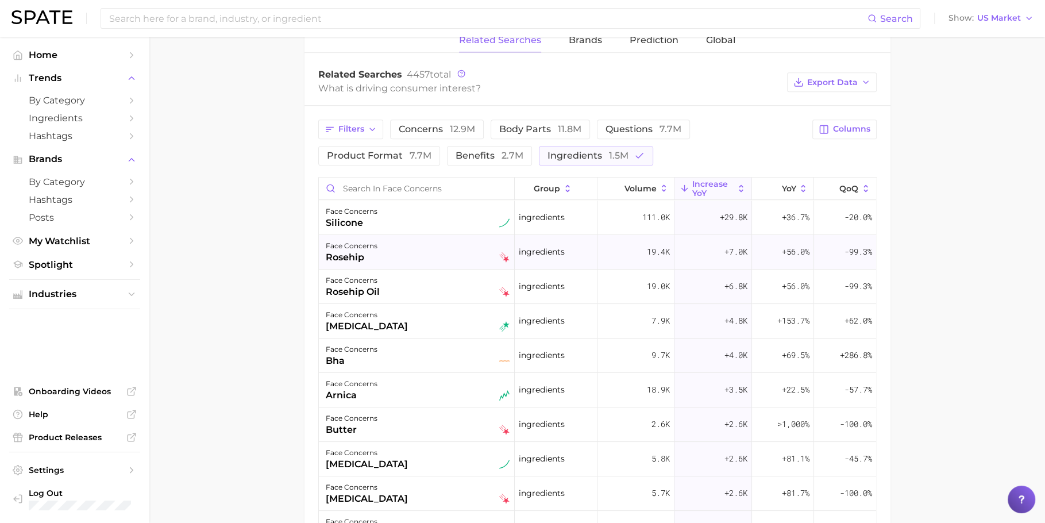
click at [404, 258] on div "face concerns rosehip" at bounding box center [418, 251] width 184 height 25
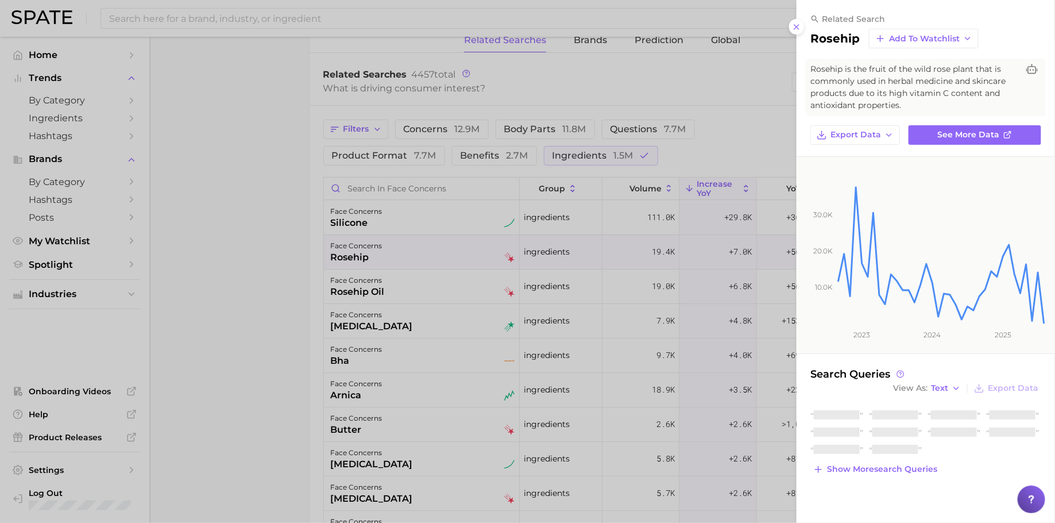
click at [425, 299] on div at bounding box center [527, 261] width 1055 height 523
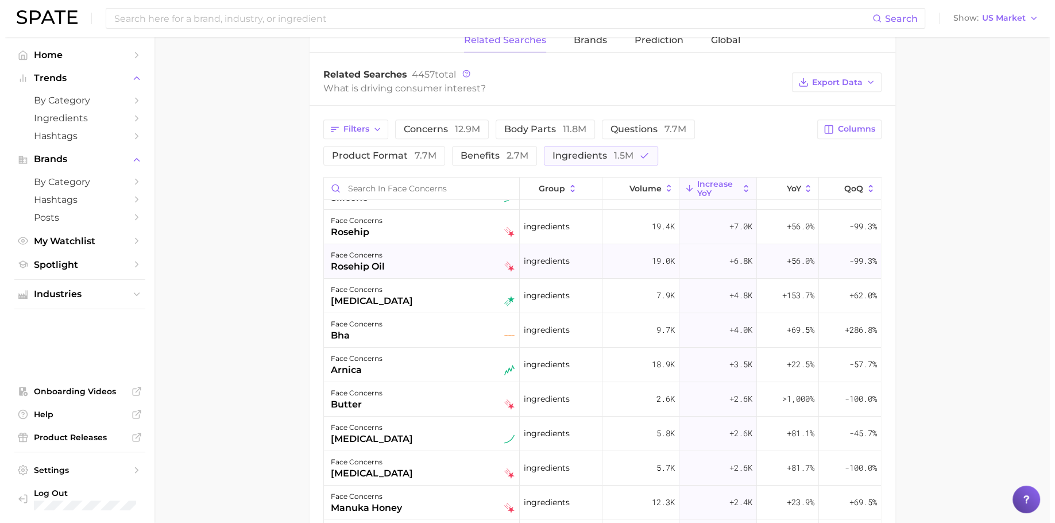
scroll to position [28, 0]
click at [407, 261] on div "face concerns rosehip oil" at bounding box center [418, 258] width 184 height 25
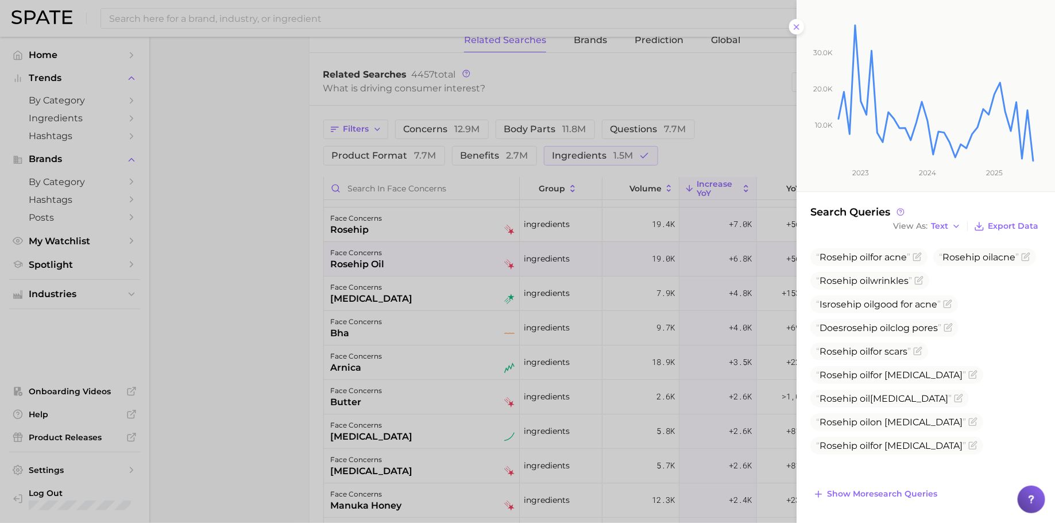
scroll to position [160, 0]
click at [483, 305] on div at bounding box center [527, 261] width 1055 height 523
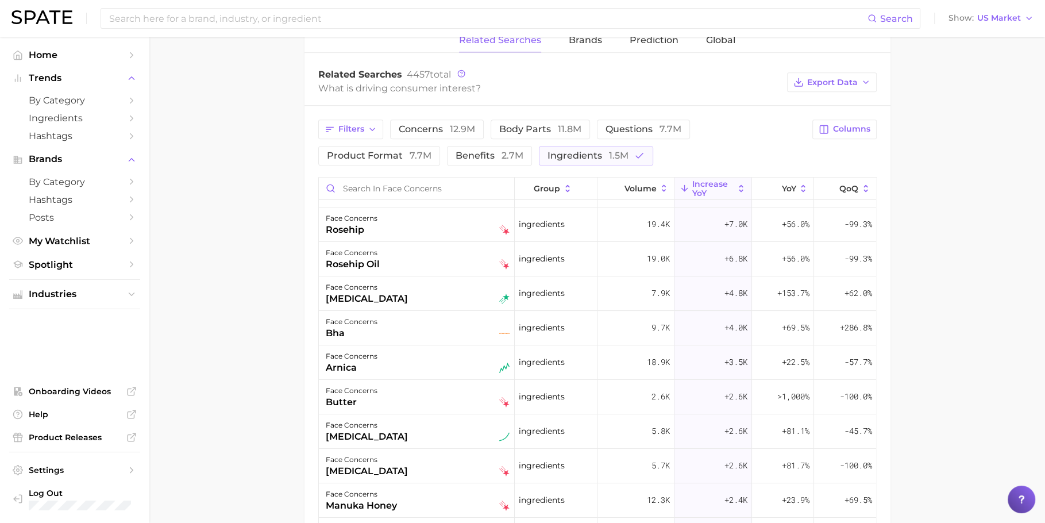
click at [419, 301] on div "face concerns [MEDICAL_DATA]" at bounding box center [417, 293] width 196 height 34
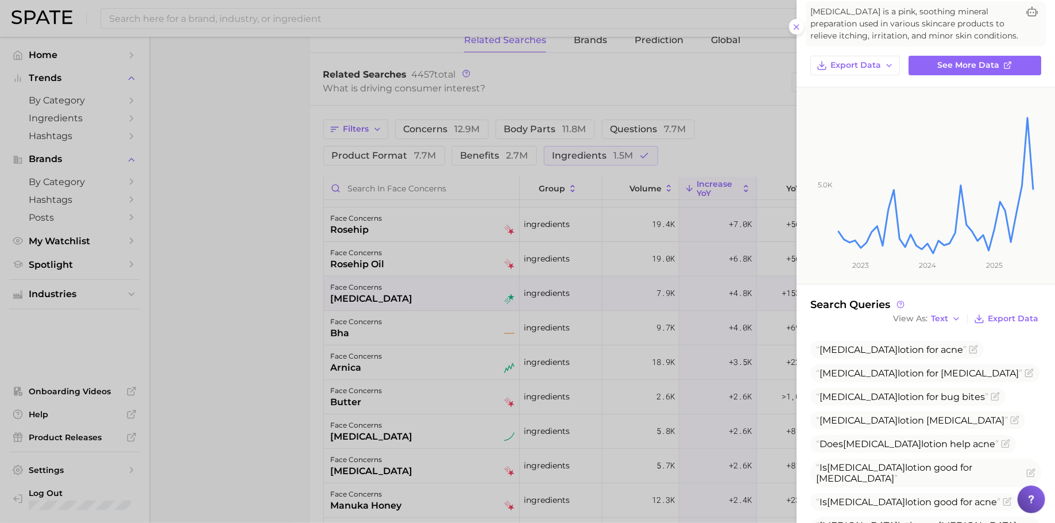
scroll to position [159, 0]
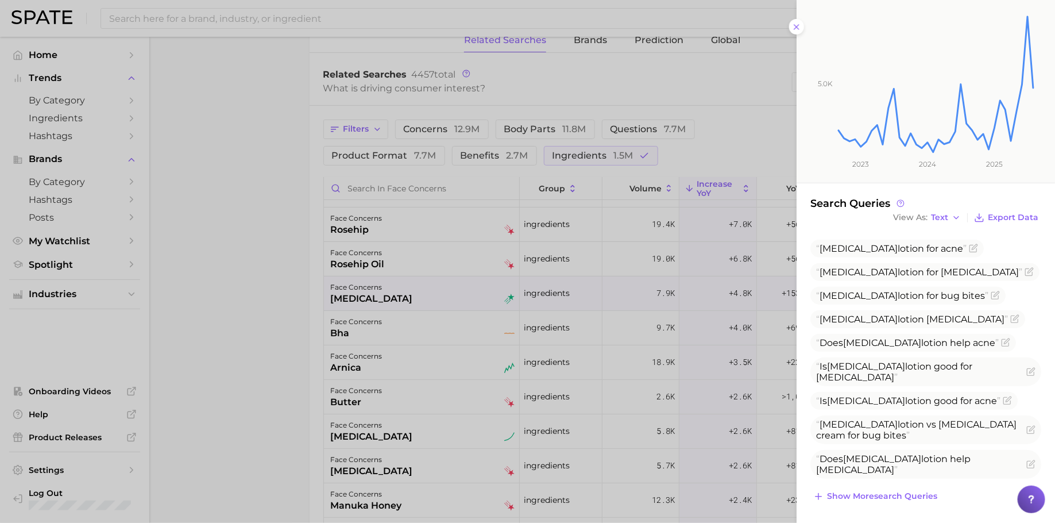
click at [910, 503] on div "related search [MEDICAL_DATA] Add to Watchlist [MEDICAL_DATA] is a pink, soothi…" at bounding box center [926, 183] width 259 height 684
click at [908, 498] on span "Show more search queries" at bounding box center [882, 496] width 110 height 10
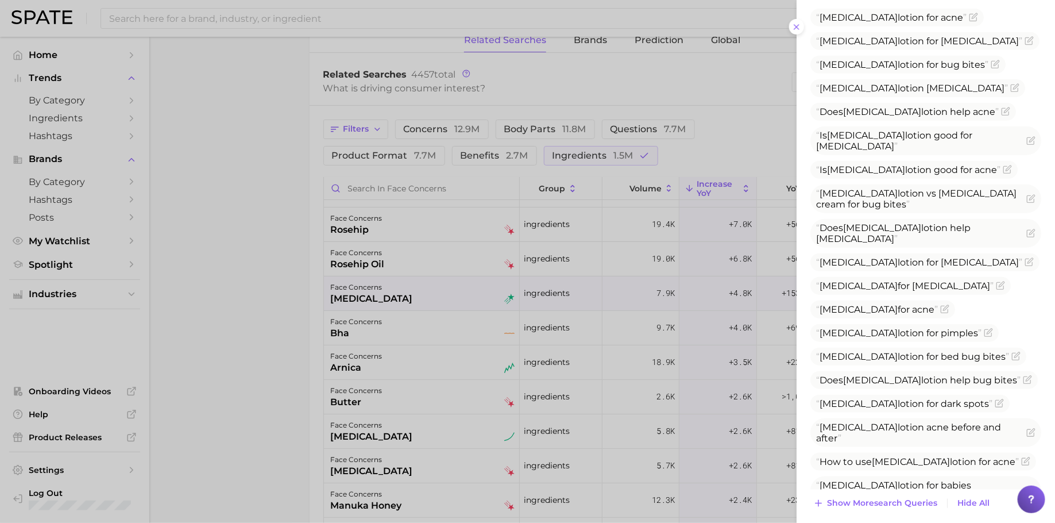
click at [434, 368] on div at bounding box center [527, 261] width 1055 height 523
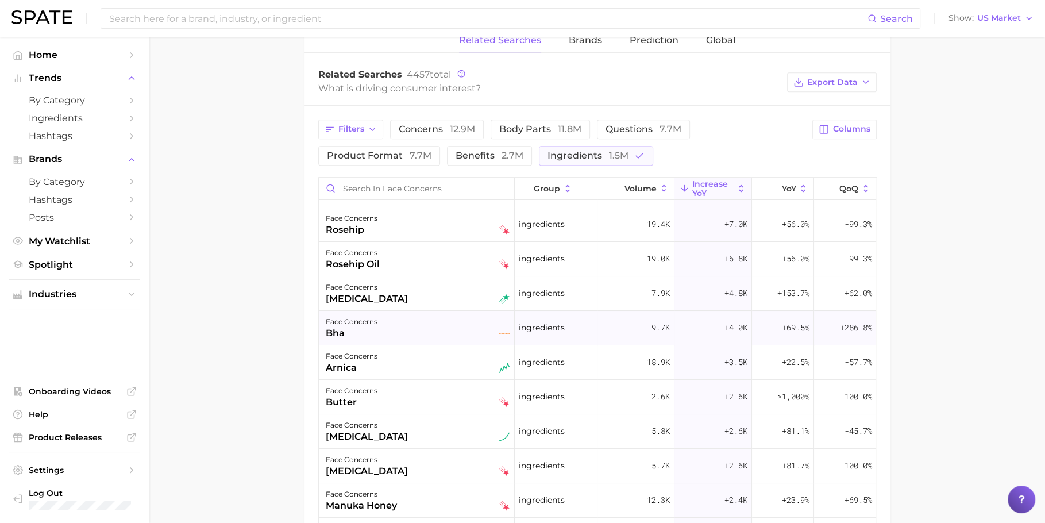
click at [409, 335] on div "face concerns bha" at bounding box center [418, 327] width 184 height 25
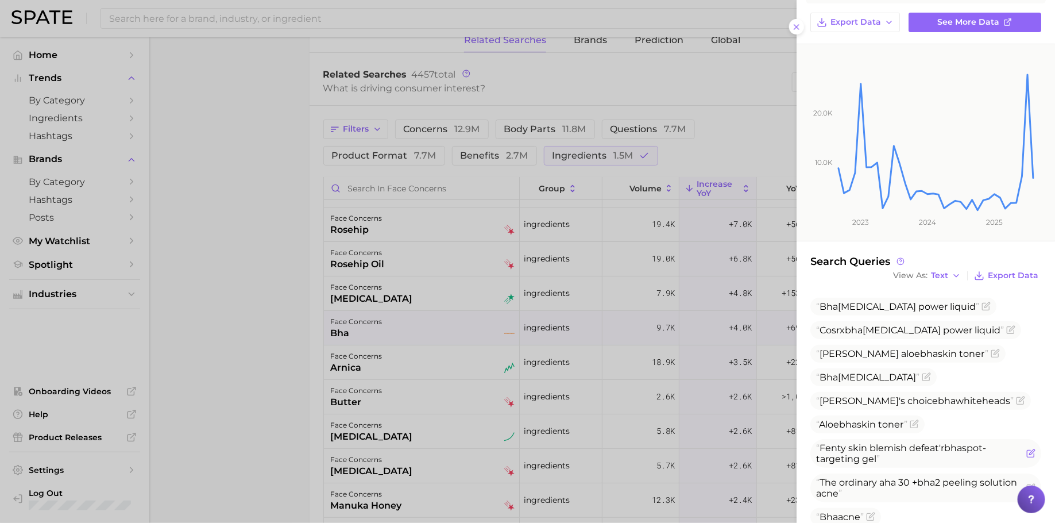
scroll to position [182, 0]
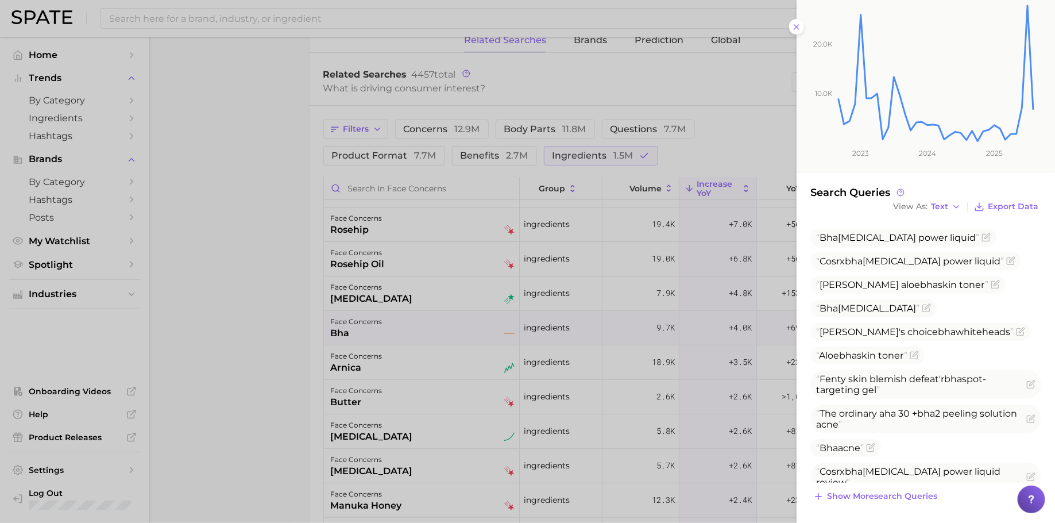
click at [558, 413] on div at bounding box center [527, 261] width 1055 height 523
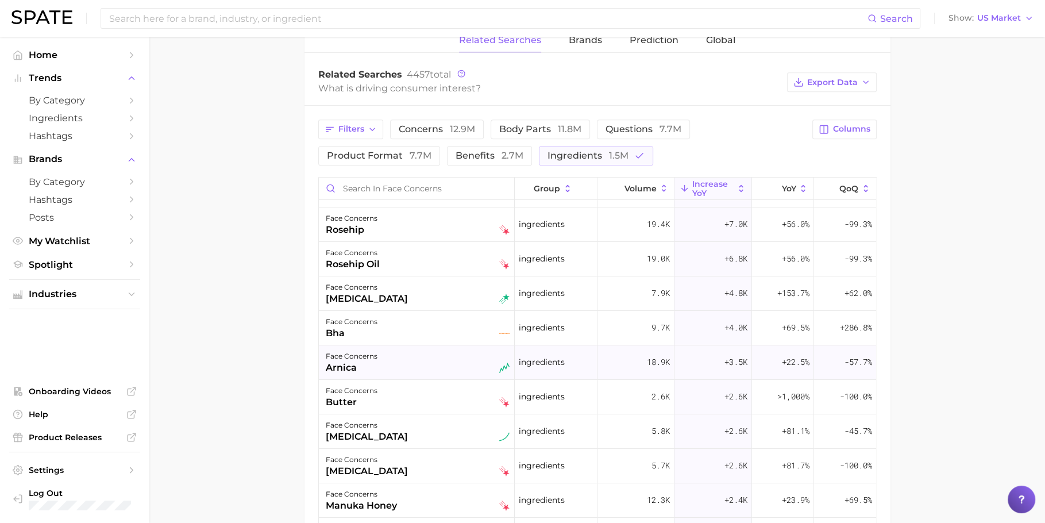
click at [445, 371] on div "face concerns [PERSON_NAME]" at bounding box center [417, 362] width 196 height 34
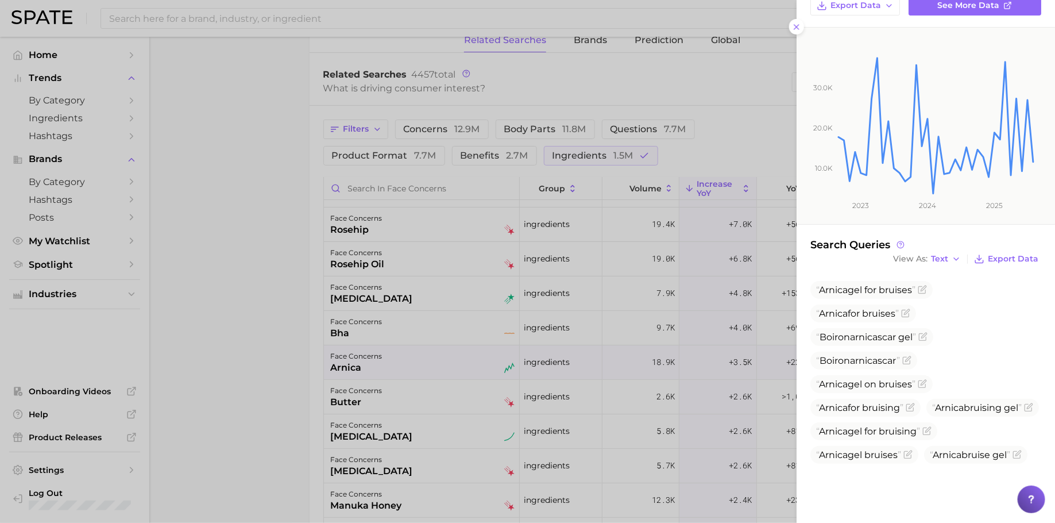
scroll to position [122, 0]
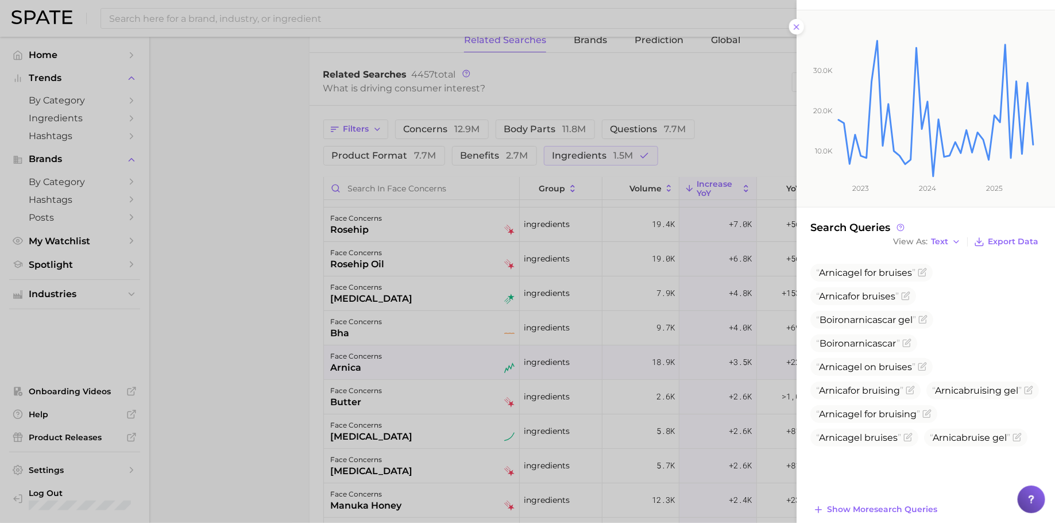
click at [722, 115] on div at bounding box center [527, 261] width 1055 height 523
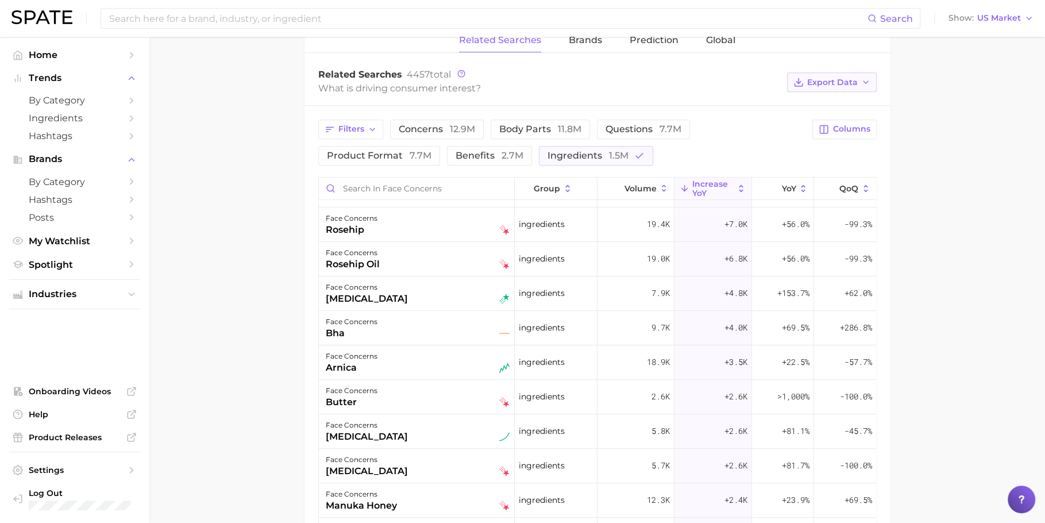
click at [835, 83] on span "Export Data" at bounding box center [832, 83] width 51 height 10
click at [819, 103] on span "Table Data CSV" at bounding box center [801, 104] width 63 height 10
click at [390, 361] on div "face concerns [PERSON_NAME]" at bounding box center [418, 361] width 184 height 25
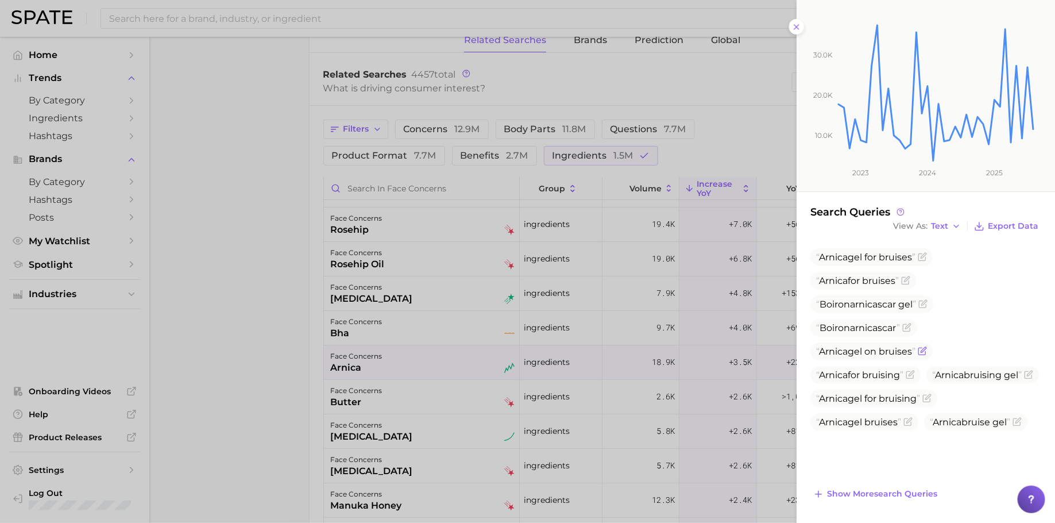
scroll to position [148, 0]
click at [854, 488] on button "Show more search queries" at bounding box center [876, 494] width 130 height 16
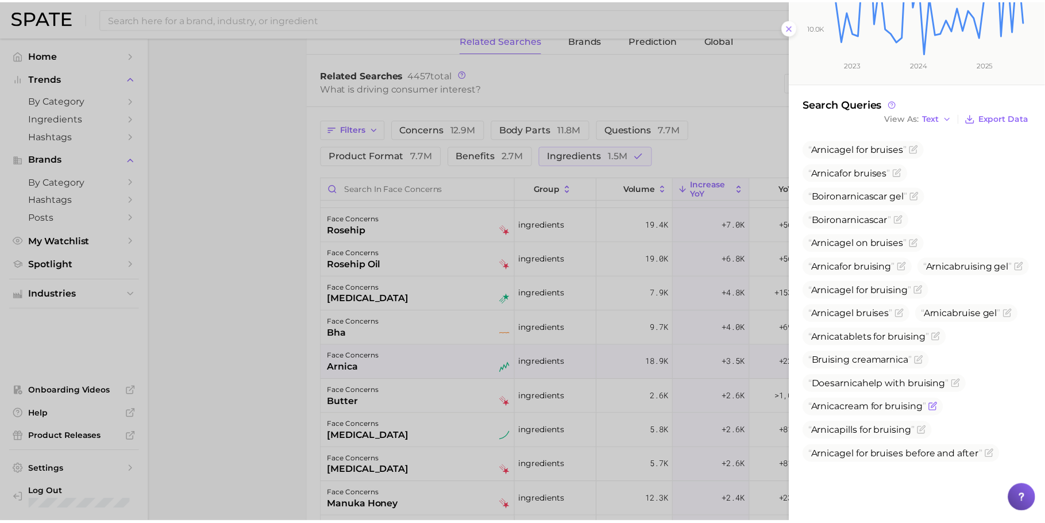
scroll to position [290, 0]
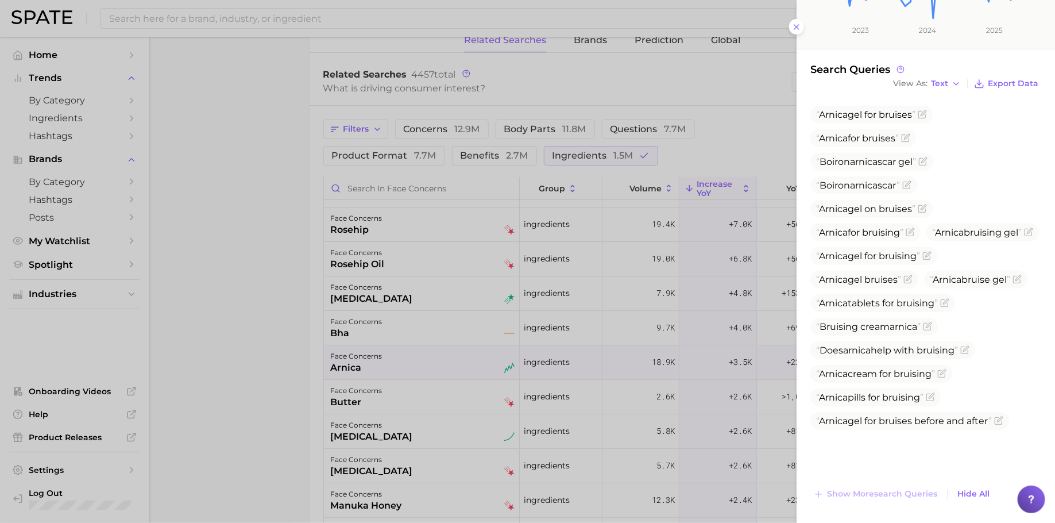
click at [416, 382] on div at bounding box center [527, 261] width 1055 height 523
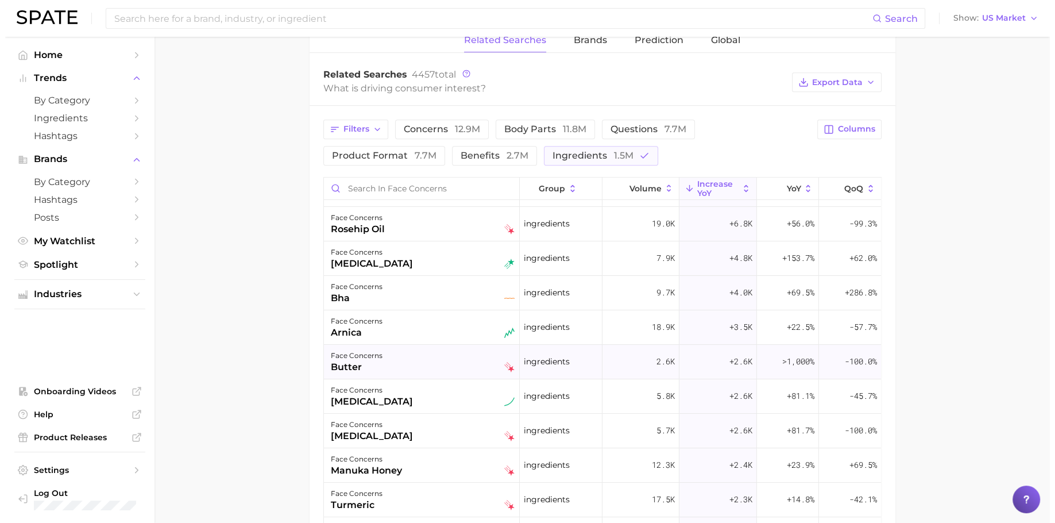
scroll to position [138, 0]
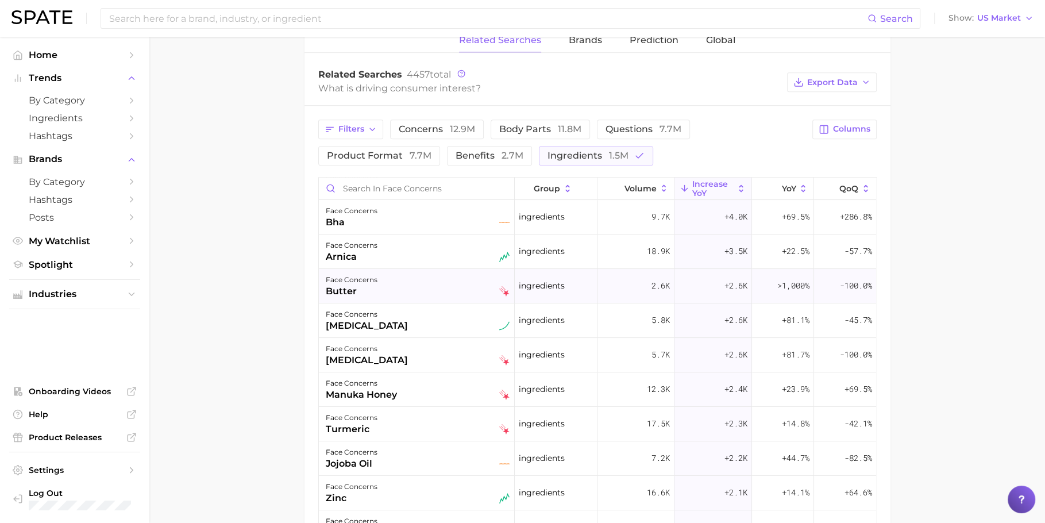
click at [388, 295] on div "face concerns butter" at bounding box center [417, 286] width 196 height 34
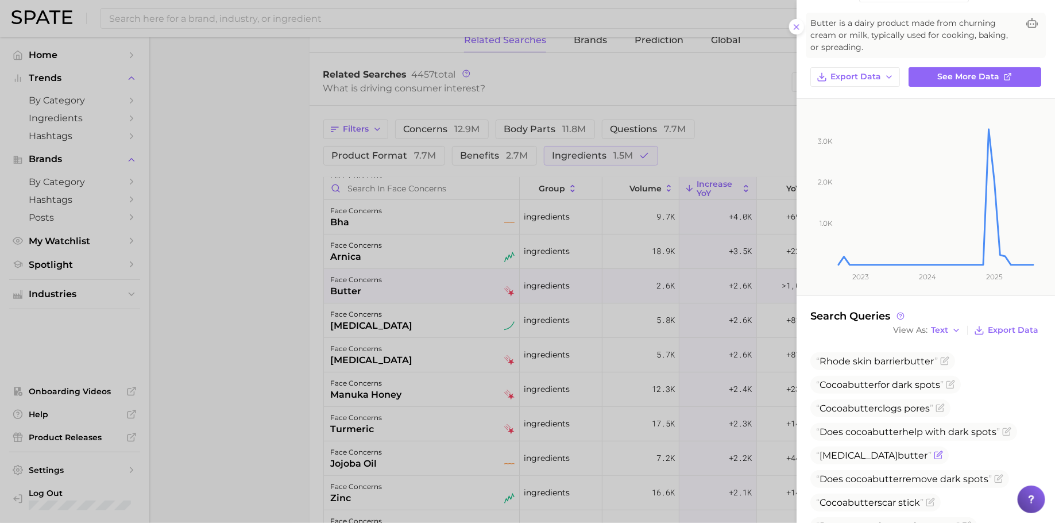
scroll to position [129, 0]
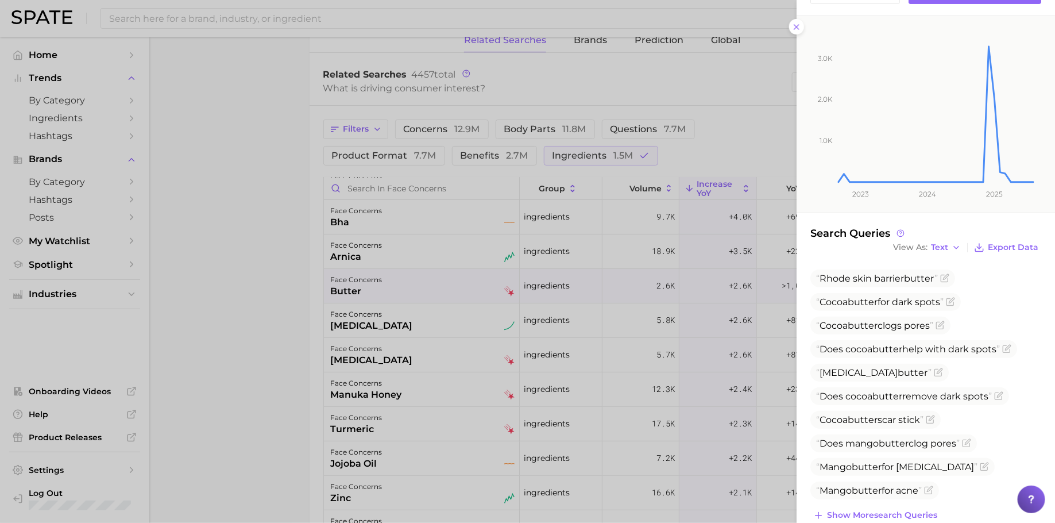
click at [354, 349] on div at bounding box center [527, 261] width 1055 height 523
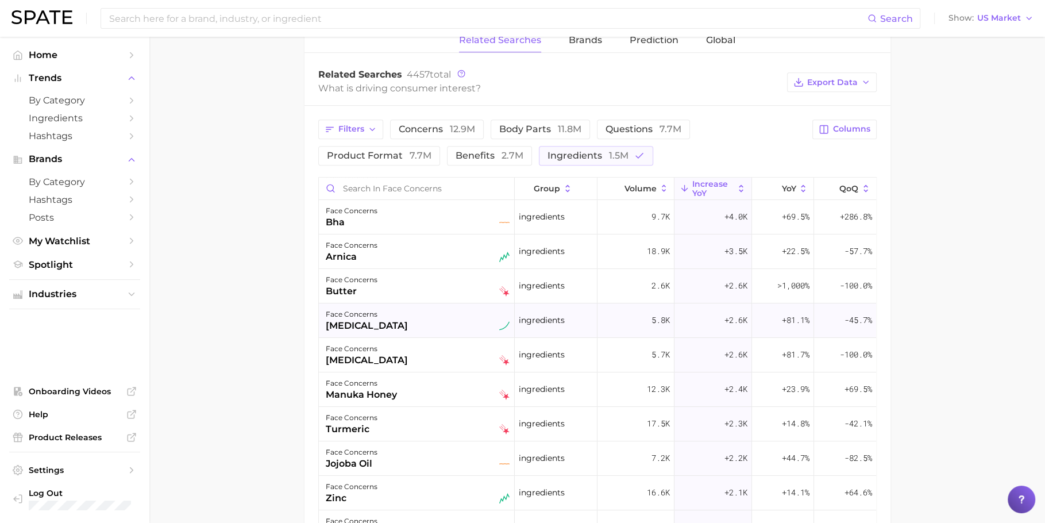
click at [361, 310] on div "face concerns" at bounding box center [367, 314] width 82 height 14
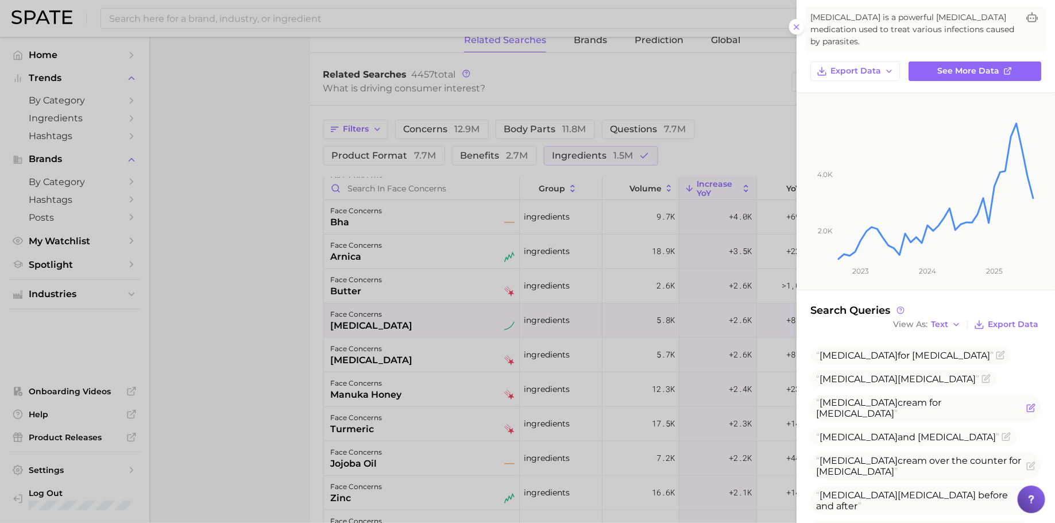
scroll to position [159, 0]
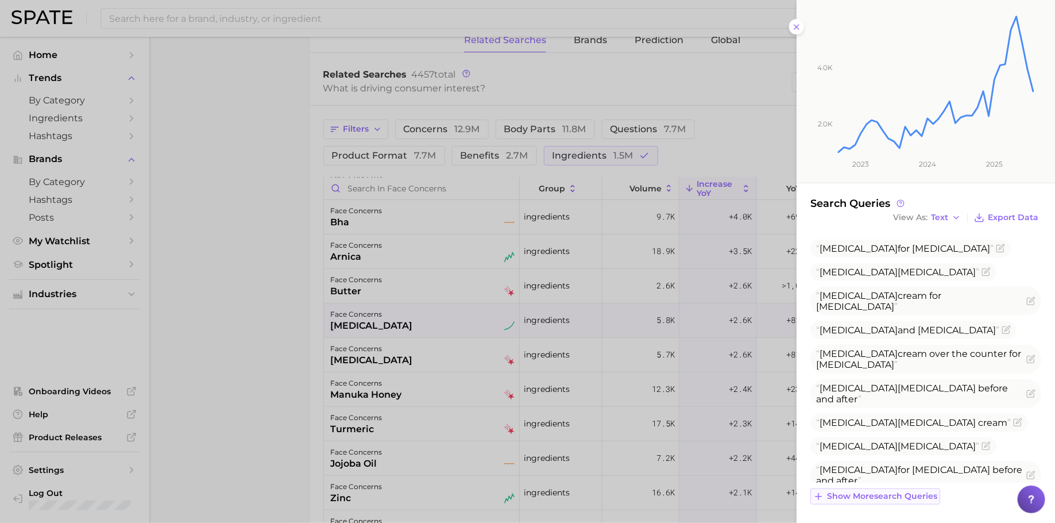
click at [904, 494] on span "Show more search queries" at bounding box center [882, 496] width 110 height 10
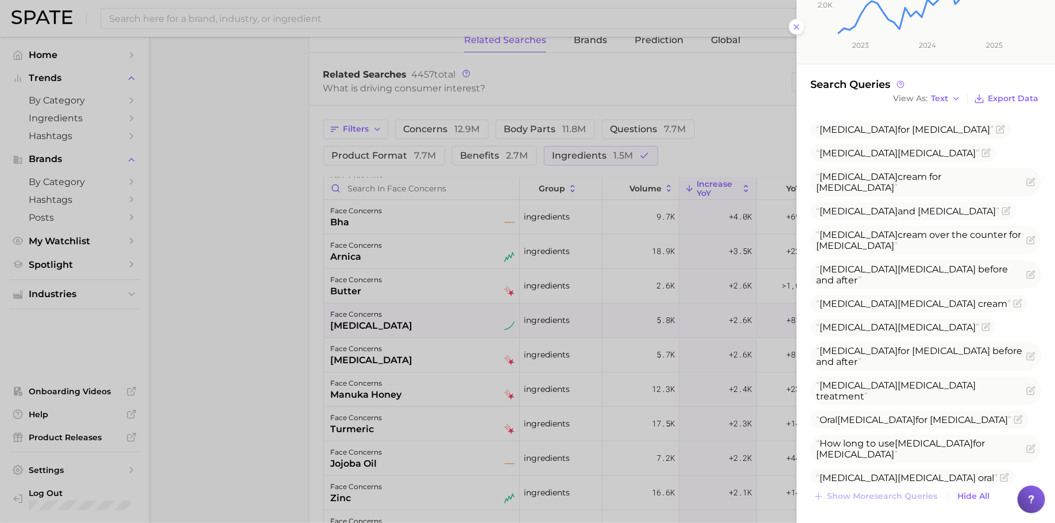
click at [465, 379] on div at bounding box center [527, 261] width 1055 height 523
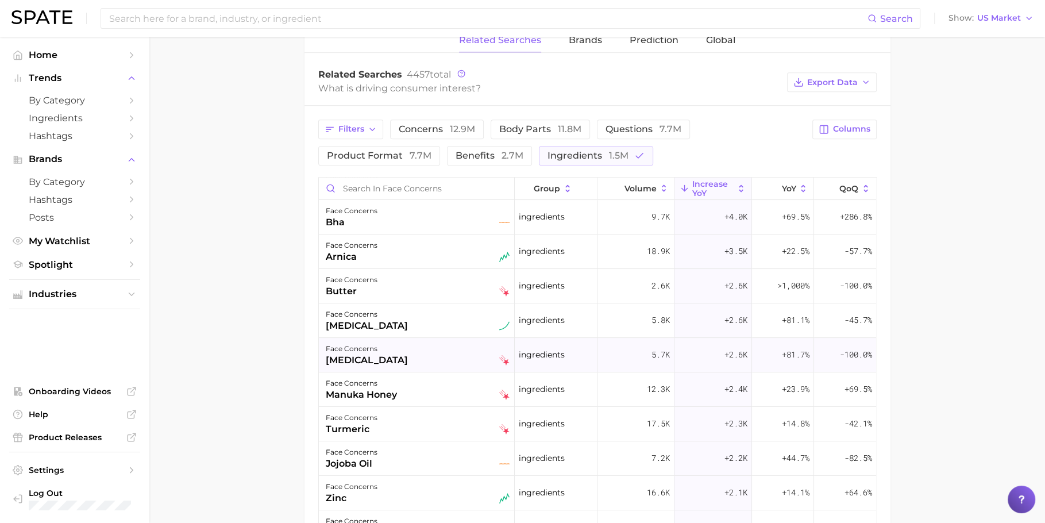
click at [448, 353] on div "face concerns [MEDICAL_DATA]" at bounding box center [418, 354] width 184 height 25
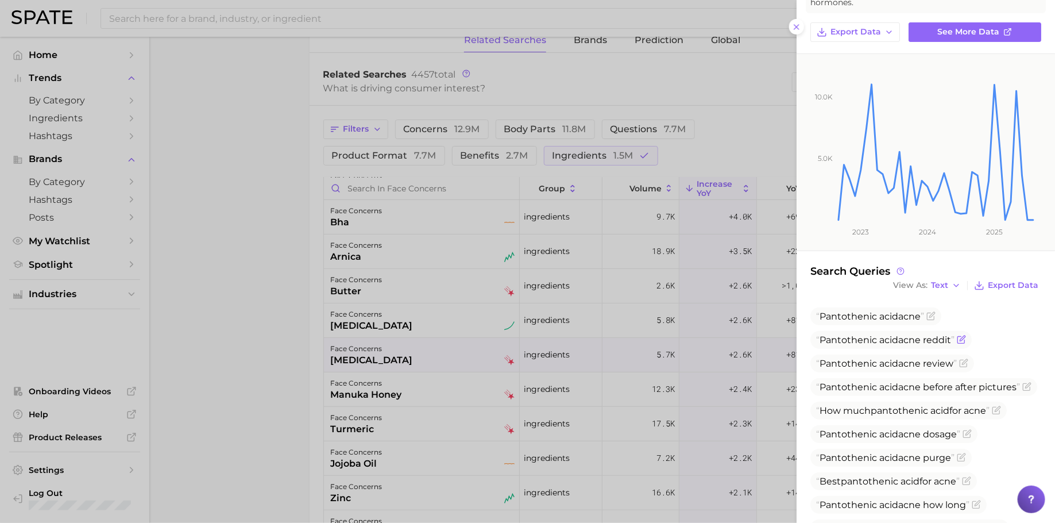
scroll to position [167, 0]
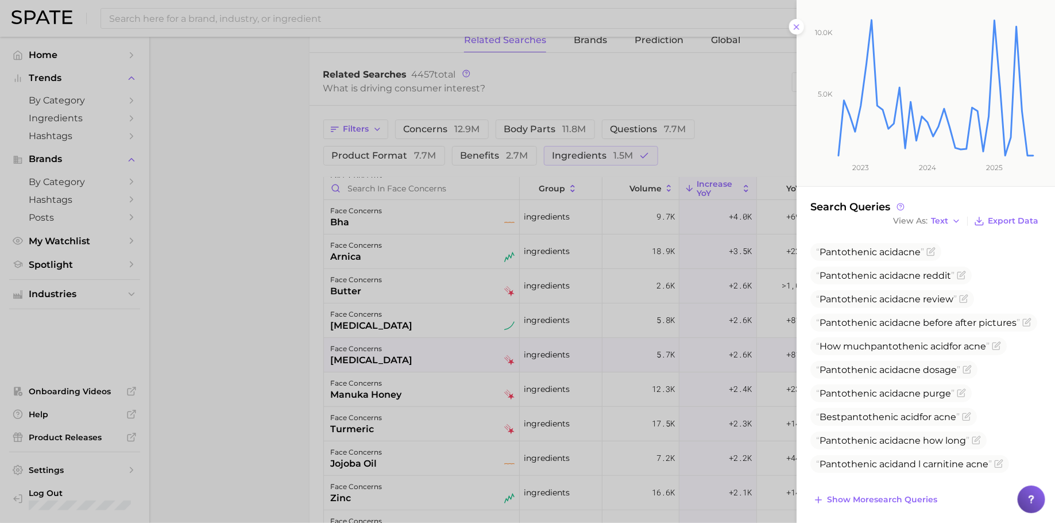
click at [463, 353] on div at bounding box center [527, 261] width 1055 height 523
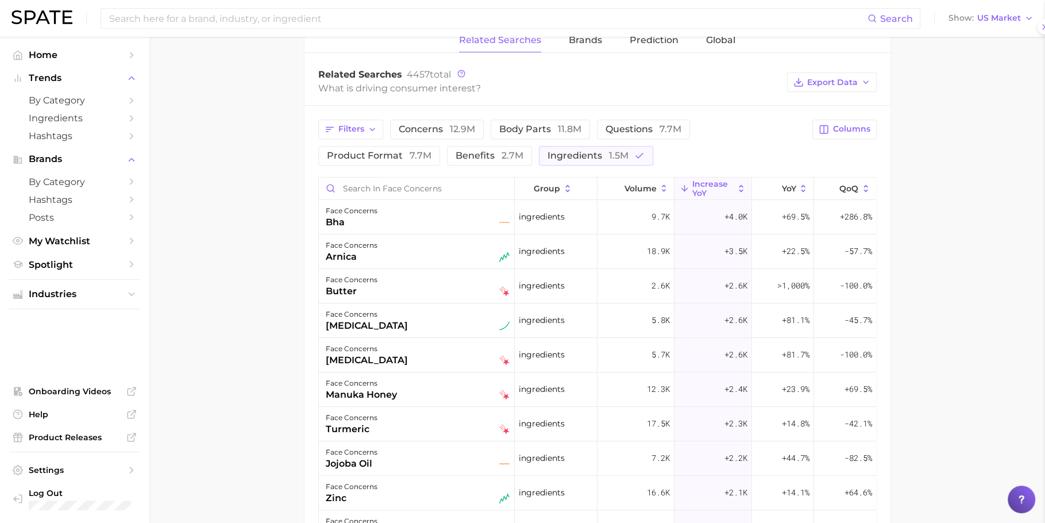
click at [415, 382] on div "face concerns manuka honey" at bounding box center [418, 388] width 184 height 25
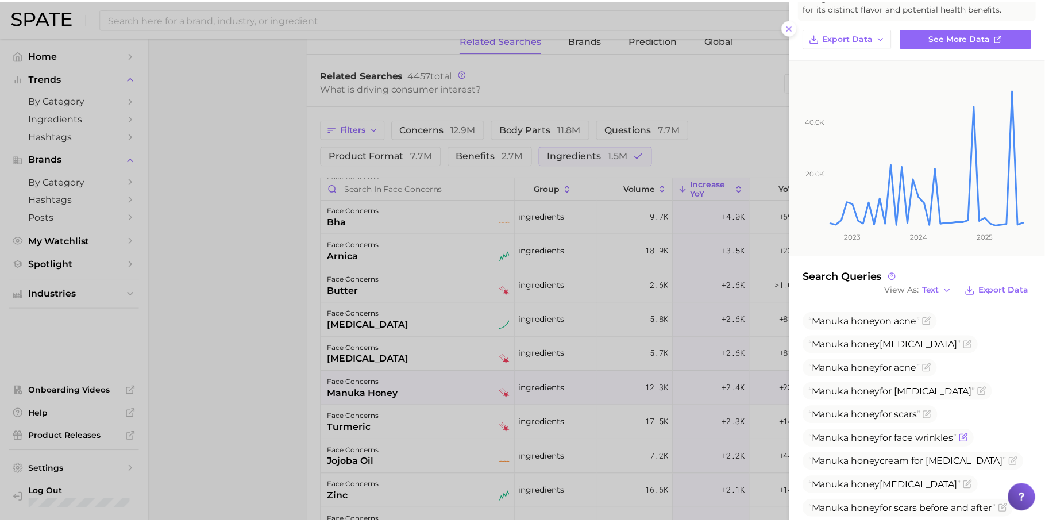
scroll to position [160, 0]
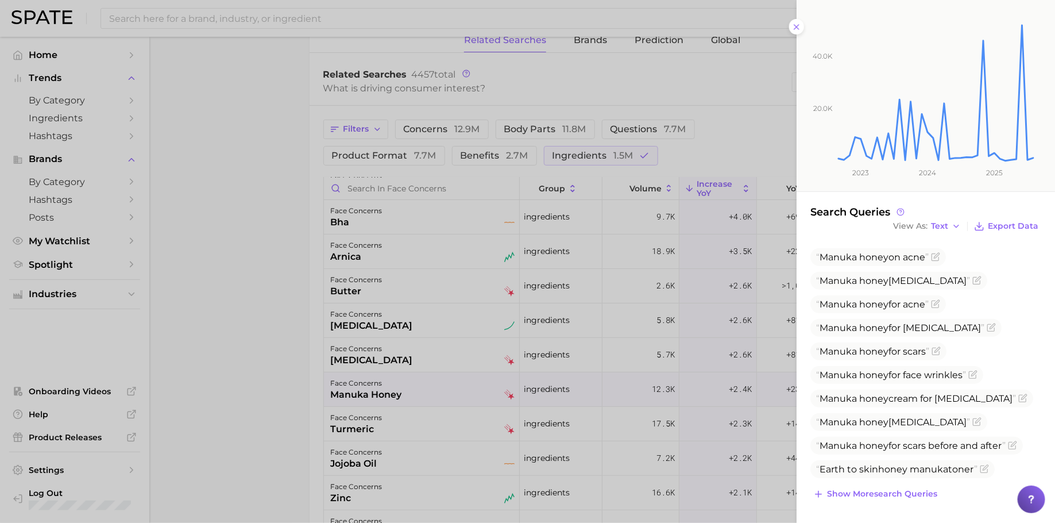
click at [676, 140] on div at bounding box center [527, 261] width 1055 height 523
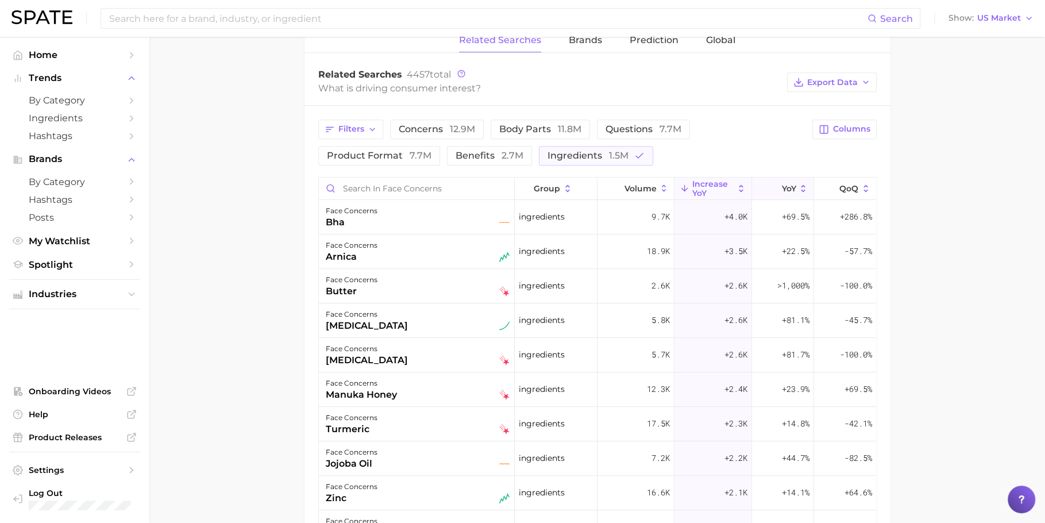
click at [769, 183] on icon at bounding box center [774, 188] width 10 height 10
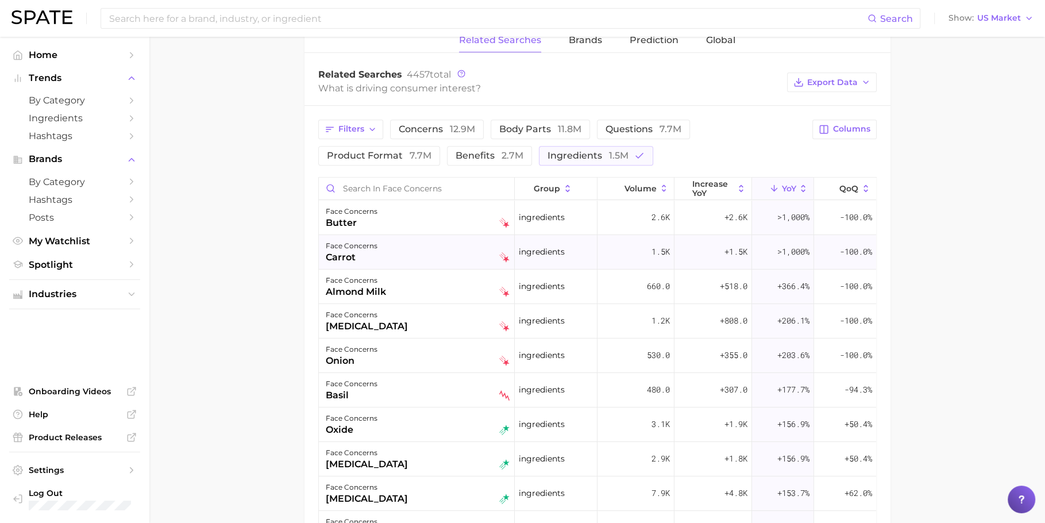
click at [438, 251] on div "face concerns carrot" at bounding box center [418, 251] width 184 height 25
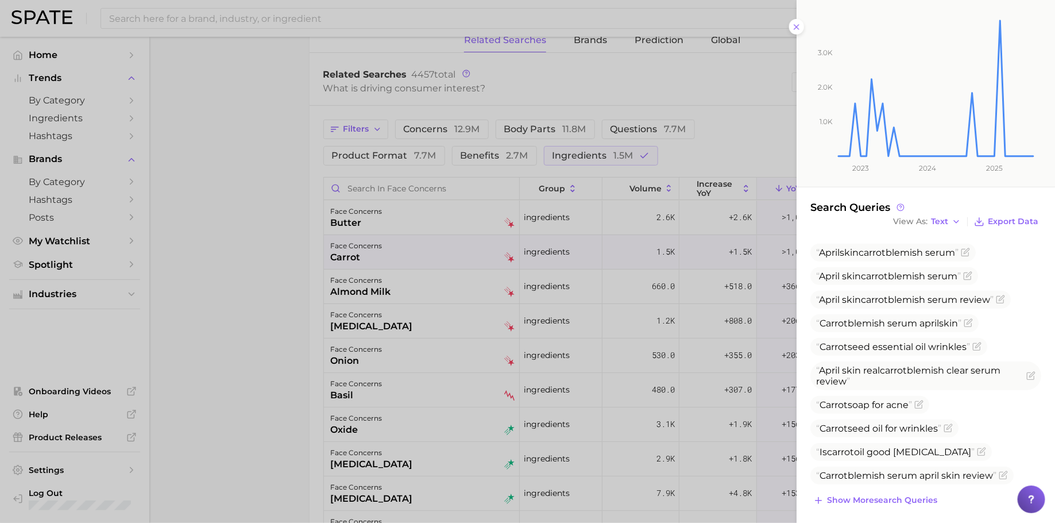
scroll to position [147, 0]
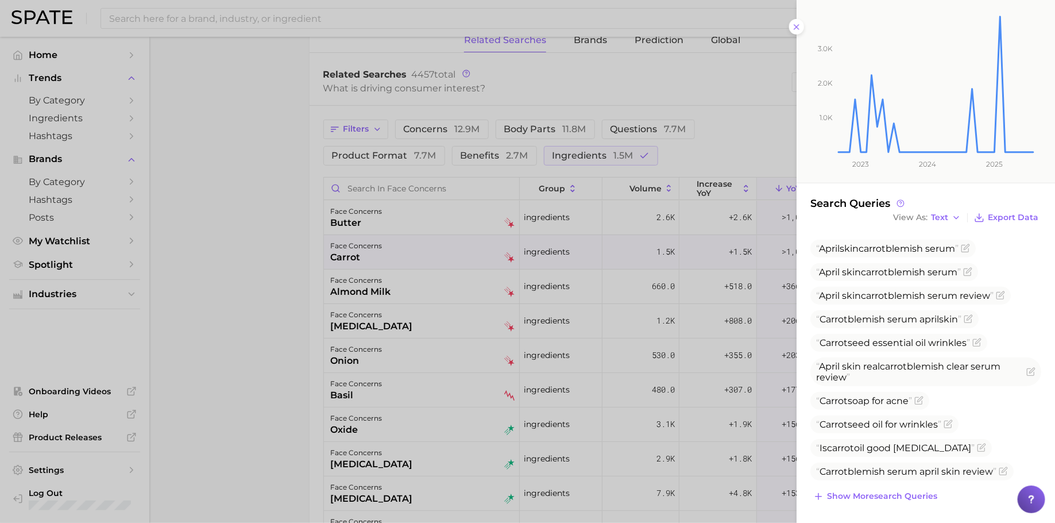
click at [339, 253] on div at bounding box center [527, 261] width 1055 height 523
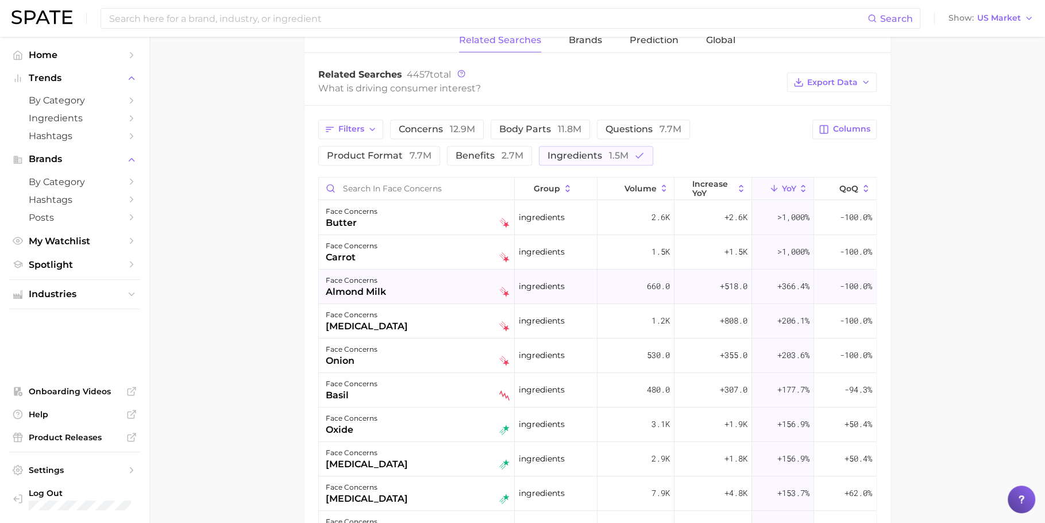
click at [425, 297] on div "face concerns almond milk" at bounding box center [417, 286] width 196 height 34
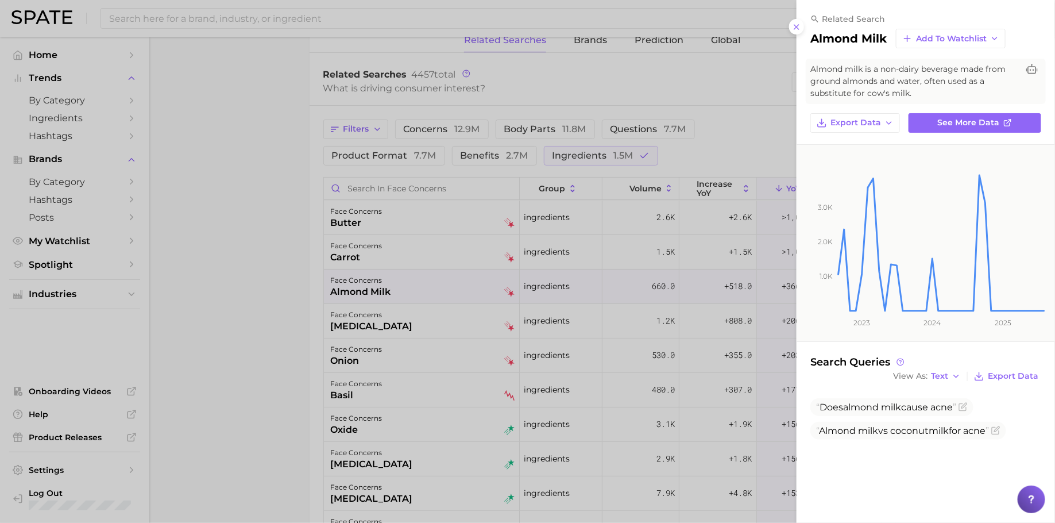
click at [411, 282] on div at bounding box center [527, 261] width 1055 height 523
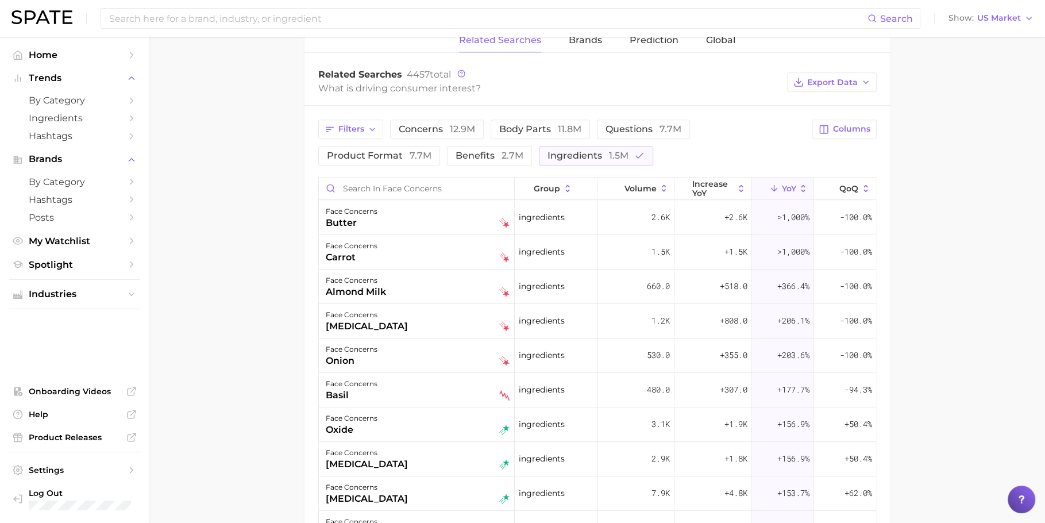
click at [391, 313] on div "face concerns [MEDICAL_DATA]" at bounding box center [418, 320] width 184 height 25
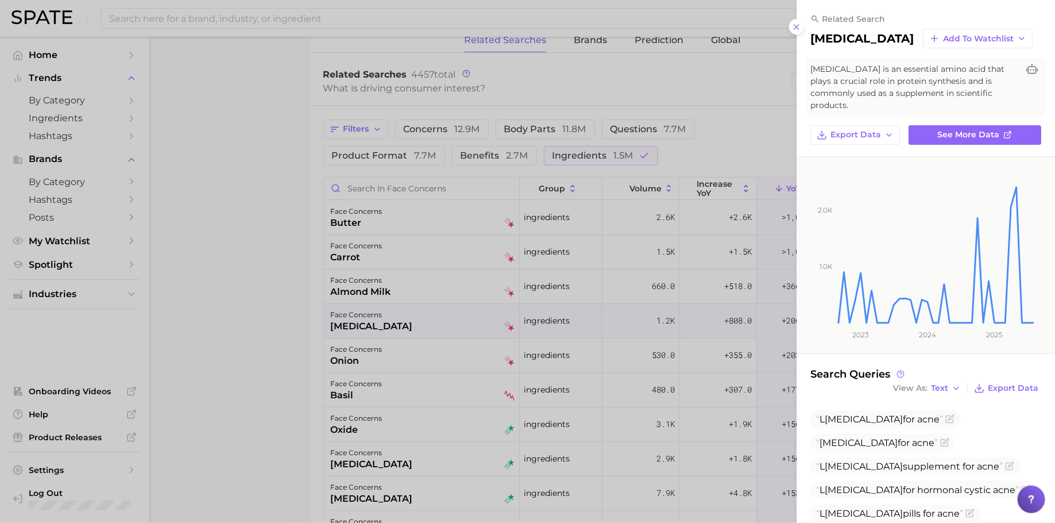
scroll to position [84, 0]
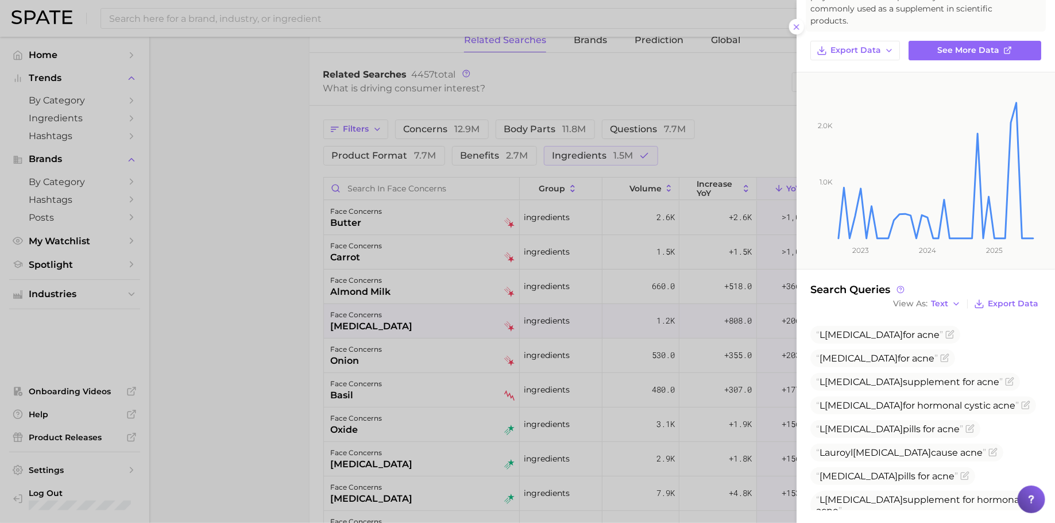
click at [501, 311] on div at bounding box center [527, 261] width 1055 height 523
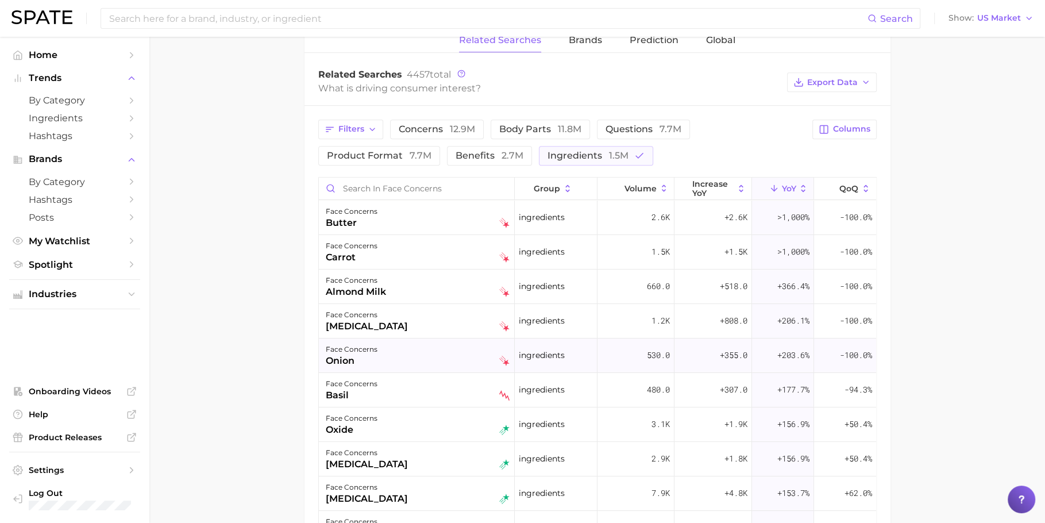
click at [441, 347] on div "face concerns onion" at bounding box center [418, 354] width 184 height 25
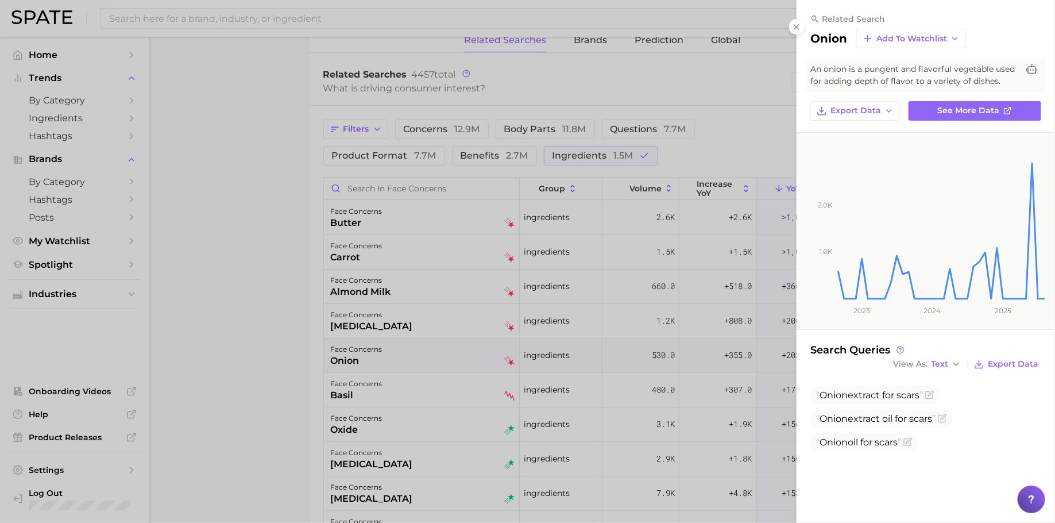
click at [441, 347] on div at bounding box center [527, 261] width 1055 height 523
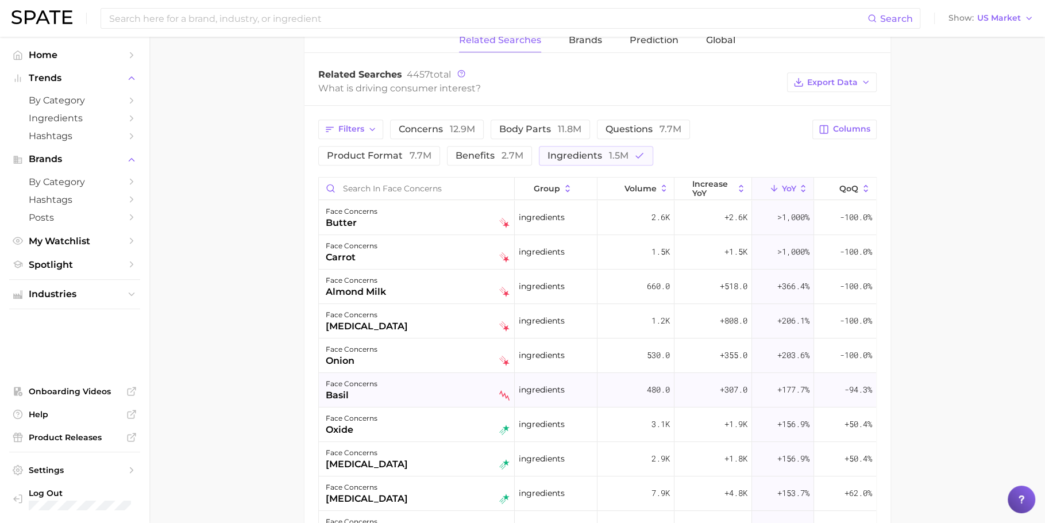
click at [391, 381] on div "face concerns basil" at bounding box center [418, 389] width 184 height 25
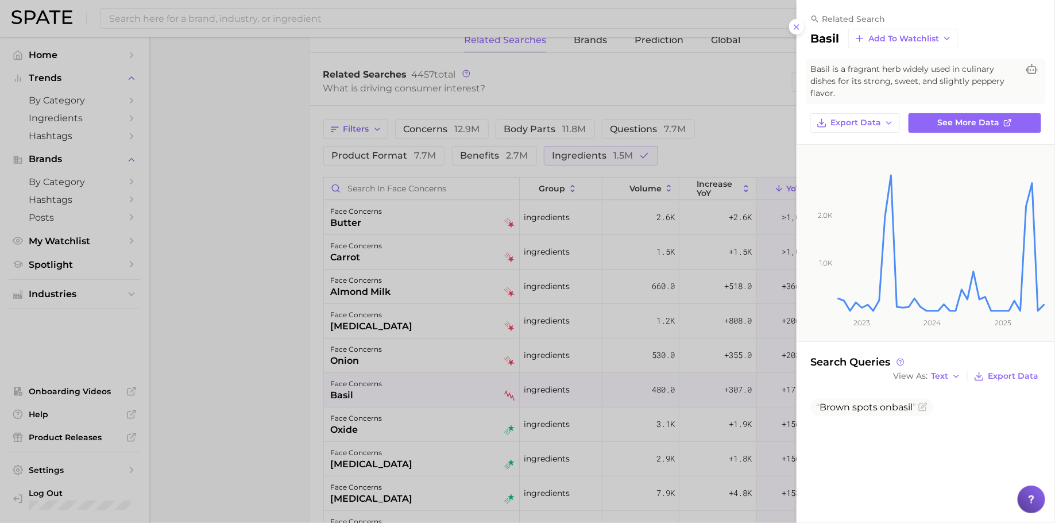
click at [426, 381] on div at bounding box center [527, 261] width 1055 height 523
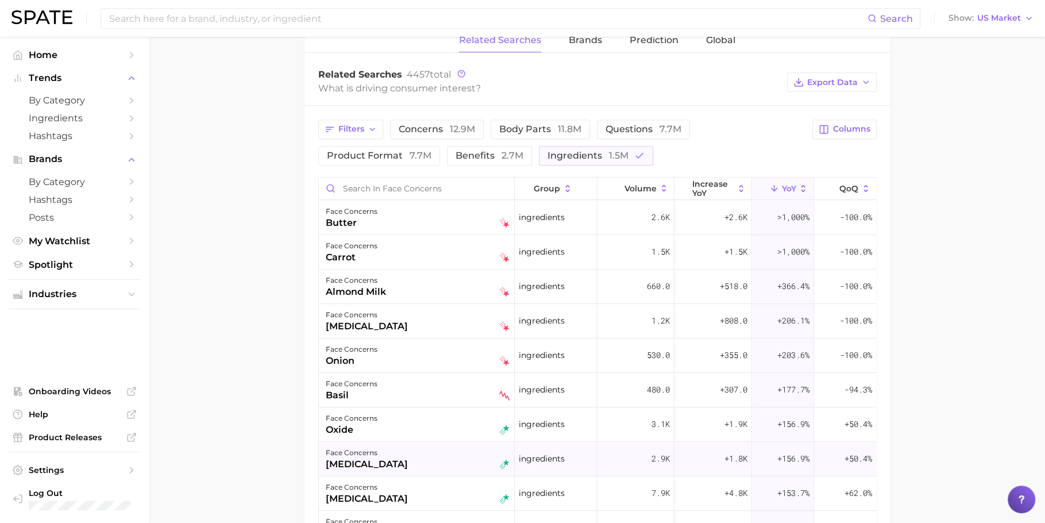
click at [425, 464] on div "face concerns [MEDICAL_DATA]" at bounding box center [418, 458] width 184 height 25
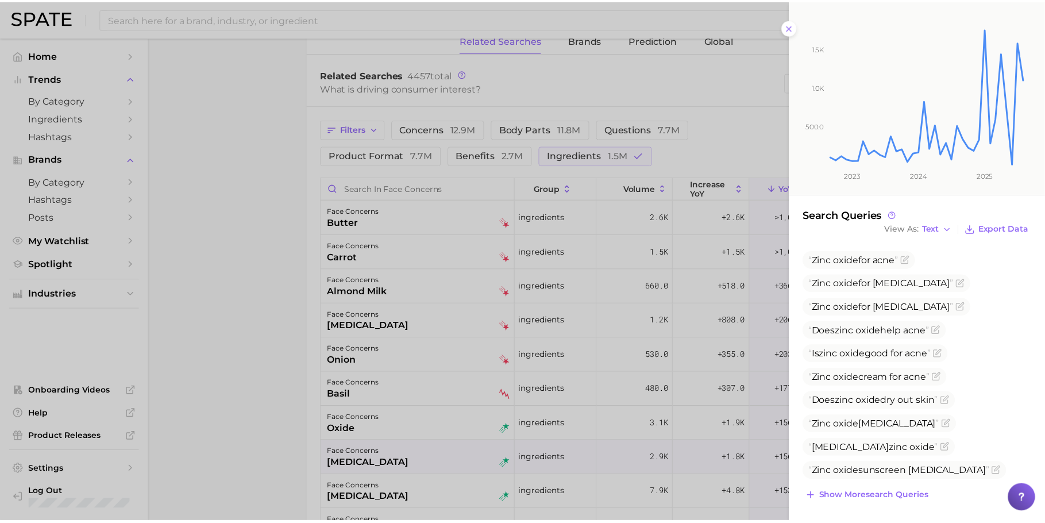
scroll to position [148, 0]
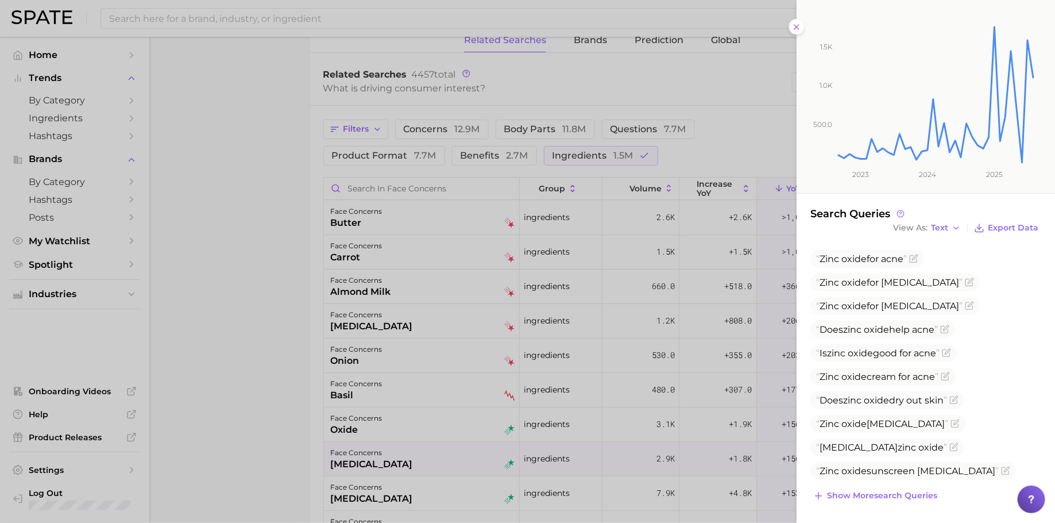
click at [503, 330] on div at bounding box center [527, 261] width 1055 height 523
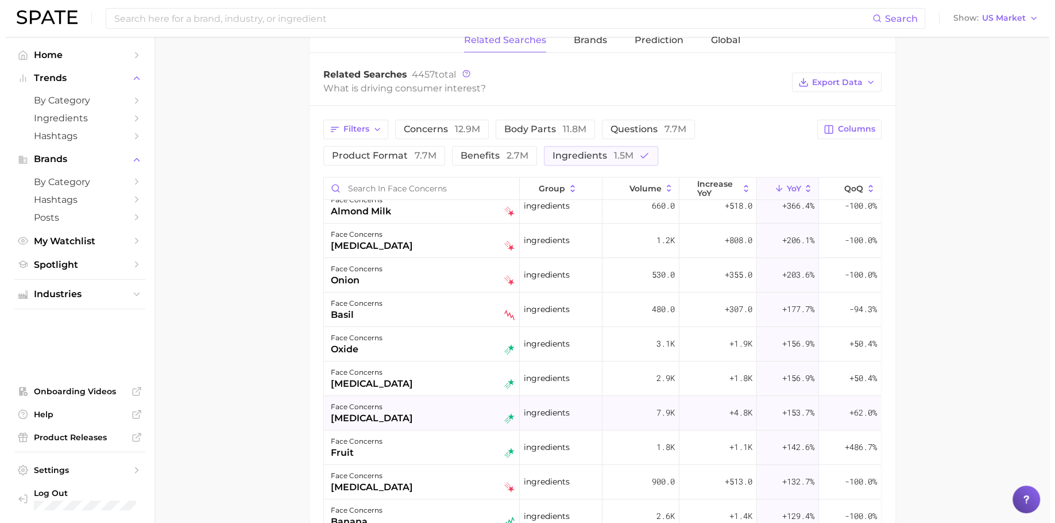
scroll to position [82, 0]
click at [408, 479] on div "face concerns [MEDICAL_DATA]" at bounding box center [418, 480] width 184 height 25
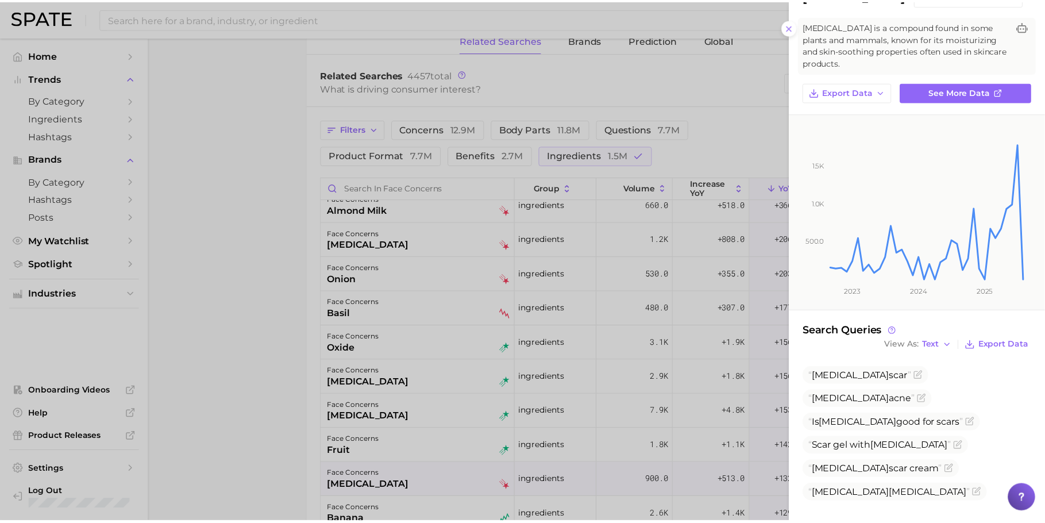
scroll to position [49, 0]
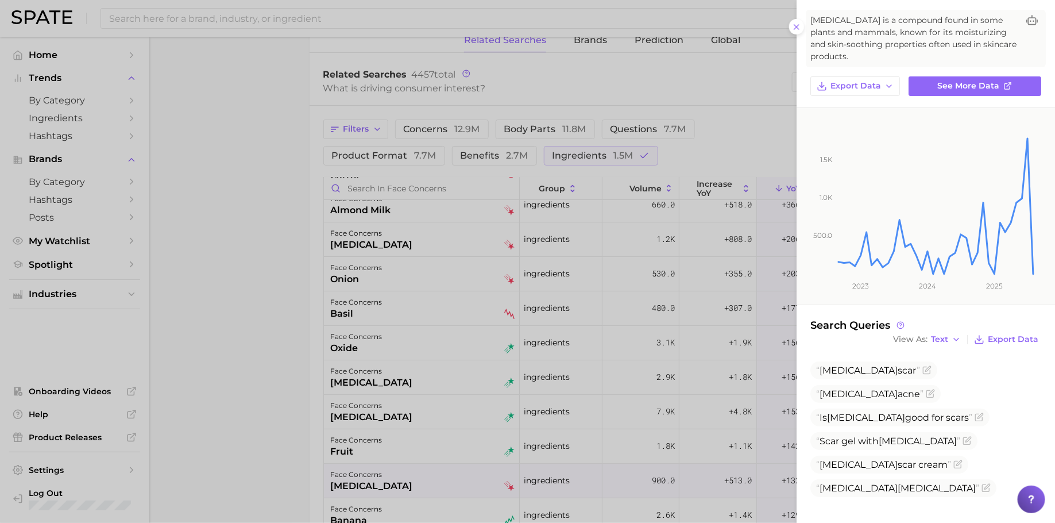
click at [269, 261] on div at bounding box center [527, 261] width 1055 height 523
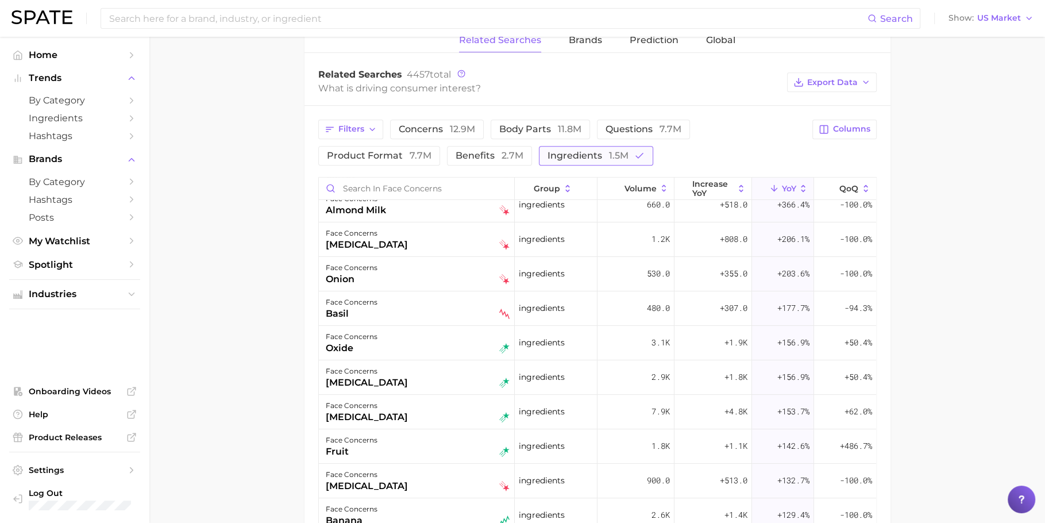
click at [596, 156] on span "ingredients 1.5m" at bounding box center [588, 155] width 81 height 11
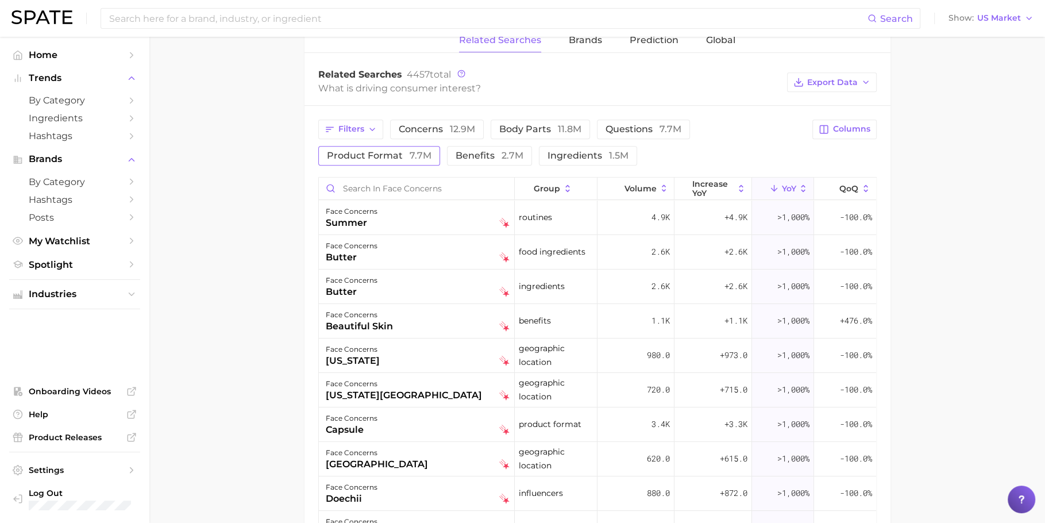
click at [399, 158] on button "product format 7.7m" at bounding box center [379, 156] width 122 height 20
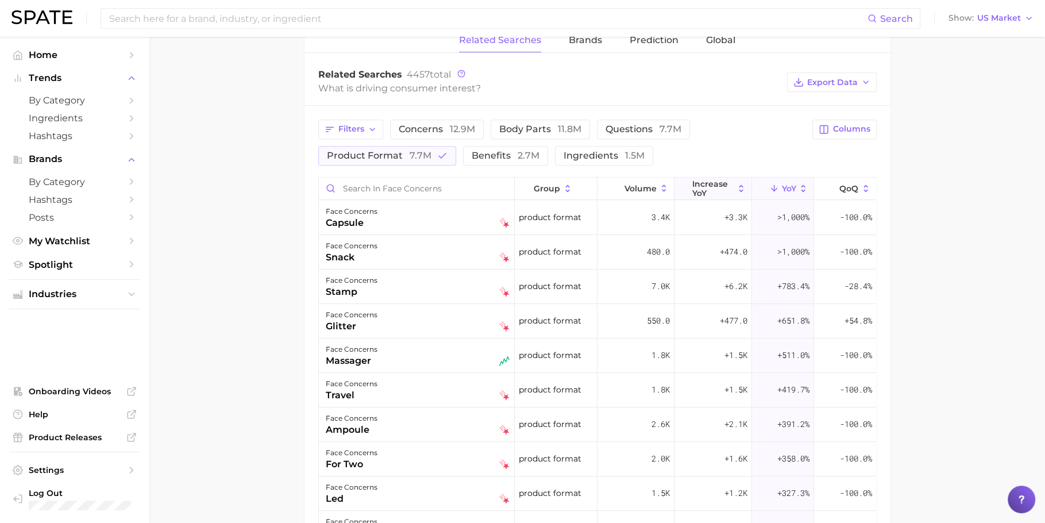
click at [711, 191] on span "increase YoY" at bounding box center [713, 188] width 42 height 18
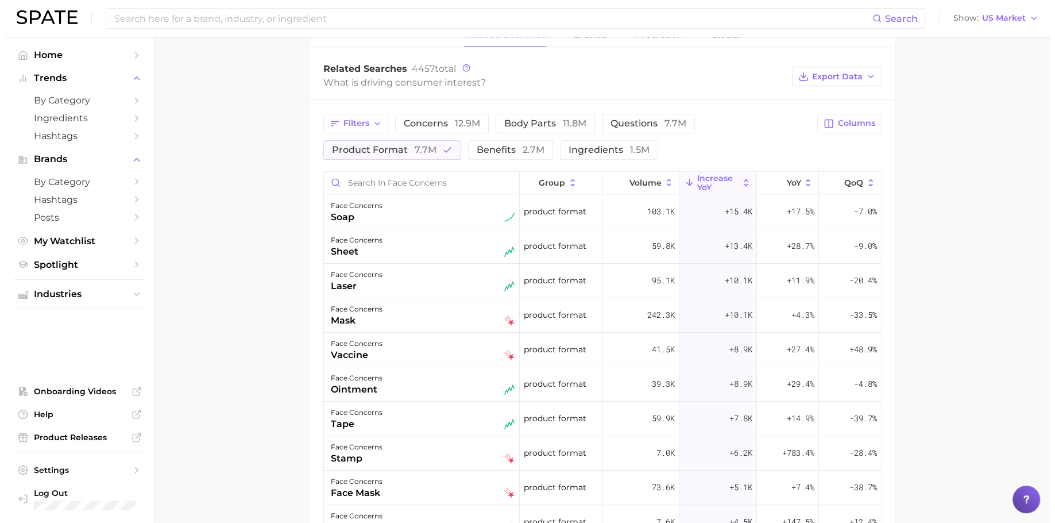
scroll to position [579, 0]
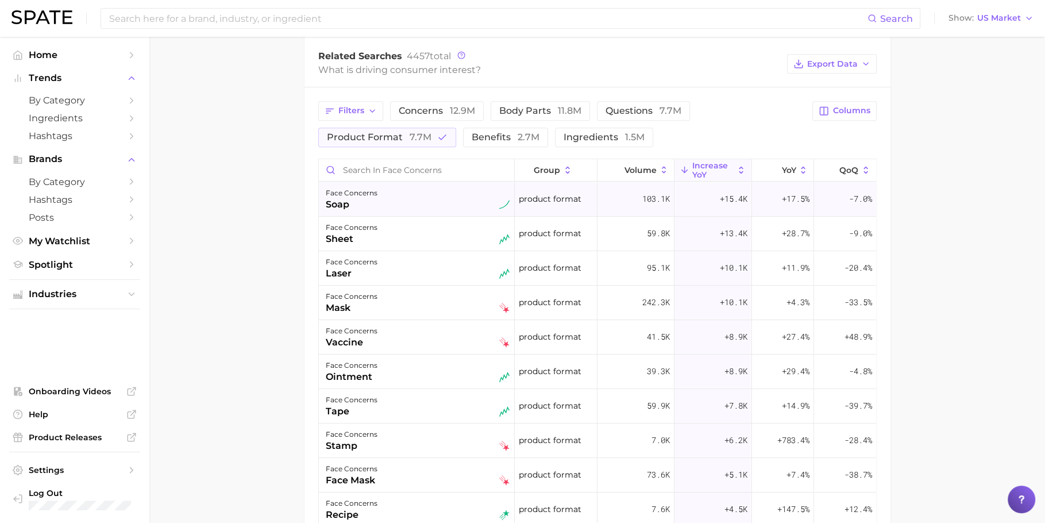
click at [409, 195] on div "face concerns soap" at bounding box center [418, 198] width 184 height 25
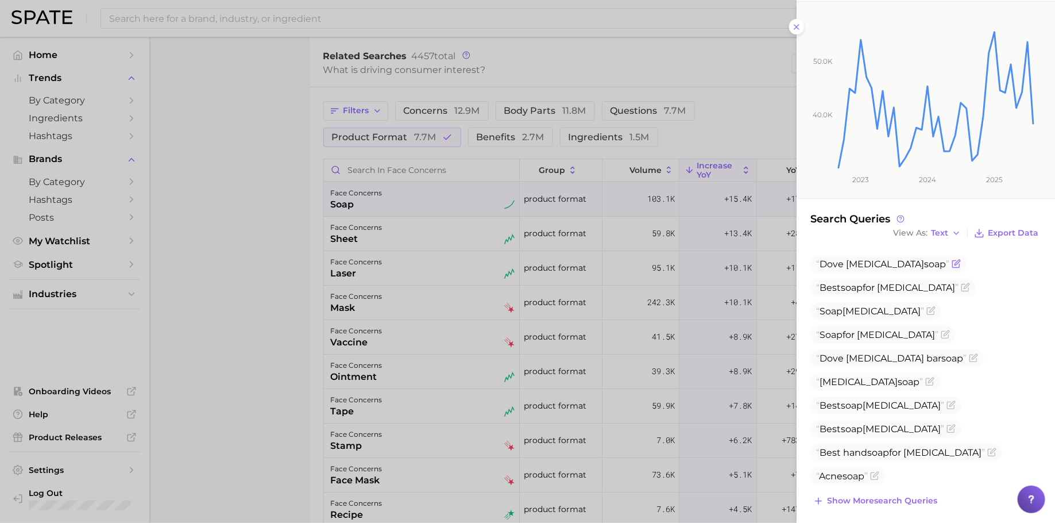
scroll to position [136, 0]
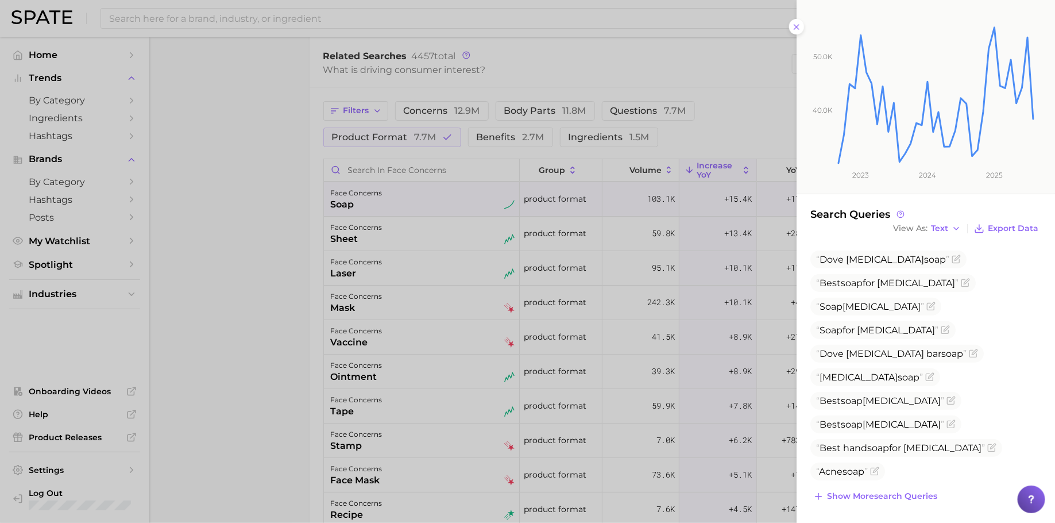
click at [484, 330] on div at bounding box center [527, 261] width 1055 height 523
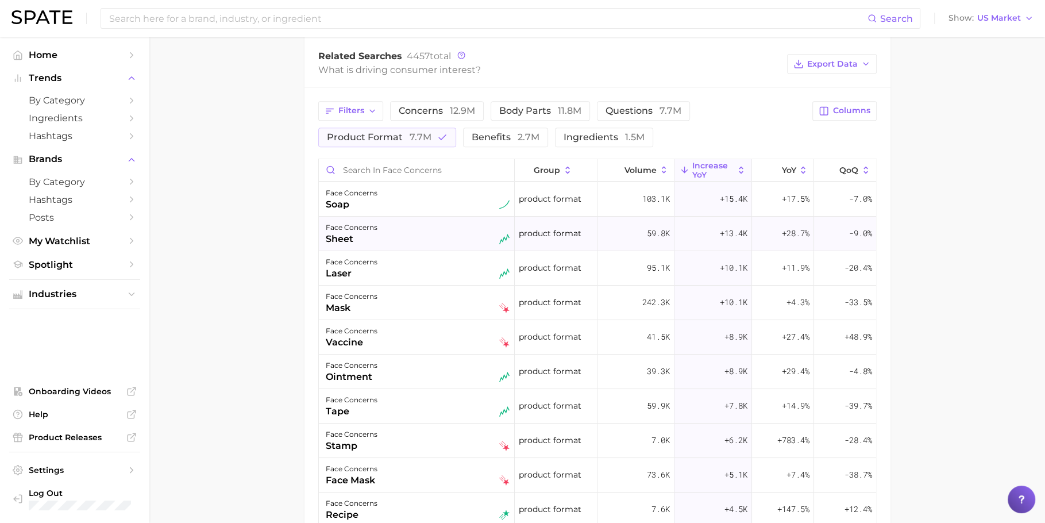
click at [432, 234] on div "face concerns sheet" at bounding box center [418, 233] width 184 height 25
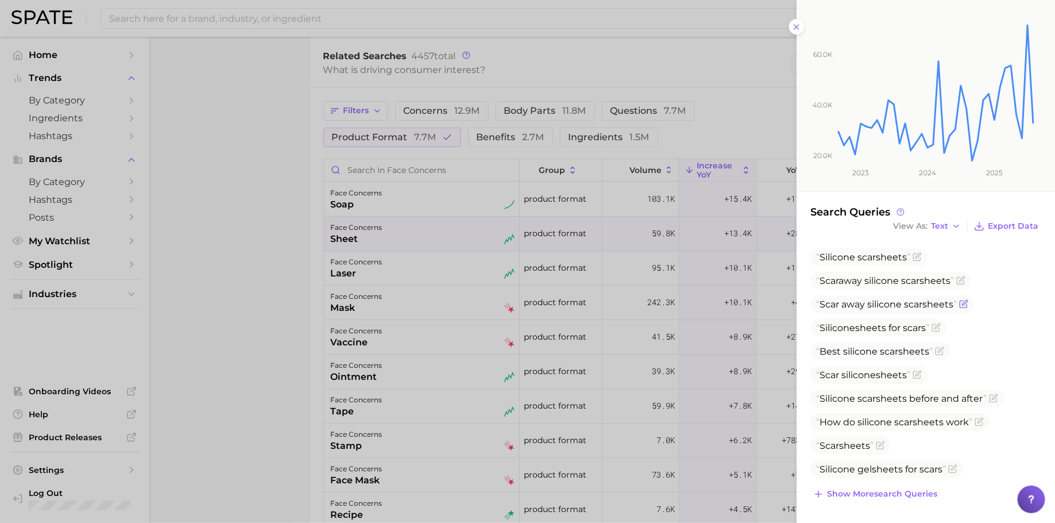
scroll to position [160, 0]
click at [441, 388] on div at bounding box center [527, 261] width 1055 height 523
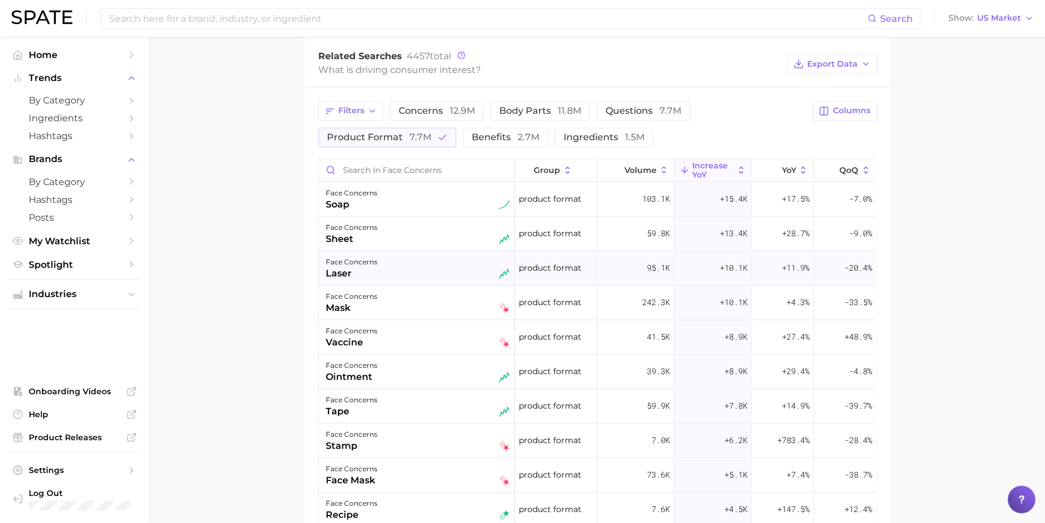
click at [380, 265] on div "face concerns laser" at bounding box center [418, 267] width 184 height 25
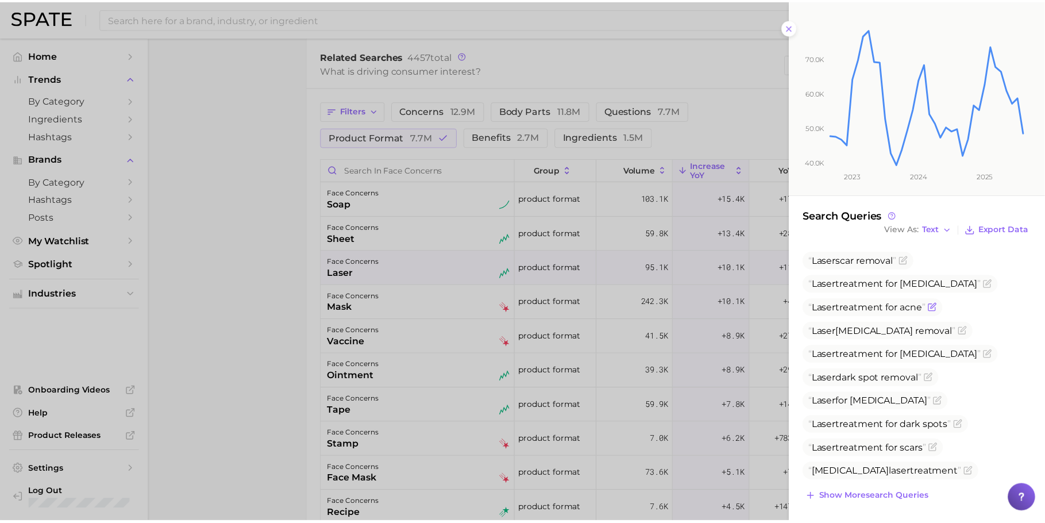
scroll to position [148, 0]
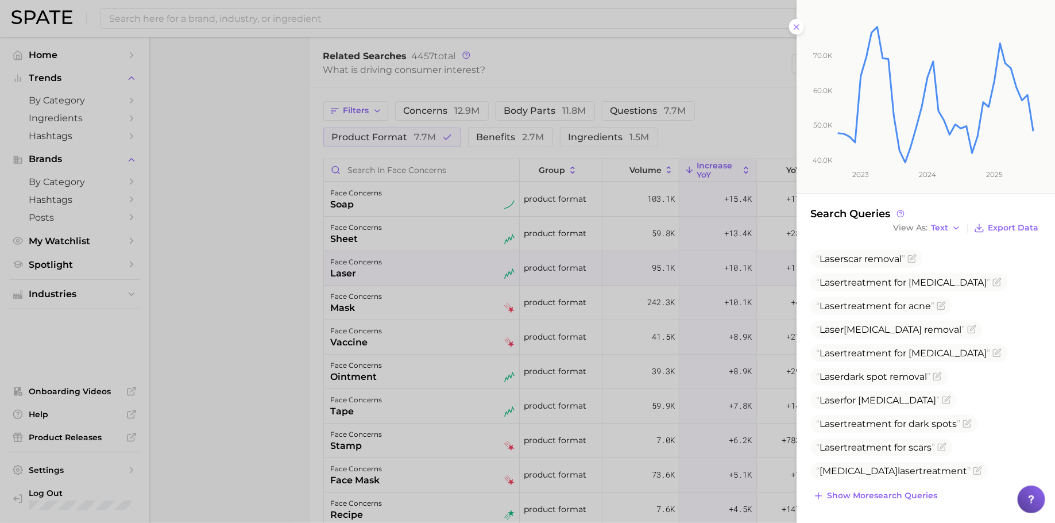
click at [444, 357] on div at bounding box center [527, 261] width 1055 height 523
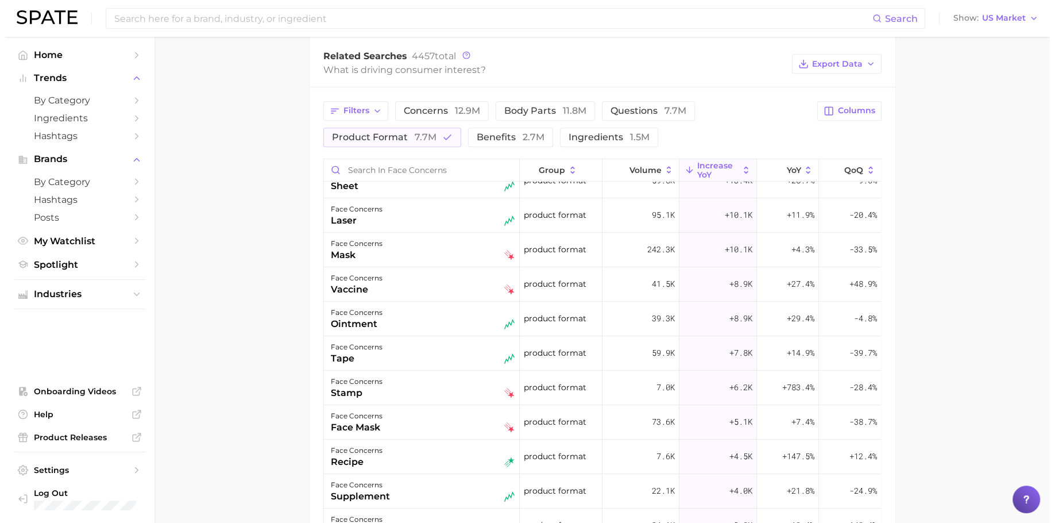
scroll to position [56, 0]
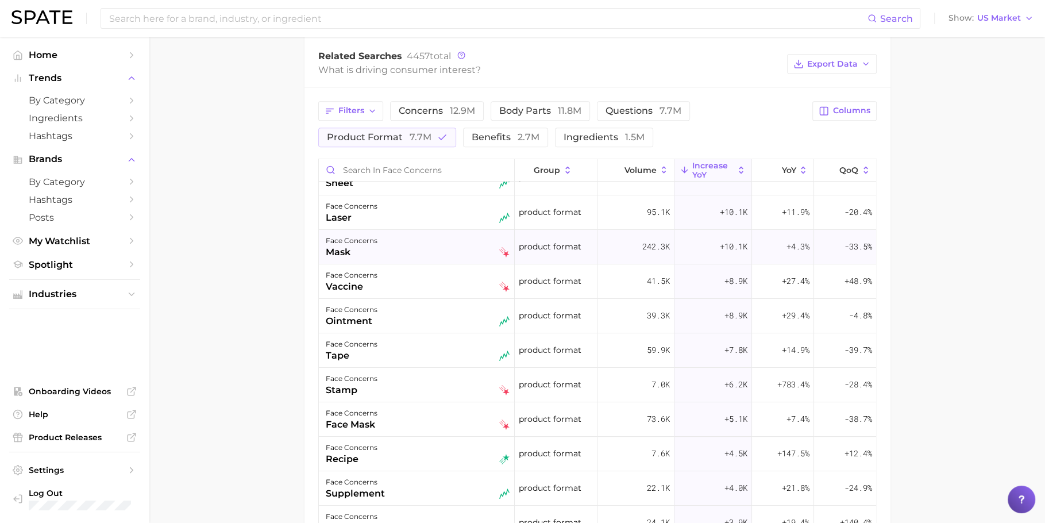
click at [391, 249] on div "face concerns mask" at bounding box center [418, 246] width 184 height 25
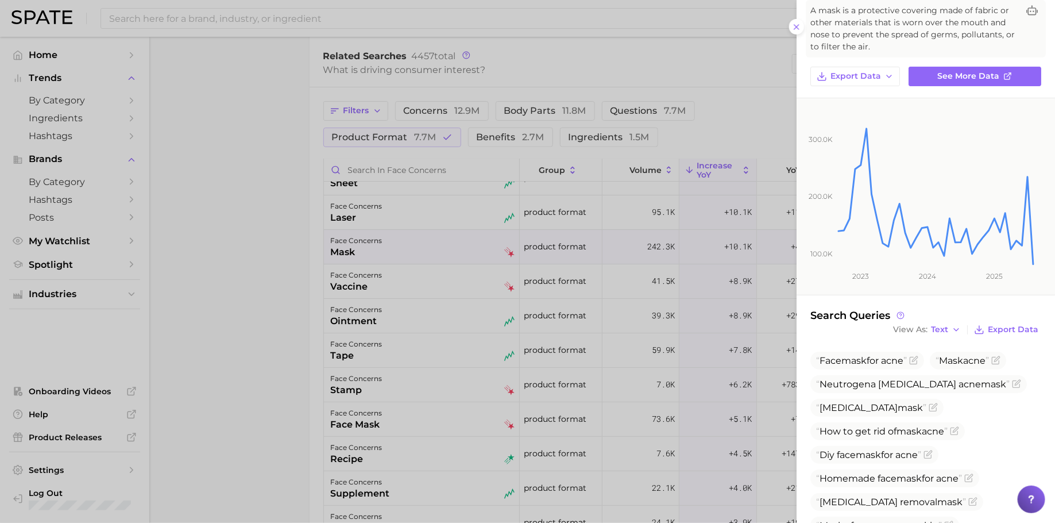
scroll to position [136, 0]
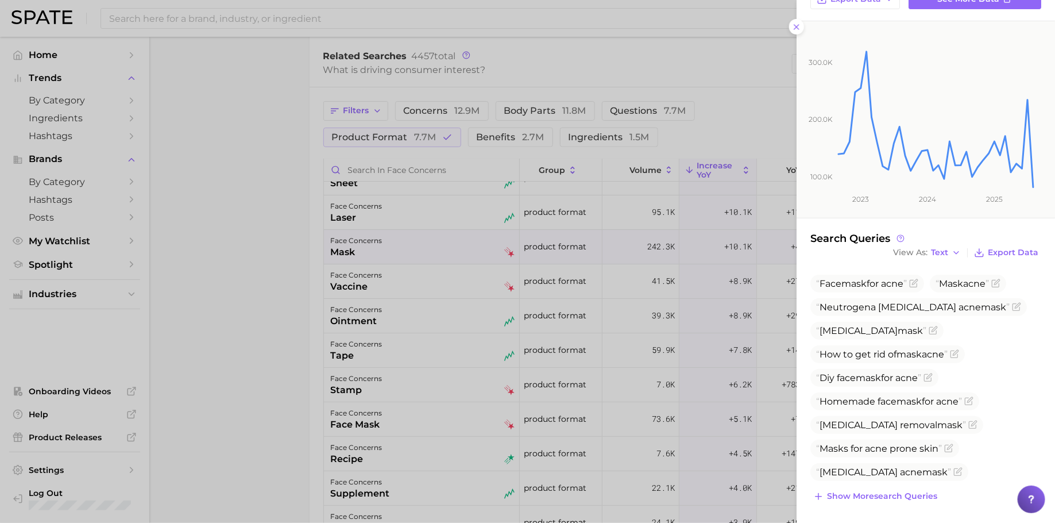
click at [379, 392] on div at bounding box center [527, 261] width 1055 height 523
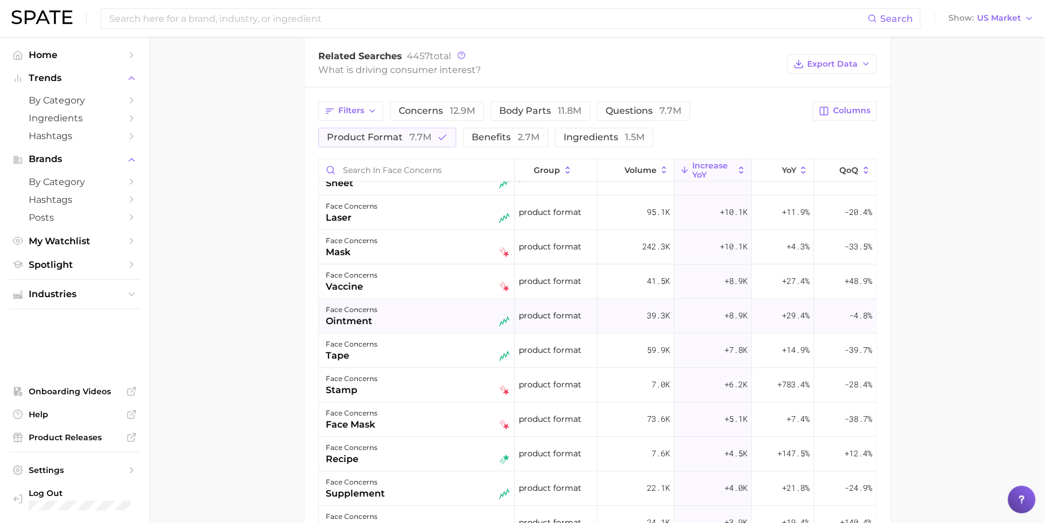
click at [390, 313] on div "face concerns ointment" at bounding box center [418, 315] width 184 height 25
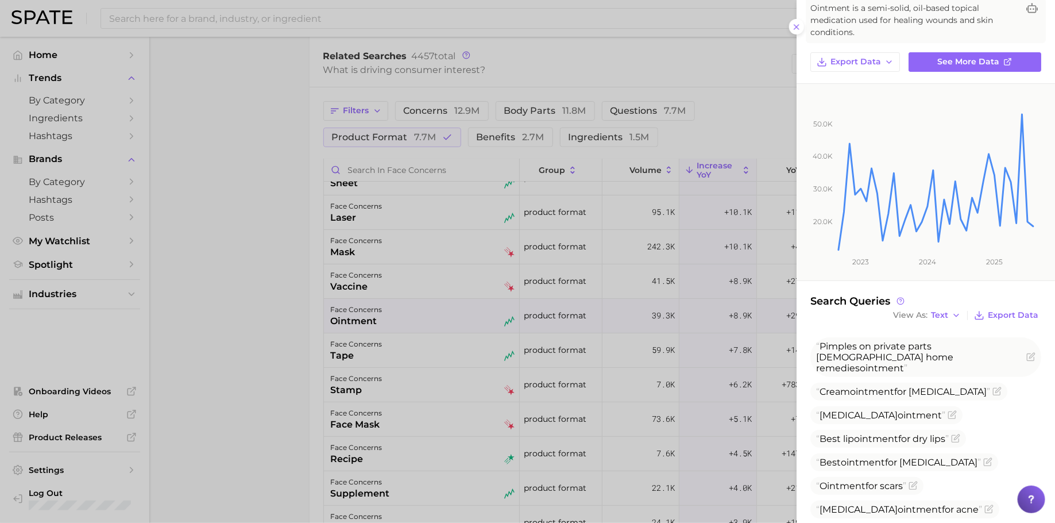
scroll to position [159, 0]
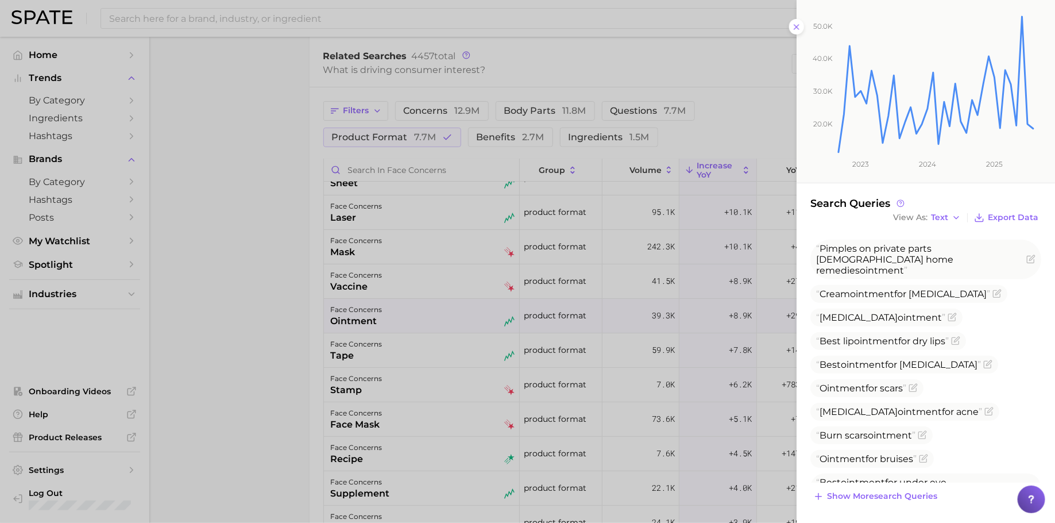
click at [413, 286] on div at bounding box center [527, 261] width 1055 height 523
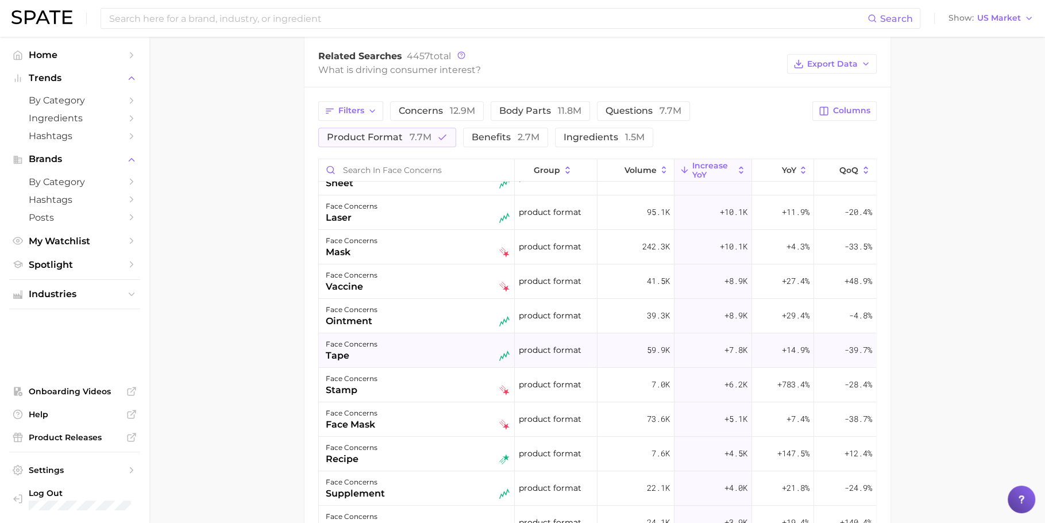
click at [395, 346] on div "face concerns tape" at bounding box center [418, 349] width 184 height 25
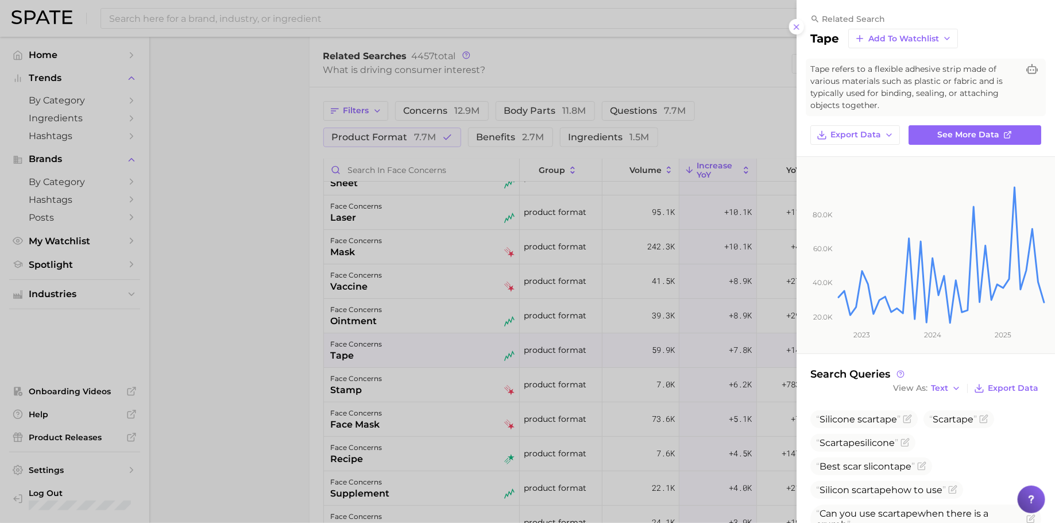
click at [400, 376] on div at bounding box center [527, 261] width 1055 height 523
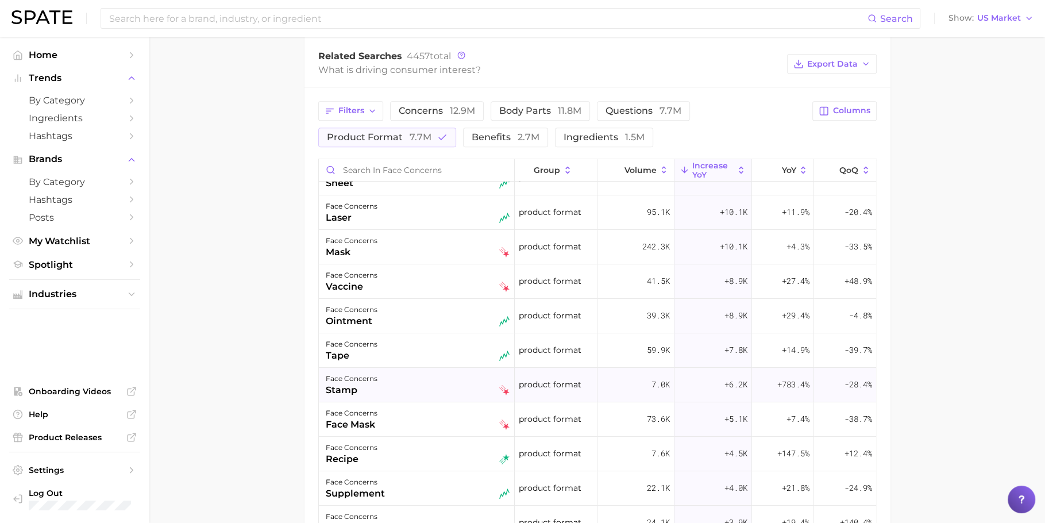
click at [373, 373] on div "face concerns" at bounding box center [352, 379] width 52 height 14
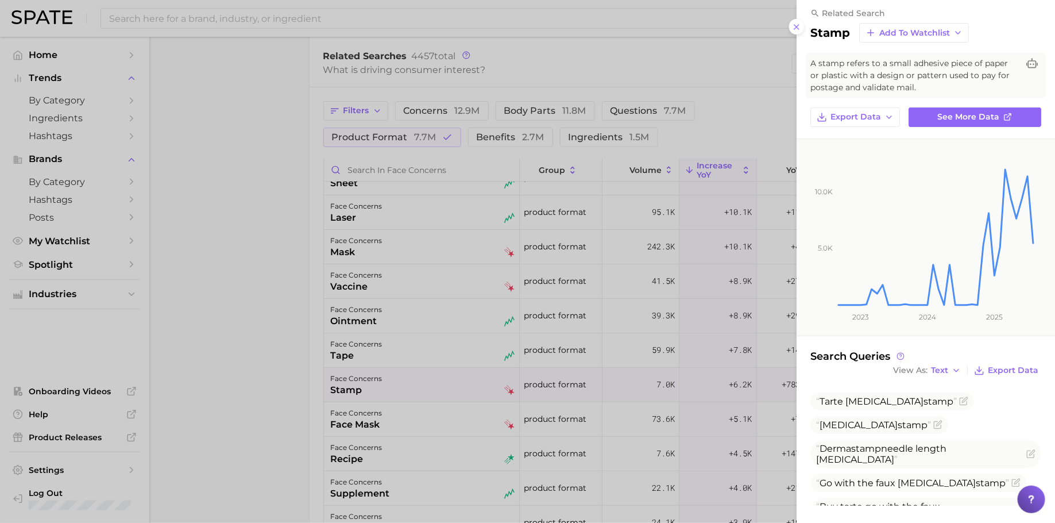
scroll to position [13, 0]
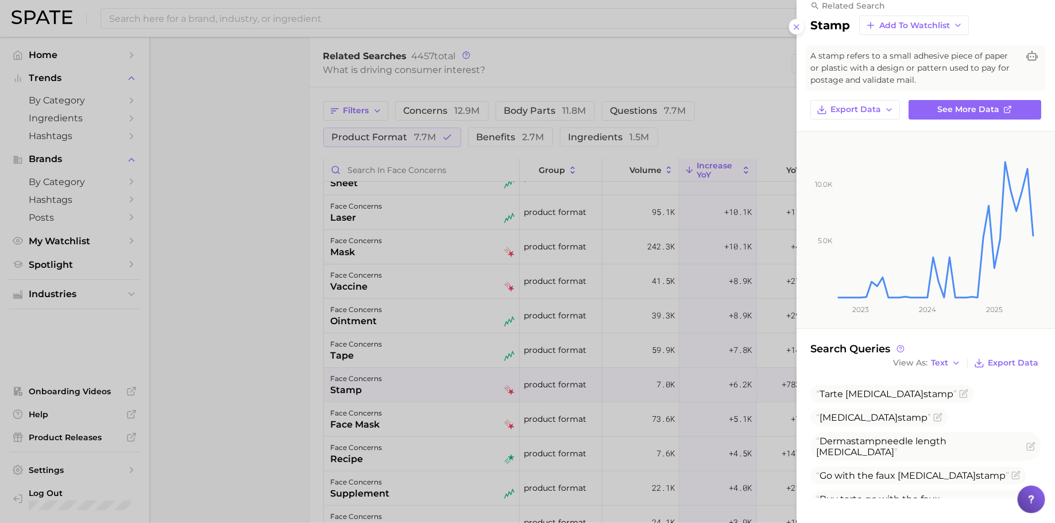
click at [473, 358] on div at bounding box center [527, 261] width 1055 height 523
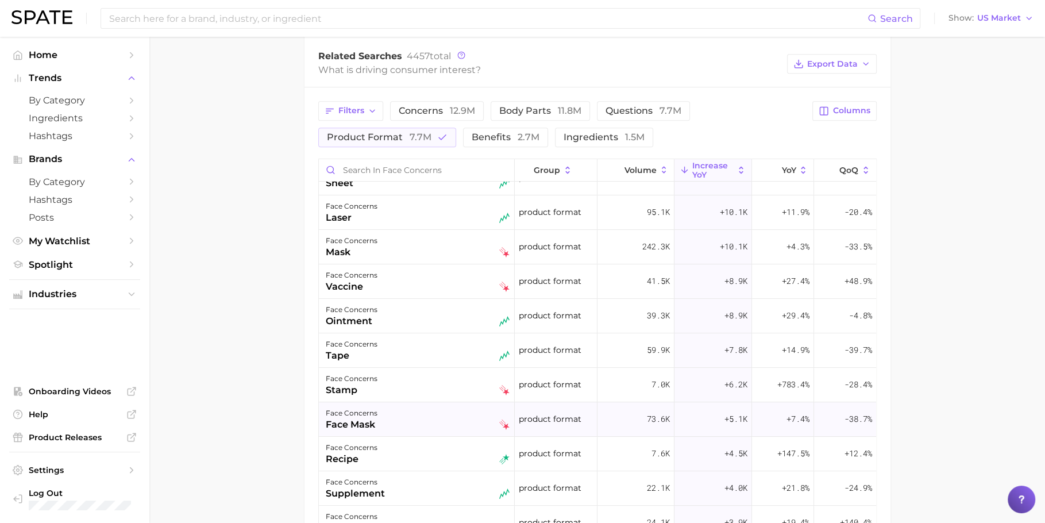
click at [406, 413] on div "face concerns face mask" at bounding box center [418, 418] width 184 height 25
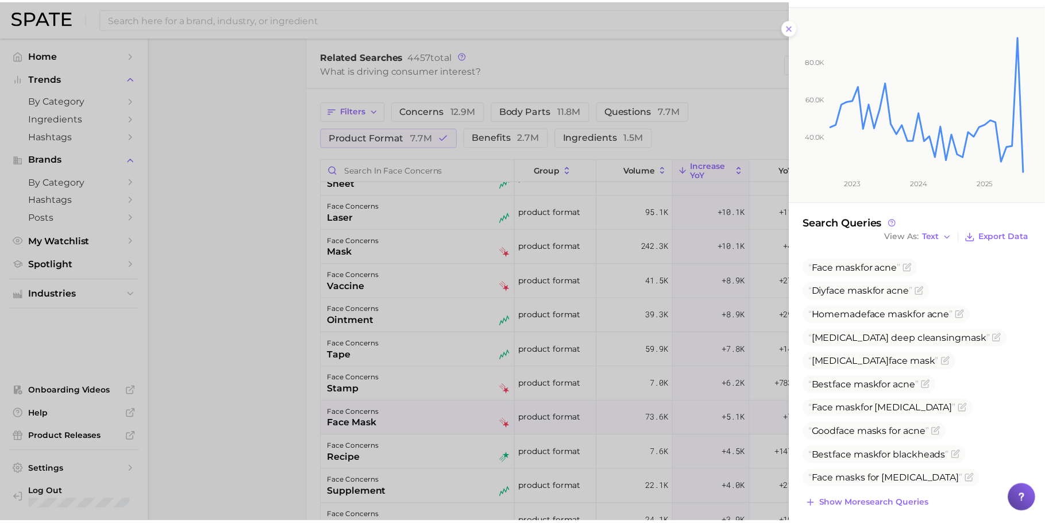
scroll to position [148, 0]
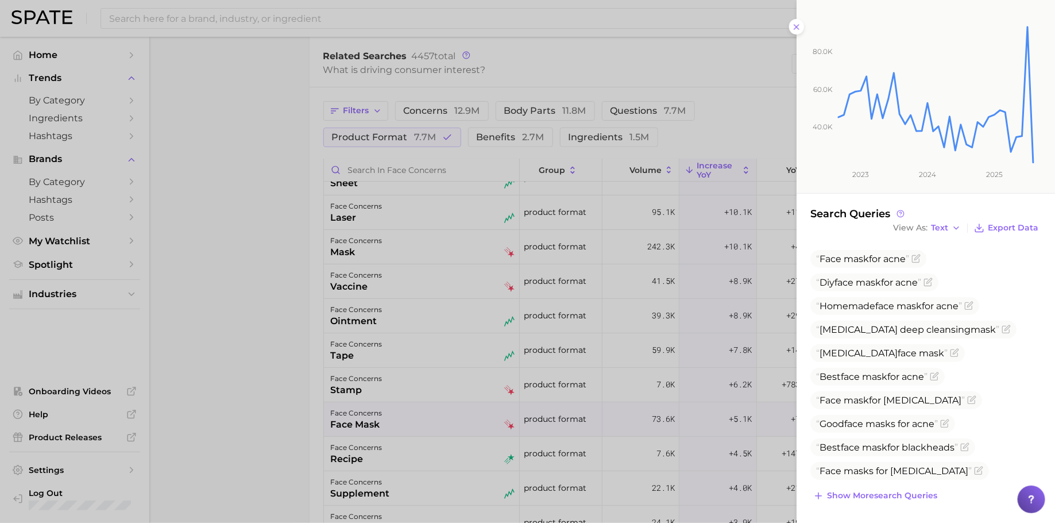
click at [889, 485] on div "Face mask for acne Diy face mask for acne Homemade face mask for acne [MEDICAL_…" at bounding box center [926, 377] width 231 height 254
click at [889, 488] on button "Show more search queries" at bounding box center [876, 496] width 130 height 16
click at [248, 326] on div at bounding box center [527, 261] width 1055 height 523
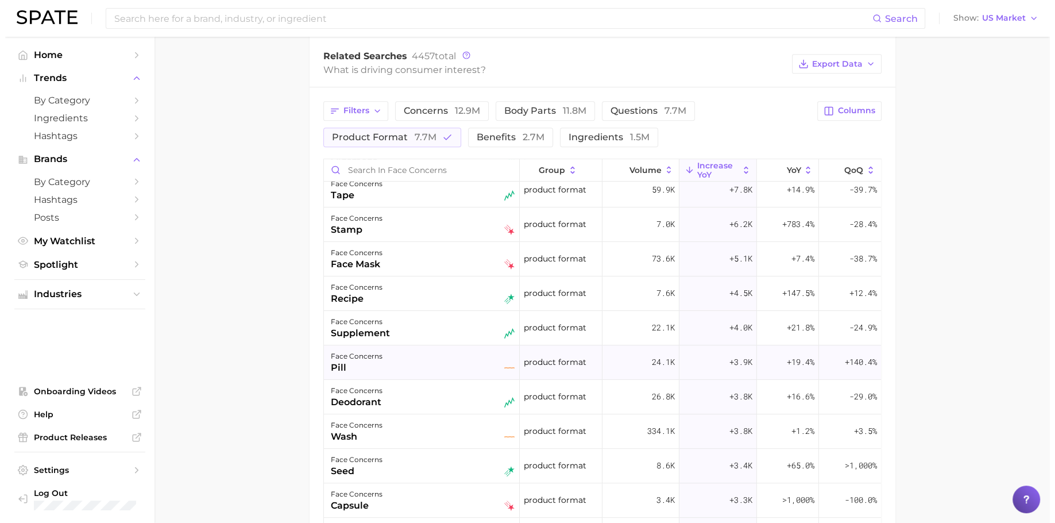
scroll to position [236, 0]
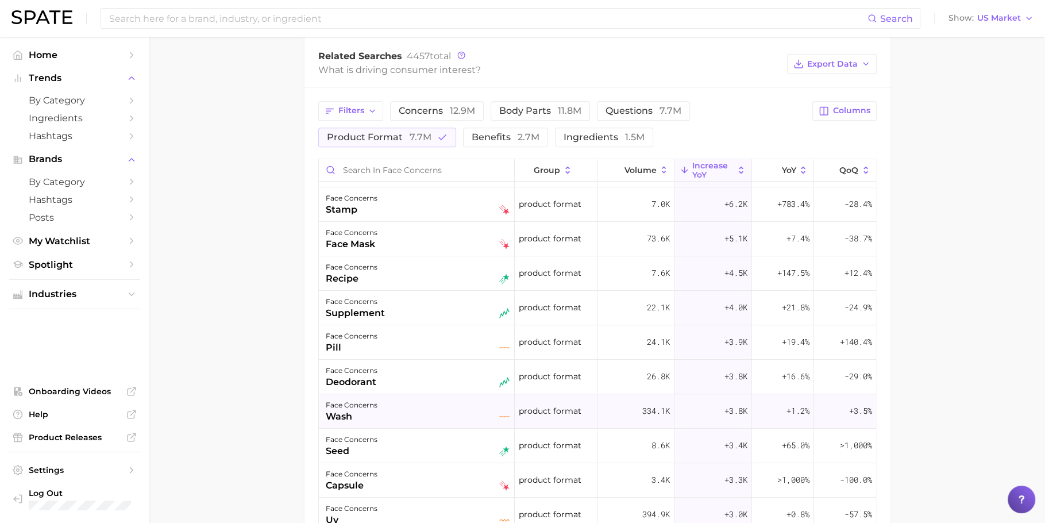
click at [457, 400] on div "face concerns wash" at bounding box center [418, 410] width 184 height 25
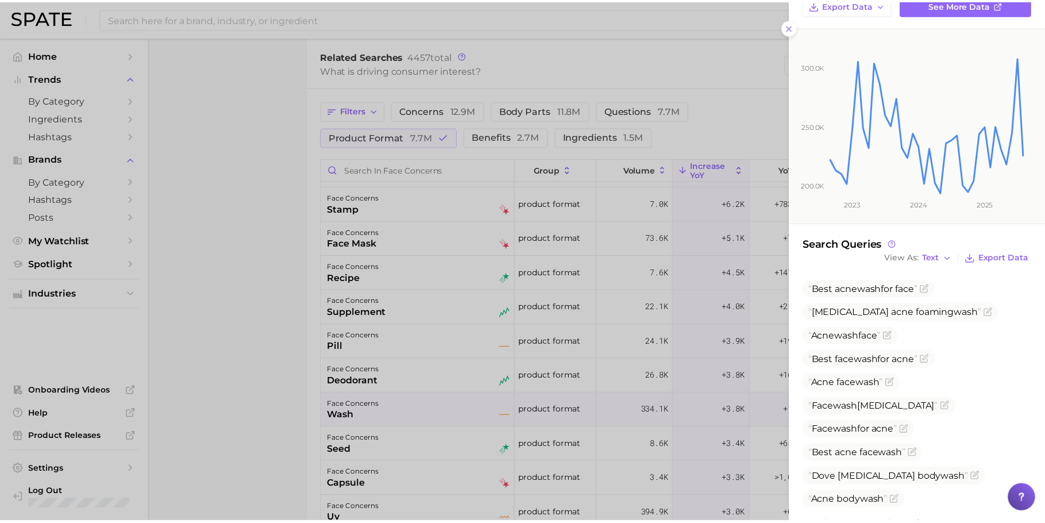
scroll to position [160, 0]
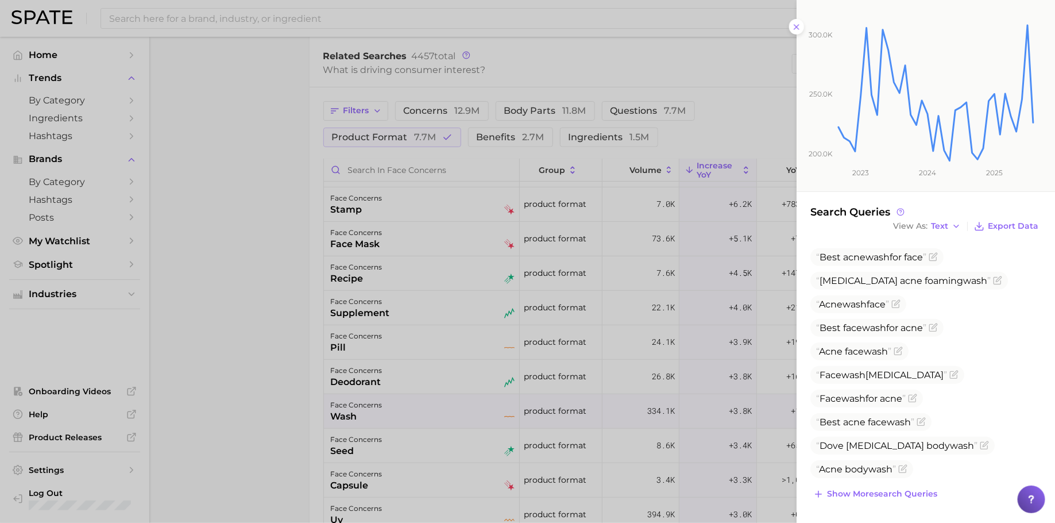
click at [526, 402] on div at bounding box center [527, 261] width 1055 height 523
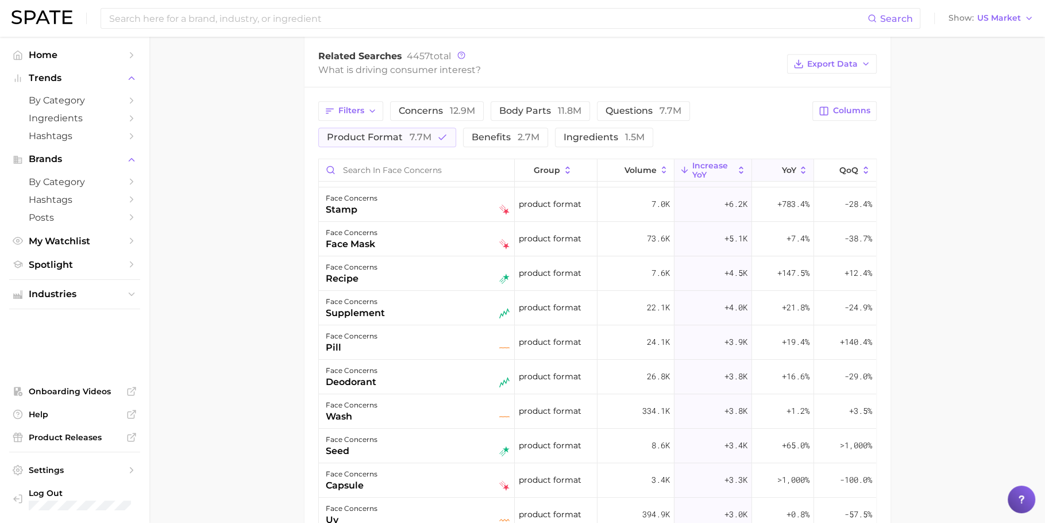
click at [781, 165] on span "YoY" at bounding box center [788, 169] width 14 height 9
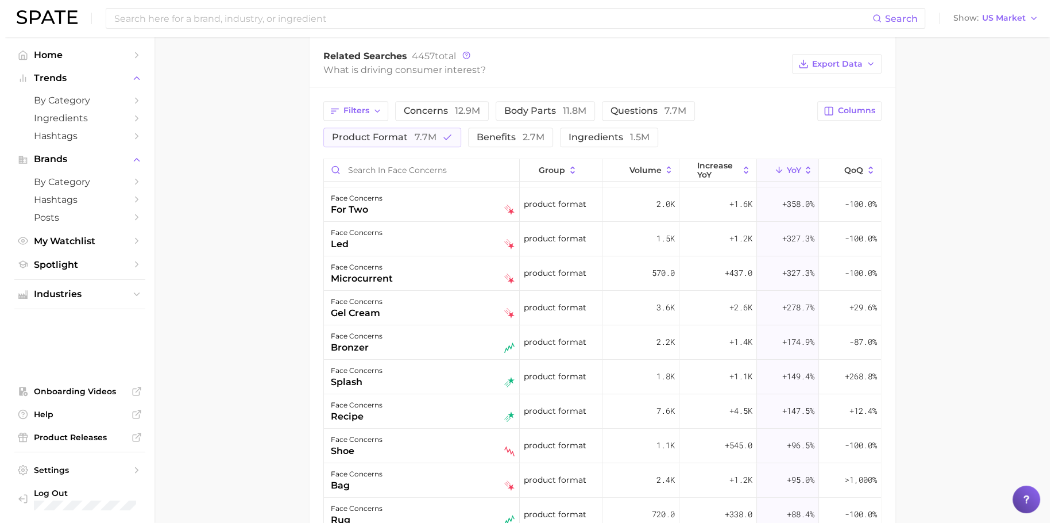
scroll to position [0, 0]
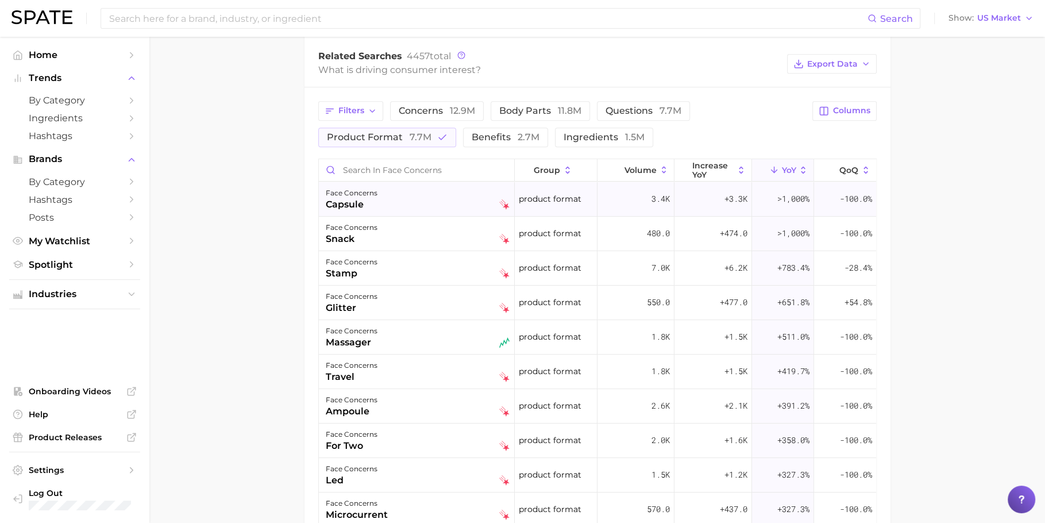
click at [418, 203] on div "face concerns capsule" at bounding box center [418, 198] width 184 height 25
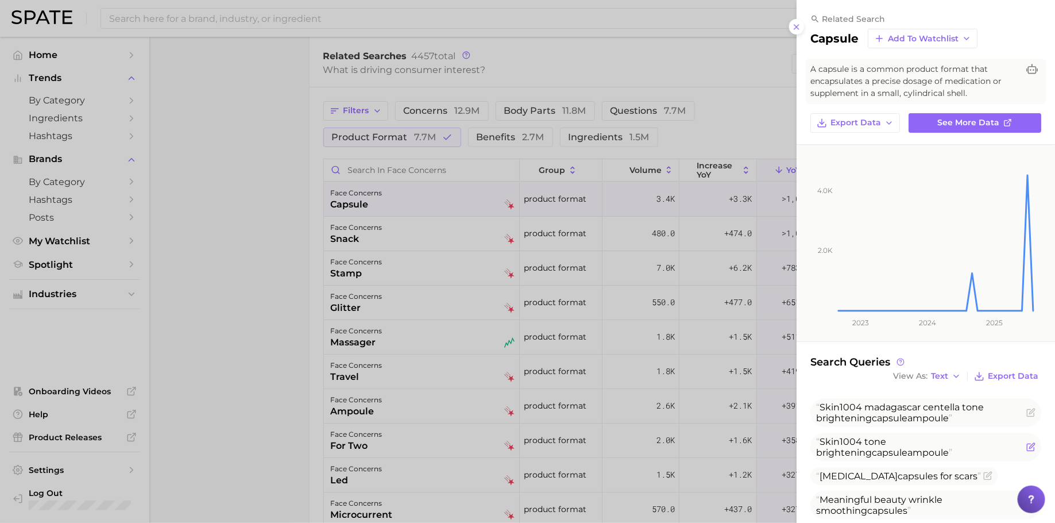
scroll to position [204, 0]
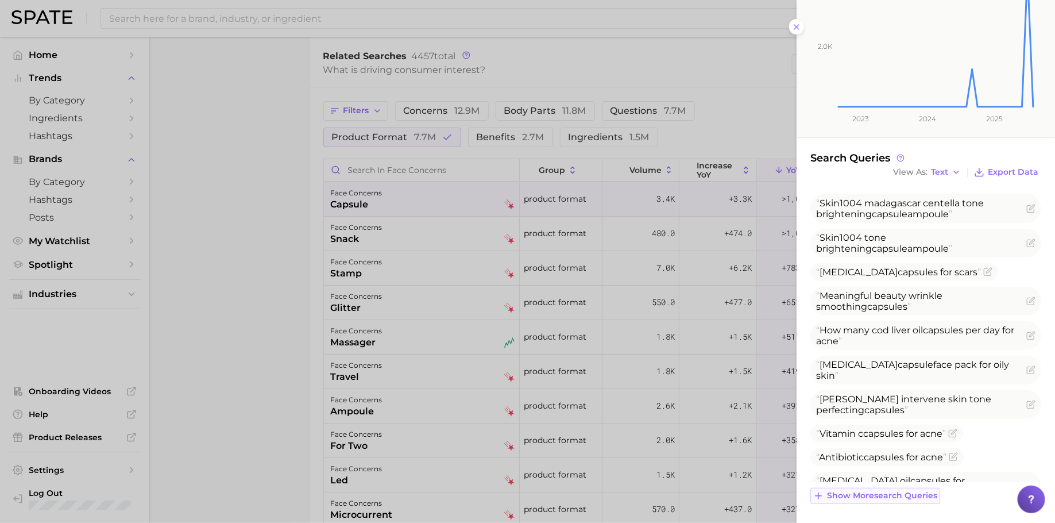
click at [905, 494] on span "Show more search queries" at bounding box center [882, 496] width 110 height 10
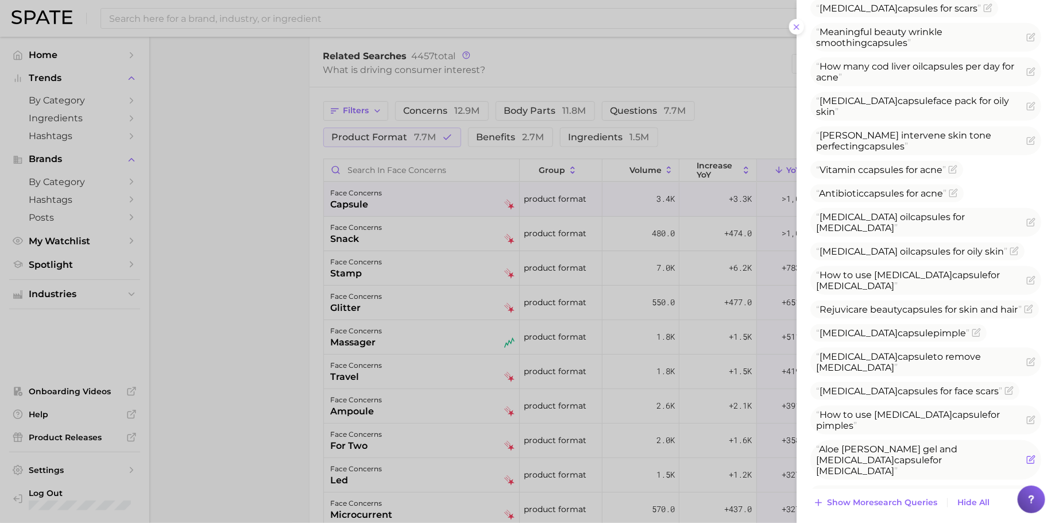
scroll to position [474, 0]
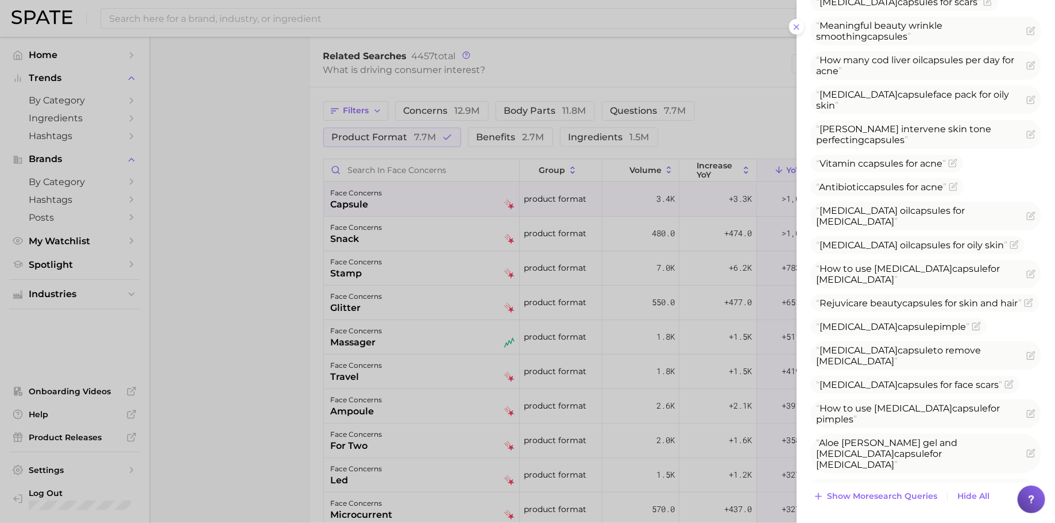
click at [360, 268] on div at bounding box center [527, 261] width 1055 height 523
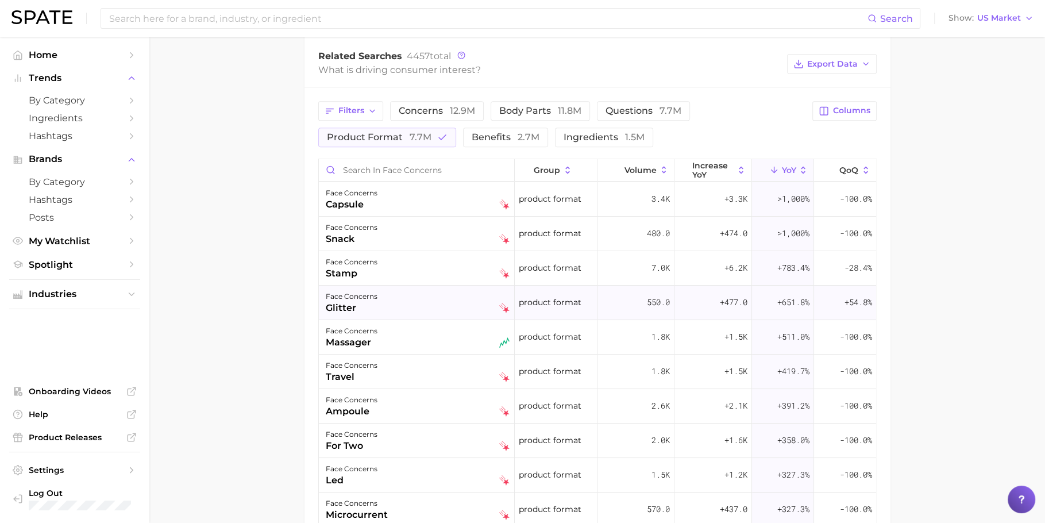
click at [426, 314] on div "face concerns glitter" at bounding box center [417, 303] width 196 height 34
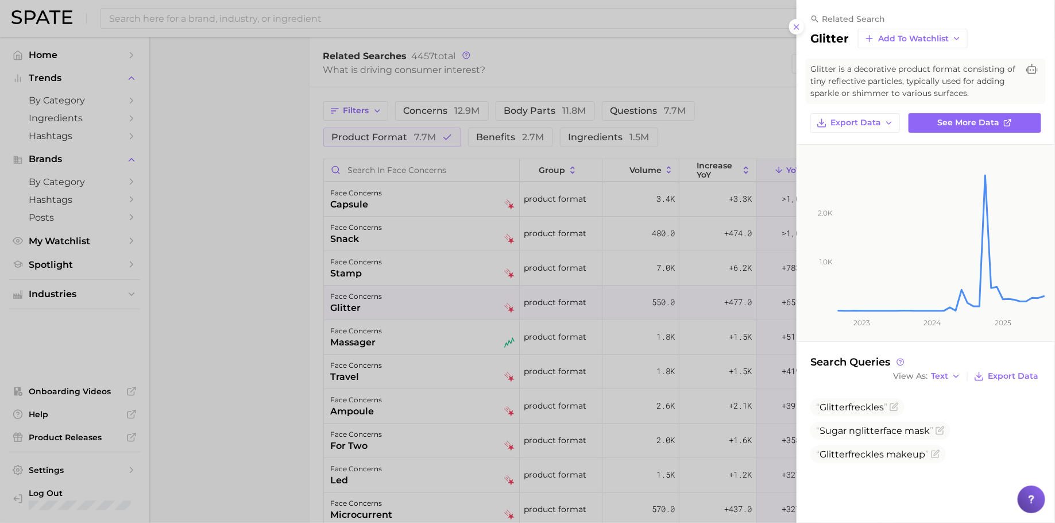
click at [564, 329] on div at bounding box center [527, 261] width 1055 height 523
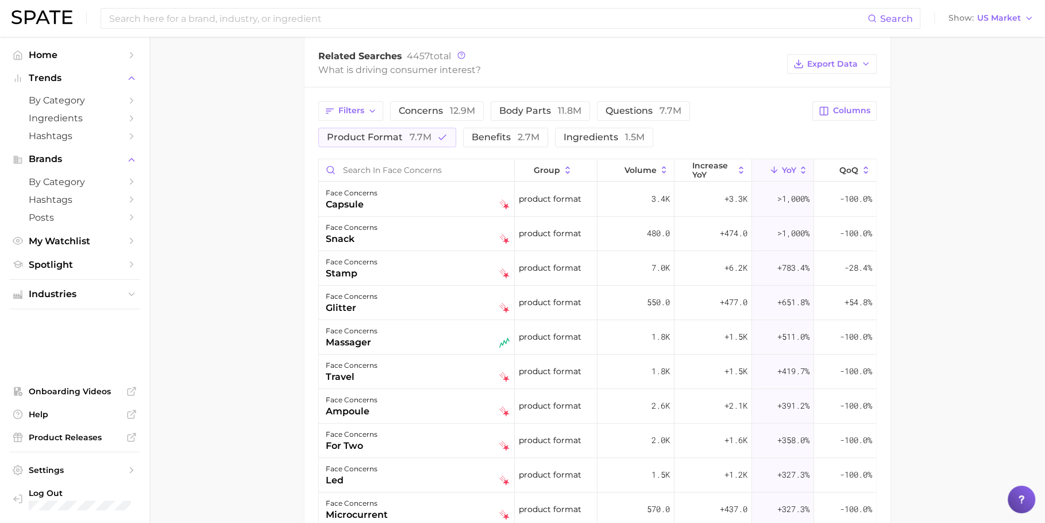
click at [460, 354] on div "face concerns travel" at bounding box center [417, 371] width 196 height 34
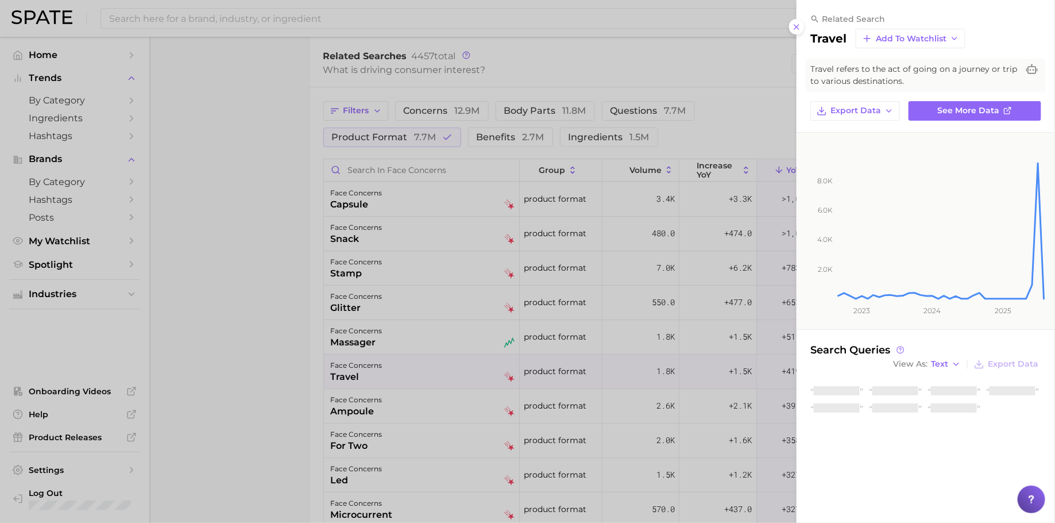
click at [436, 339] on div at bounding box center [527, 261] width 1055 height 523
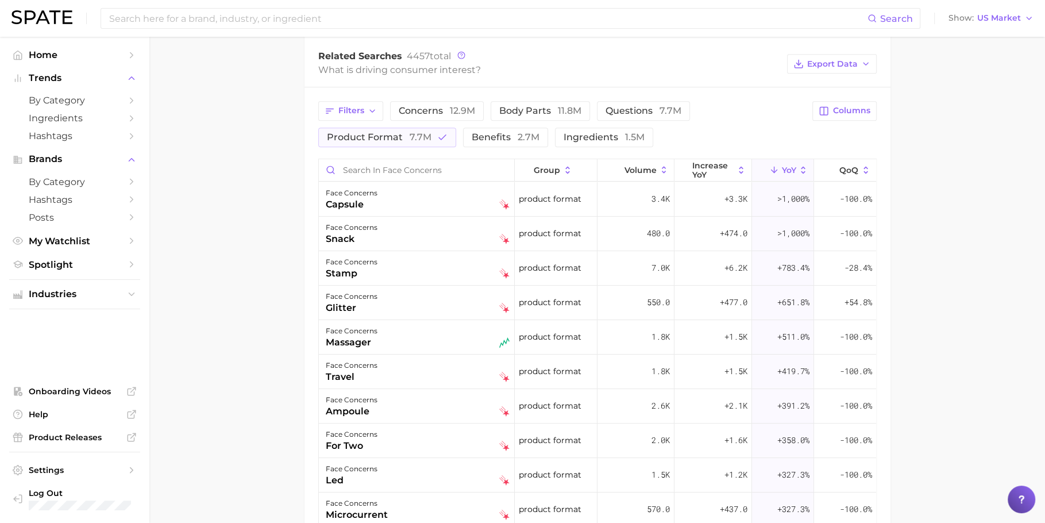
click at [442, 333] on div "face concerns massager" at bounding box center [418, 336] width 184 height 25
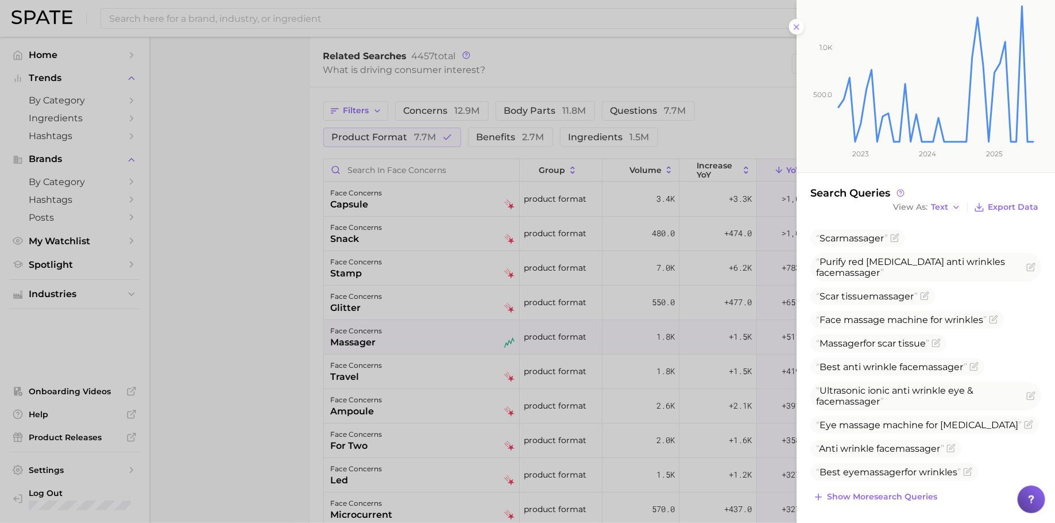
scroll to position [169, 0]
click at [880, 498] on span "Show more search queries" at bounding box center [882, 496] width 110 height 10
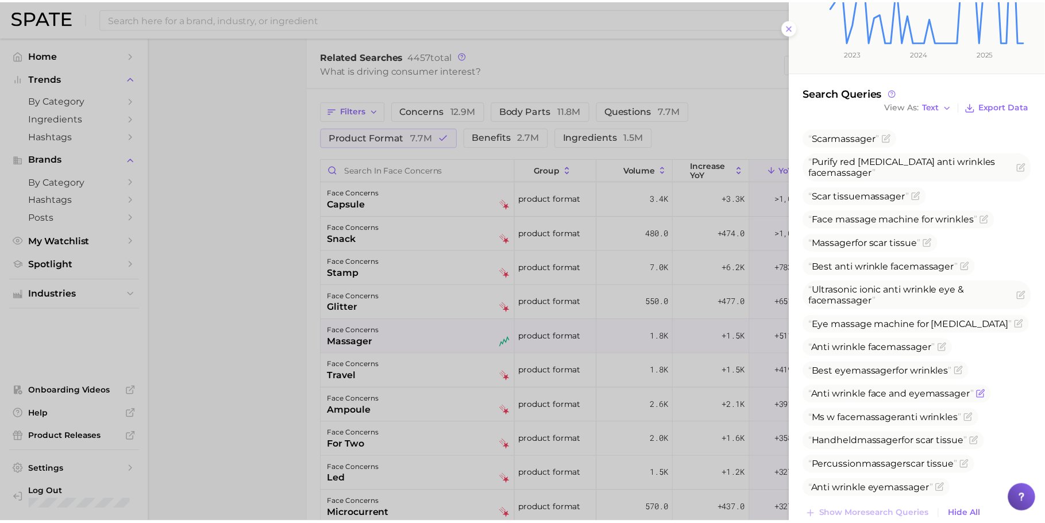
scroll to position [285, 0]
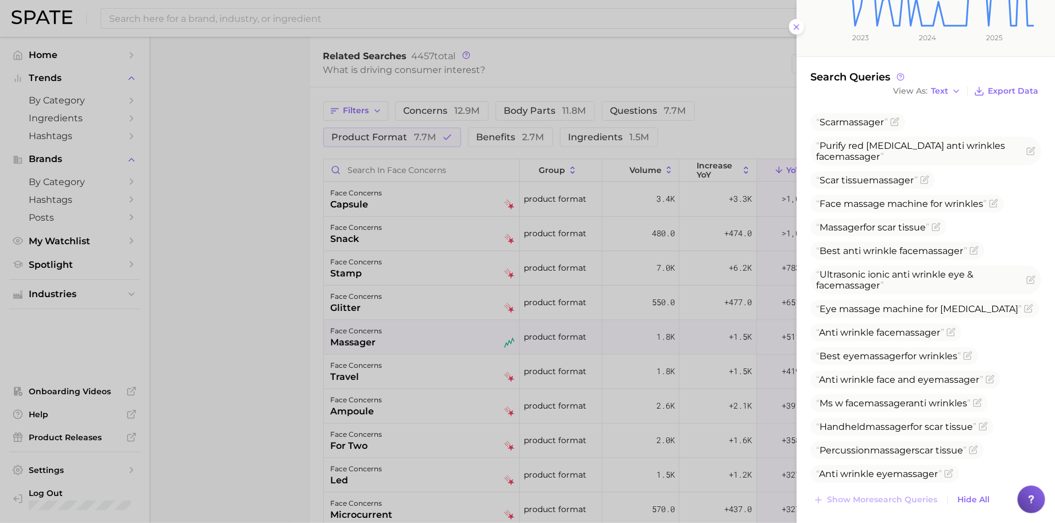
click at [447, 337] on div at bounding box center [527, 261] width 1055 height 523
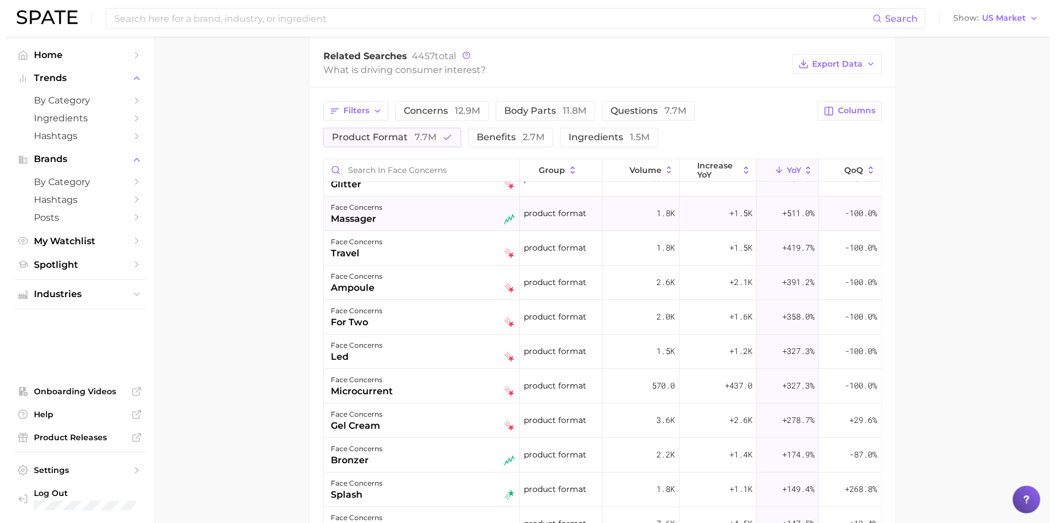
scroll to position [126, 0]
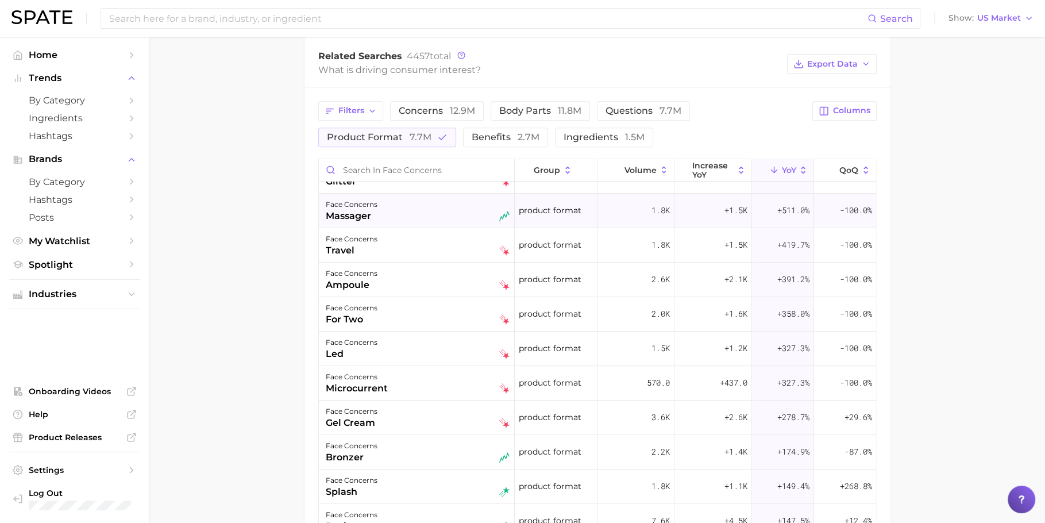
click at [404, 215] on div "face concerns massager" at bounding box center [418, 210] width 184 height 25
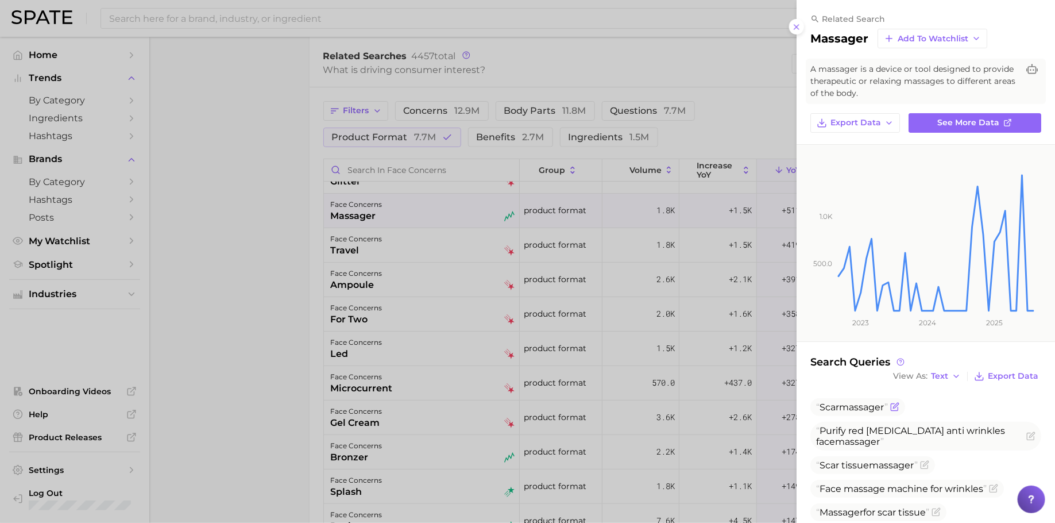
click at [868, 409] on span "massager" at bounding box center [861, 407] width 45 height 11
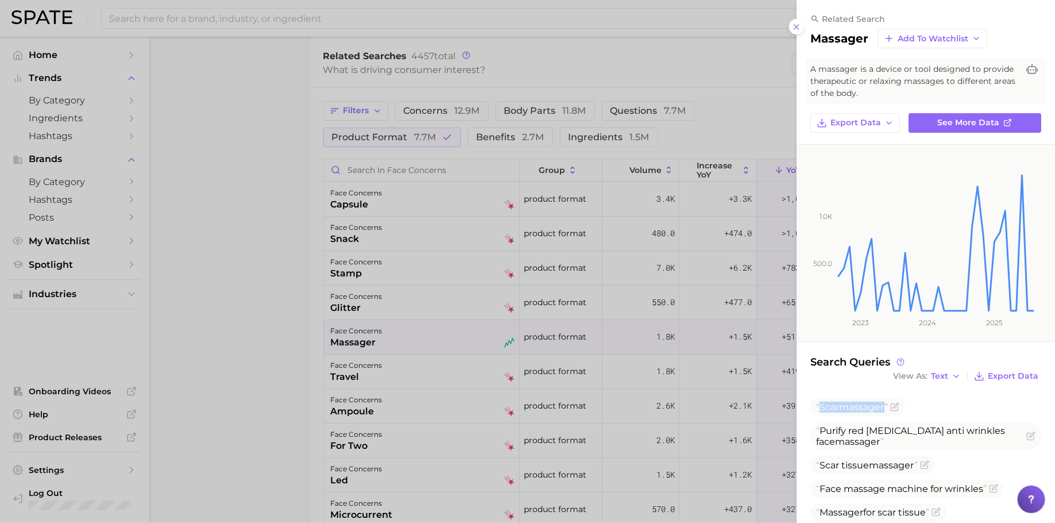
scroll to position [126, 0]
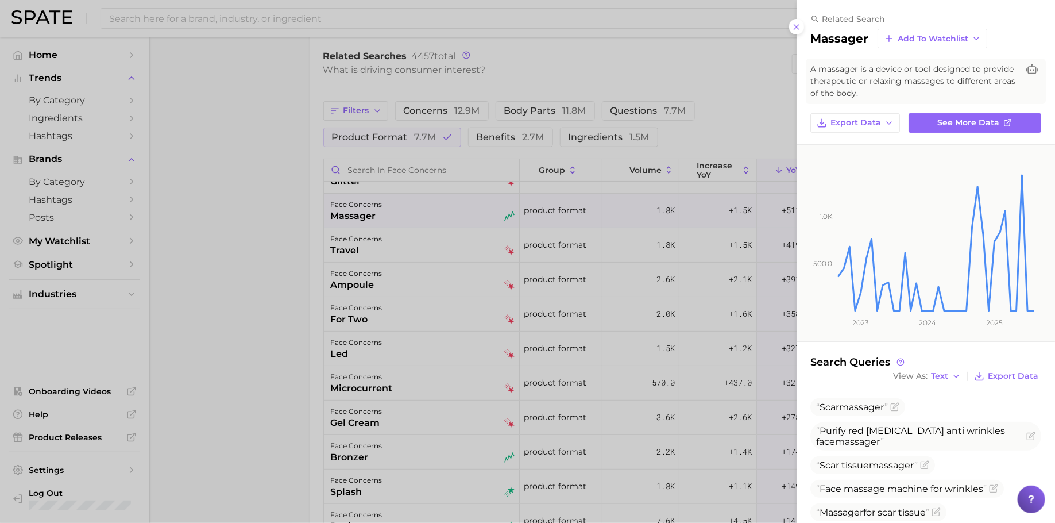
click at [497, 217] on div at bounding box center [527, 261] width 1055 height 523
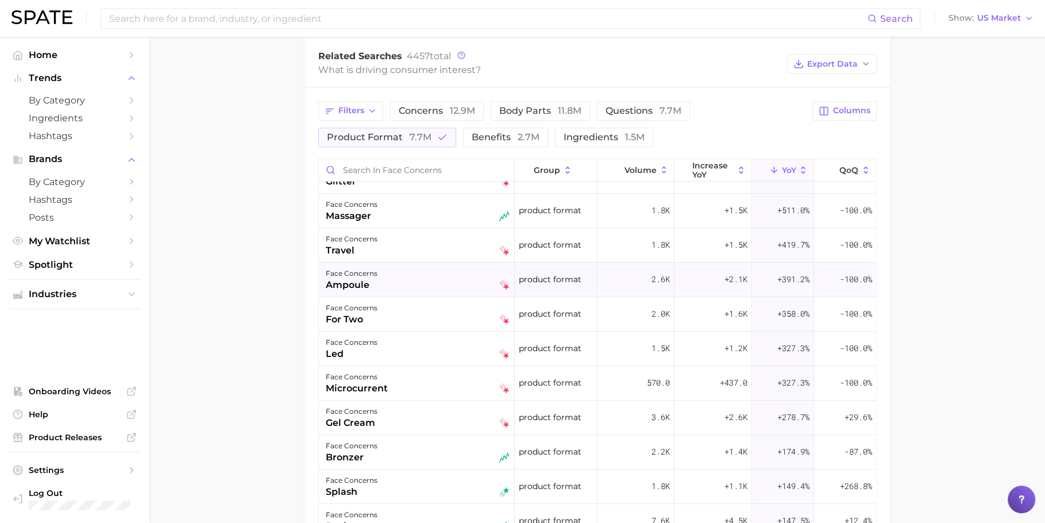
click at [438, 272] on div "face concerns ampoule" at bounding box center [418, 279] width 184 height 25
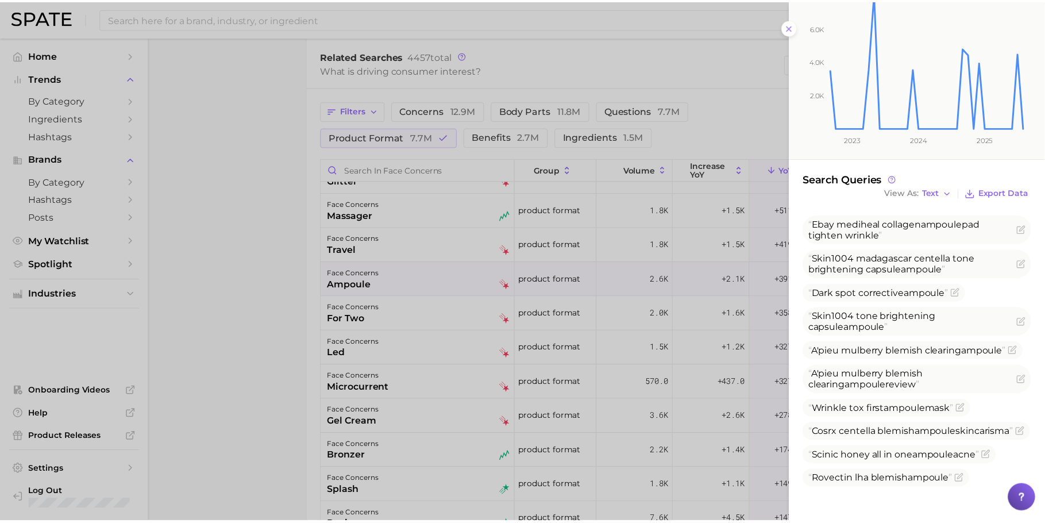
scroll to position [199, 0]
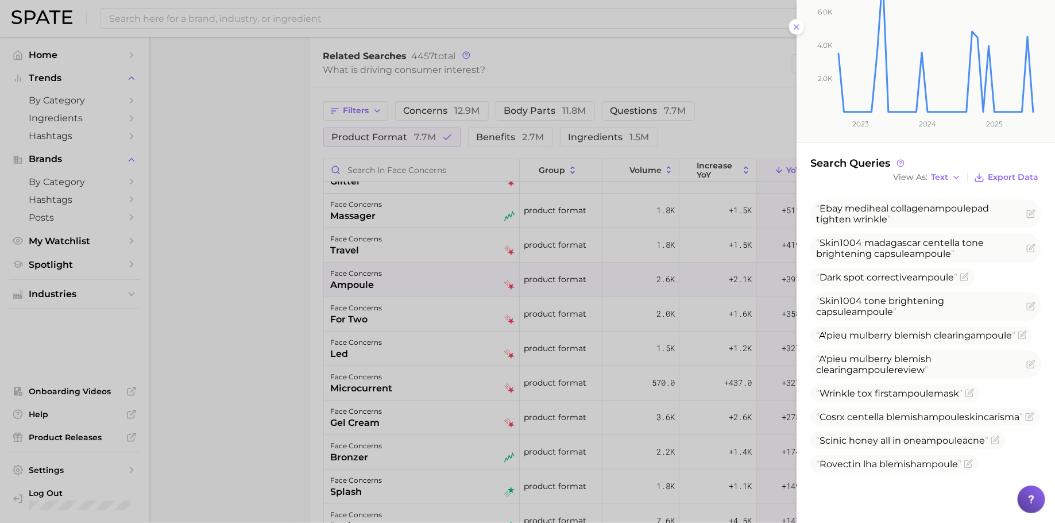
click at [669, 308] on div at bounding box center [527, 261] width 1055 height 523
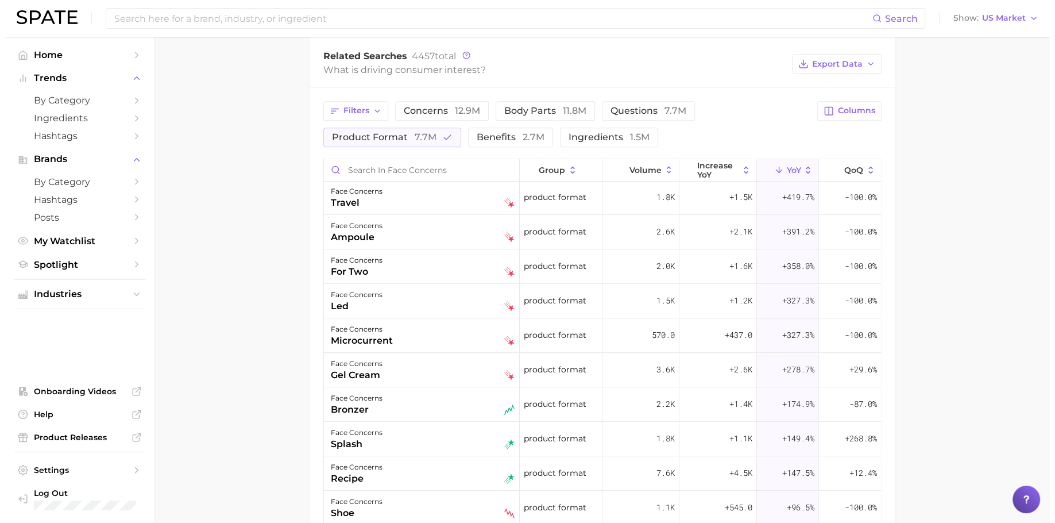
scroll to position [174, 0]
click at [641, 296] on div "1.5k" at bounding box center [636, 301] width 77 height 34
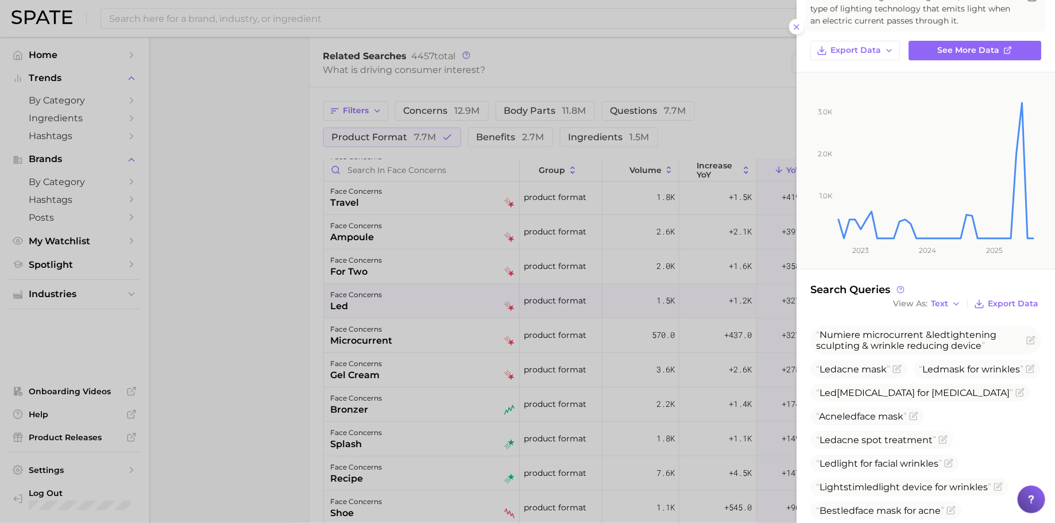
scroll to position [155, 0]
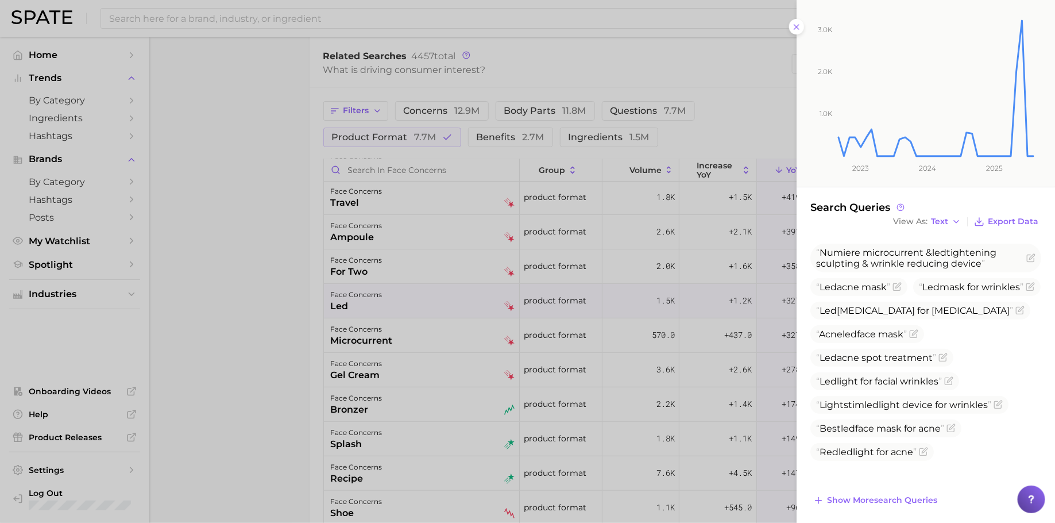
drag, startPoint x: 464, startPoint y: 379, endPoint x: 406, endPoint y: 346, distance: 67.4
click at [458, 375] on div at bounding box center [527, 261] width 1055 height 523
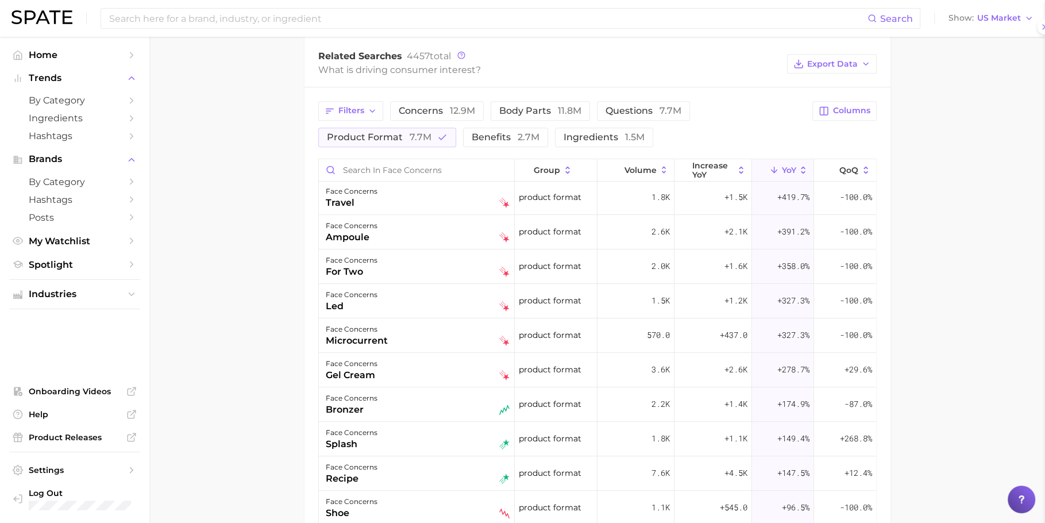
click at [400, 341] on div "face concerns microcurrent" at bounding box center [418, 334] width 184 height 25
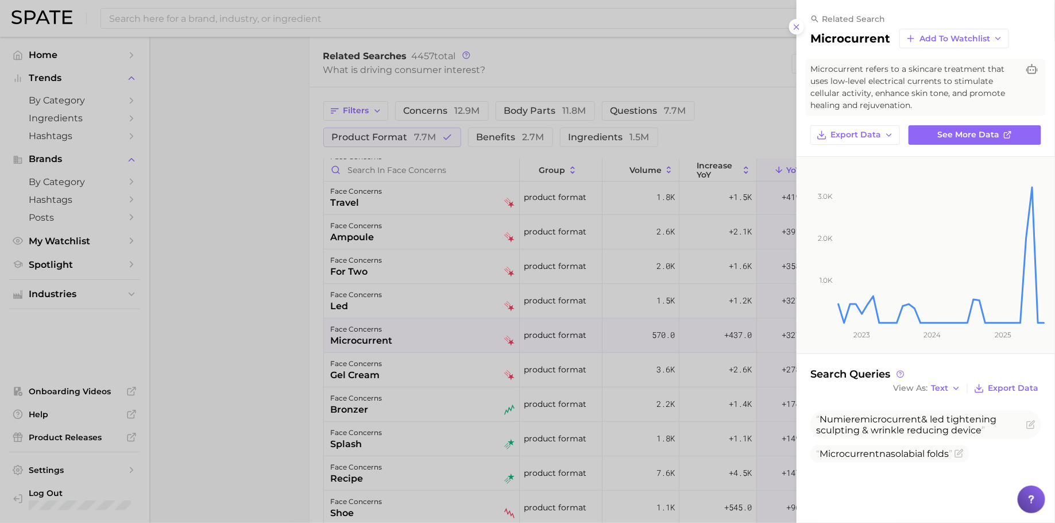
click at [259, 306] on div at bounding box center [527, 261] width 1055 height 523
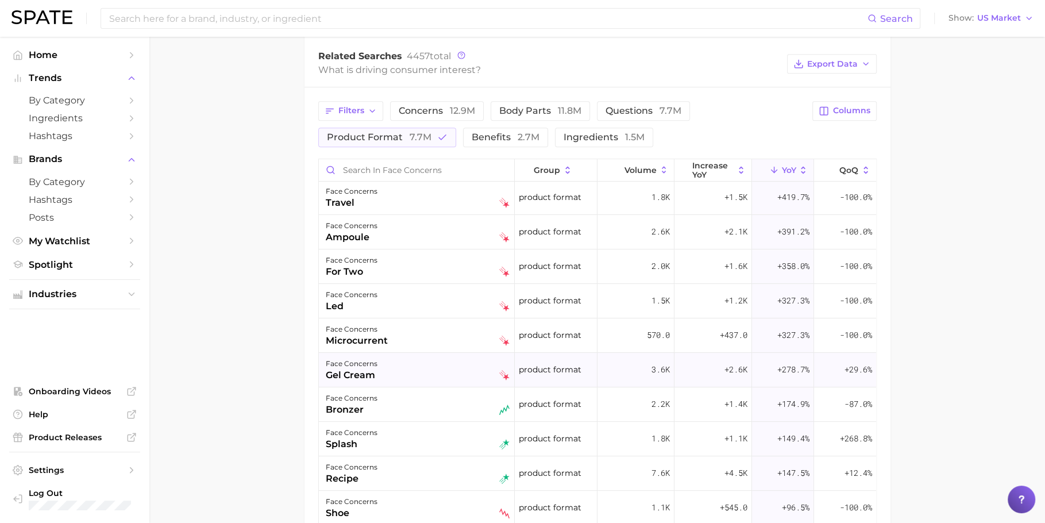
click at [365, 353] on div "face concerns gel cream" at bounding box center [417, 370] width 196 height 34
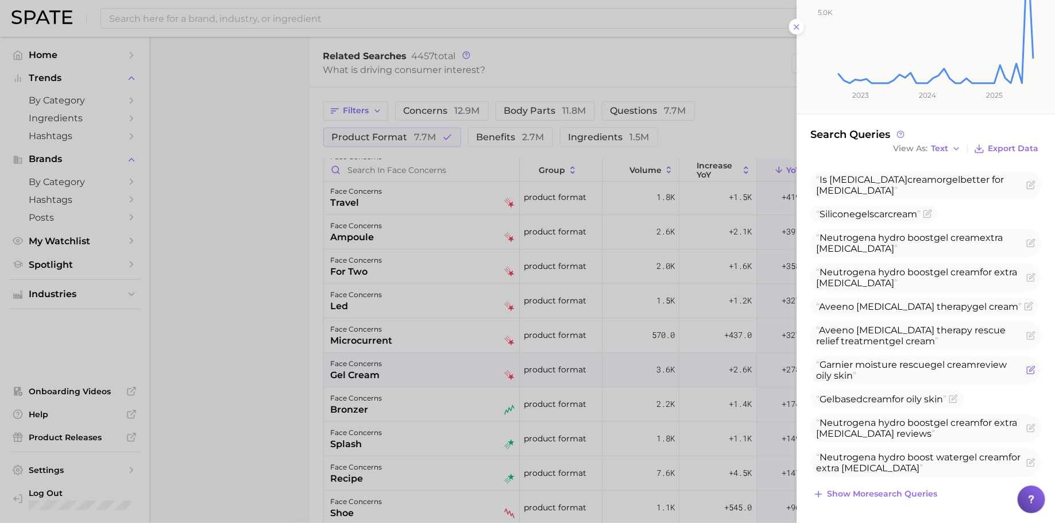
scroll to position [250, 0]
click at [914, 489] on span "Show more search queries" at bounding box center [882, 494] width 110 height 10
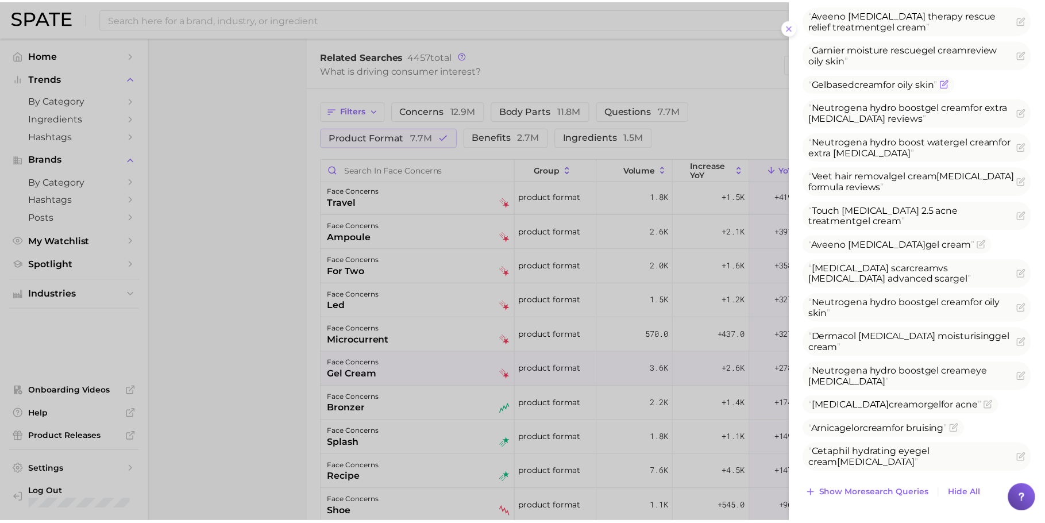
scroll to position [566, 0]
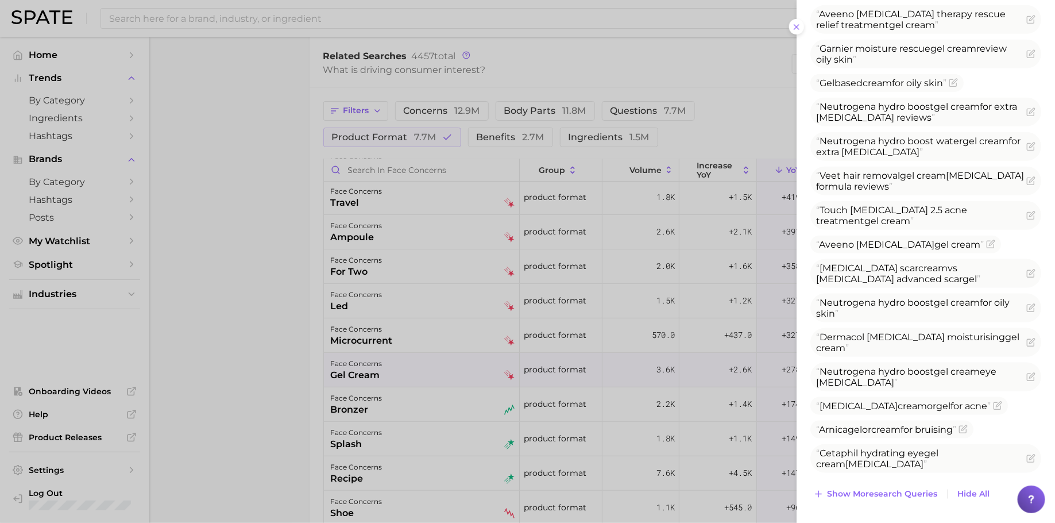
click at [222, 271] on div at bounding box center [527, 261] width 1055 height 523
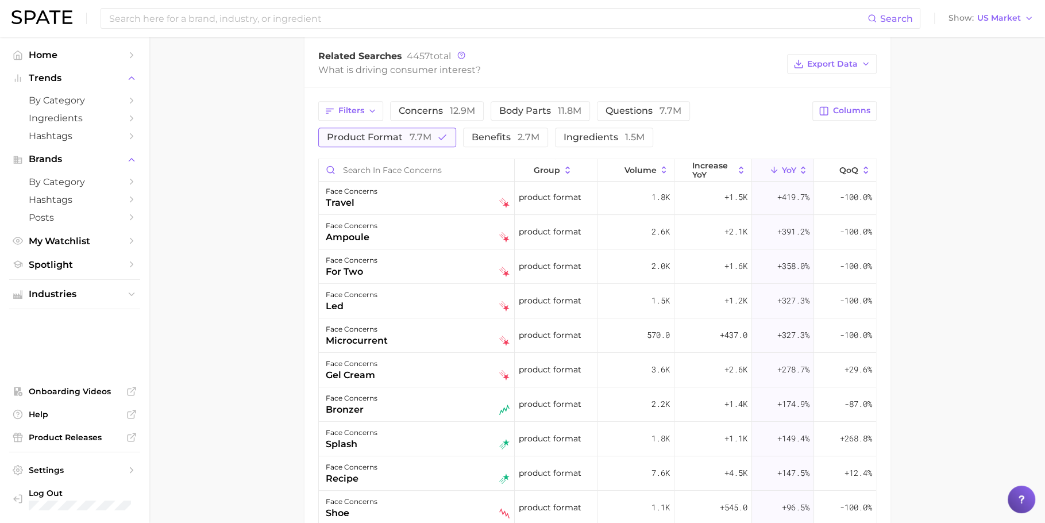
click at [418, 140] on button "product format 7.7m" at bounding box center [387, 138] width 138 height 20
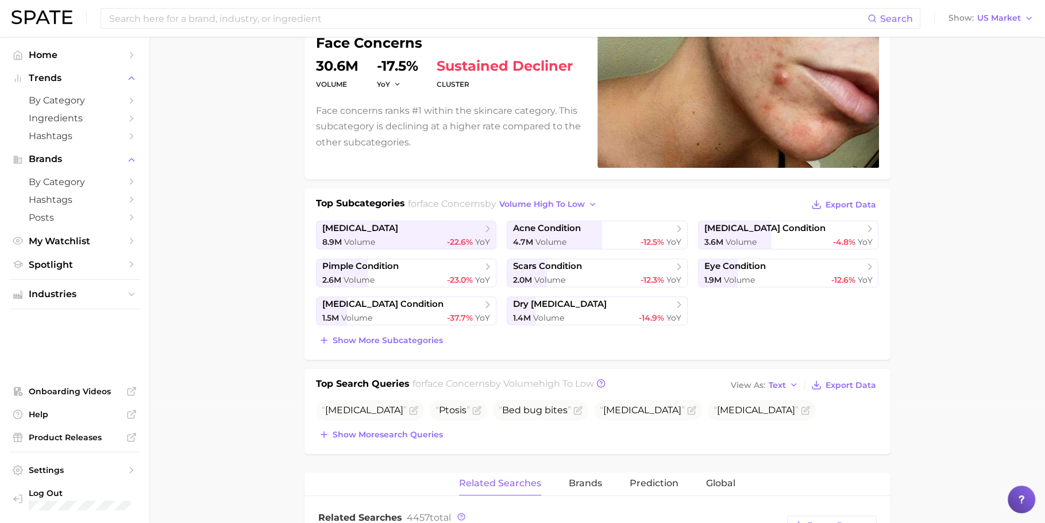
scroll to position [0, 0]
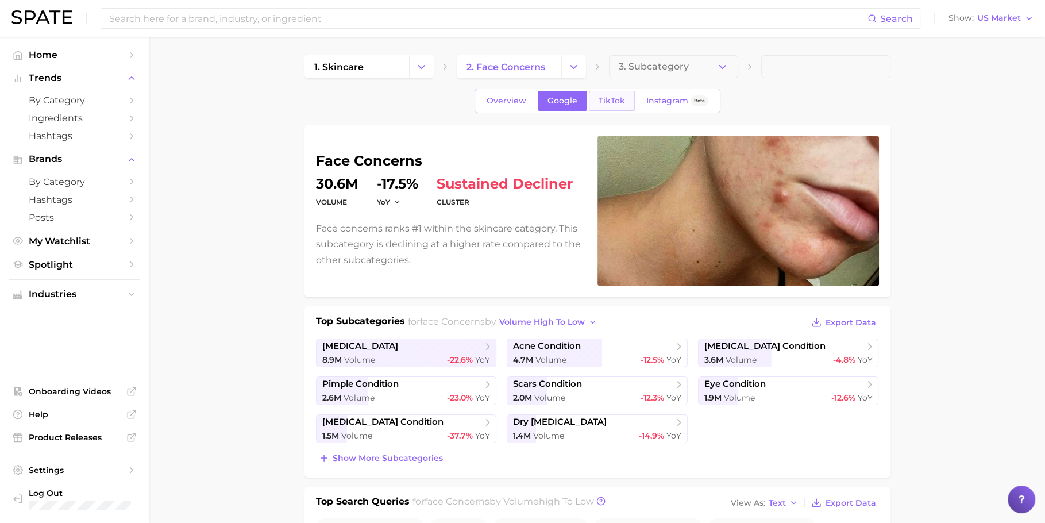
click at [621, 107] on link "TikTok" at bounding box center [612, 101] width 46 height 20
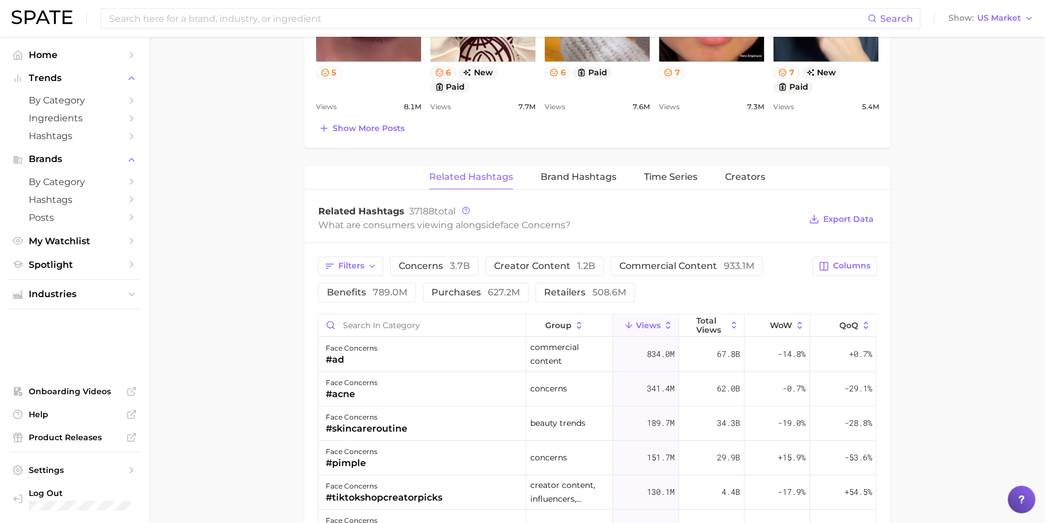
scroll to position [838, 0]
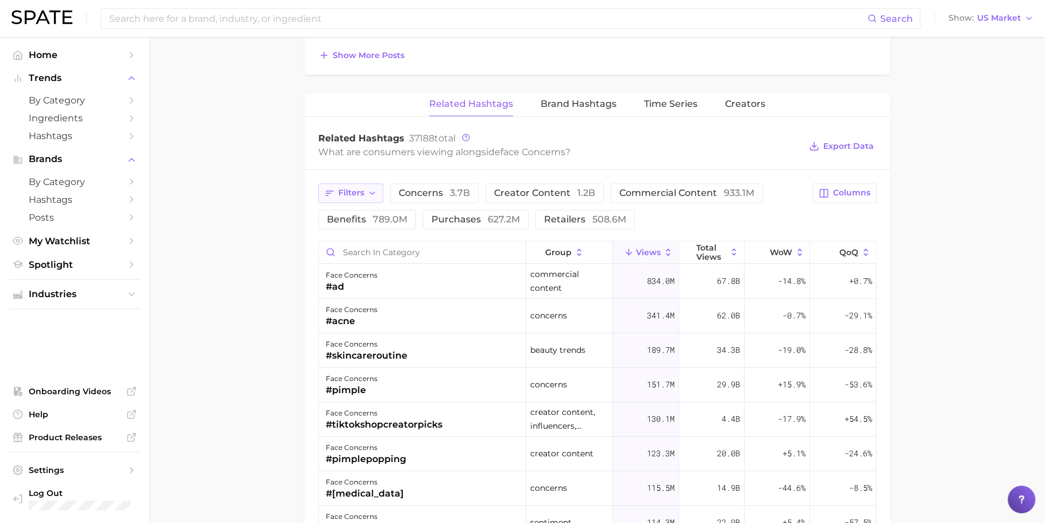
click at [331, 189] on icon "button" at bounding box center [330, 193] width 10 height 10
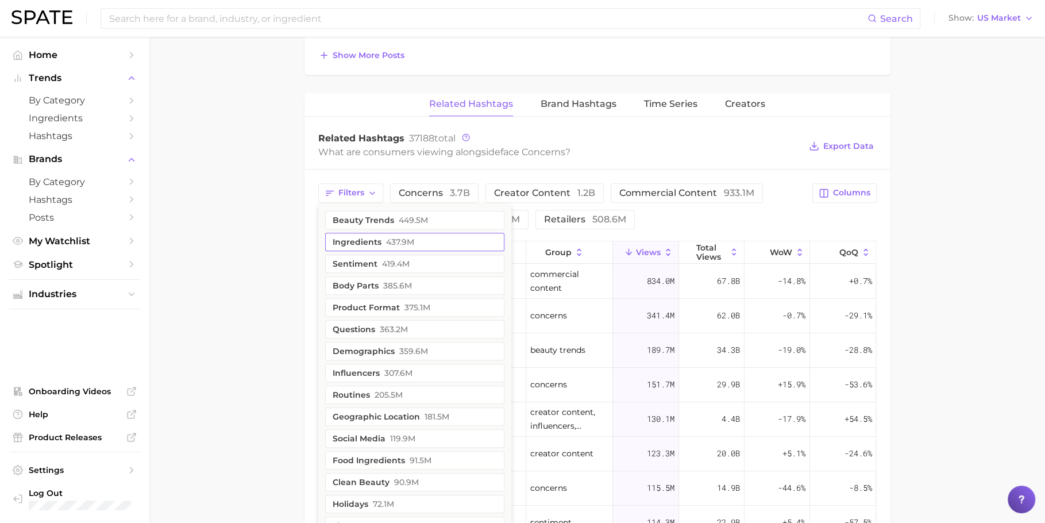
click at [393, 238] on span "437.9m" at bounding box center [400, 241] width 28 height 9
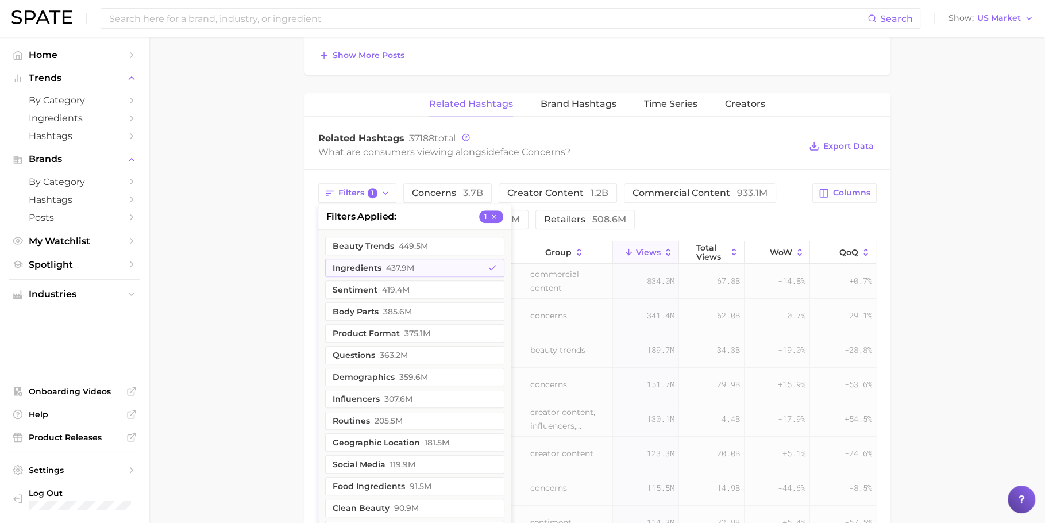
click at [267, 246] on main "1. skincare 2. face concerns 3. Subcategory Overview Google TikTok Instagram Be…" at bounding box center [597, 17] width 896 height 1636
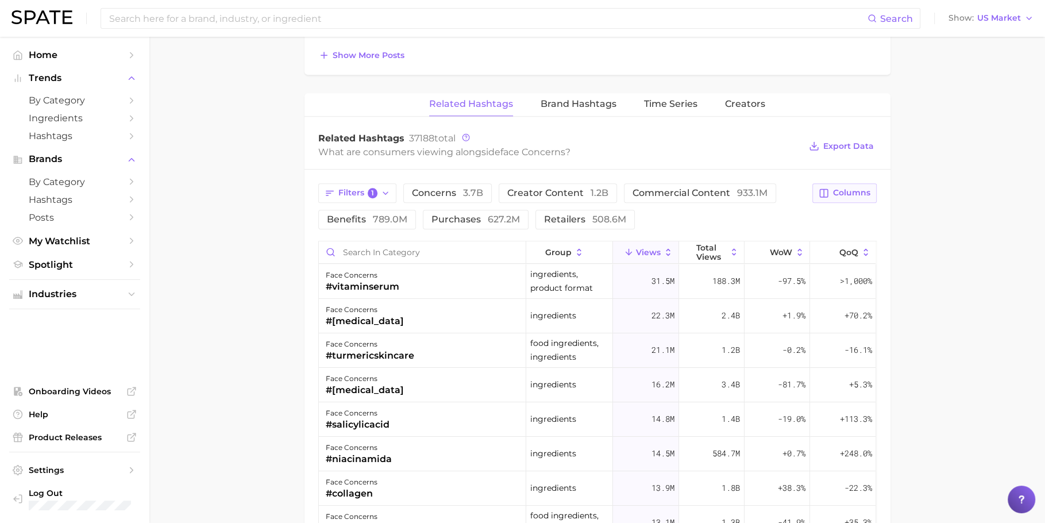
click at [874, 187] on button "Columns" at bounding box center [844, 193] width 64 height 20
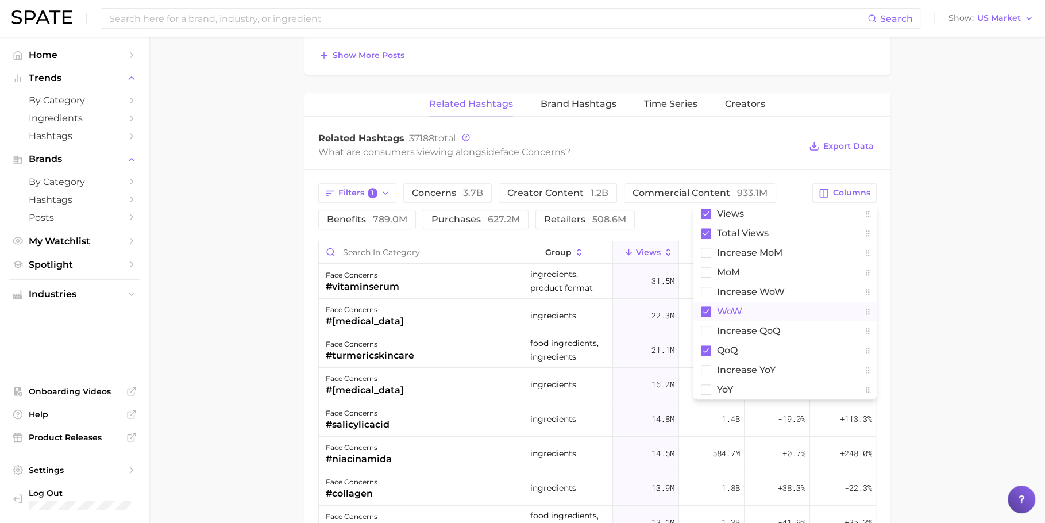
click at [743, 313] on button "WoW" at bounding box center [785, 312] width 184 height 20
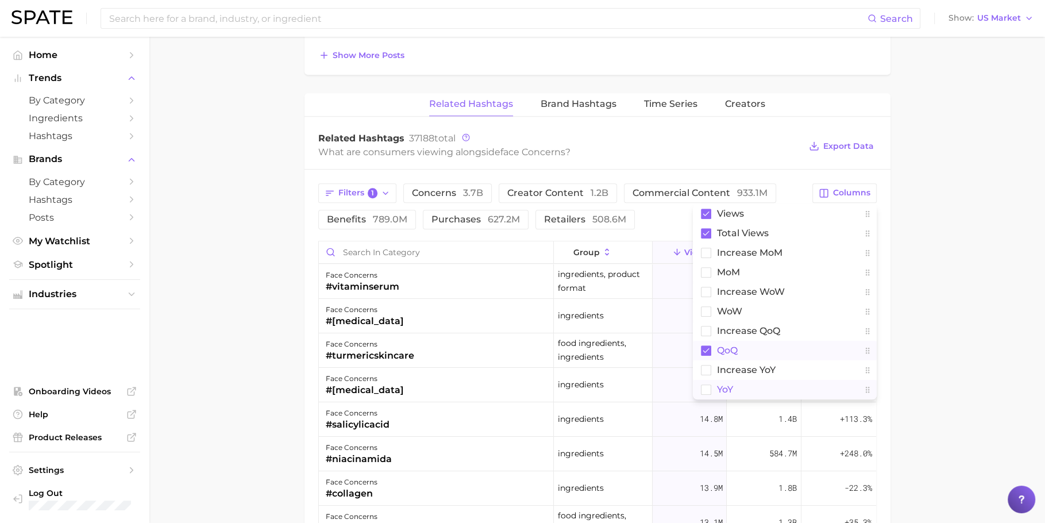
drag, startPoint x: 740, startPoint y: 341, endPoint x: 747, endPoint y: 379, distance: 38.5
click at [739, 341] on button "QoQ" at bounding box center [785, 351] width 184 height 20
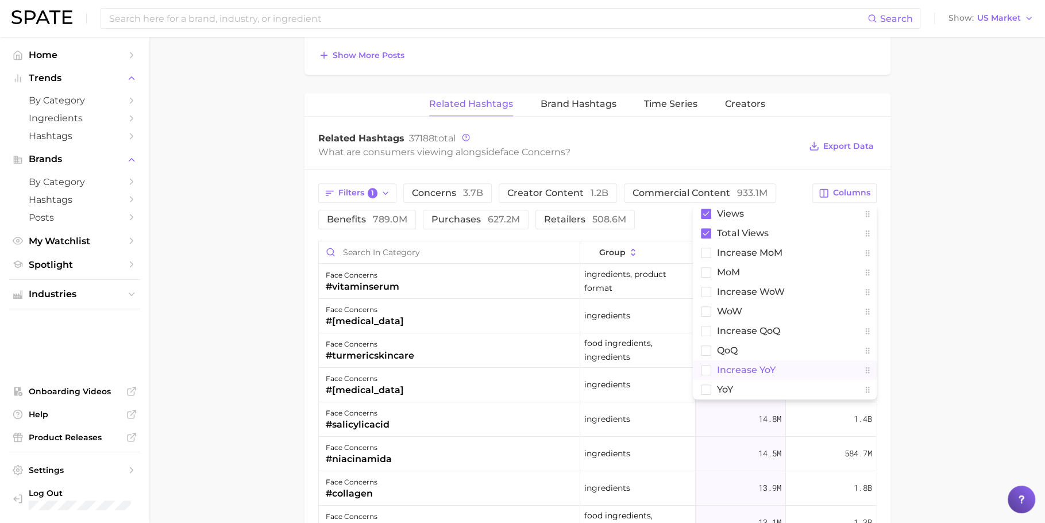
click at [747, 373] on button "increase YoY" at bounding box center [785, 370] width 184 height 20
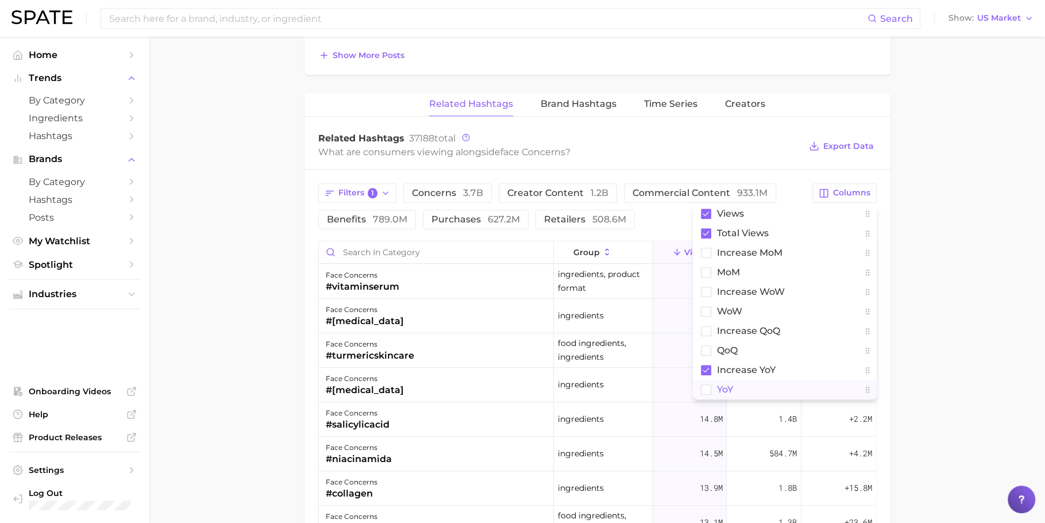
drag, startPoint x: 749, startPoint y: 384, endPoint x: 764, endPoint y: 379, distance: 16.4
click at [749, 384] on button "YoY" at bounding box center [785, 390] width 184 height 20
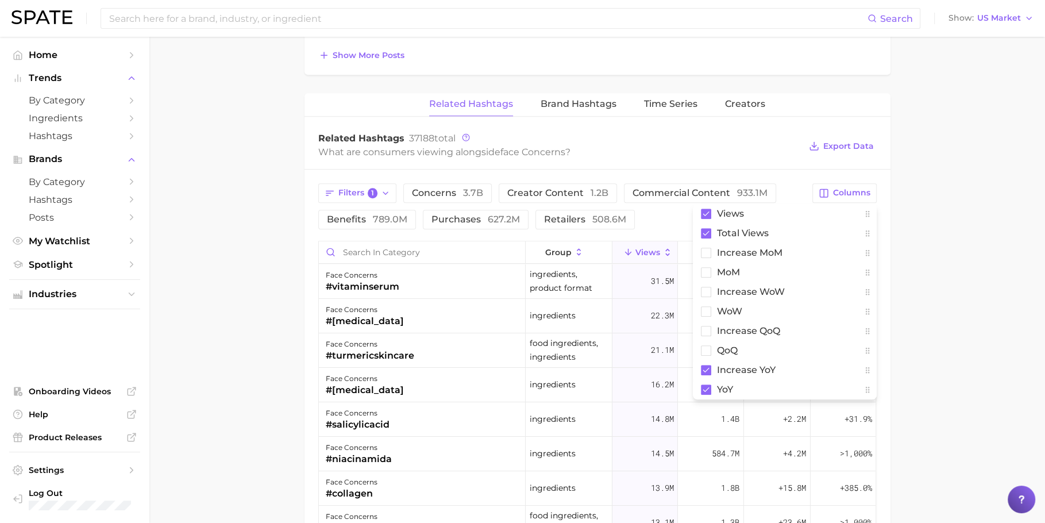
click at [937, 317] on main "1. skincare 2. face concerns 3. Subcategory Overview Google TikTok Instagram Be…" at bounding box center [597, 17] width 896 height 1636
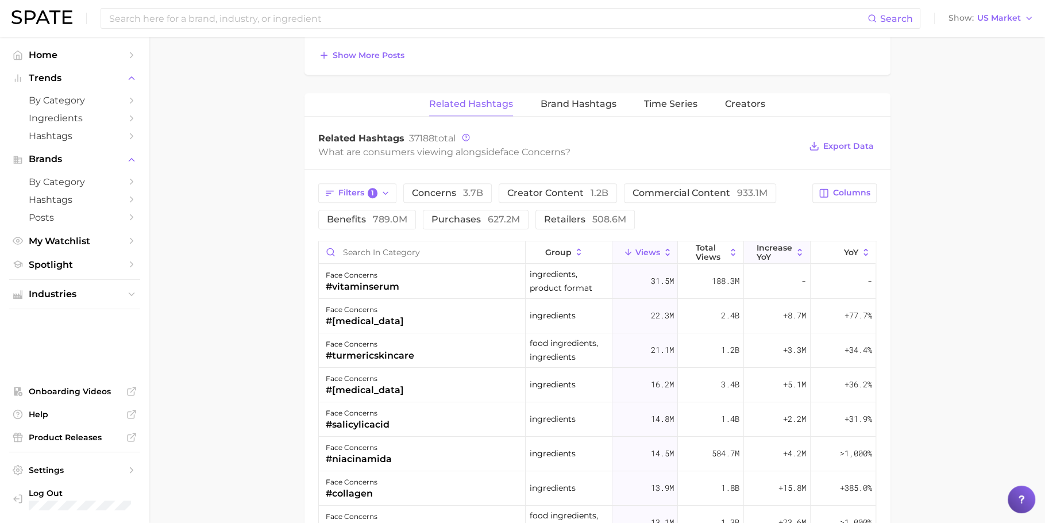
click at [770, 246] on span "increase YoY" at bounding box center [775, 252] width 36 height 18
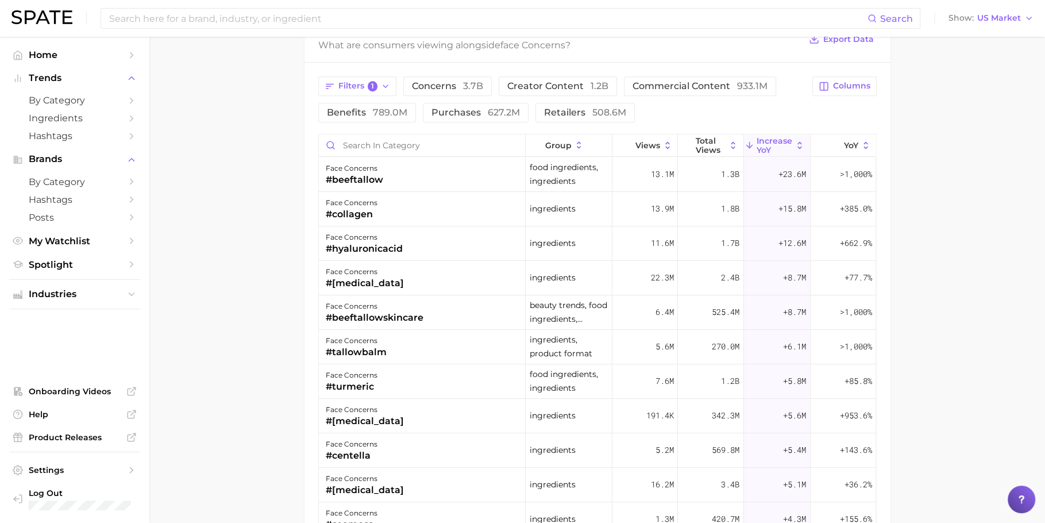
scroll to position [931, 0]
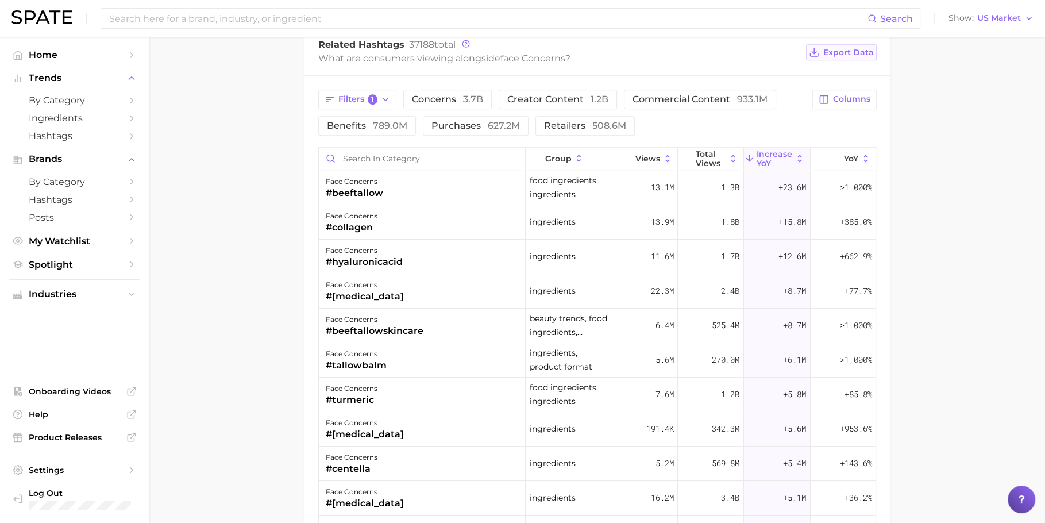
click at [855, 54] on button "Export Data" at bounding box center [841, 52] width 70 height 16
click at [811, 148] on button "YoY" at bounding box center [843, 159] width 65 height 22
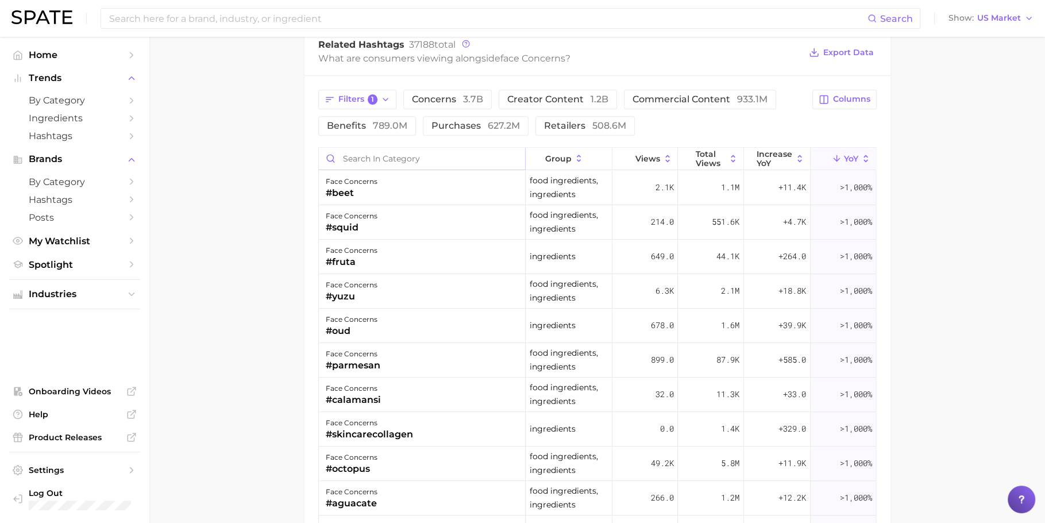
click at [410, 159] on input "Search in category" at bounding box center [422, 159] width 207 height 22
paste input "#rosemarywater"
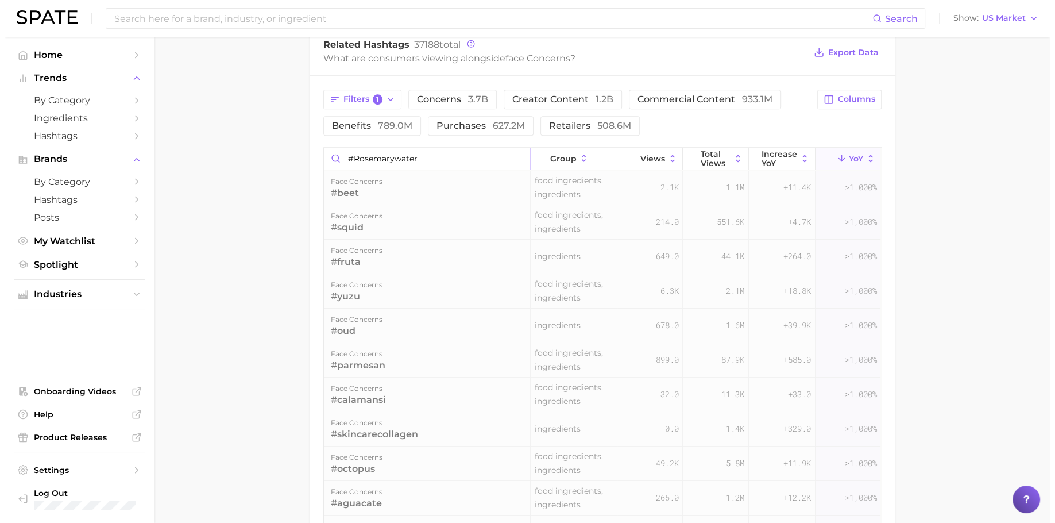
scroll to position [911, 0]
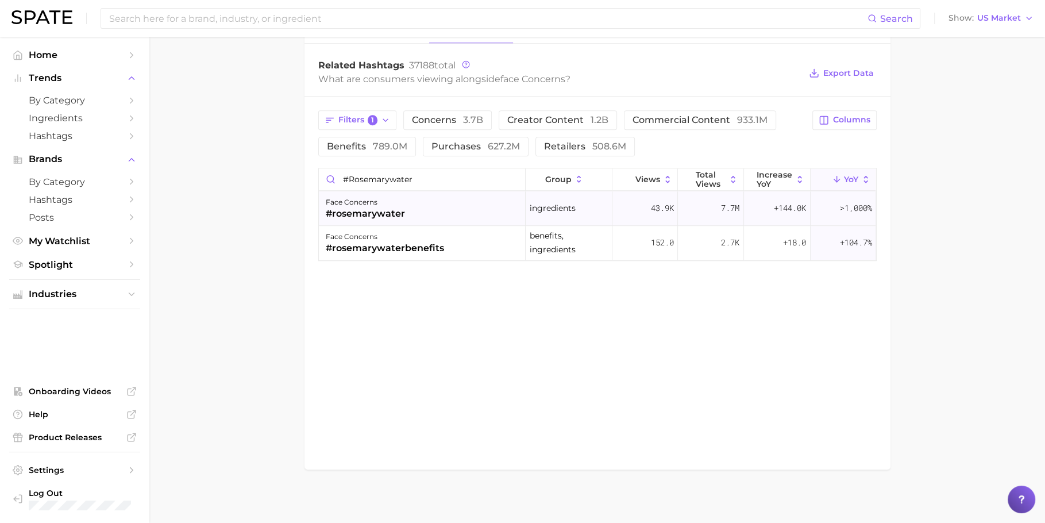
click at [431, 209] on div "face concerns #rosemarywater" at bounding box center [422, 208] width 207 height 34
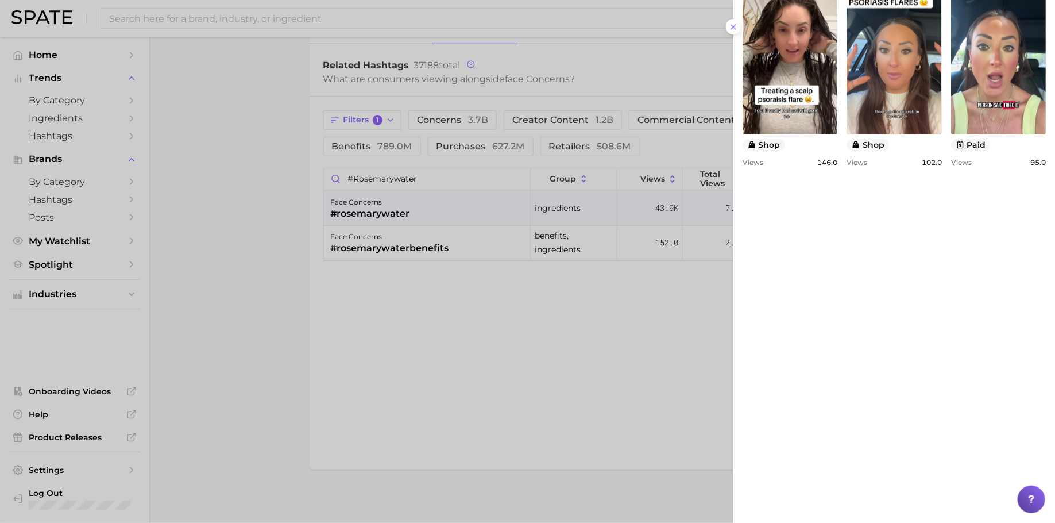
scroll to position [806, 0]
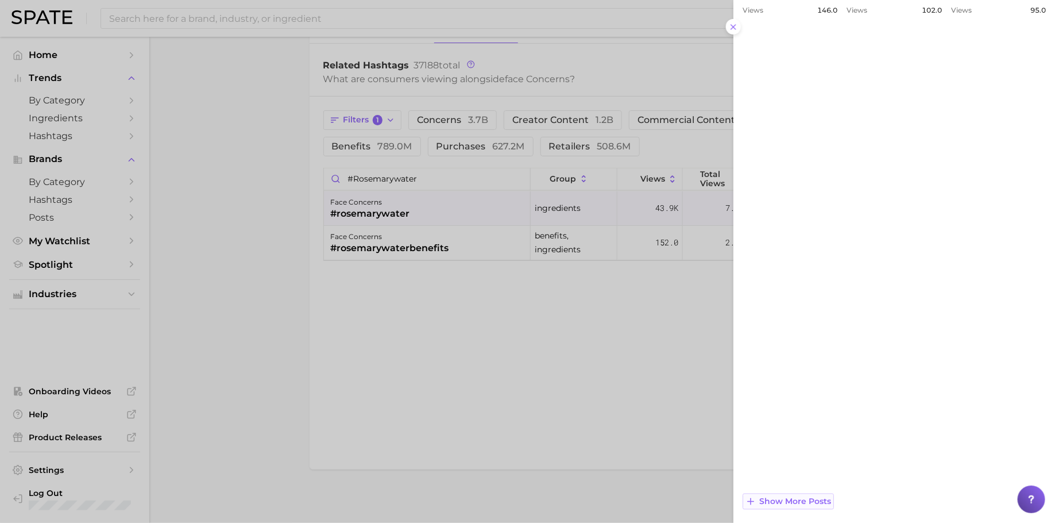
click at [807, 499] on span "Show more posts" at bounding box center [796, 502] width 72 height 10
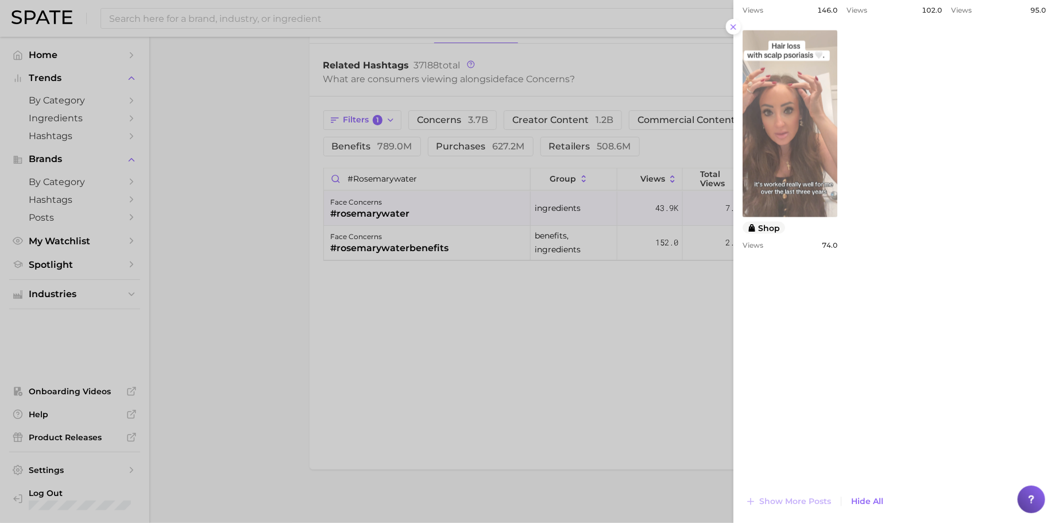
scroll to position [0, 0]
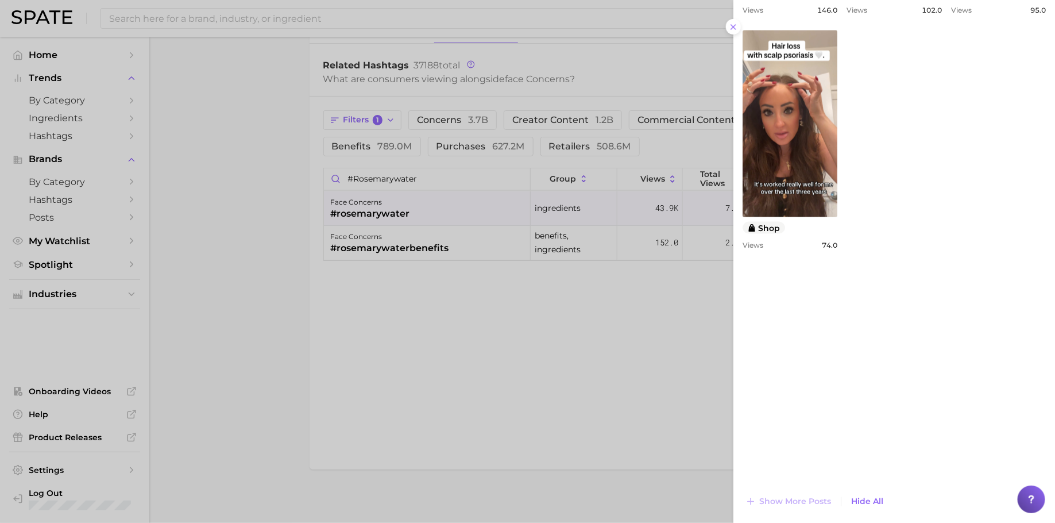
click at [430, 171] on div at bounding box center [527, 261] width 1055 height 523
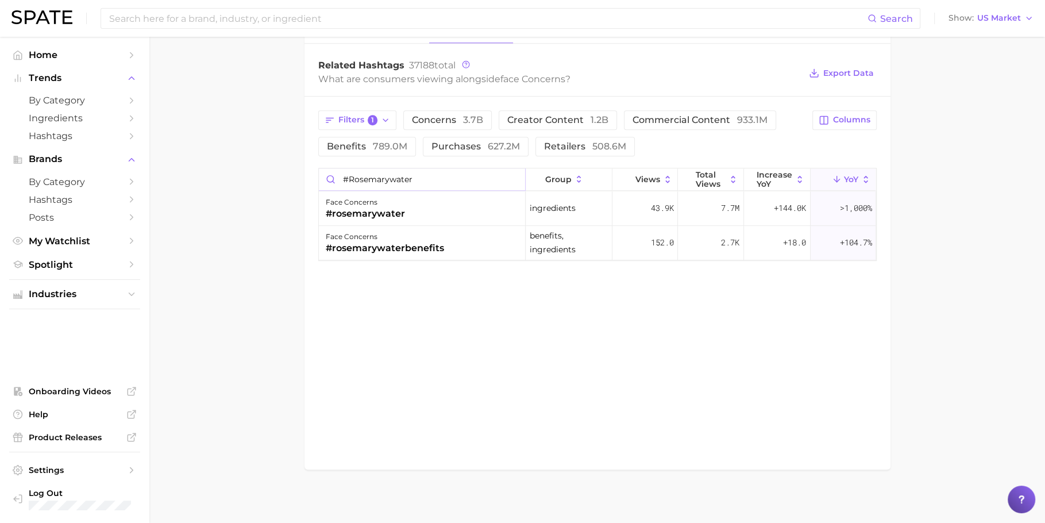
click at [430, 171] on input "#rosemarywater" at bounding box center [422, 179] width 207 height 22
paste input "oreganooil"
click at [418, 210] on div "face concerns #oreganooil" at bounding box center [422, 208] width 207 height 34
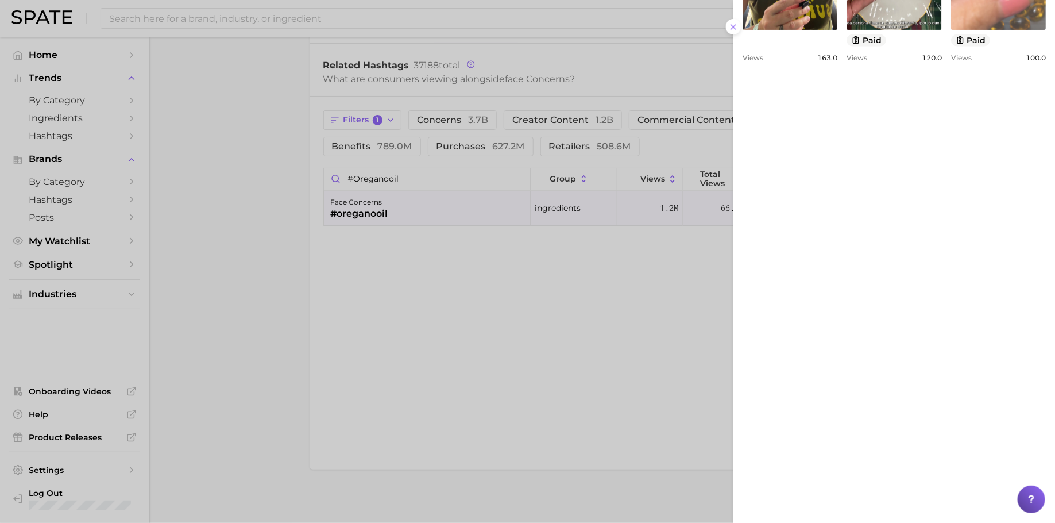
scroll to position [793, 0]
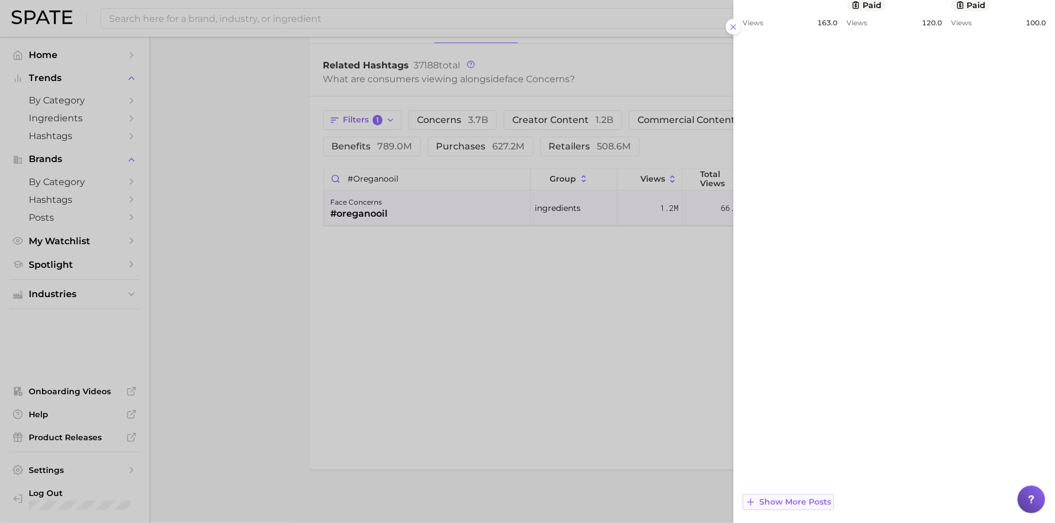
click at [797, 498] on span "Show more posts" at bounding box center [796, 503] width 72 height 10
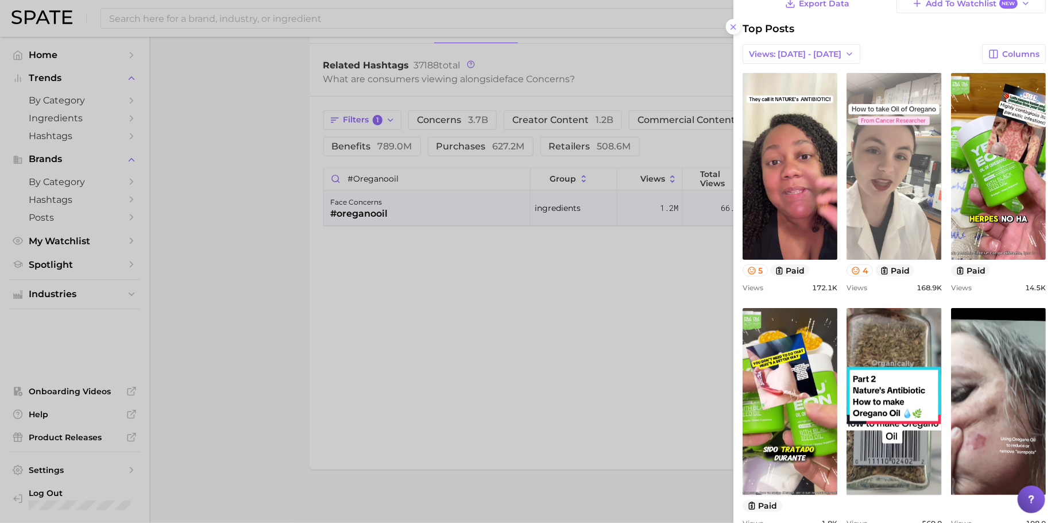
scroll to position [111, 0]
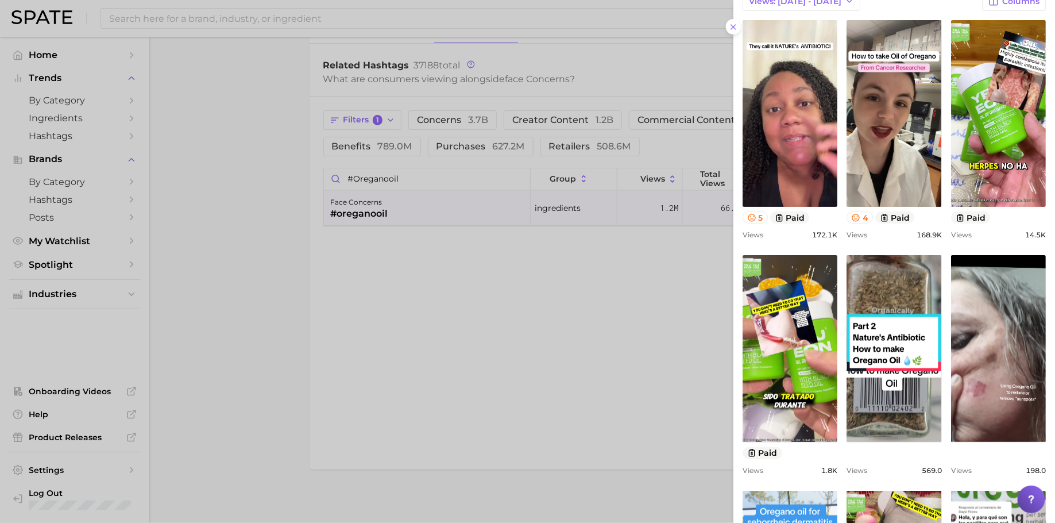
click at [414, 170] on div at bounding box center [527, 261] width 1055 height 523
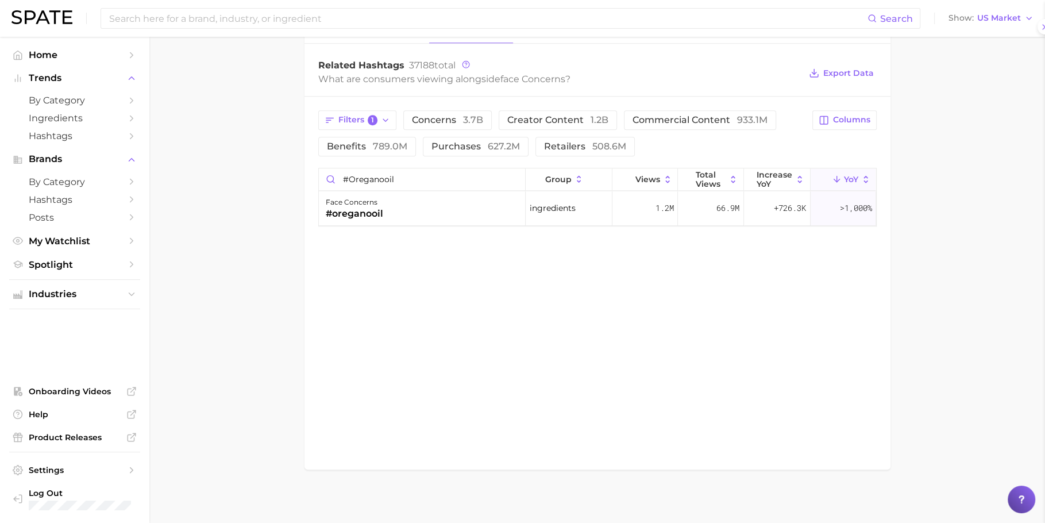
click at [414, 170] on div at bounding box center [522, 261] width 1045 height 523
click at [414, 170] on input "#oreganooil" at bounding box center [422, 179] width 207 height 22
paste input "jojoba"
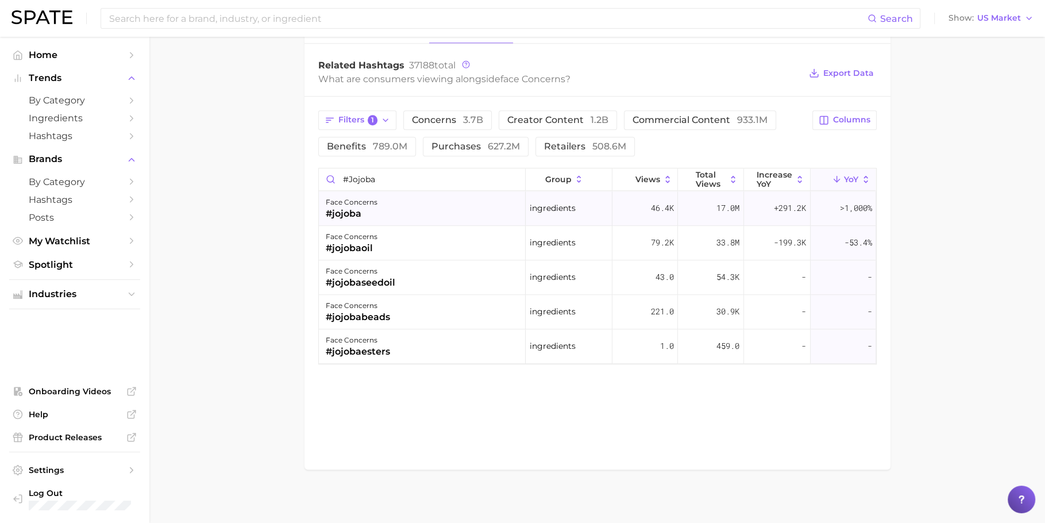
click at [409, 201] on div "face concerns #jojoba" at bounding box center [422, 208] width 207 height 34
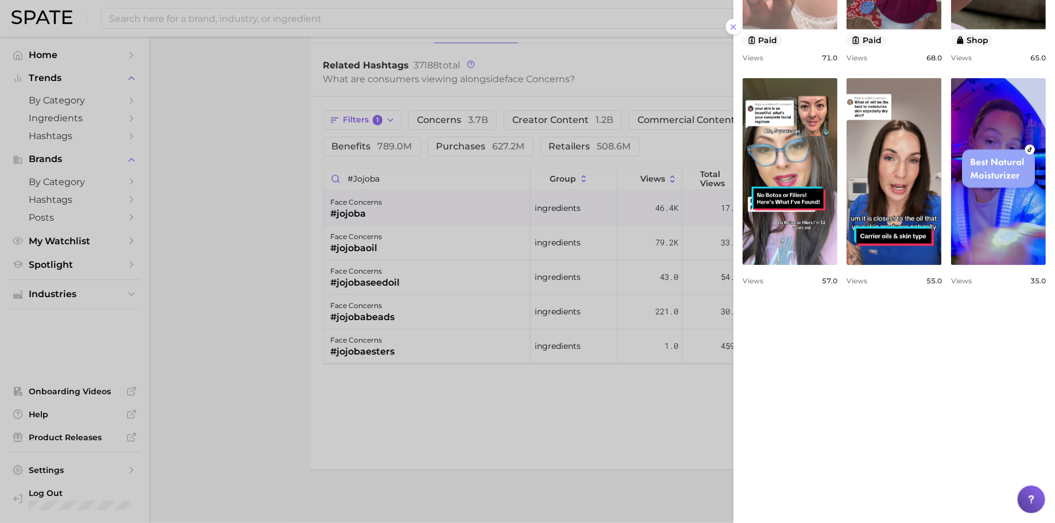
scroll to position [782, 0]
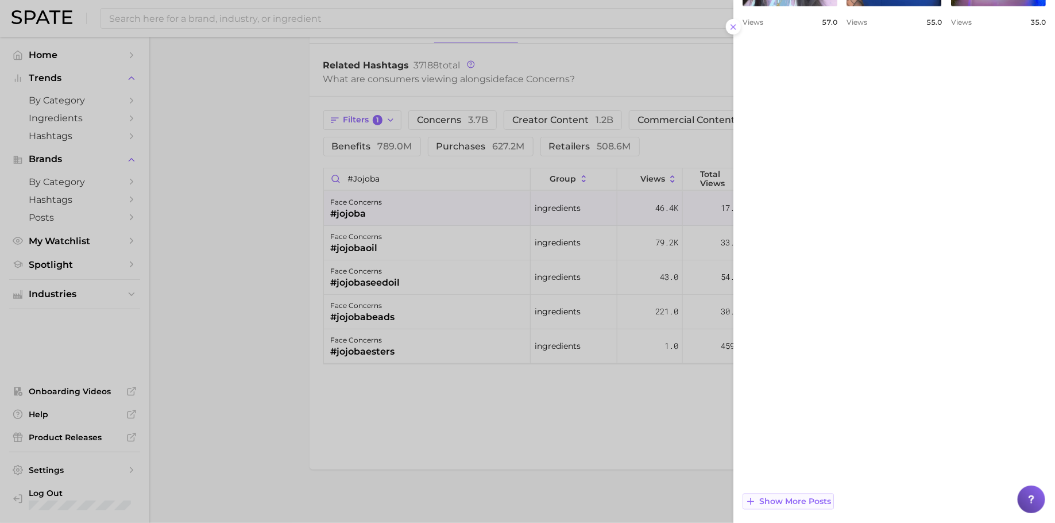
click at [813, 497] on span "Show more posts" at bounding box center [796, 502] width 72 height 10
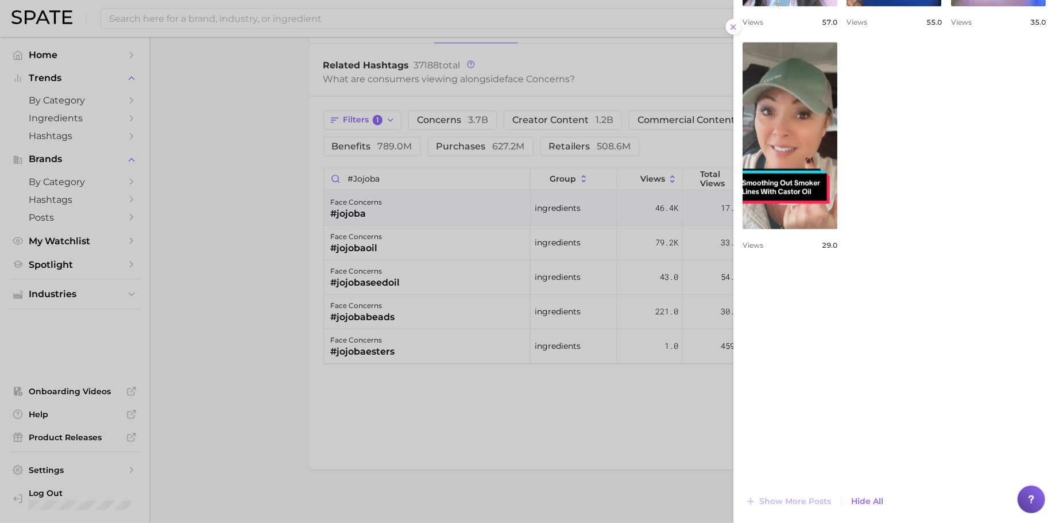
scroll to position [0, 0]
click at [446, 179] on div at bounding box center [527, 261] width 1055 height 523
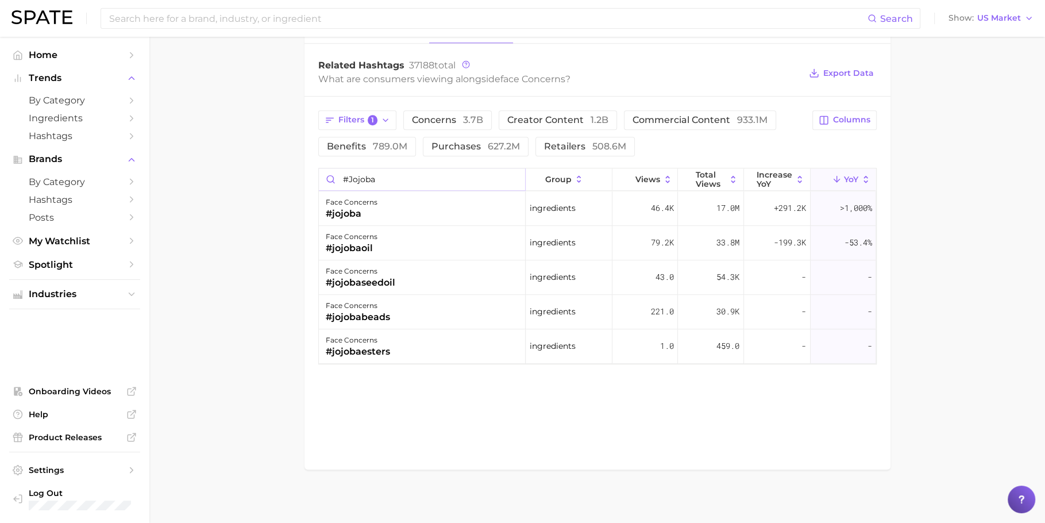
click at [446, 179] on input "#jojoba" at bounding box center [422, 179] width 207 height 22
paste input "betaglucan"
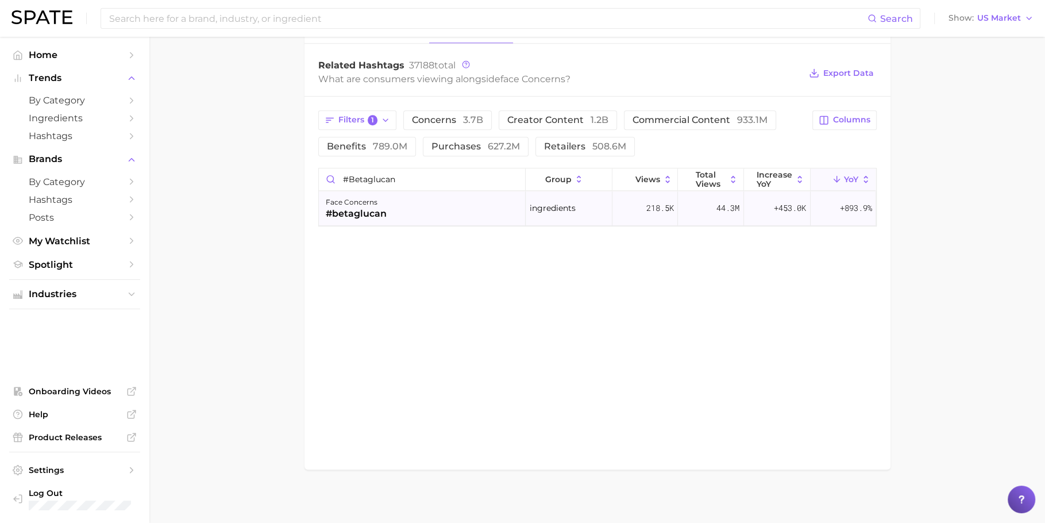
click at [449, 195] on div "face concerns #betaglucan" at bounding box center [422, 208] width 207 height 34
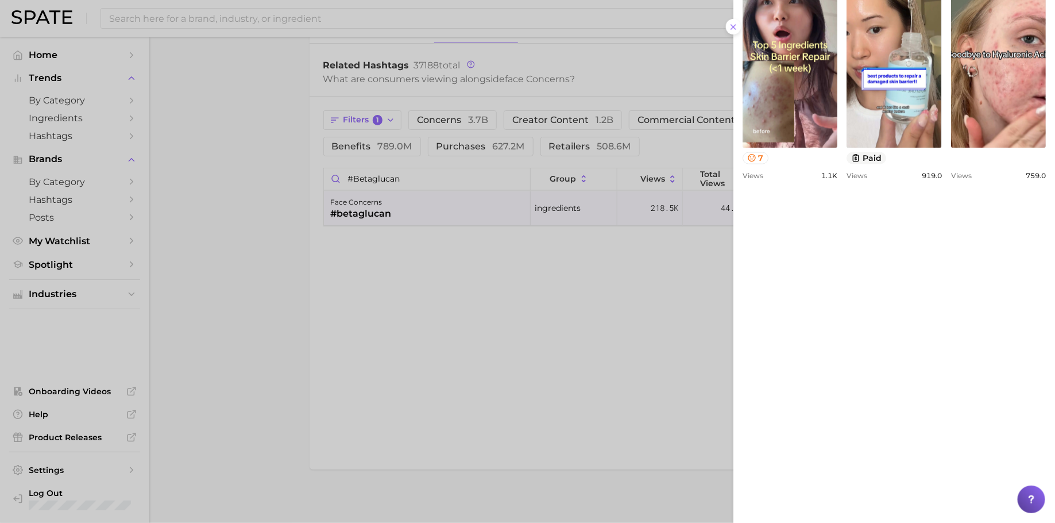
scroll to position [793, 0]
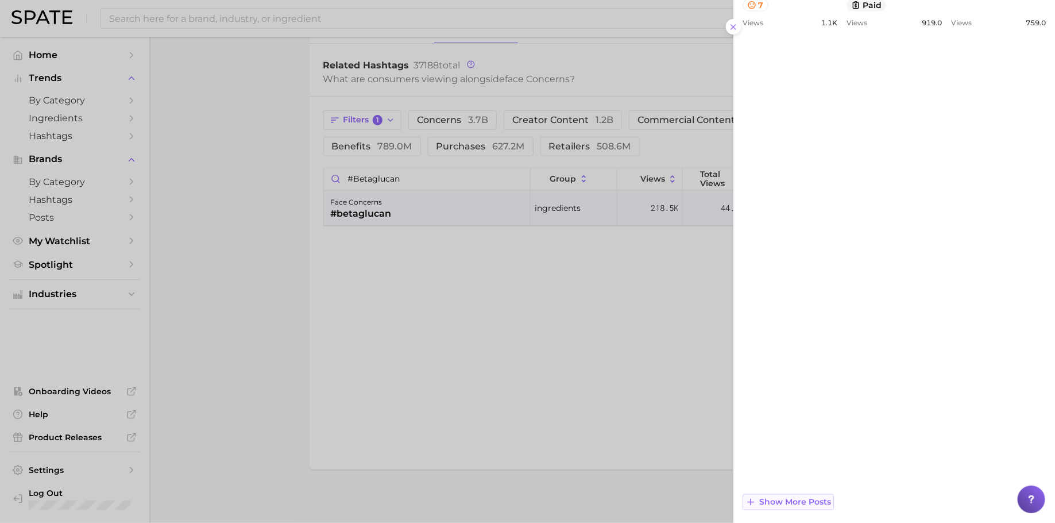
click at [792, 505] on span "Show more posts" at bounding box center [796, 503] width 72 height 10
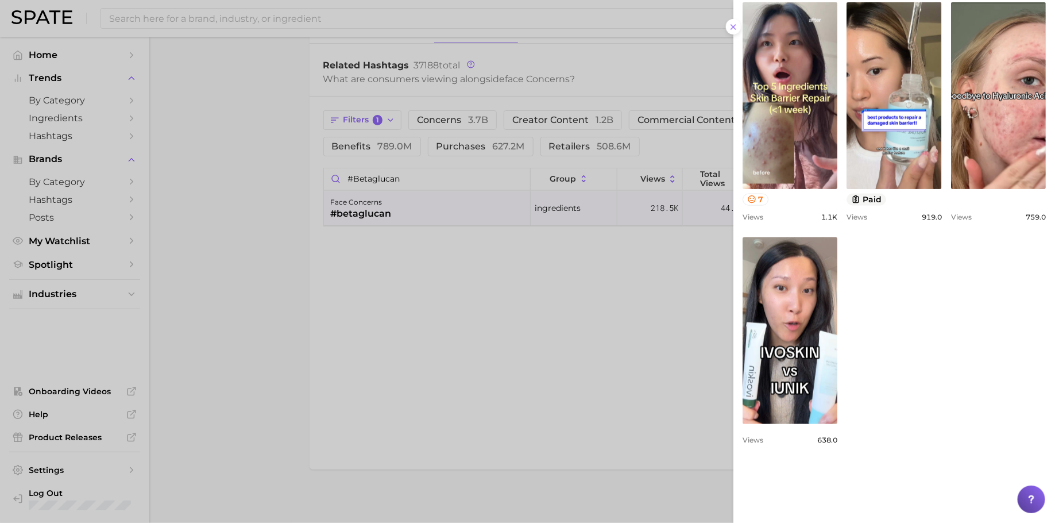
scroll to position [733, 0]
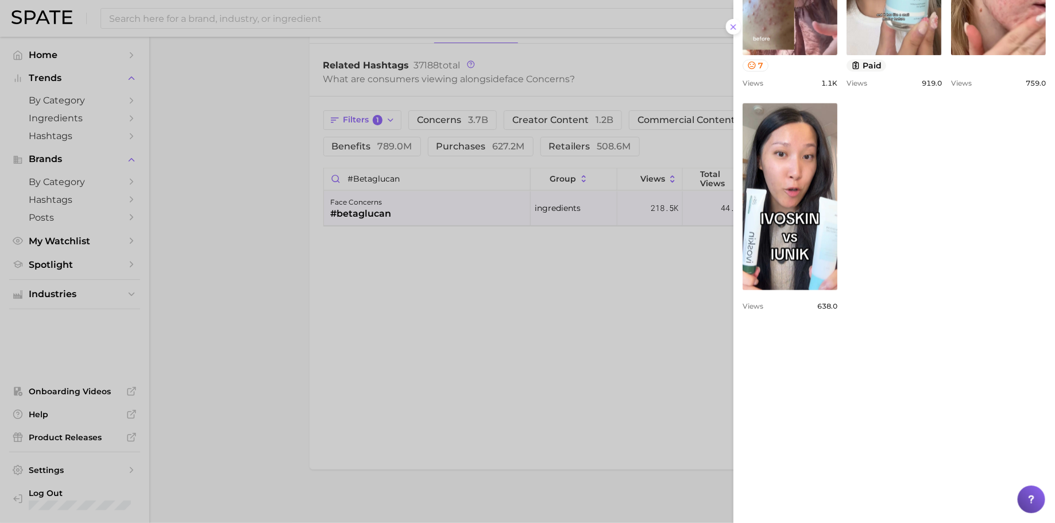
click at [441, 175] on div at bounding box center [527, 261] width 1055 height 523
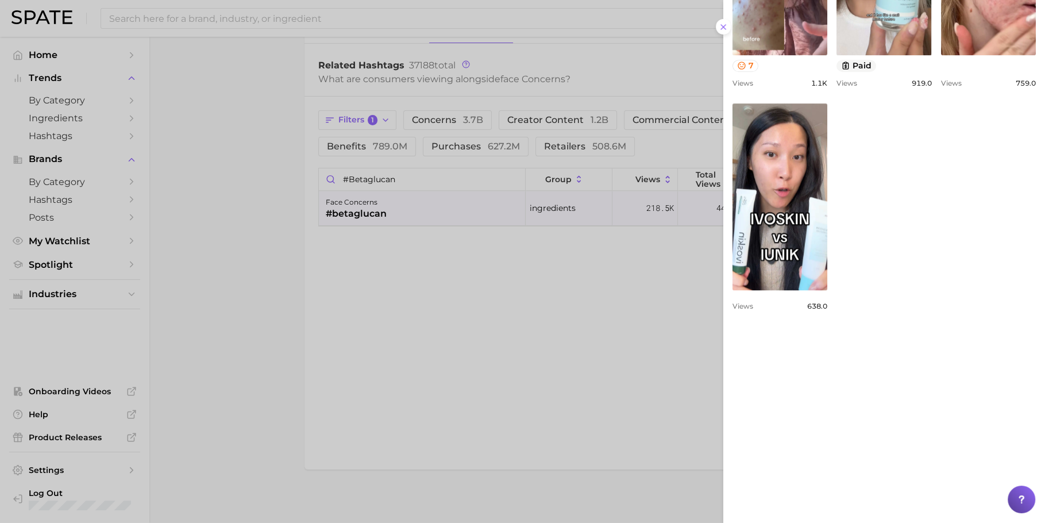
click at [441, 175] on div at bounding box center [522, 261] width 1045 height 523
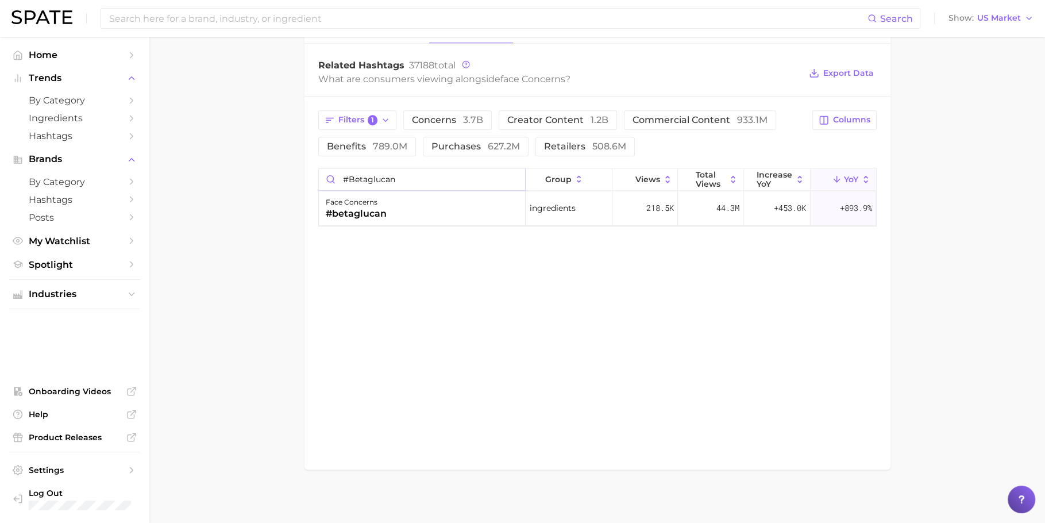
click at [441, 175] on input "#betaglucan" at bounding box center [422, 179] width 207 height 22
paste input "cica"
click at [411, 213] on div "face concerns #cica" at bounding box center [422, 208] width 207 height 34
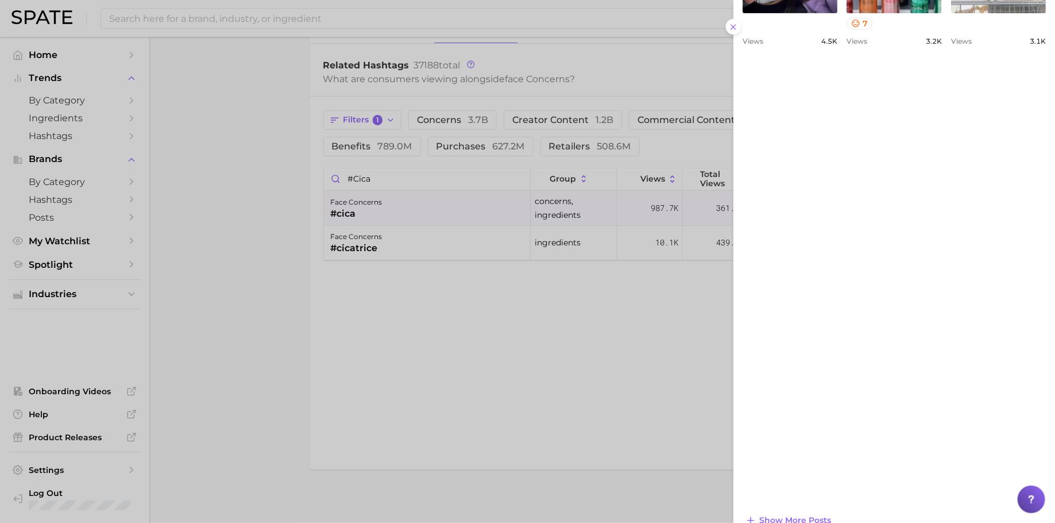
scroll to position [793, 0]
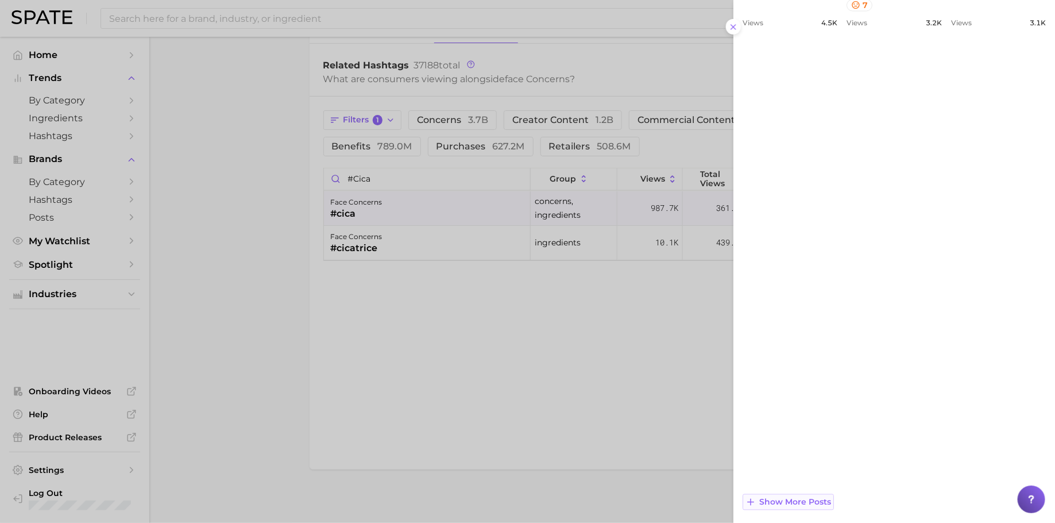
click at [788, 502] on span "Show more posts" at bounding box center [796, 503] width 72 height 10
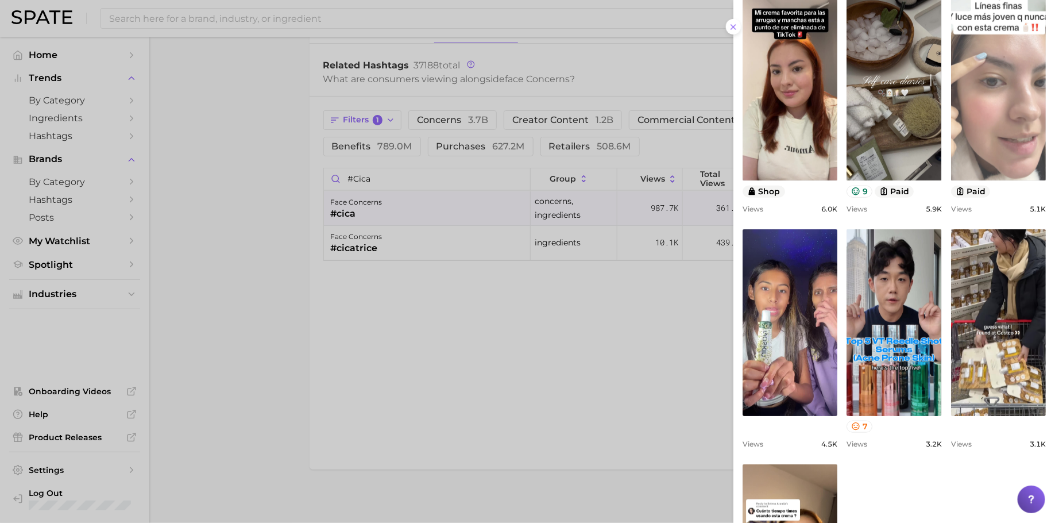
scroll to position [373, 0]
click at [966, 180] on link "view post on TikTok" at bounding box center [998, 86] width 95 height 187
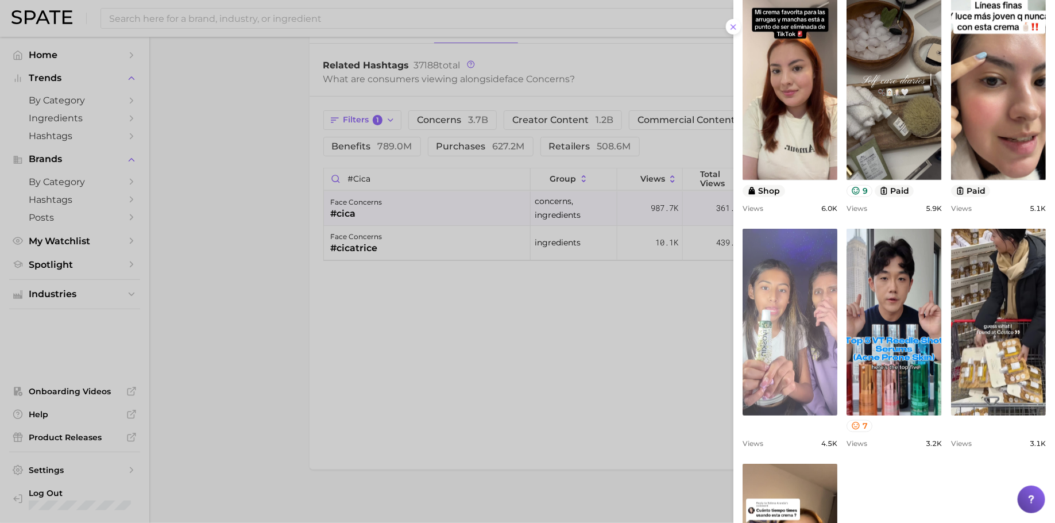
click at [825, 415] on link "view post on TikTok" at bounding box center [790, 322] width 95 height 187
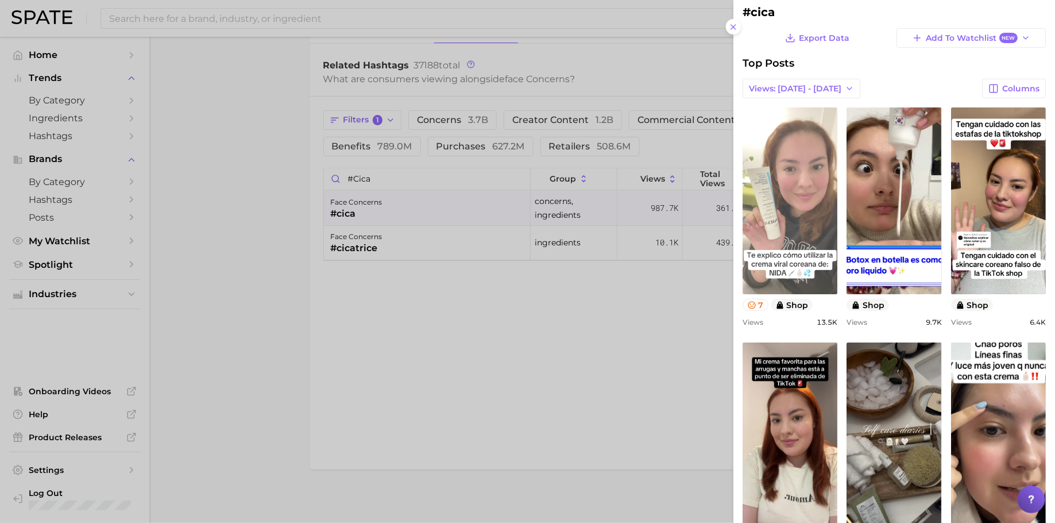
click at [828, 179] on link "view post on TikTok" at bounding box center [790, 200] width 95 height 187
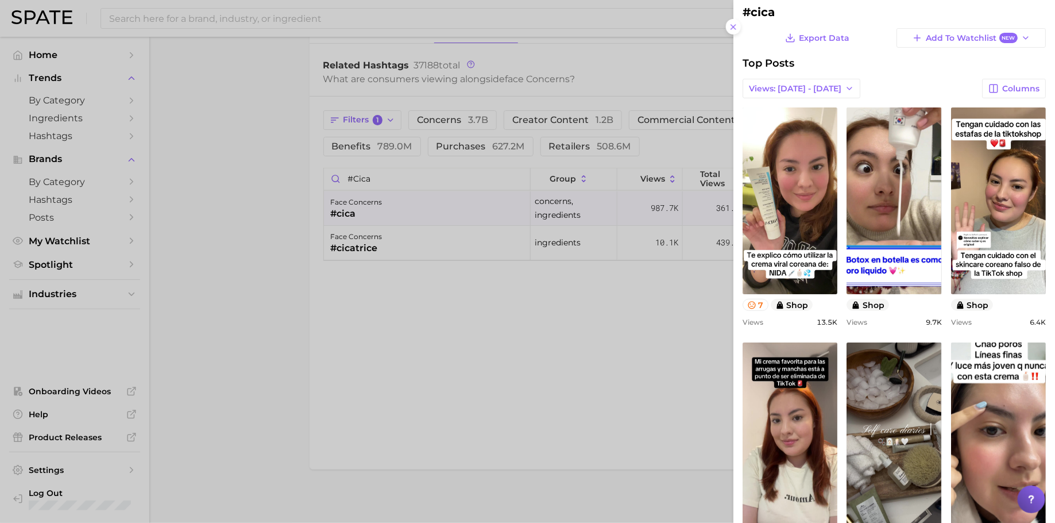
click at [442, 178] on div at bounding box center [527, 261] width 1055 height 523
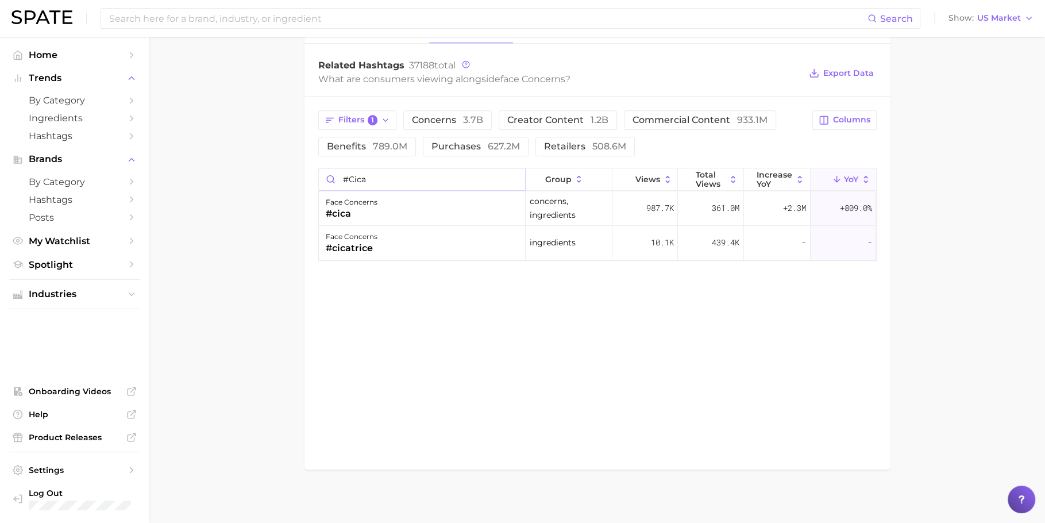
click at [442, 178] on input "#cica" at bounding box center [422, 179] width 207 height 22
paste input "hyaluronicacid"
click at [406, 210] on div "face concerns #hyaluronicacid" at bounding box center [422, 208] width 207 height 34
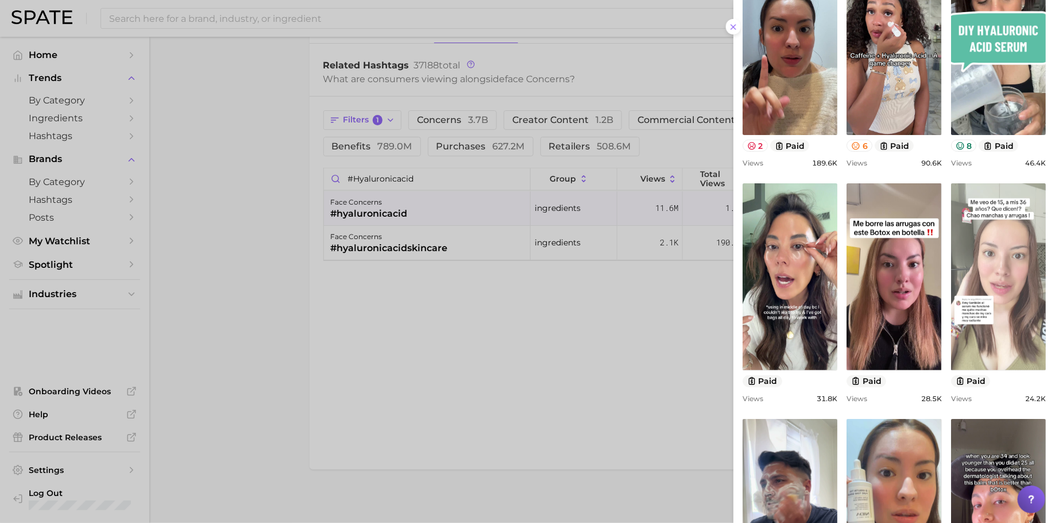
scroll to position [309, 0]
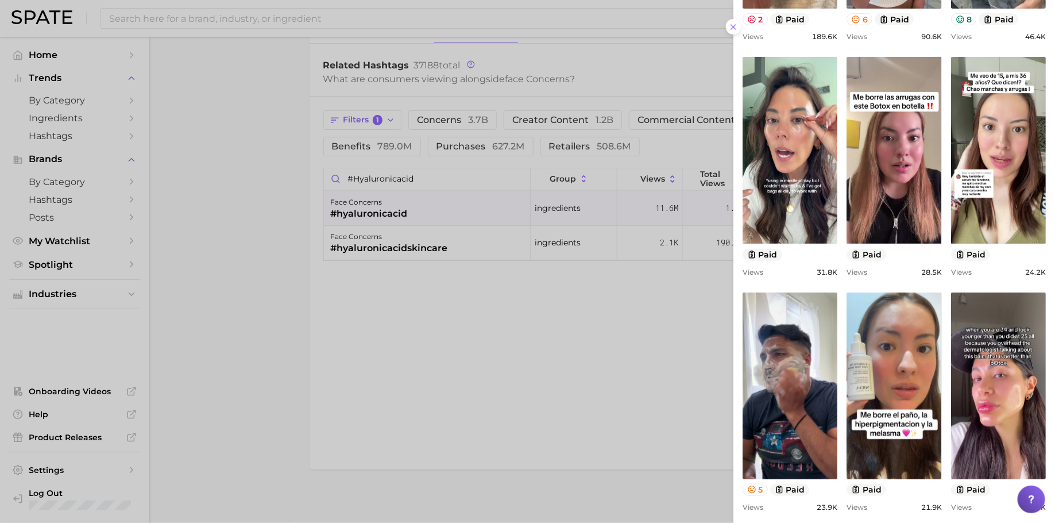
click at [562, 348] on div at bounding box center [527, 261] width 1055 height 523
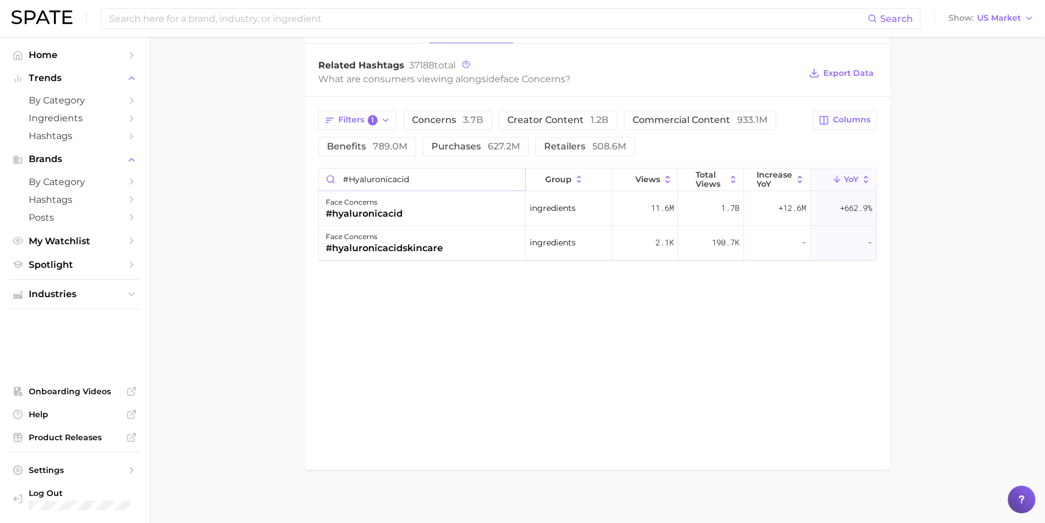
click at [437, 180] on input "#hyaluronicacid" at bounding box center [422, 179] width 207 height 22
paste input "rice"
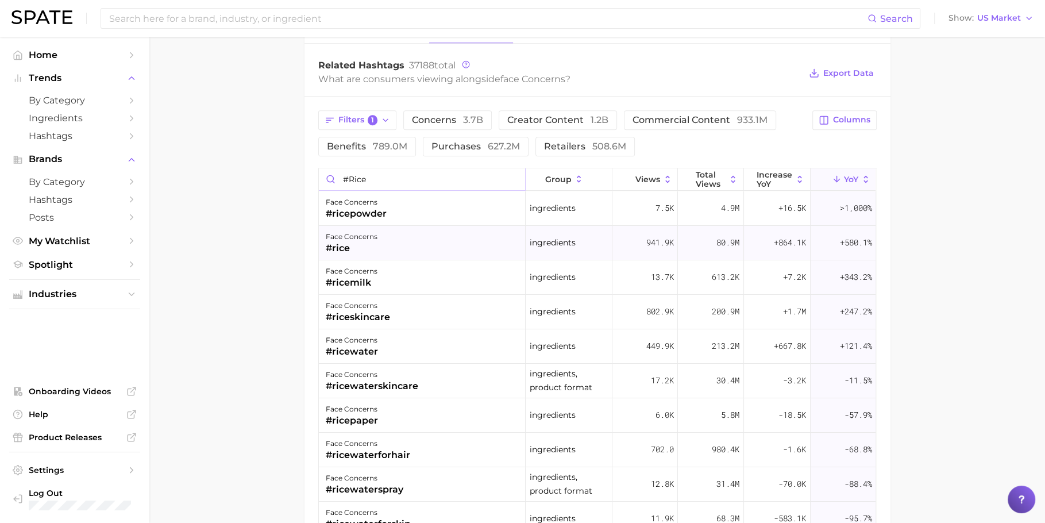
type input "#rice"
click at [405, 233] on div "face concerns #rice" at bounding box center [422, 243] width 207 height 34
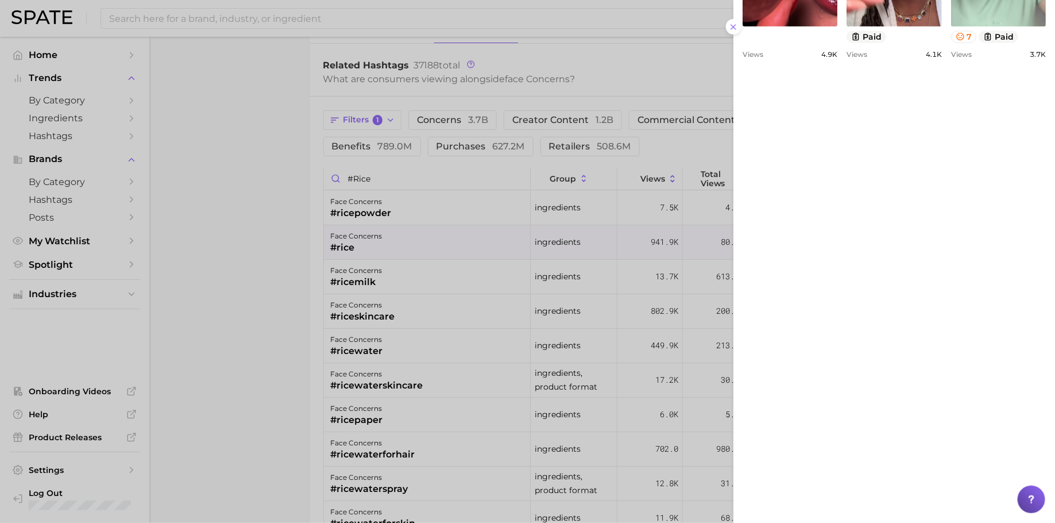
scroll to position [806, 0]
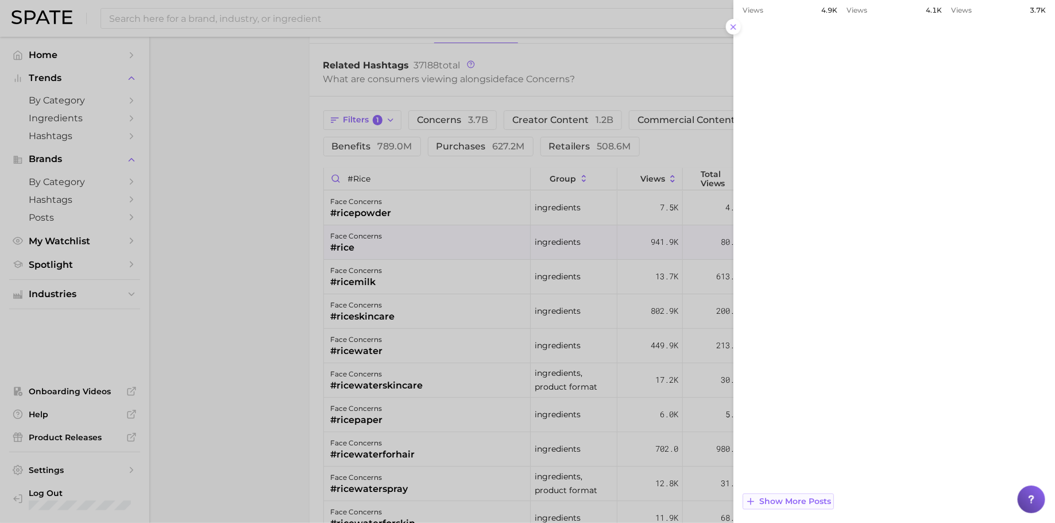
click at [801, 504] on span "Show more posts" at bounding box center [796, 502] width 72 height 10
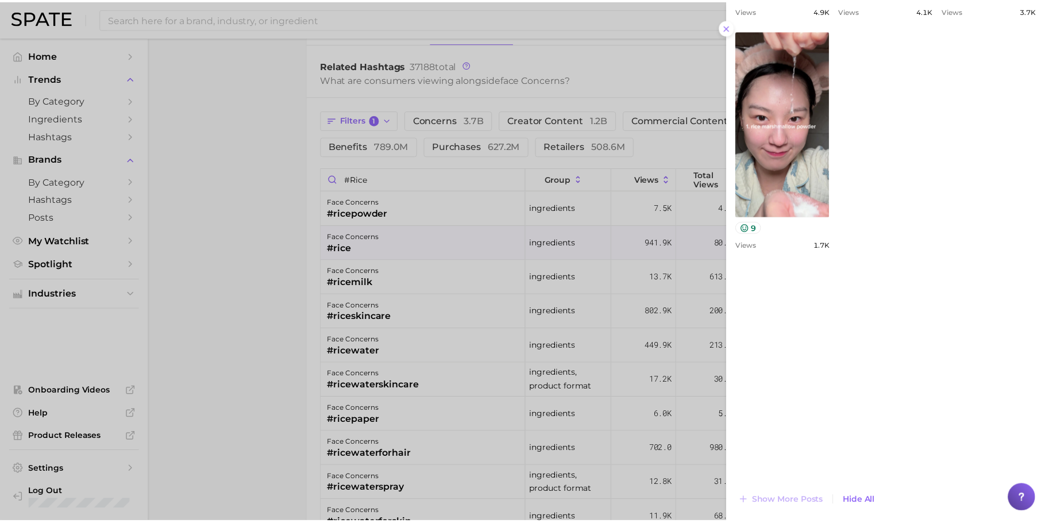
scroll to position [126, 0]
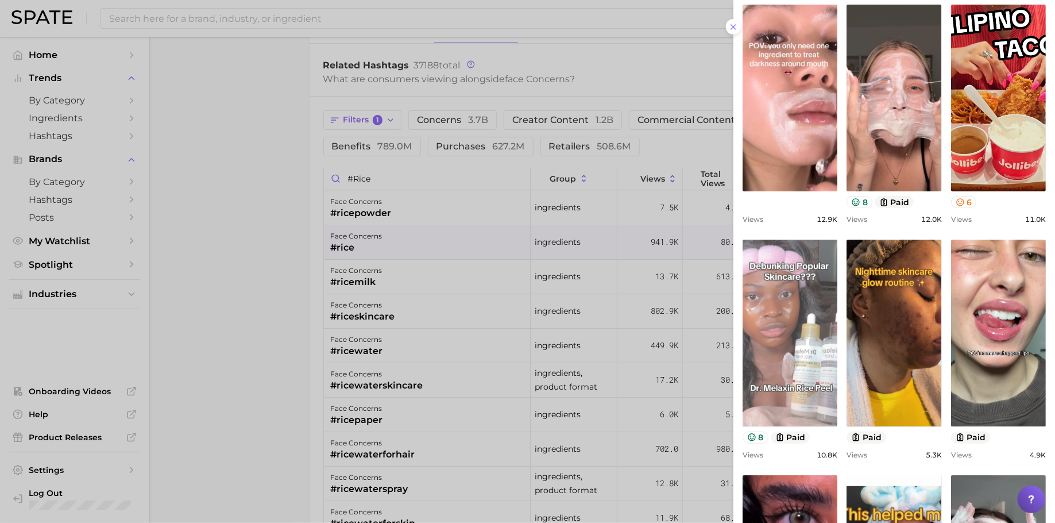
click at [838, 365] on link "view post on TikTok" at bounding box center [790, 333] width 95 height 187
click at [838, 269] on link "view post on TikTok" at bounding box center [790, 333] width 95 height 187
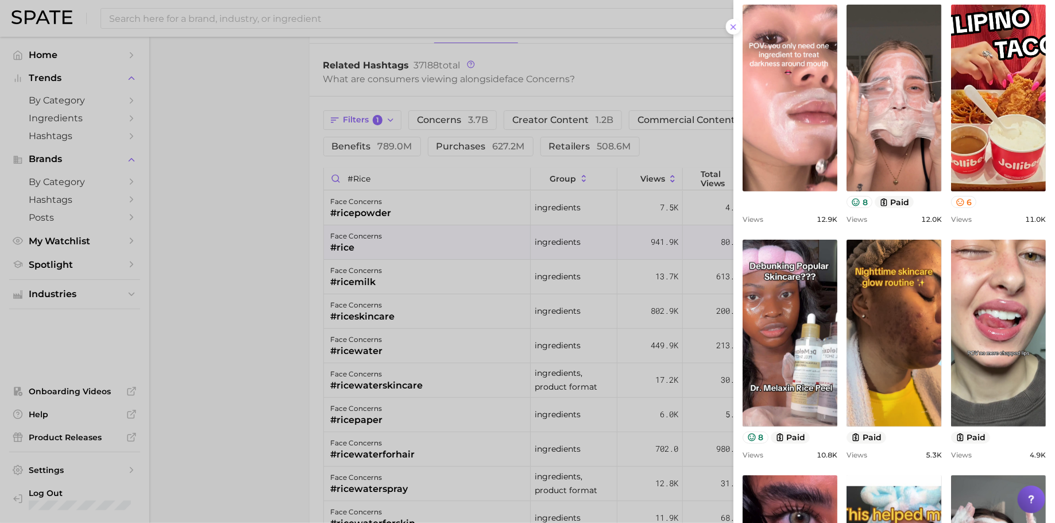
drag, startPoint x: 258, startPoint y: 306, endPoint x: 314, endPoint y: 215, distance: 107.0
click at [260, 305] on div at bounding box center [527, 261] width 1055 height 523
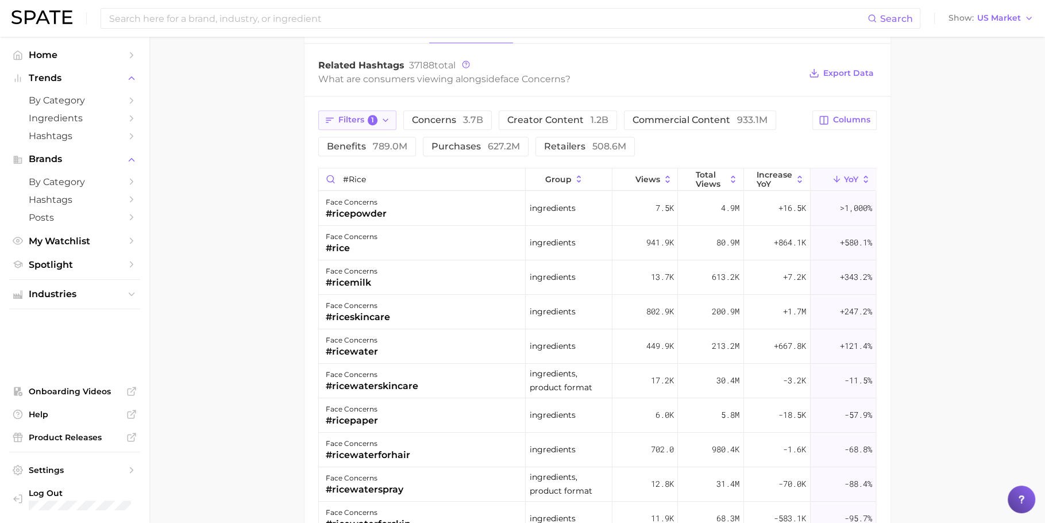
click at [375, 117] on span "1" at bounding box center [373, 120] width 10 height 10
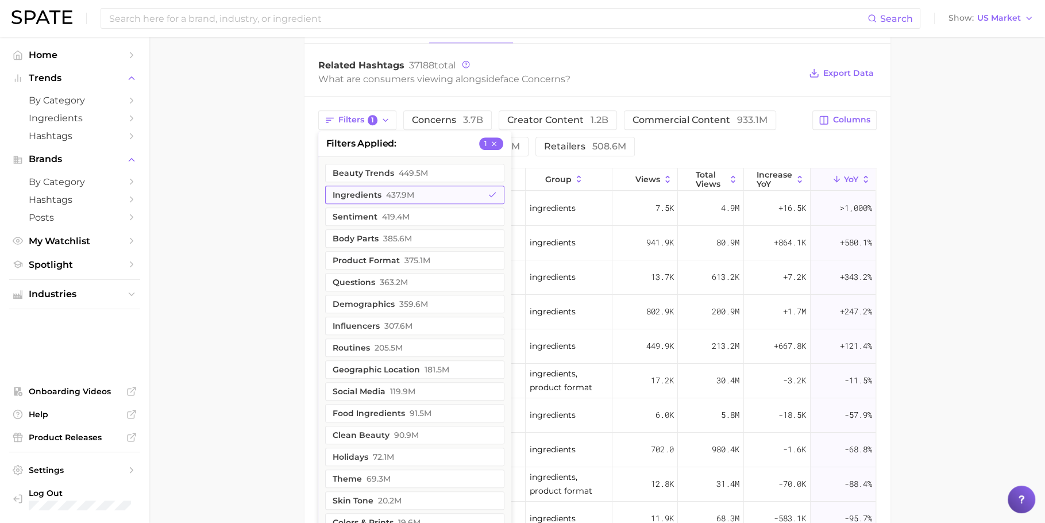
click at [392, 190] on span "437.9m" at bounding box center [400, 194] width 28 height 9
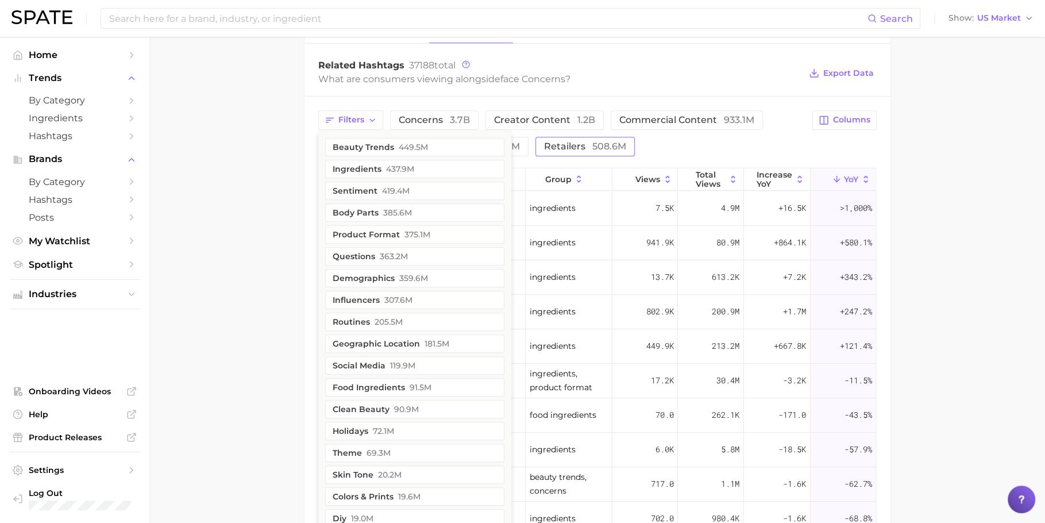
click at [612, 147] on span "508.6m" at bounding box center [609, 146] width 34 height 11
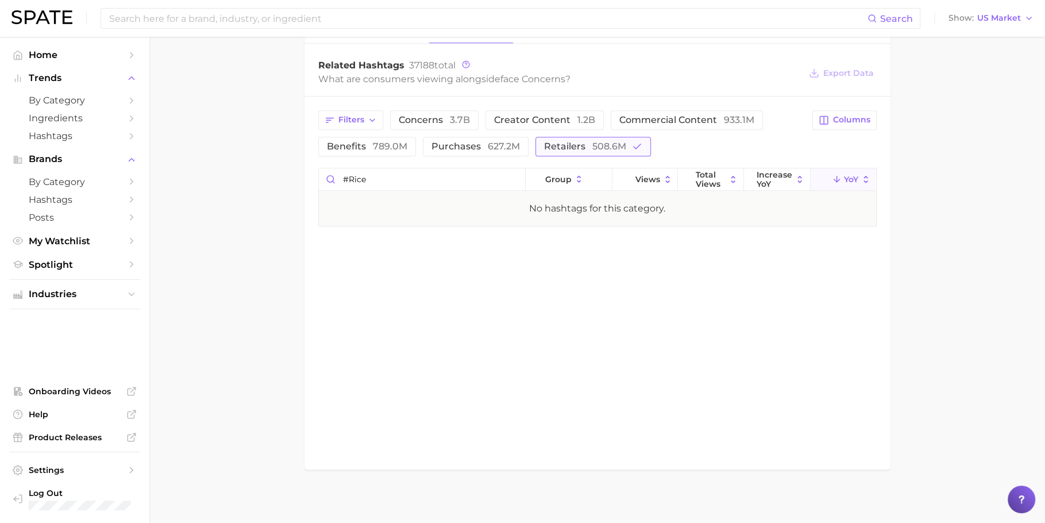
click at [592, 144] on span "508.6m" at bounding box center [609, 146] width 34 height 11
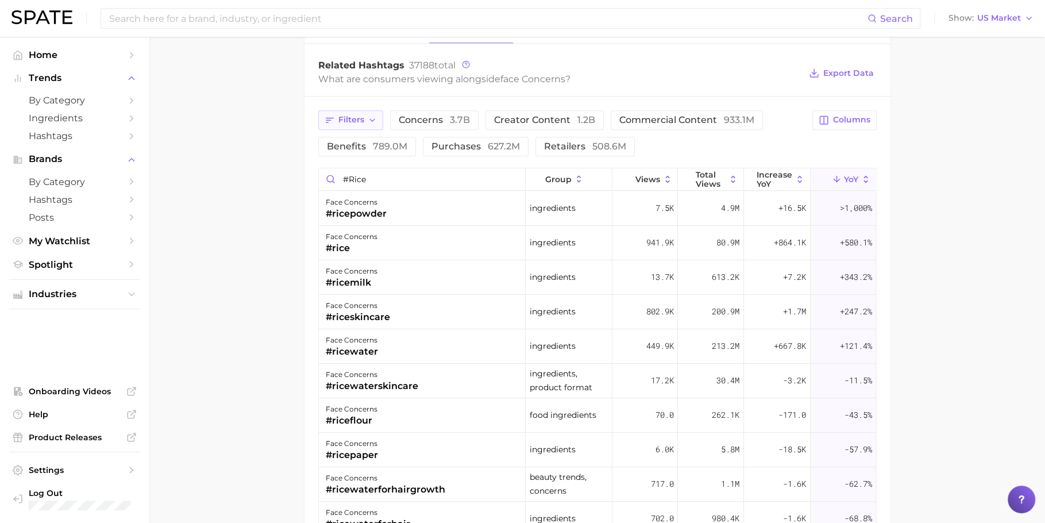
click at [352, 115] on span "Filters" at bounding box center [351, 120] width 26 height 10
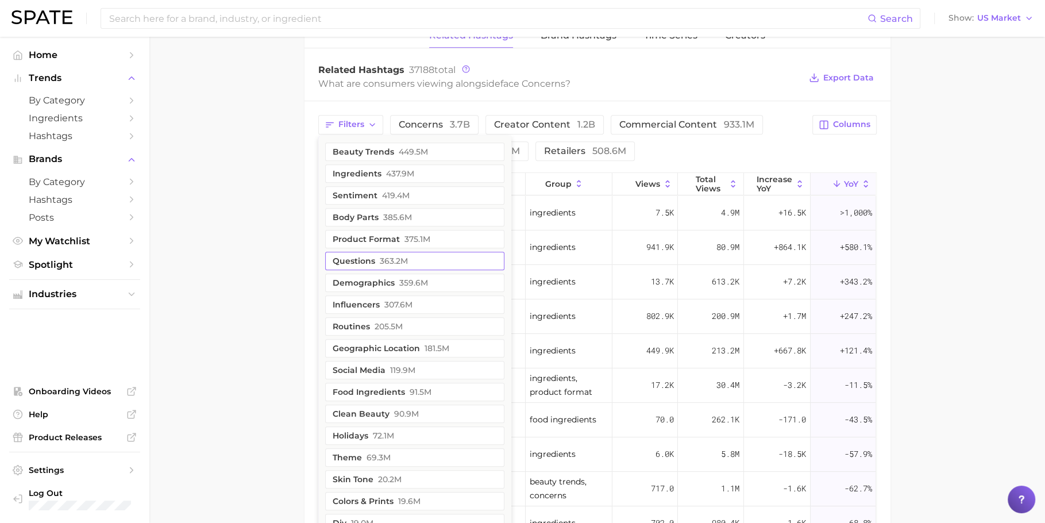
scroll to position [905, 0]
click at [393, 240] on button "product format 375.1m" at bounding box center [414, 240] width 179 height 18
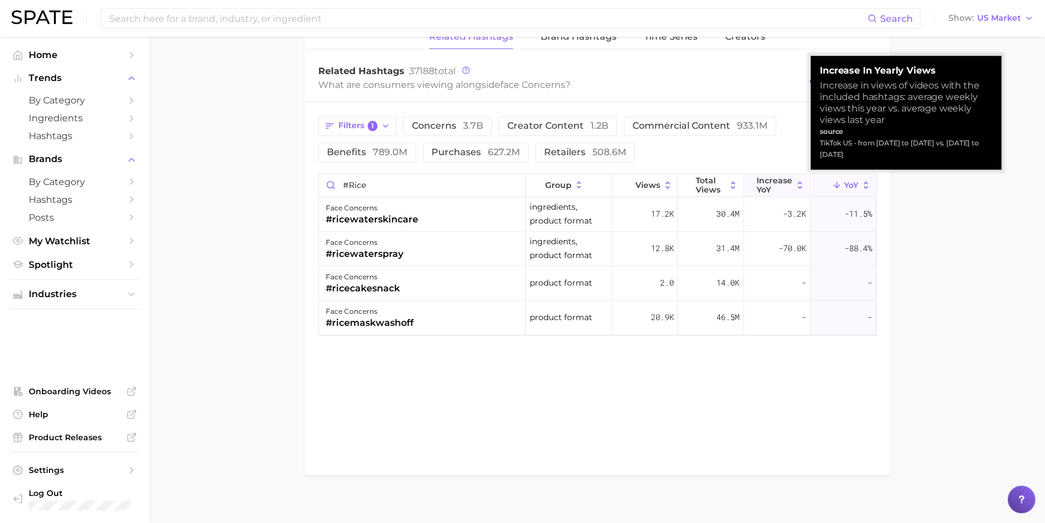
click at [758, 182] on span "increase YoY" at bounding box center [775, 185] width 36 height 18
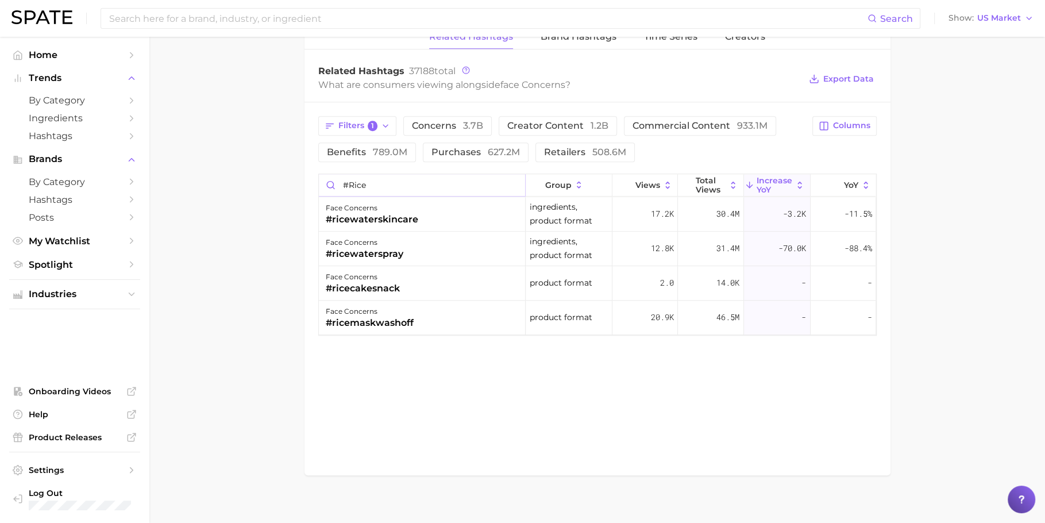
click at [511, 179] on input "#rice" at bounding box center [422, 185] width 207 height 22
click at [516, 180] on input "#rice" at bounding box center [422, 185] width 207 height 22
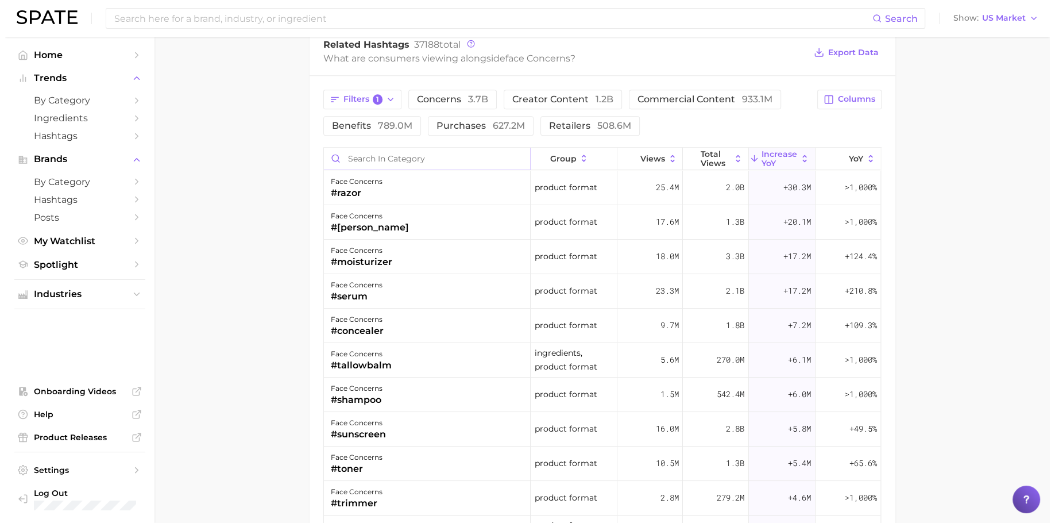
scroll to position [944, 0]
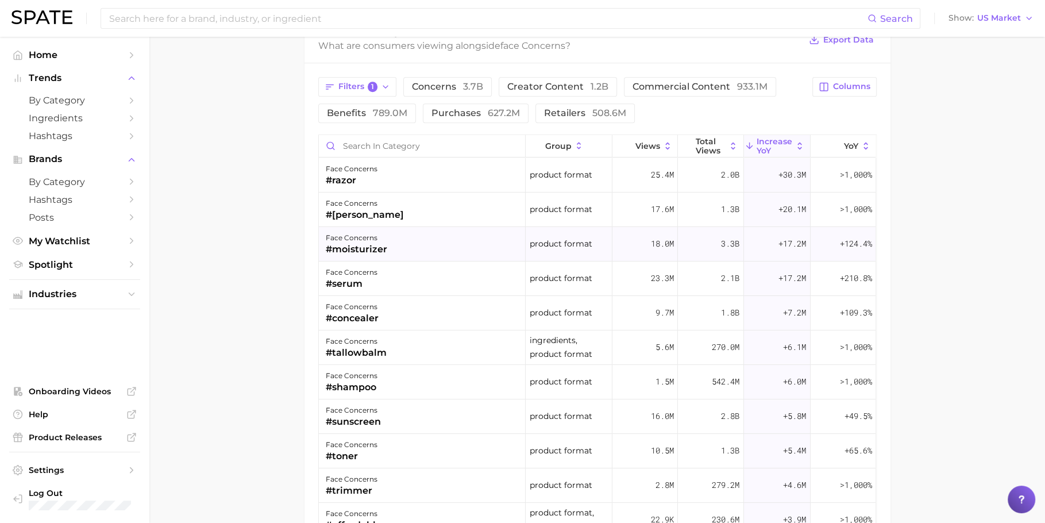
click at [494, 244] on div "face concerns #moisturizer" at bounding box center [422, 244] width 207 height 34
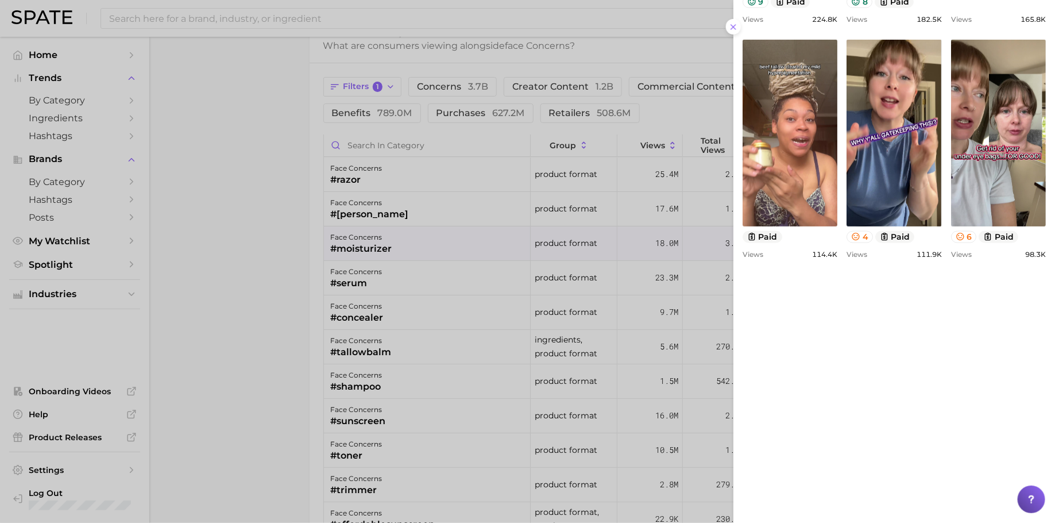
scroll to position [806, 0]
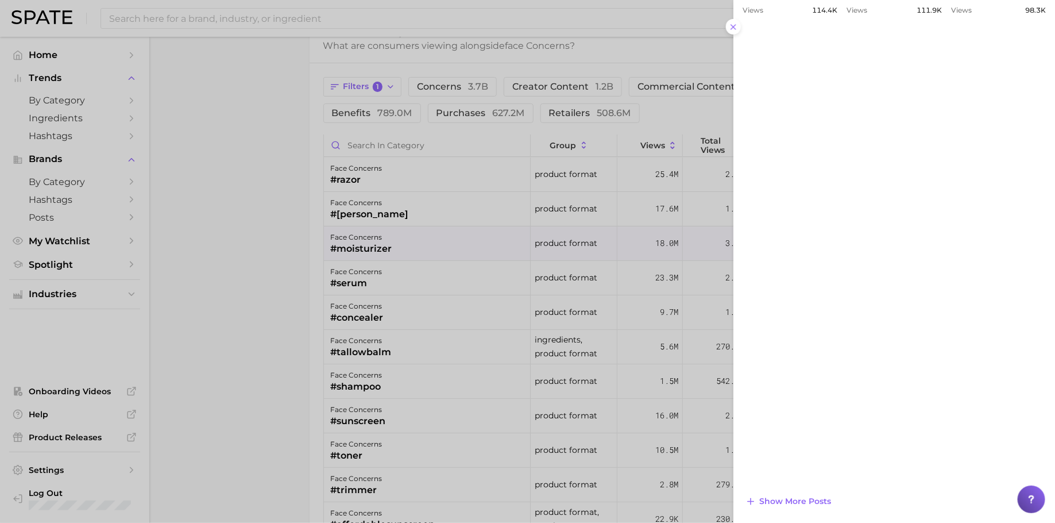
drag, startPoint x: 485, startPoint y: 291, endPoint x: 477, endPoint y: 288, distance: 8.5
click at [485, 291] on div at bounding box center [527, 261] width 1055 height 523
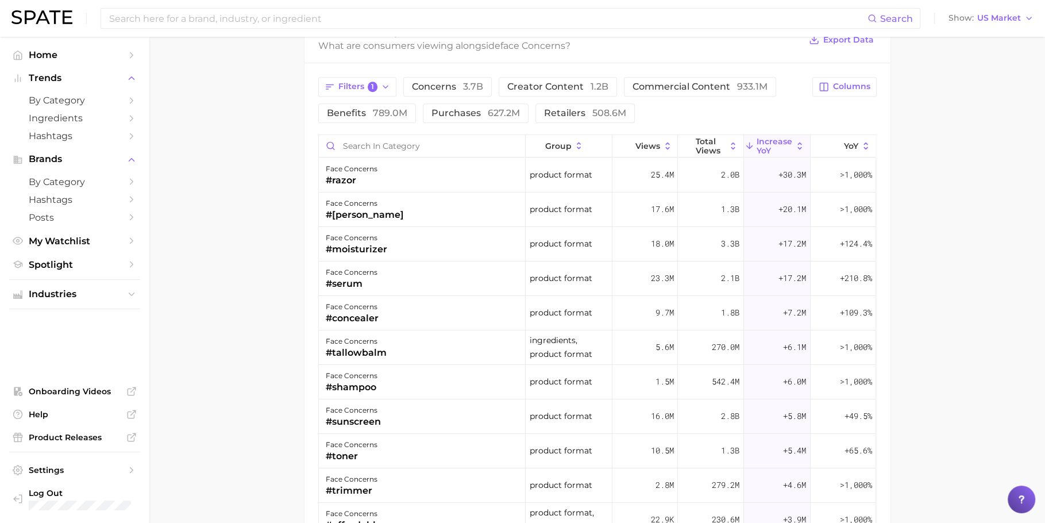
click at [442, 276] on div "face concerns #serum" at bounding box center [422, 278] width 207 height 34
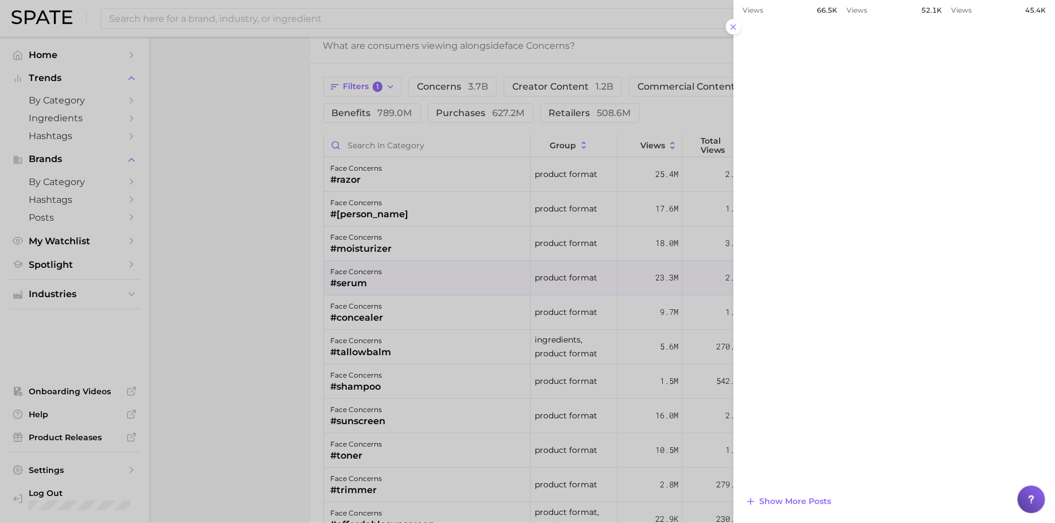
click at [267, 302] on div at bounding box center [527, 261] width 1055 height 523
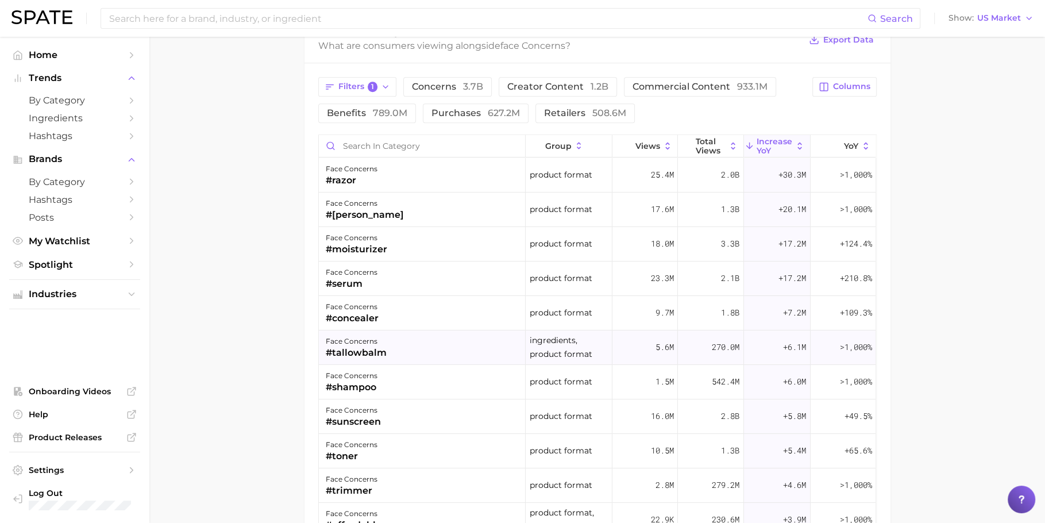
click at [375, 348] on div "#tallowbalm" at bounding box center [356, 353] width 61 height 14
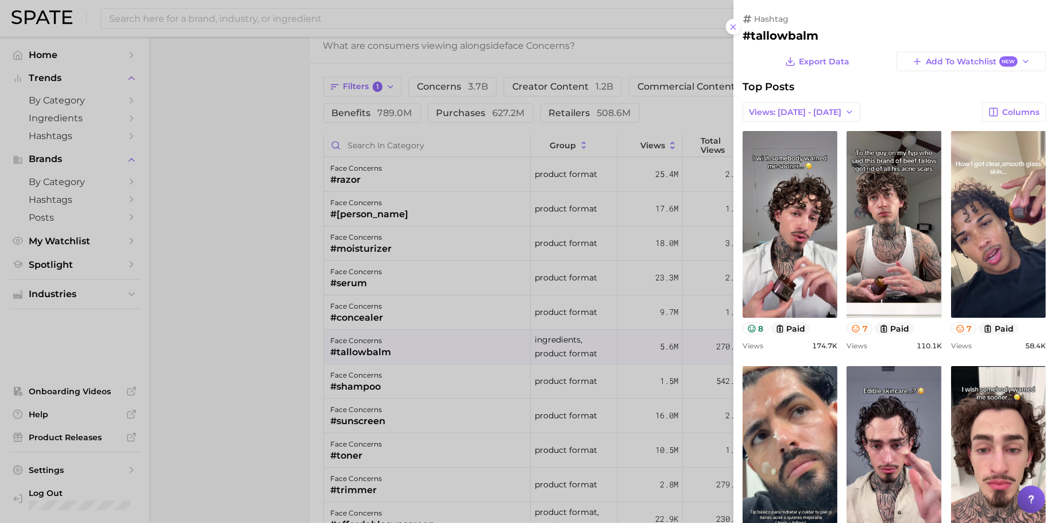
scroll to position [0, 0]
click at [260, 326] on div at bounding box center [527, 261] width 1055 height 523
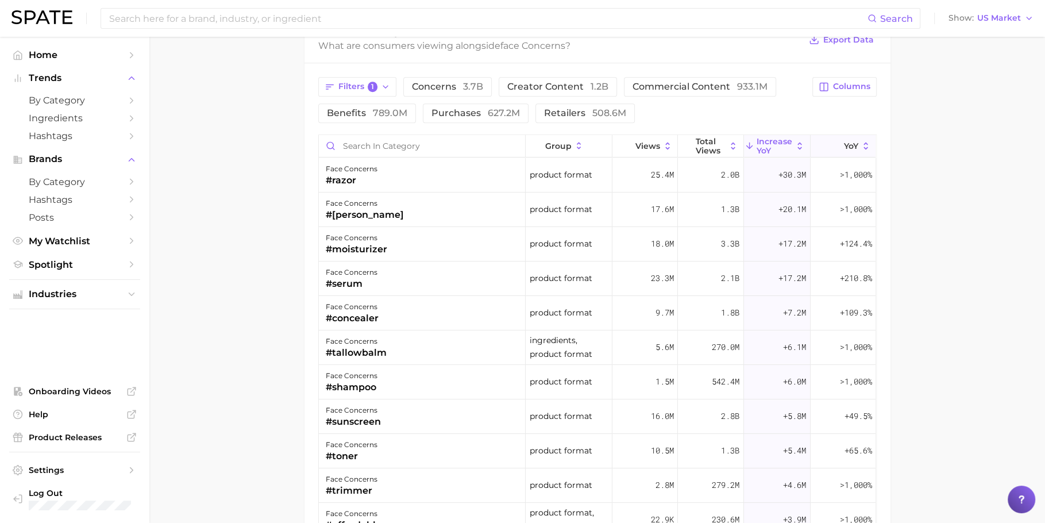
click at [832, 144] on icon at bounding box center [837, 146] width 10 height 10
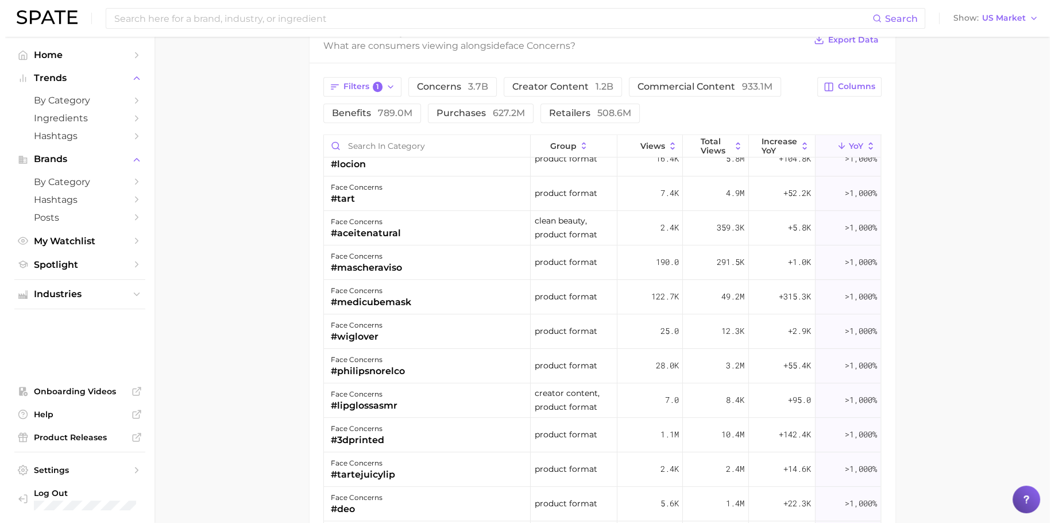
scroll to position [342, 0]
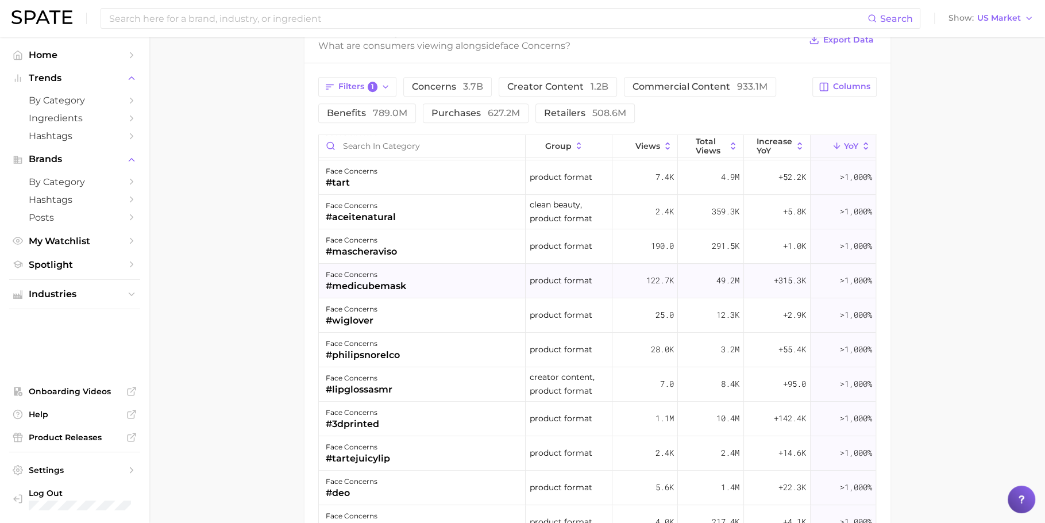
click at [492, 272] on div "face concerns #medicubemask" at bounding box center [422, 281] width 207 height 34
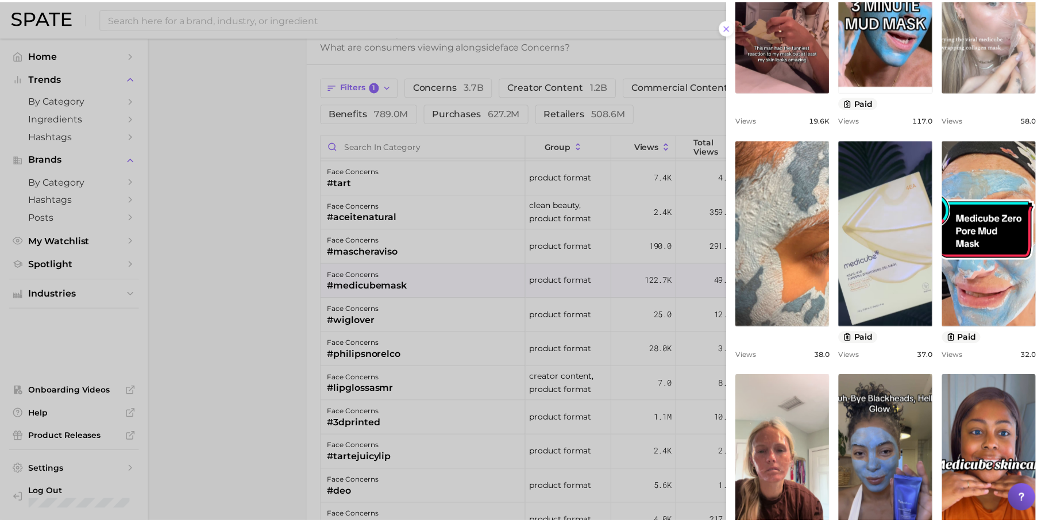
scroll to position [610, 0]
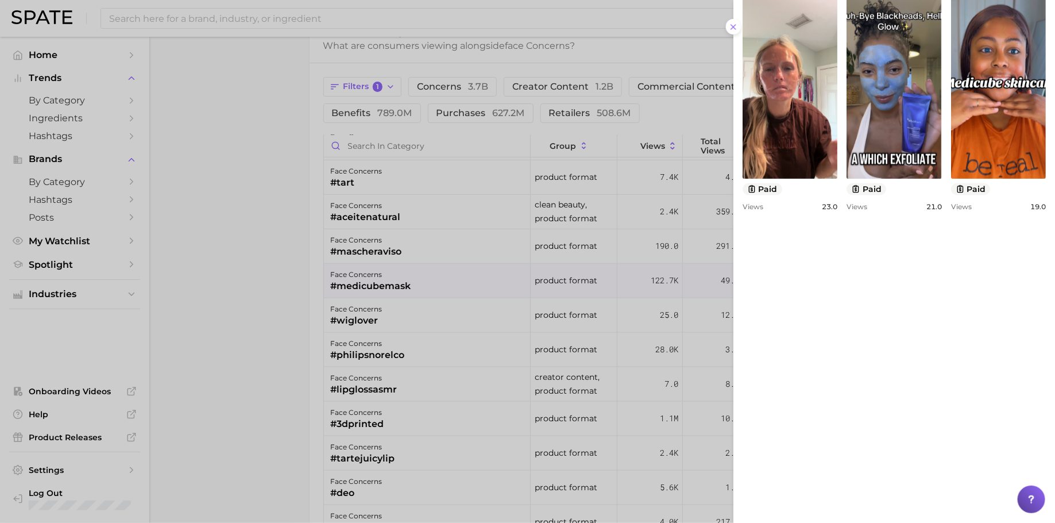
click at [595, 291] on div at bounding box center [527, 261] width 1055 height 523
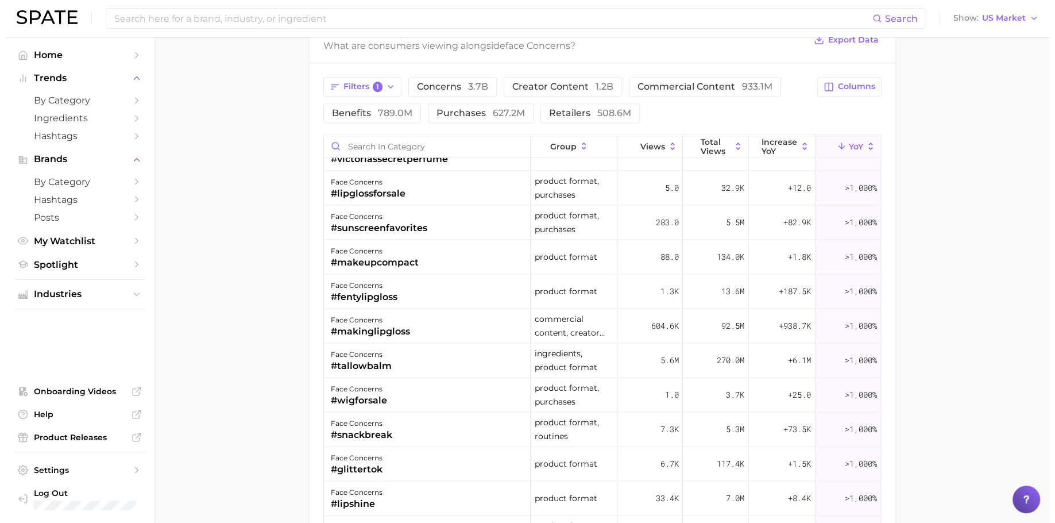
scroll to position [2263, 0]
click at [459, 211] on div "face concerns #sunscreenfavorites" at bounding box center [422, 222] width 207 height 34
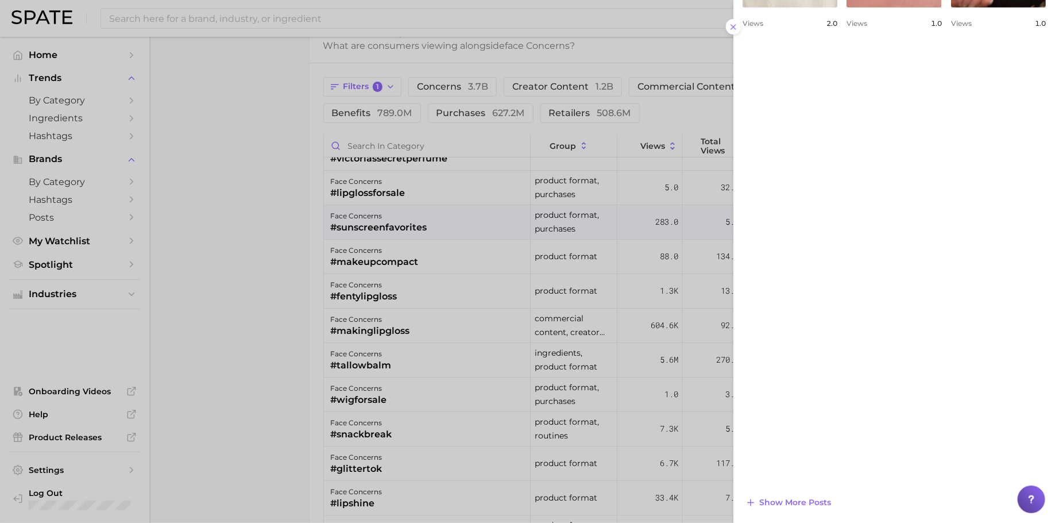
scroll to position [770, 0]
click at [773, 494] on button "Show more posts" at bounding box center [788, 502] width 91 height 16
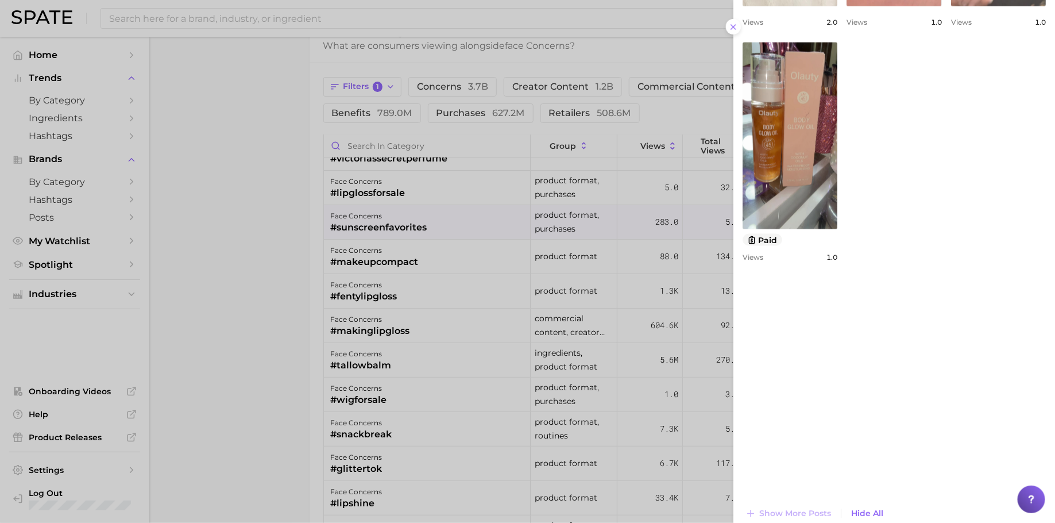
scroll to position [782, 0]
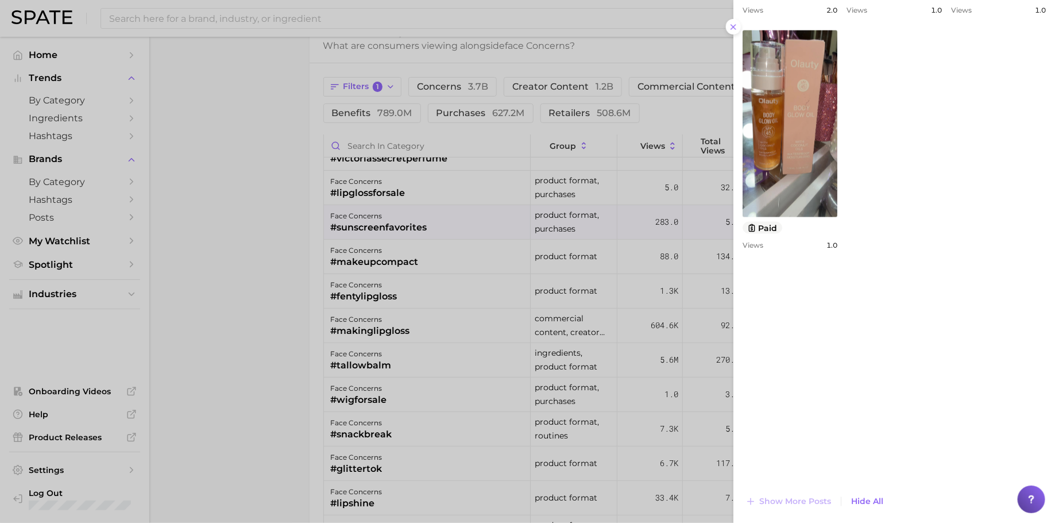
click at [503, 357] on div at bounding box center [527, 261] width 1055 height 523
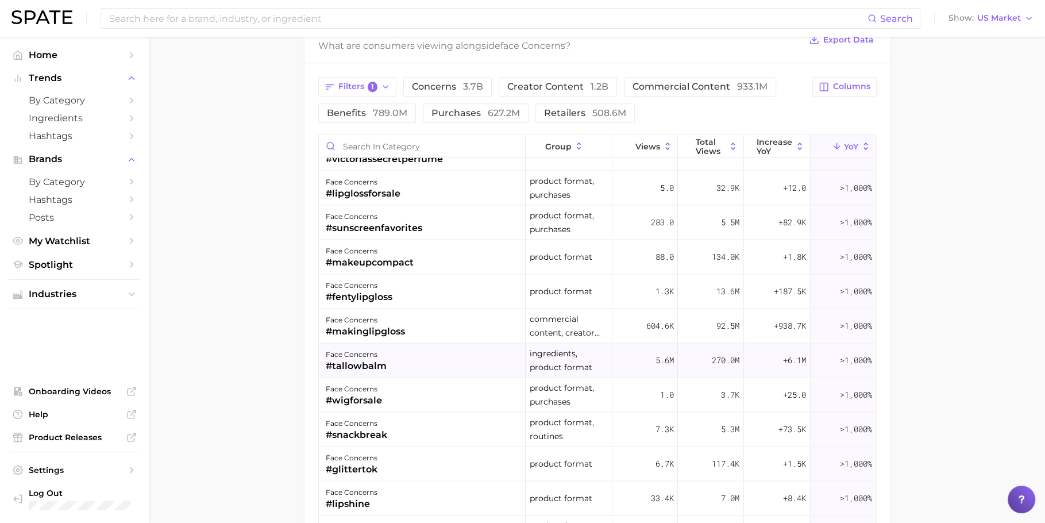
click at [433, 343] on div "face concerns #tallowbalm" at bounding box center [422, 360] width 207 height 34
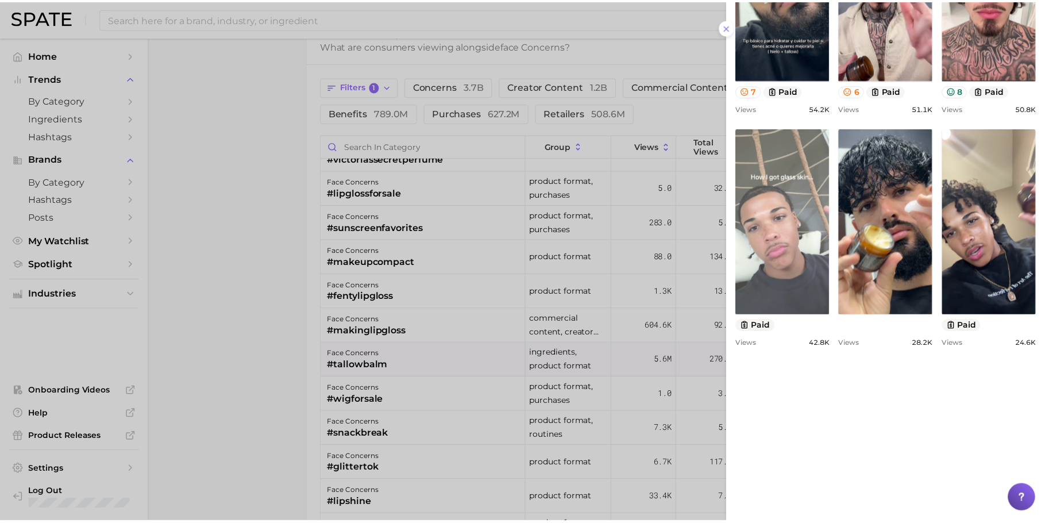
scroll to position [746, 0]
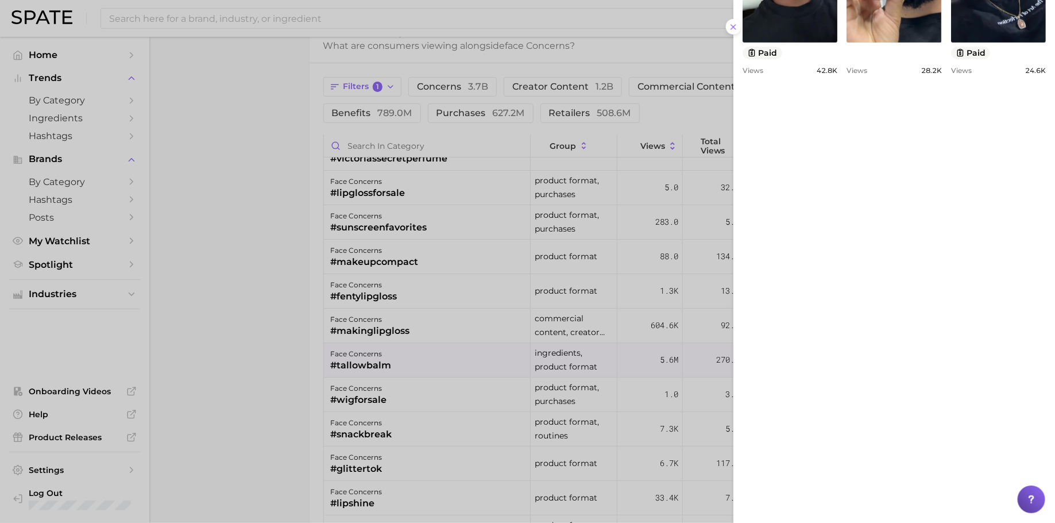
click at [268, 337] on div at bounding box center [527, 261] width 1055 height 523
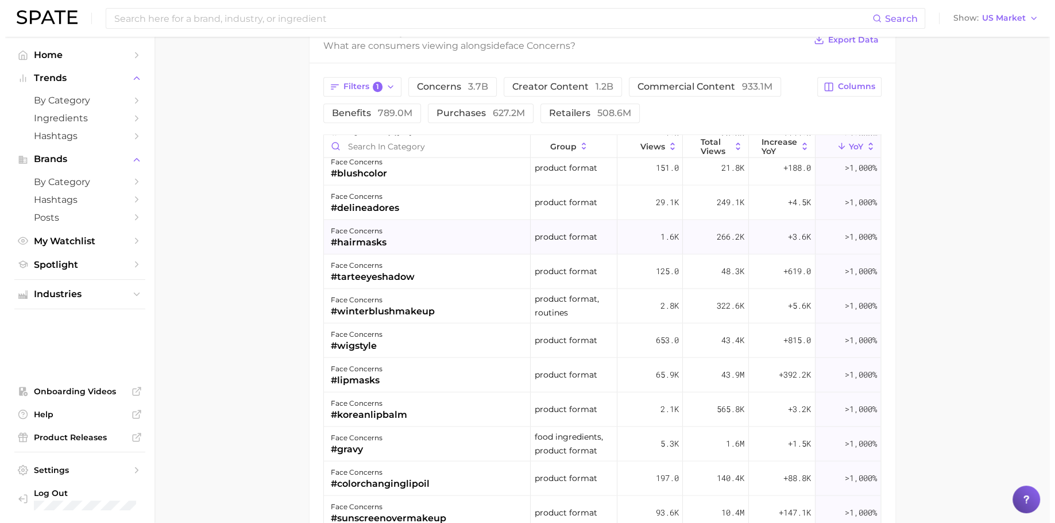
scroll to position [2732, 0]
click at [455, 371] on div "face concerns #lipmasks" at bounding box center [422, 373] width 207 height 34
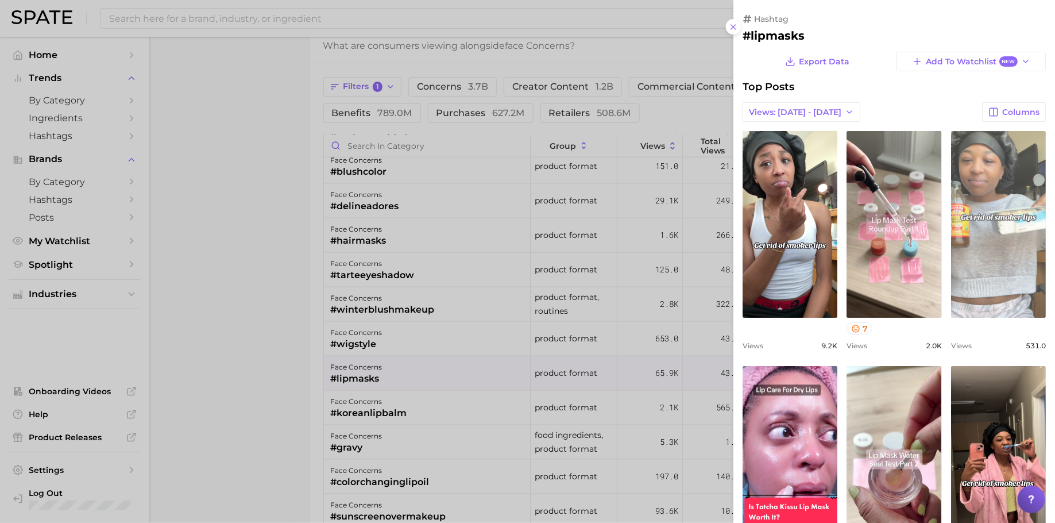
scroll to position [0, 0]
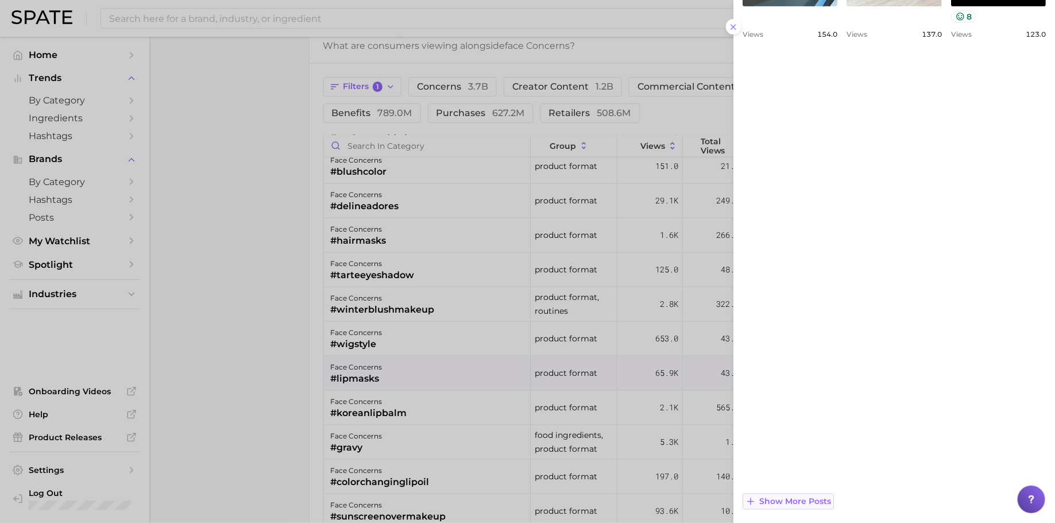
click at [797, 498] on span "Show more posts" at bounding box center [796, 502] width 72 height 10
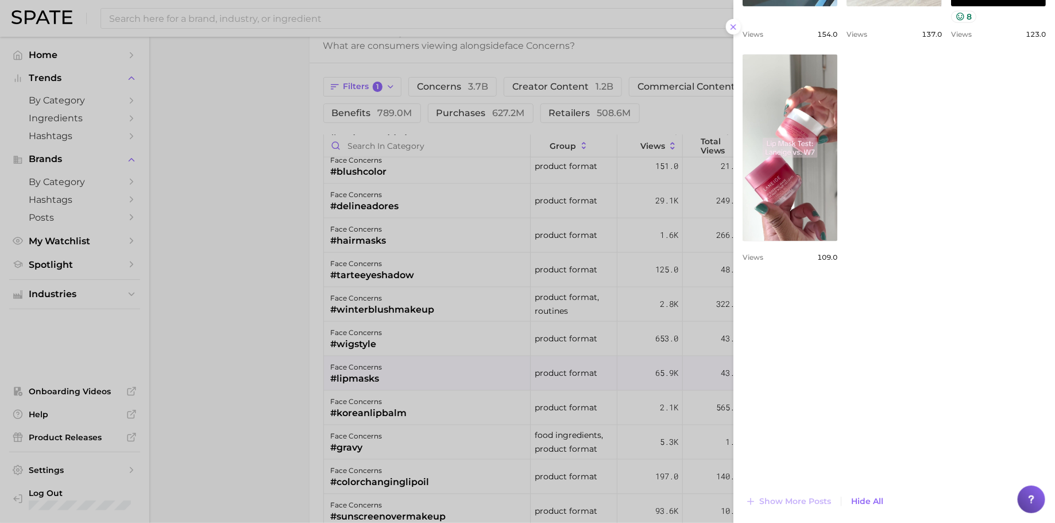
click at [610, 349] on div at bounding box center [527, 261] width 1055 height 523
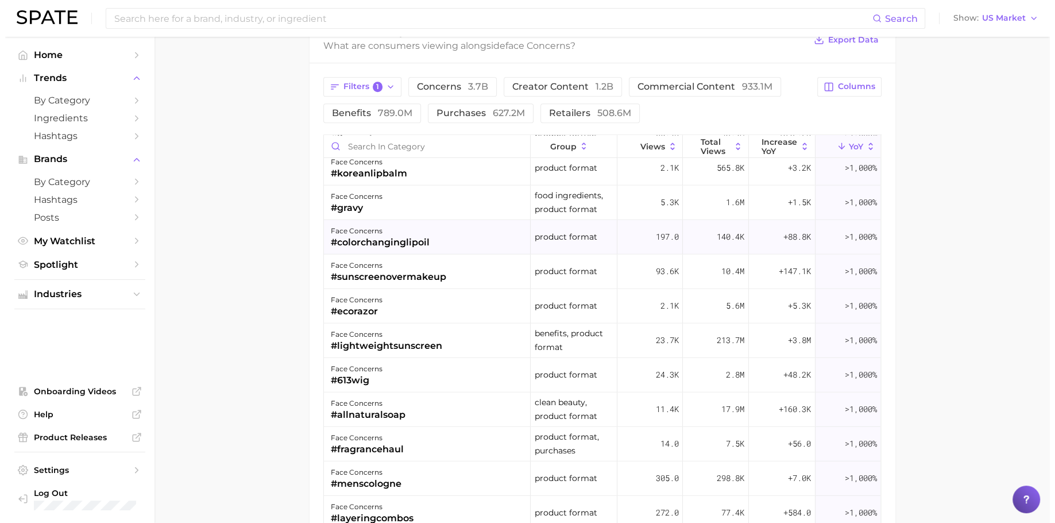
scroll to position [2980, 0]
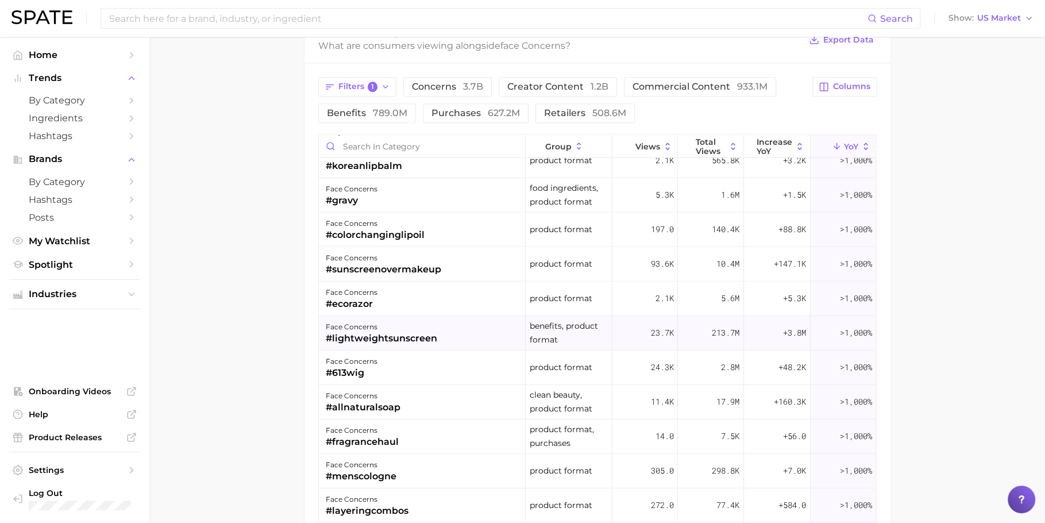
click at [484, 324] on div "face concerns #lightweightsunscreen" at bounding box center [422, 332] width 207 height 34
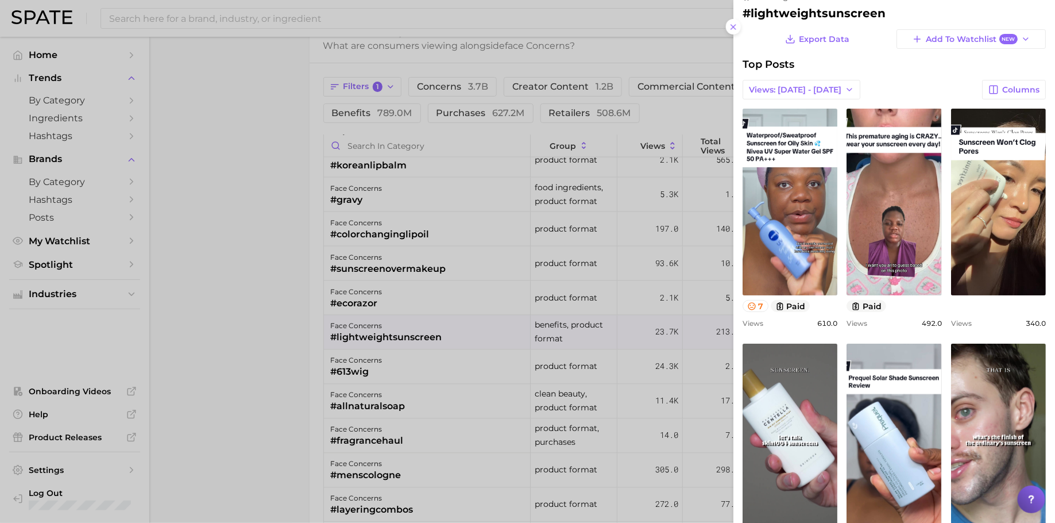
scroll to position [0, 0]
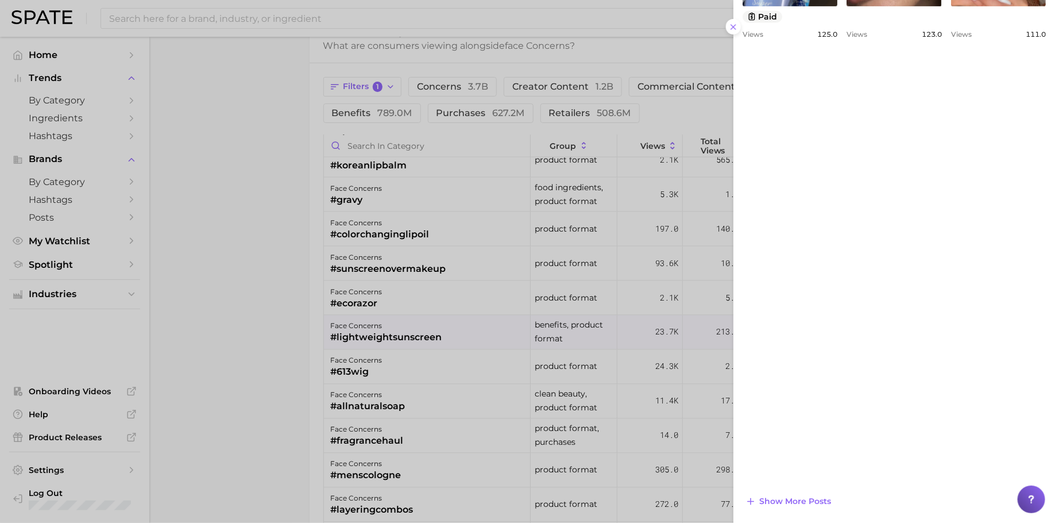
click at [621, 277] on div at bounding box center [527, 261] width 1055 height 523
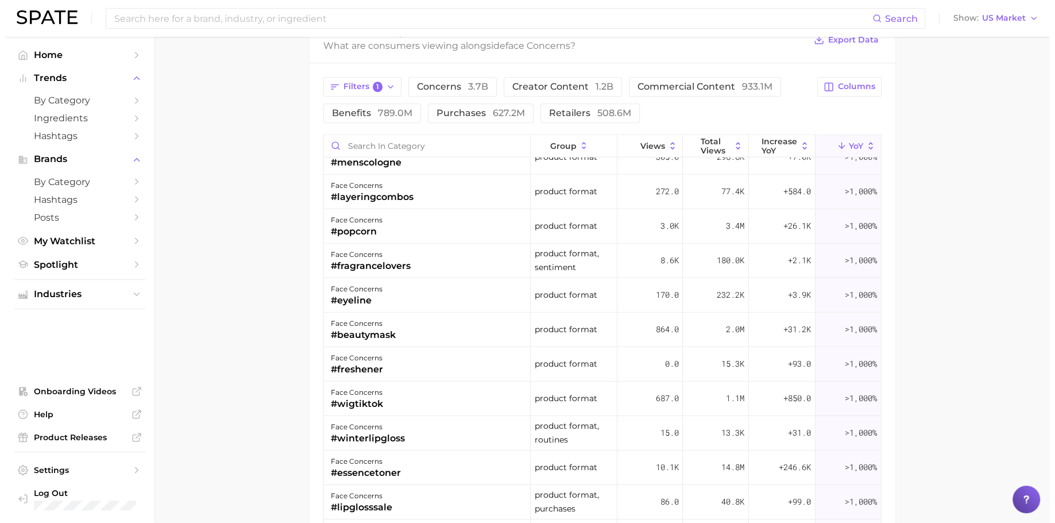
scroll to position [3296, 0]
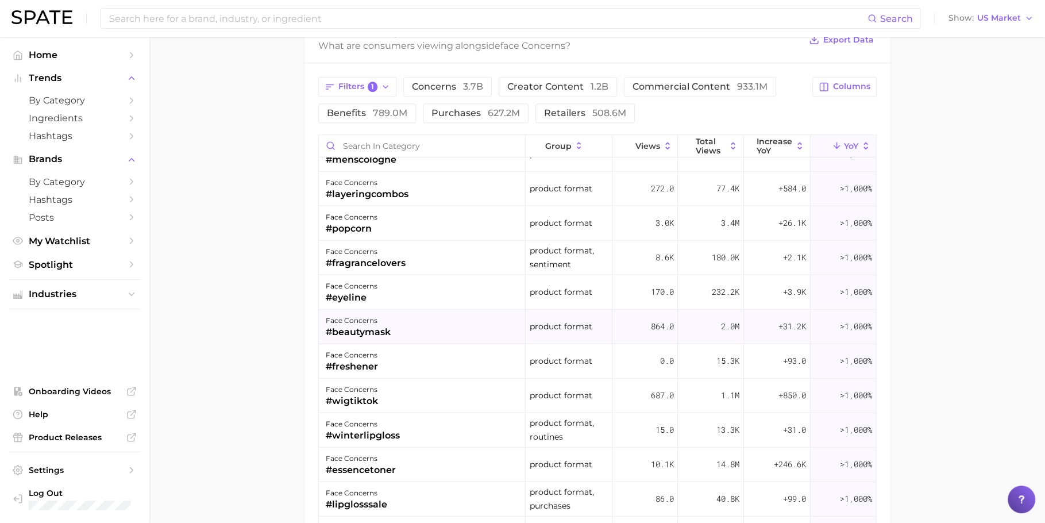
click at [598, 316] on div "product format" at bounding box center [569, 327] width 87 height 34
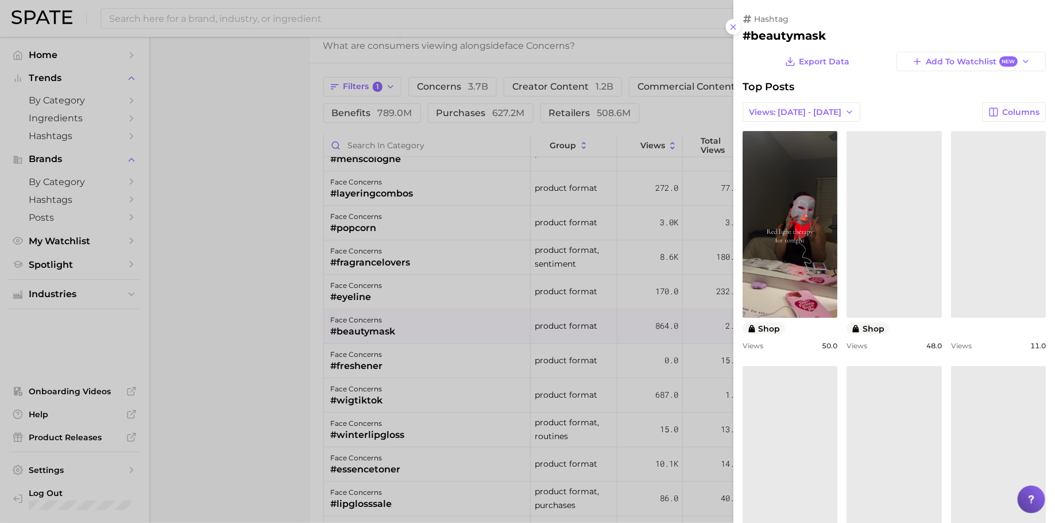
scroll to position [0, 0]
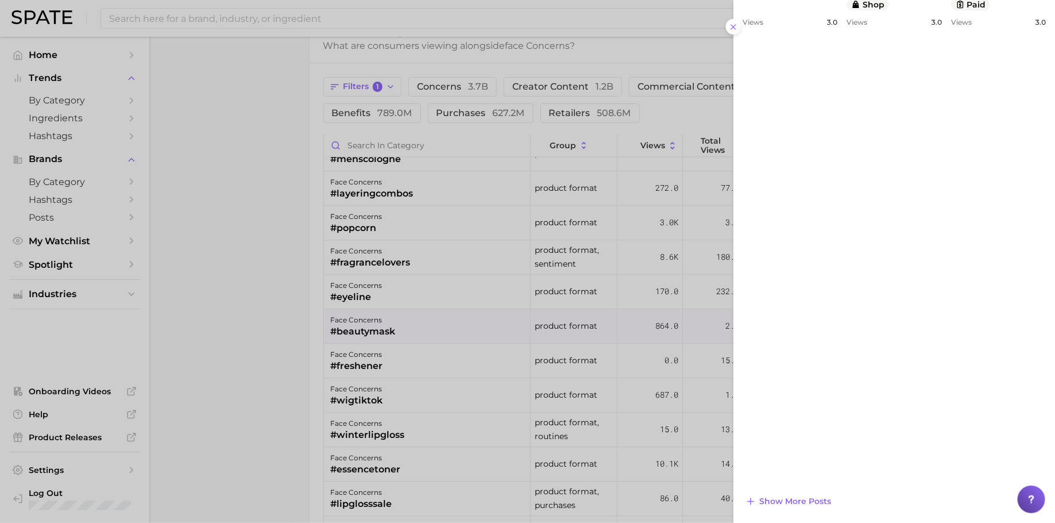
click at [558, 347] on div at bounding box center [527, 261] width 1055 height 523
